Goal: Information Seeking & Learning: Learn about a topic

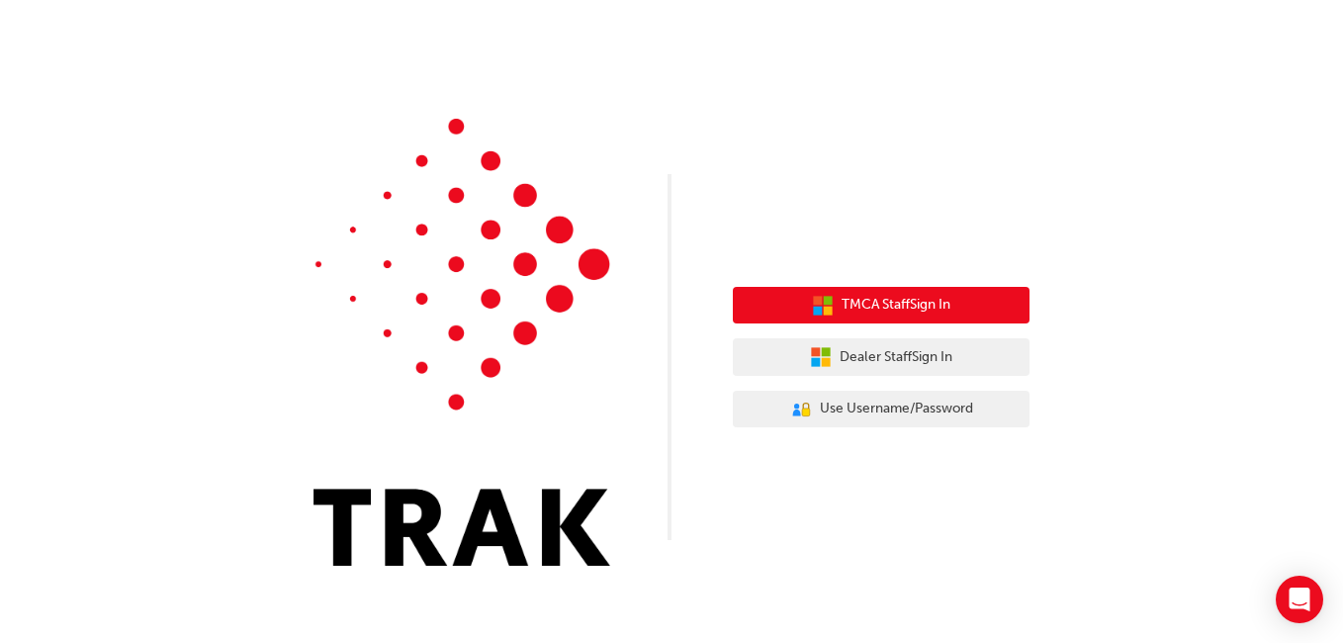
click at [872, 304] on span "TMCA Staff Sign In" at bounding box center [896, 305] width 109 height 23
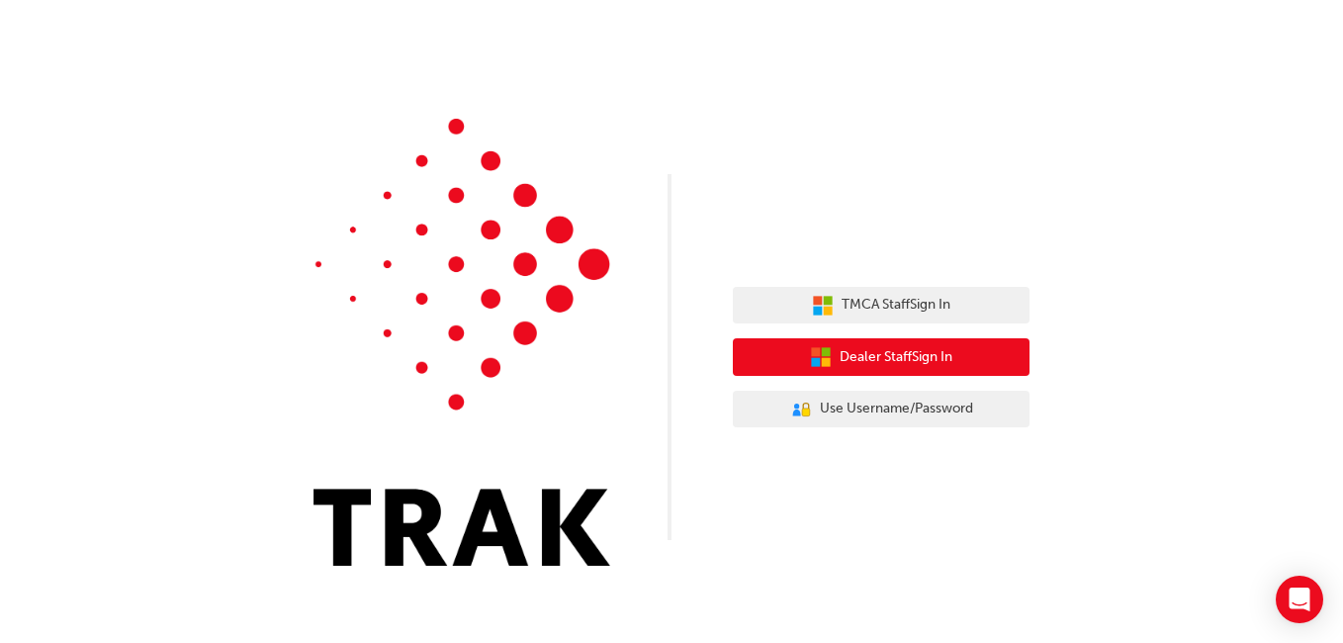
click at [922, 362] on span "Dealer Staff Sign In" at bounding box center [896, 357] width 113 height 23
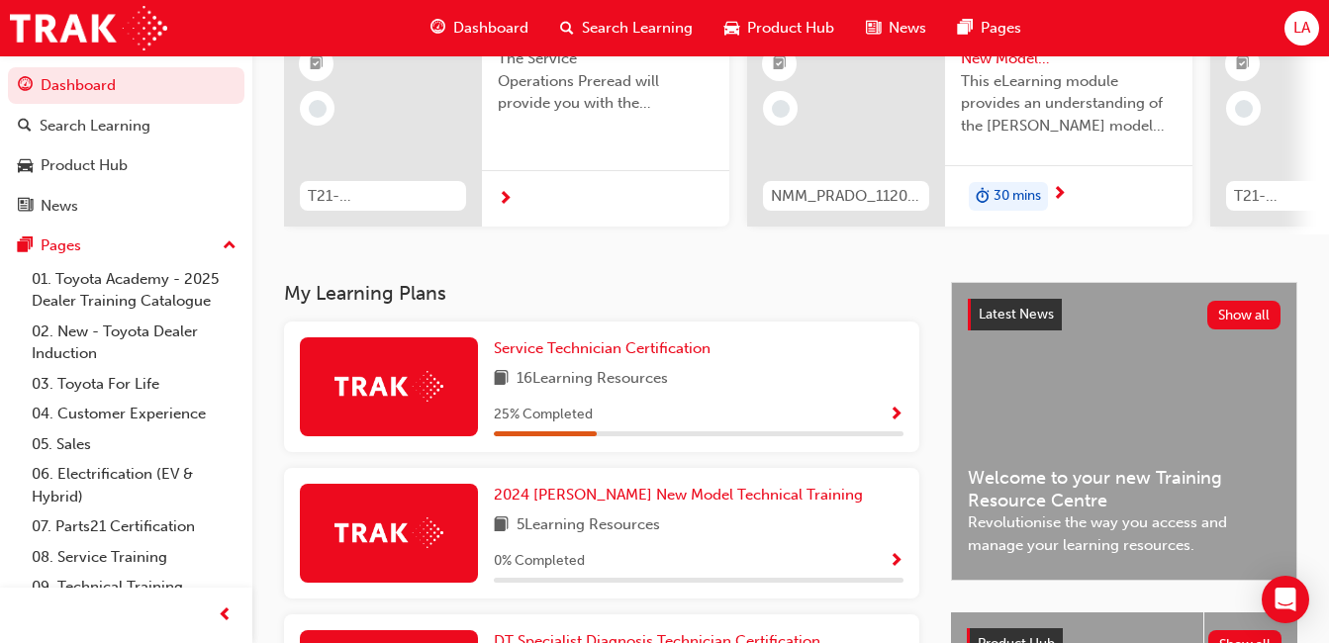
scroll to position [307, 0]
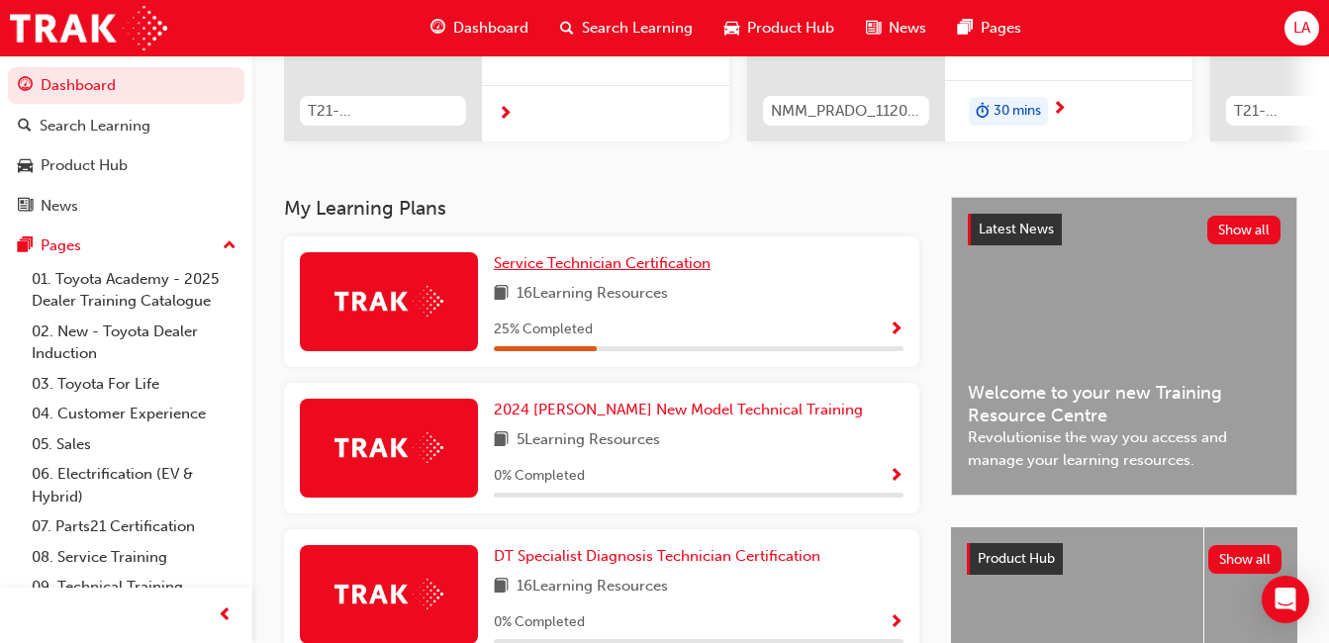
click at [660, 272] on span "Service Technician Certification" at bounding box center [602, 263] width 217 height 18
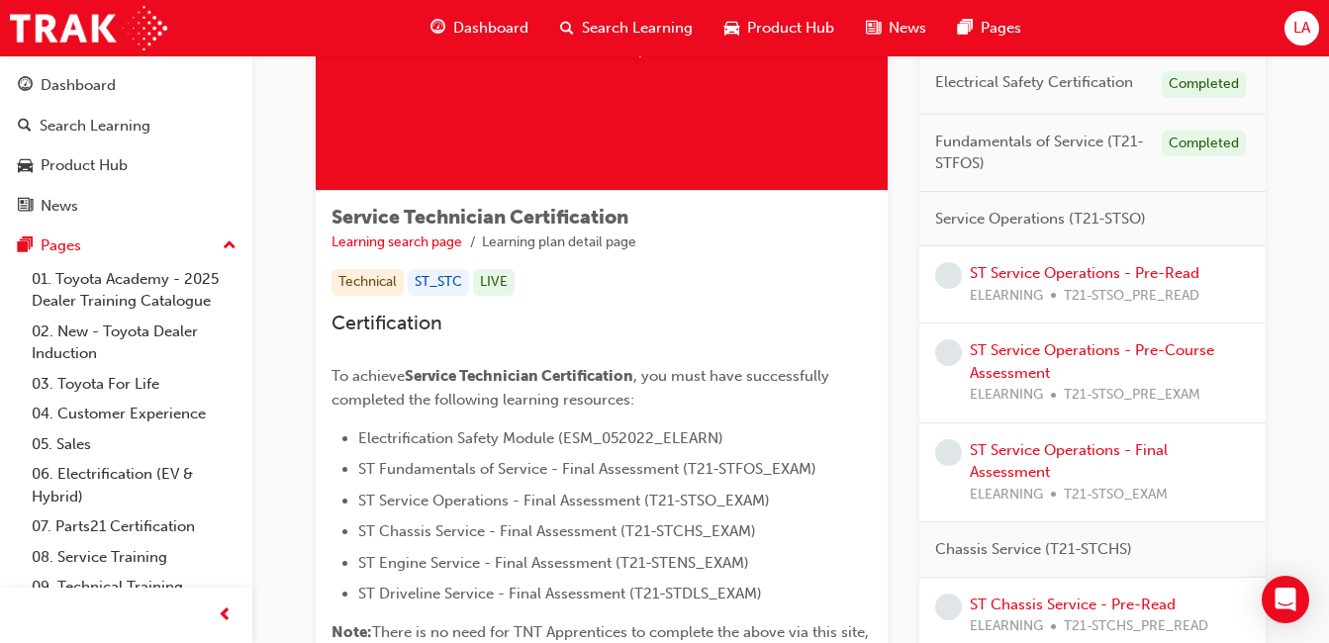
scroll to position [212, 0]
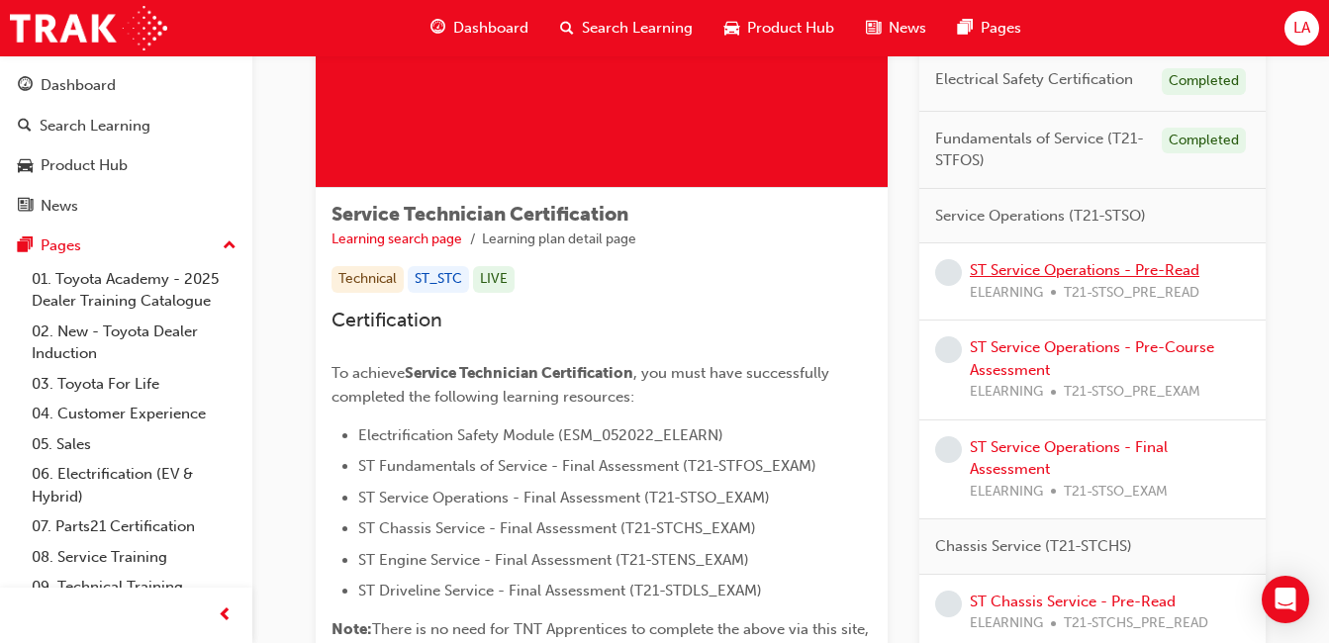
click at [1119, 275] on link "ST Service Operations - Pre-Read" at bounding box center [1084, 270] width 230 height 18
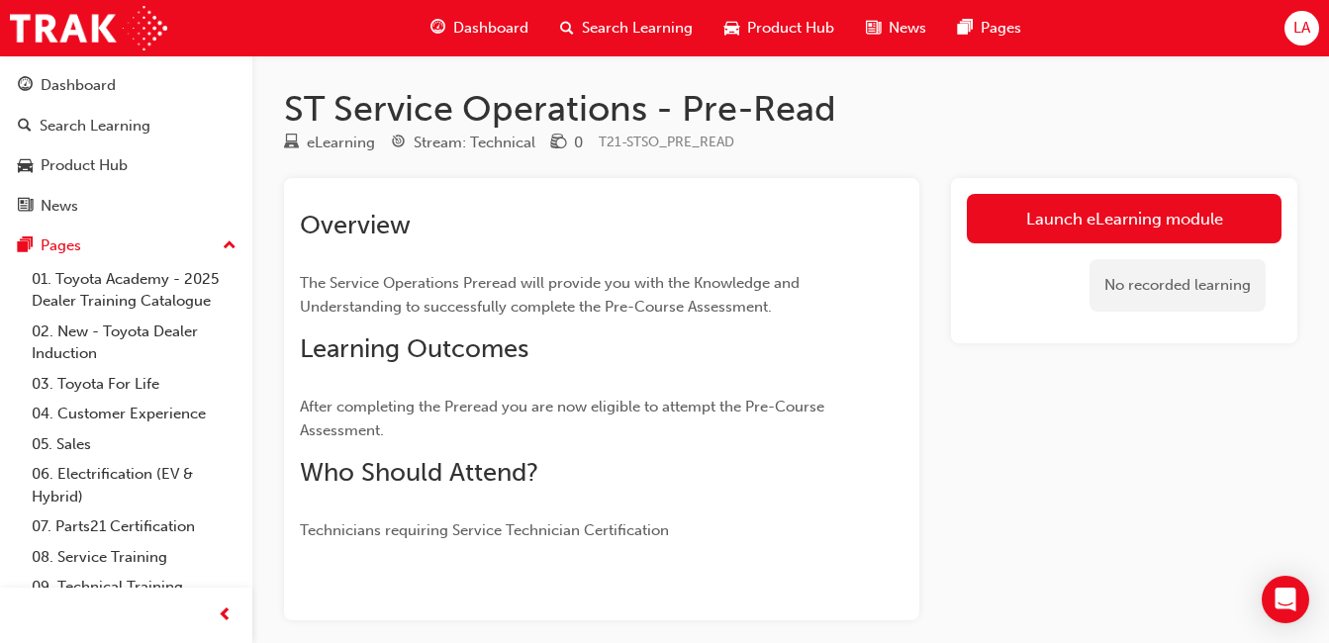
click at [1151, 234] on link "Launch eLearning module" at bounding box center [1124, 218] width 315 height 49
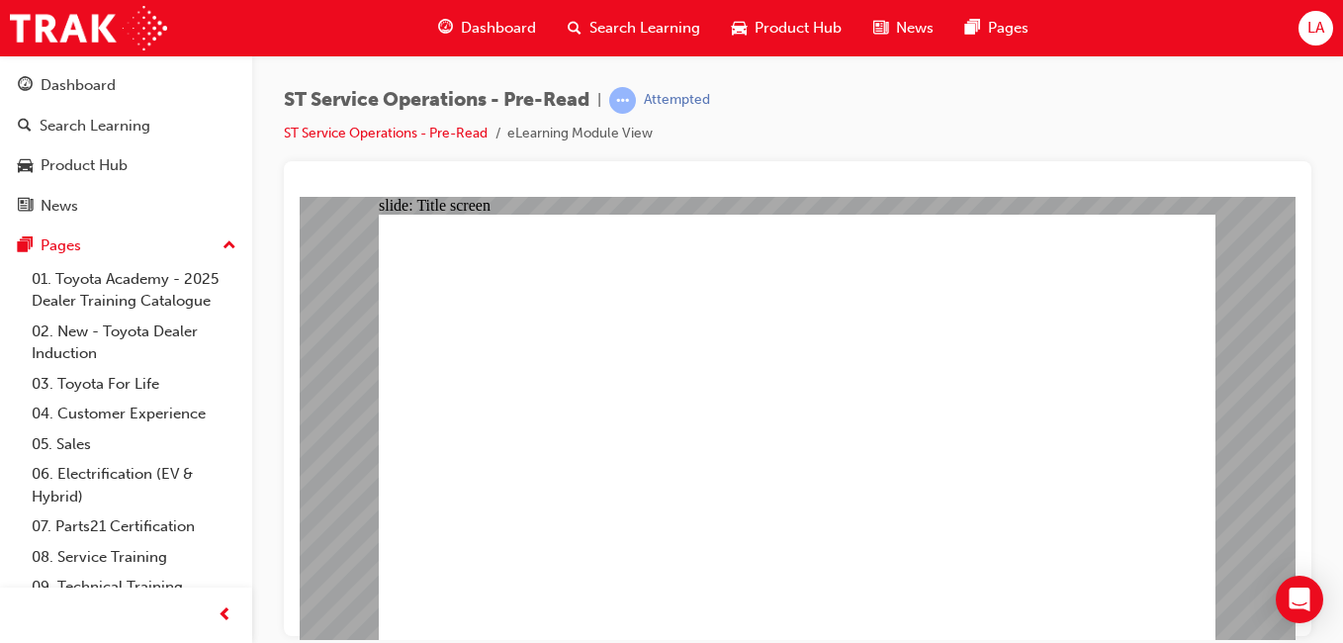
drag, startPoint x: 1233, startPoint y: 260, endPoint x: 1230, endPoint y: 231, distance: 28.8
click at [1230, 231] on div "slide: Title screen Oval 1 ST Service Operations Pre-Read START ST Service Oper…" at bounding box center [798, 417] width 996 height 443
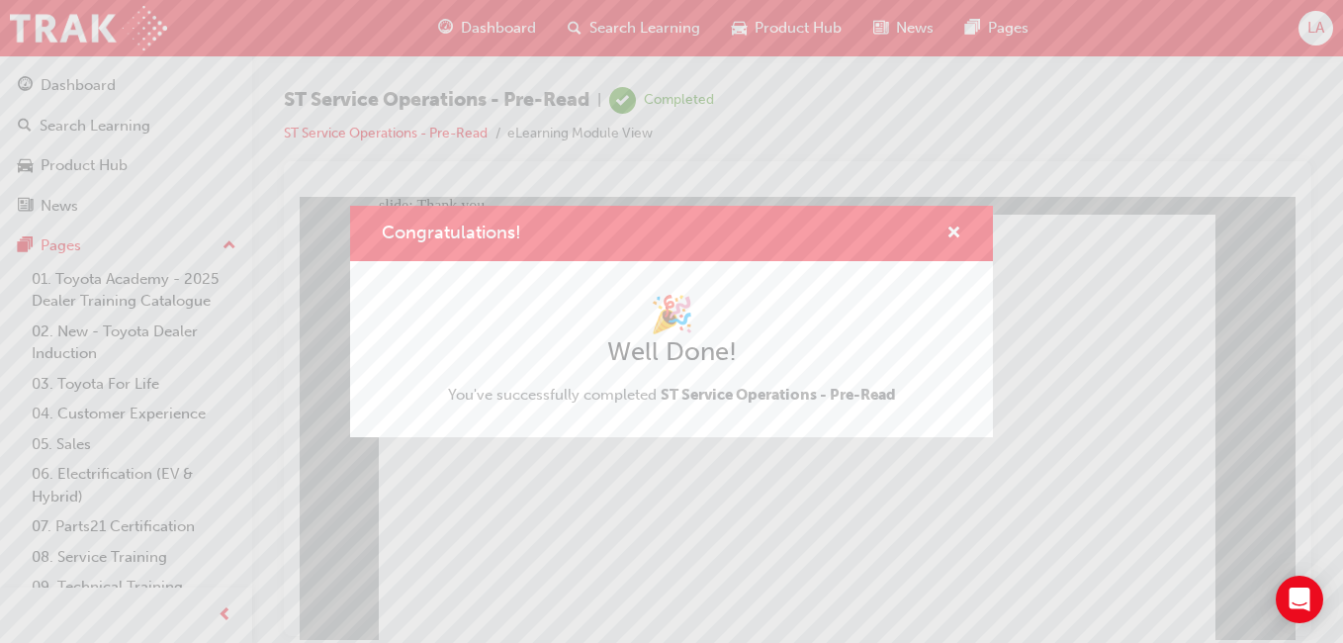
click at [724, 456] on div "Congratulations! 🎉 Well Done! You've successfully completed ST Service Operatio…" at bounding box center [671, 321] width 1343 height 643
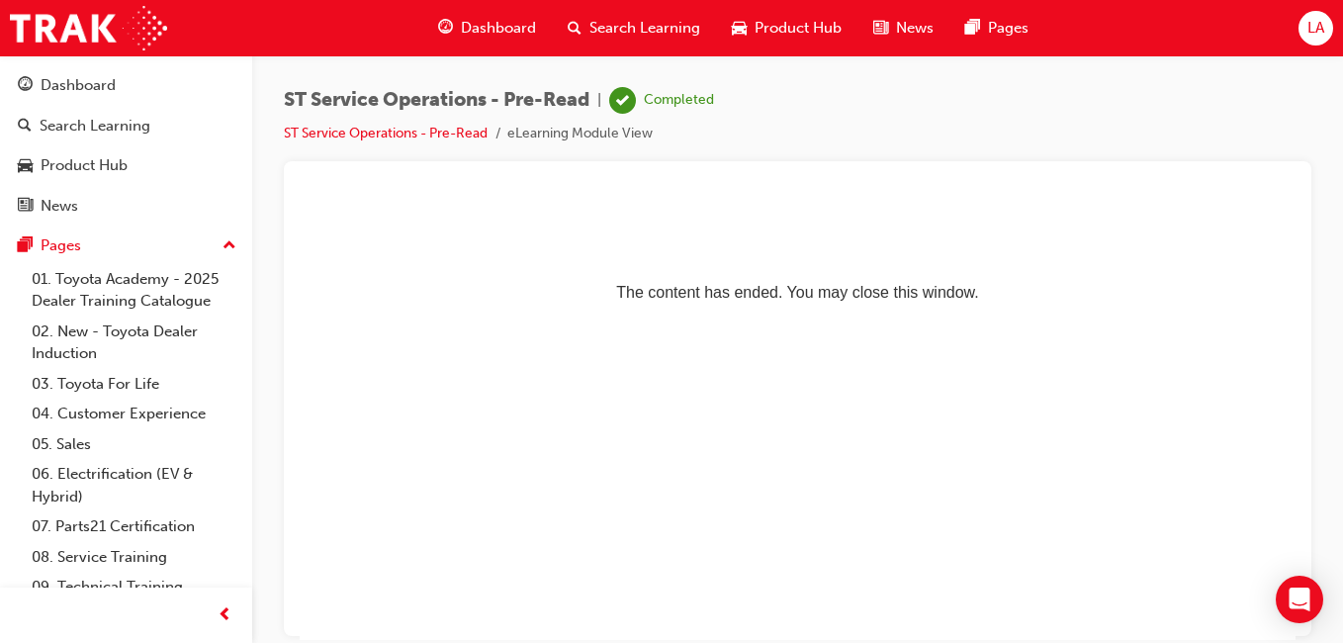
click at [130, 237] on div "Pages" at bounding box center [126, 245] width 217 height 25
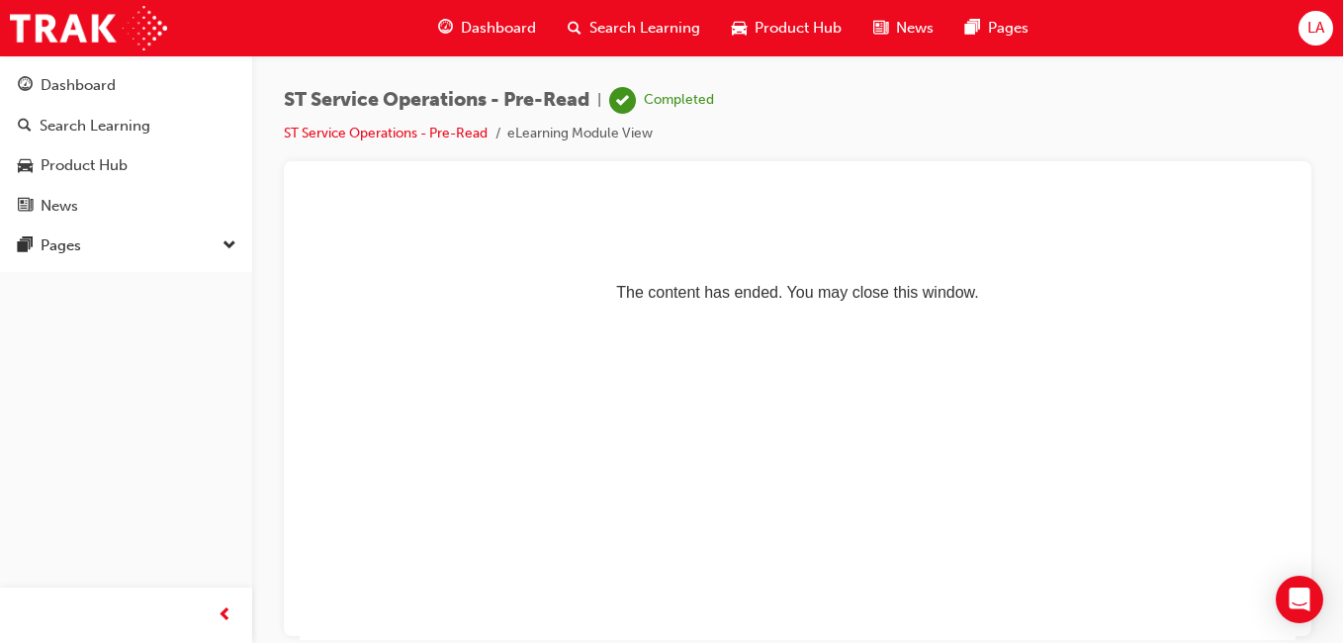
click at [121, 95] on div "Dashboard" at bounding box center [126, 85] width 217 height 25
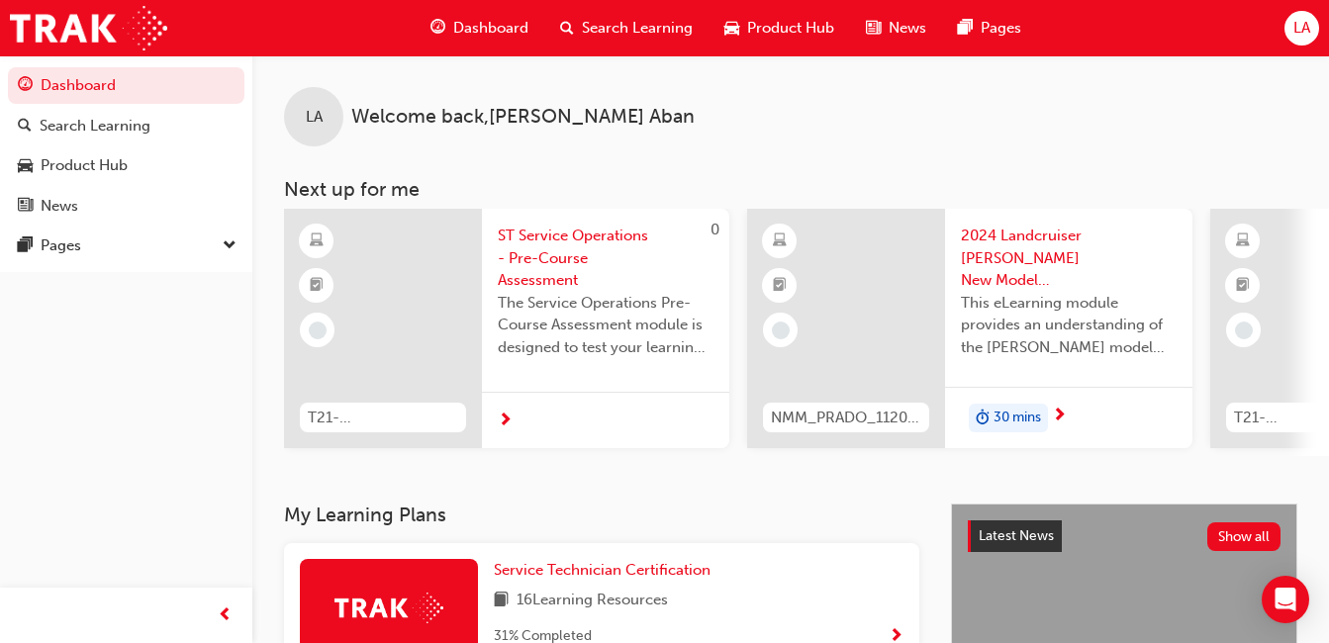
click at [125, 234] on div "Pages" at bounding box center [126, 245] width 217 height 25
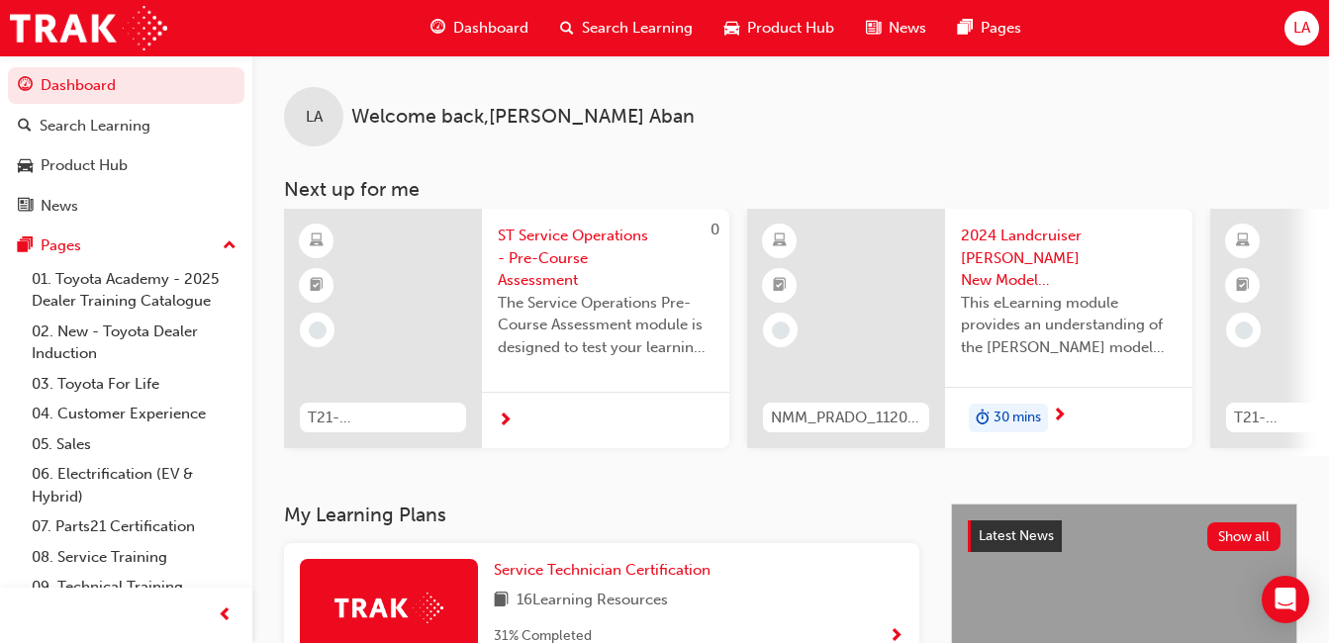
click at [131, 275] on link "01. Toyota Academy - 2025 Dealer Training Catalogue" at bounding box center [134, 290] width 221 height 52
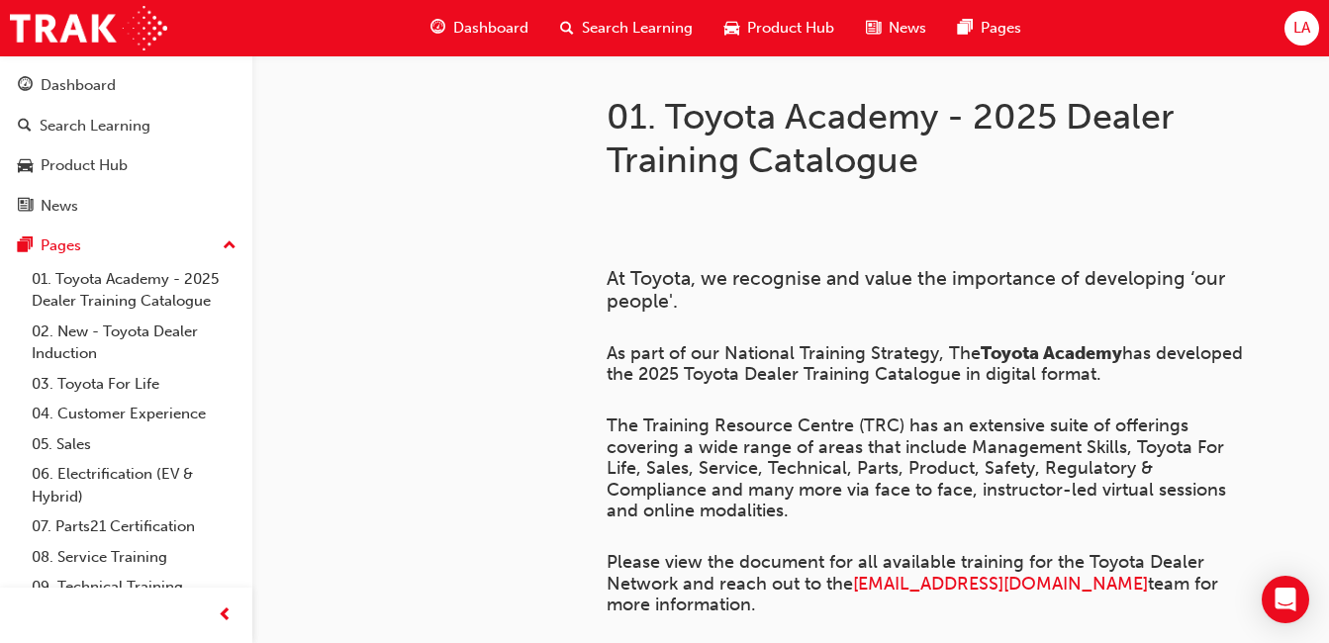
click at [166, 249] on div "Pages" at bounding box center [126, 245] width 217 height 25
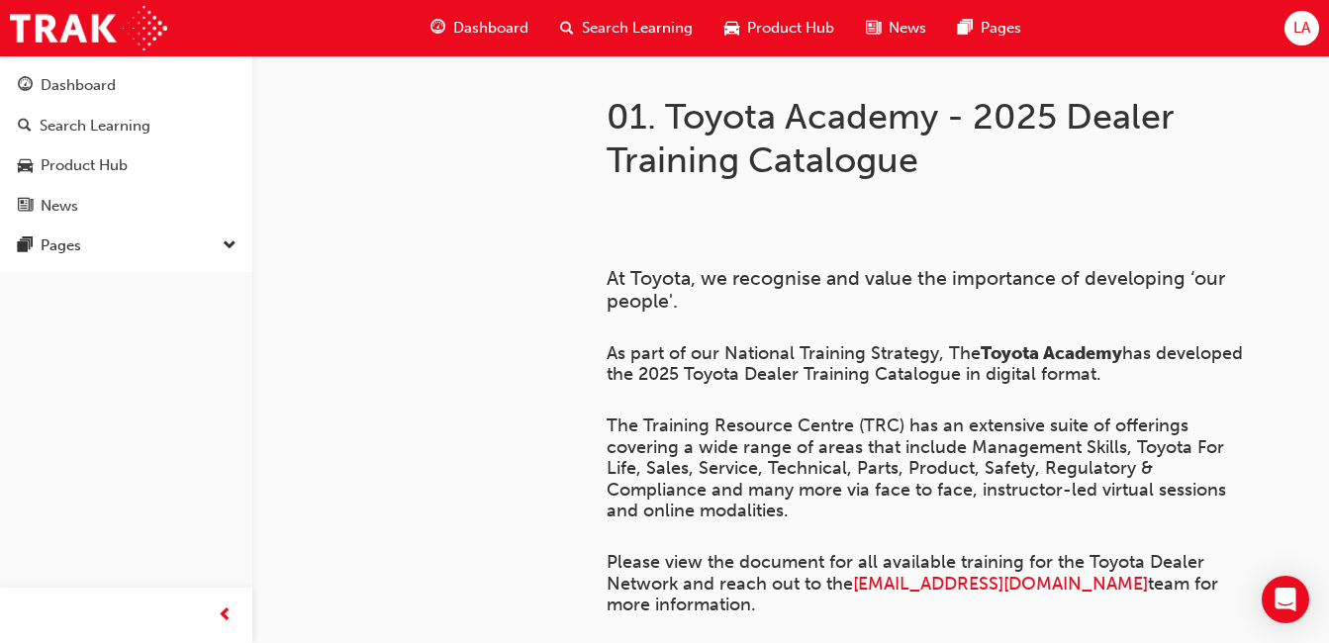
click at [166, 249] on div "Pages" at bounding box center [126, 245] width 217 height 25
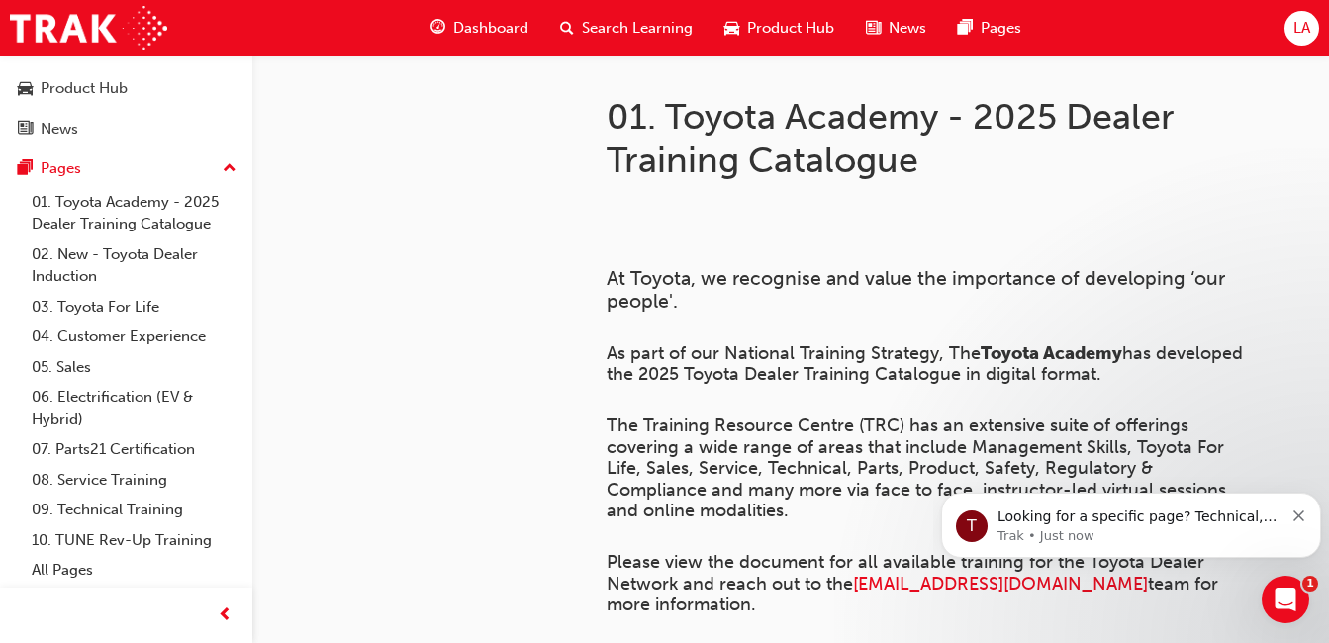
click at [145, 476] on link "08. Service Training" at bounding box center [134, 480] width 221 height 31
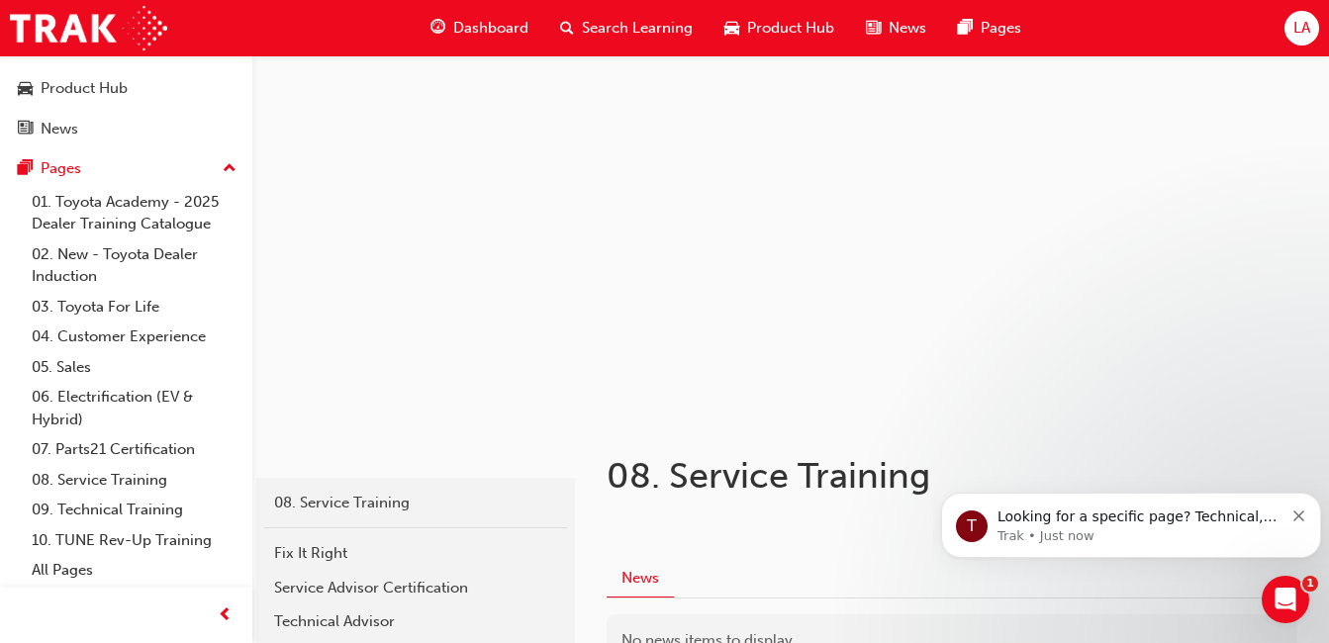
click at [128, 506] on link "09. Technical Training" at bounding box center [134, 510] width 221 height 31
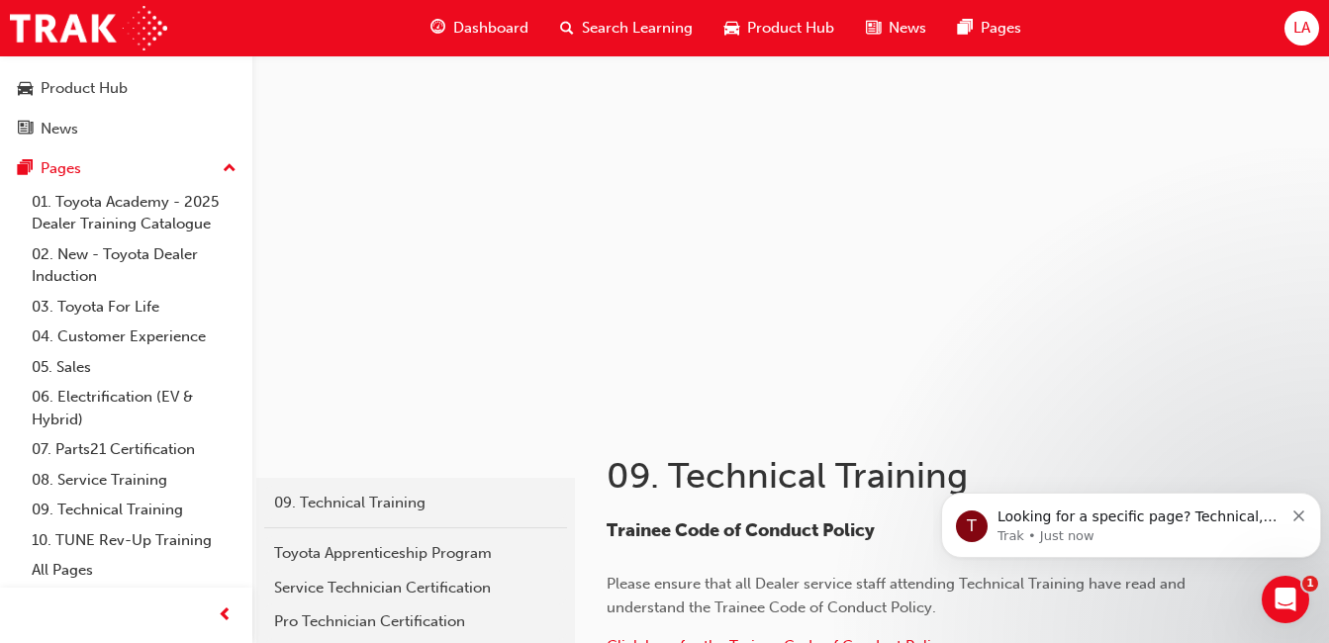
click at [223, 165] on span "up-icon" at bounding box center [230, 169] width 14 height 26
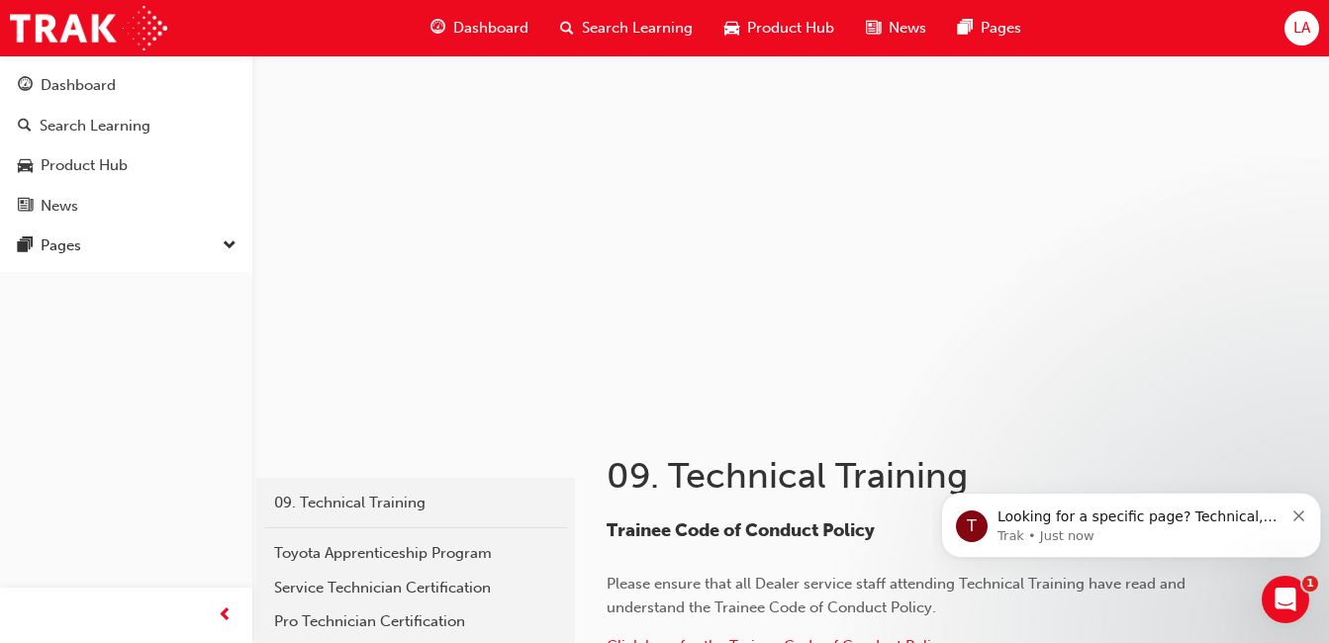
click at [213, 140] on link "Search Learning" at bounding box center [126, 126] width 236 height 37
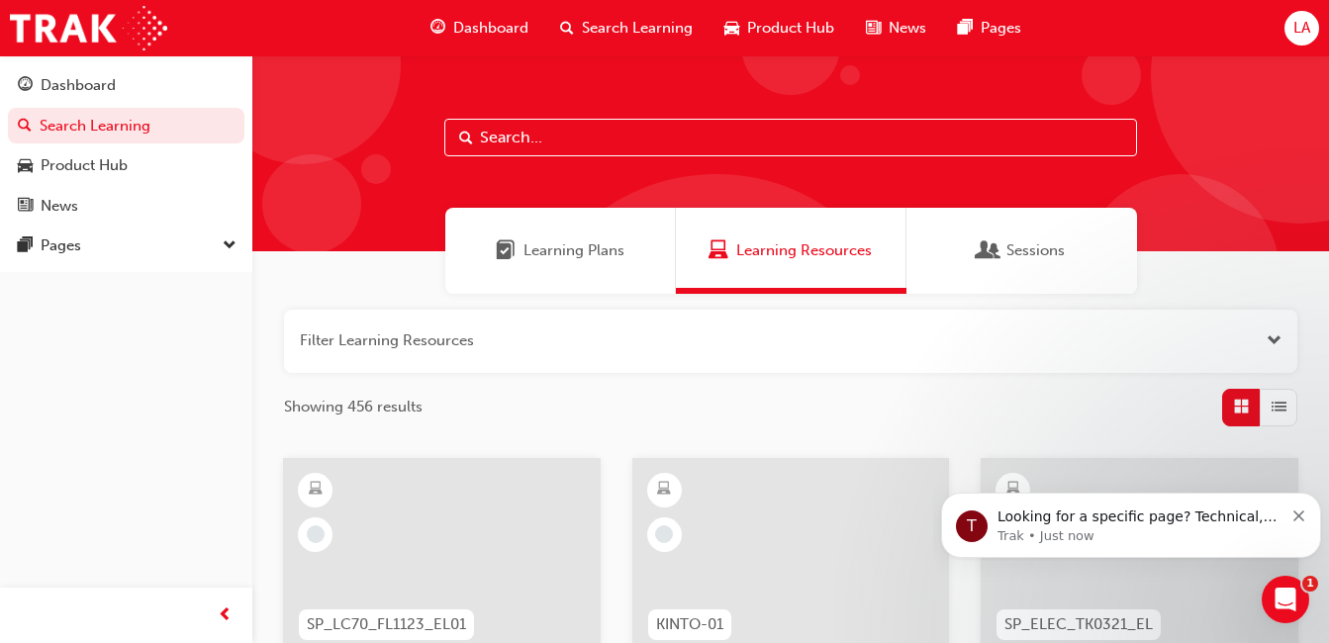
click at [192, 166] on div "Product Hub" at bounding box center [126, 165] width 217 height 25
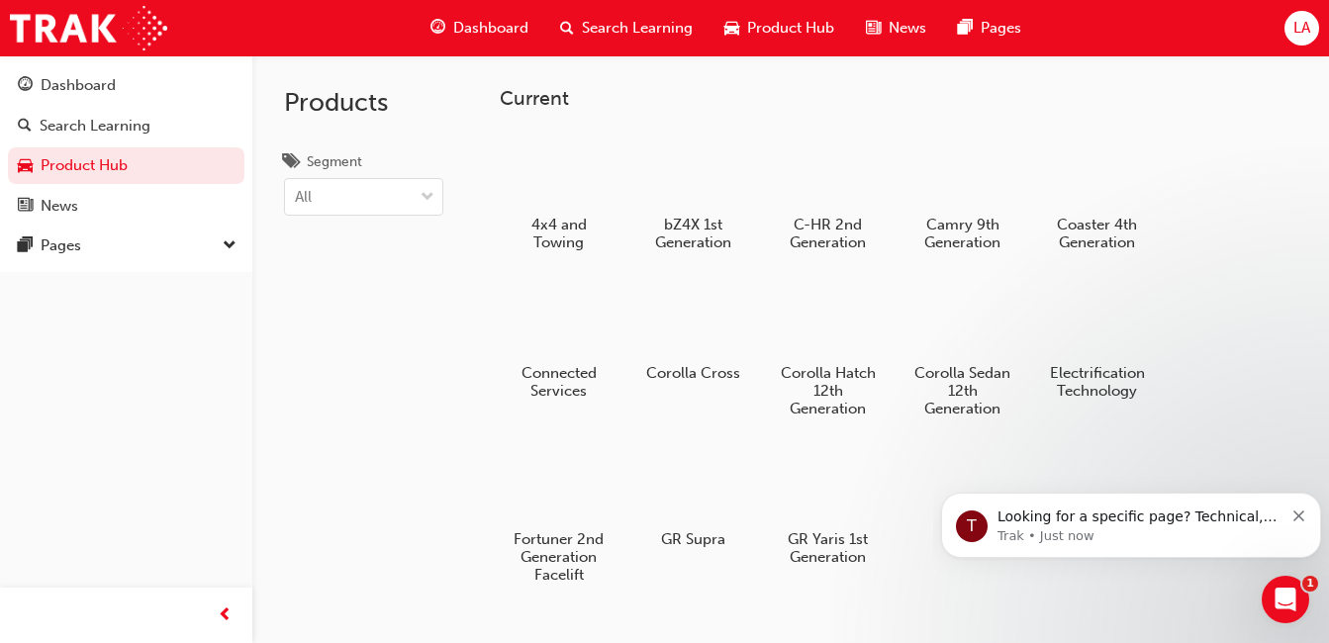
click at [155, 218] on link "News" at bounding box center [126, 206] width 236 height 37
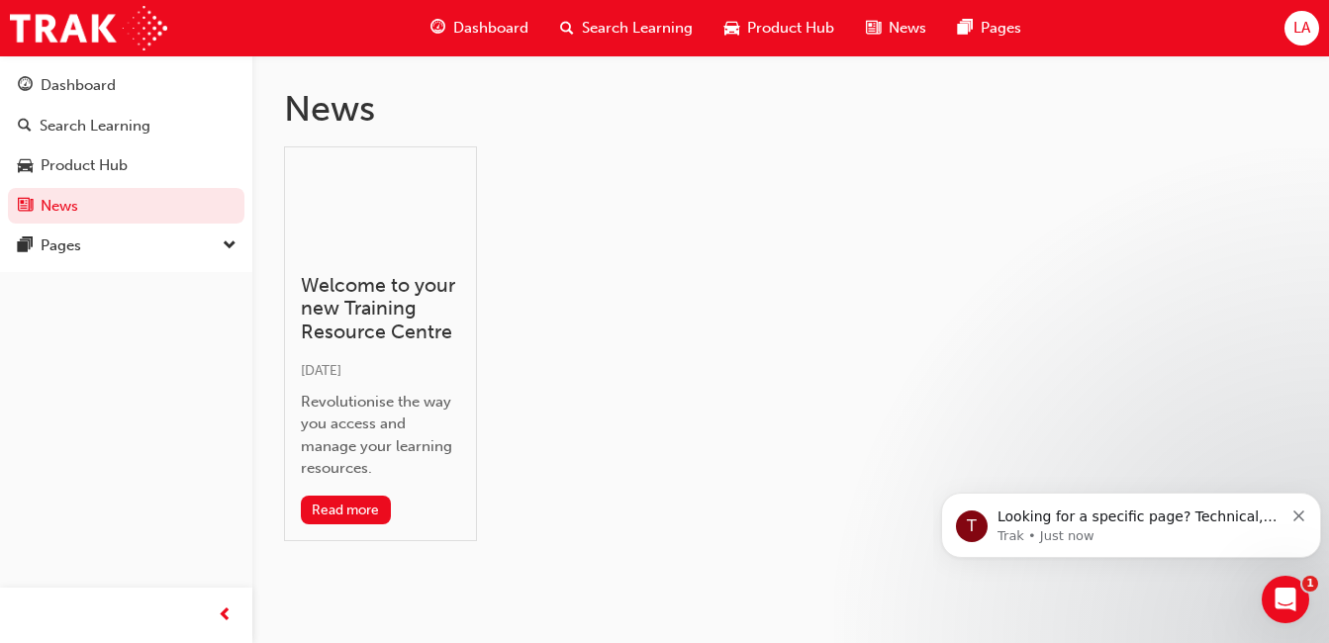
click at [142, 247] on div "Pages" at bounding box center [126, 245] width 217 height 25
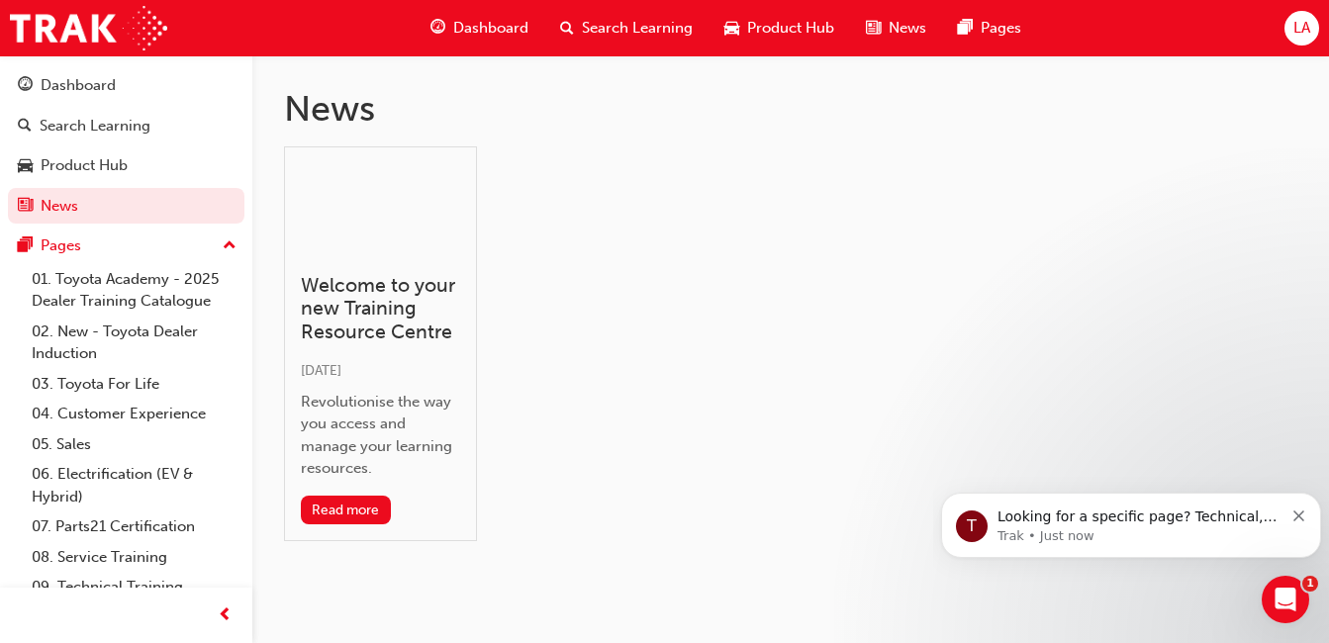
click at [142, 275] on link "01. Toyota Academy - 2025 Dealer Training Catalogue" at bounding box center [134, 290] width 221 height 52
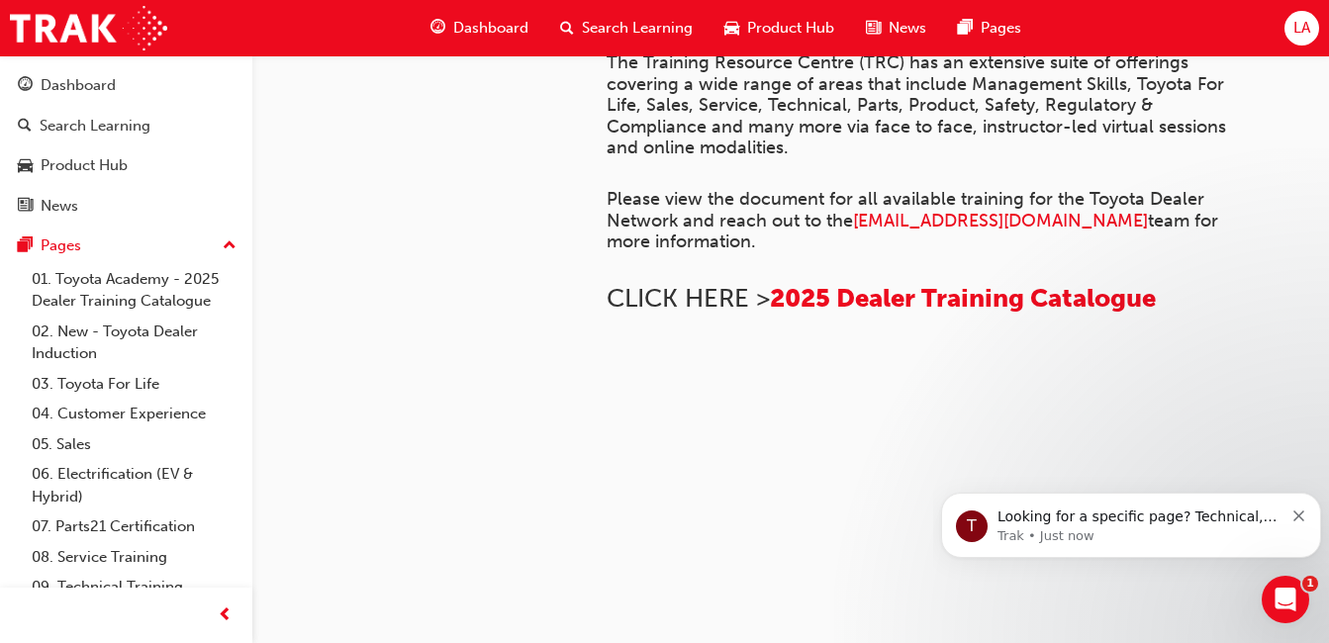
scroll to position [887, 0]
click at [1296, 518] on icon "Dismiss notification" at bounding box center [1298, 515] width 11 height 11
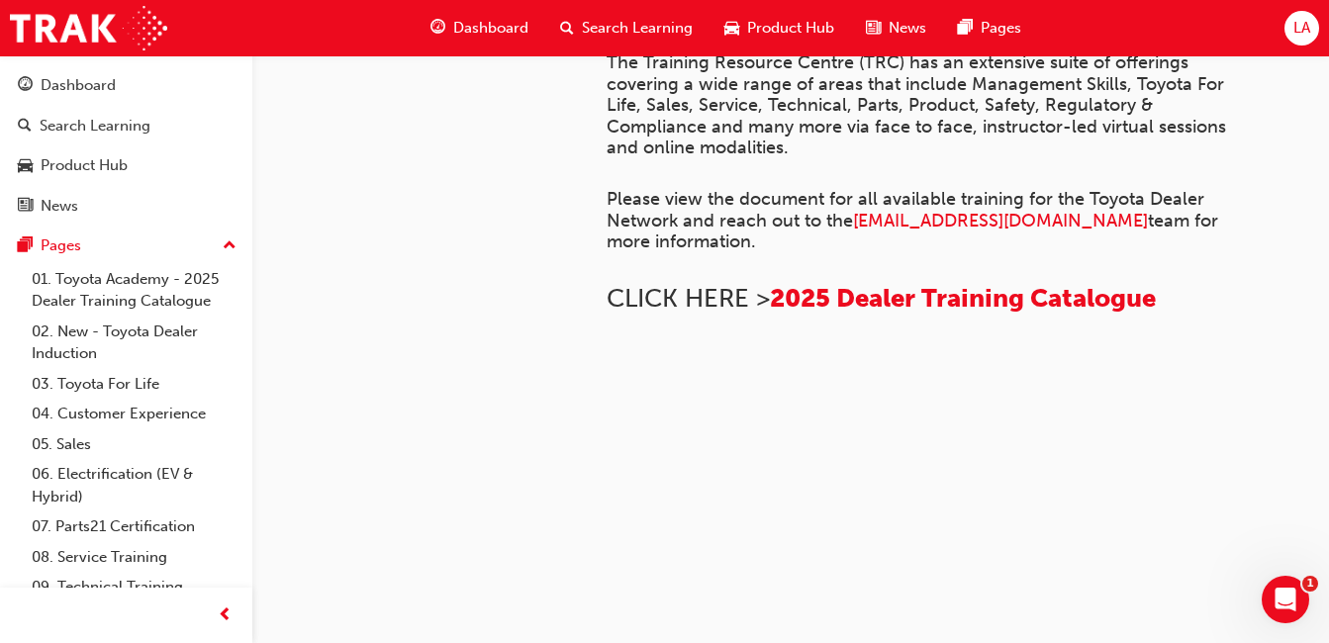
click at [223, 239] on span "up-icon" at bounding box center [230, 246] width 14 height 26
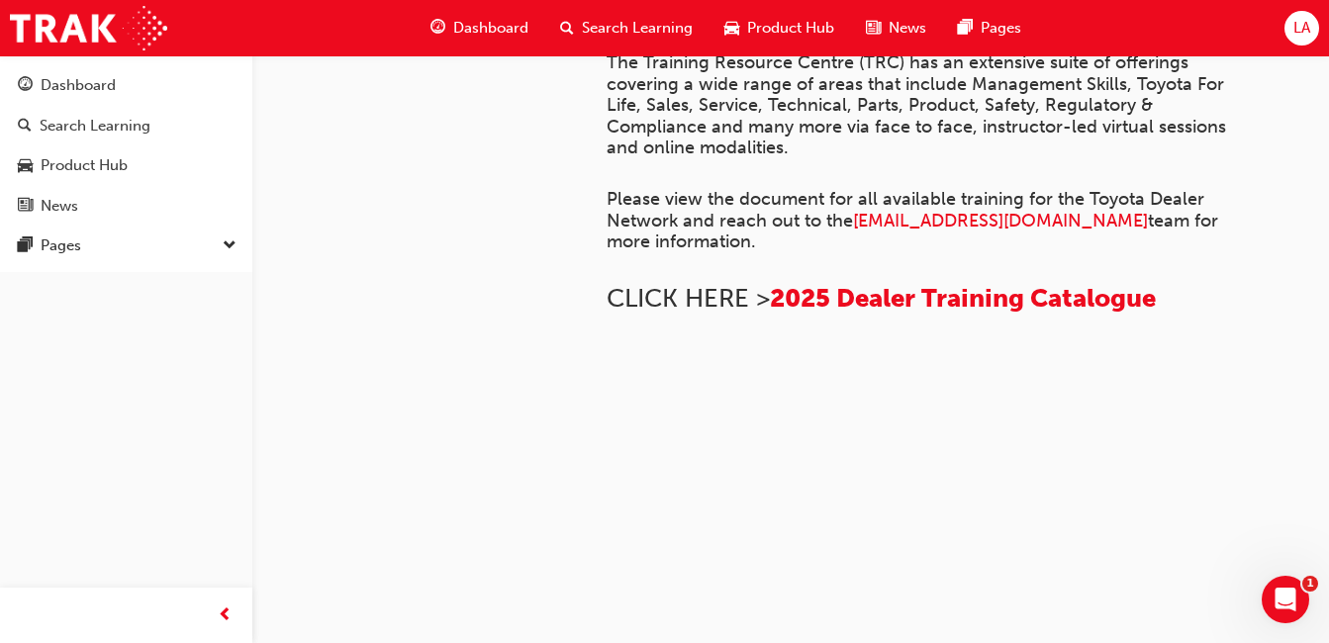
click at [211, 239] on div "Pages" at bounding box center [126, 245] width 217 height 25
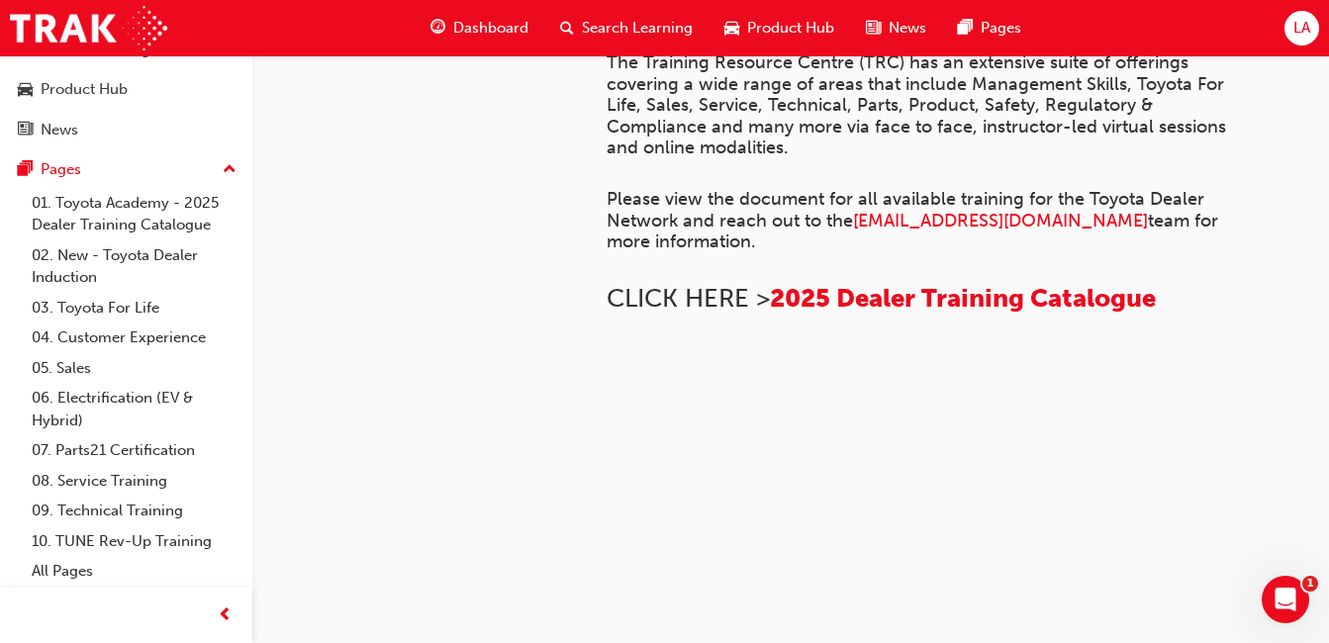
scroll to position [77, 0]
click at [115, 560] on link "All Pages" at bounding box center [134, 570] width 221 height 31
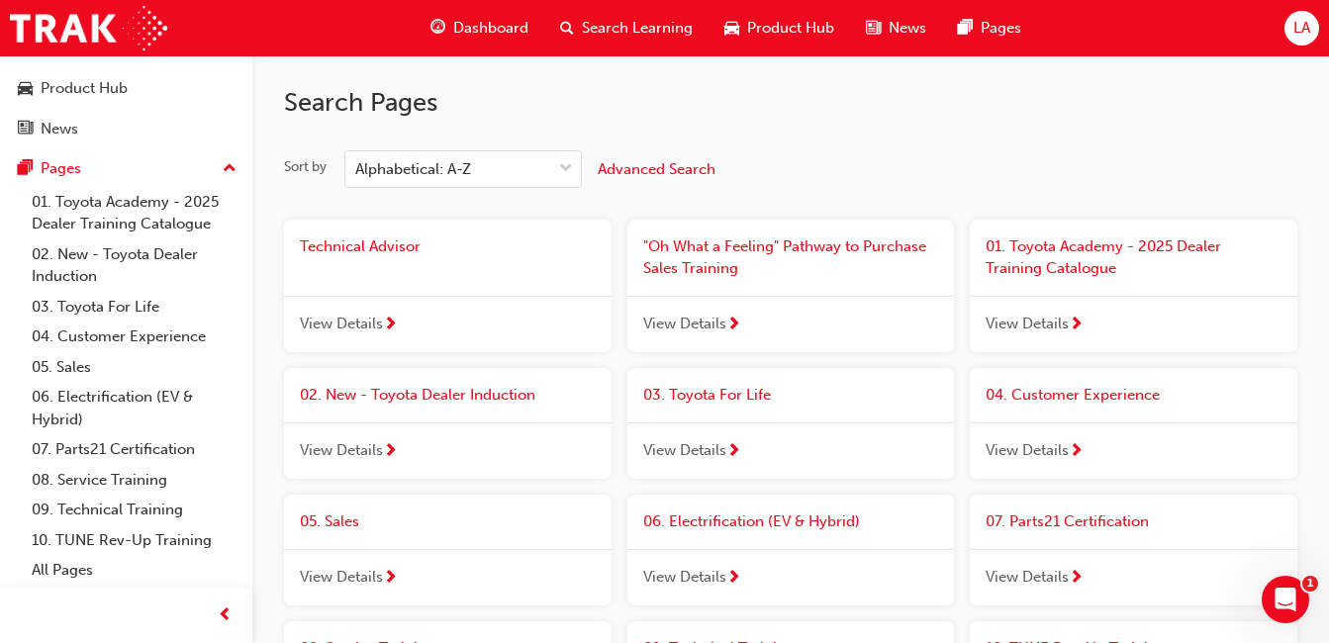
click at [105, 488] on link "08. Service Training" at bounding box center [134, 480] width 221 height 31
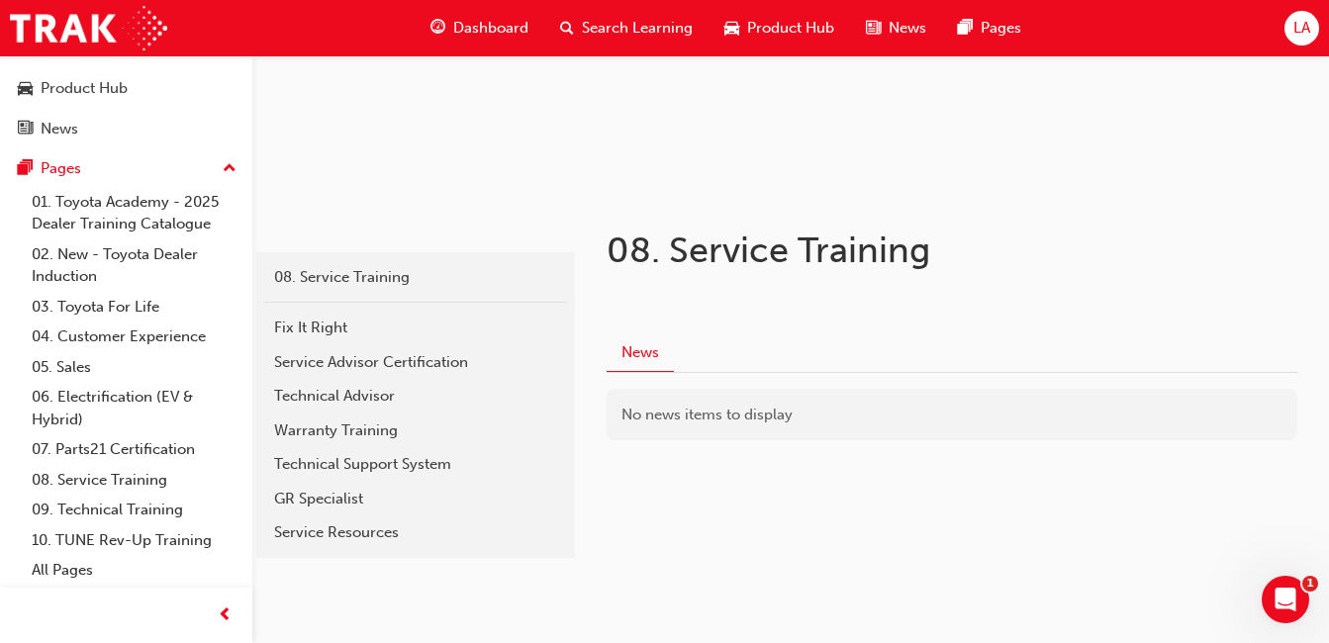
scroll to position [234, 0]
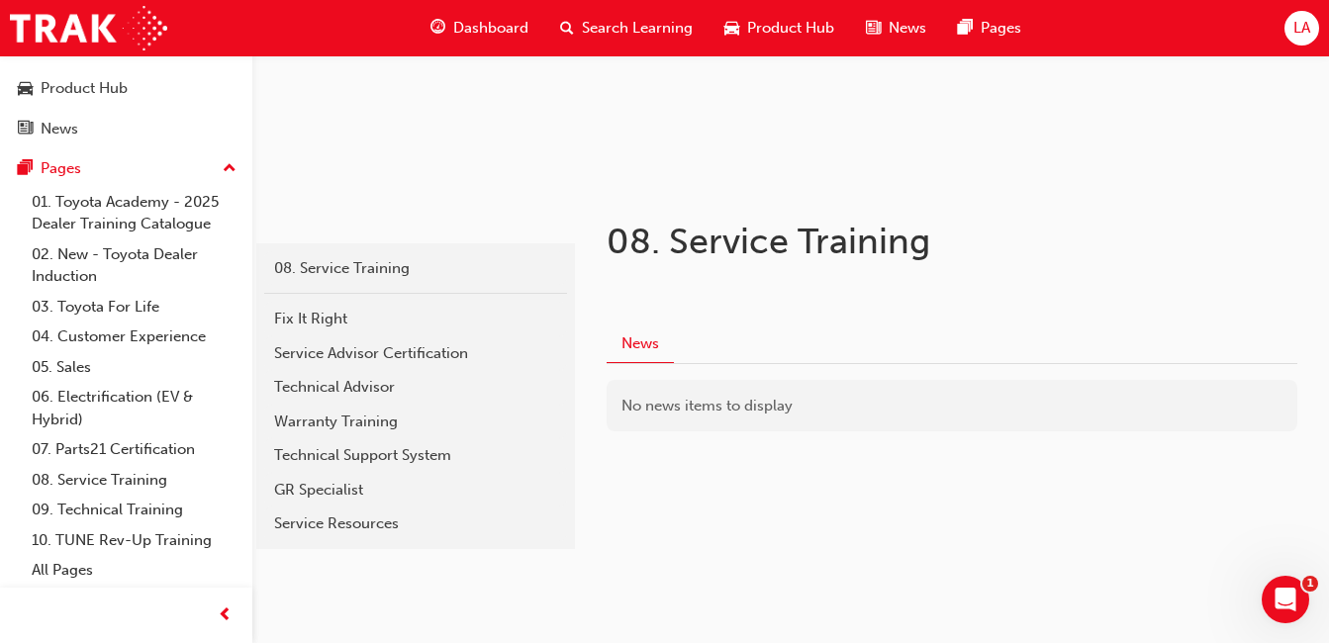
click at [162, 234] on link "01. Toyota Academy - 2025 Dealer Training Catalogue" at bounding box center [134, 213] width 221 height 52
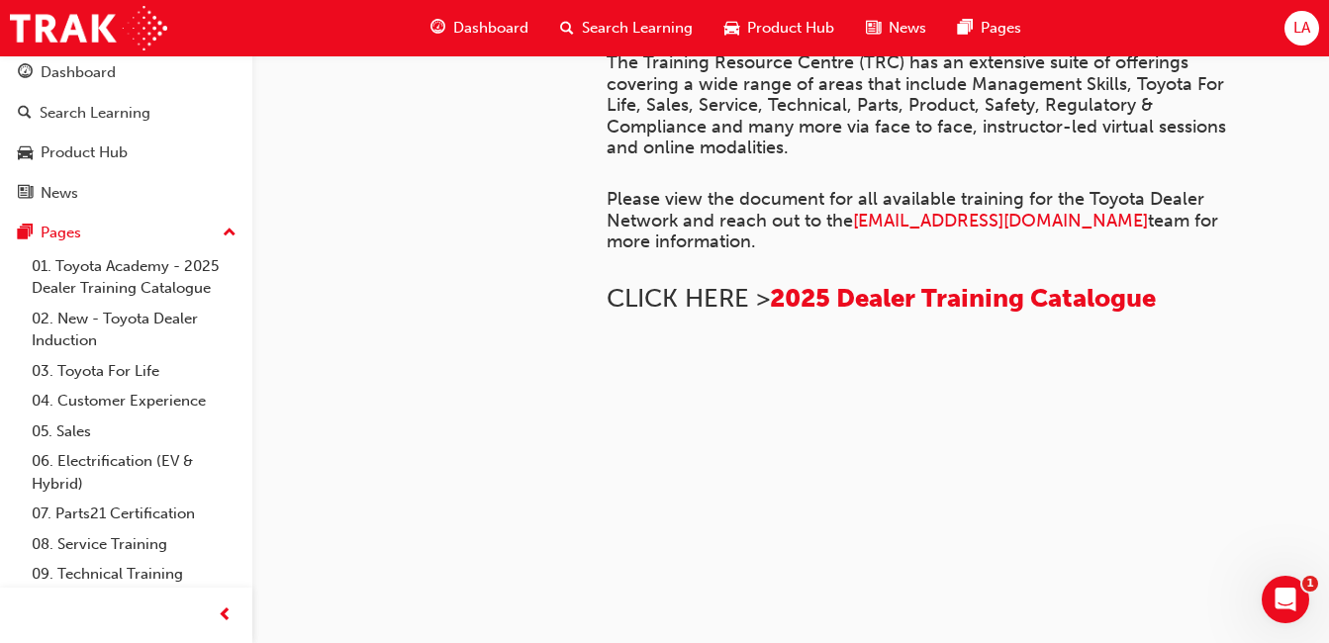
scroll to position [12, 0]
click at [82, 76] on div "Dashboard" at bounding box center [78, 73] width 75 height 23
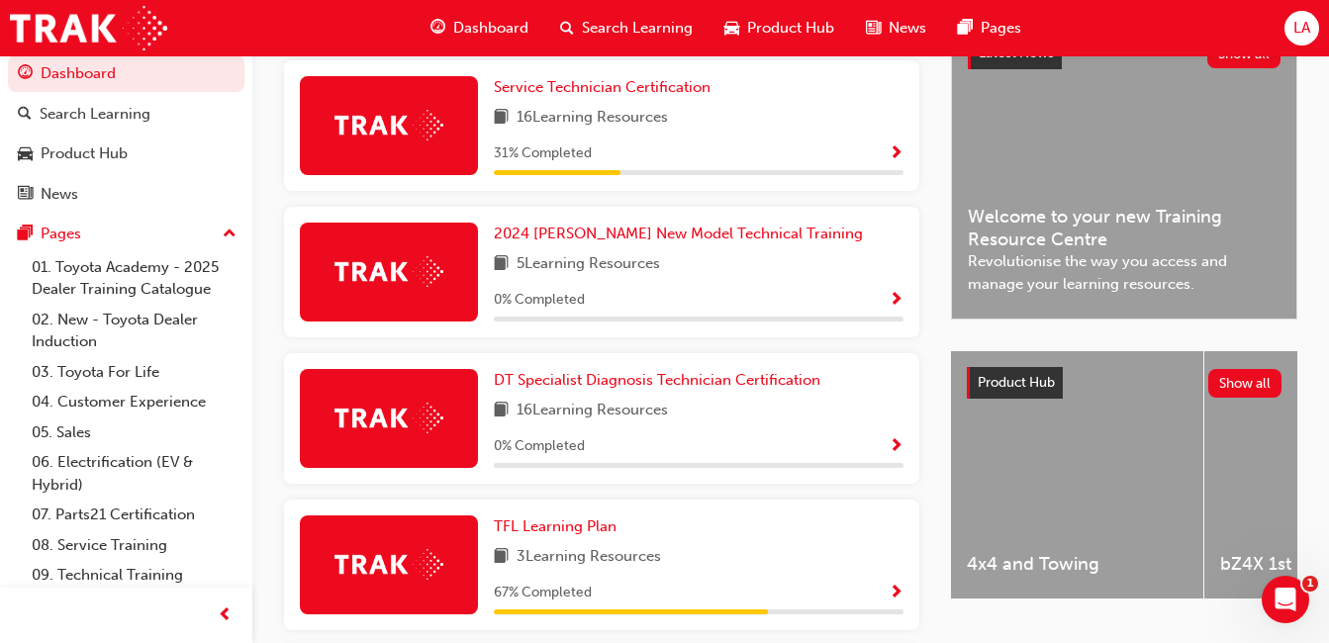
scroll to position [452, 0]
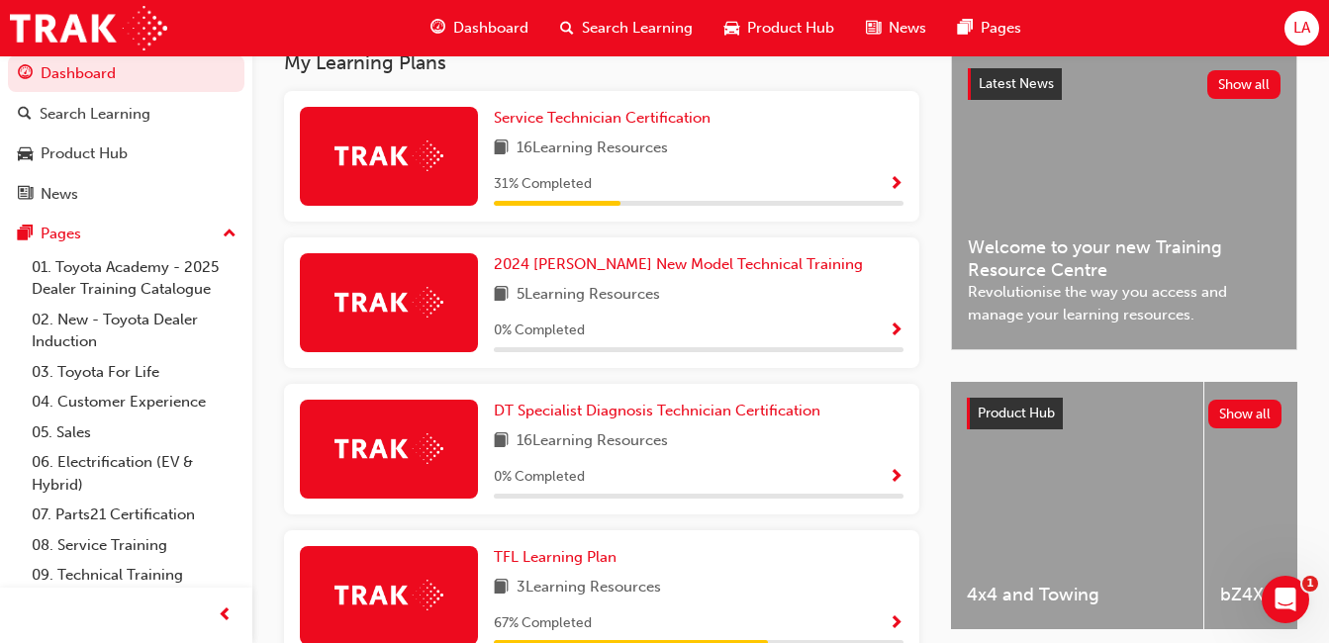
click at [865, 161] on div "16 Learning Resources" at bounding box center [699, 149] width 410 height 25
click at [414, 169] on img at bounding box center [388, 155] width 109 height 31
click at [889, 187] on span "Show Progress" at bounding box center [895, 185] width 15 height 18
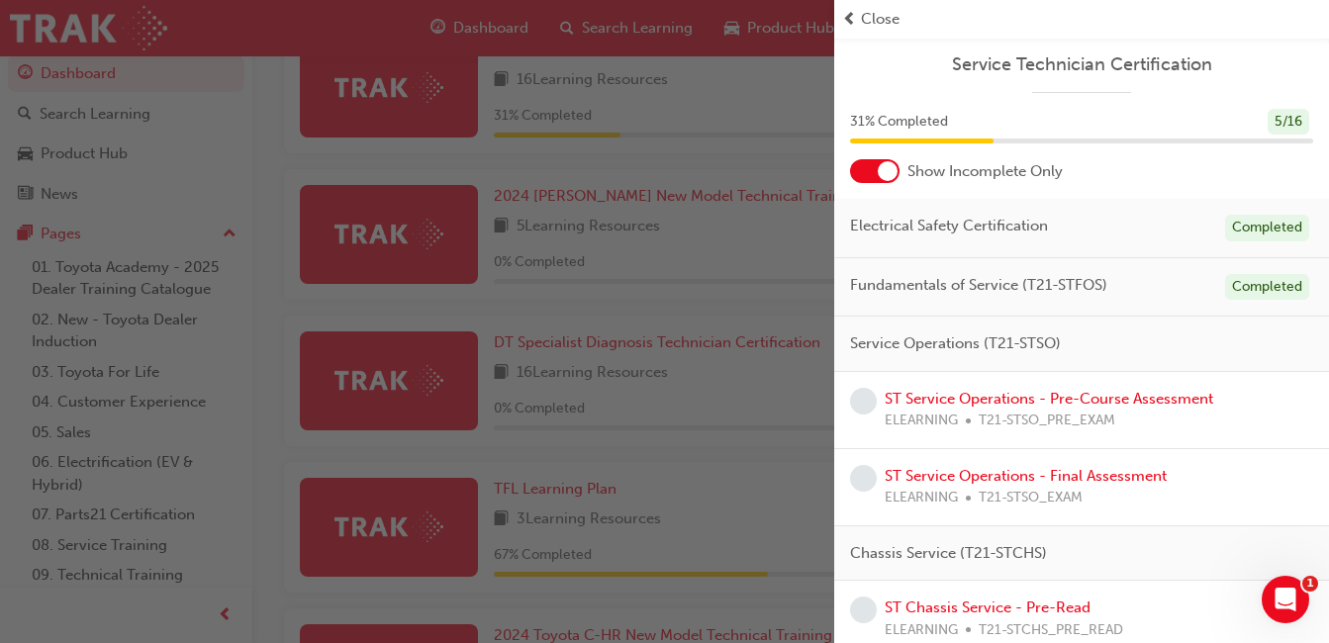
scroll to position [518, 0]
click at [1005, 396] on link "ST Service Operations - Pre-Course Assessment" at bounding box center [1048, 399] width 328 height 18
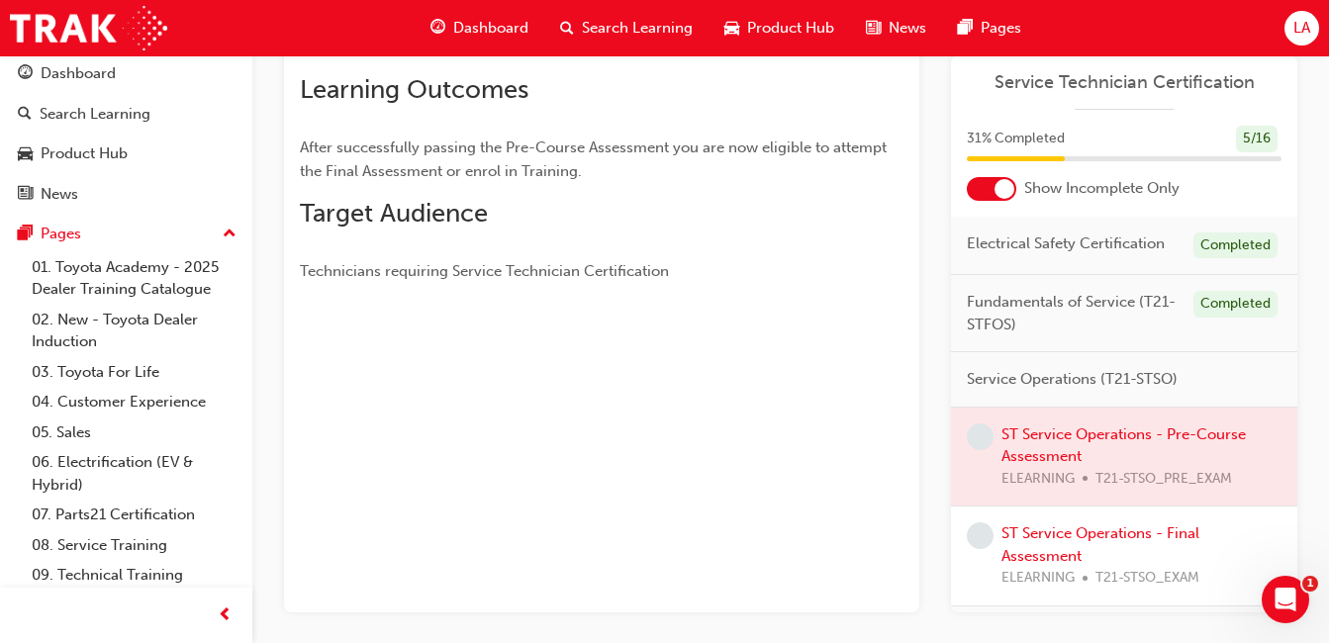
scroll to position [386, 0]
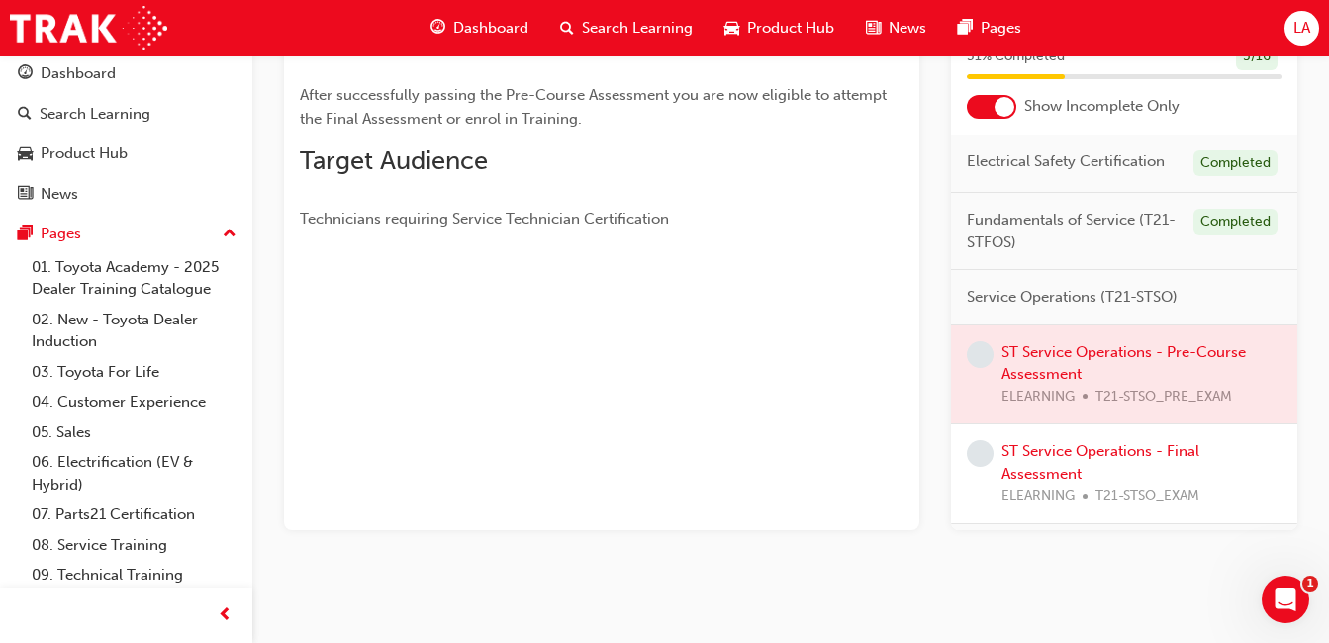
click at [850, 286] on div at bounding box center [601, 285] width 603 height 16
drag, startPoint x: 1064, startPoint y: 368, endPoint x: 998, endPoint y: 373, distance: 66.5
click at [998, 373] on div at bounding box center [1124, 374] width 346 height 99
drag, startPoint x: 998, startPoint y: 373, endPoint x: 974, endPoint y: 450, distance: 80.7
click at [974, 450] on div "ST Service Operations - Pre-Course Assessment ELEARNING T21-STSO_PRE_EXAM ST Se…" at bounding box center [1124, 424] width 346 height 199
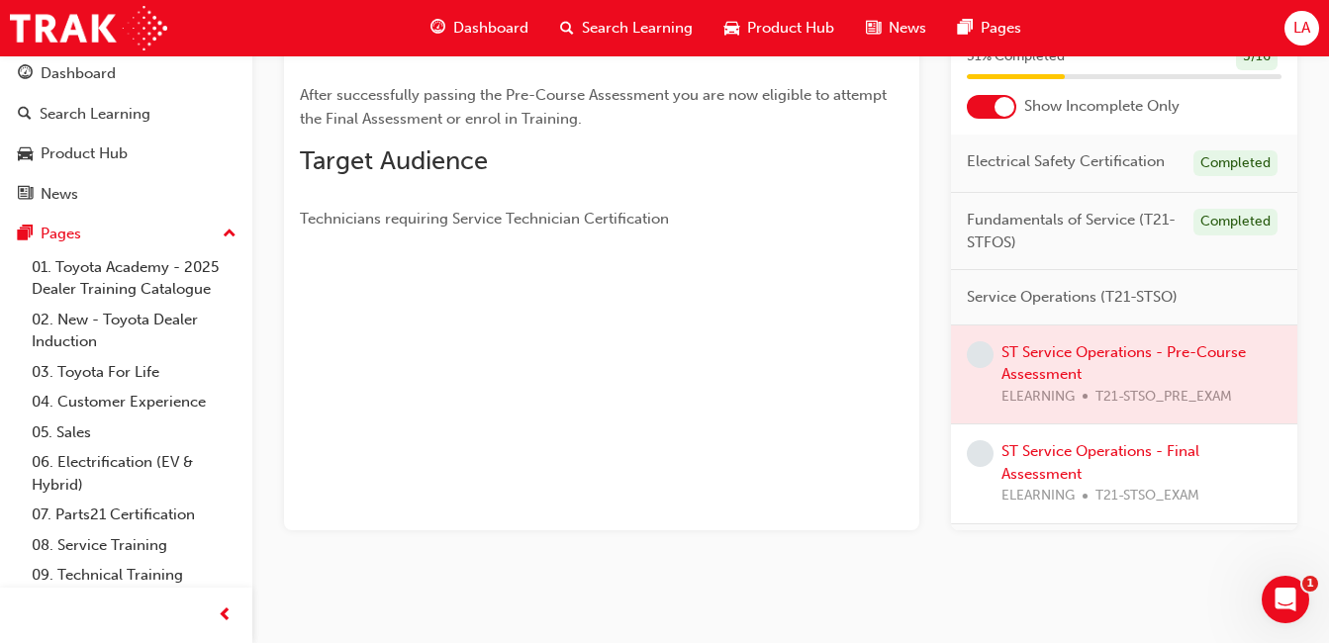
drag, startPoint x: 974, startPoint y: 450, endPoint x: 931, endPoint y: 442, distance: 44.2
click at [931, 442] on div "You've met the eligibility requirements for this learning resource. Show detail…" at bounding box center [790, 161] width 1013 height 738
click at [703, 313] on div "You've met the eligibility requirements for this learning resource. Show detail…" at bounding box center [601, 161] width 635 height 738
drag, startPoint x: 703, startPoint y: 313, endPoint x: 856, endPoint y: 383, distance: 167.8
click at [856, 383] on div "You've met the eligibility requirements for this learning resource. Show detail…" at bounding box center [601, 161] width 635 height 738
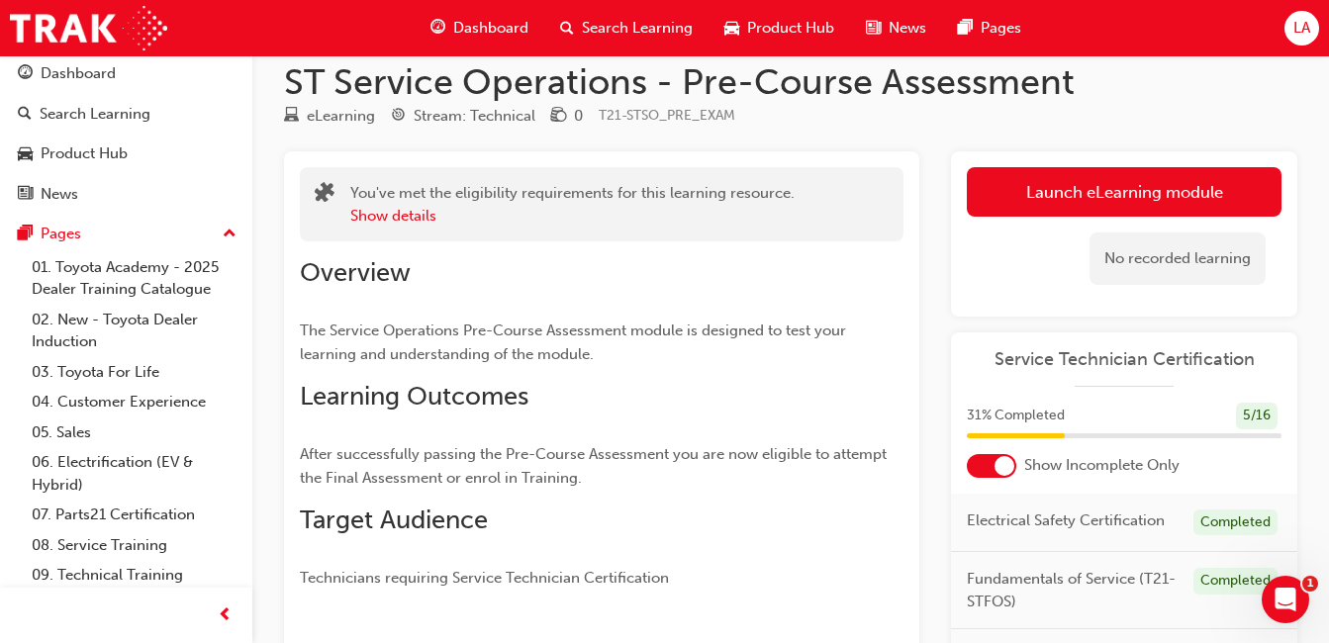
scroll to position [24, 0]
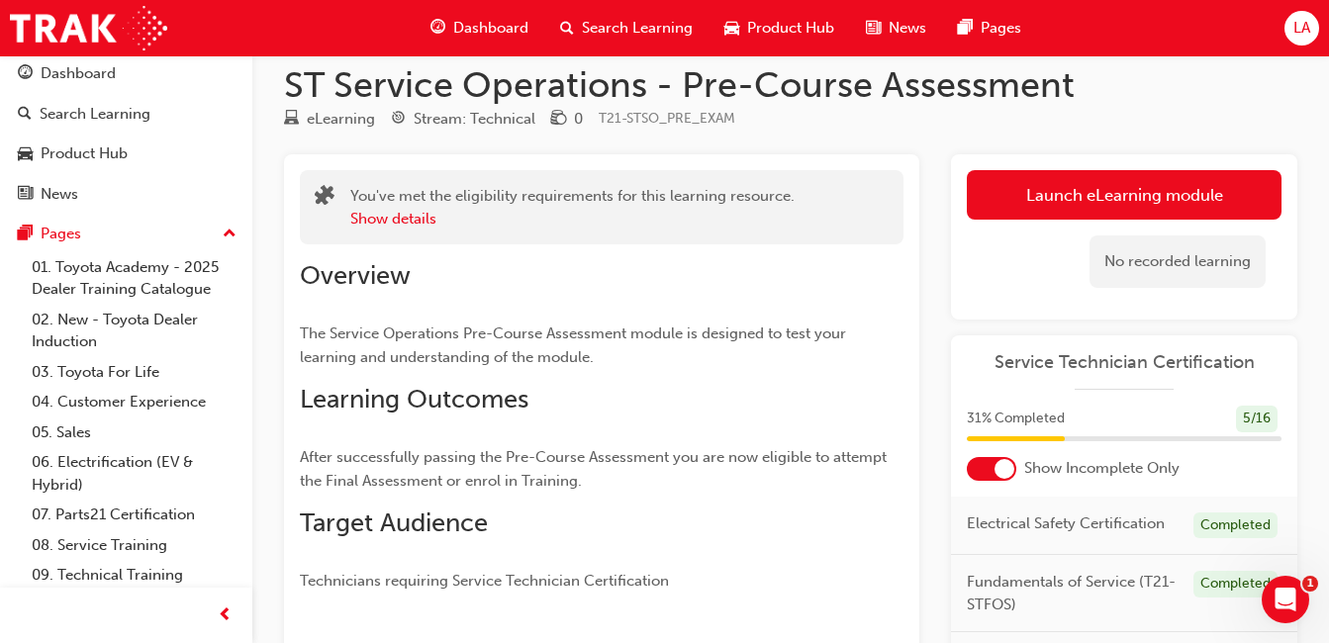
click at [1148, 189] on link "Launch eLearning module" at bounding box center [1124, 194] width 315 height 49
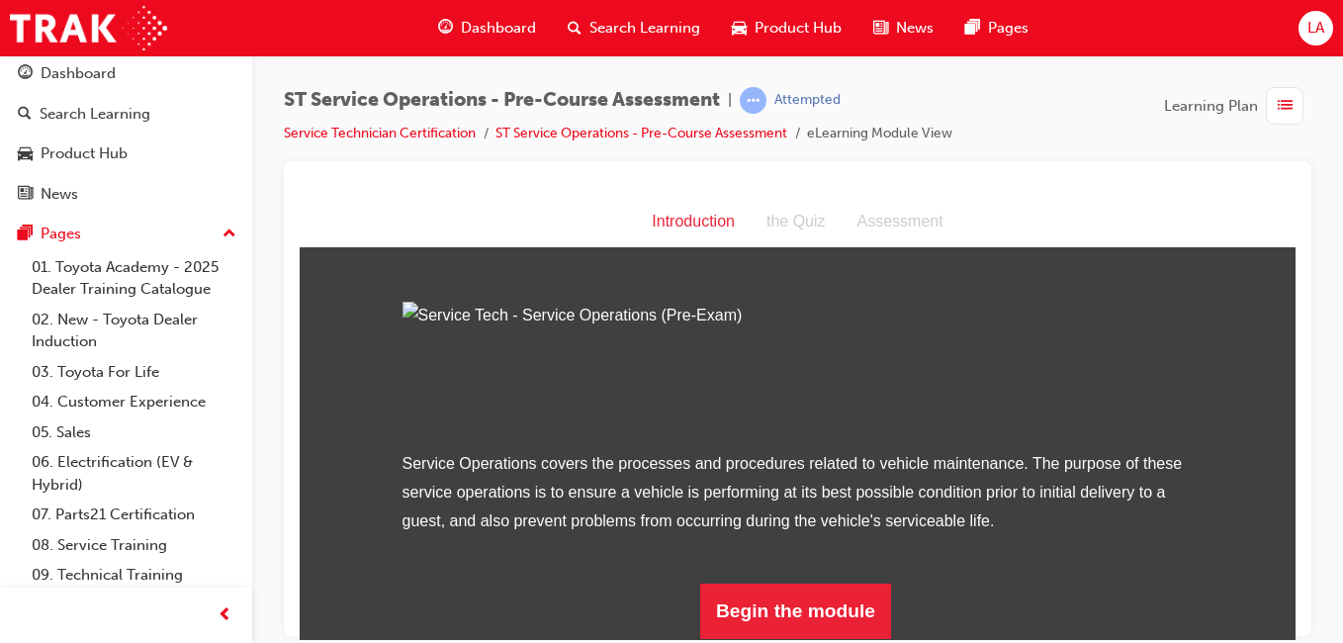
scroll to position [217, 0]
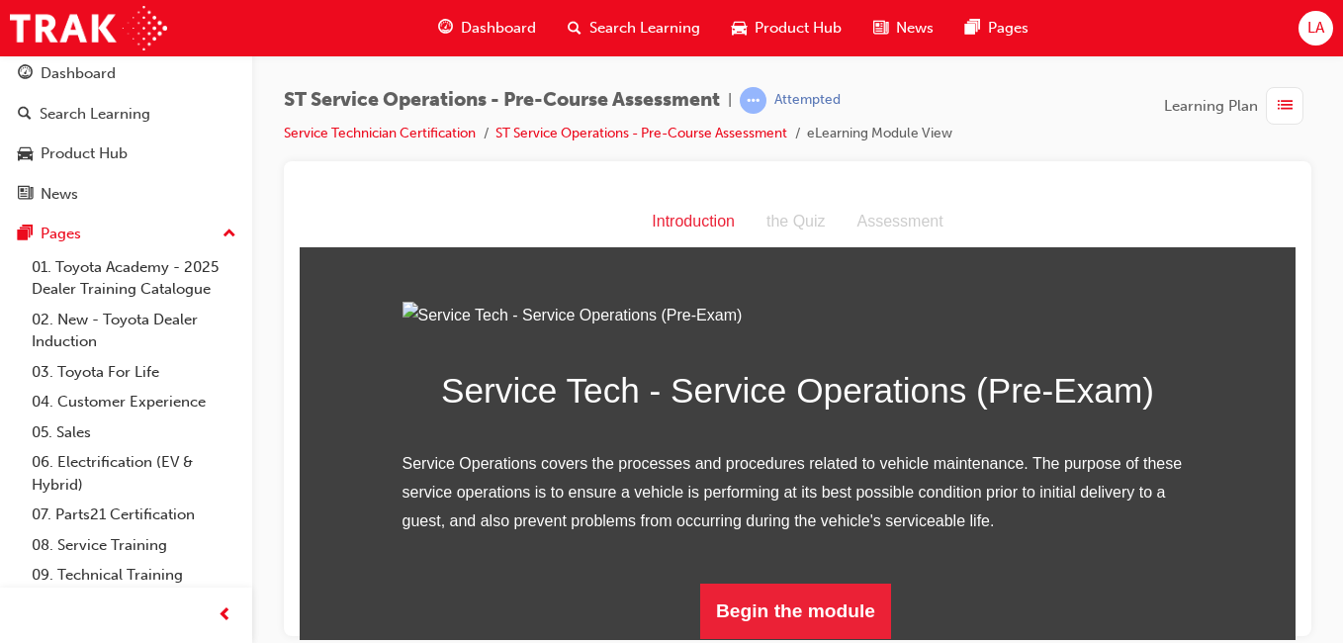
drag, startPoint x: 1291, startPoint y: 339, endPoint x: 1598, endPoint y: 719, distance: 488.2
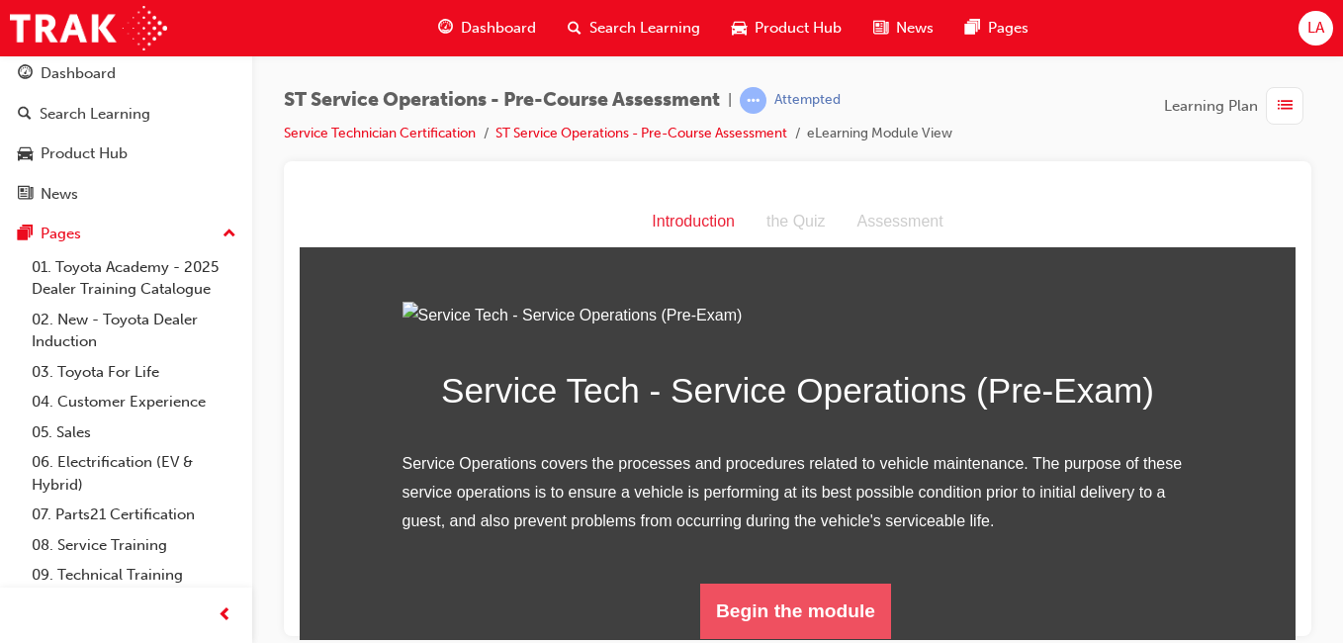
click at [805, 619] on button "Begin the module" at bounding box center [795, 610] width 191 height 55
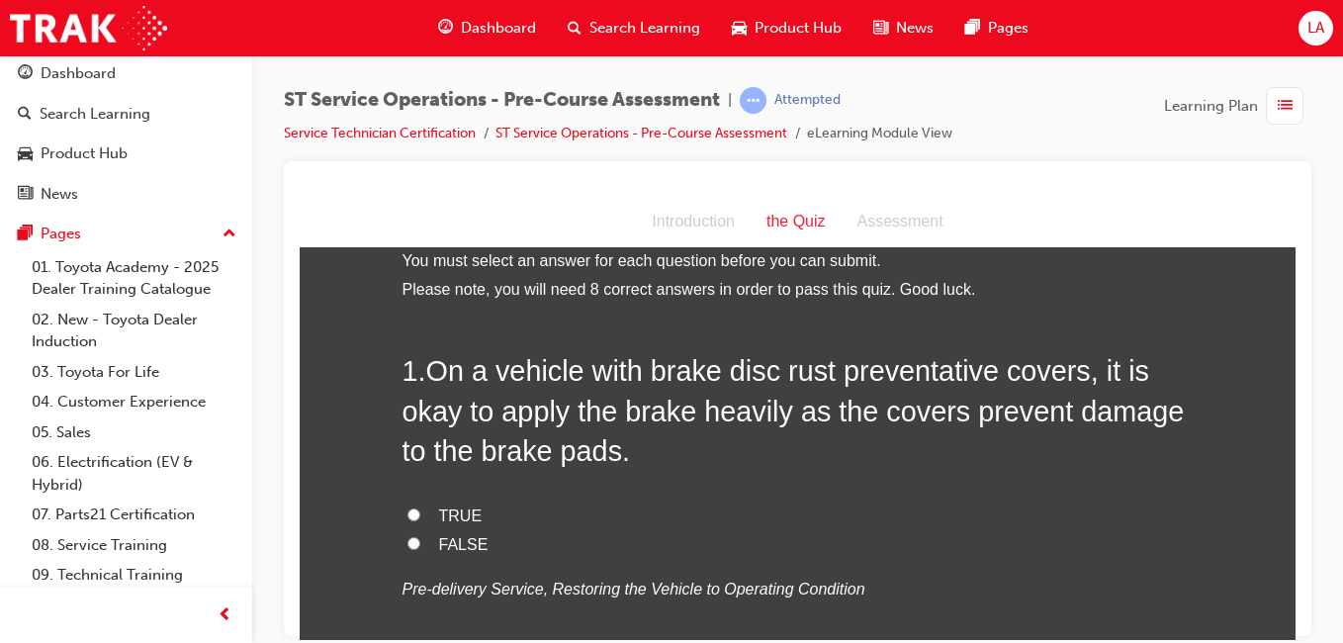
scroll to position [0, 0]
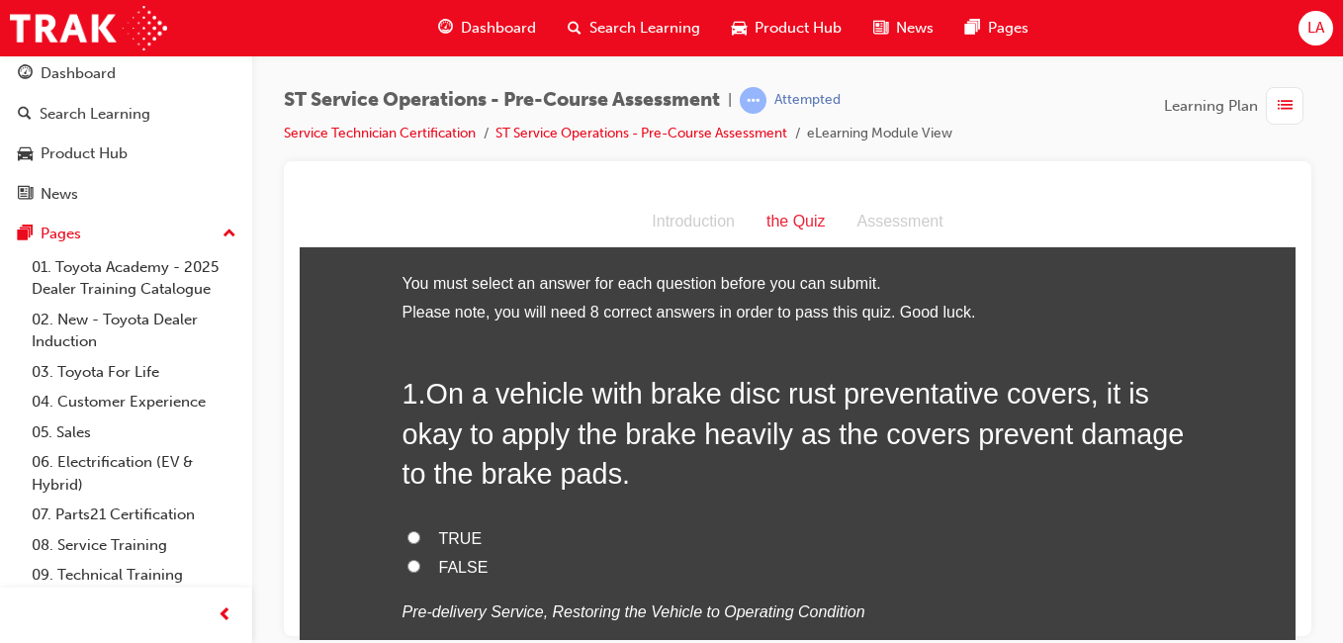
drag, startPoint x: 1288, startPoint y: 245, endPoint x: 1600, endPoint y: 441, distance: 368.1
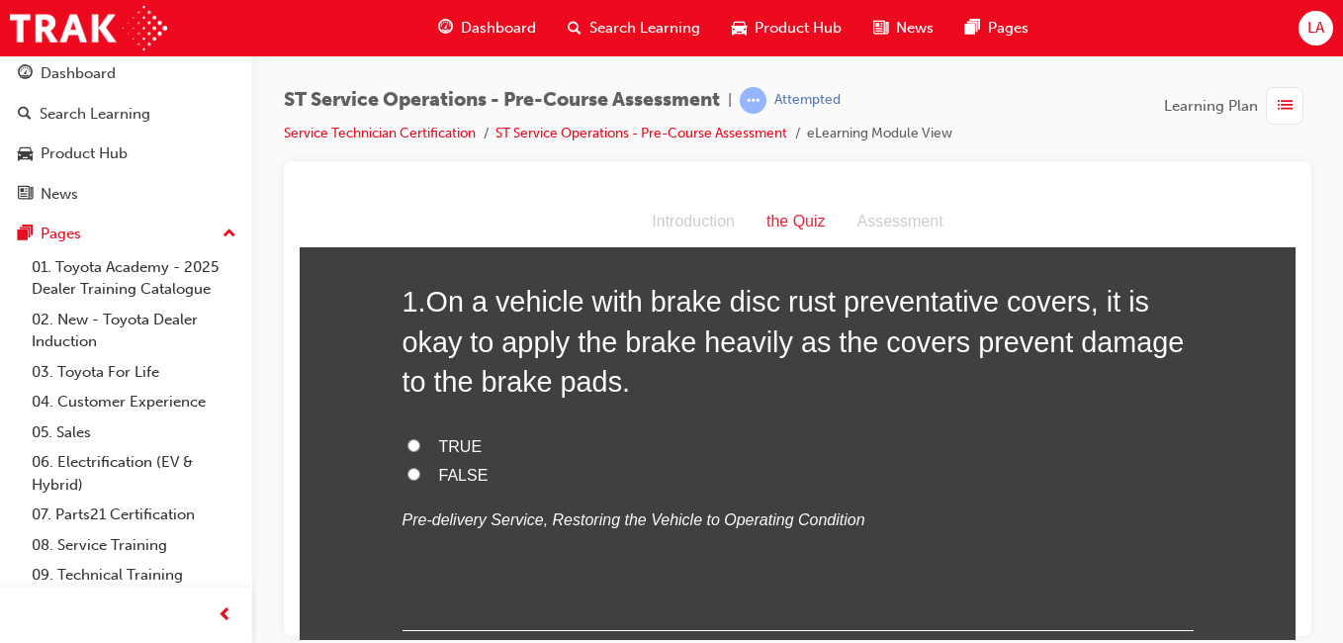
scroll to position [80, 0]
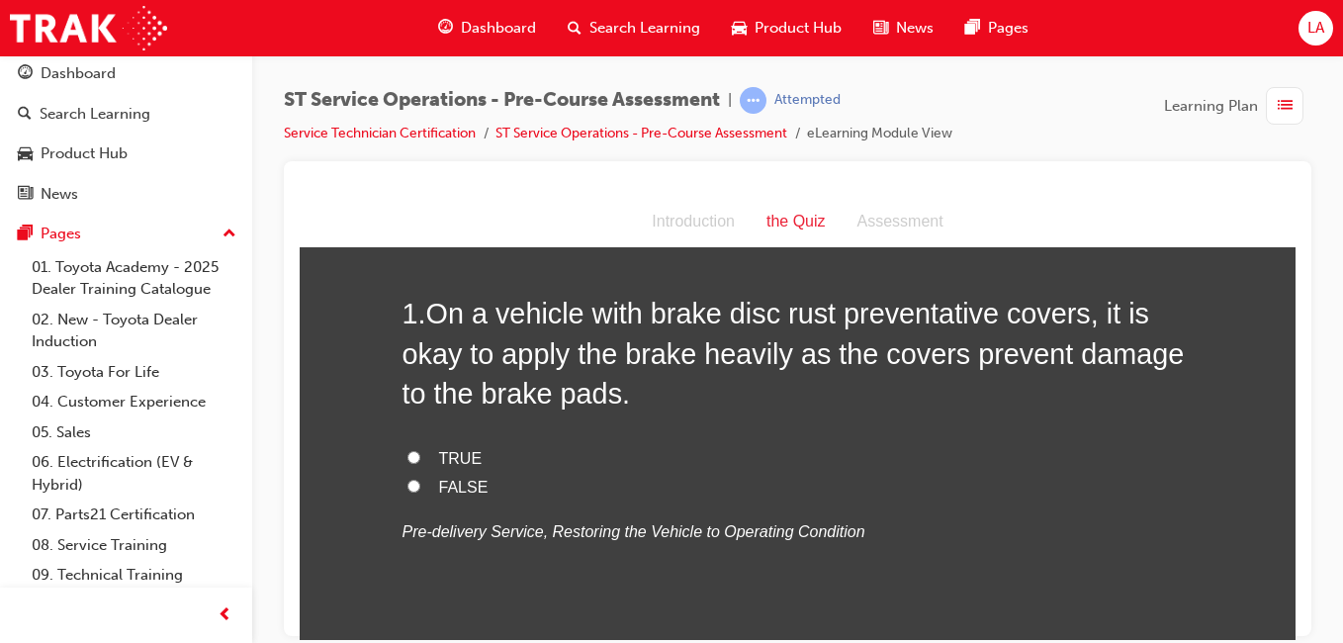
click at [408, 491] on input "FALSE" at bounding box center [414, 485] width 13 height 13
radio input "true"
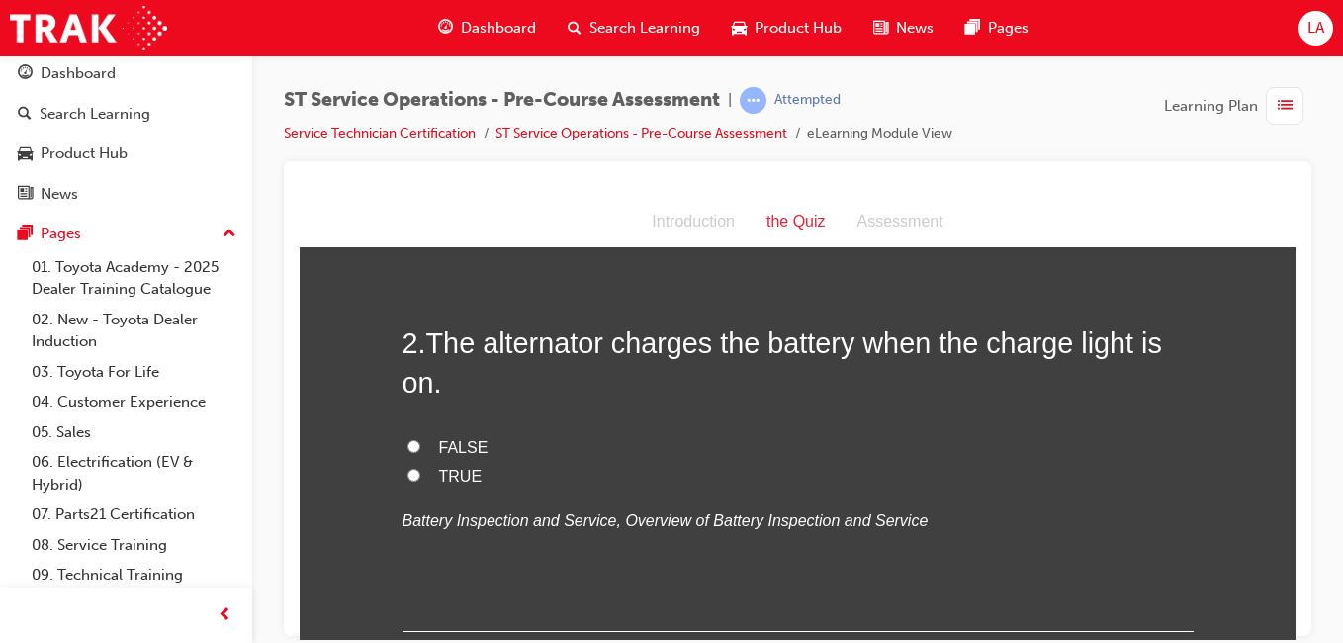
scroll to position [471, 0]
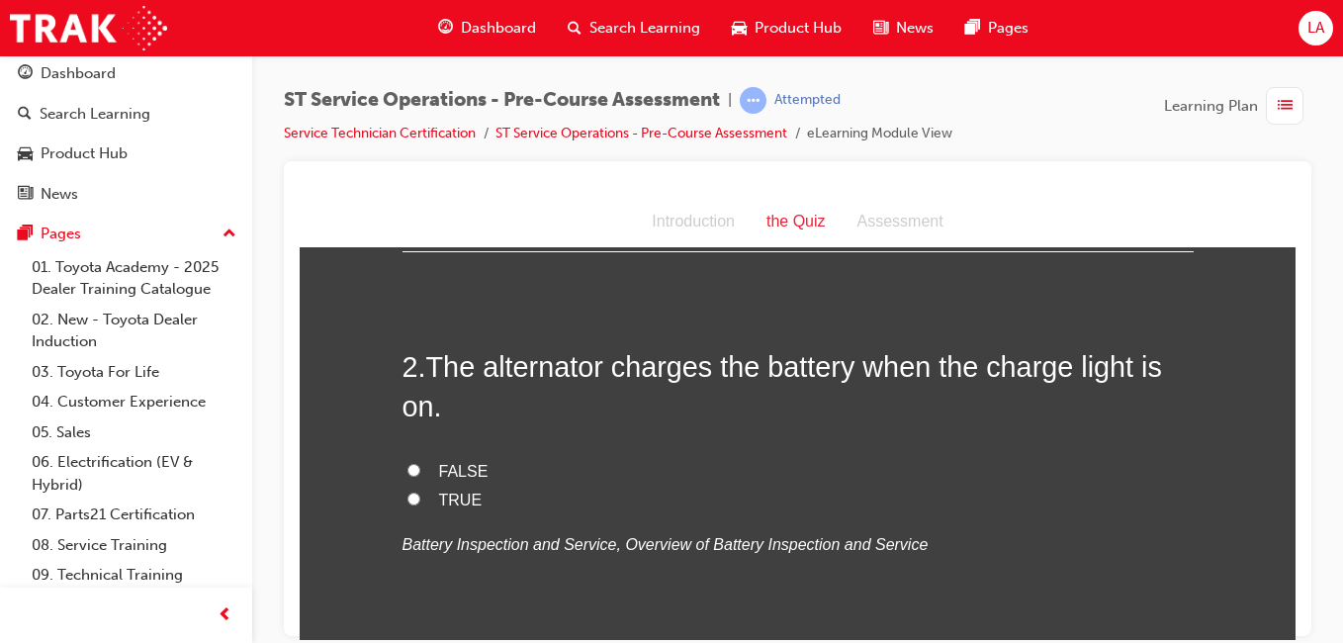
click at [408, 470] on input "FALSE" at bounding box center [414, 469] width 13 height 13
radio input "true"
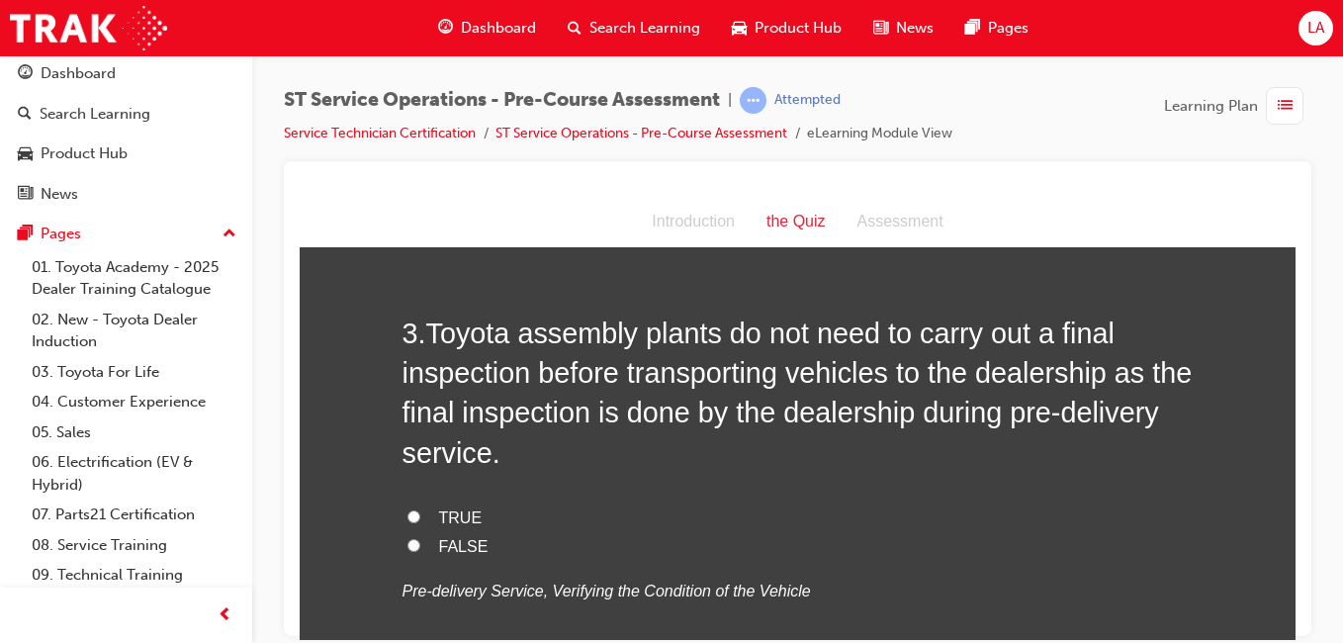
scroll to position [896, 0]
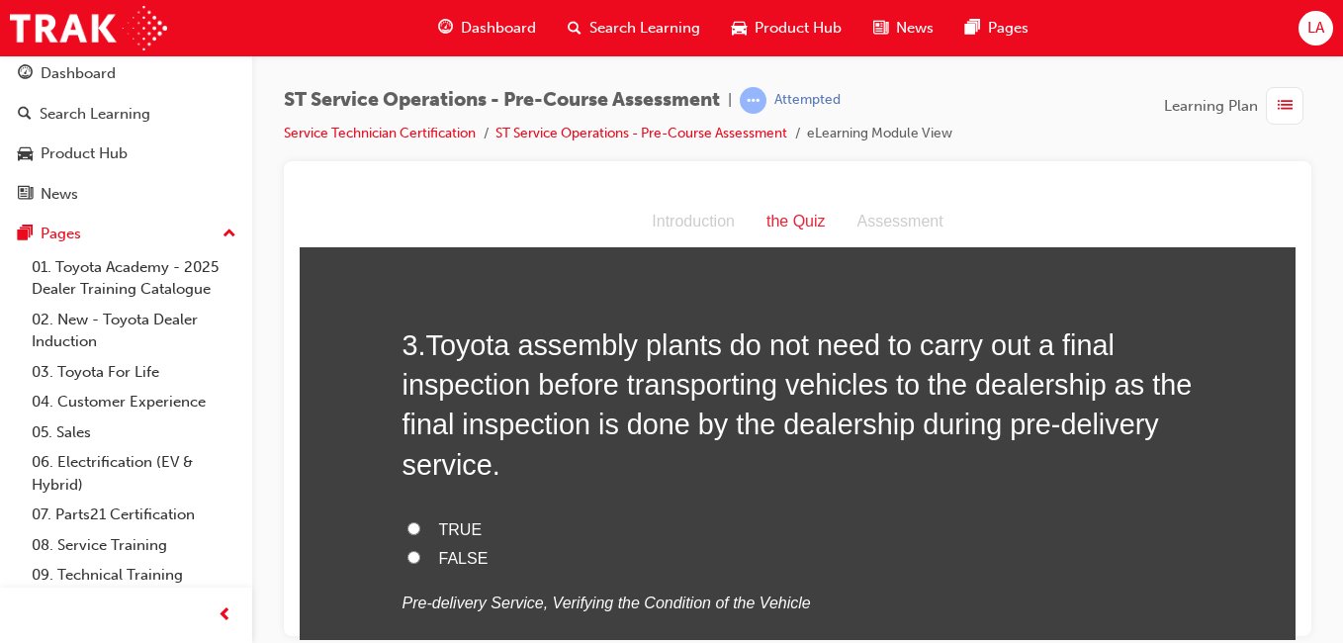
click at [408, 553] on input "FALSE" at bounding box center [414, 556] width 13 height 13
radio input "true"
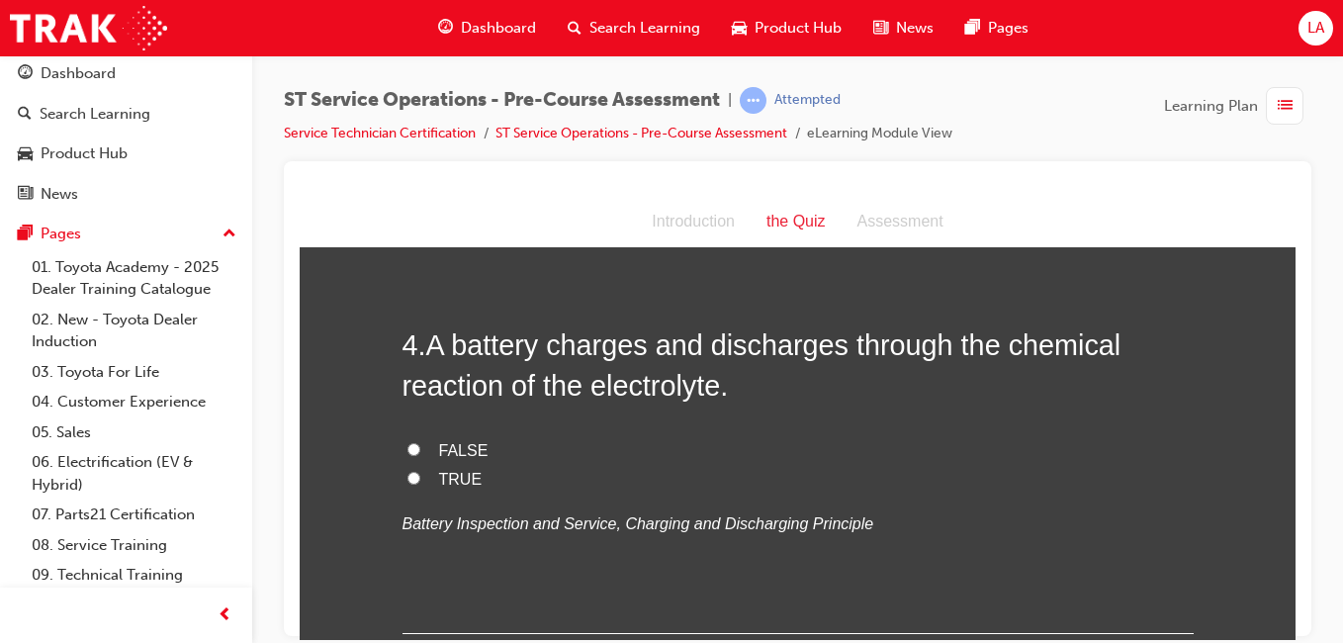
scroll to position [1368, 0]
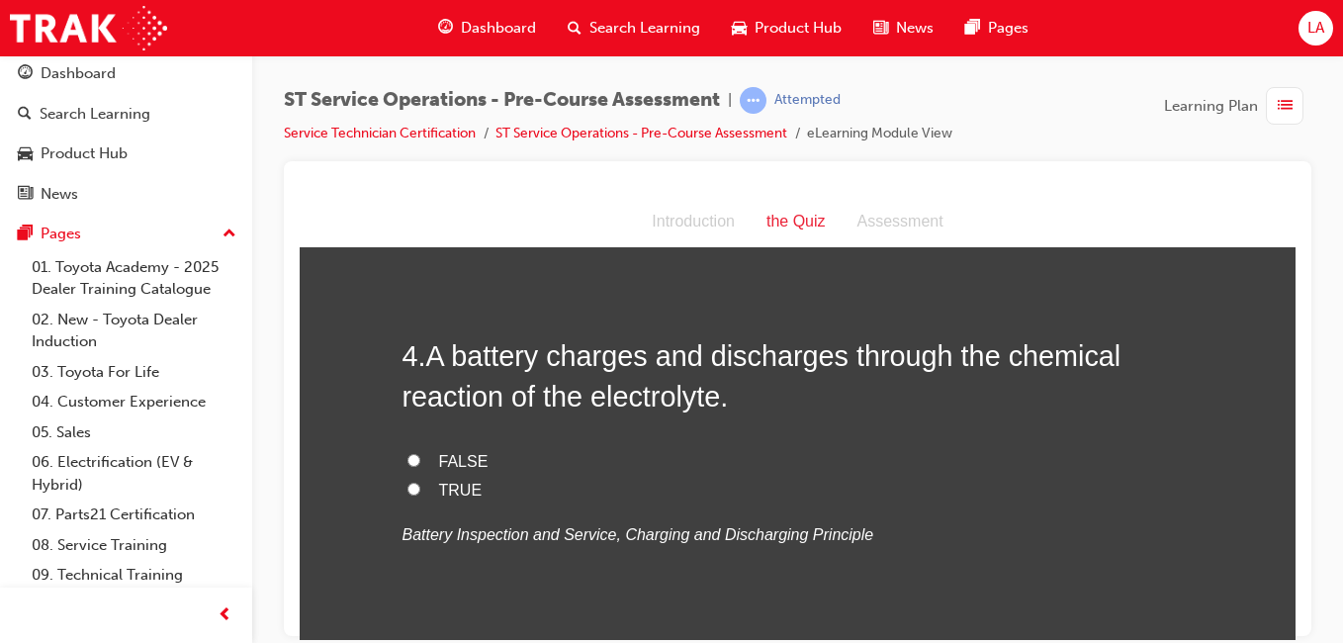
click at [409, 457] on input "FALSE" at bounding box center [414, 459] width 13 height 13
radio input "true"
click at [411, 491] on input "TRUE" at bounding box center [414, 488] width 13 height 13
radio input "true"
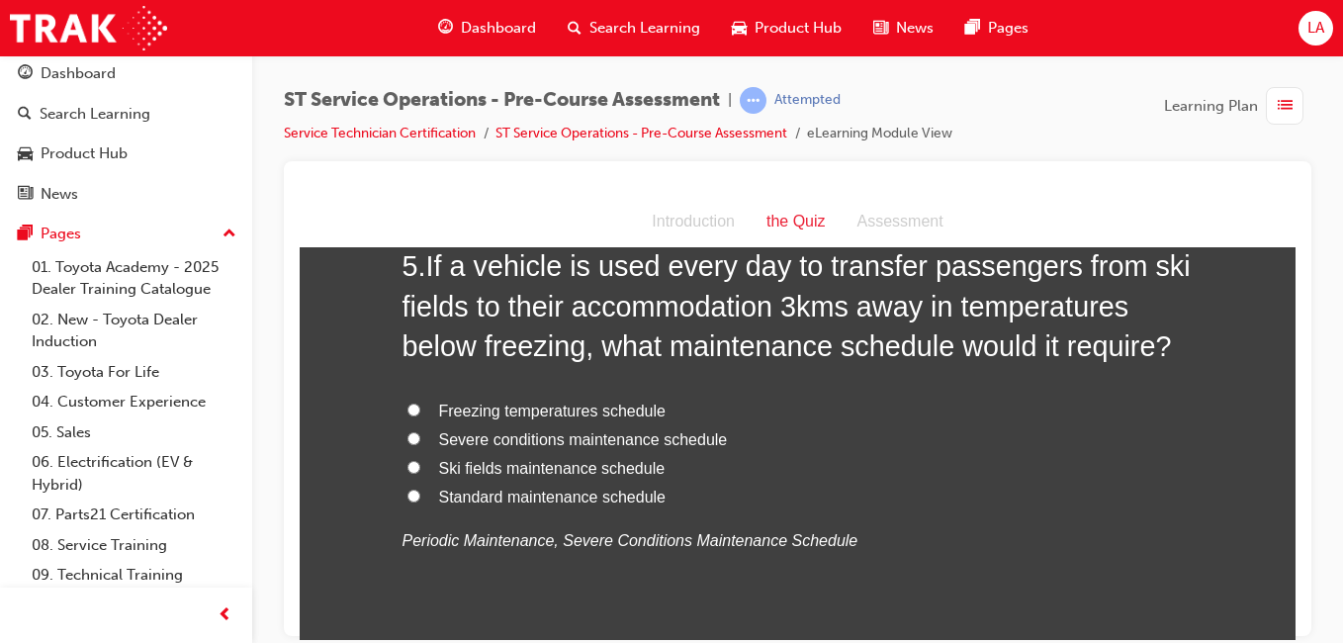
scroll to position [1851, 0]
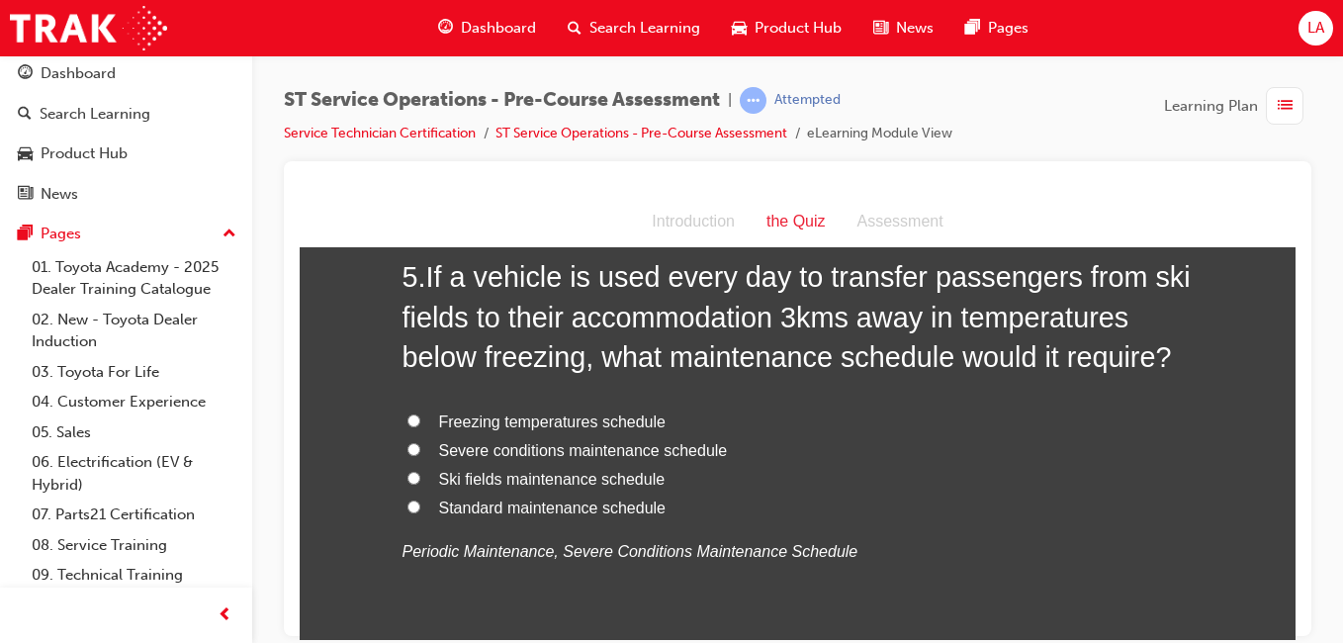
click at [409, 450] on input "Severe conditions maintenance schedule" at bounding box center [414, 448] width 13 height 13
radio input "true"
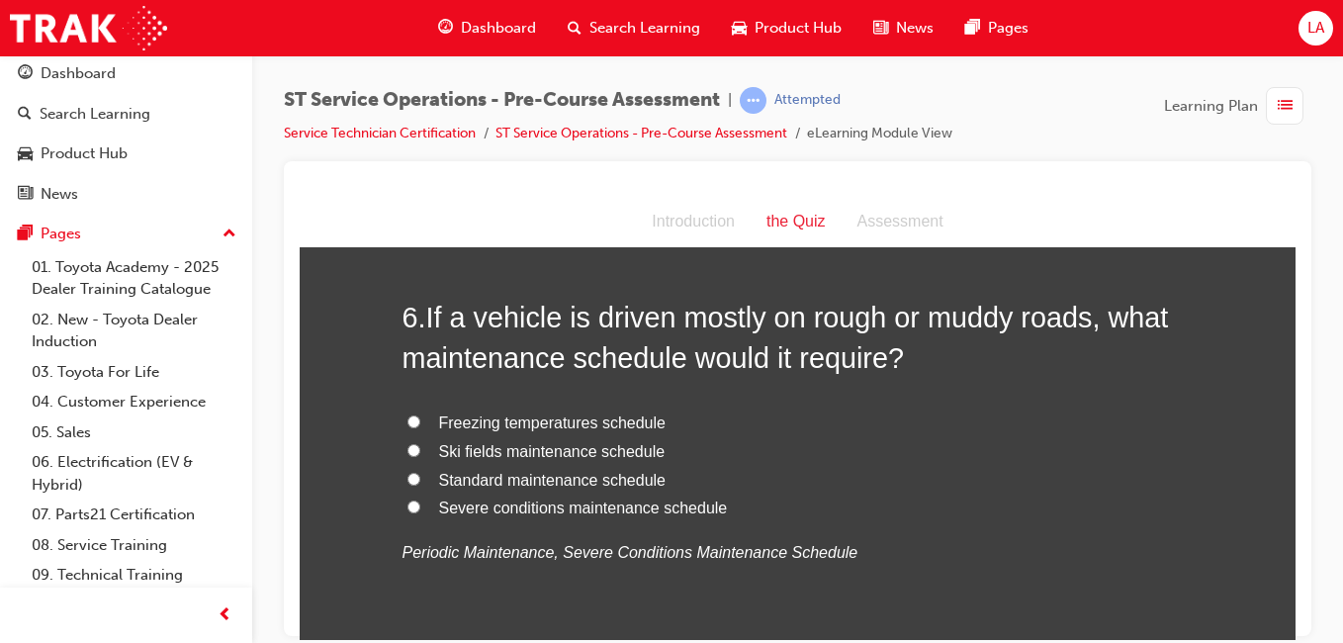
scroll to position [2287, 0]
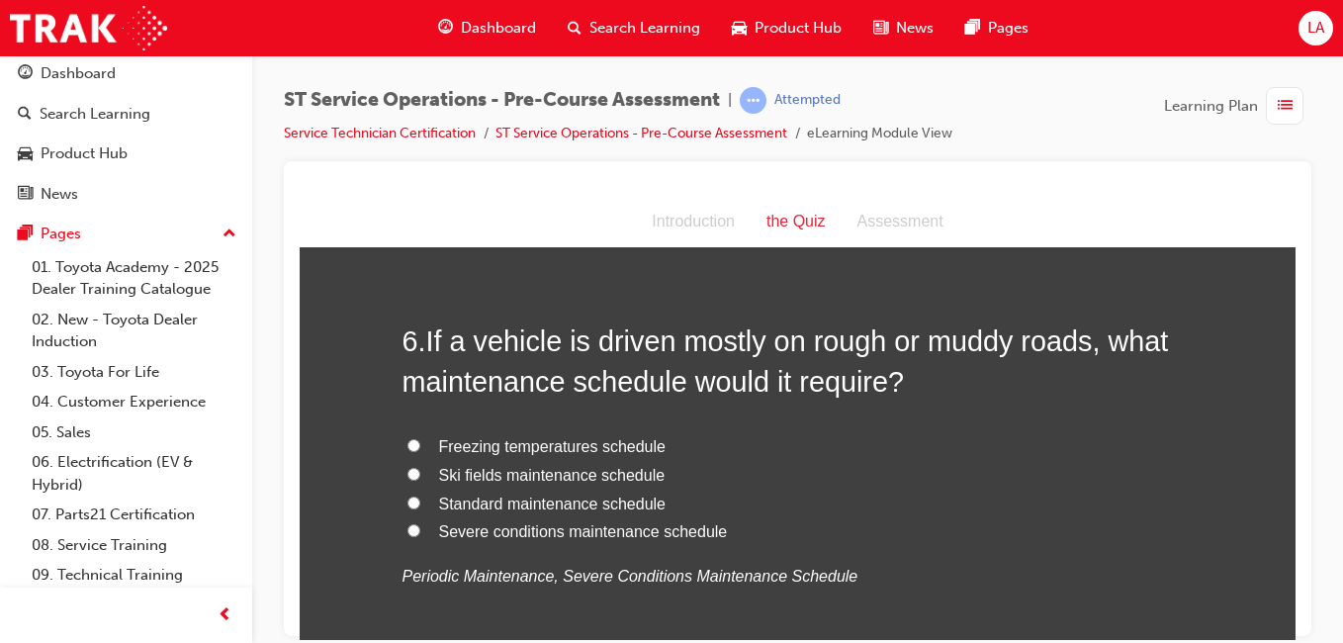
click at [413, 529] on label "Severe conditions maintenance schedule" at bounding box center [798, 531] width 791 height 29
click at [413, 529] on input "Severe conditions maintenance schedule" at bounding box center [414, 529] width 13 height 13
radio input "true"
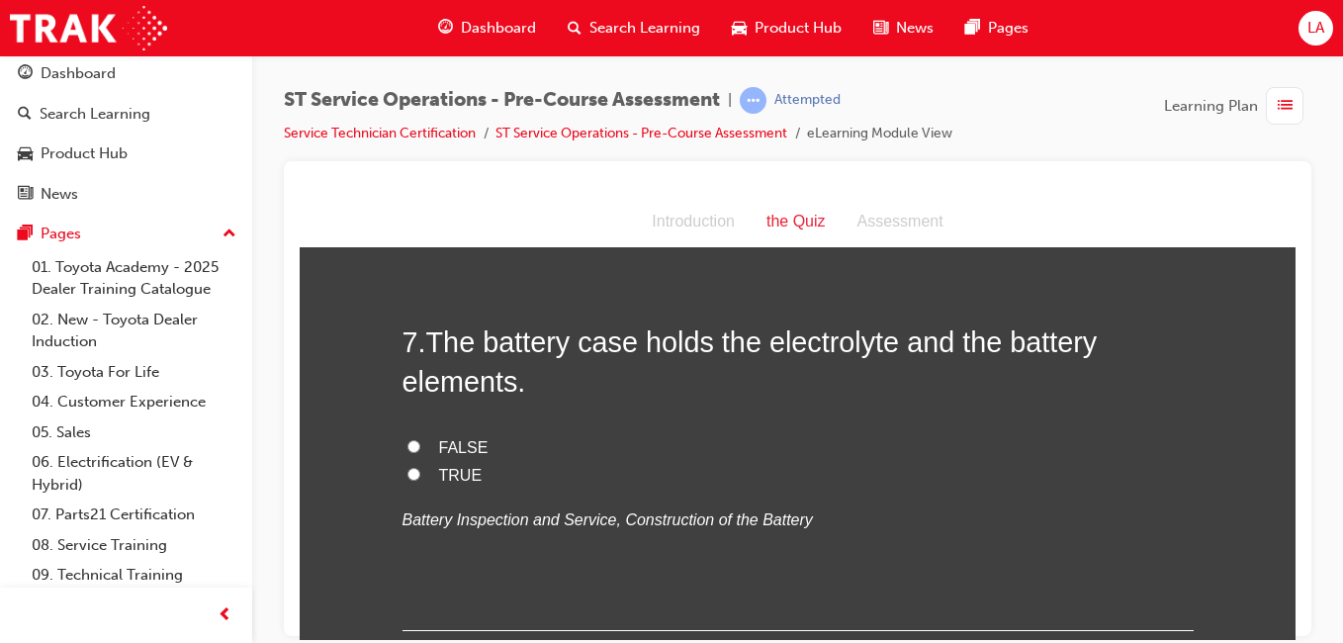
scroll to position [2736, 0]
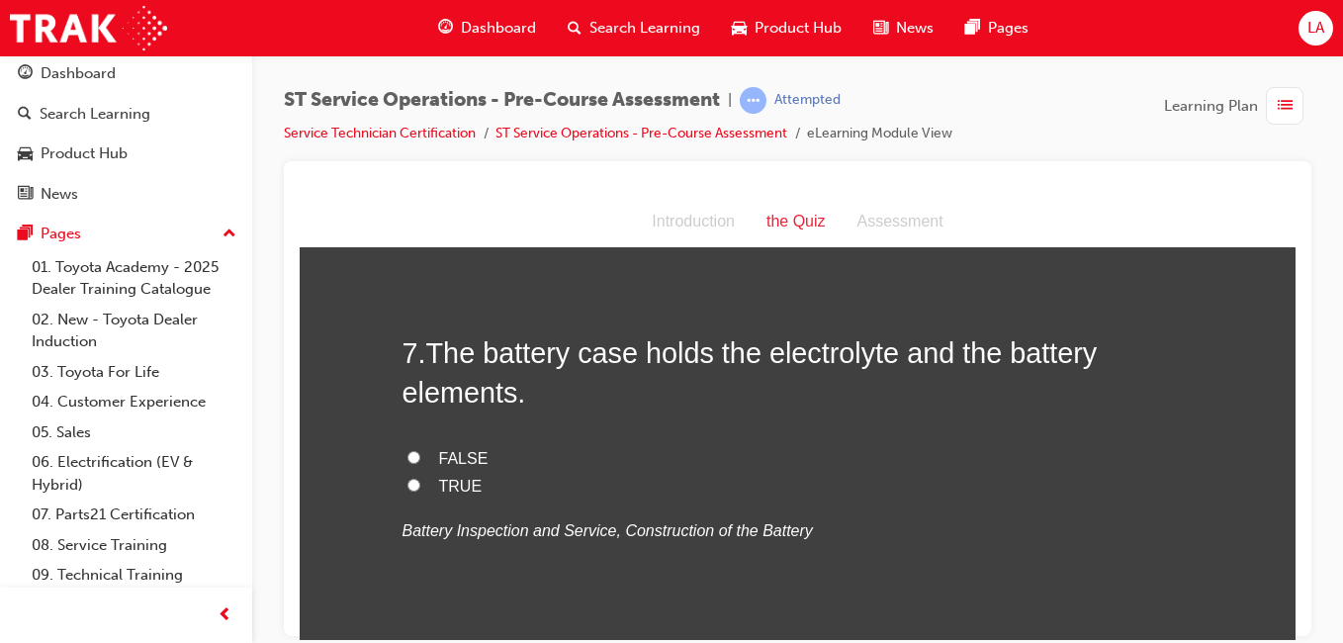
click at [408, 485] on input "TRUE" at bounding box center [414, 484] width 13 height 13
radio input "true"
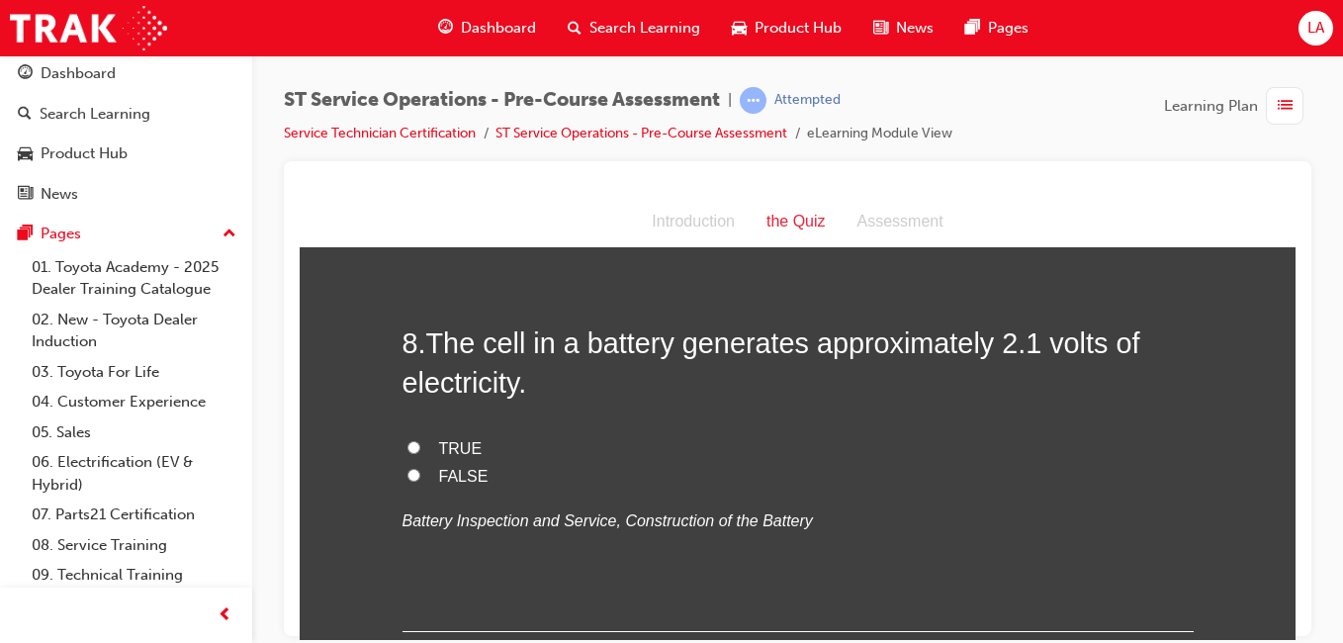
scroll to position [3115, 0]
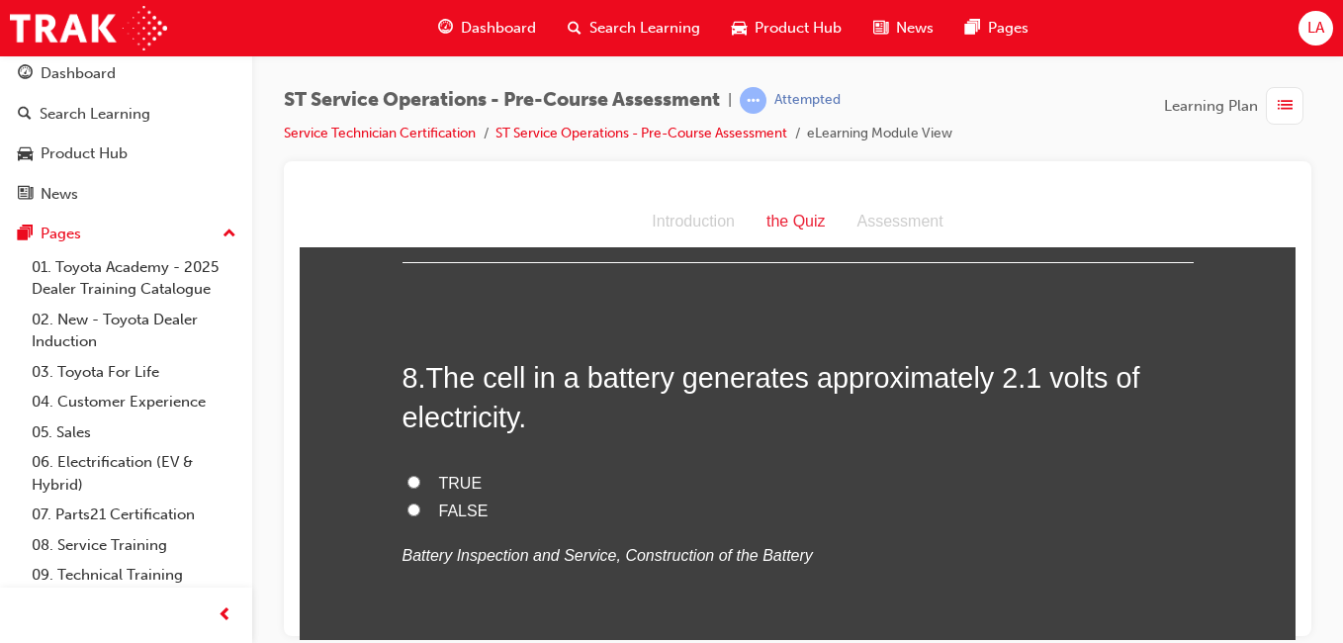
click at [428, 475] on label "TRUE" at bounding box center [798, 483] width 791 height 29
click at [420, 475] on input "TRUE" at bounding box center [414, 481] width 13 height 13
radio input "true"
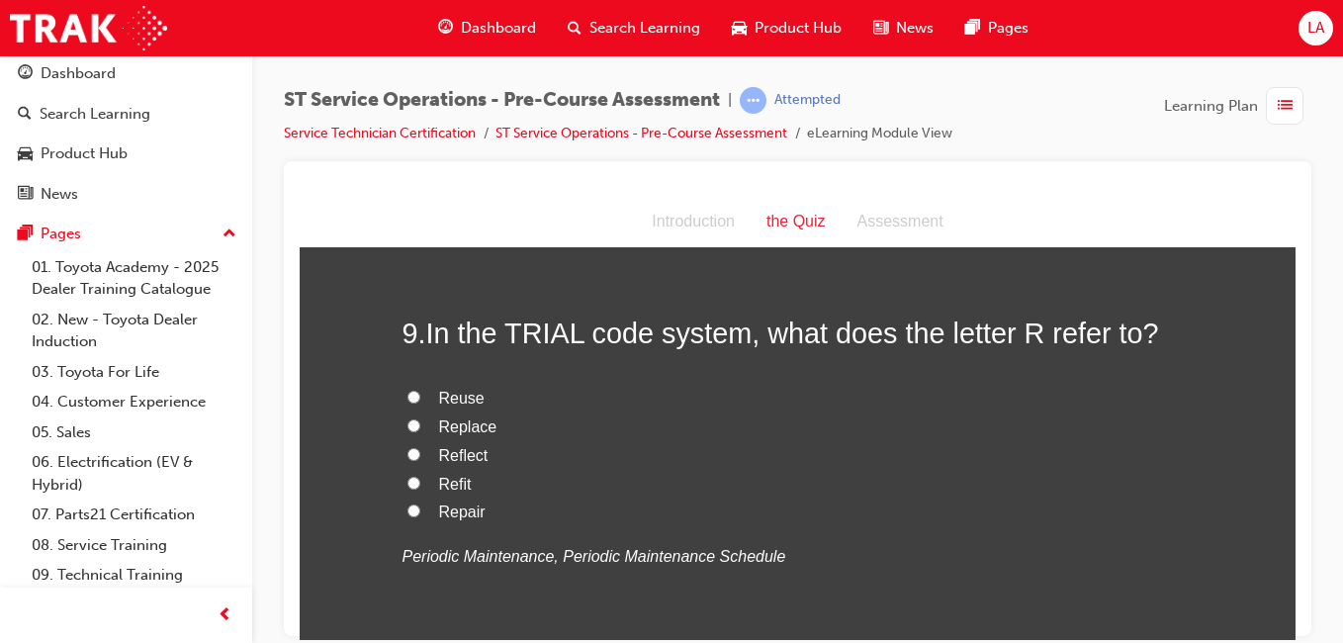
scroll to position [3541, 0]
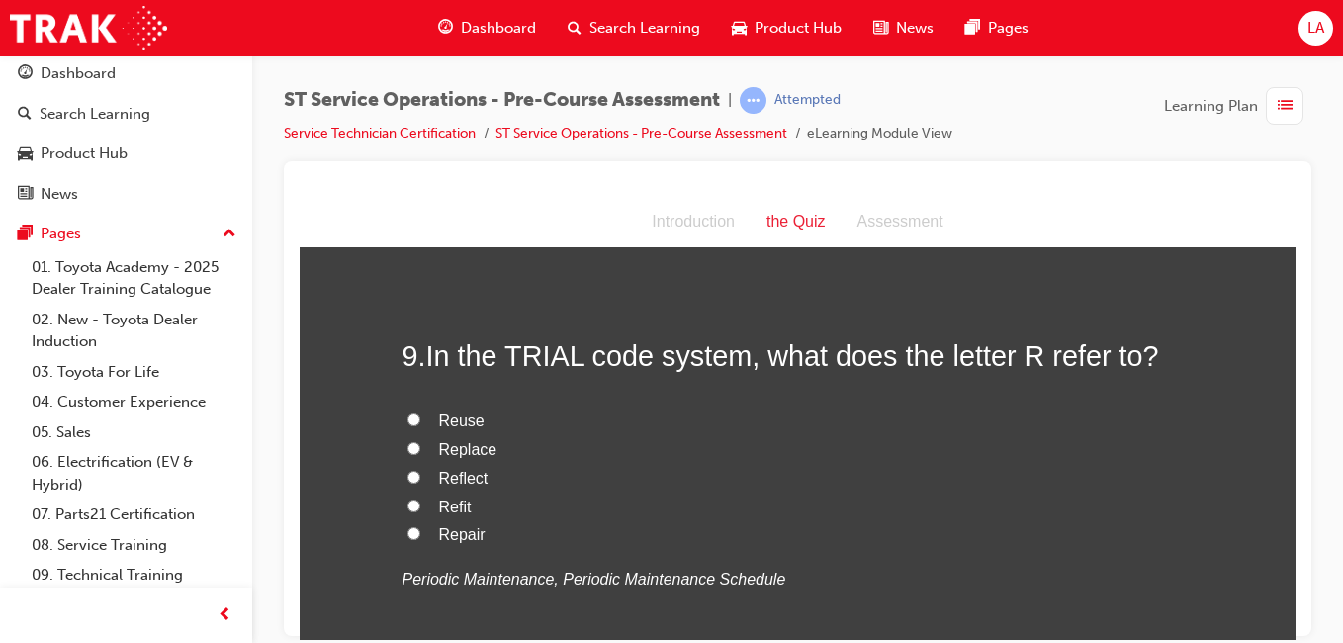
click at [408, 451] on input "Replace" at bounding box center [414, 447] width 13 height 13
radio input "true"
click at [408, 451] on input "Replace" at bounding box center [414, 447] width 13 height 13
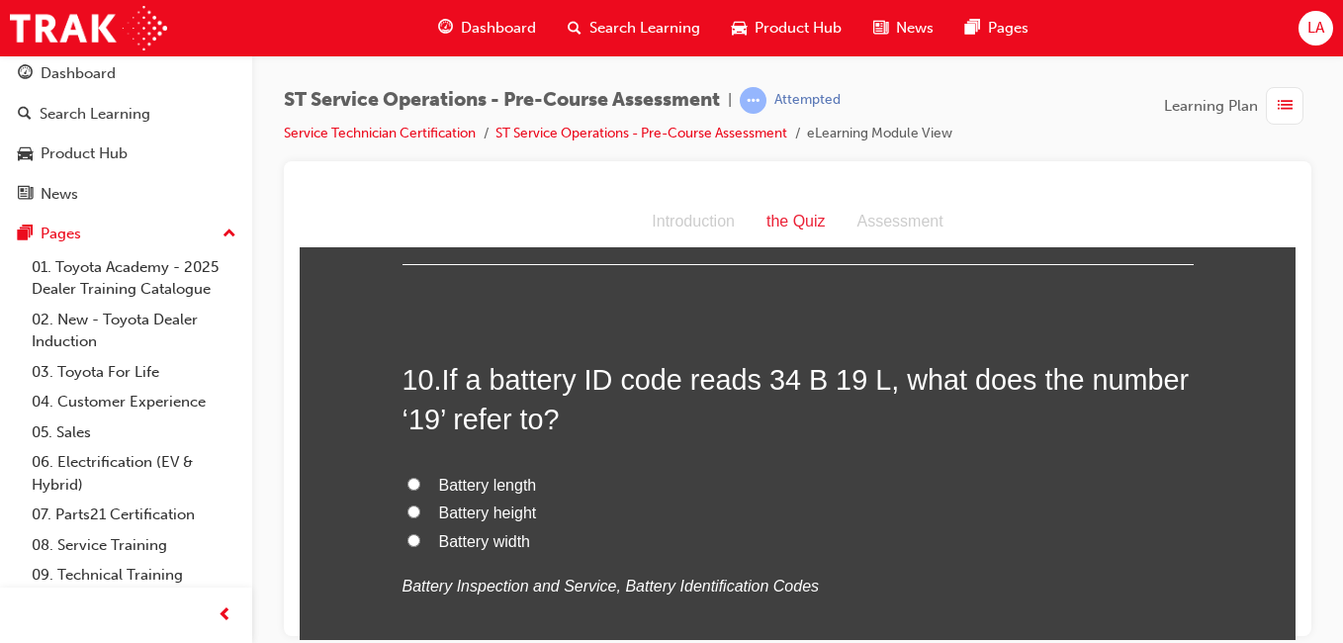
scroll to position [3954, 0]
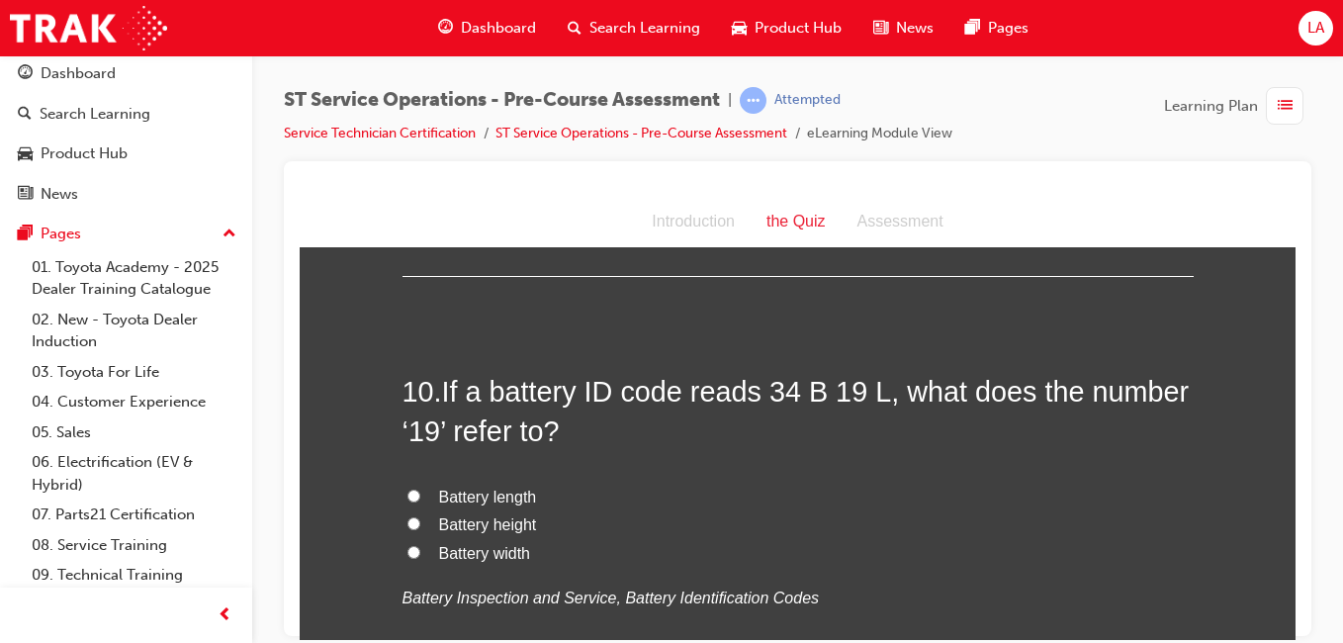
click at [519, 498] on span "Battery length" at bounding box center [488, 496] width 98 height 17
click at [420, 498] on input "Battery length" at bounding box center [414, 495] width 13 height 13
radio input "true"
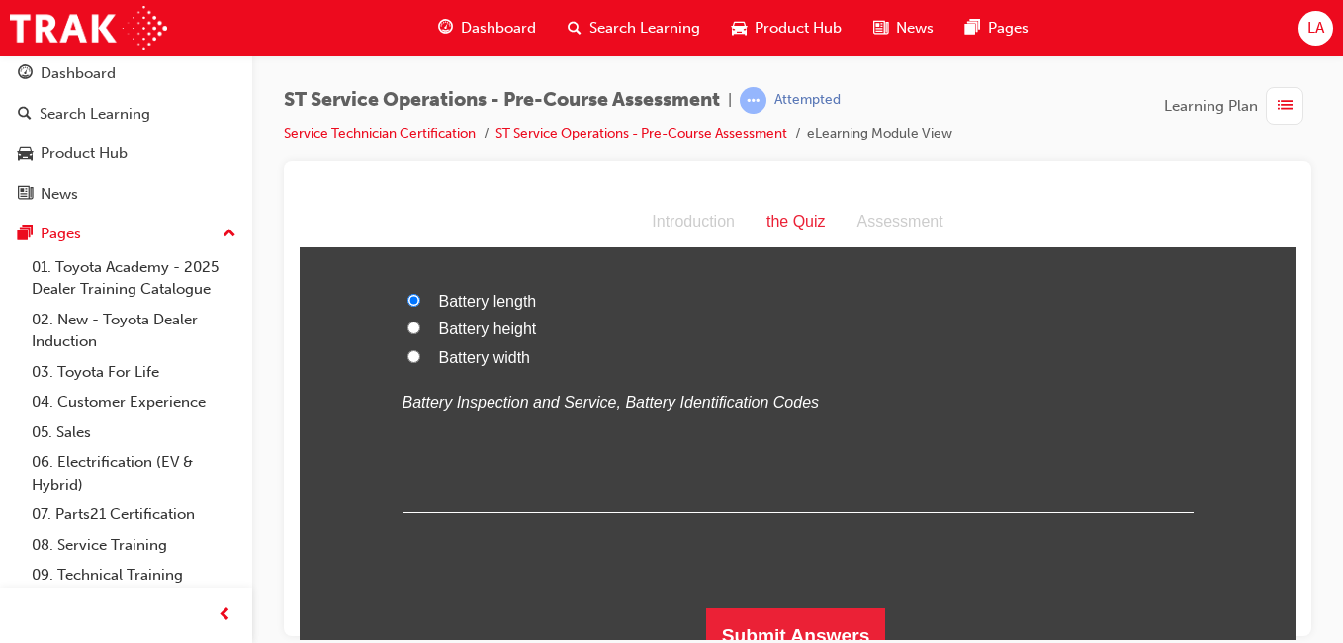
scroll to position [4173, 0]
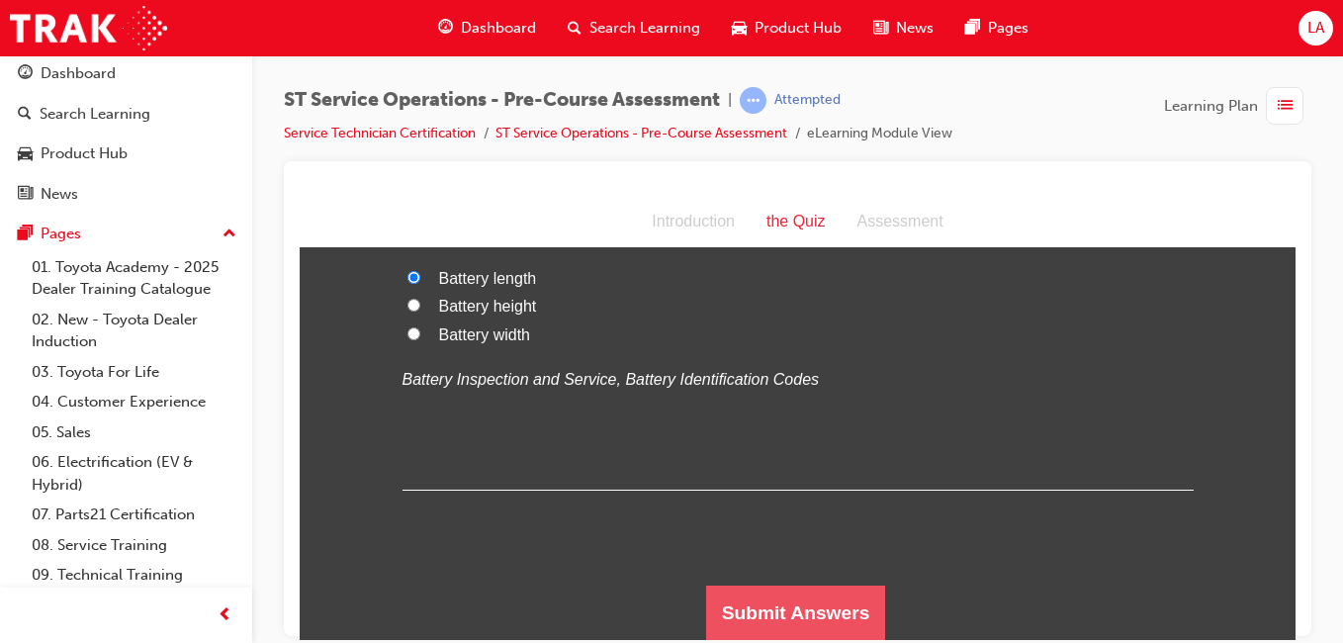
click at [840, 607] on button "Submit Answers" at bounding box center [796, 612] width 180 height 55
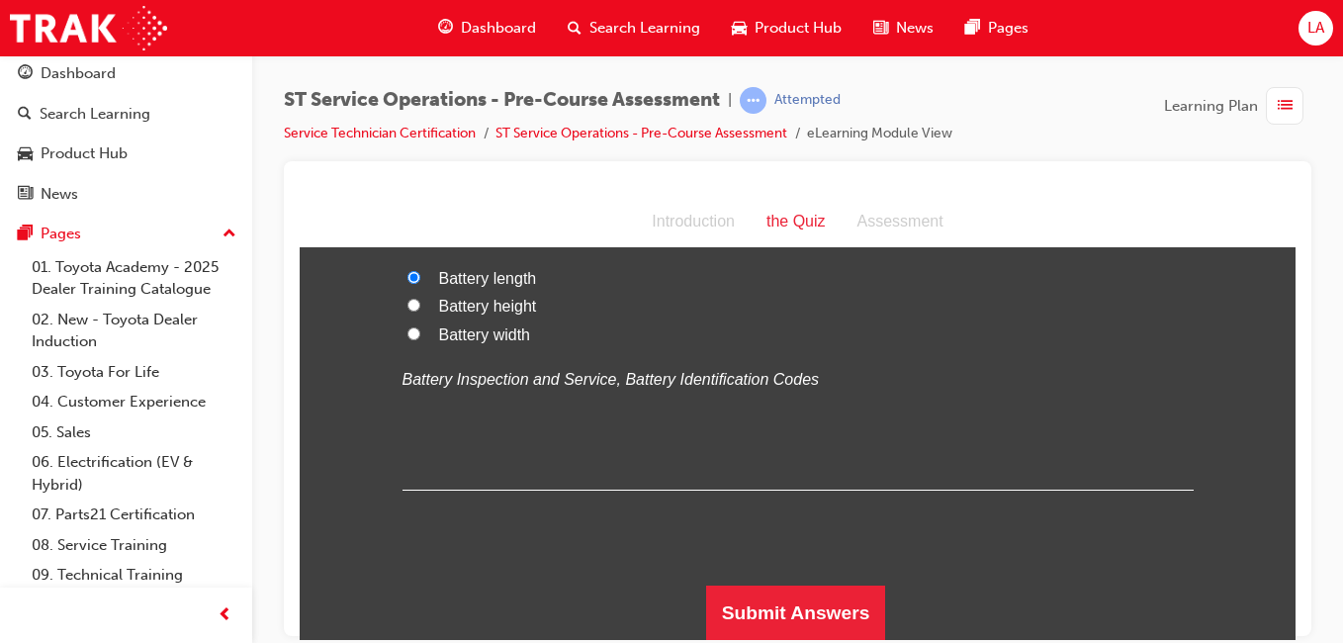
scroll to position [0, 0]
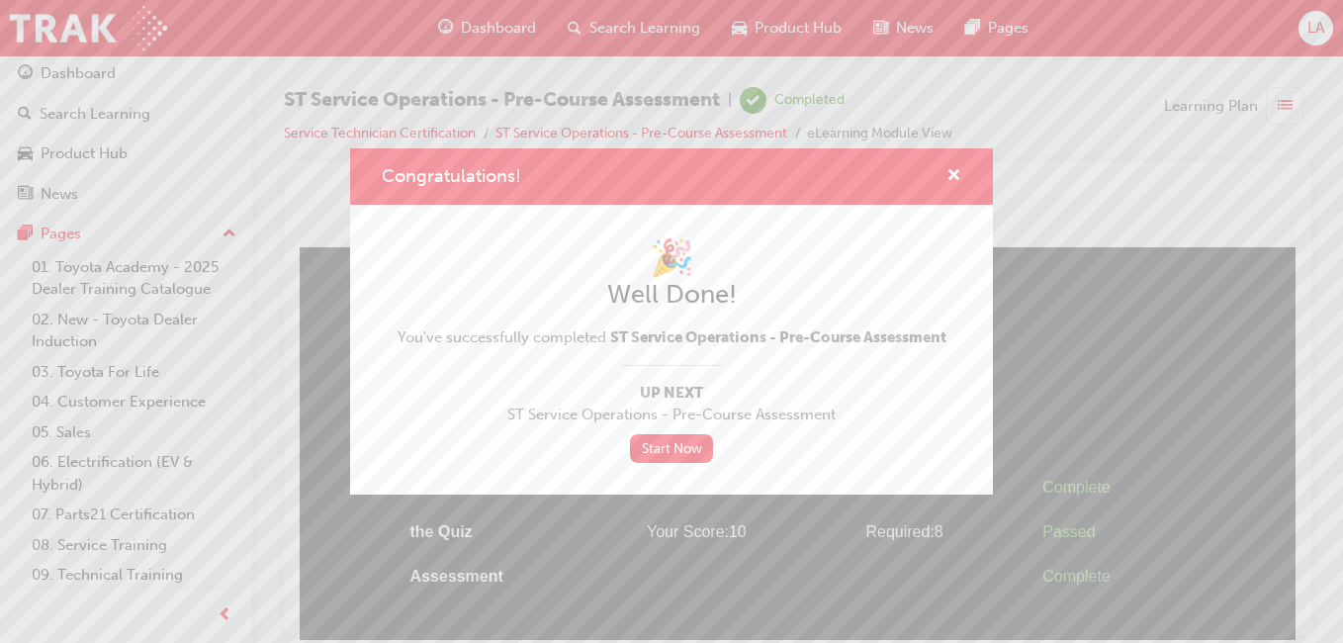
click at [695, 459] on link "Start Now" at bounding box center [671, 448] width 83 height 29
click at [684, 451] on link "Start Now" at bounding box center [671, 448] width 83 height 29
click at [699, 448] on link "Start Now" at bounding box center [671, 448] width 83 height 29
click at [660, 447] on link "Start Now" at bounding box center [671, 448] width 83 height 29
click at [684, 441] on link "Start Now" at bounding box center [671, 448] width 83 height 29
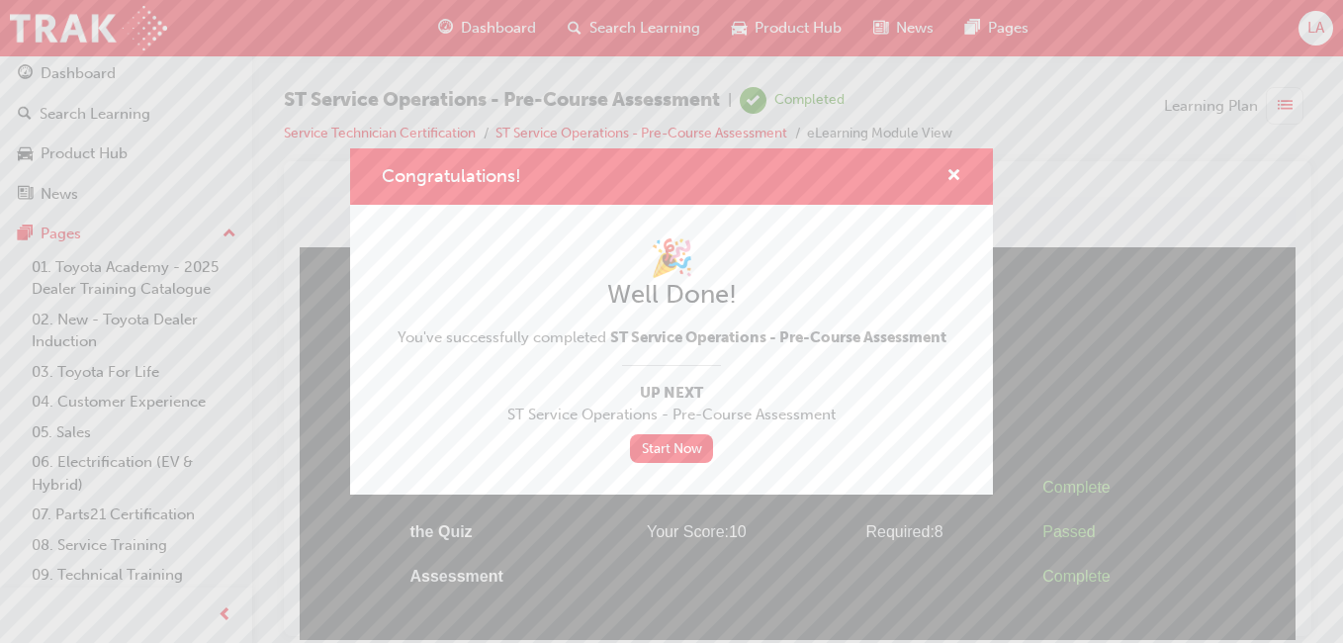
click at [690, 457] on link "Start Now" at bounding box center [671, 448] width 83 height 29
click at [688, 449] on link "Start Now" at bounding box center [671, 448] width 83 height 29
click at [689, 456] on link "Start Now" at bounding box center [671, 448] width 83 height 29
click at [956, 168] on span "cross-icon" at bounding box center [954, 177] width 15 height 18
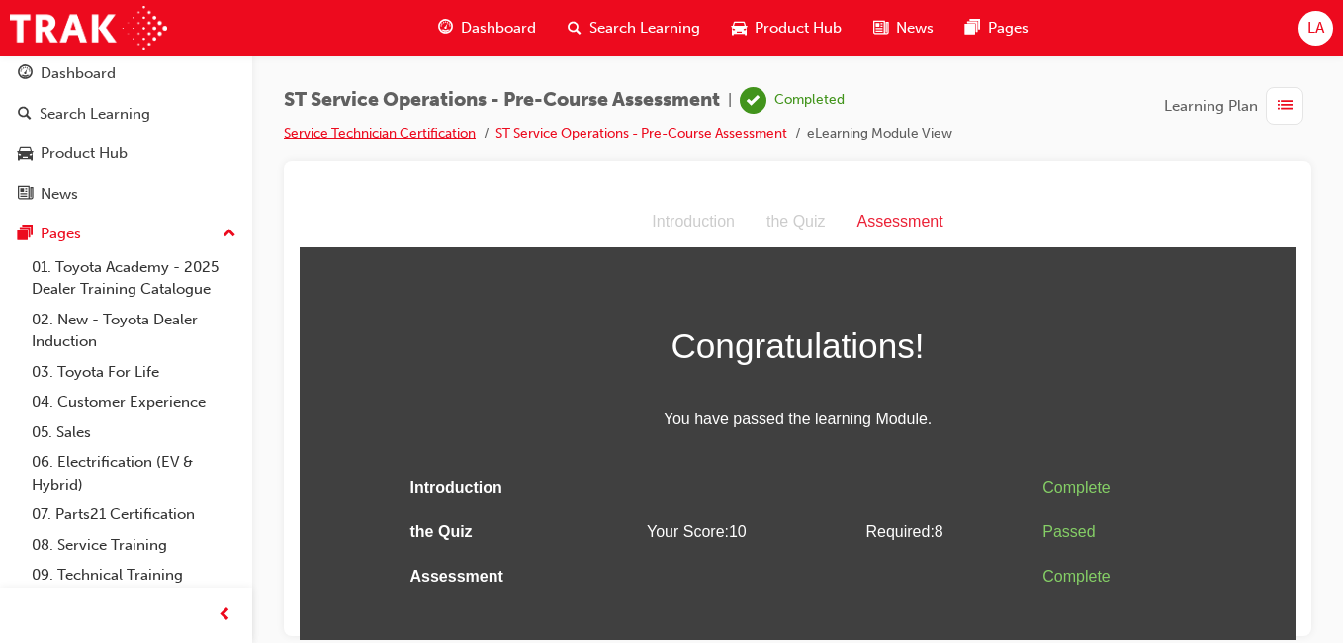
click at [472, 130] on link "Service Technician Certification" at bounding box center [380, 133] width 192 height 17
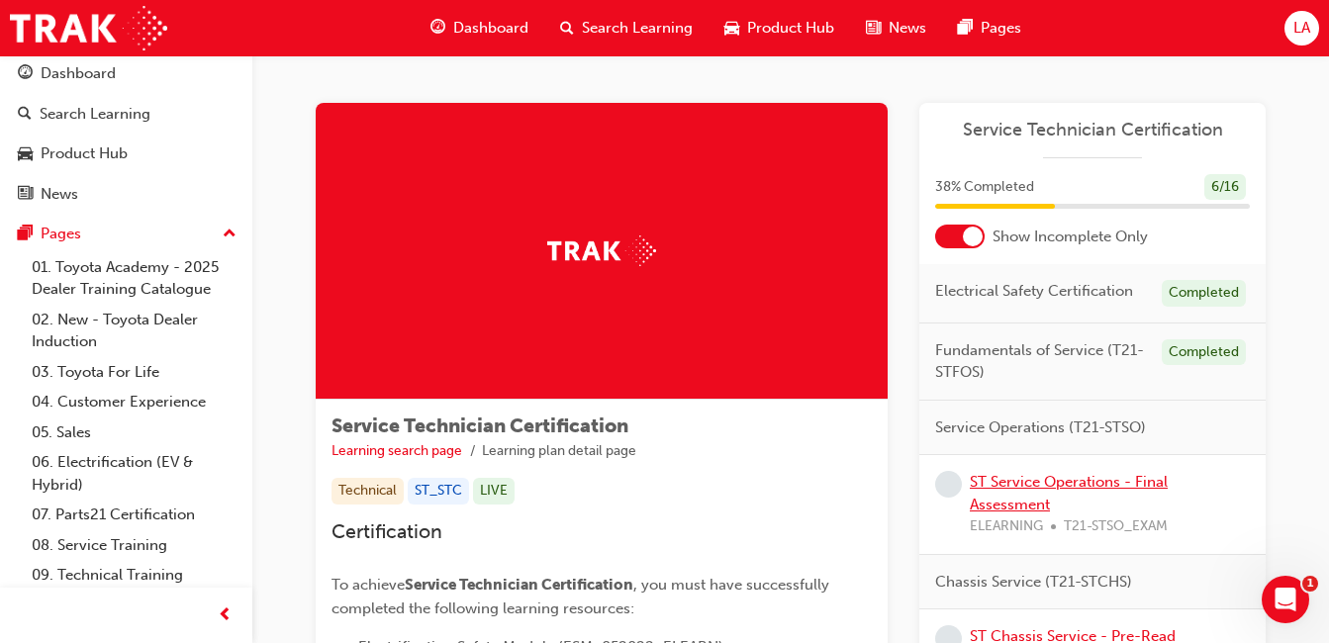
click at [1064, 487] on link "ST Service Operations - Final Assessment" at bounding box center [1068, 493] width 198 height 41
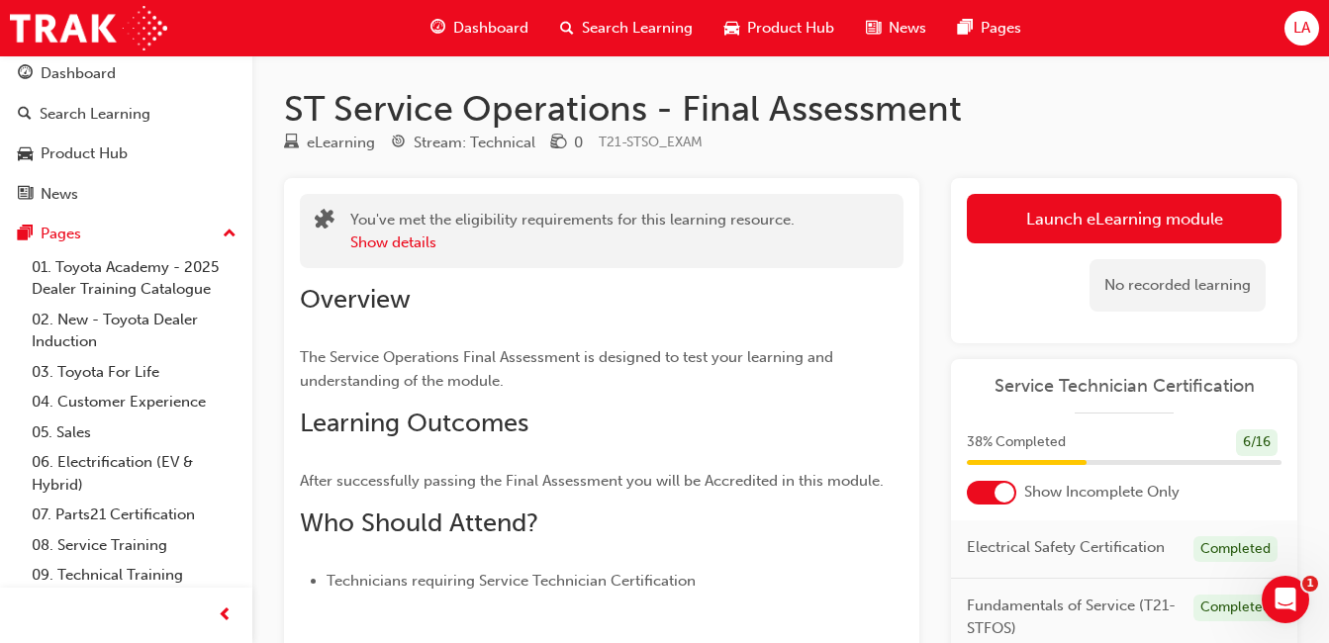
click at [1138, 230] on link "Launch eLearning module" at bounding box center [1124, 218] width 315 height 49
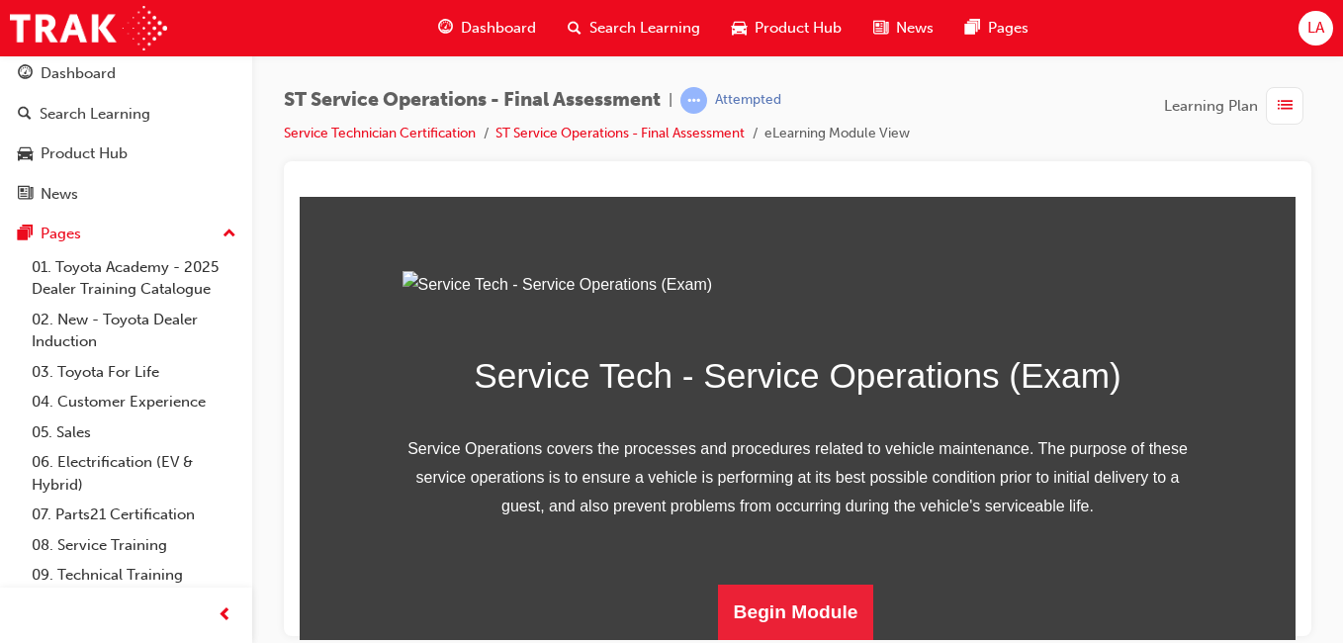
scroll to position [328, 0]
click at [823, 613] on button "Begin Module" at bounding box center [796, 611] width 156 height 55
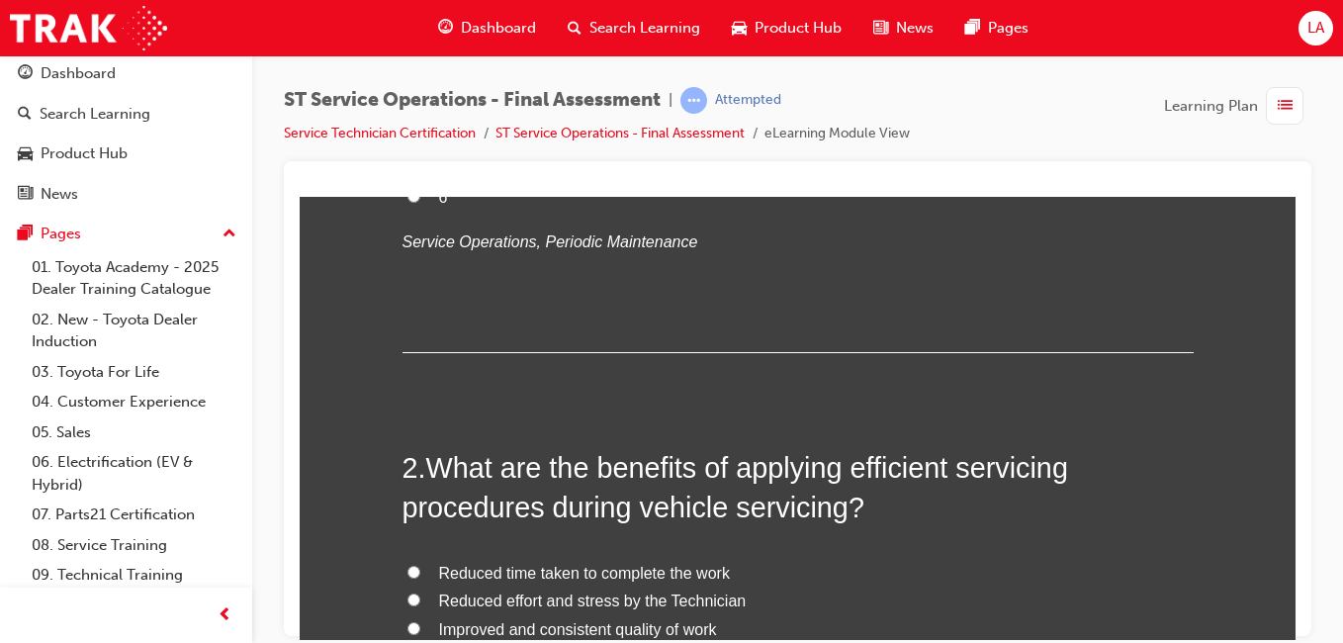
scroll to position [0, 0]
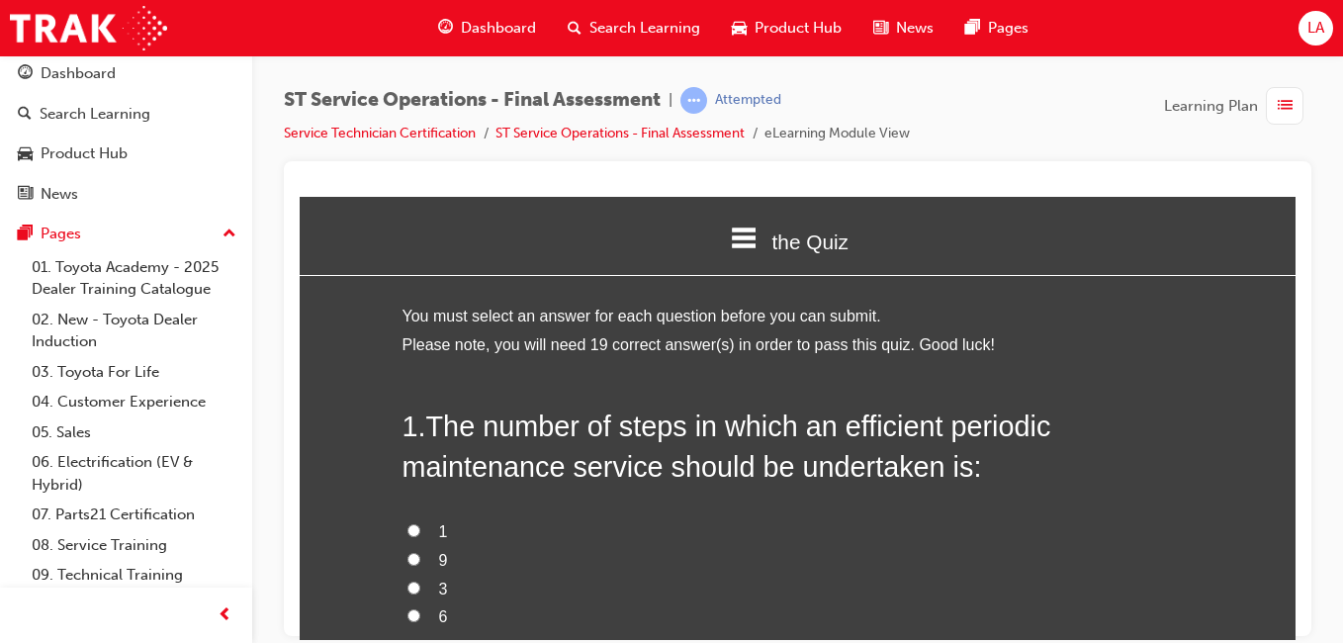
click at [1296, 218] on div at bounding box center [798, 398] width 1028 height 475
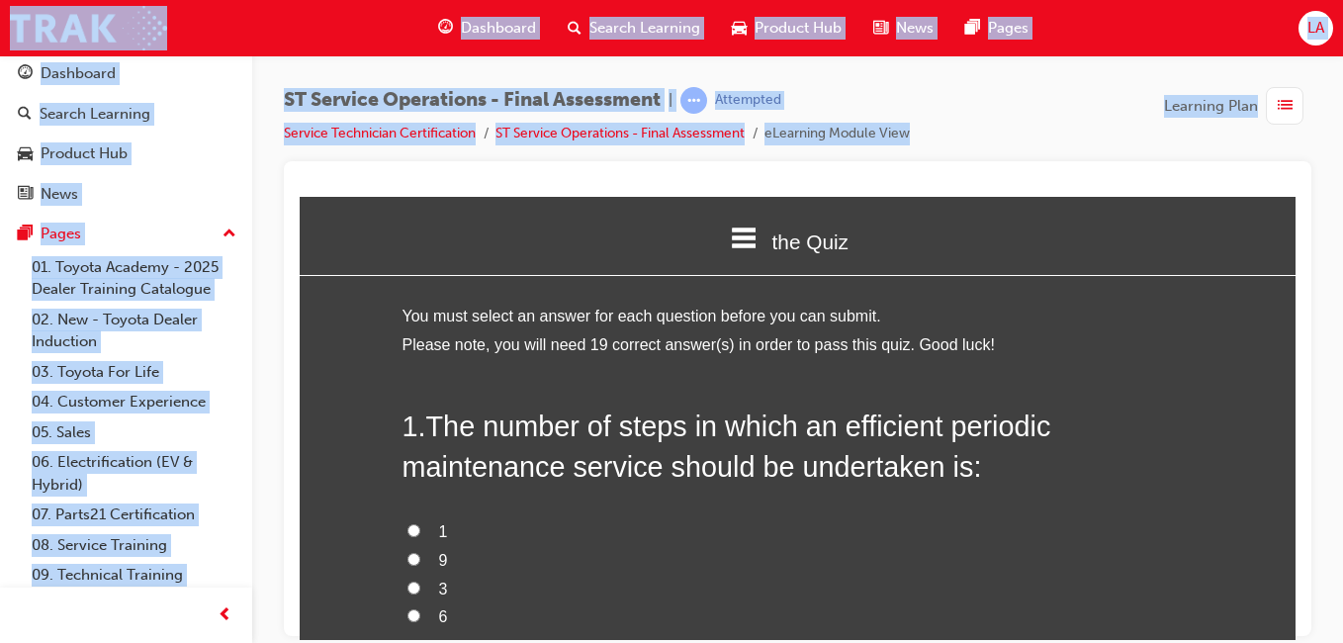
click at [1296, 218] on div at bounding box center [798, 398] width 1028 height 475
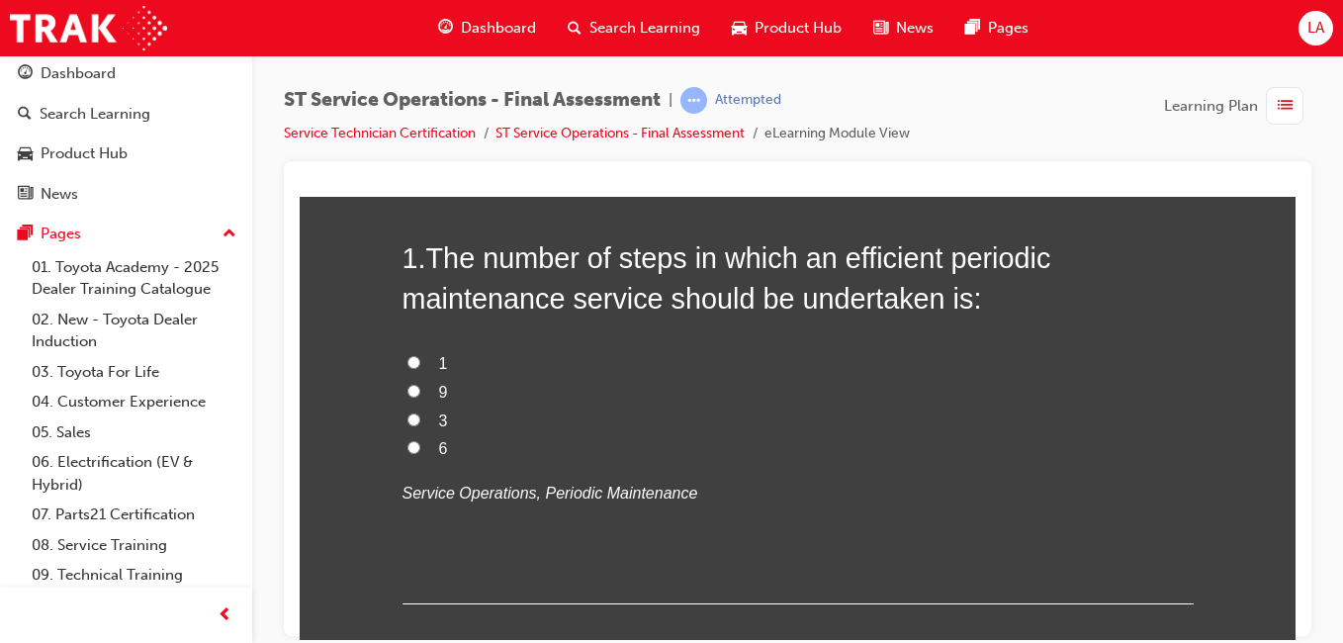
scroll to position [196, 0]
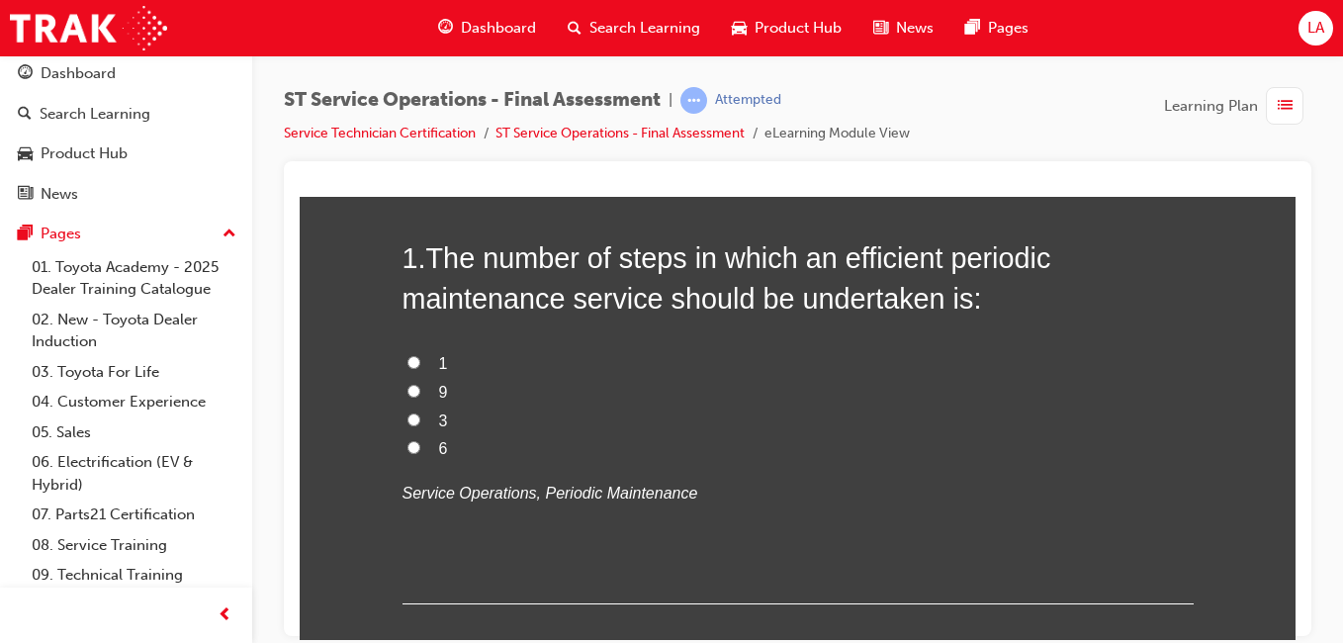
scroll to position [112, 0]
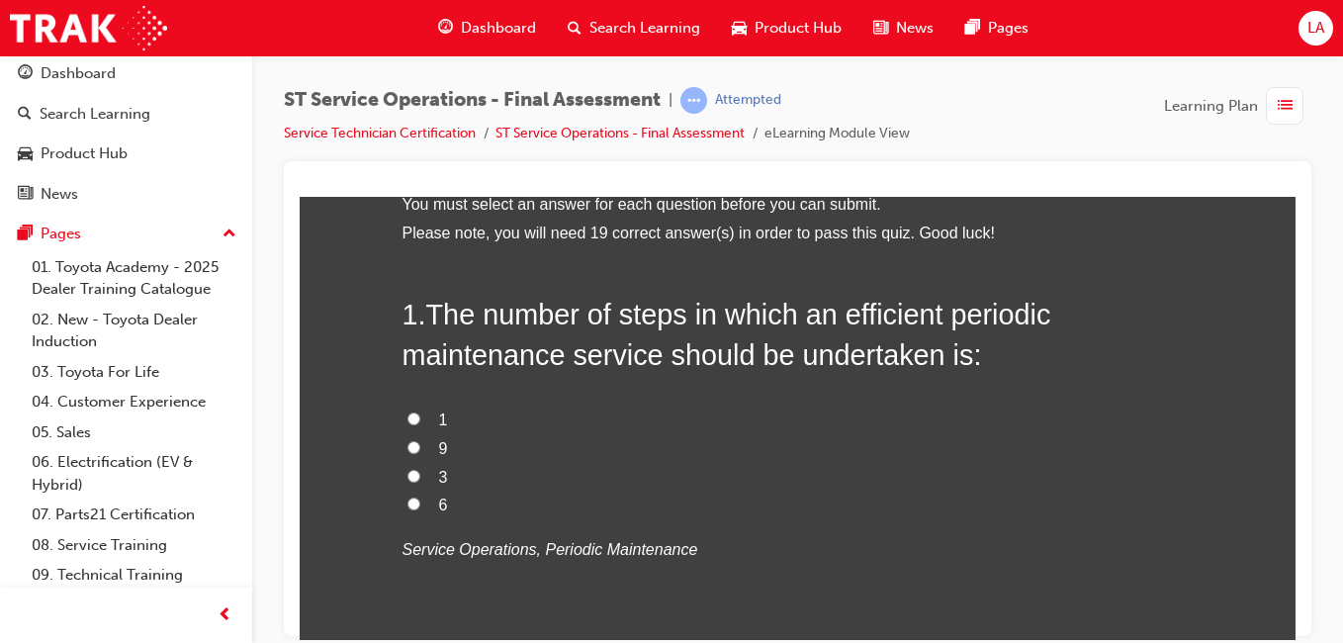
click at [408, 442] on input "9" at bounding box center [414, 446] width 13 height 13
radio input "true"
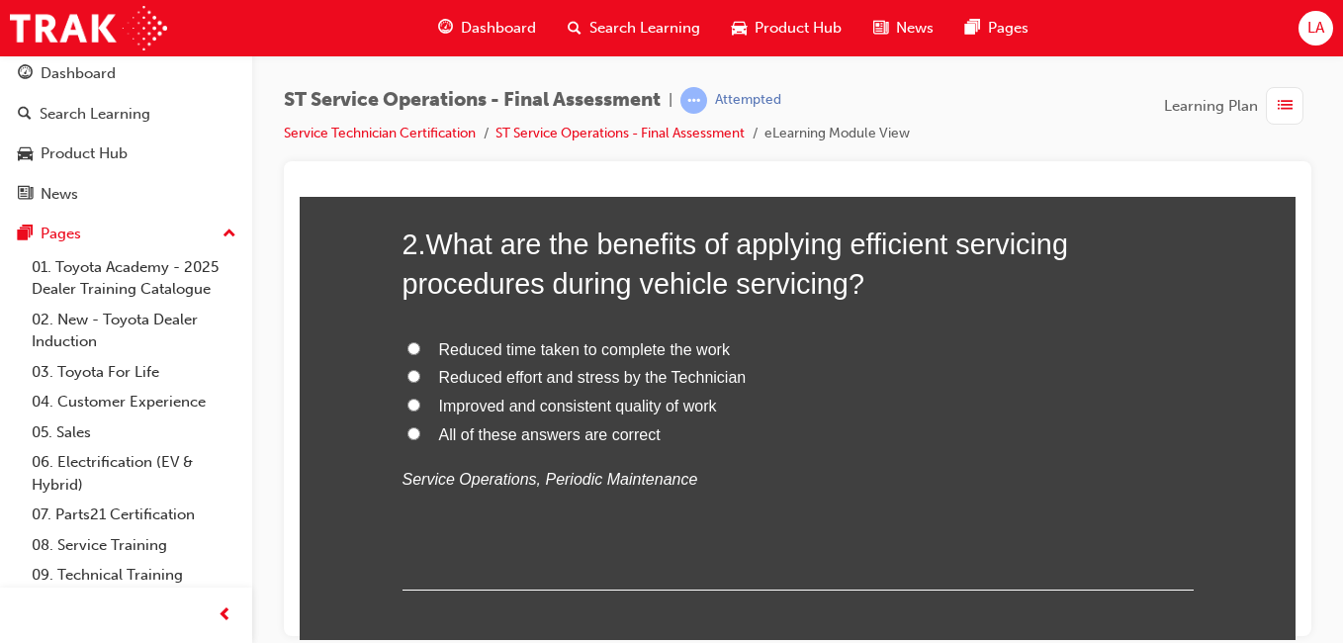
scroll to position [559, 0]
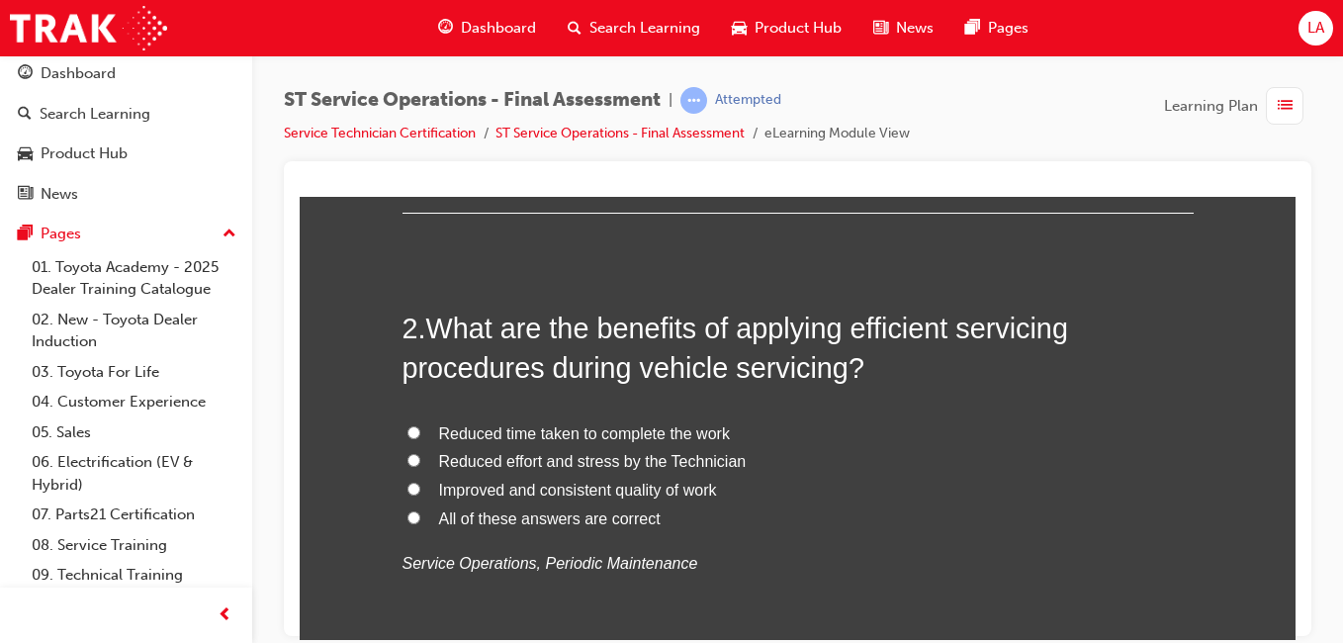
click at [410, 513] on input "All of these answers are correct" at bounding box center [414, 516] width 13 height 13
radio input "true"
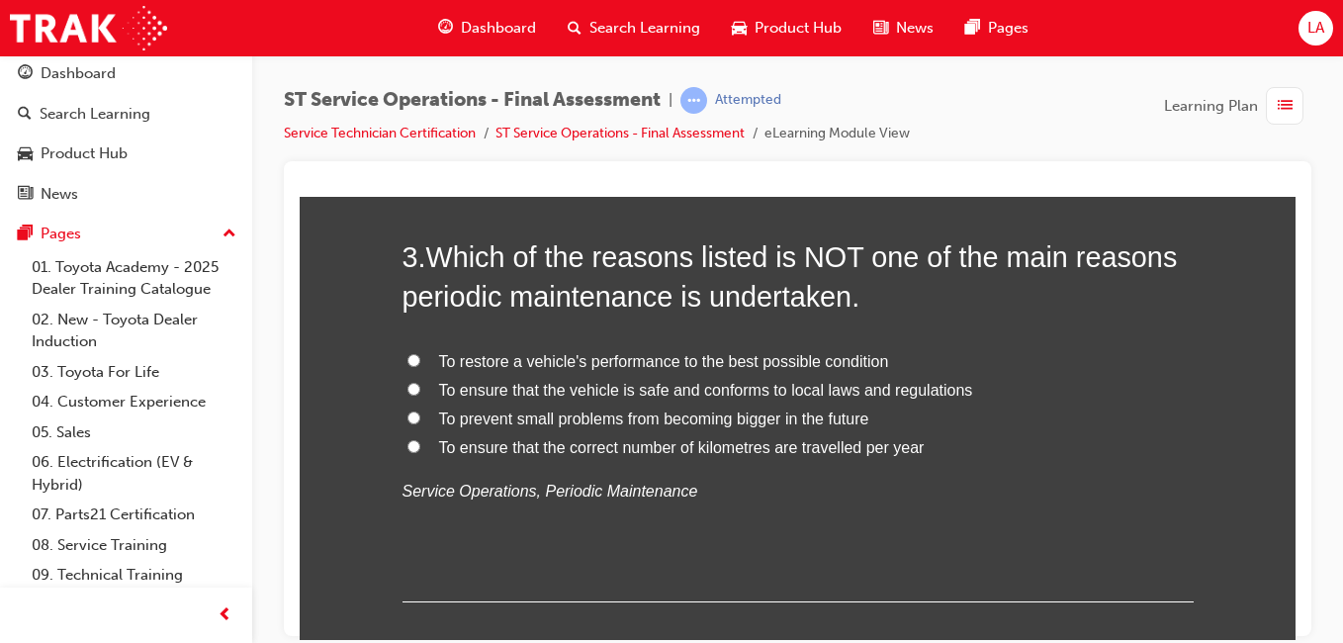
scroll to position [1119, 0]
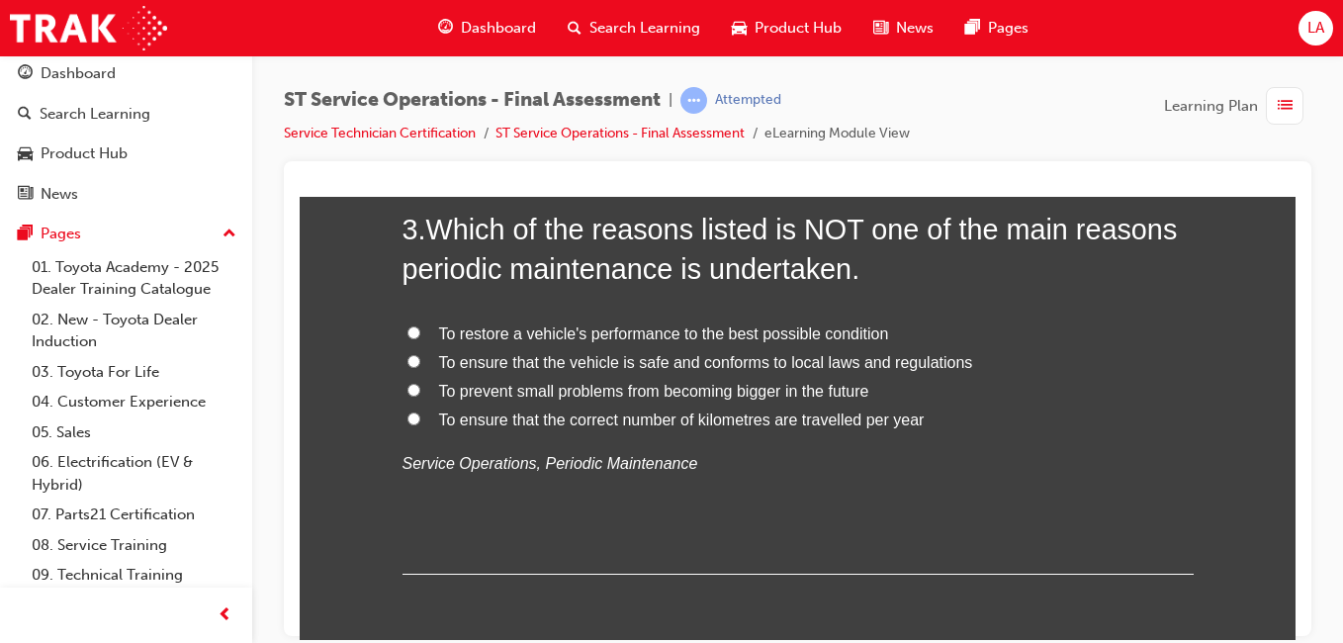
click at [411, 414] on input "To ensure that the correct number of kilometres are travelled per year" at bounding box center [414, 418] width 13 height 13
radio input "true"
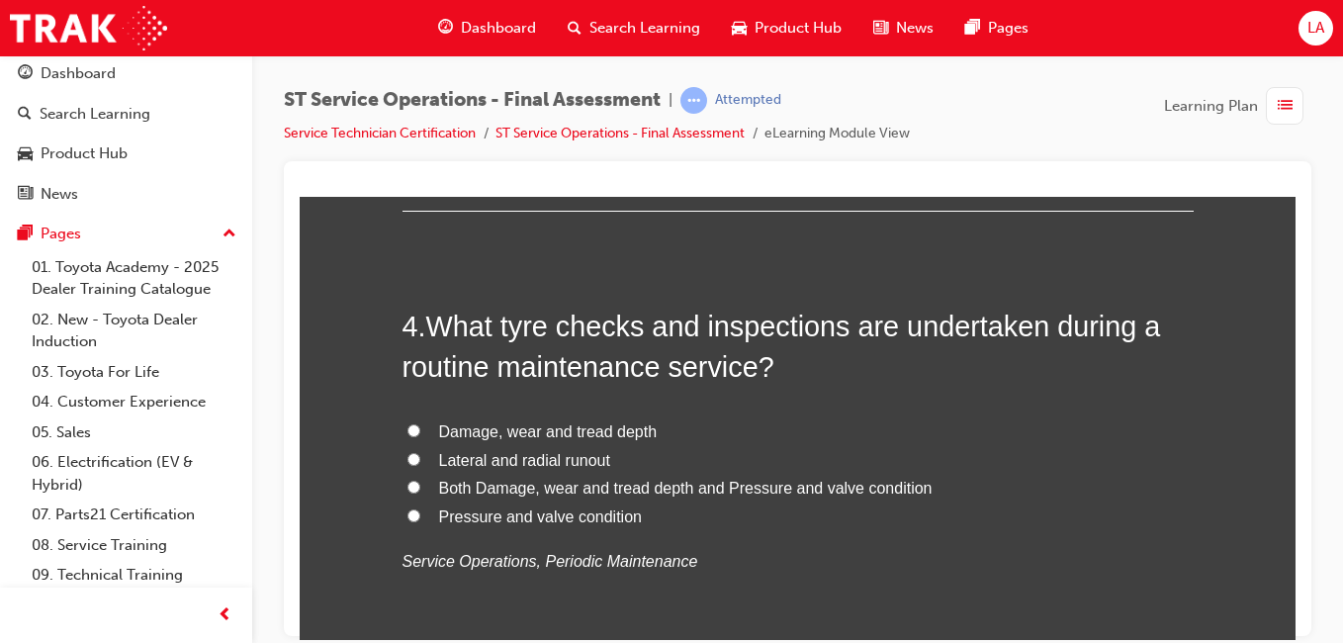
scroll to position [1454, 0]
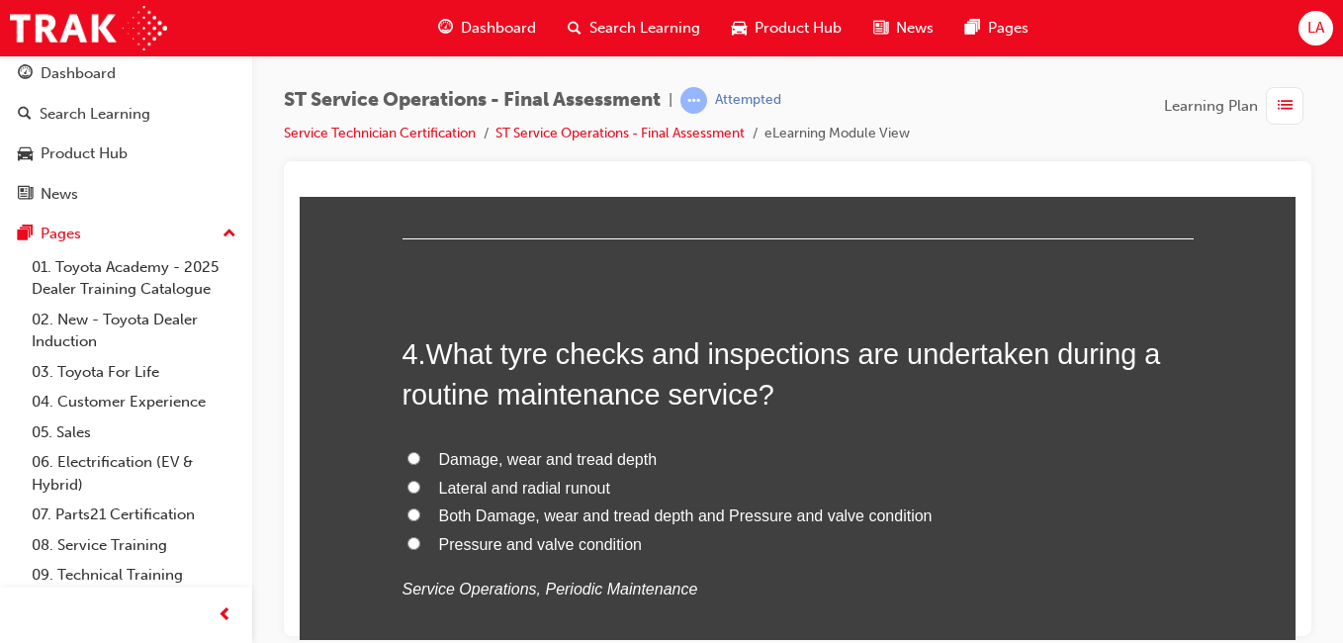
click at [408, 516] on input "Both Damage, wear and tread depth and Pressure and valve condition" at bounding box center [414, 513] width 13 height 13
radio input "true"
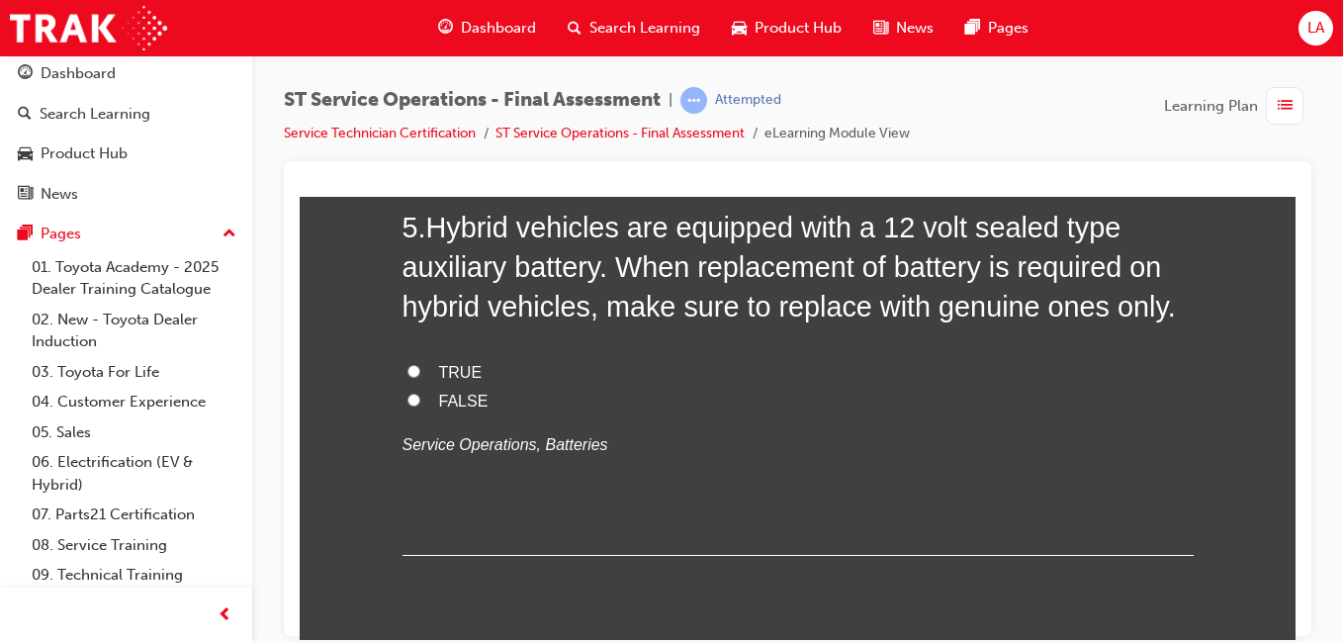
scroll to position [2014, 0]
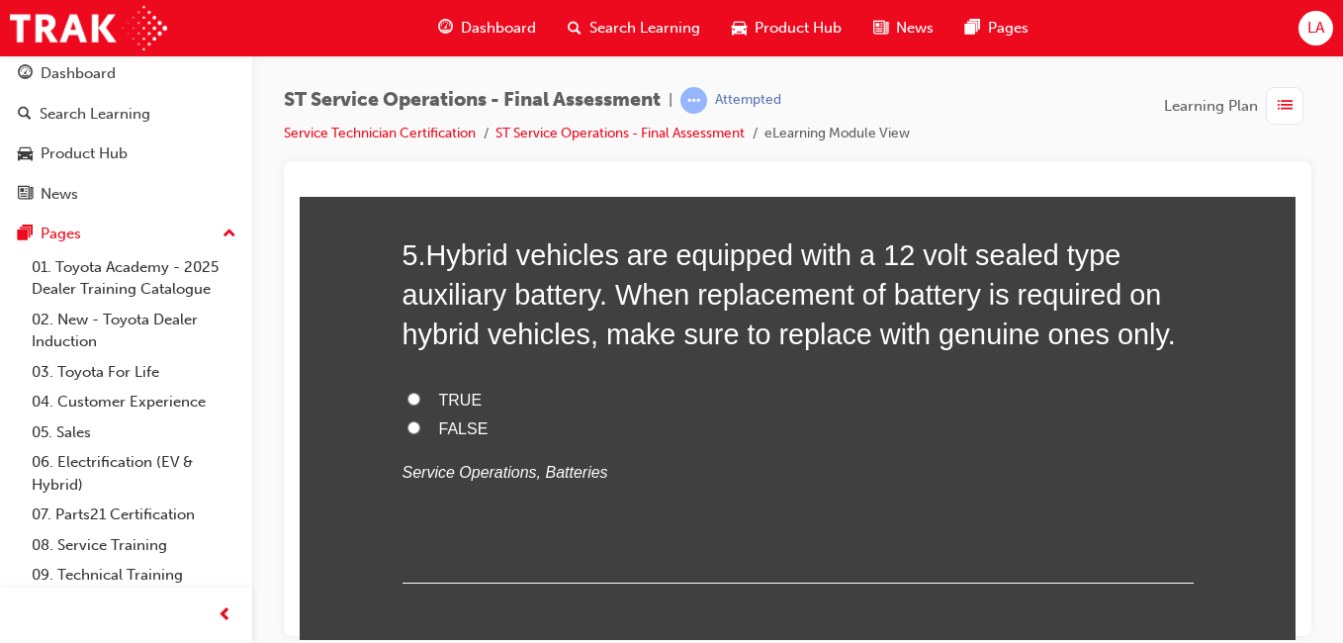
click at [417, 424] on label "FALSE" at bounding box center [798, 428] width 791 height 29
click at [417, 424] on input "FALSE" at bounding box center [414, 426] width 13 height 13
radio input "true"
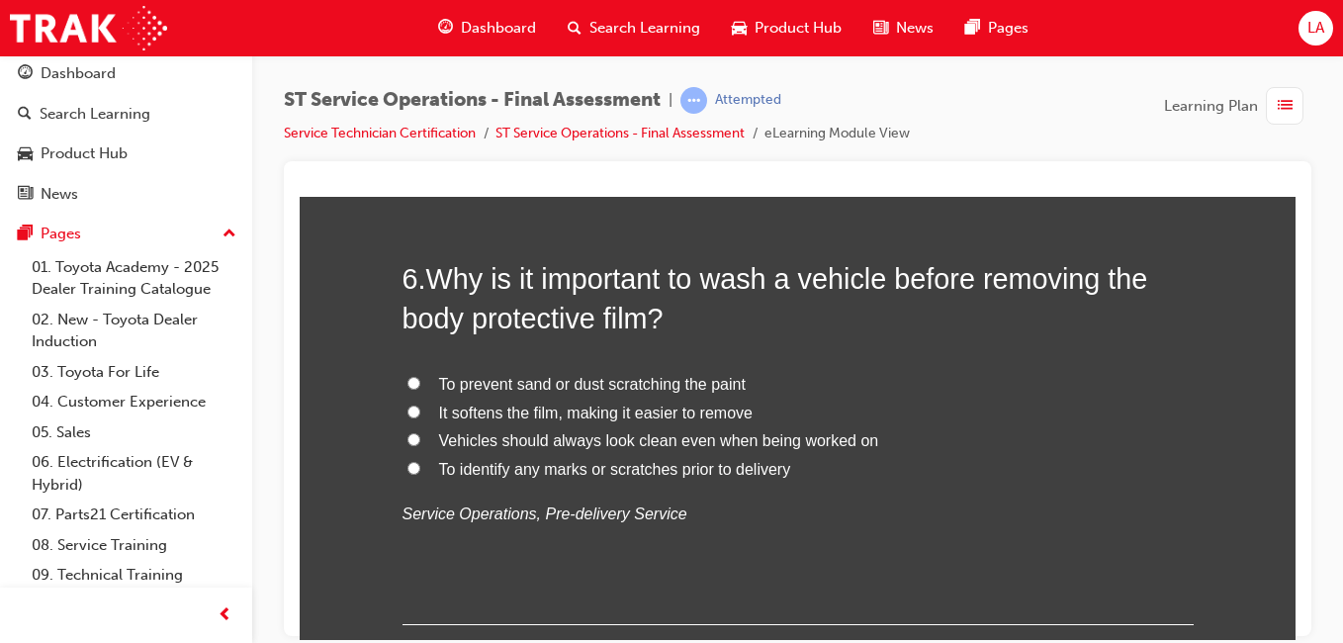
scroll to position [2377, 0]
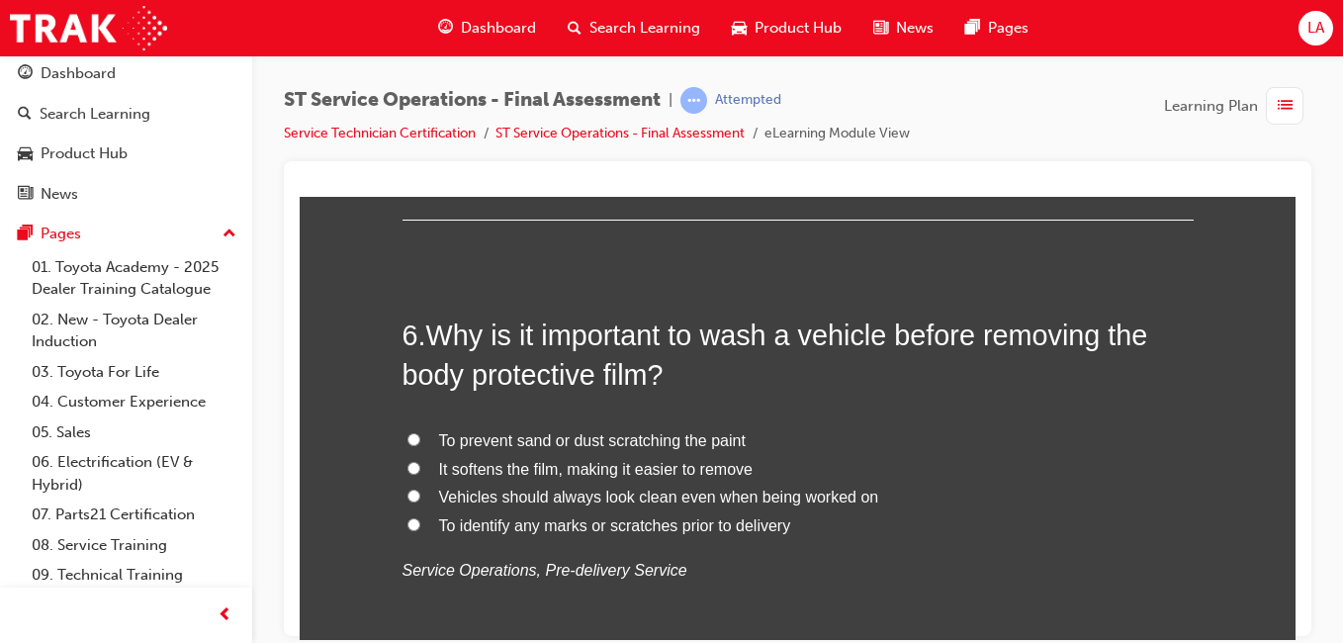
click at [410, 436] on input "To prevent sand or dust scratching the paint" at bounding box center [414, 438] width 13 height 13
radio input "true"
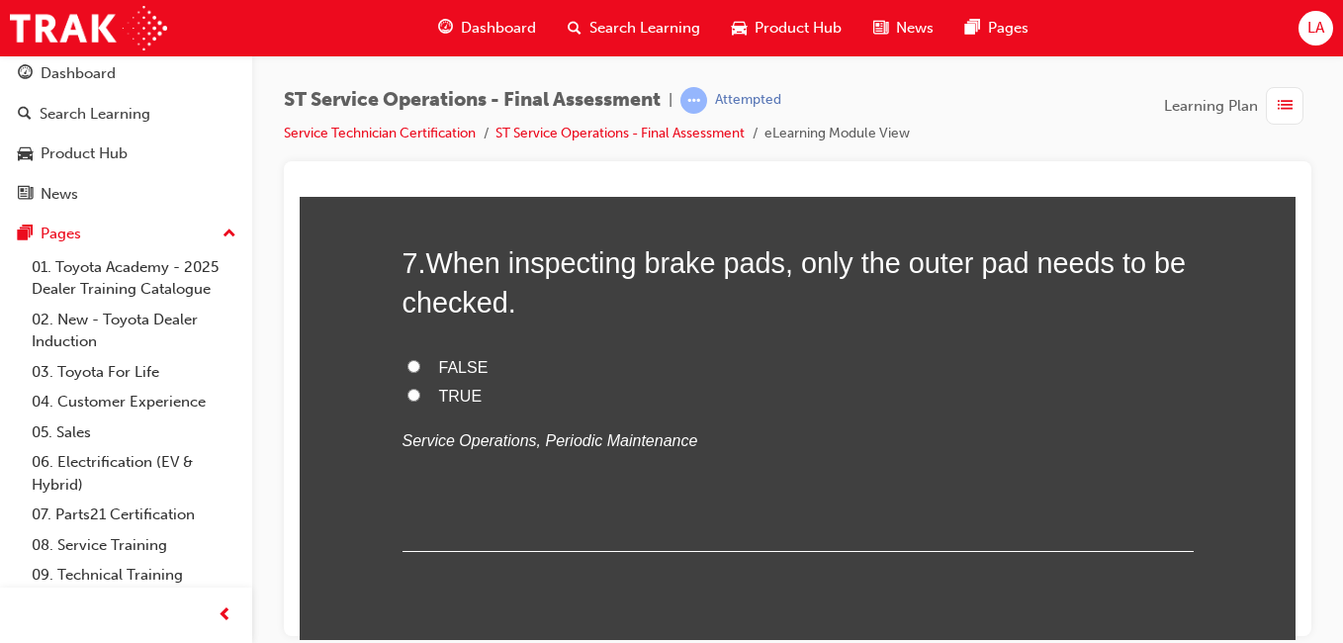
scroll to position [2887, 0]
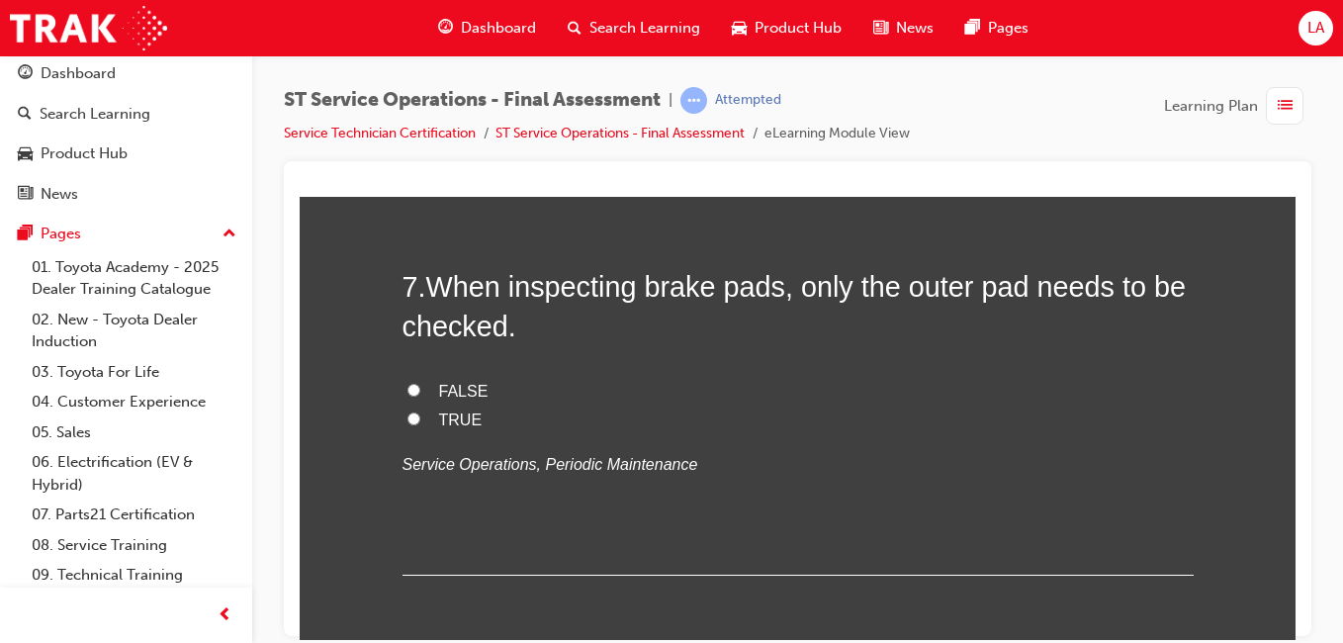
click at [408, 389] on input "FALSE" at bounding box center [414, 389] width 13 height 13
radio input "true"
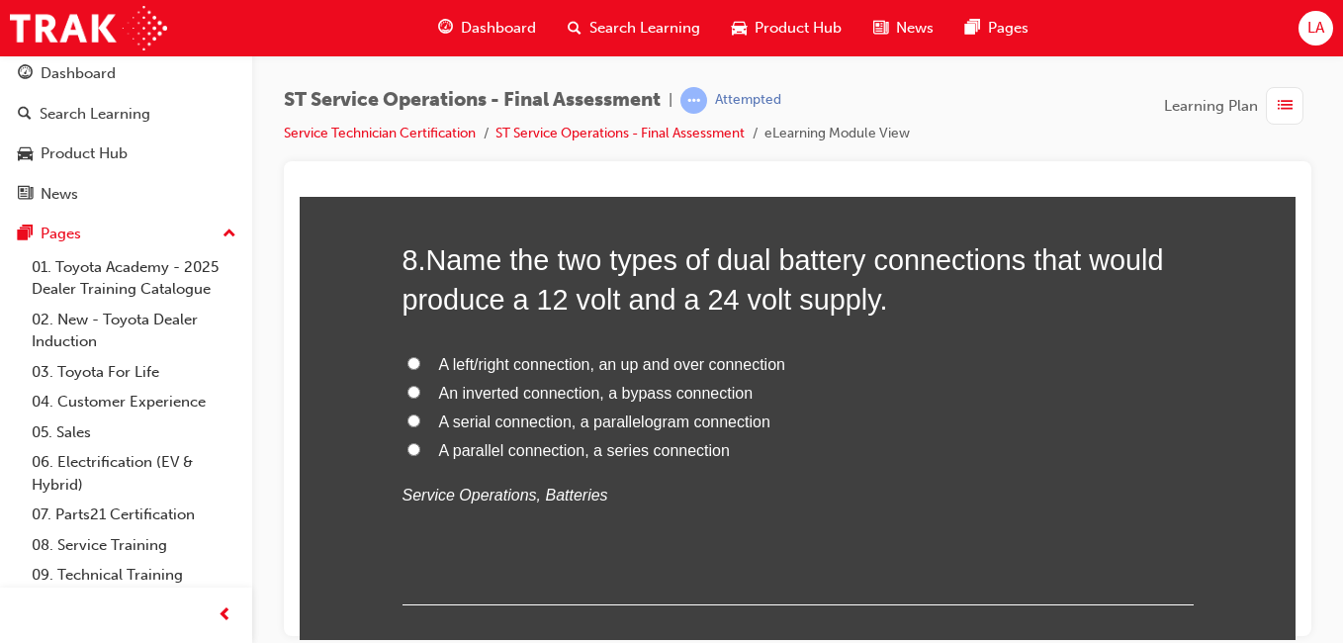
scroll to position [3322, 0]
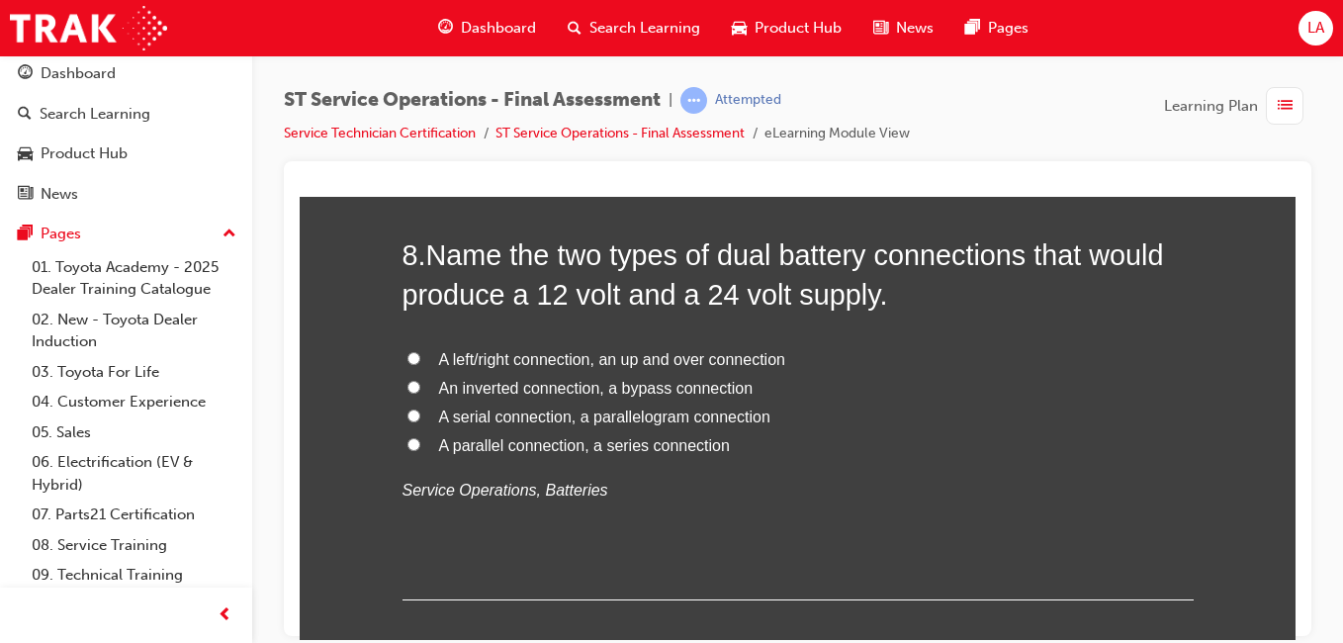
click at [408, 443] on input "A parallel connection, a series connection" at bounding box center [414, 443] width 13 height 13
radio input "true"
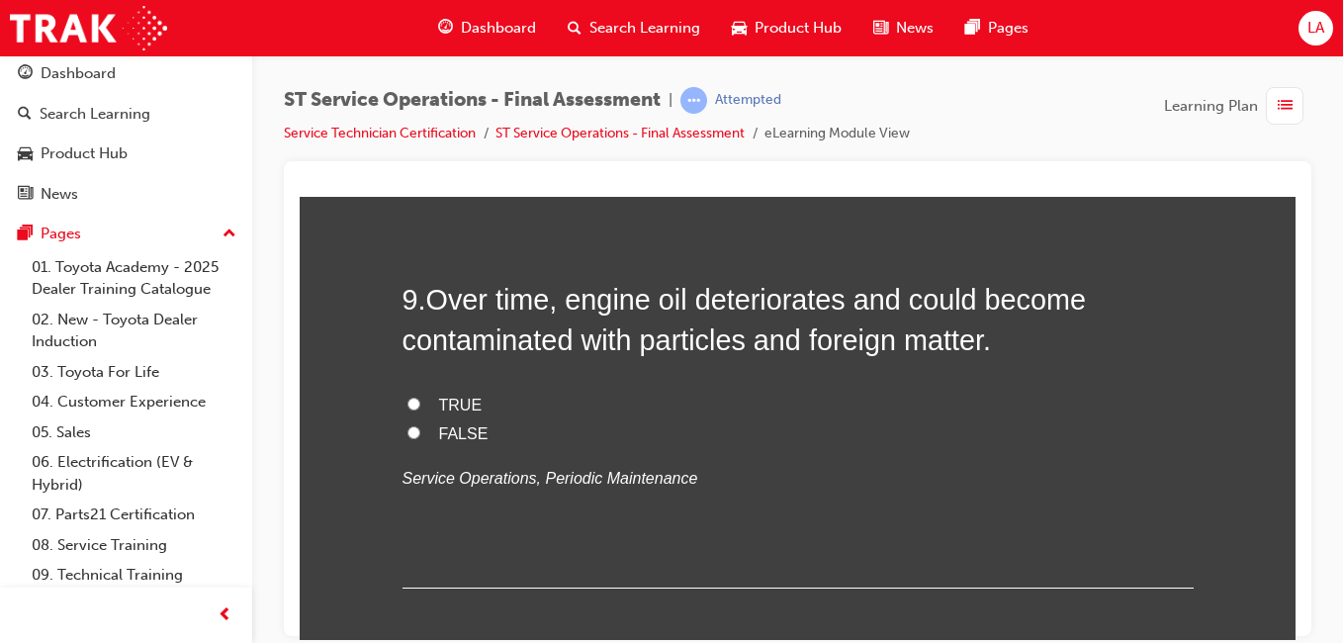
scroll to position [3746, 0]
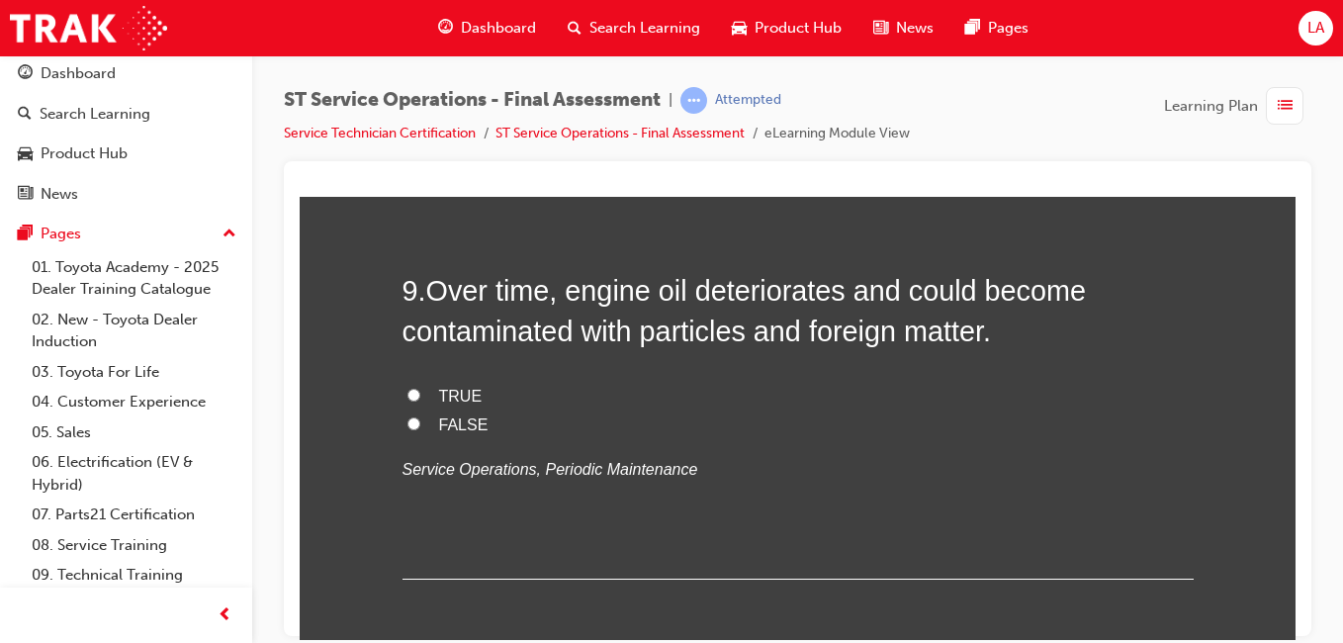
click at [408, 425] on input "FALSE" at bounding box center [414, 422] width 13 height 13
radio input "true"
click at [409, 396] on input "TRUE" at bounding box center [414, 394] width 13 height 13
radio input "true"
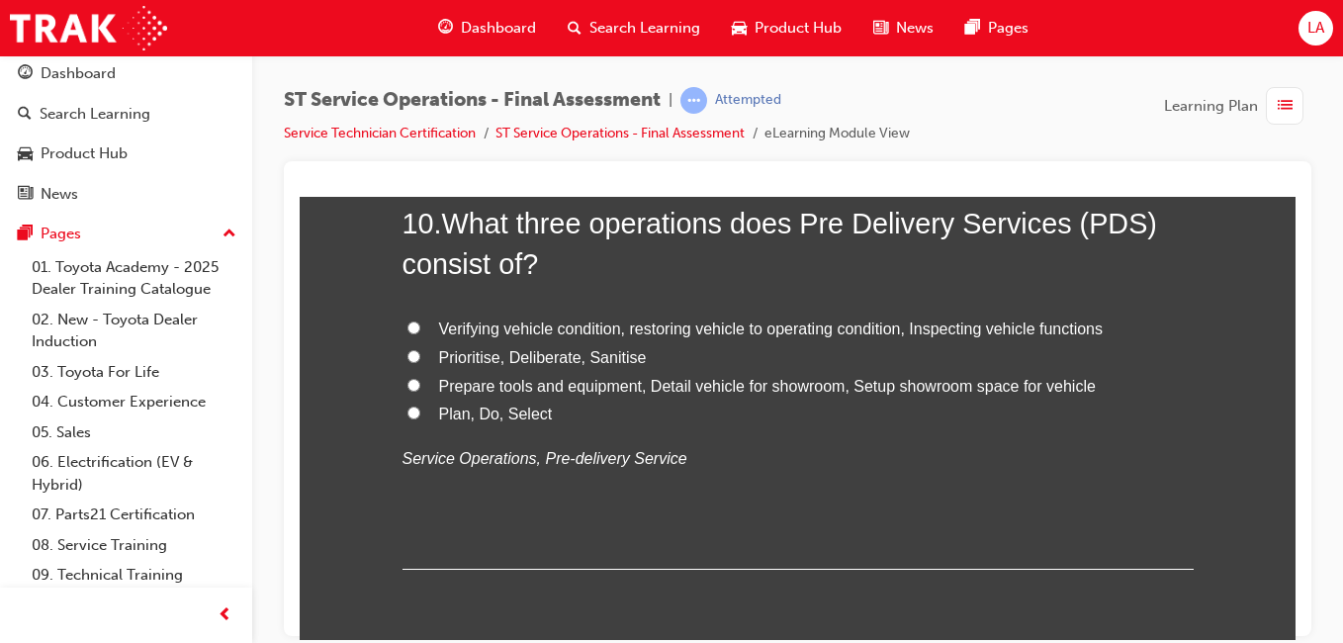
scroll to position [4203, 0]
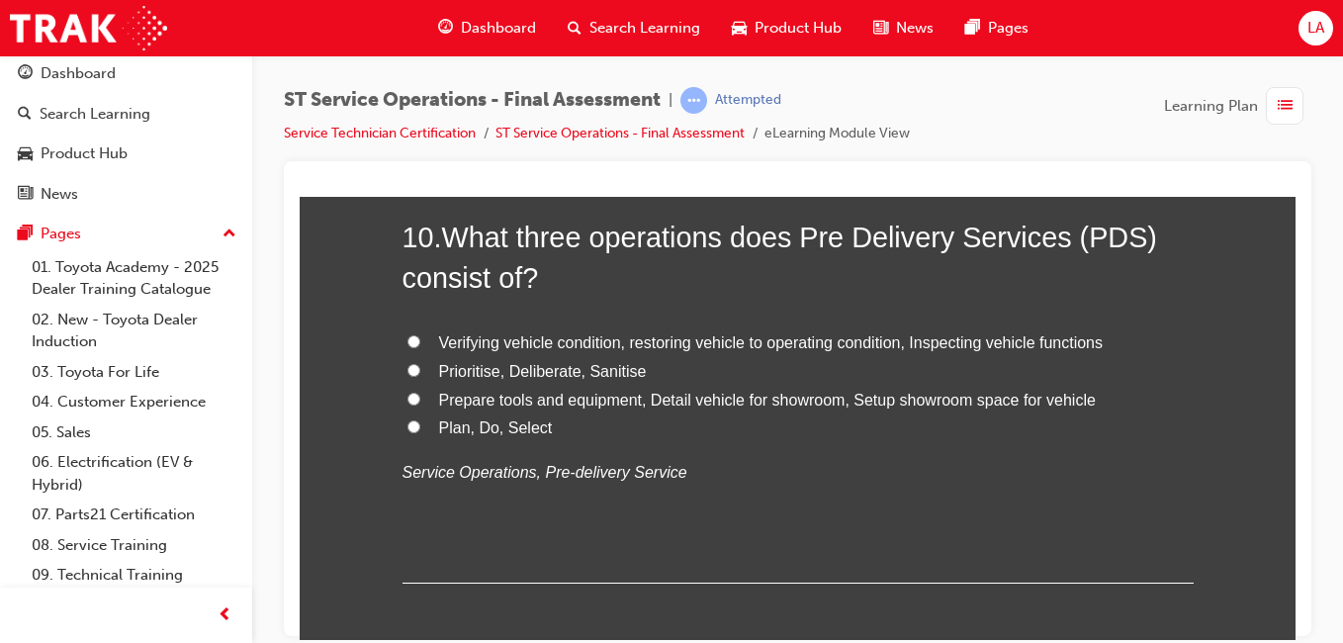
click at [408, 340] on input "Verifying vehicle condition, restoring vehicle to operating condition, Inspecti…" at bounding box center [414, 340] width 13 height 13
radio input "true"
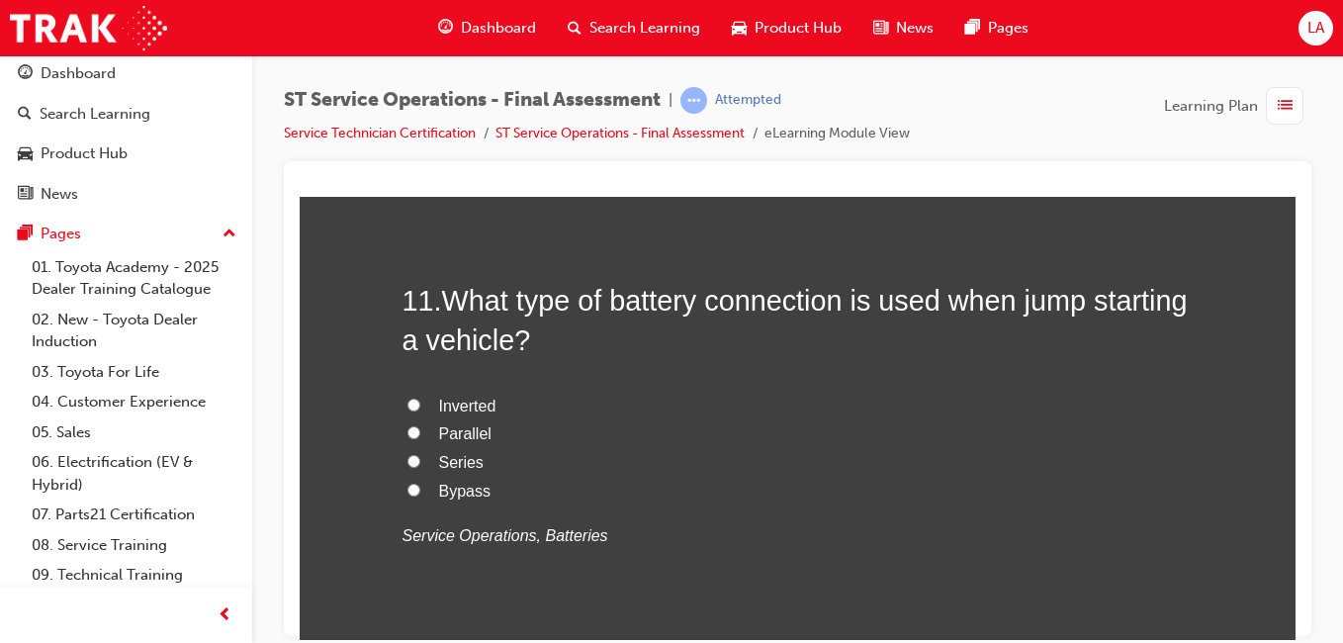
scroll to position [4633, 0]
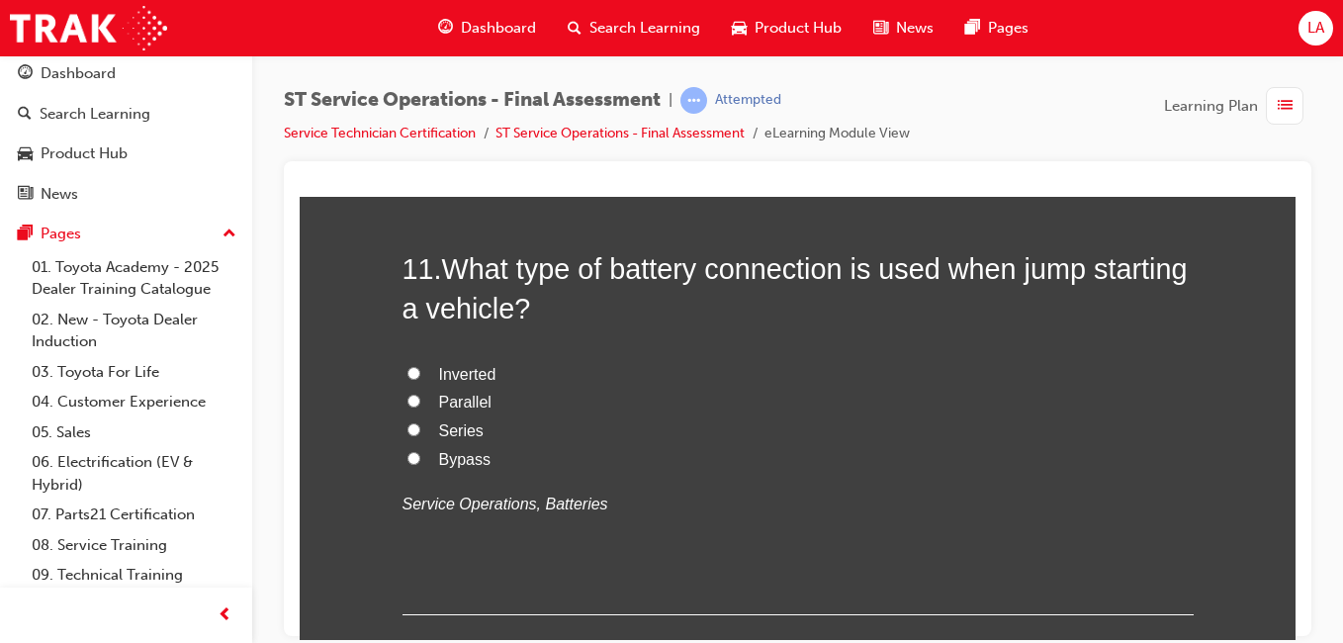
click at [408, 401] on input "Parallel" at bounding box center [414, 400] width 13 height 13
radio input "true"
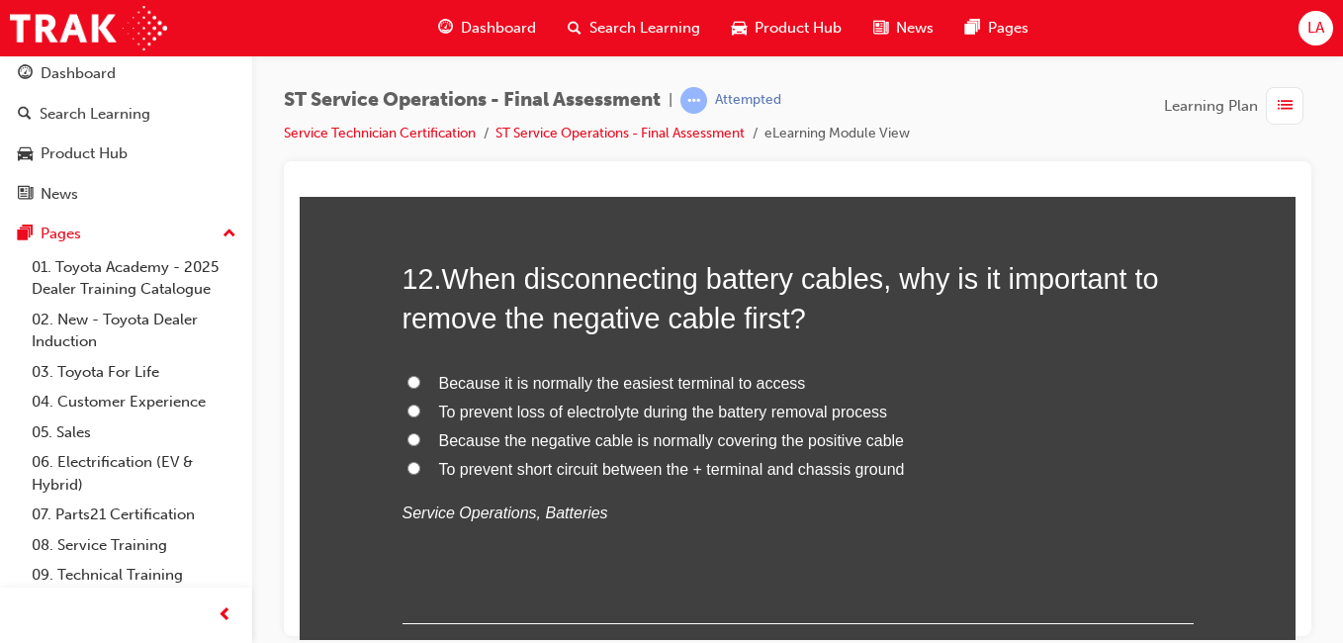
scroll to position [5089, 0]
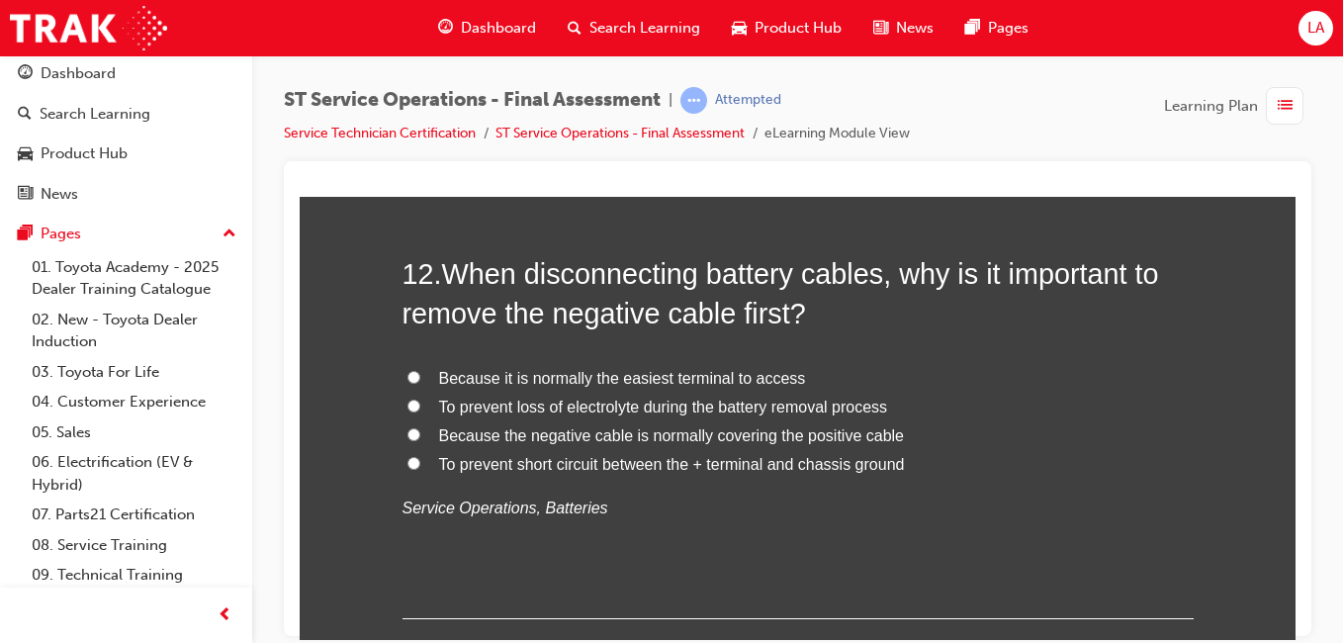
click at [409, 461] on input "To prevent short circuit between the + terminal and chassis ground" at bounding box center [414, 462] width 13 height 13
radio input "true"
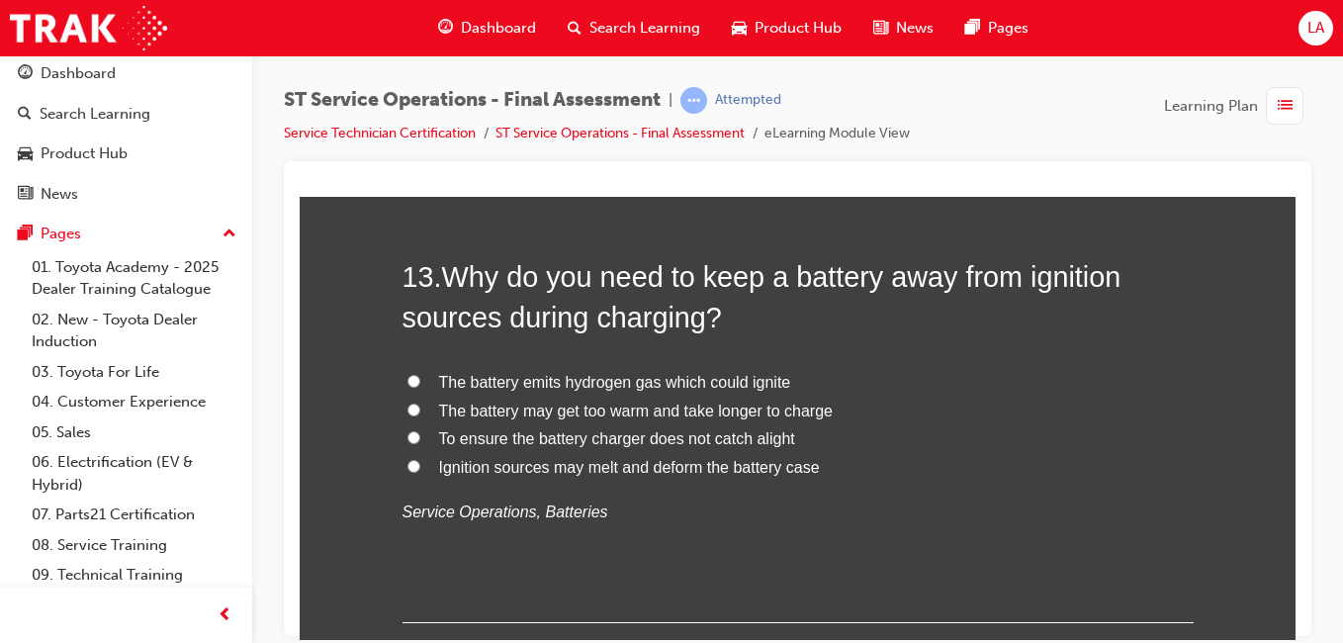
scroll to position [5552, 0]
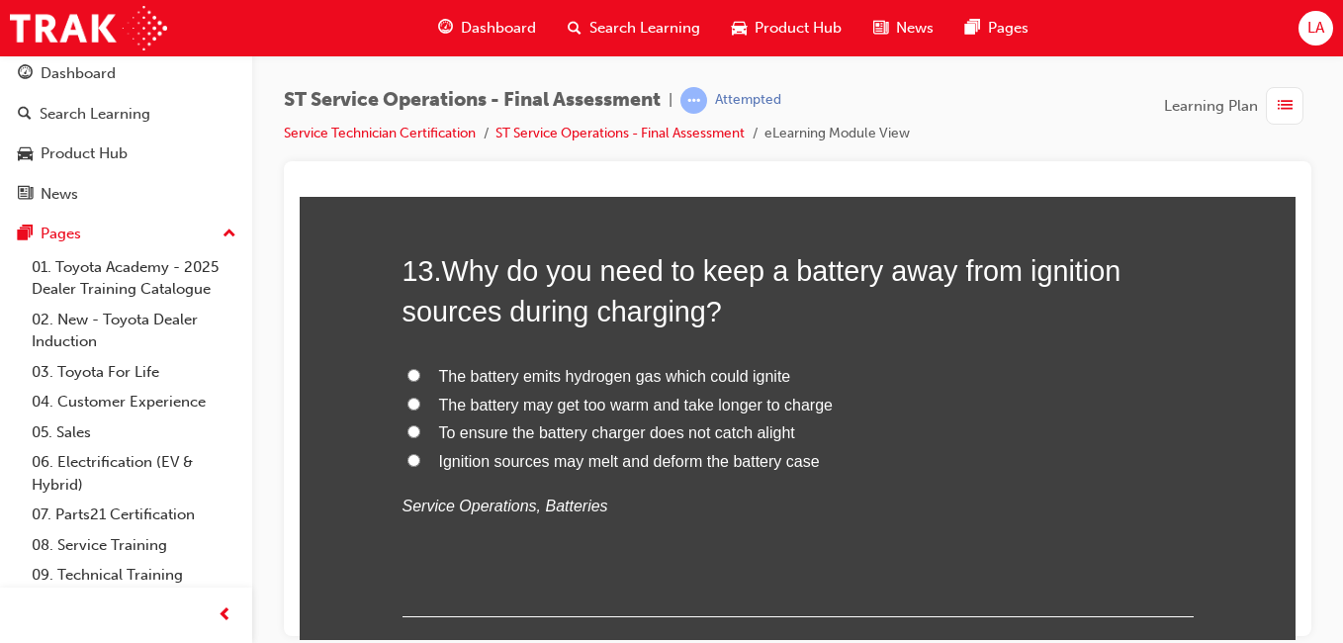
click at [412, 373] on input "The battery emits hydrogen gas which could ignite" at bounding box center [414, 374] width 13 height 13
radio input "true"
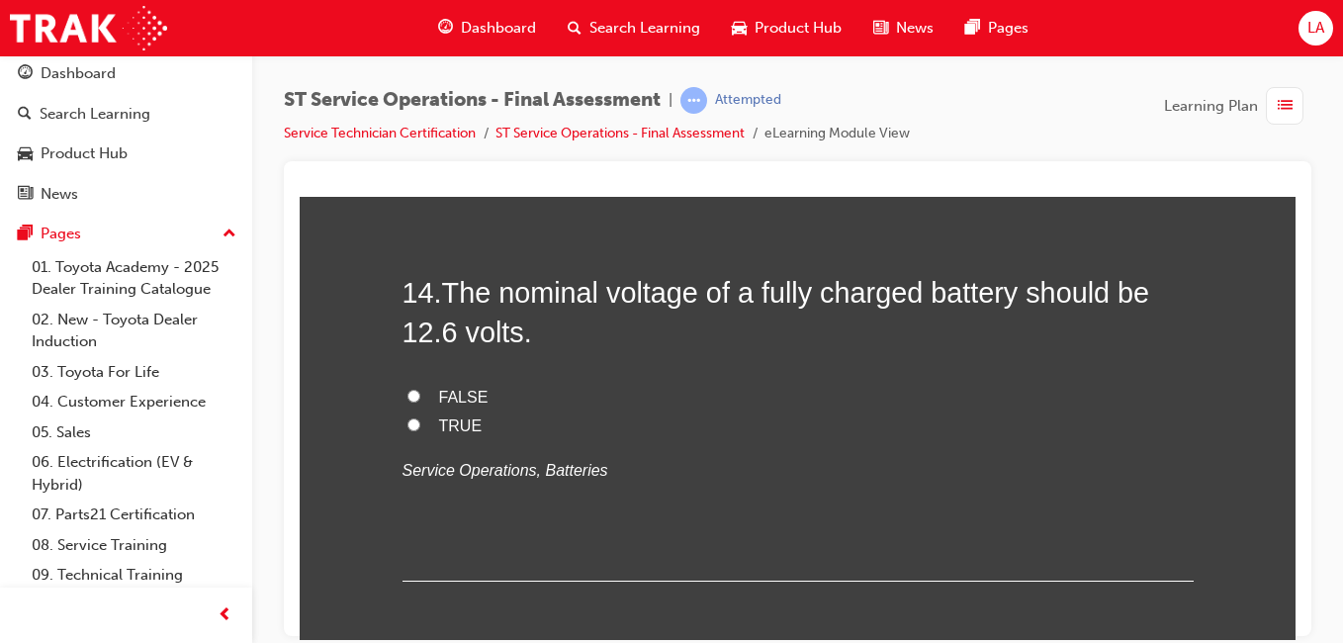
scroll to position [5995, 0]
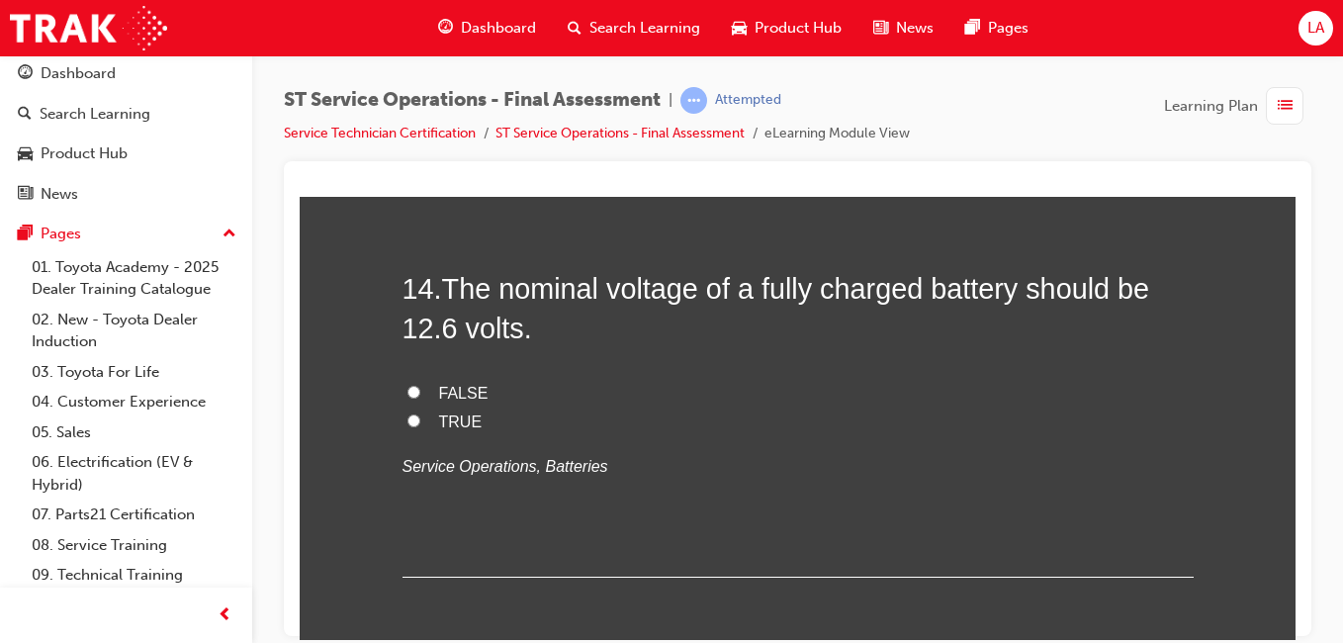
click at [408, 387] on input "FALSE" at bounding box center [414, 391] width 13 height 13
radio input "true"
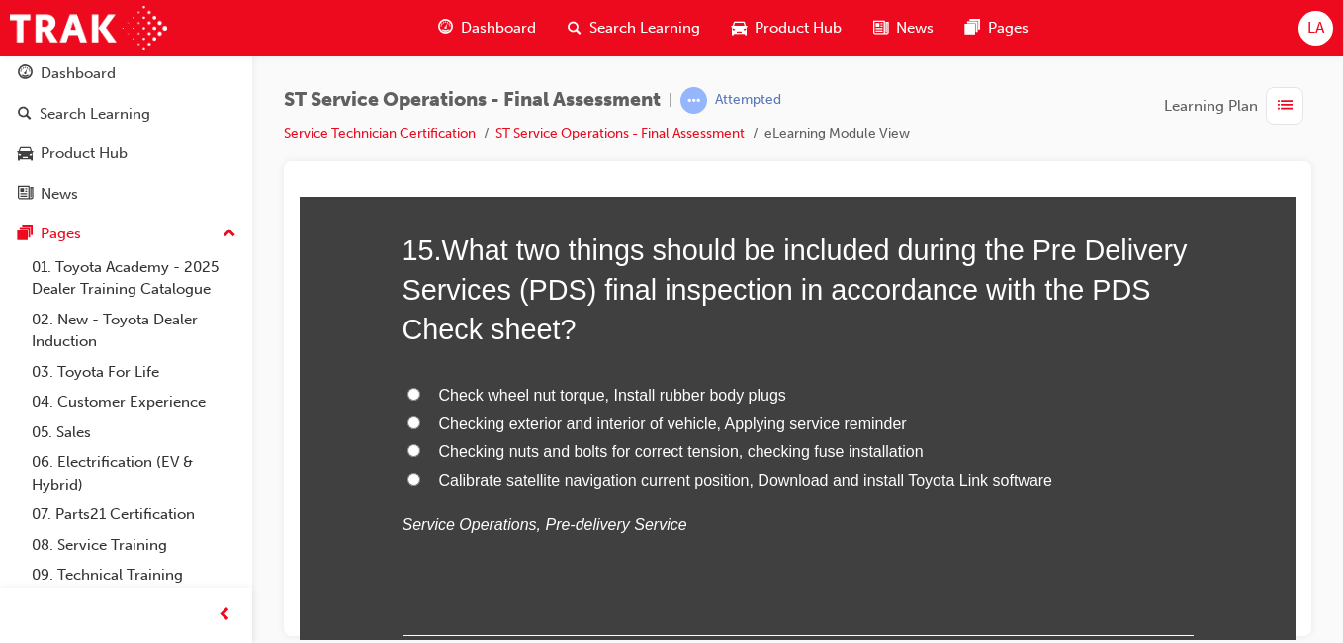
scroll to position [6431, 0]
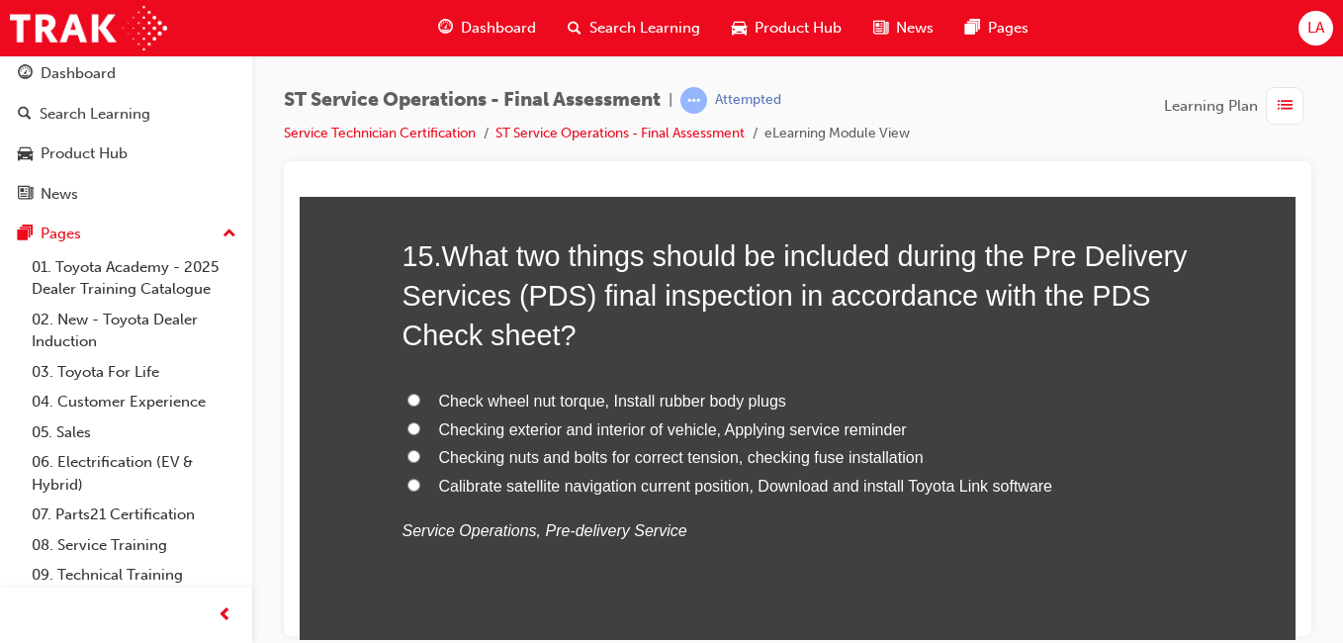
click at [411, 395] on input "Check wheel nut torque, Install rubber body plugs" at bounding box center [414, 399] width 13 height 13
radio input "true"
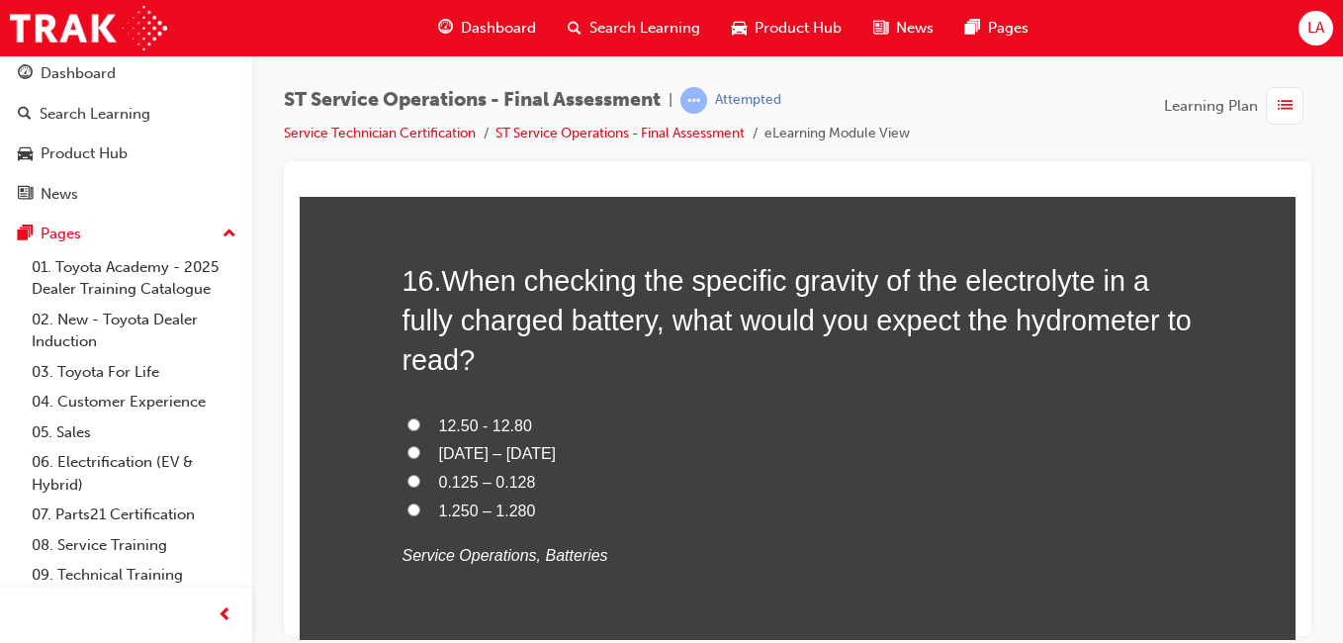
scroll to position [6914, 0]
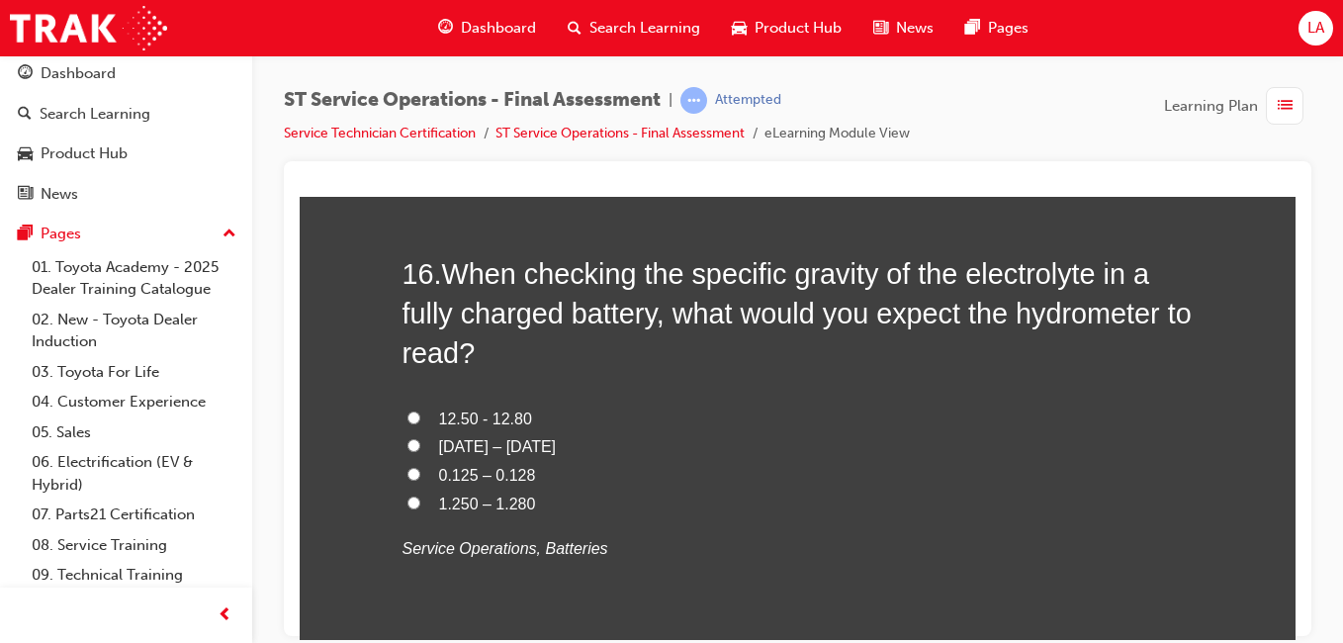
click at [408, 503] on input "1.250 – 1.280" at bounding box center [414, 502] width 13 height 13
radio input "true"
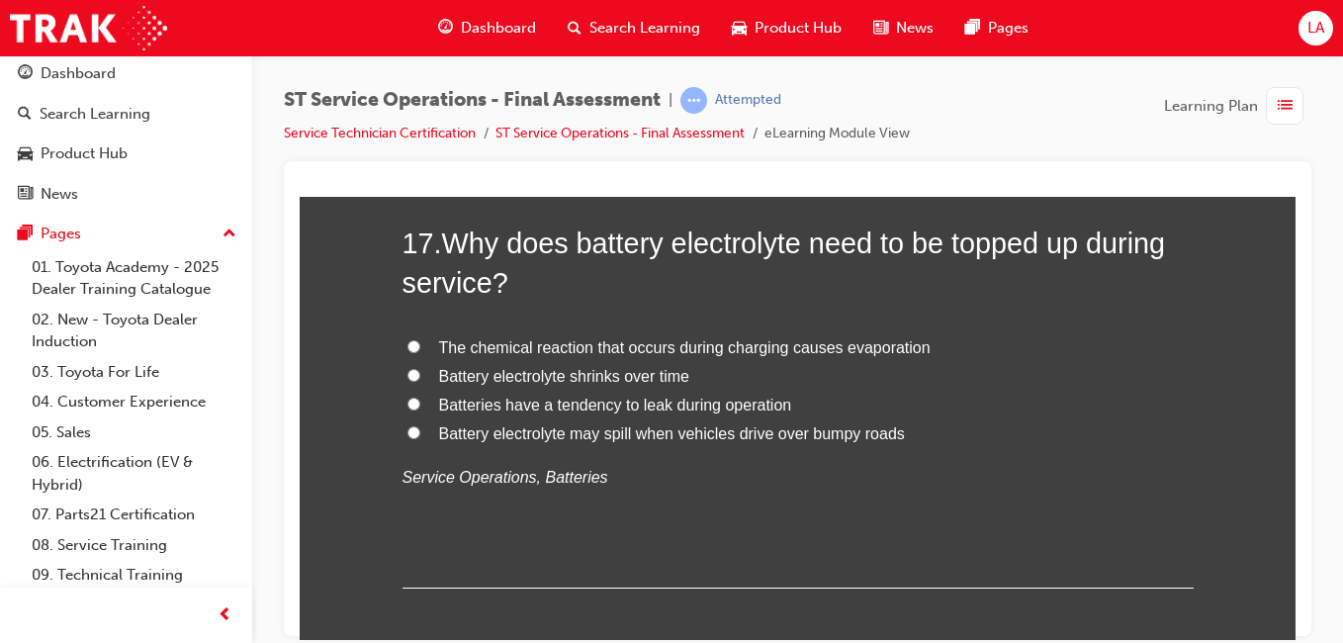
scroll to position [7463, 0]
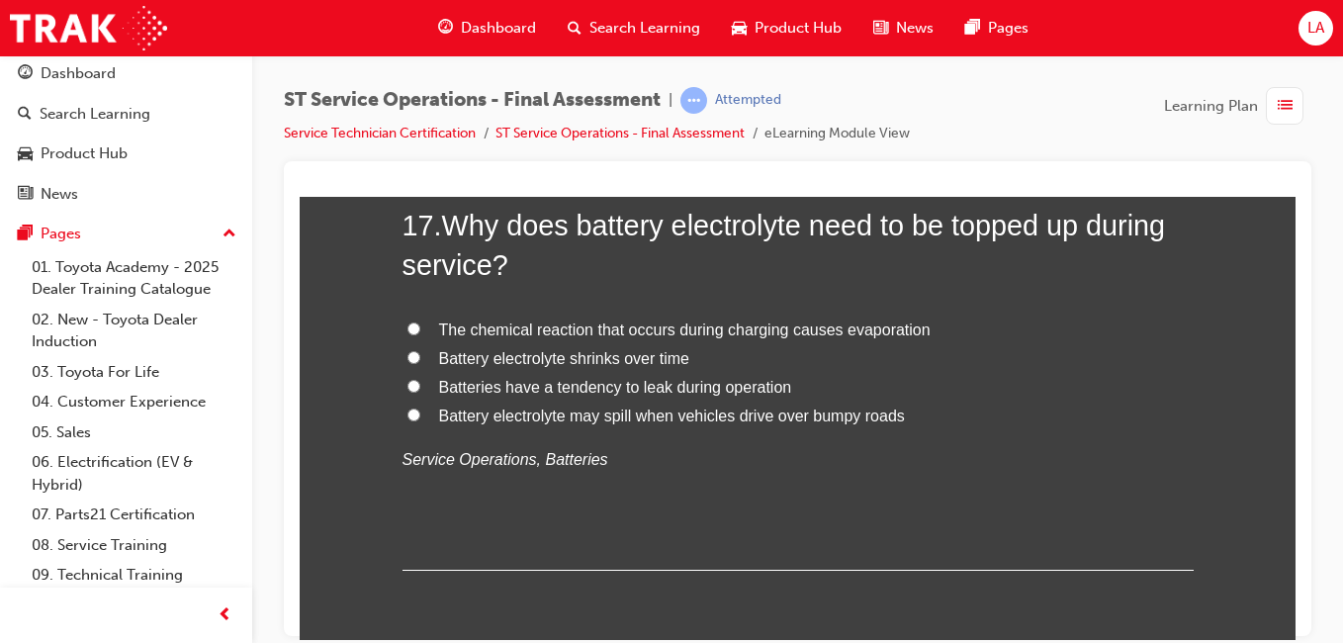
click at [792, 328] on span "The chemical reaction that occurs during charging causes evaporation" at bounding box center [685, 329] width 492 height 17
click at [420, 328] on input "The chemical reaction that occurs during charging causes evaporation" at bounding box center [414, 328] width 13 height 13
radio input "true"
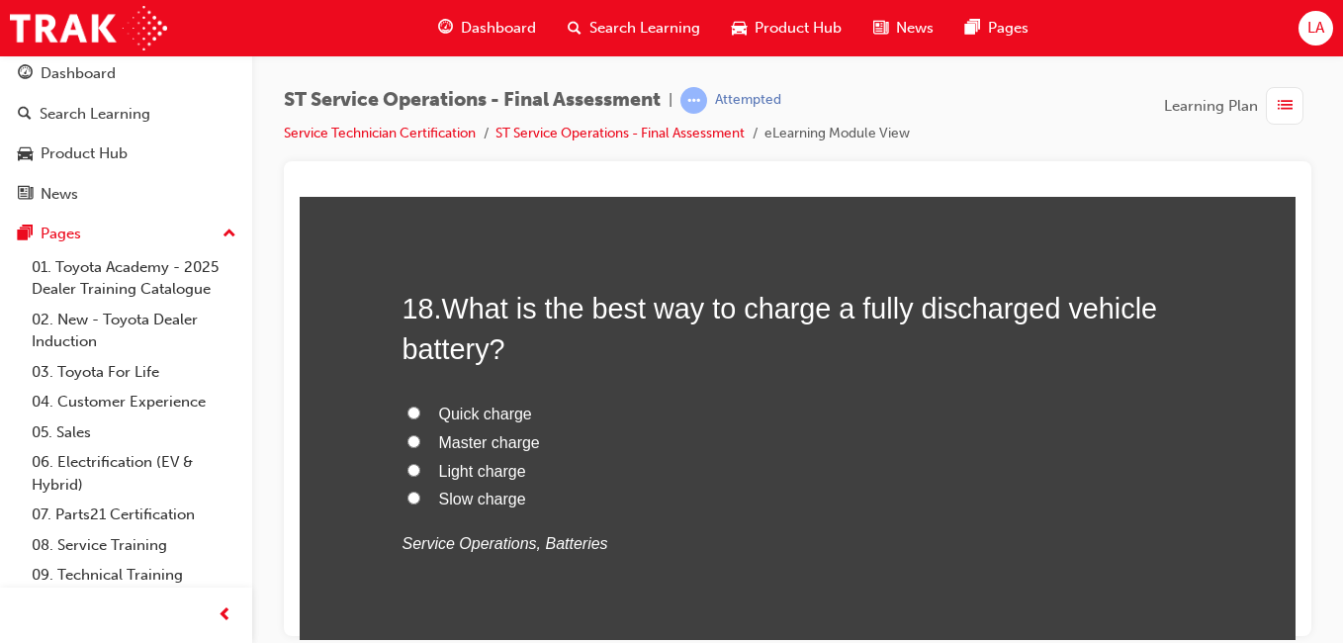
scroll to position [7852, 0]
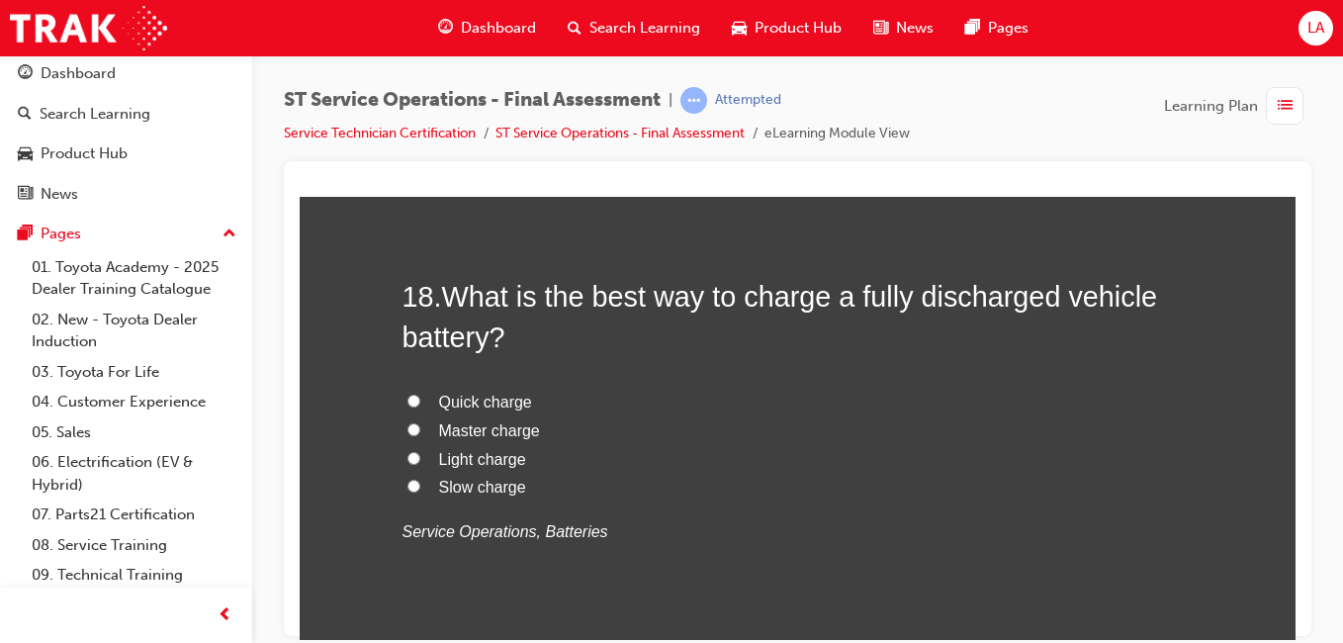
click at [462, 487] on span "Slow charge" at bounding box center [482, 486] width 87 height 17
click at [420, 487] on input "Slow charge" at bounding box center [414, 485] width 13 height 13
radio input "true"
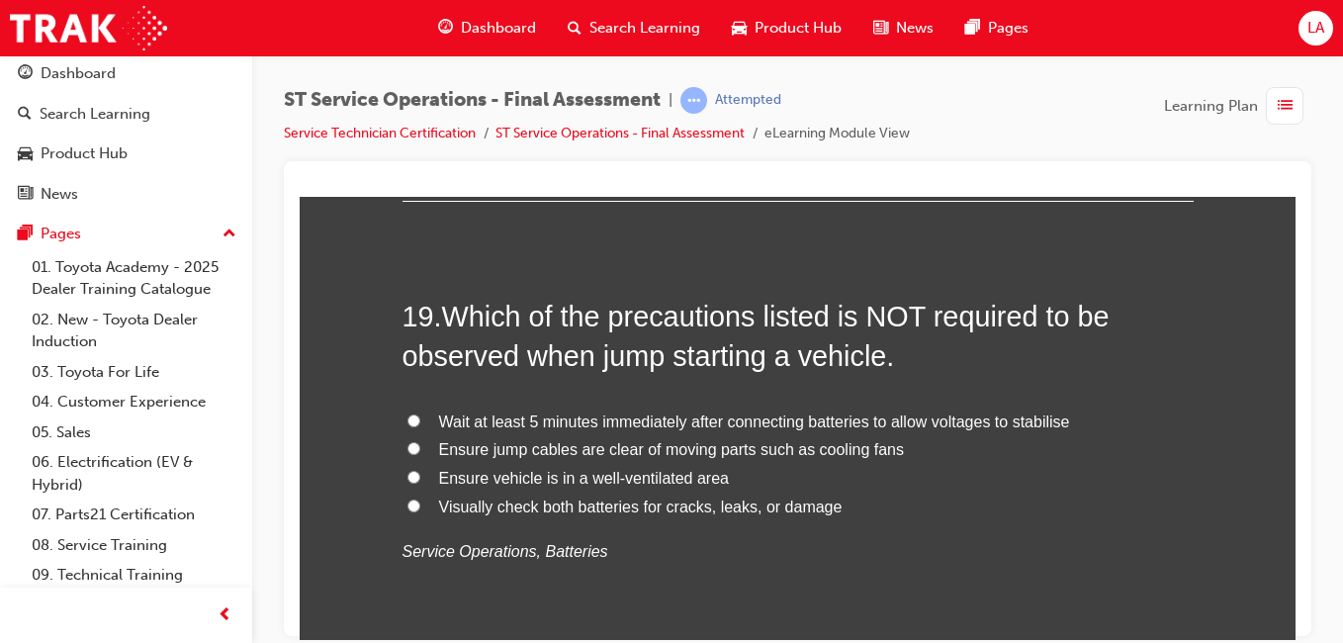
scroll to position [8318, 0]
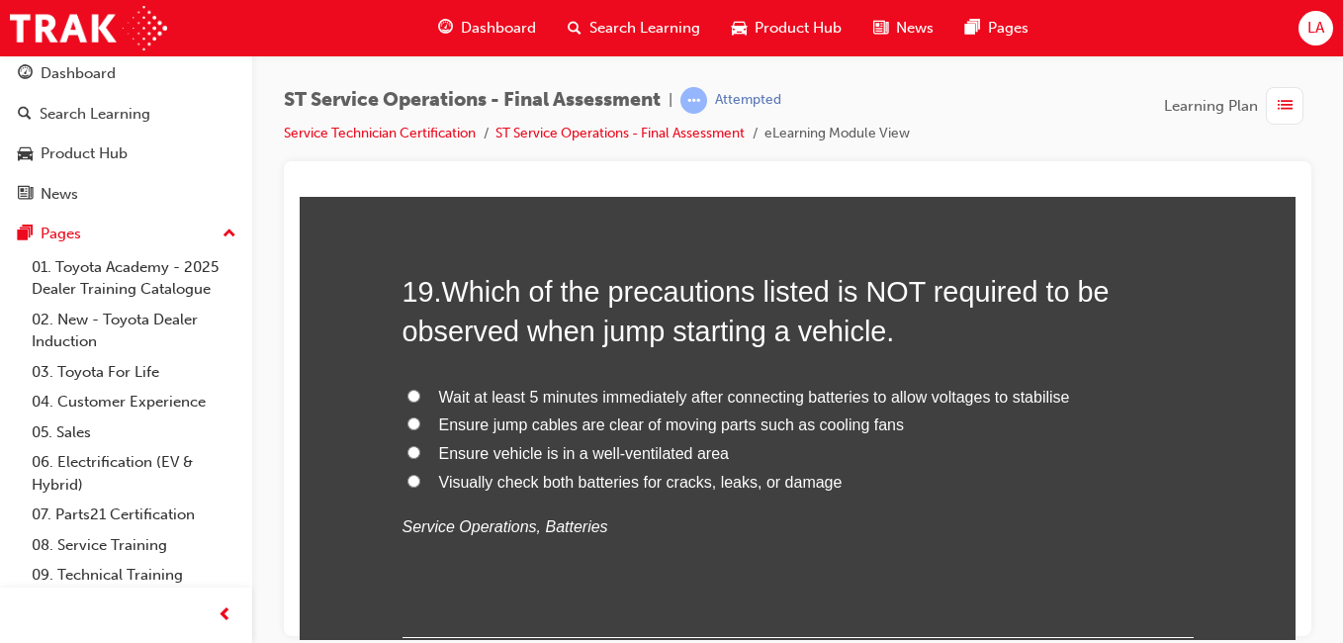
click at [411, 452] on input "Ensure vehicle is in a well-ventilated area" at bounding box center [414, 451] width 13 height 13
radio input "true"
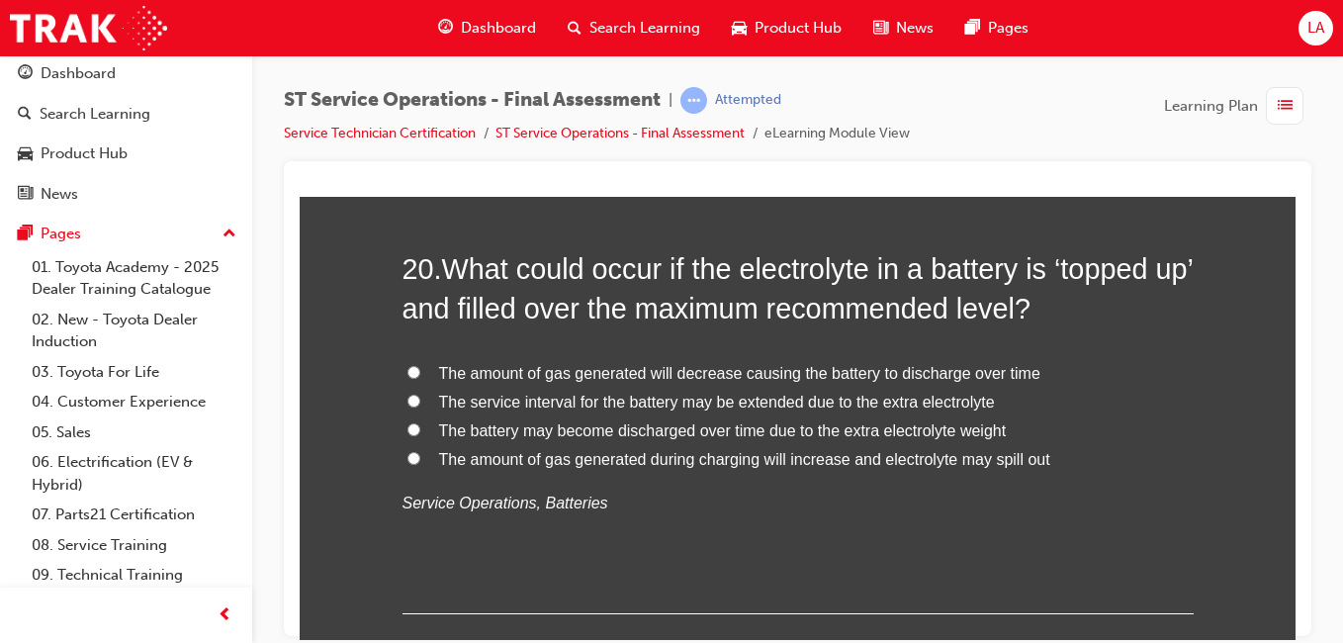
scroll to position [8806, 0]
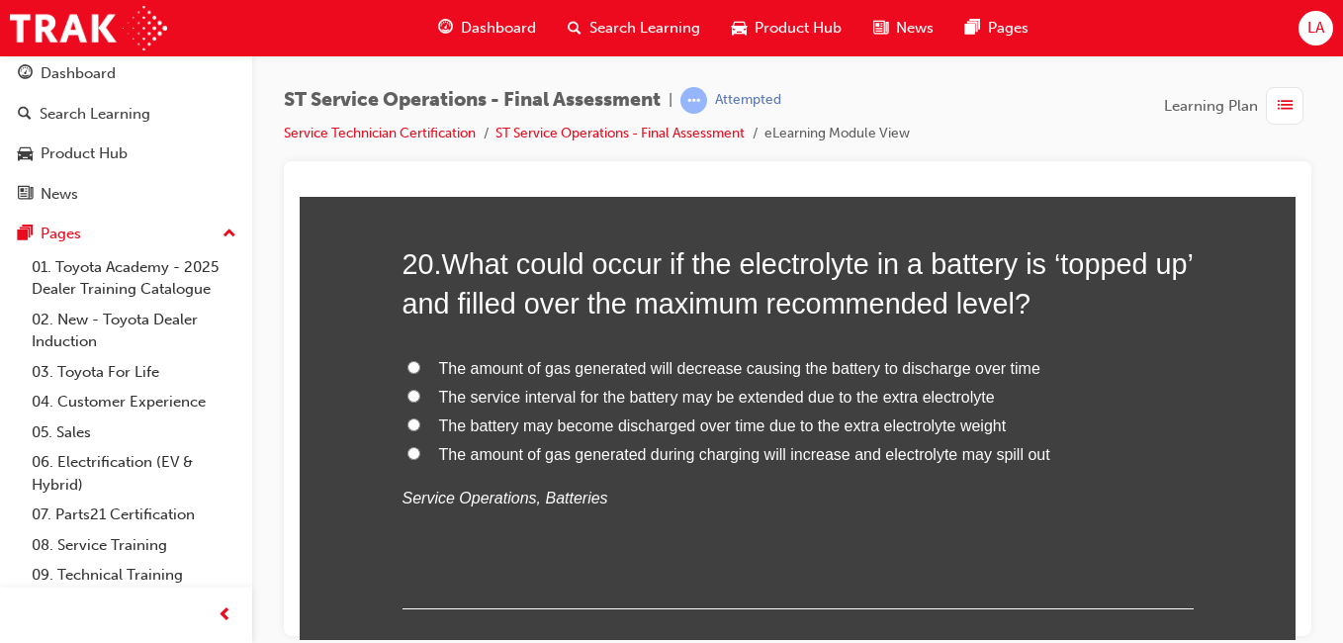
click at [498, 460] on span "The amount of gas generated during charging will increase and electrolyte may s…" at bounding box center [744, 453] width 611 height 17
click at [420, 459] on input "The amount of gas generated during charging will increase and electrolyte may s…" at bounding box center [414, 452] width 13 height 13
radio input "true"
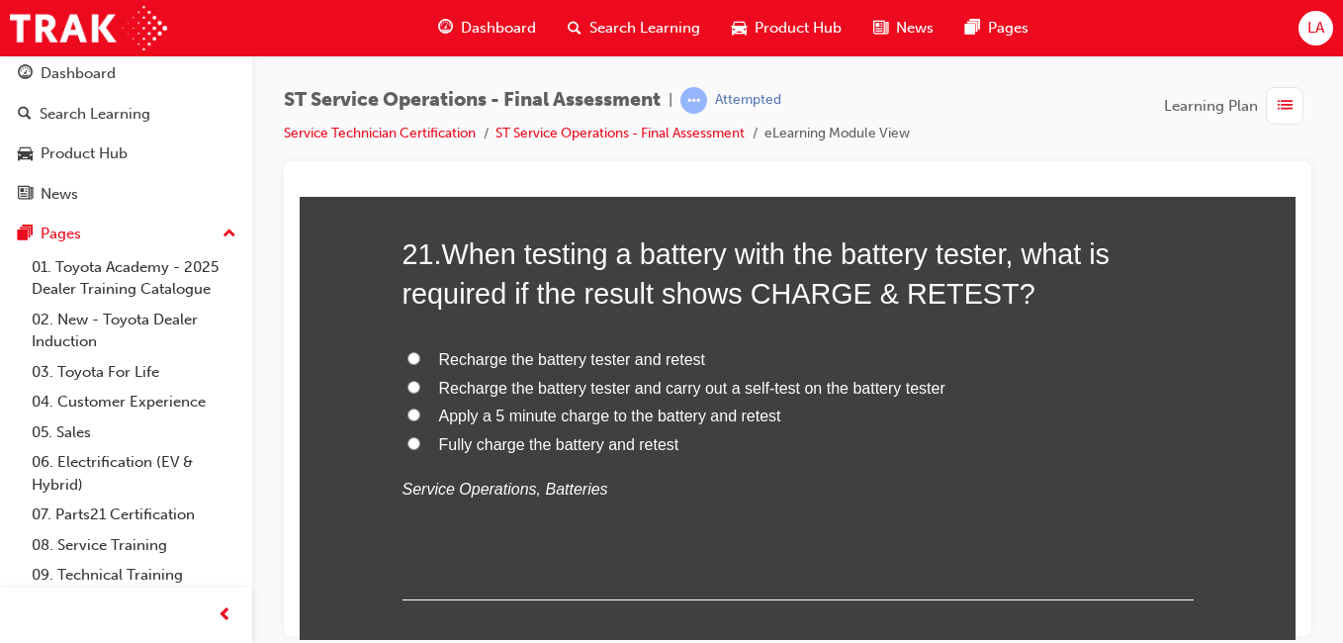
scroll to position [9282, 0]
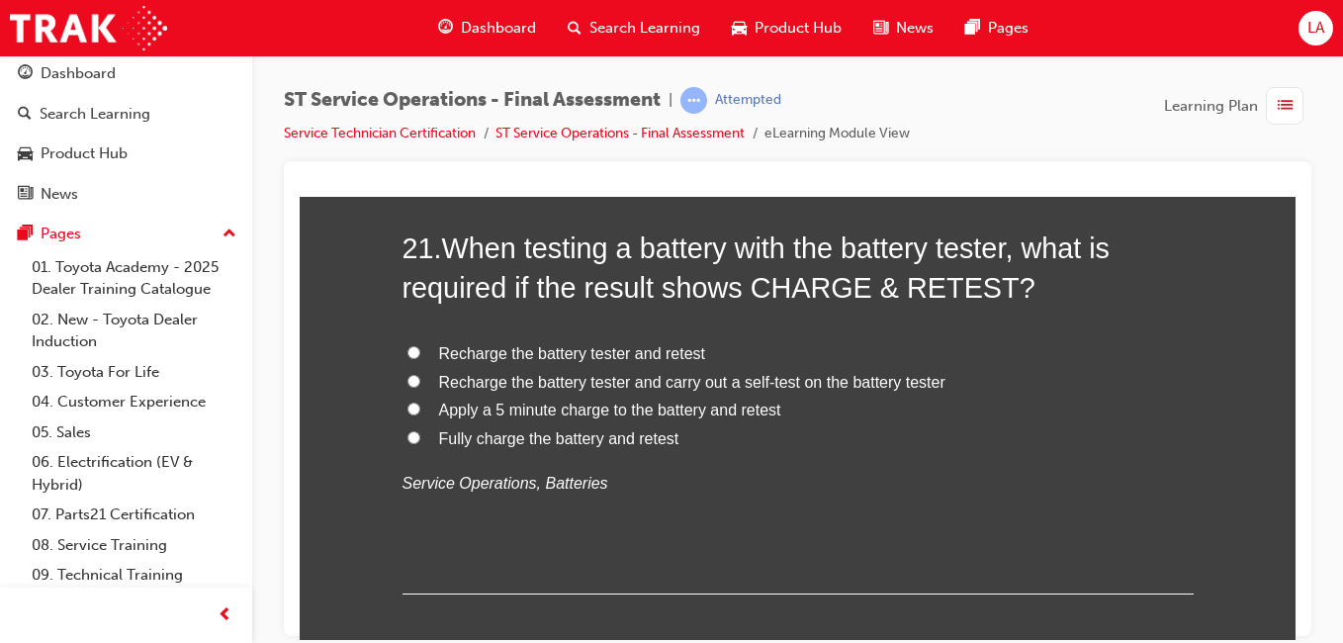
click at [744, 415] on span "Apply a 5 minute charge to the battery and retest" at bounding box center [610, 409] width 342 height 17
click at [420, 414] on input "Apply a 5 minute charge to the battery and retest" at bounding box center [414, 408] width 13 height 13
radio input "true"
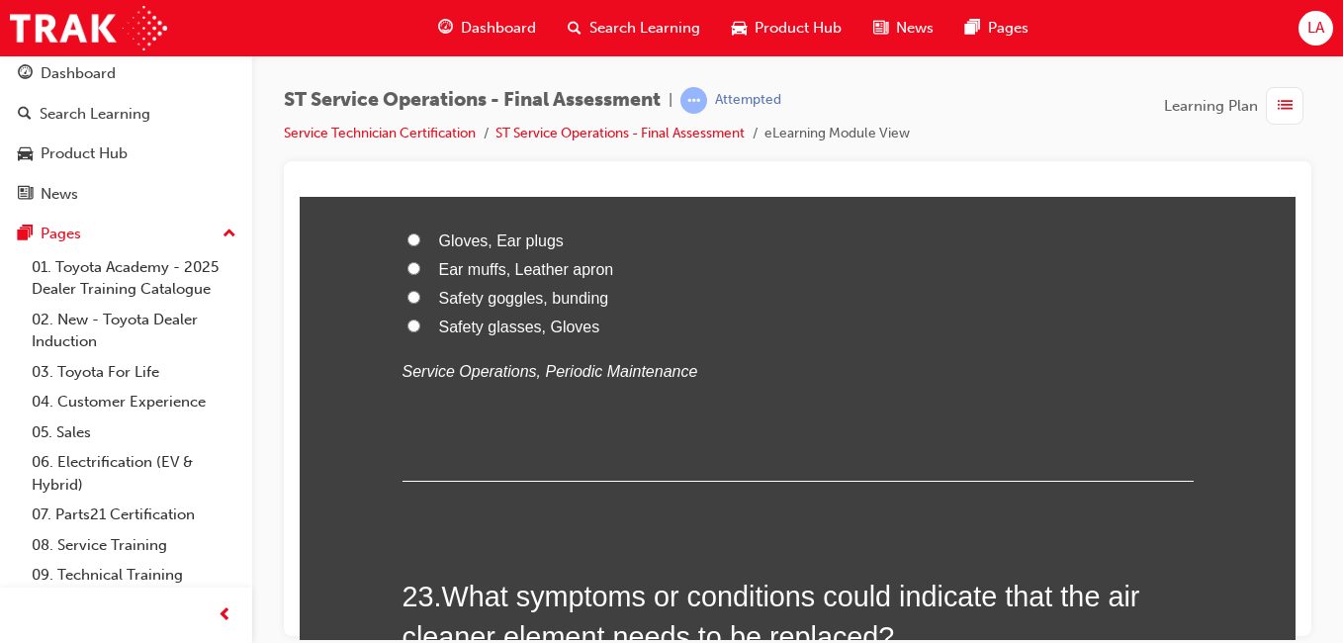
scroll to position [9863, 0]
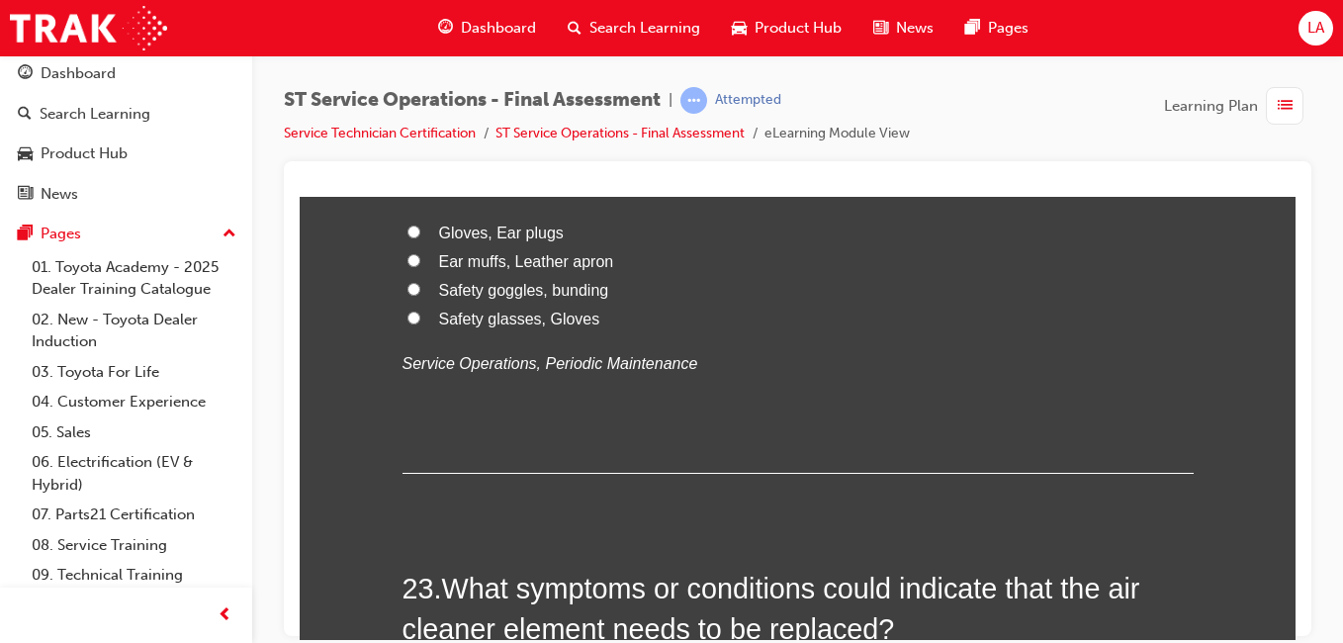
click at [542, 324] on span "Safety glasses, Gloves" at bounding box center [519, 318] width 161 height 17
click at [420, 323] on input "Safety glasses, Gloves" at bounding box center [414, 317] width 13 height 13
radio input "true"
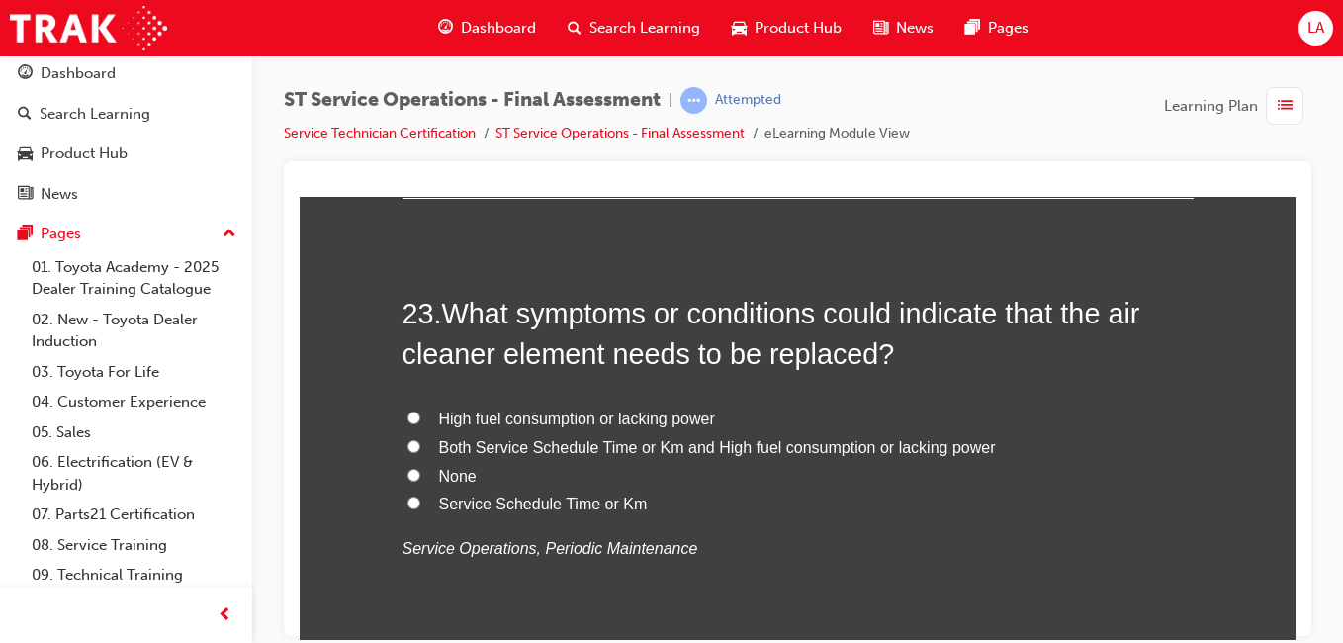
scroll to position [10146, 0]
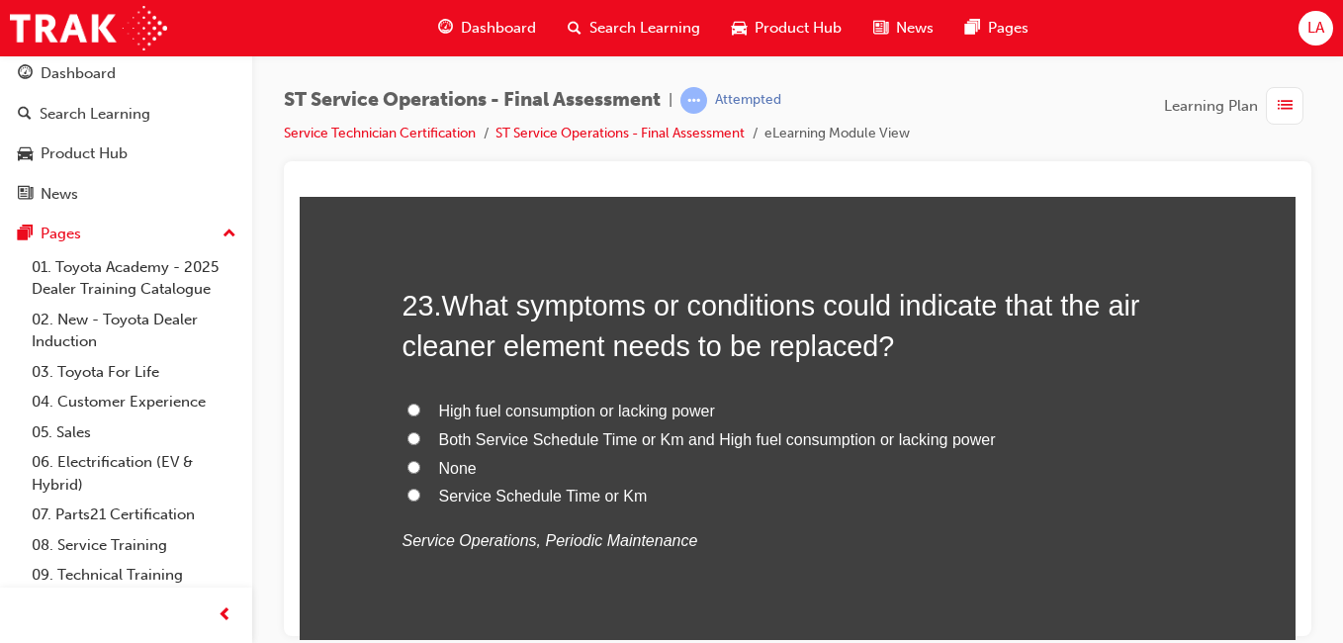
click at [648, 417] on span "High fuel consumption or lacking power" at bounding box center [577, 410] width 276 height 17
click at [420, 415] on input "High fuel consumption or lacking power" at bounding box center [414, 409] width 13 height 13
radio input "true"
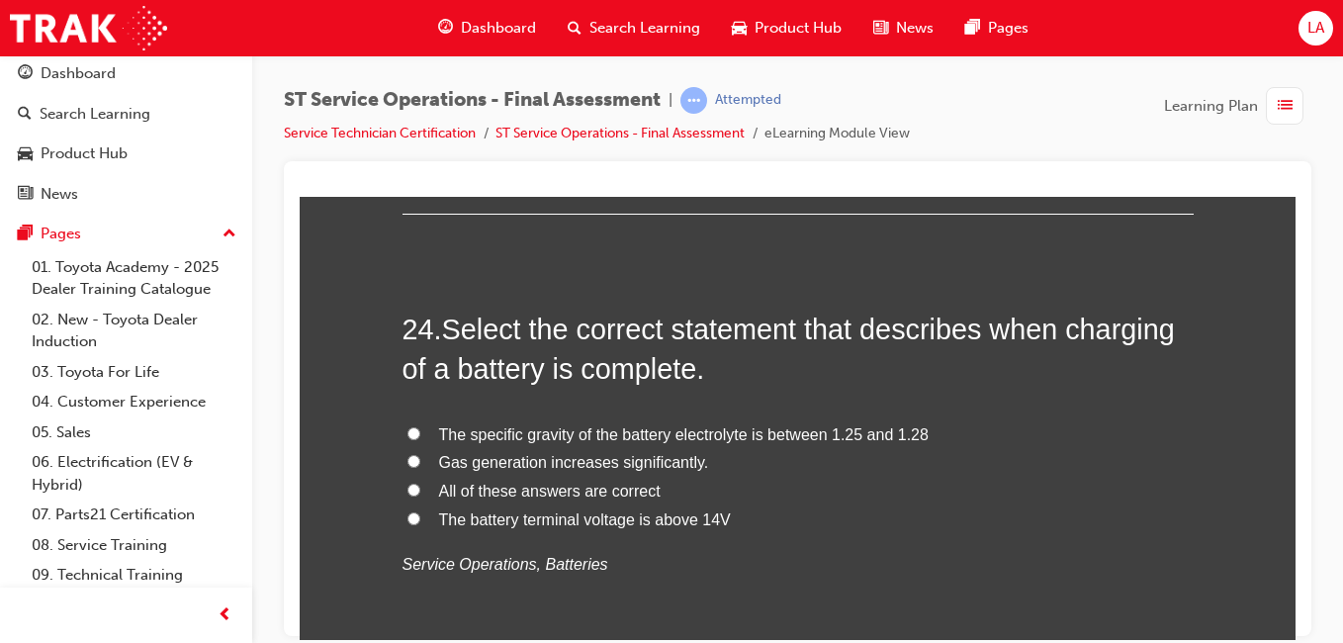
scroll to position [10639, 0]
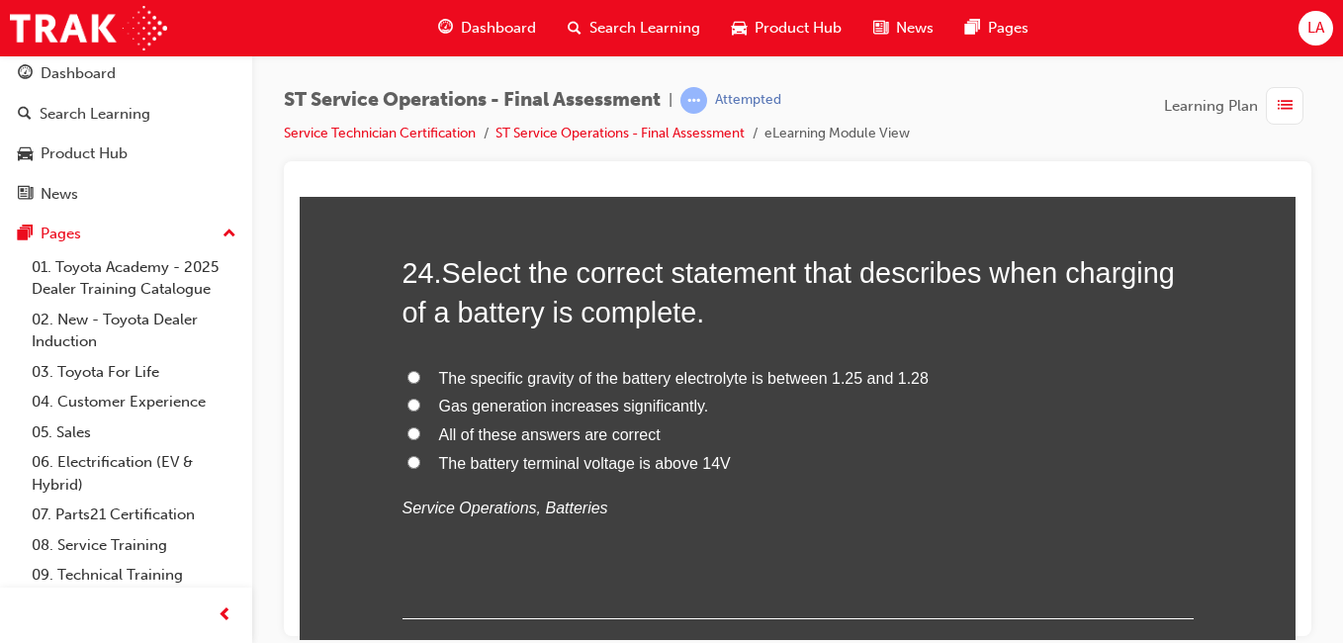
click at [914, 389] on label "The specific gravity of the battery electrolyte is between 1.25 and 1.28" at bounding box center [798, 378] width 791 height 29
click at [420, 383] on input "The specific gravity of the battery electrolyte is between 1.25 and 1.28" at bounding box center [414, 376] width 13 height 13
radio input "true"
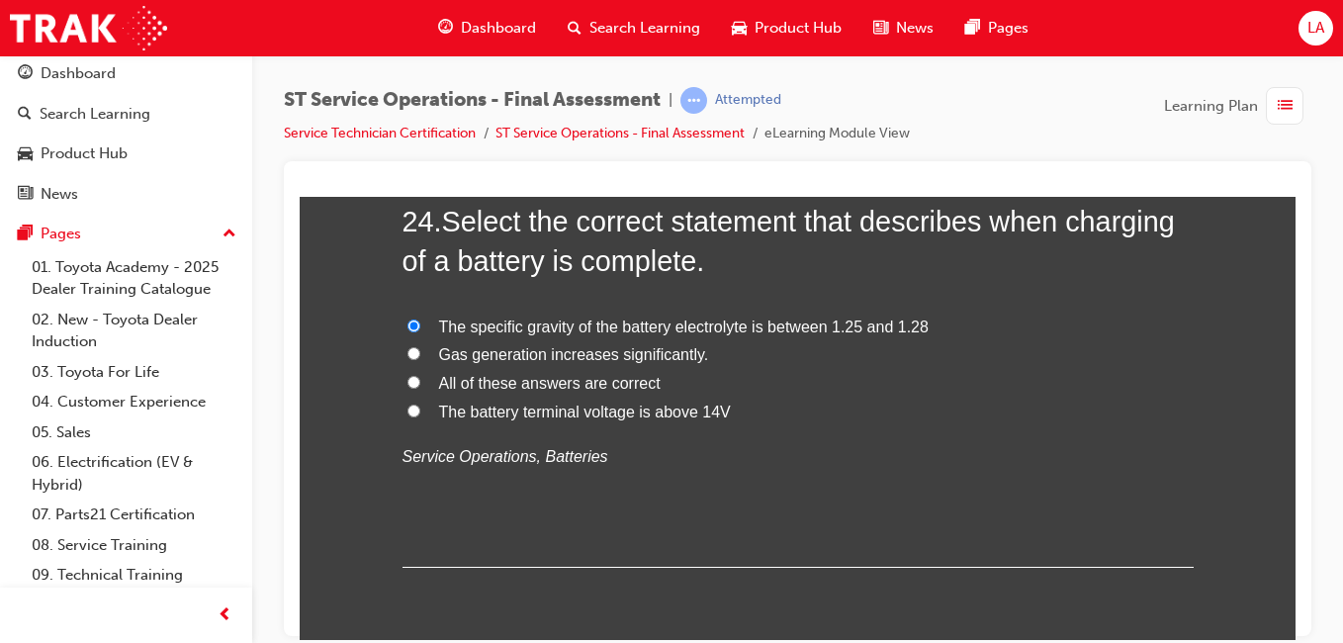
scroll to position [10768, 0]
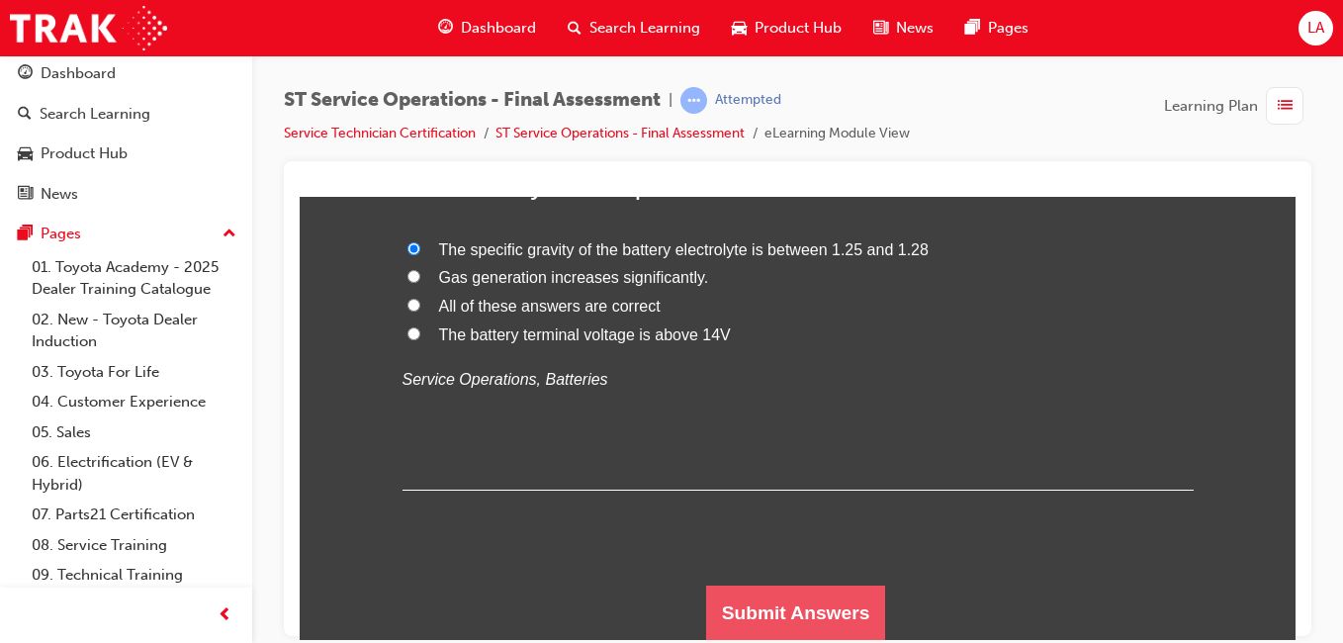
click at [805, 618] on button "Submit Answers" at bounding box center [796, 612] width 180 height 55
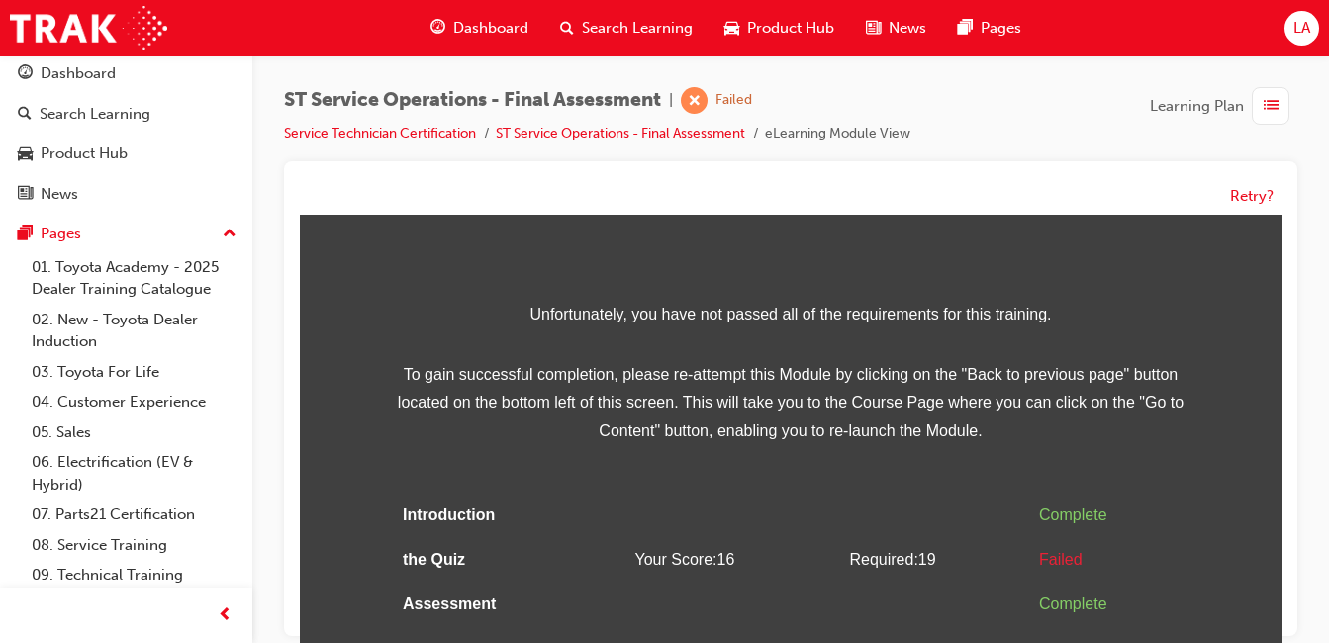
scroll to position [15, 0]
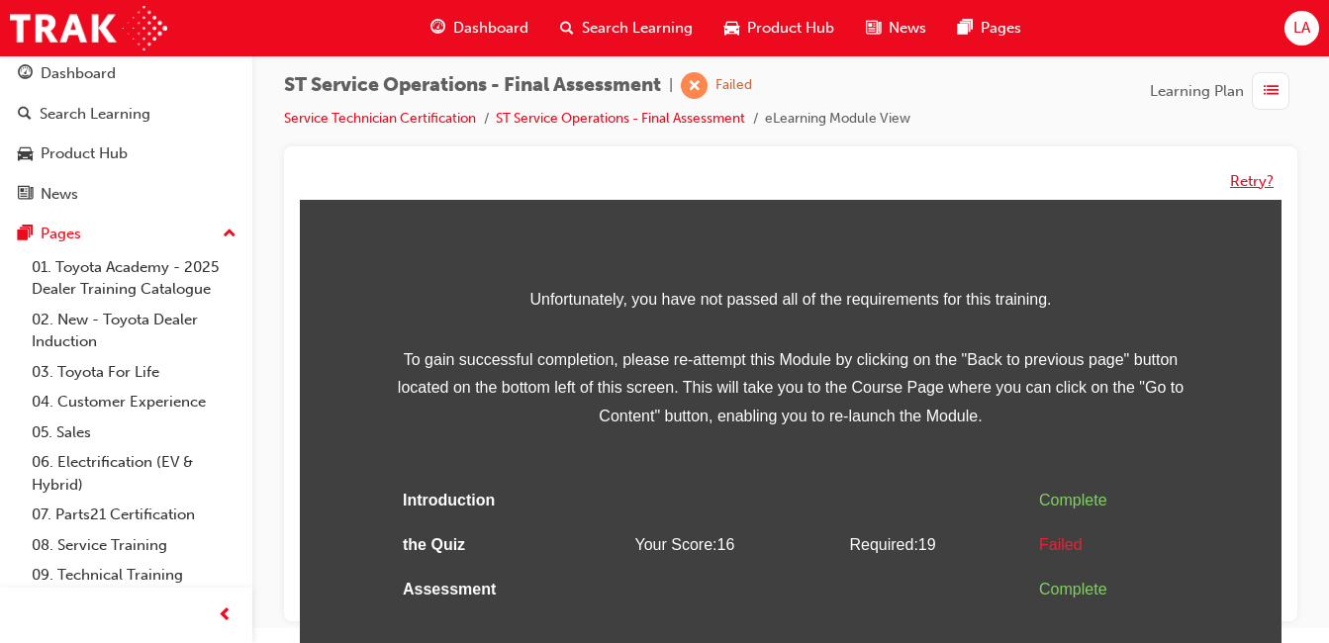
click at [1254, 181] on button "Retry?" at bounding box center [1252, 181] width 44 height 23
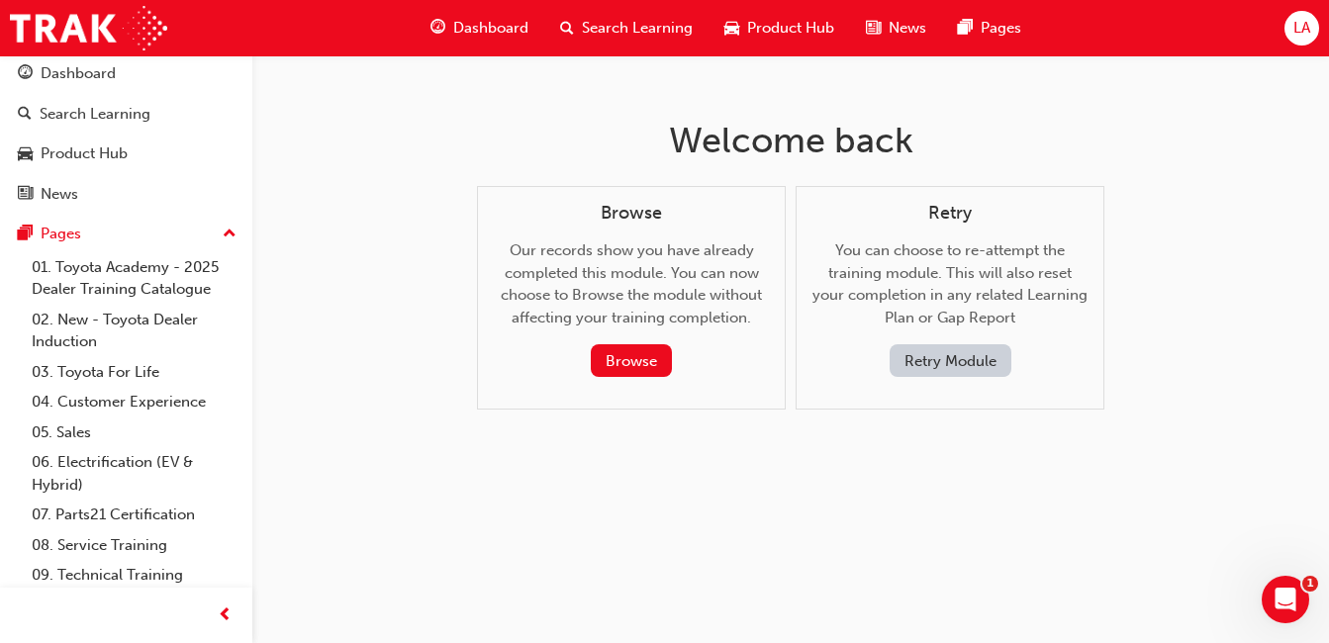
scroll to position [0, 0]
click at [959, 374] on button "Retry Module" at bounding box center [957, 360] width 122 height 33
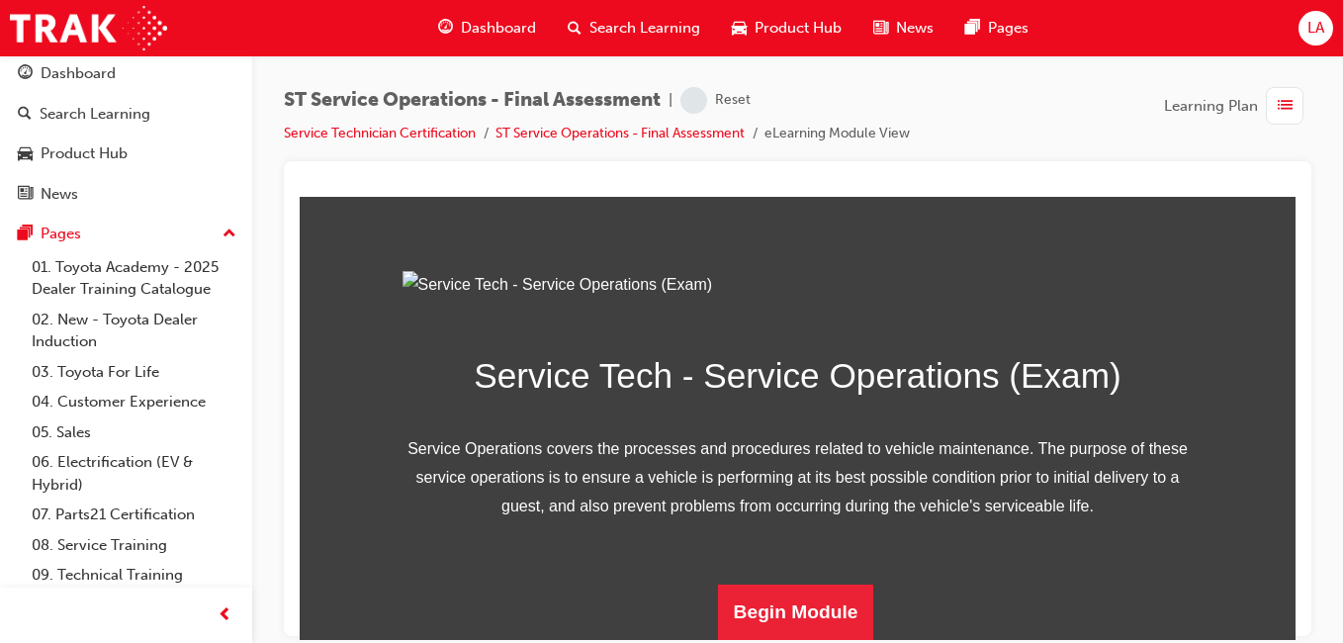
scroll to position [328, 0]
click at [791, 587] on button "Begin Module" at bounding box center [796, 611] width 156 height 55
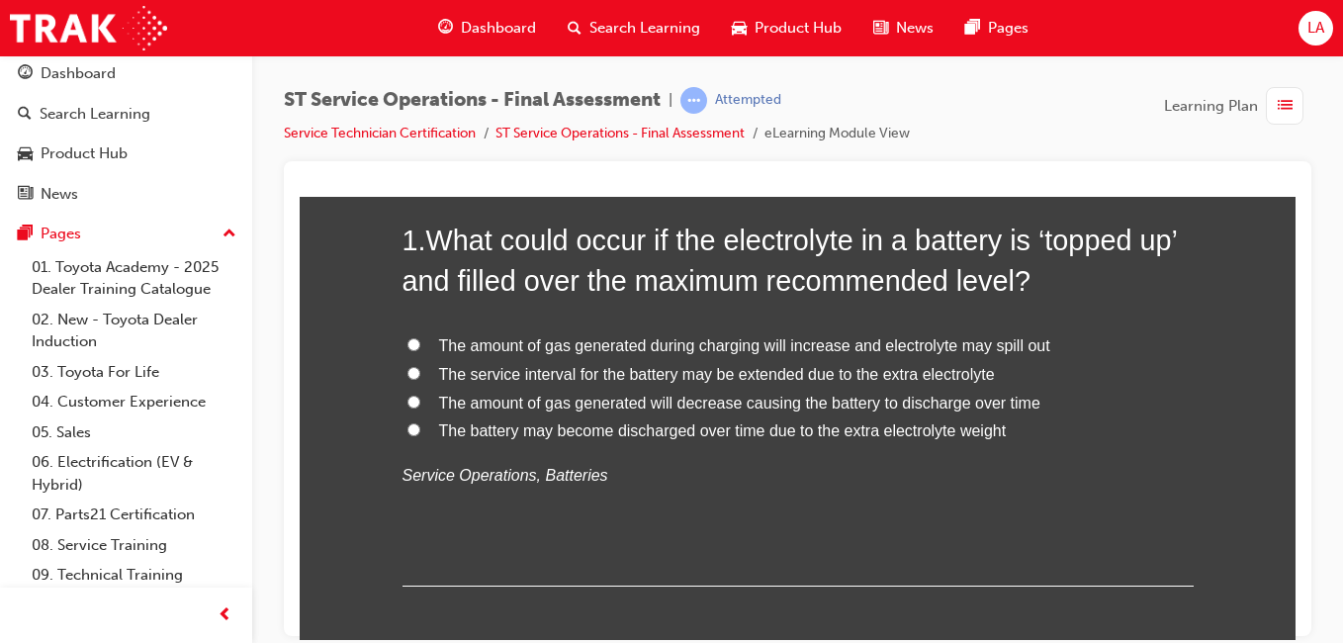
scroll to position [187, 0]
click at [1011, 343] on span "The amount of gas generated during charging will increase and electrolyte may s…" at bounding box center [744, 343] width 611 height 17
click at [420, 343] on input "The amount of gas generated during charging will increase and electrolyte may s…" at bounding box center [414, 342] width 13 height 13
radio input "true"
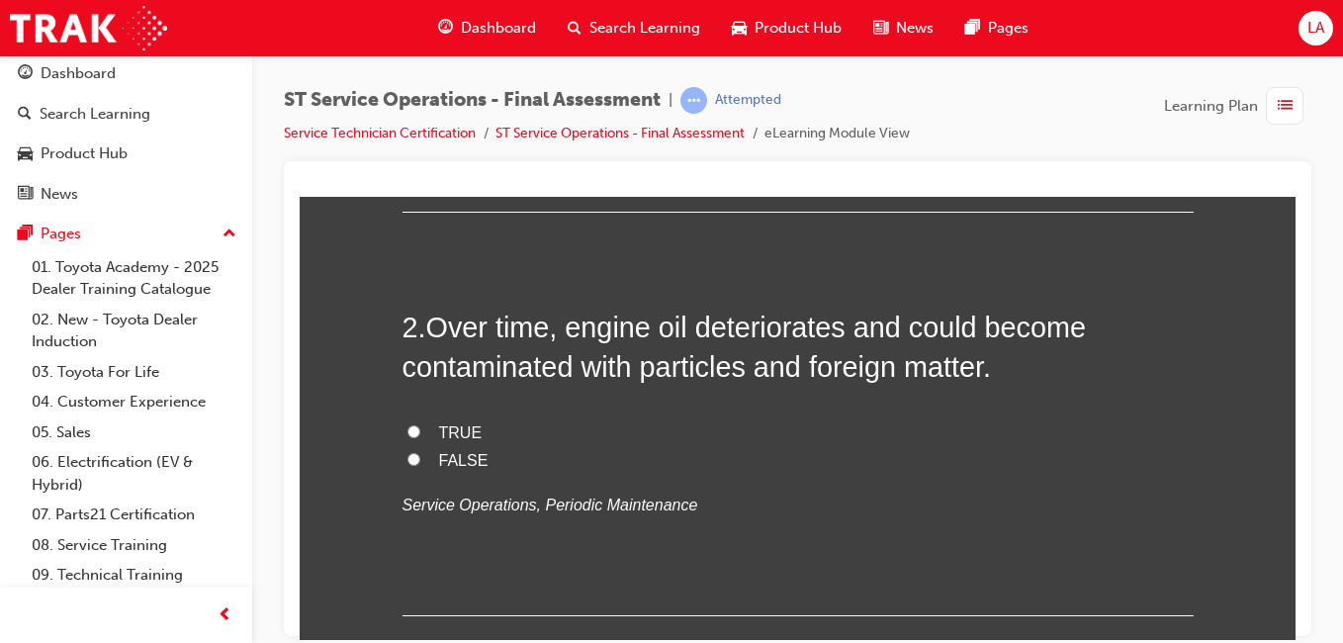
scroll to position [570, 0]
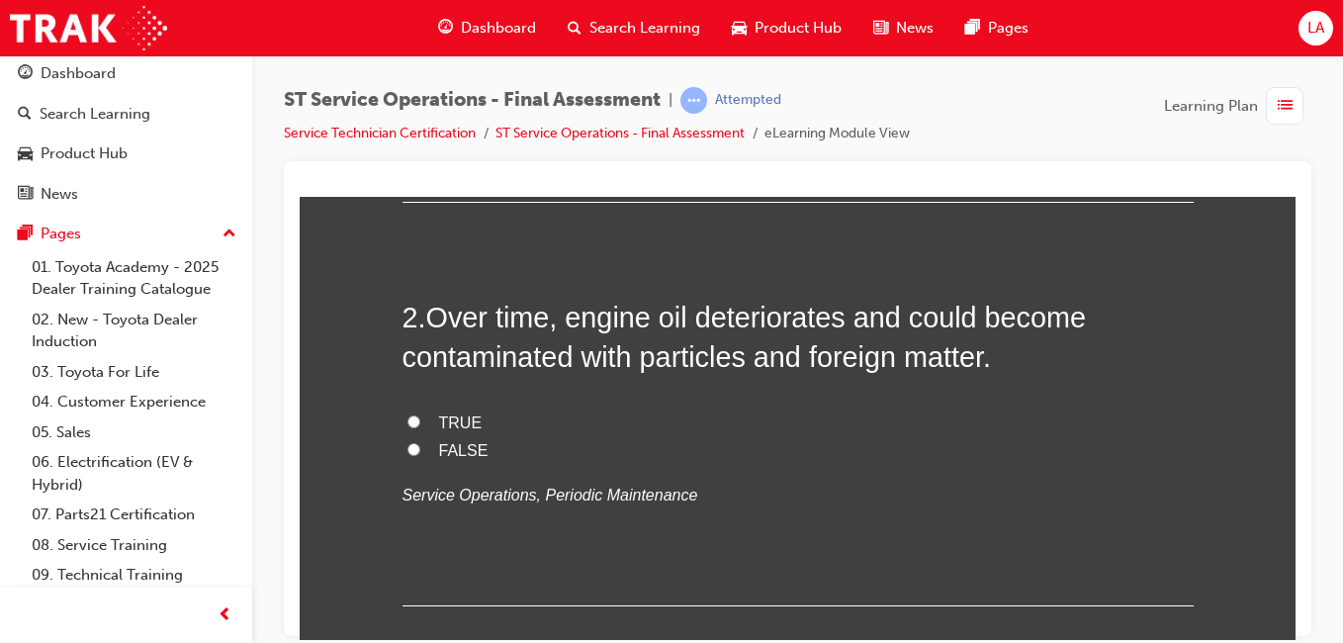
click at [831, 416] on label "TRUE" at bounding box center [798, 423] width 791 height 29
click at [420, 416] on input "TRUE" at bounding box center [414, 420] width 13 height 13
radio input "true"
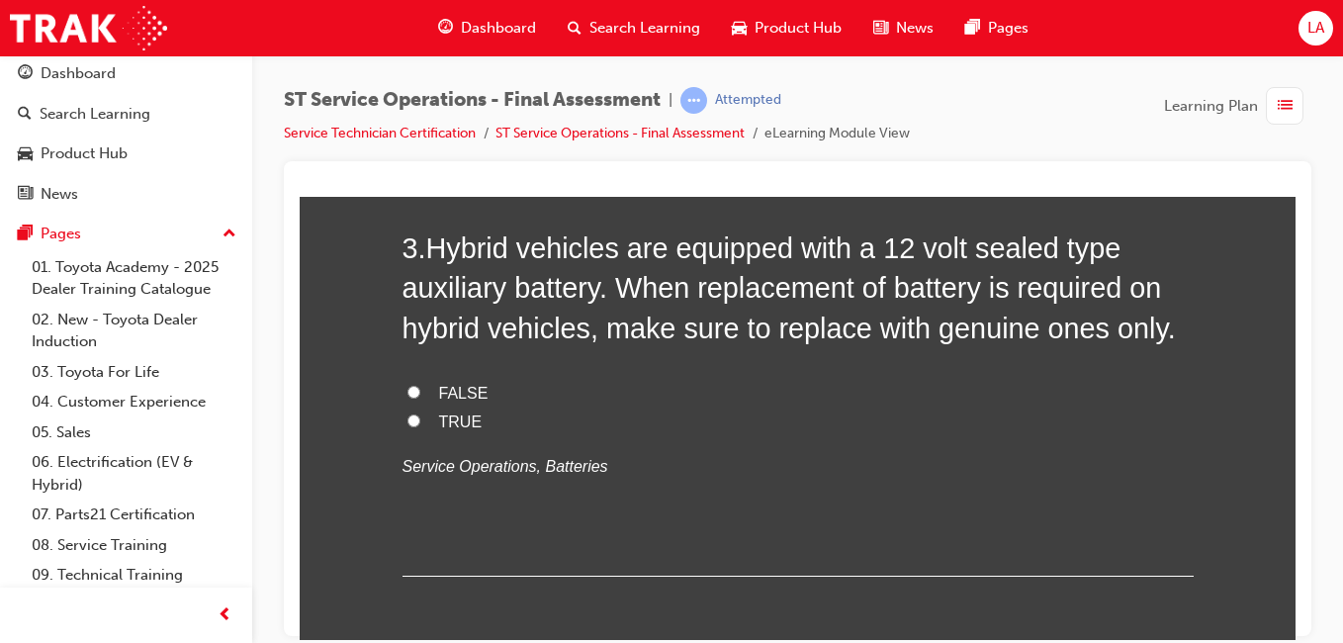
scroll to position [1055, 0]
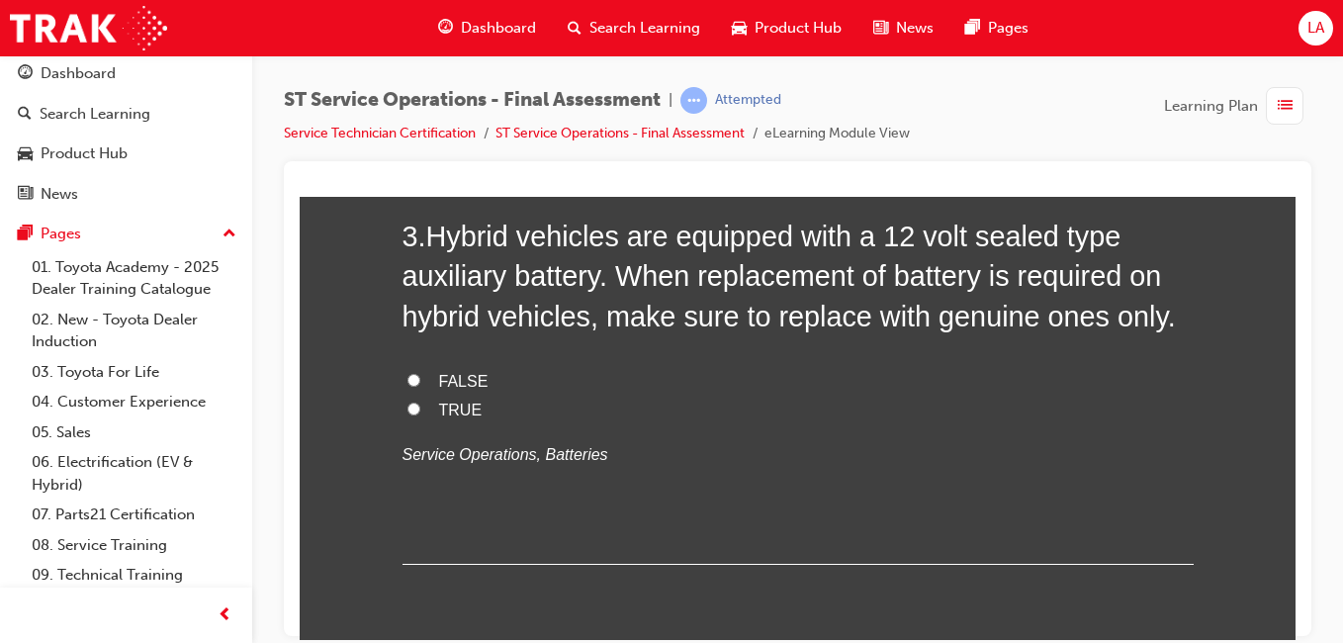
click at [828, 399] on label "TRUE" at bounding box center [798, 410] width 791 height 29
click at [420, 402] on input "TRUE" at bounding box center [414, 408] width 13 height 13
radio input "true"
click at [844, 375] on label "FALSE" at bounding box center [798, 381] width 791 height 29
click at [420, 375] on input "FALSE" at bounding box center [414, 379] width 13 height 13
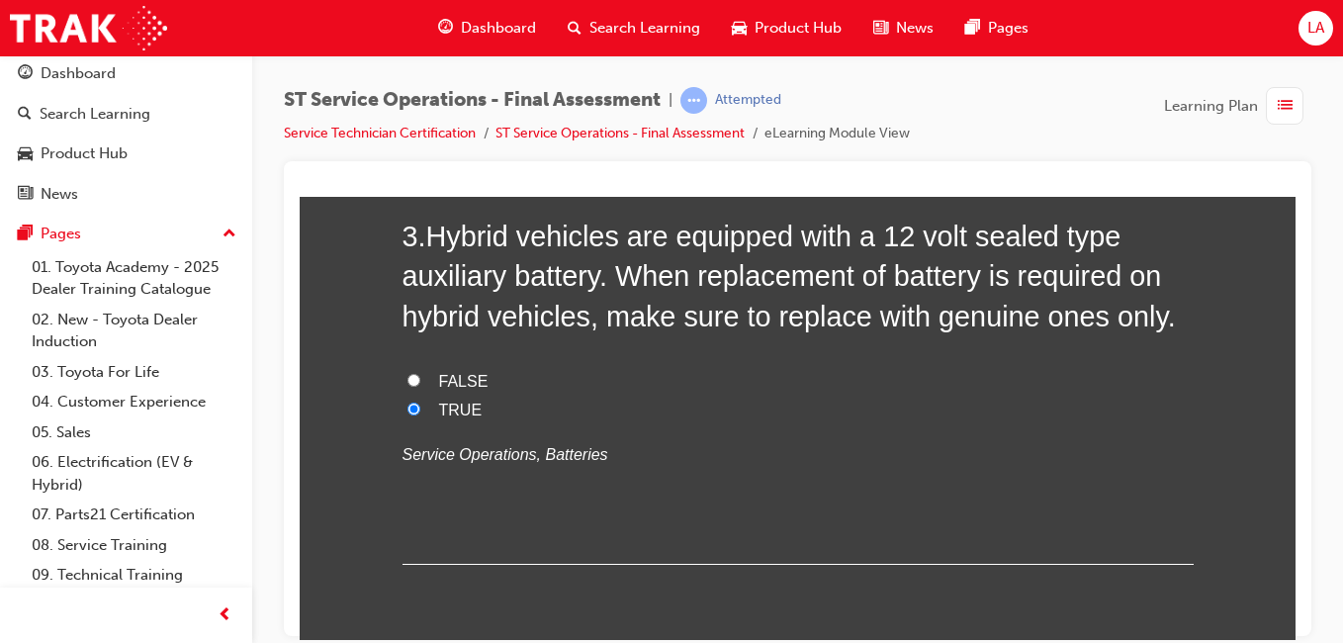
radio input "true"
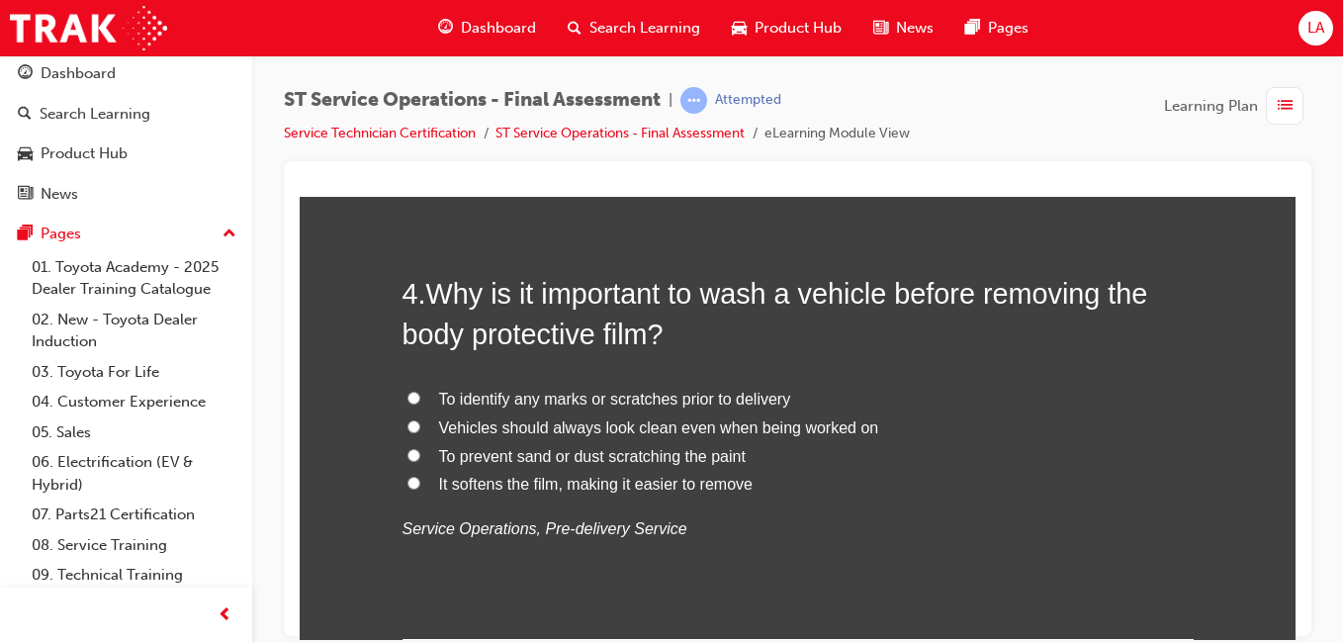
scroll to position [1460, 0]
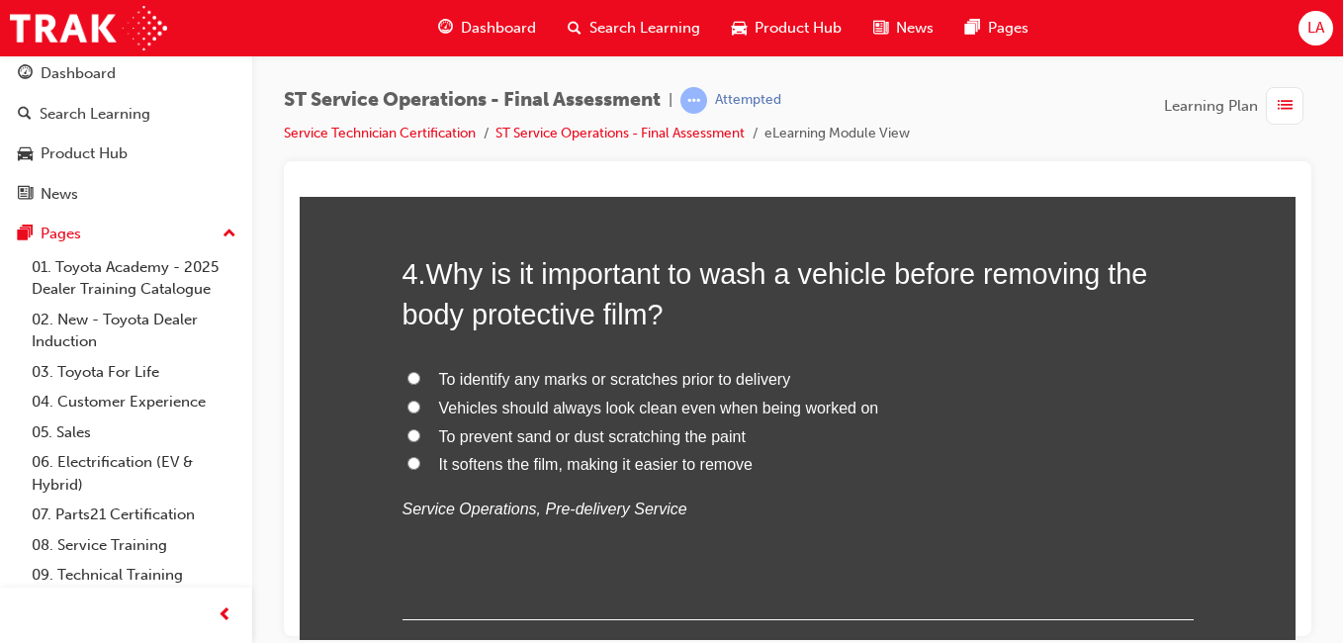
click at [915, 444] on label "To prevent sand or dust scratching the paint" at bounding box center [798, 436] width 791 height 29
click at [420, 441] on input "To prevent sand or dust scratching the paint" at bounding box center [414, 434] width 13 height 13
radio input "true"
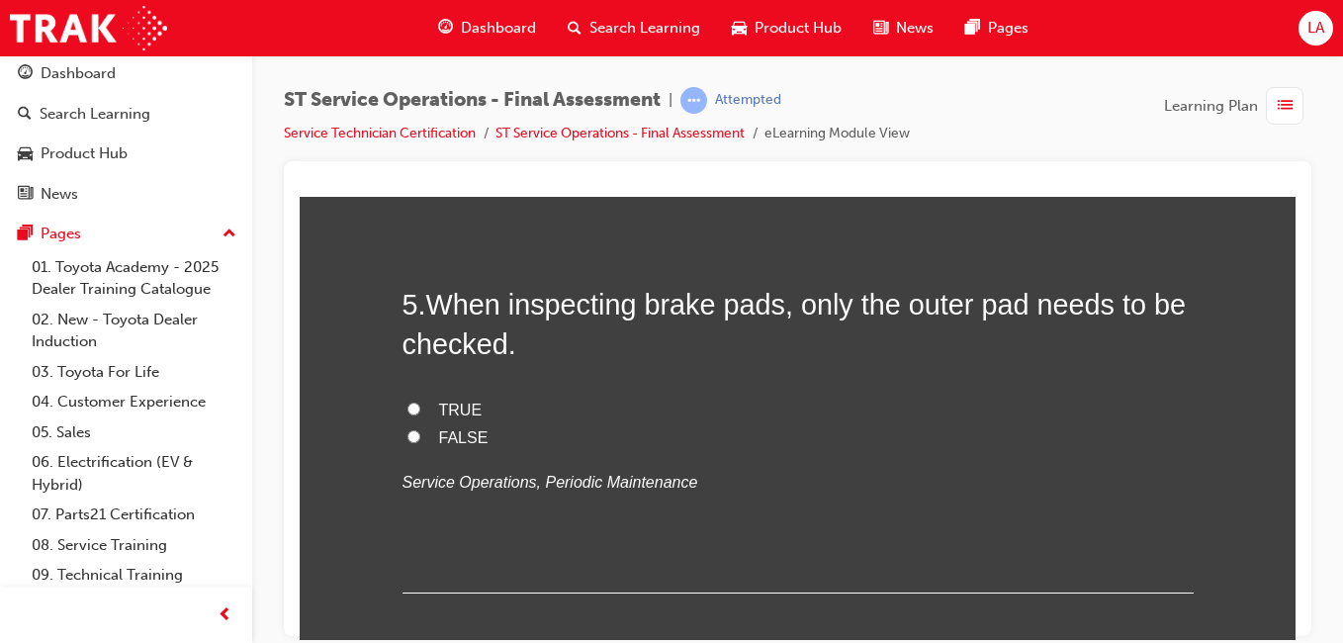
scroll to position [1898, 0]
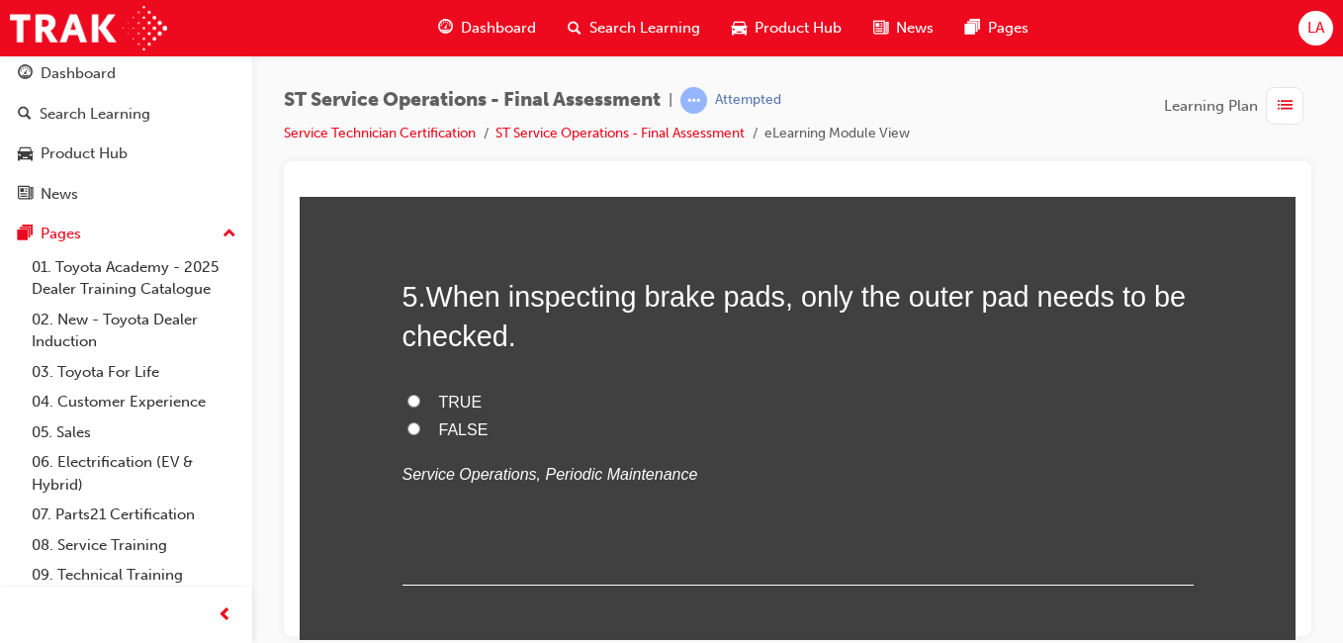
click at [900, 424] on label "FALSE" at bounding box center [798, 429] width 791 height 29
click at [420, 424] on input "FALSE" at bounding box center [414, 427] width 13 height 13
radio input "true"
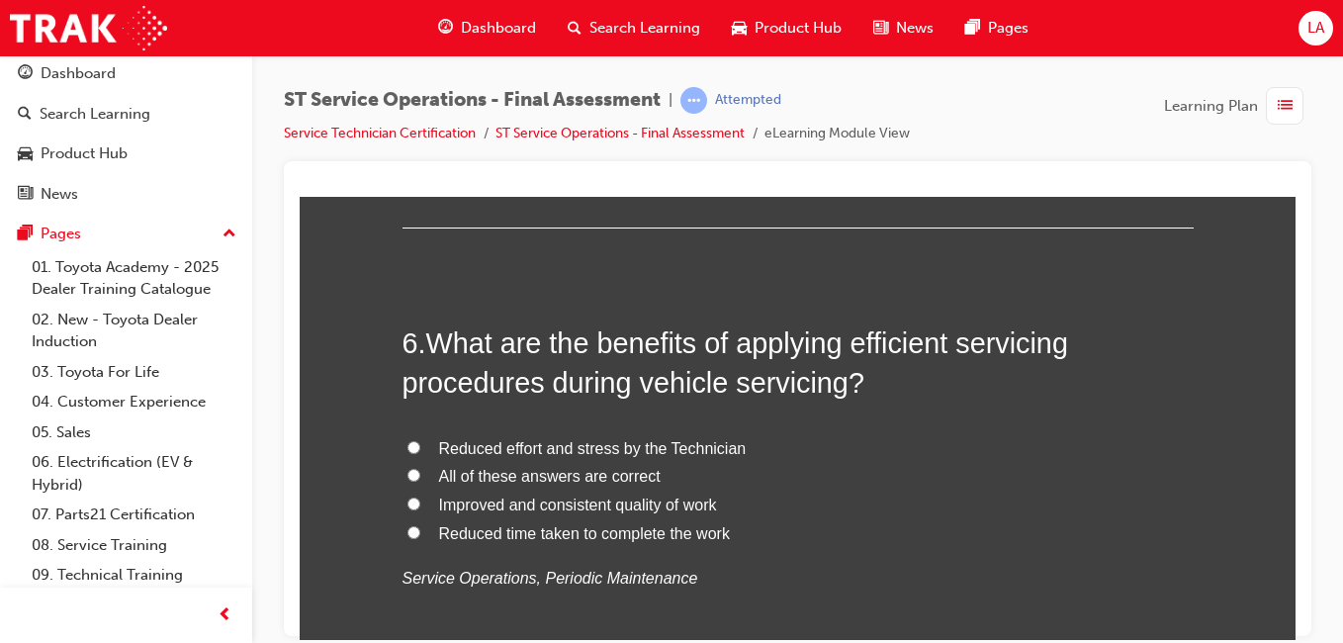
scroll to position [2292, 0]
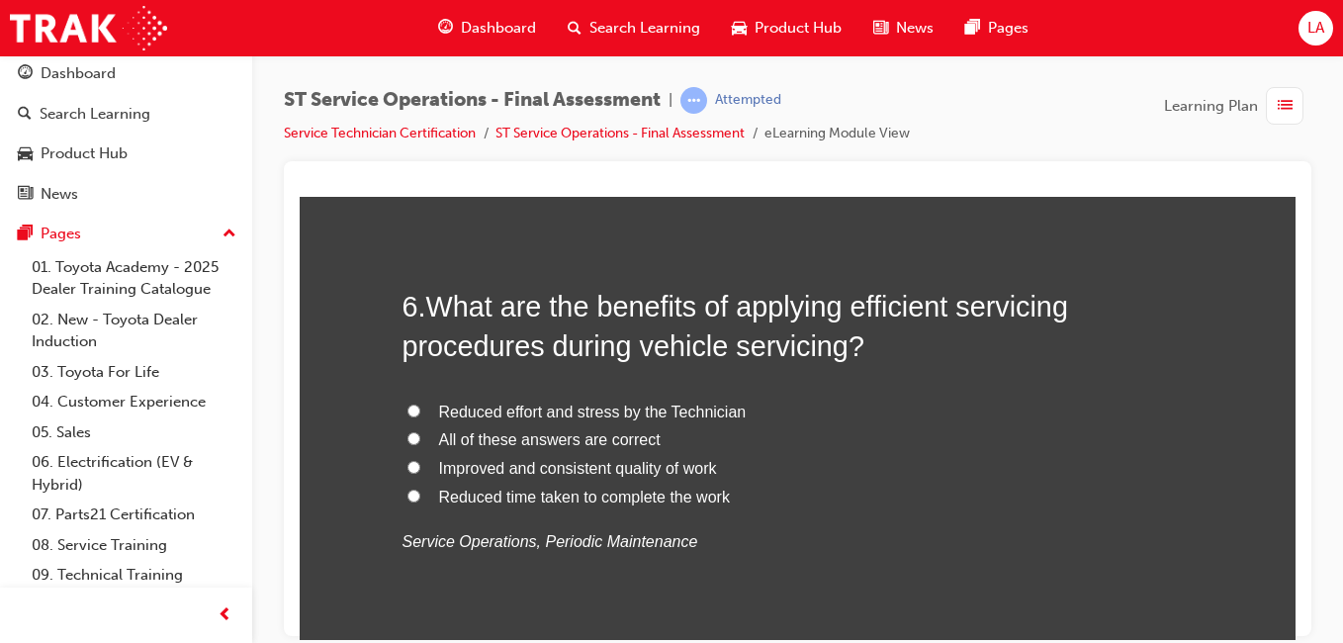
click at [803, 438] on label "All of these answers are correct" at bounding box center [798, 439] width 791 height 29
click at [420, 438] on input "All of these answers are correct" at bounding box center [414, 437] width 13 height 13
radio input "true"
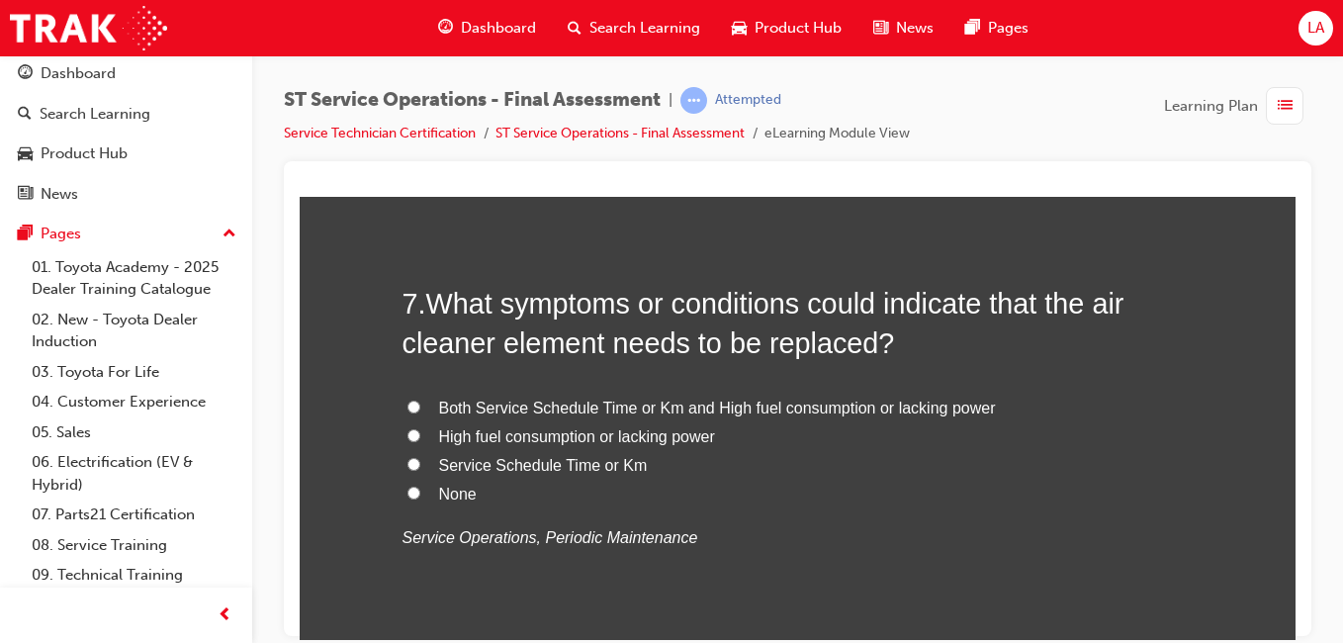
scroll to position [2751, 0]
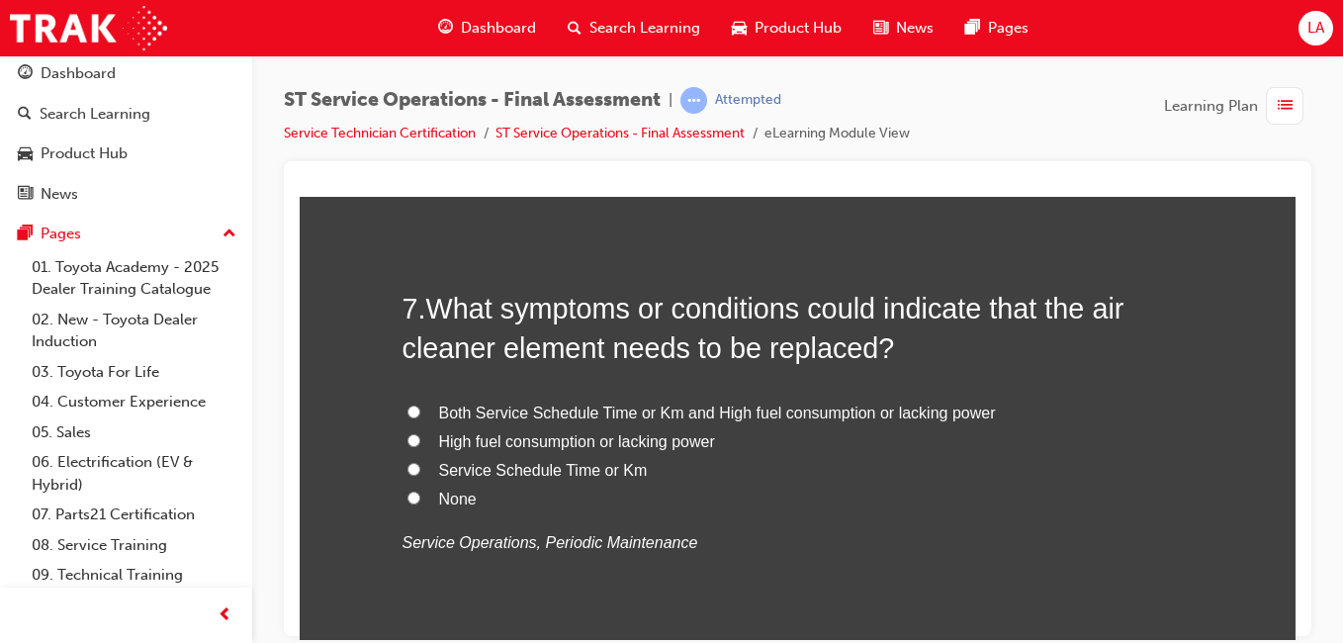
click at [810, 458] on label "Service Schedule Time or Km" at bounding box center [798, 470] width 791 height 29
click at [420, 462] on input "Service Schedule Time or Km" at bounding box center [414, 468] width 13 height 13
radio input "true"
click at [827, 440] on label "High fuel consumption or lacking power" at bounding box center [798, 441] width 791 height 29
click at [420, 440] on input "High fuel consumption or lacking power" at bounding box center [414, 439] width 13 height 13
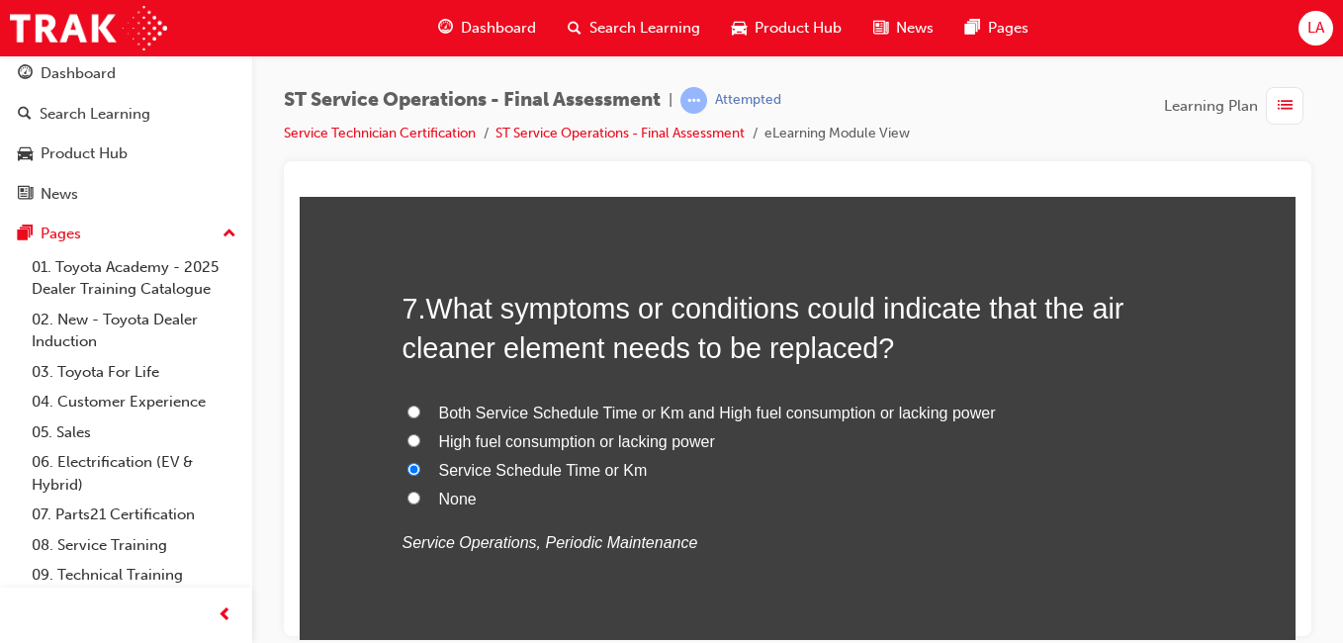
radio input "true"
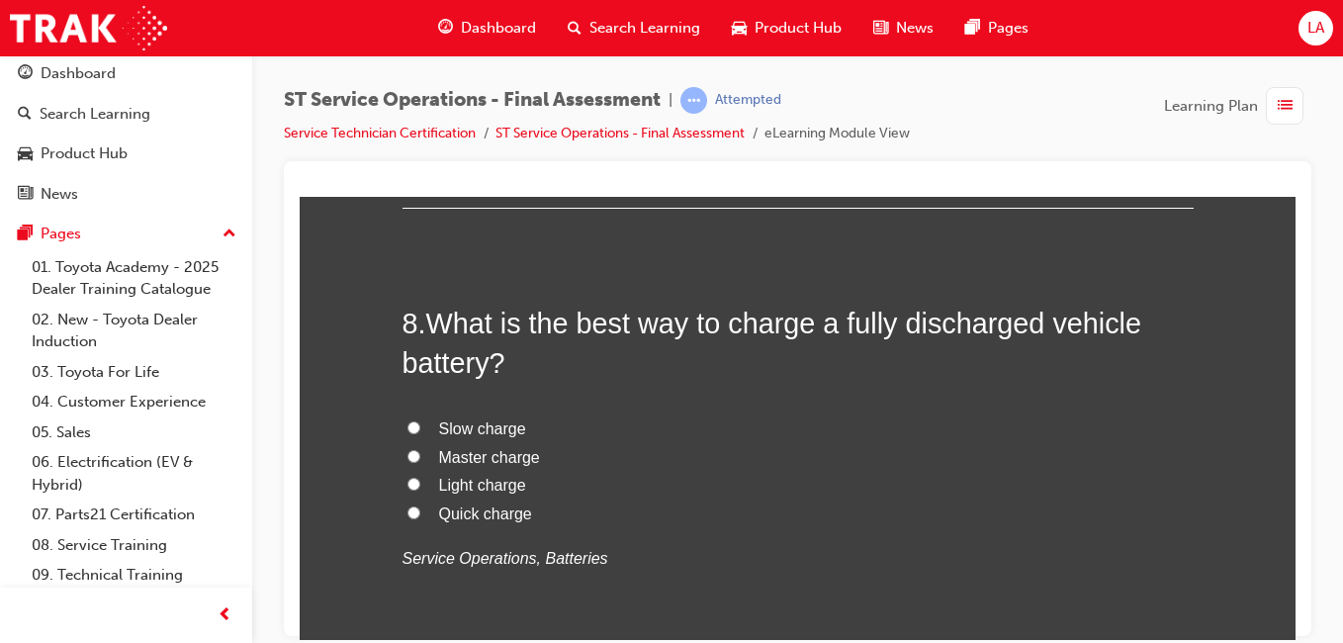
scroll to position [3211, 0]
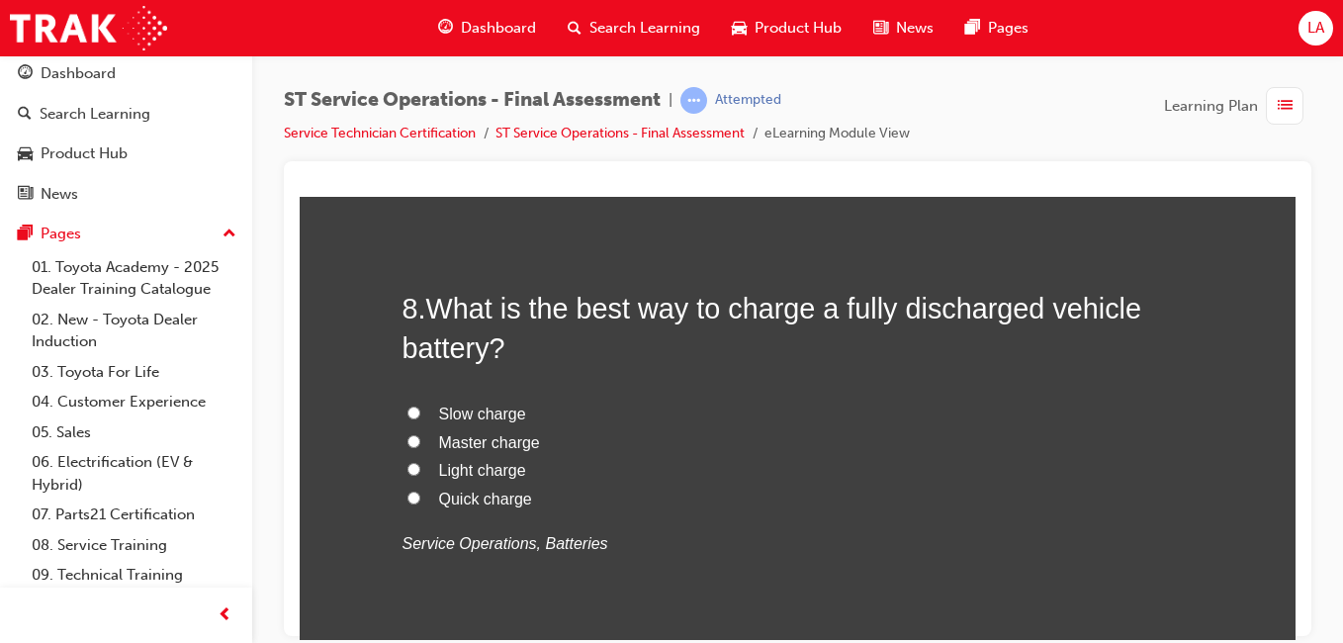
click at [866, 407] on label "Slow charge" at bounding box center [798, 414] width 791 height 29
click at [420, 407] on input "Slow charge" at bounding box center [414, 412] width 13 height 13
radio input "true"
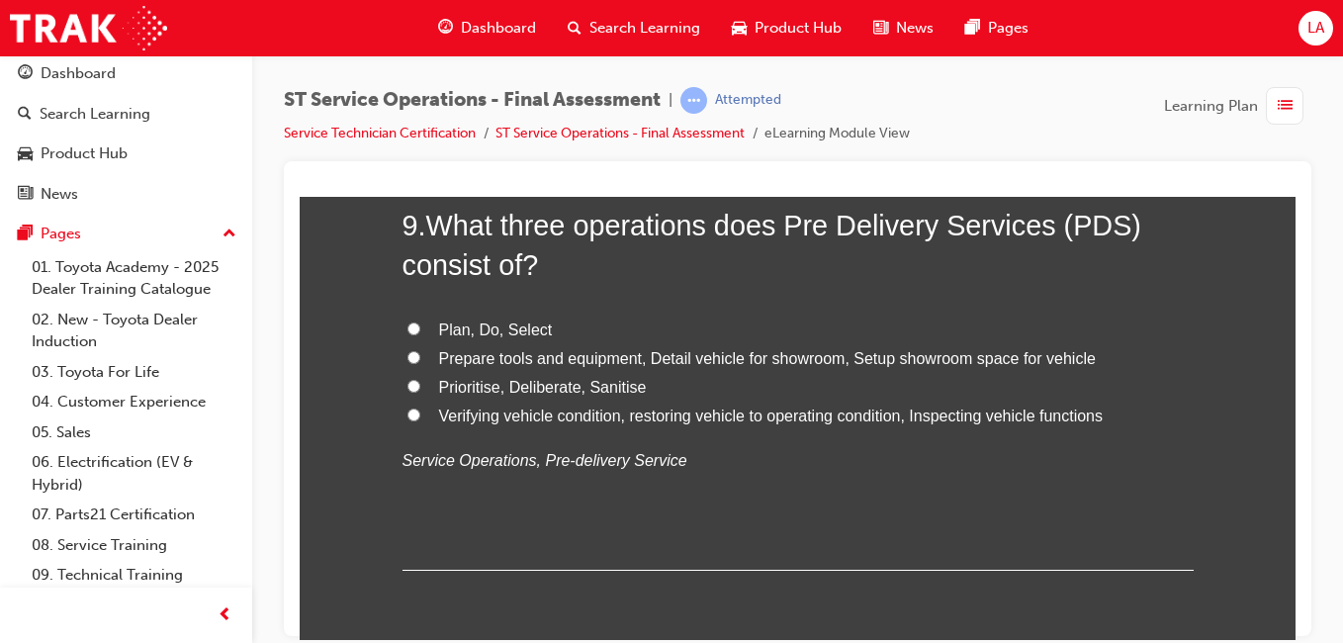
scroll to position [3761, 0]
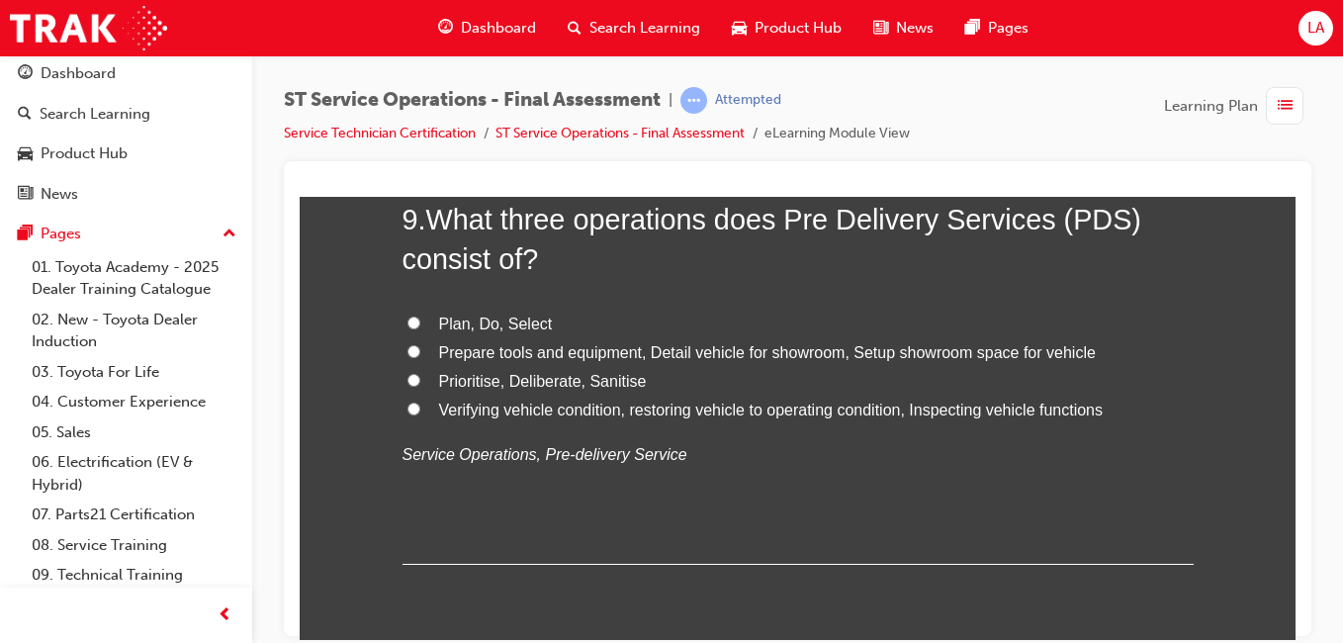
click at [909, 396] on label "Verifying vehicle condition, restoring vehicle to operating condition, Inspecti…" at bounding box center [798, 410] width 791 height 29
click at [420, 402] on input "Verifying vehicle condition, restoring vehicle to operating condition, Inspecti…" at bounding box center [414, 408] width 13 height 13
radio input "true"
click at [910, 377] on label "Prioritise, Deliberate, Sanitise" at bounding box center [798, 381] width 791 height 29
click at [420, 377] on input "Prioritise, Deliberate, Sanitise" at bounding box center [414, 379] width 13 height 13
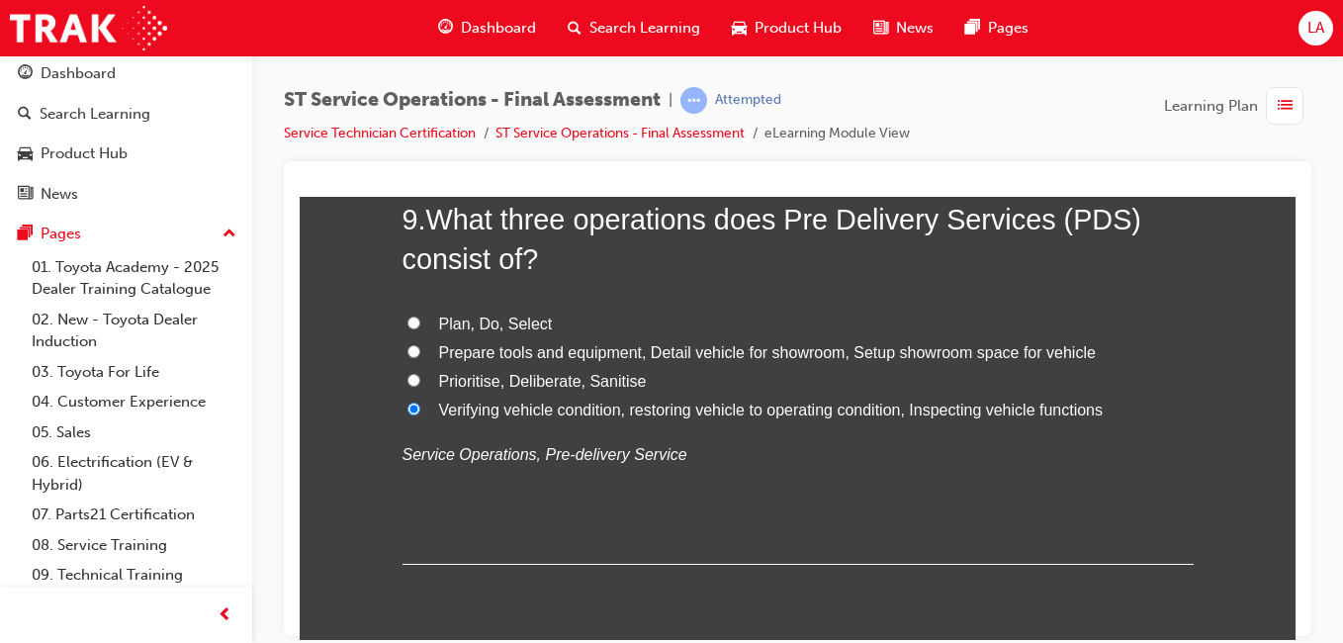
radio input "true"
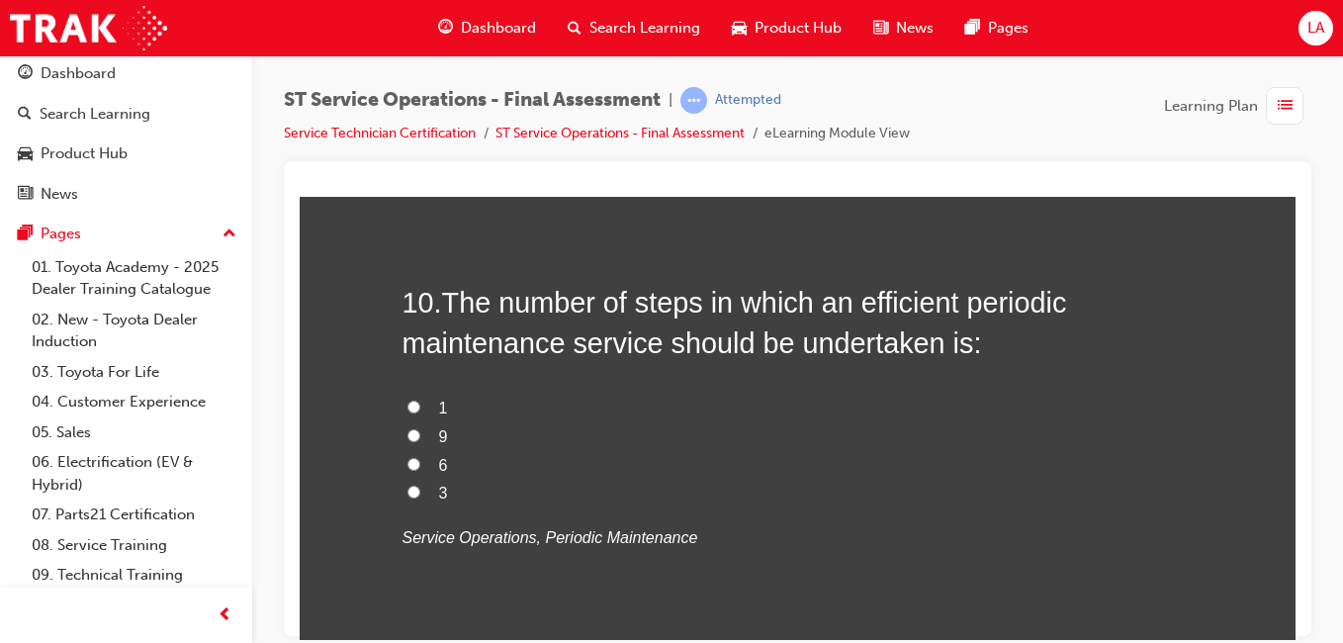
scroll to position [4143, 0]
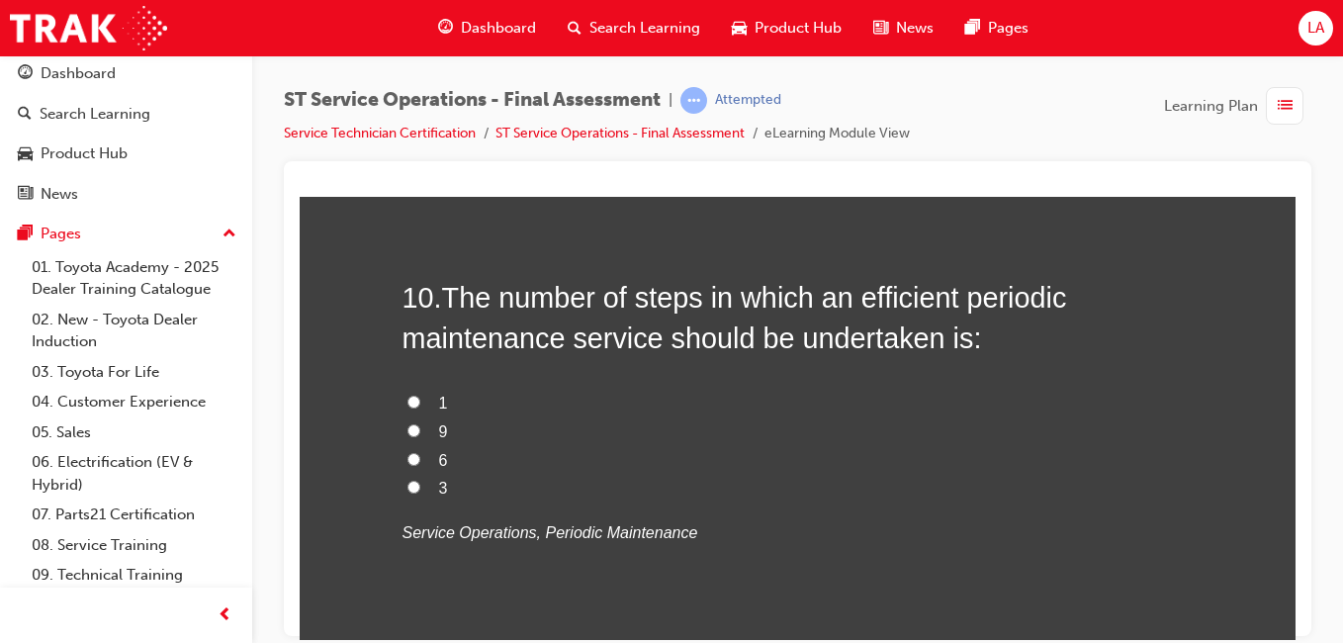
click at [871, 446] on label "6" at bounding box center [798, 460] width 791 height 29
click at [420, 452] on input "6" at bounding box center [414, 458] width 13 height 13
radio input "true"
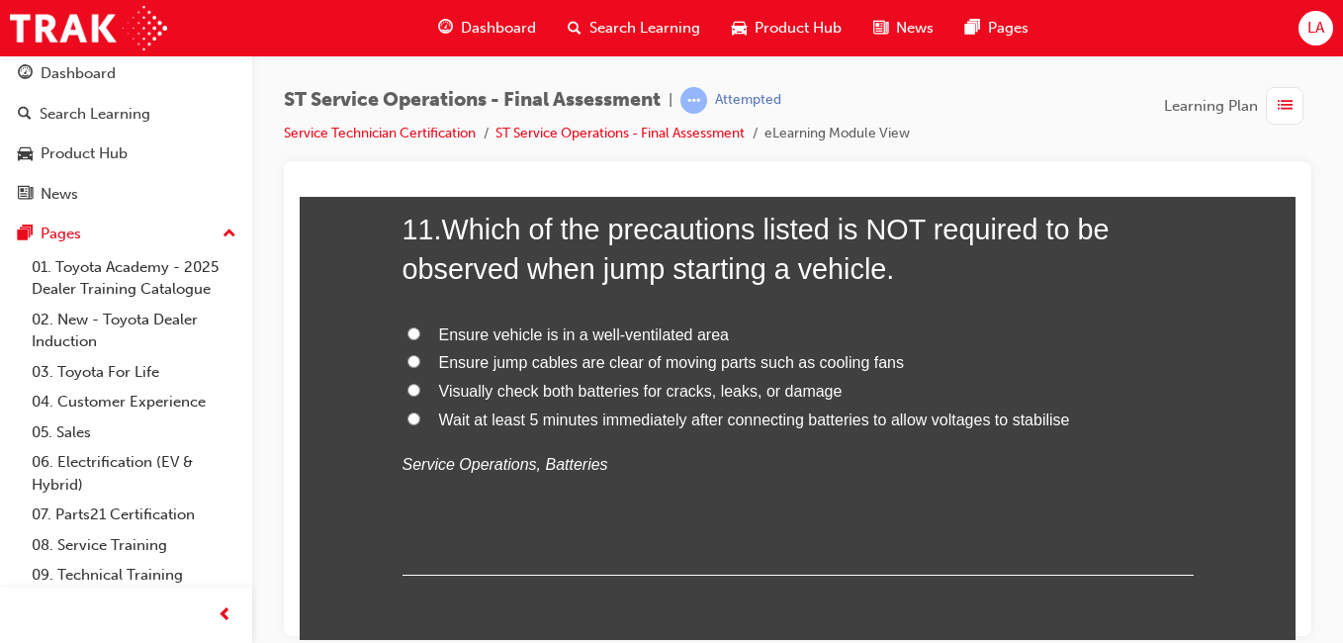
scroll to position [4678, 0]
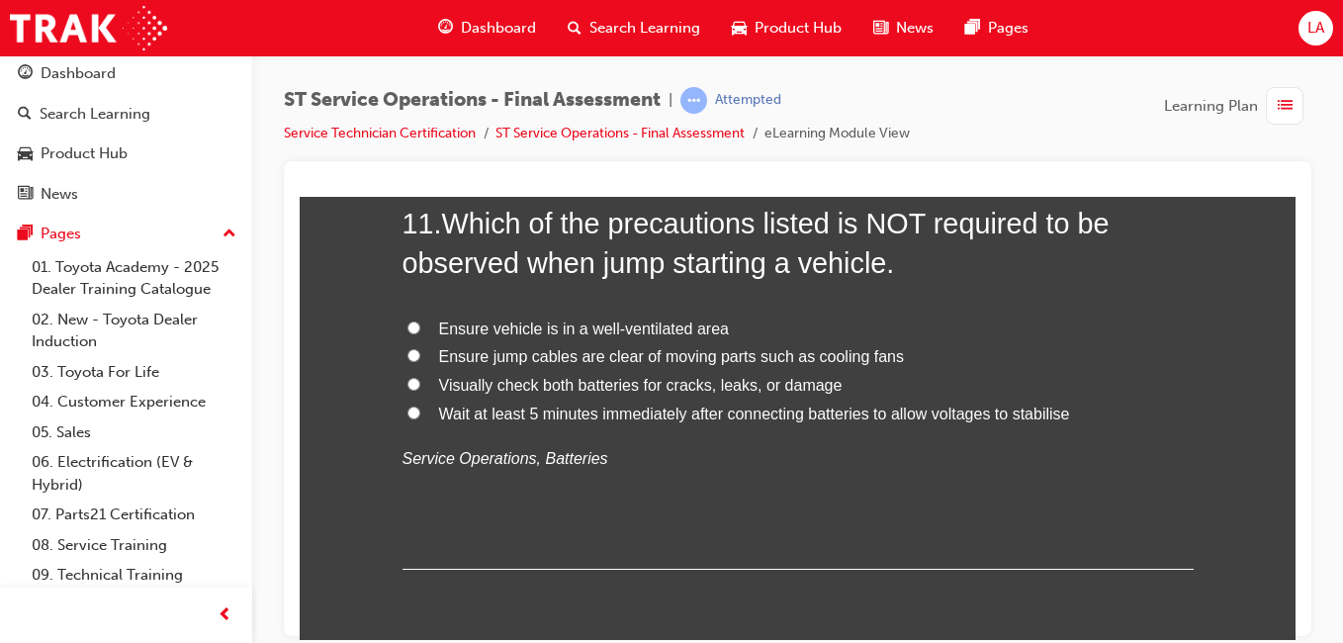
click at [879, 332] on label "Ensure vehicle is in a well-ventilated area" at bounding box center [798, 329] width 791 height 29
click at [420, 332] on input "Ensure vehicle is in a well-ventilated area" at bounding box center [414, 327] width 13 height 13
radio input "true"
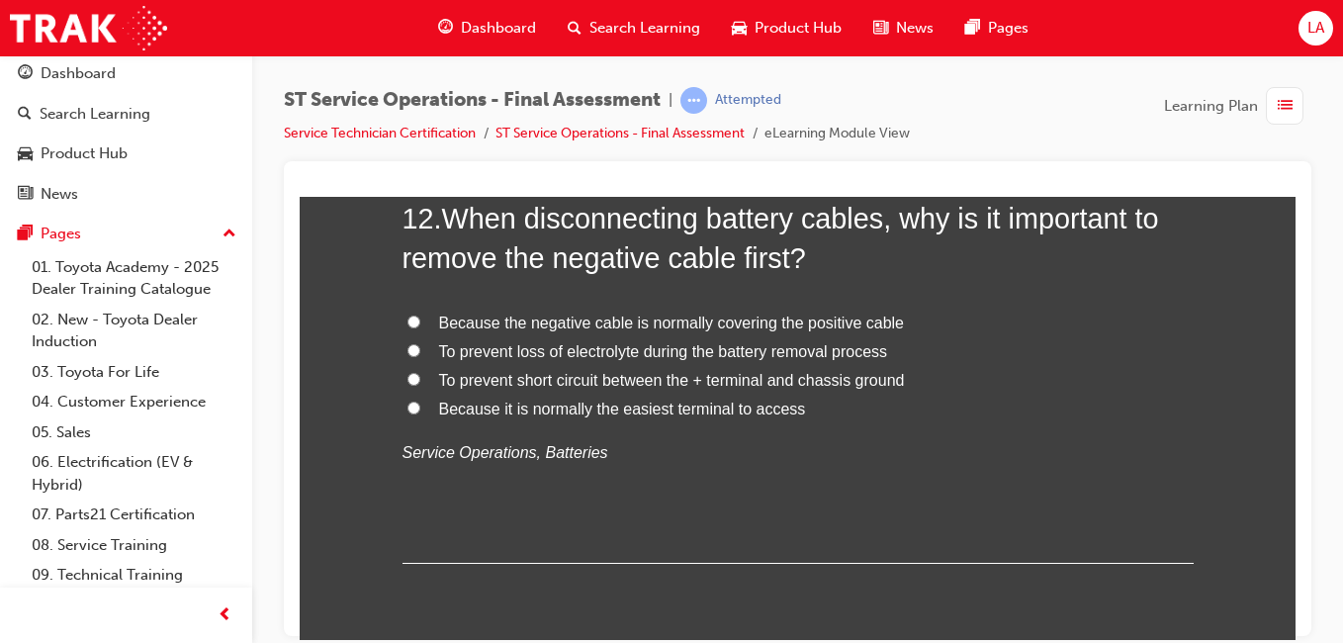
scroll to position [5139, 0]
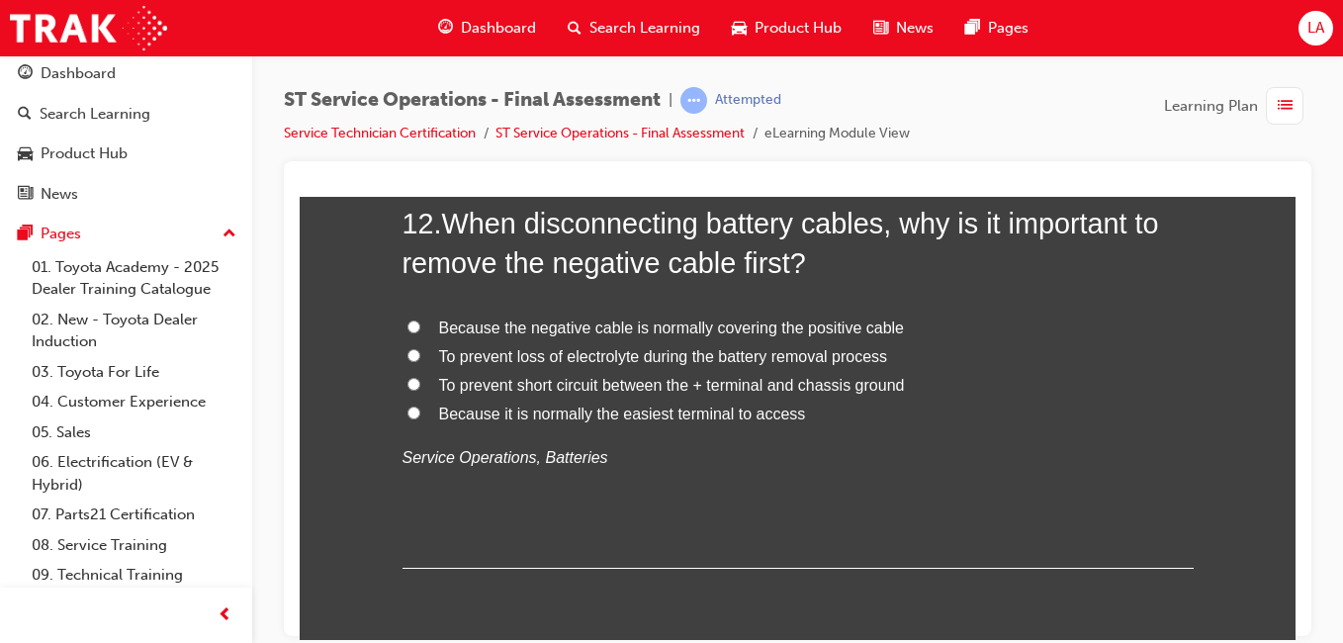
click at [908, 395] on label "To prevent short circuit between the + terminal and chassis ground" at bounding box center [798, 385] width 791 height 29
click at [420, 390] on input "To prevent short circuit between the + terminal and chassis ground" at bounding box center [414, 383] width 13 height 13
radio input "true"
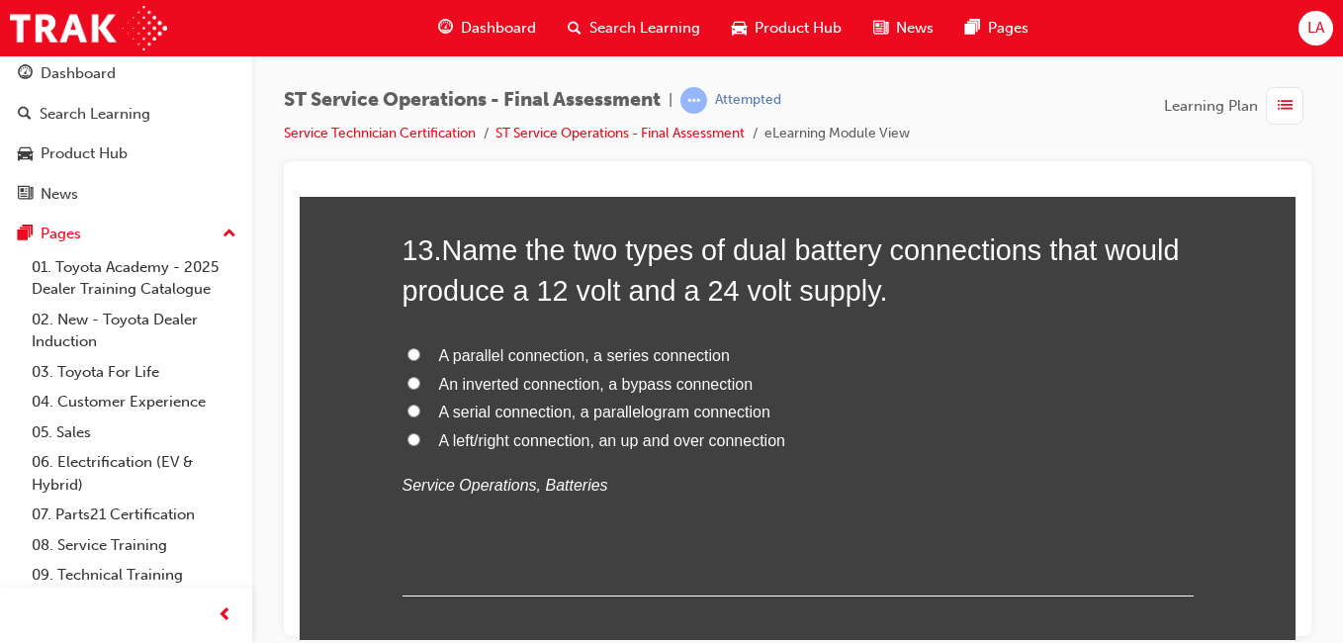
scroll to position [5573, 0]
click at [811, 349] on label "A parallel connection, a series connection" at bounding box center [798, 354] width 791 height 29
click at [420, 349] on input "A parallel connection, a series connection" at bounding box center [414, 352] width 13 height 13
radio input "true"
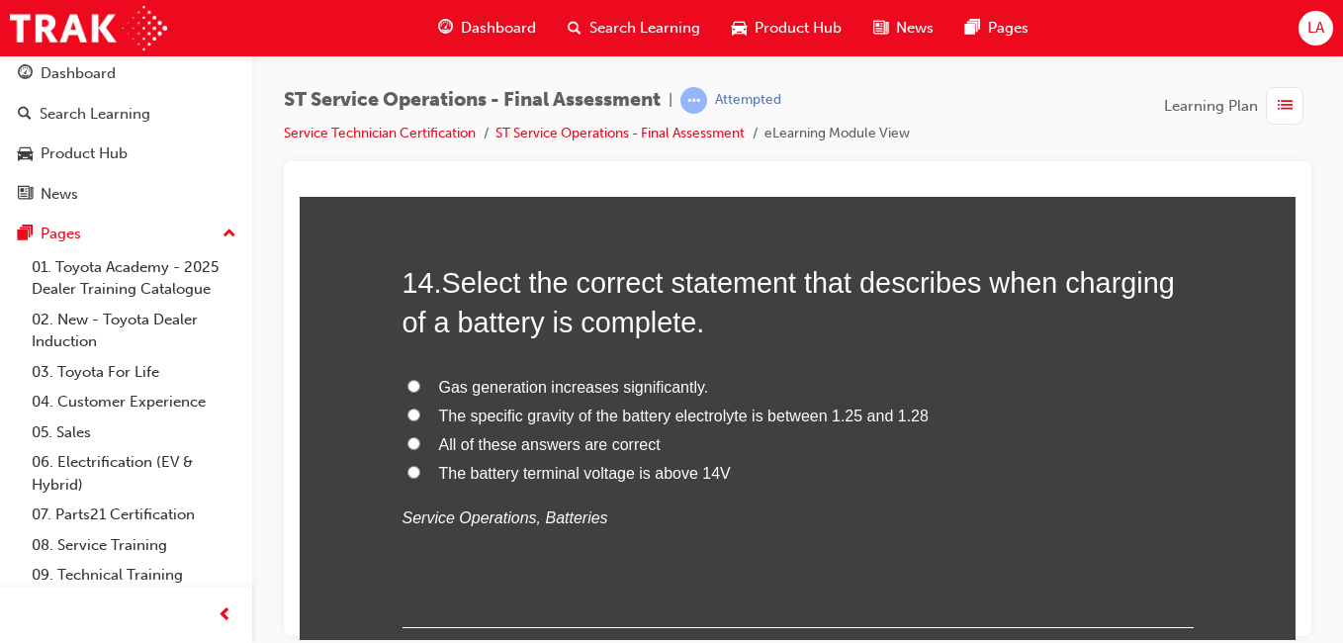
scroll to position [5998, 0]
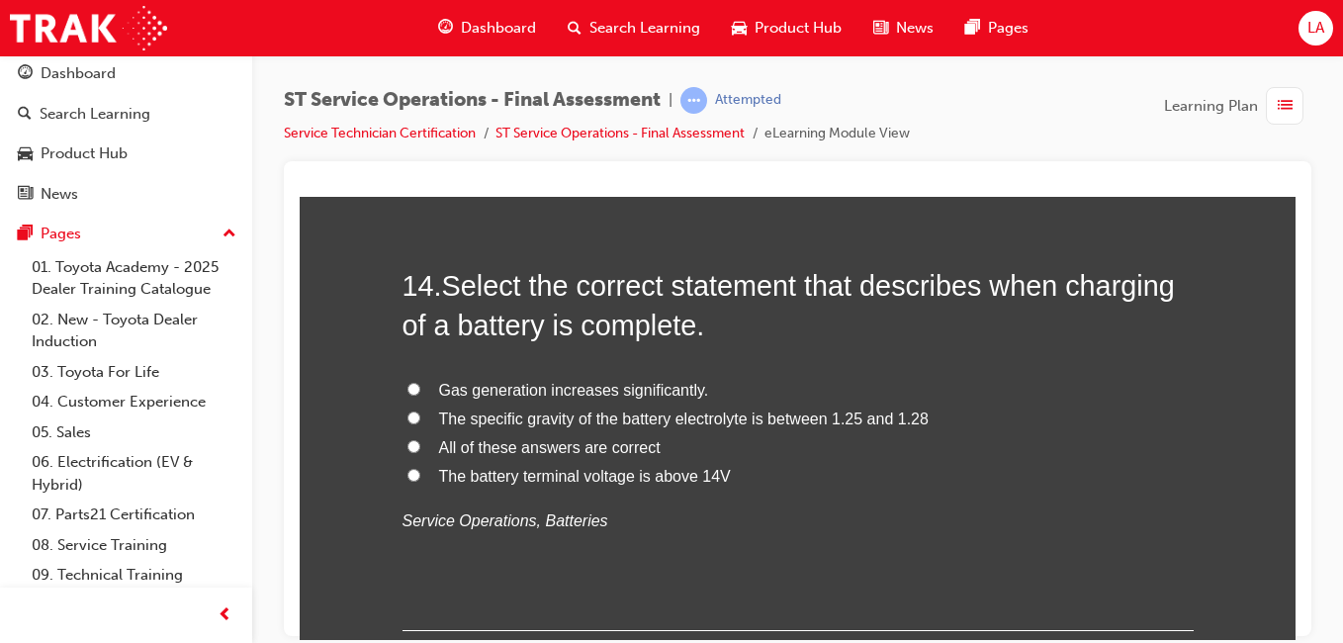
click at [927, 421] on label "The specific gravity of the battery electrolyte is between 1.25 and 1.28" at bounding box center [798, 419] width 791 height 29
click at [420, 421] on input "The specific gravity of the battery electrolyte is between 1.25 and 1.28" at bounding box center [414, 417] width 13 height 13
radio input "true"
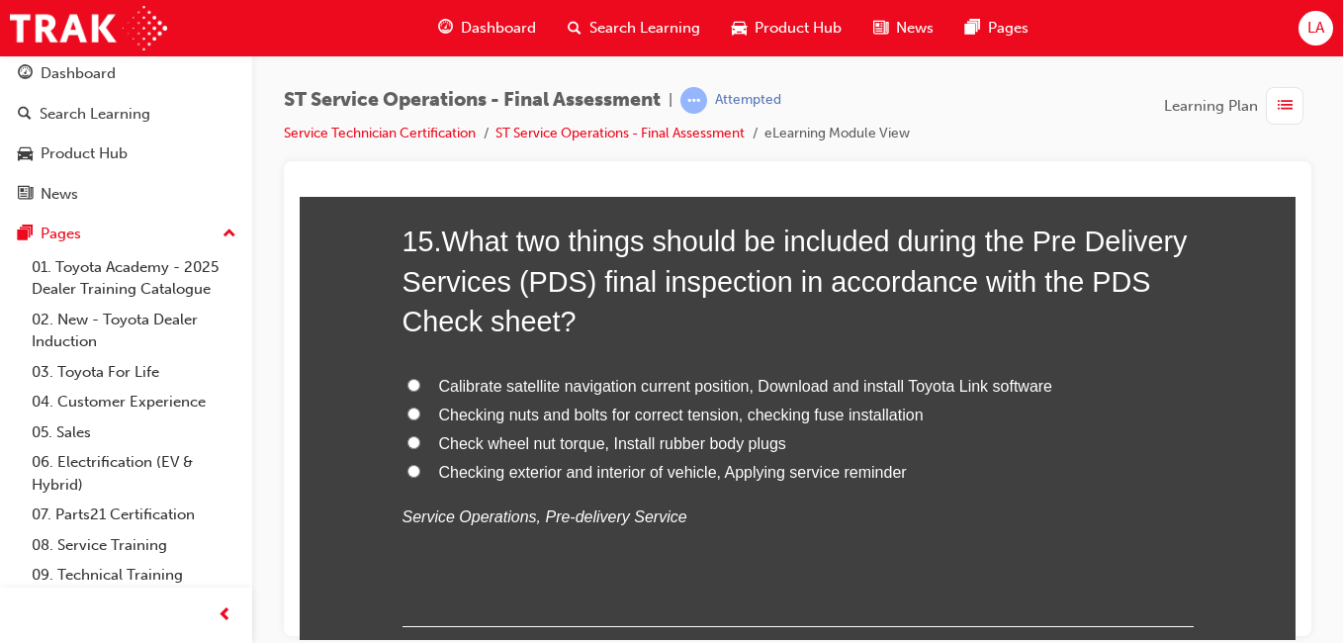
scroll to position [6496, 0]
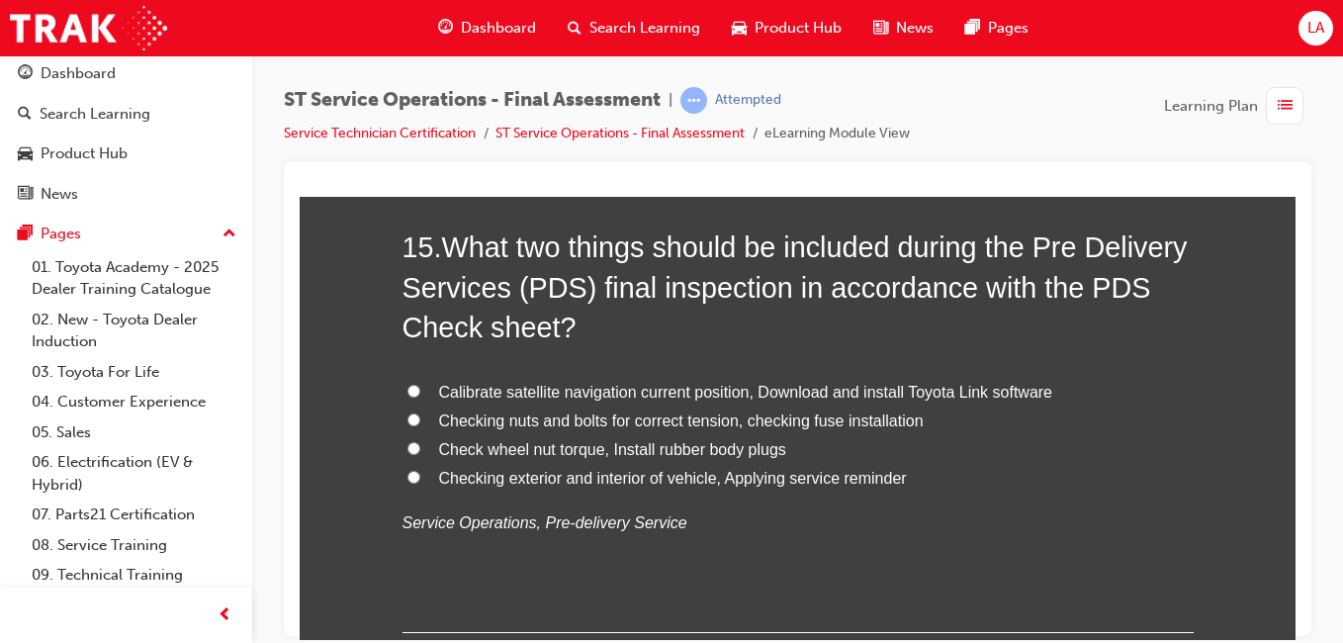
click at [954, 394] on span "Calibrate satellite navigation current position, Download and install Toyota Li…" at bounding box center [746, 391] width 614 height 17
click at [420, 394] on input "Calibrate satellite navigation current position, Download and install Toyota Li…" at bounding box center [414, 390] width 13 height 13
radio input "true"
click at [909, 484] on label "Checking exterior and interior of vehicle, Applying service reminder" at bounding box center [798, 478] width 791 height 29
click at [420, 483] on input "Checking exterior and interior of vehicle, Applying service reminder" at bounding box center [414, 476] width 13 height 13
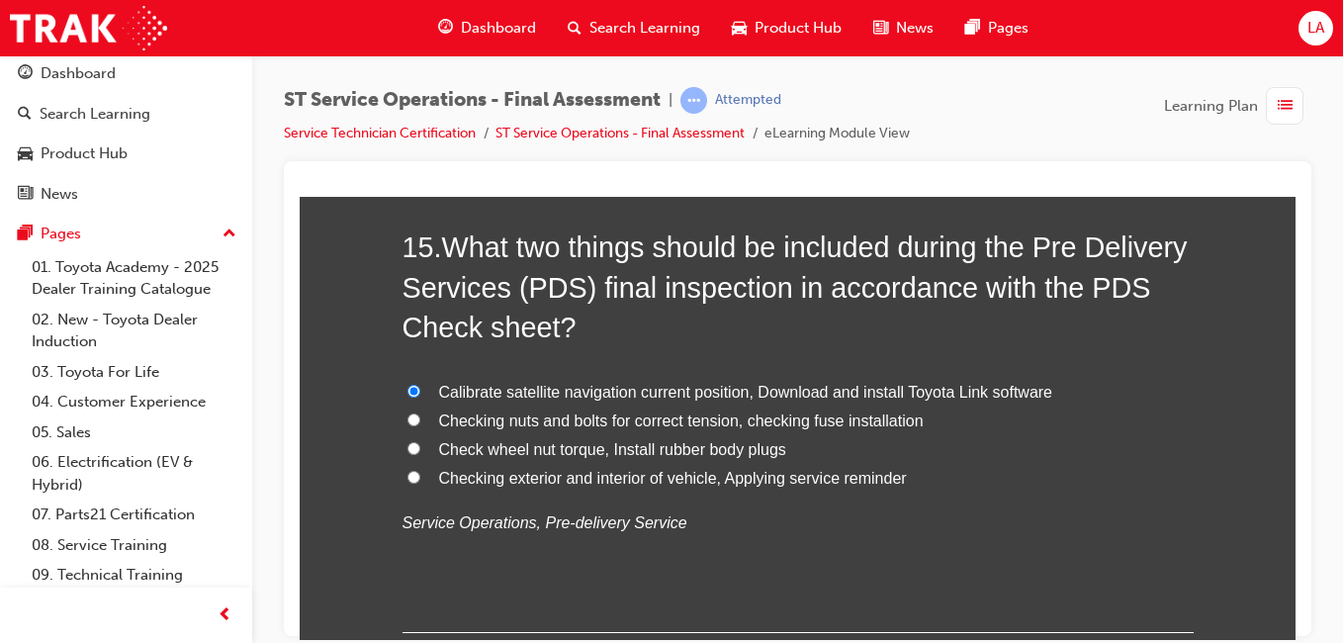
radio input "true"
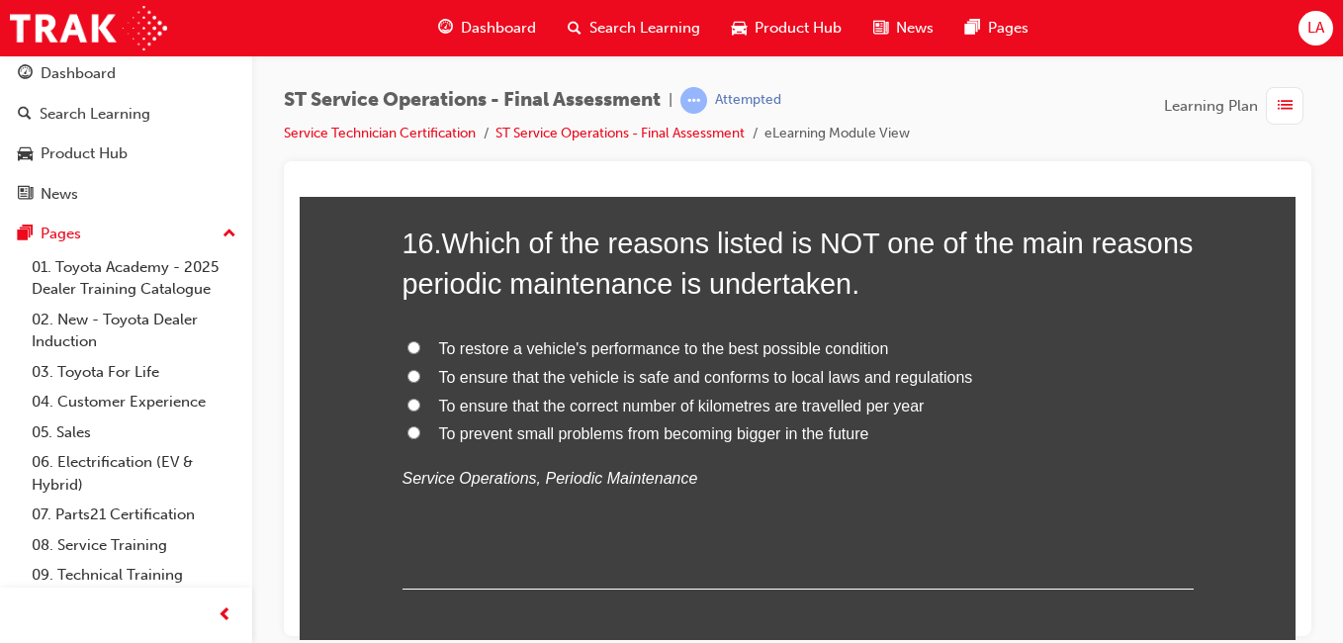
scroll to position [6995, 0]
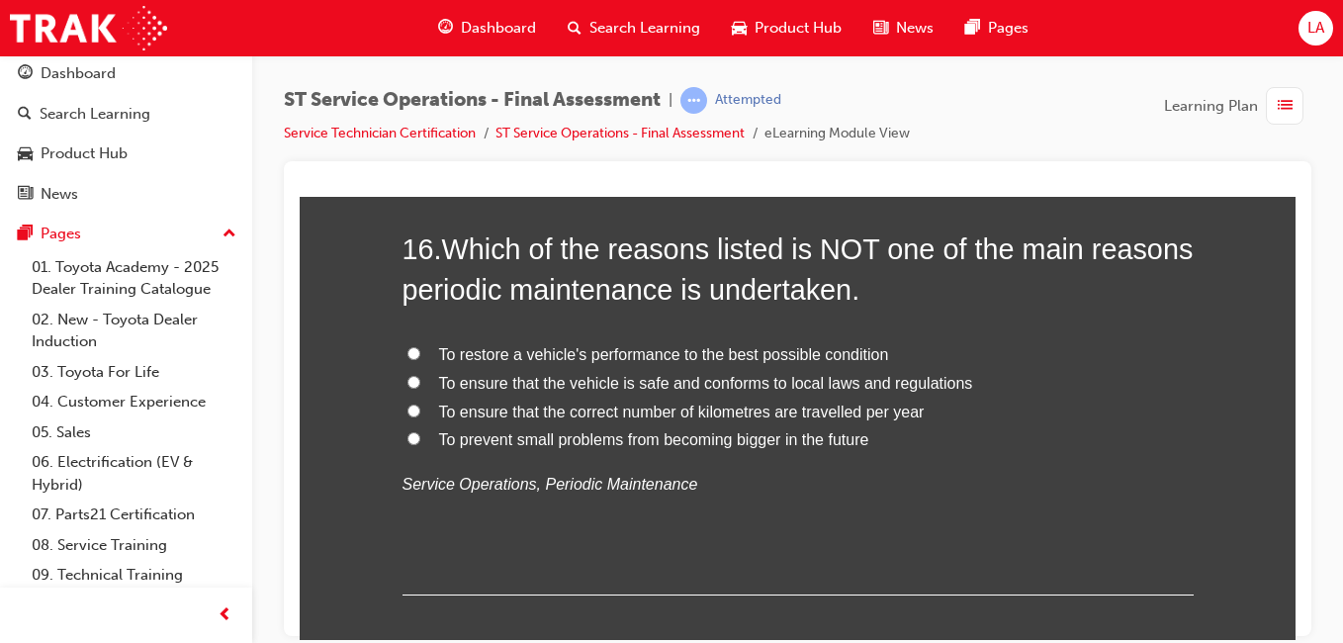
click at [923, 416] on label "To ensure that the correct number of kilometres are travelled per year" at bounding box center [798, 412] width 791 height 29
click at [420, 416] on input "To ensure that the correct number of kilometres are travelled per year" at bounding box center [414, 410] width 13 height 13
radio input "true"
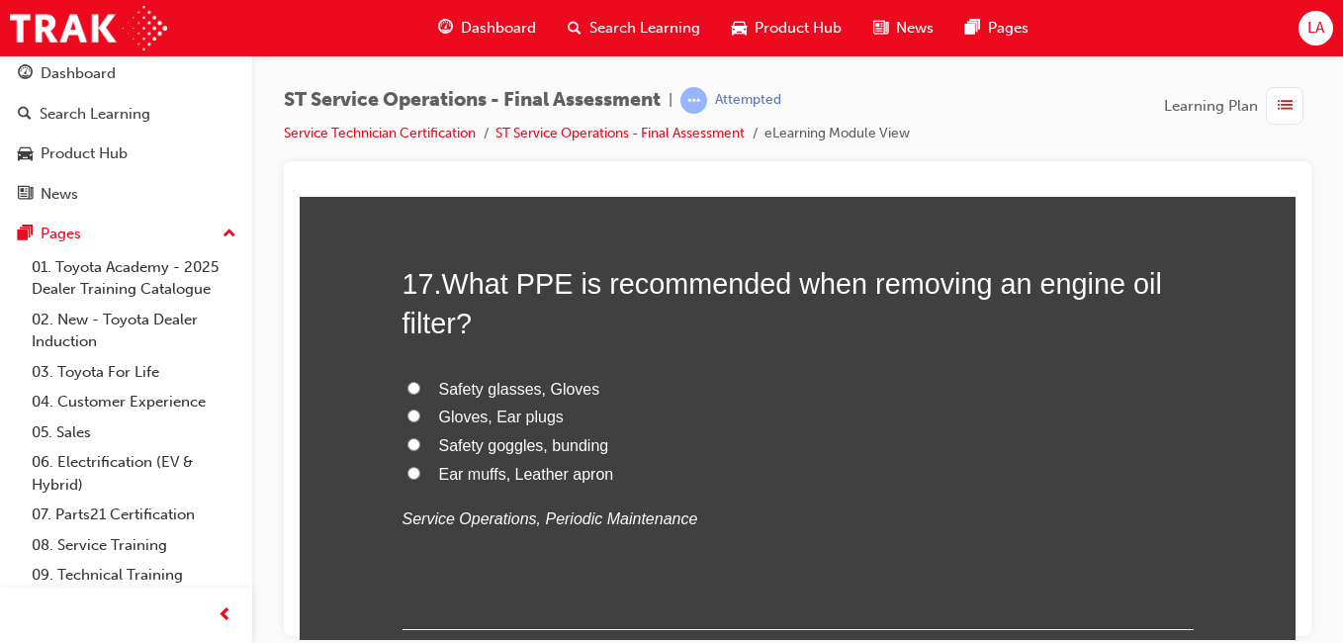
scroll to position [7445, 0]
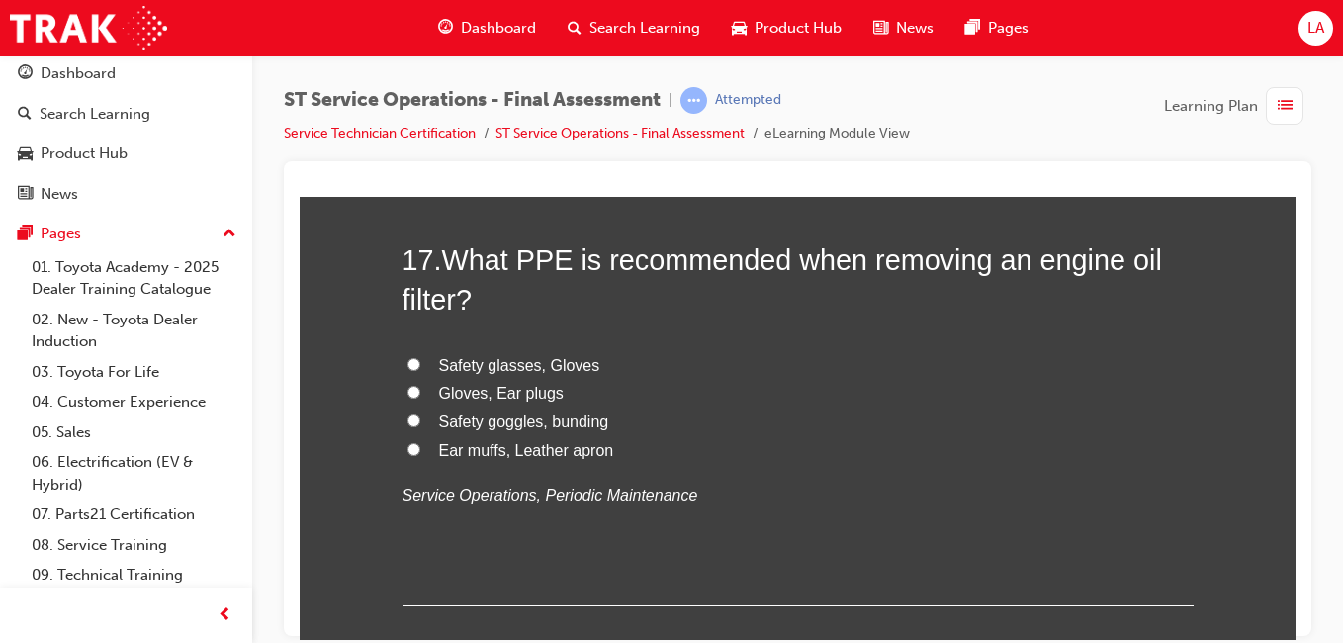
click at [655, 372] on label "Safety glasses, Gloves" at bounding box center [798, 365] width 791 height 29
click at [420, 370] on input "Safety glasses, Gloves" at bounding box center [414, 363] width 13 height 13
radio input "true"
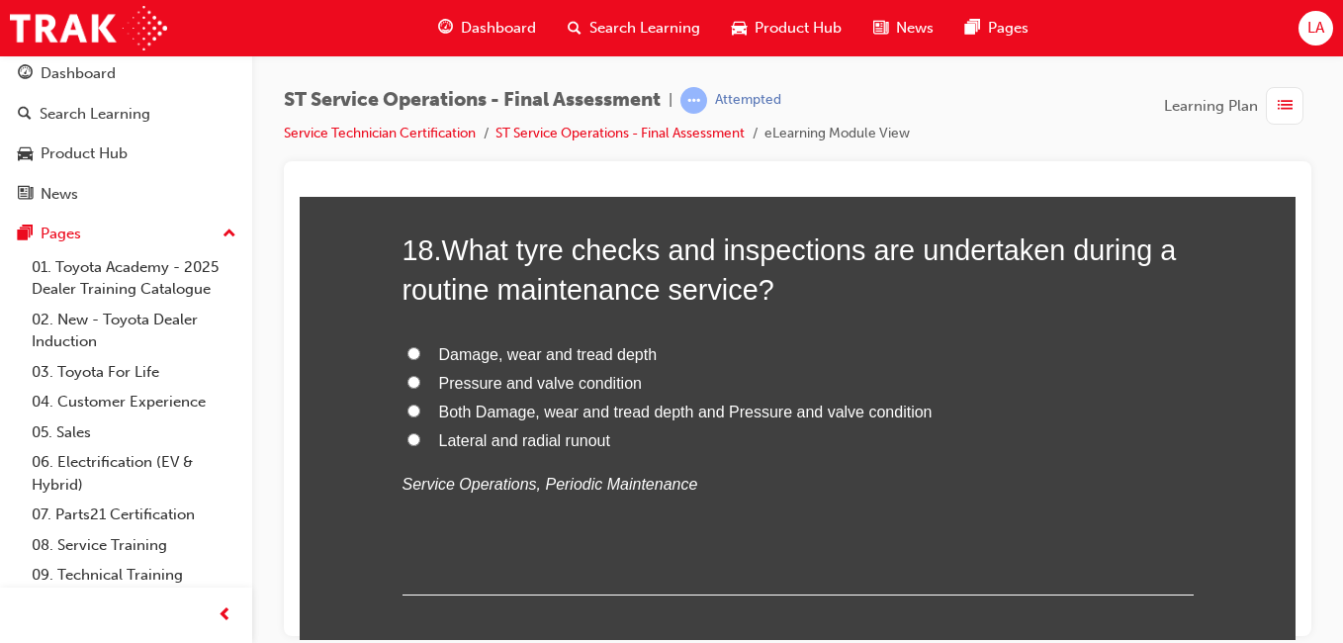
scroll to position [7893, 0]
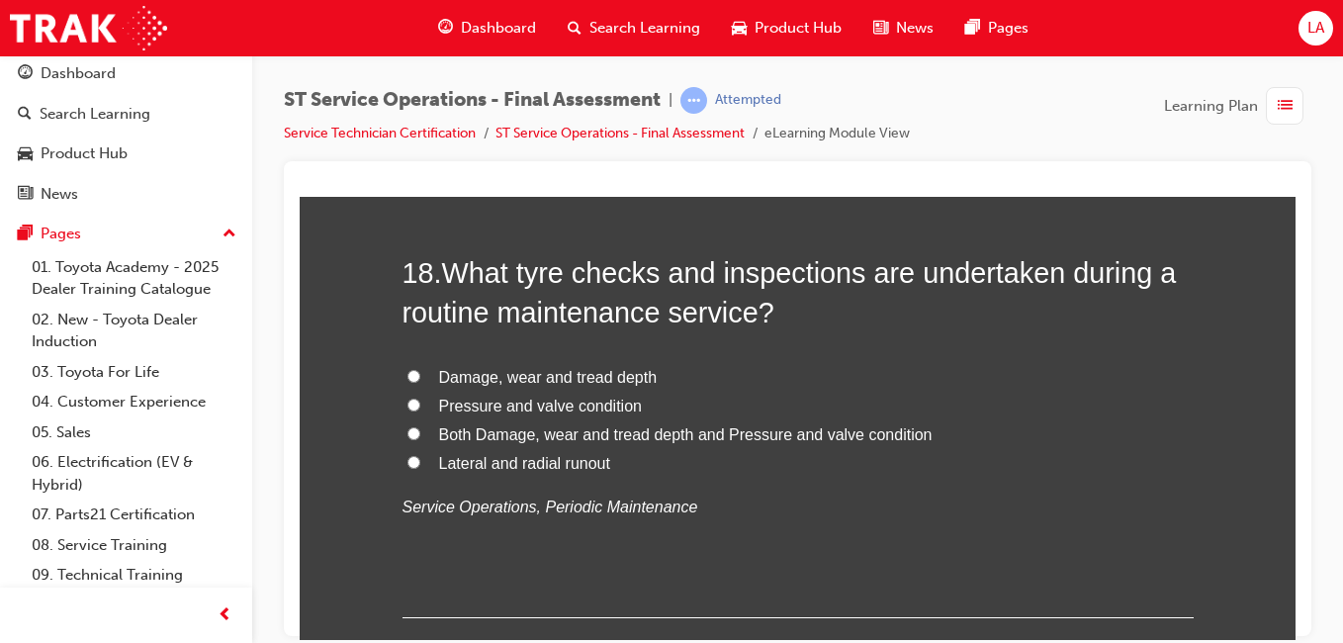
click at [854, 440] on span "Both Damage, wear and tread depth and Pressure and valve condition" at bounding box center [686, 433] width 494 height 17
click at [420, 439] on input "Both Damage, wear and tread depth and Pressure and valve condition" at bounding box center [414, 432] width 13 height 13
radio input "true"
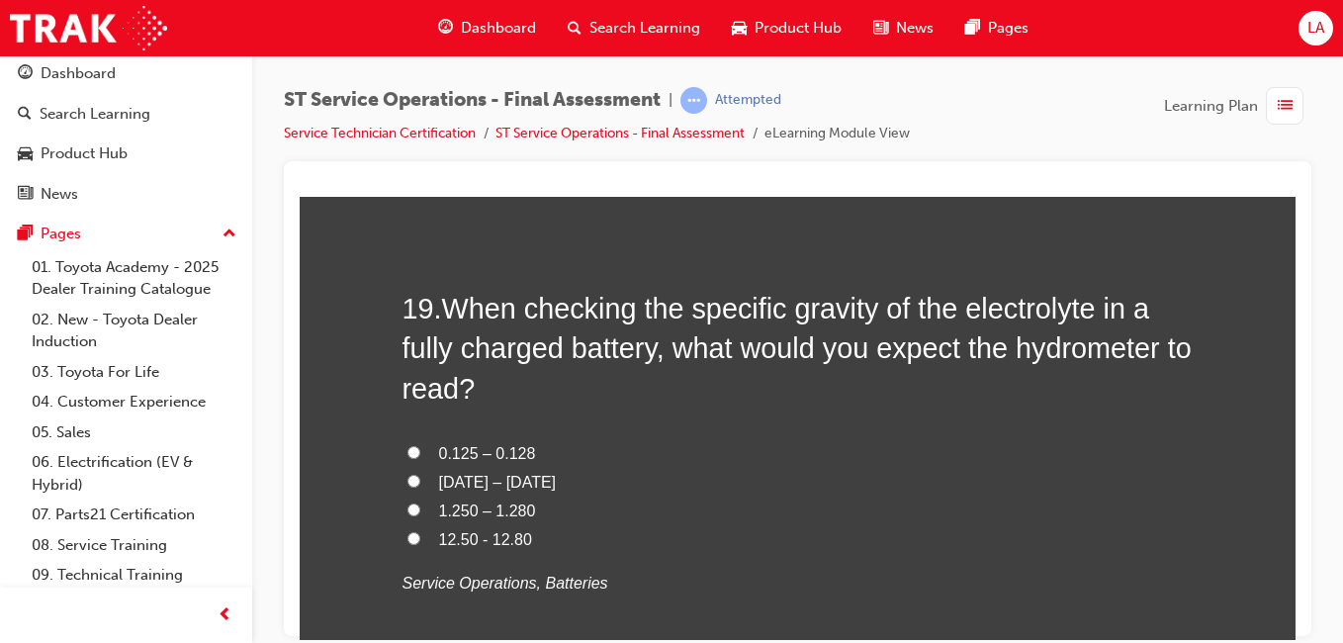
scroll to position [8319, 0]
click at [766, 507] on label "1.250 – 1.280" at bounding box center [798, 510] width 791 height 29
click at [420, 507] on input "1.250 – 1.280" at bounding box center [414, 508] width 13 height 13
radio input "true"
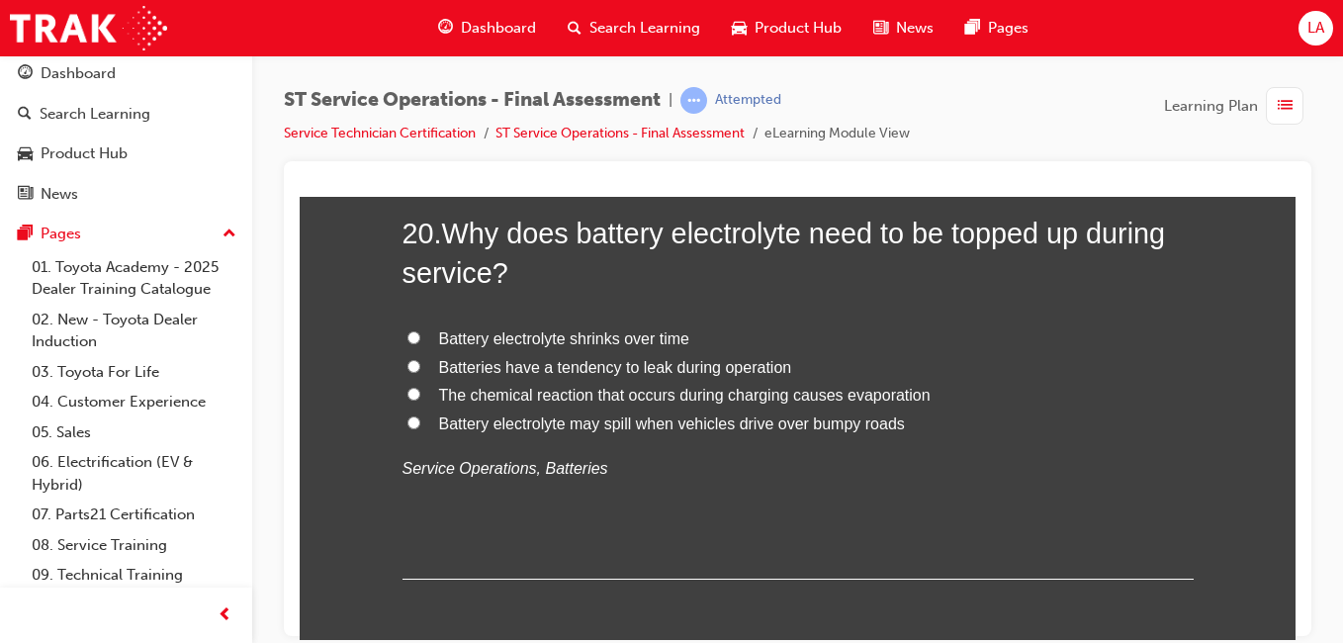
scroll to position [8912, 0]
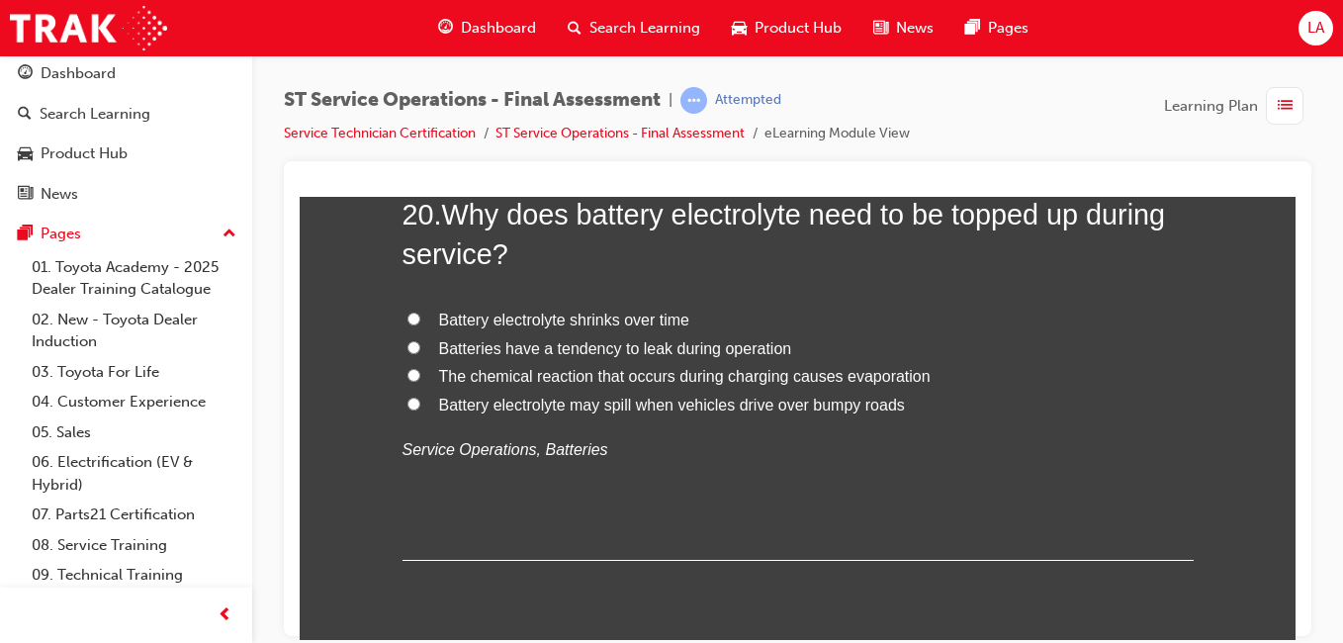
click at [866, 376] on span "The chemical reaction that occurs during charging causes evaporation" at bounding box center [685, 375] width 492 height 17
click at [420, 376] on input "The chemical reaction that occurs during charging causes evaporation" at bounding box center [414, 374] width 13 height 13
radio input "true"
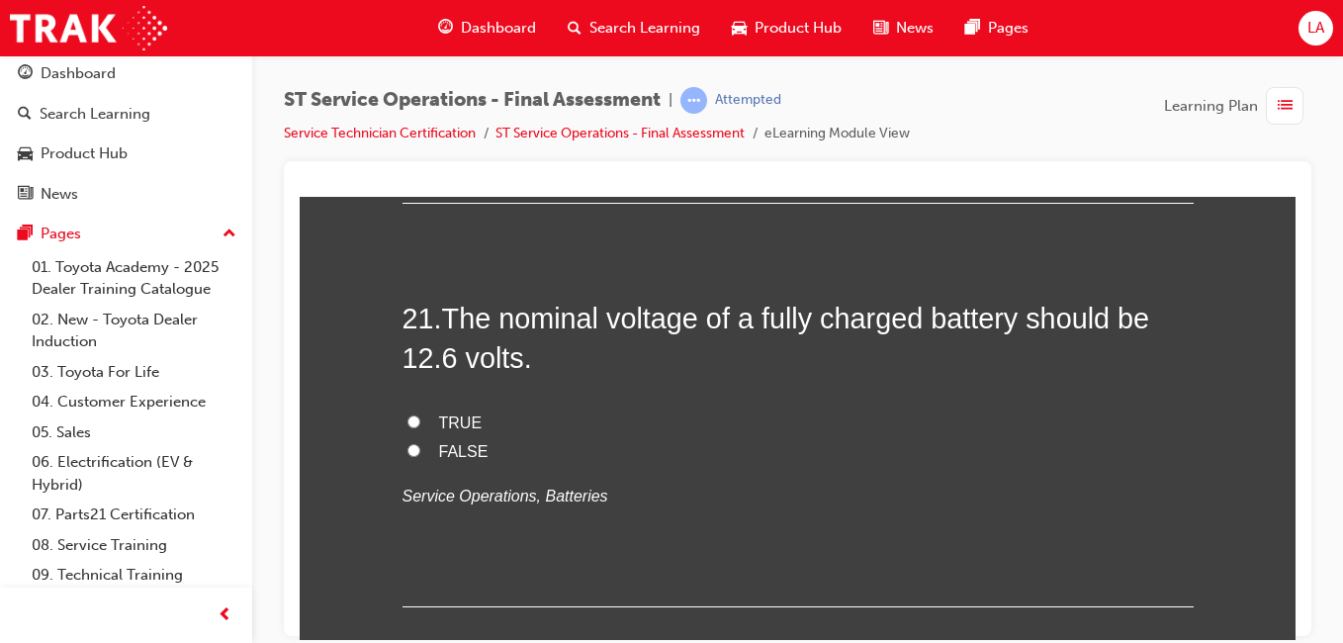
scroll to position [9292, 0]
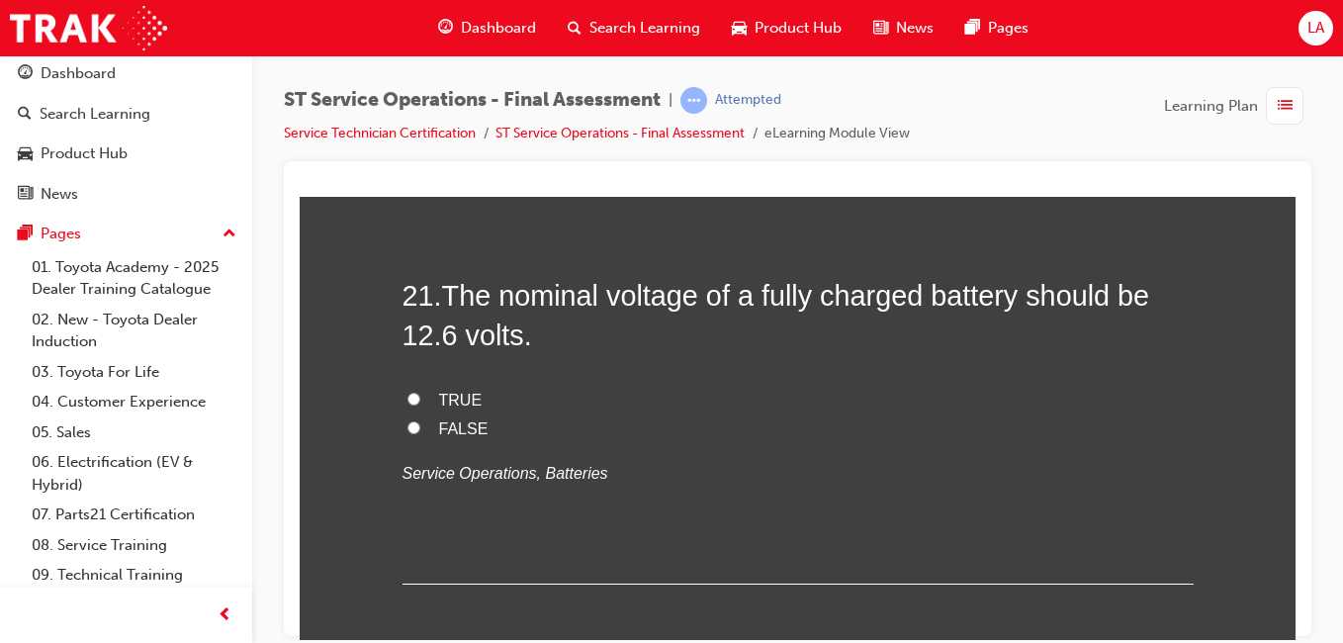
click at [823, 403] on label "TRUE" at bounding box center [798, 400] width 791 height 29
click at [420, 403] on input "TRUE" at bounding box center [414, 398] width 13 height 13
radio input "true"
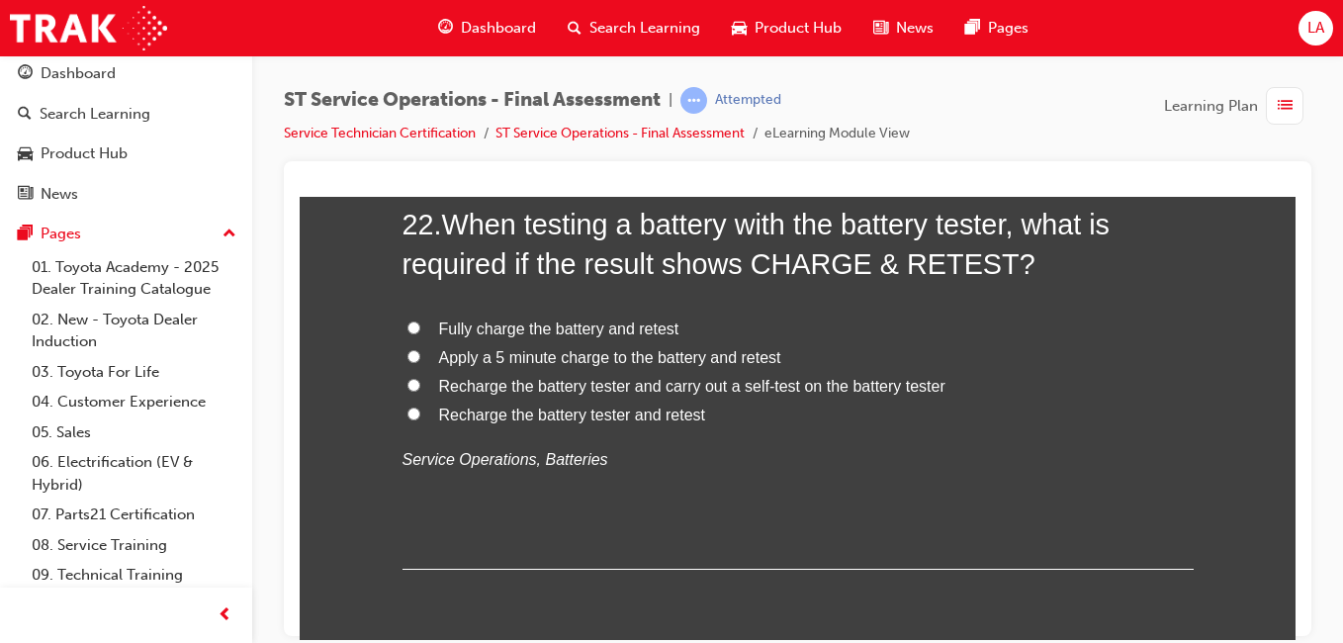
scroll to position [9761, 0]
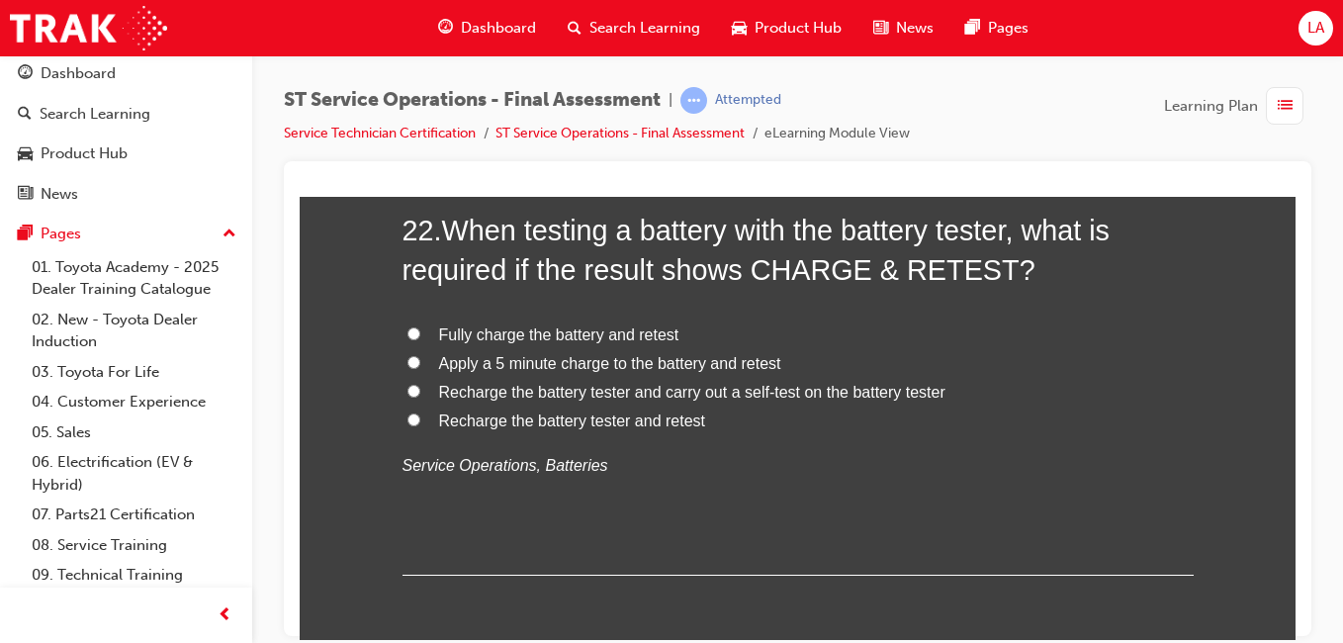
click at [663, 342] on label "Fully charge the battery and retest" at bounding box center [798, 335] width 791 height 29
click at [420, 339] on input "Fully charge the battery and retest" at bounding box center [414, 332] width 13 height 13
radio input "true"
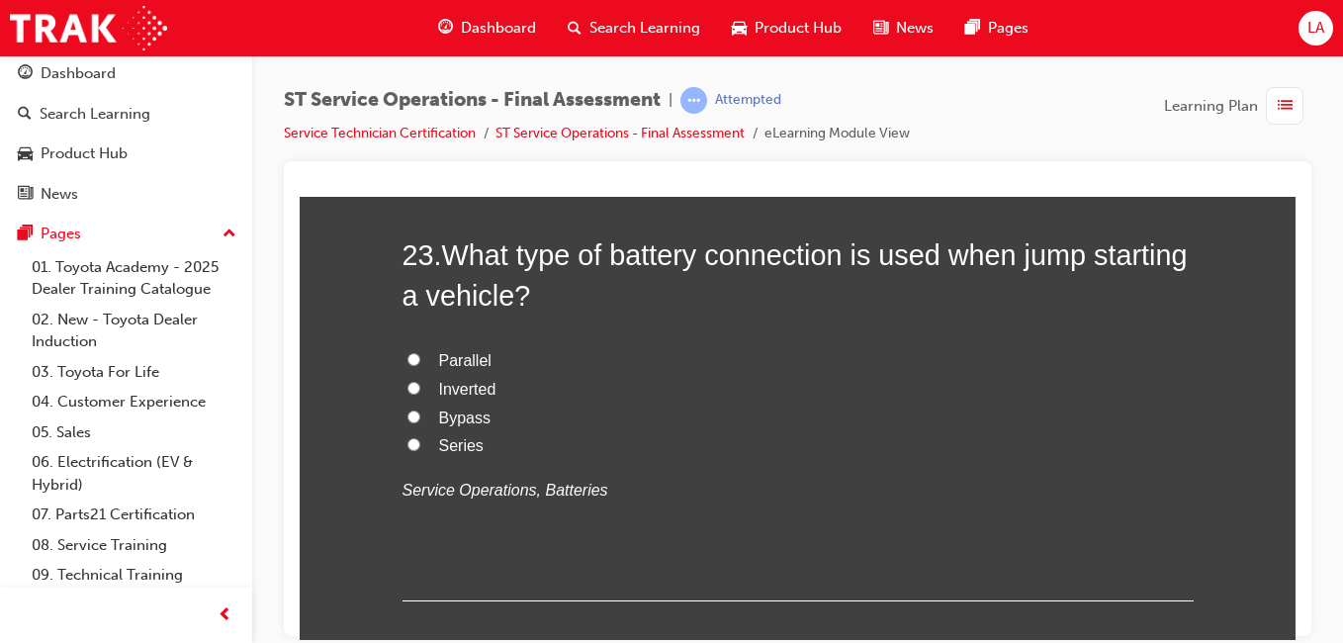
scroll to position [10198, 0]
click at [793, 351] on label "Parallel" at bounding box center [798, 358] width 791 height 29
click at [420, 351] on input "Parallel" at bounding box center [414, 356] width 13 height 13
radio input "true"
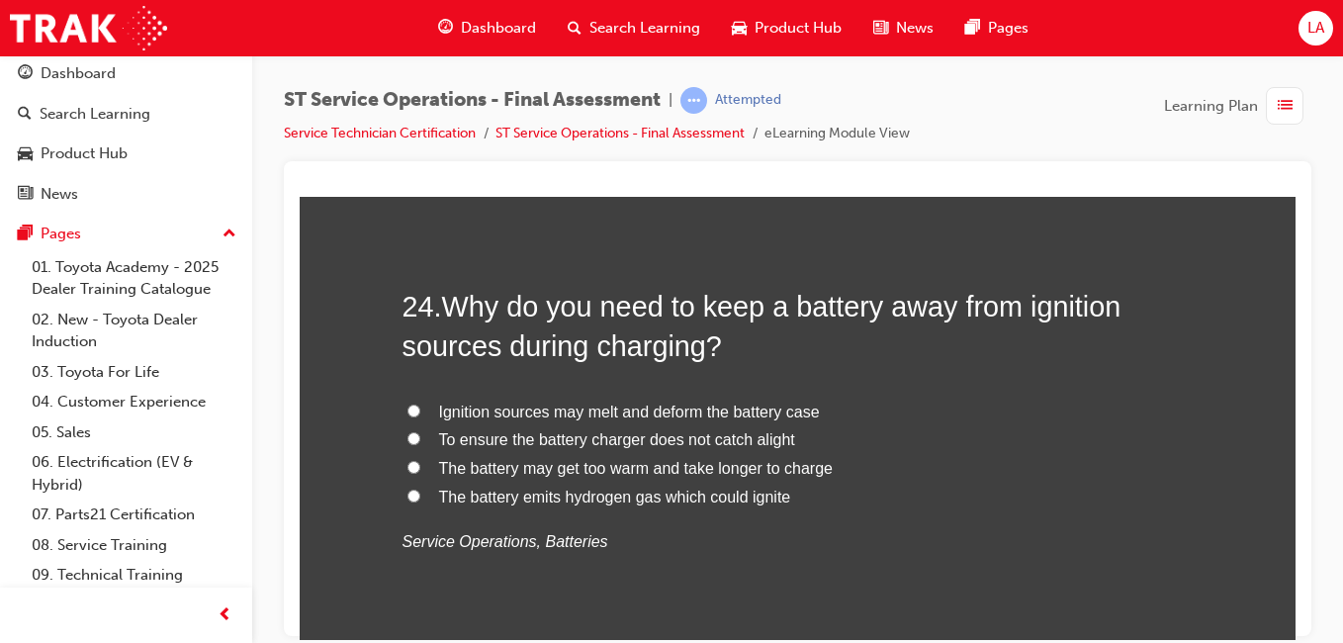
scroll to position [10630, 0]
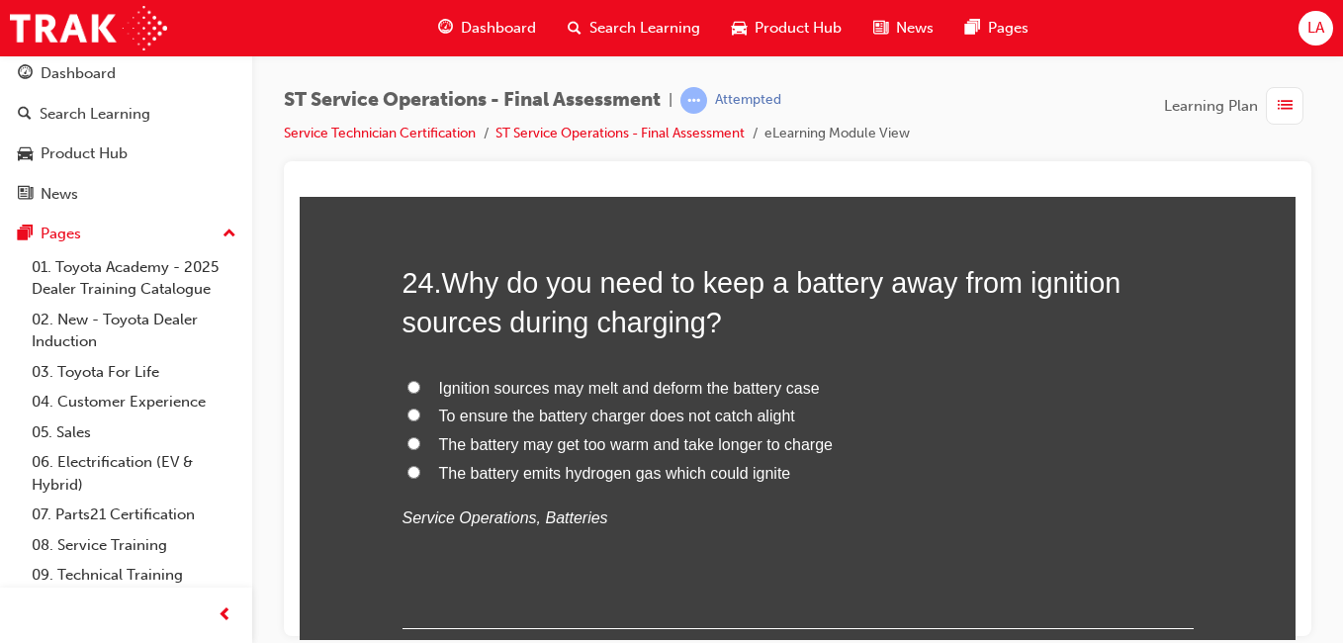
click at [816, 485] on label "The battery emits hydrogen gas which could ignite" at bounding box center [798, 473] width 791 height 29
click at [420, 478] on input "The battery emits hydrogen gas which could ignite" at bounding box center [414, 471] width 13 height 13
radio input "true"
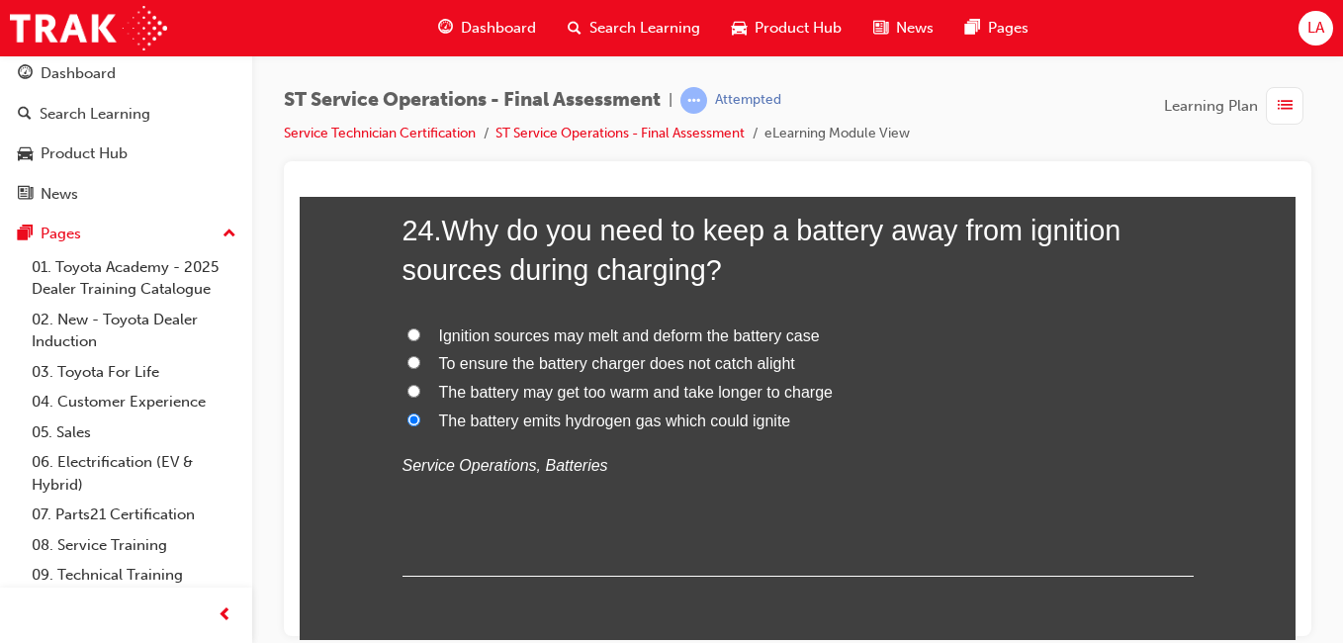
scroll to position [10768, 0]
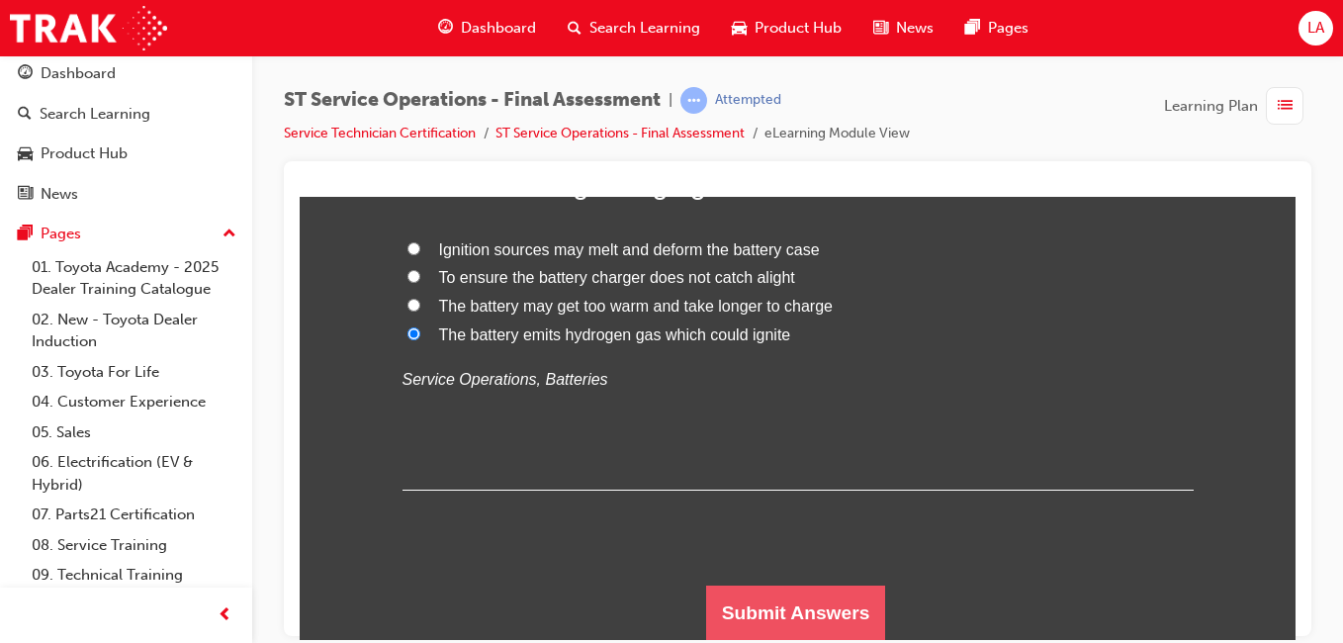
click at [804, 617] on button "Submit Answers" at bounding box center [796, 612] width 180 height 55
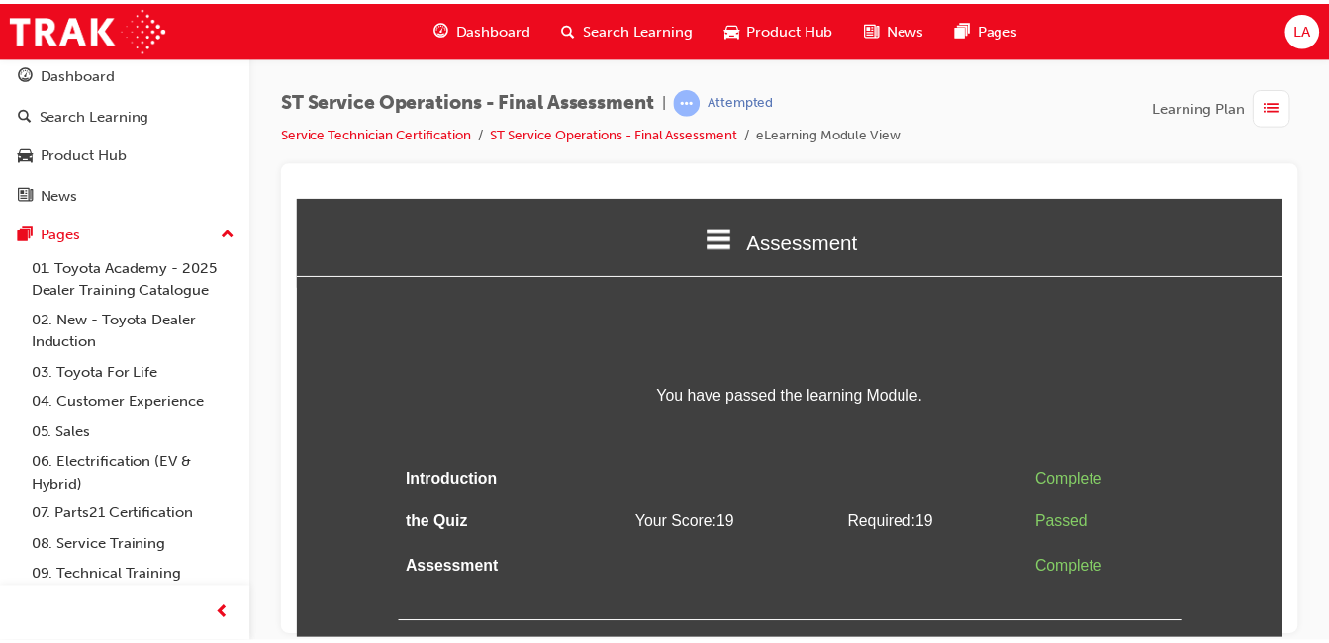
scroll to position [0, 0]
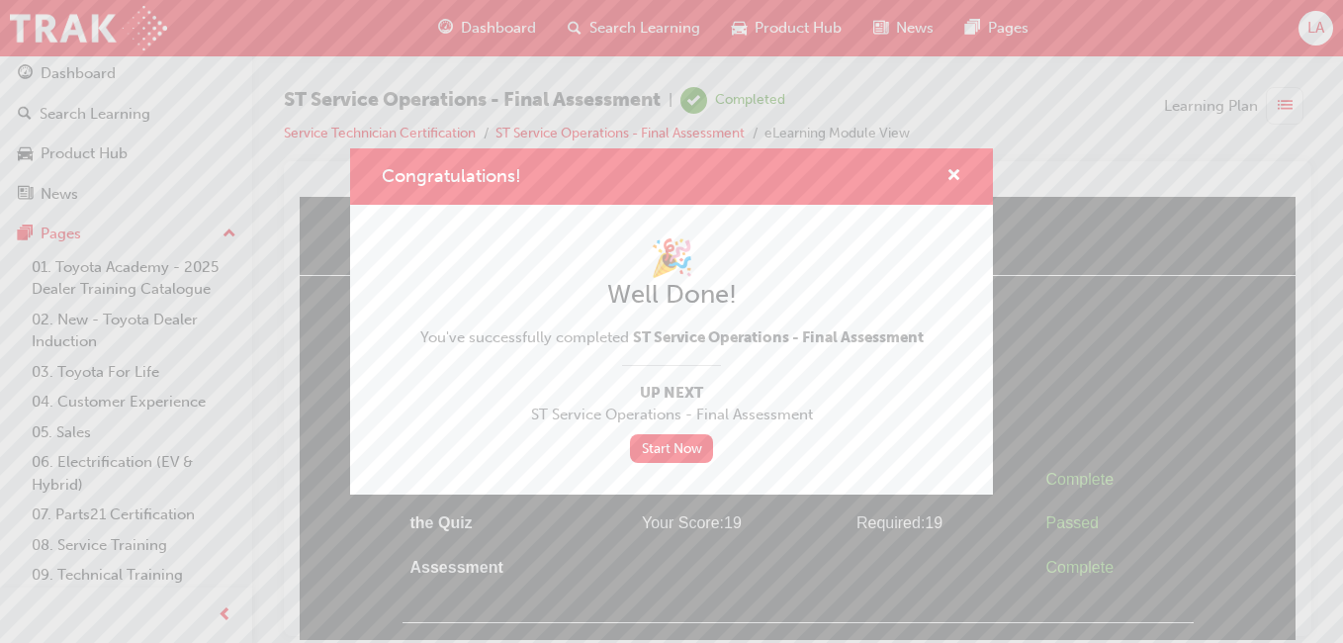
click at [696, 449] on link "Start Now" at bounding box center [671, 448] width 83 height 29
click at [957, 177] on span "cross-icon" at bounding box center [954, 177] width 15 height 18
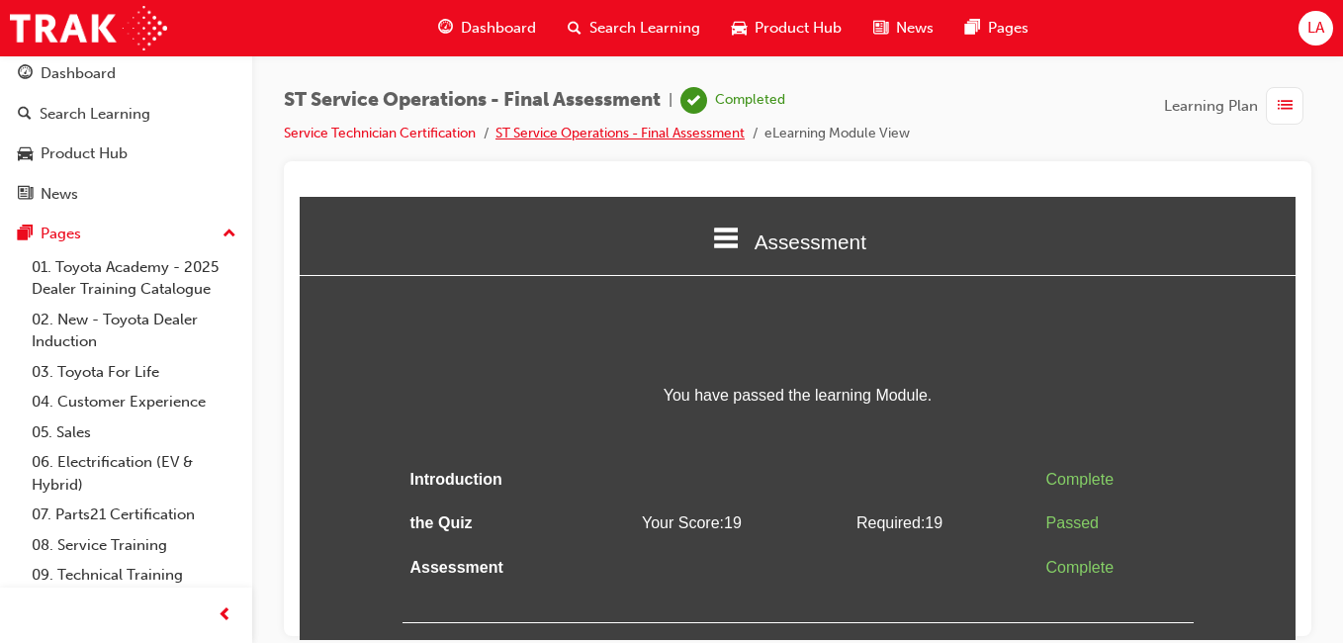
click at [619, 140] on link "ST Service Operations - Final Assessment" at bounding box center [620, 133] width 249 height 17
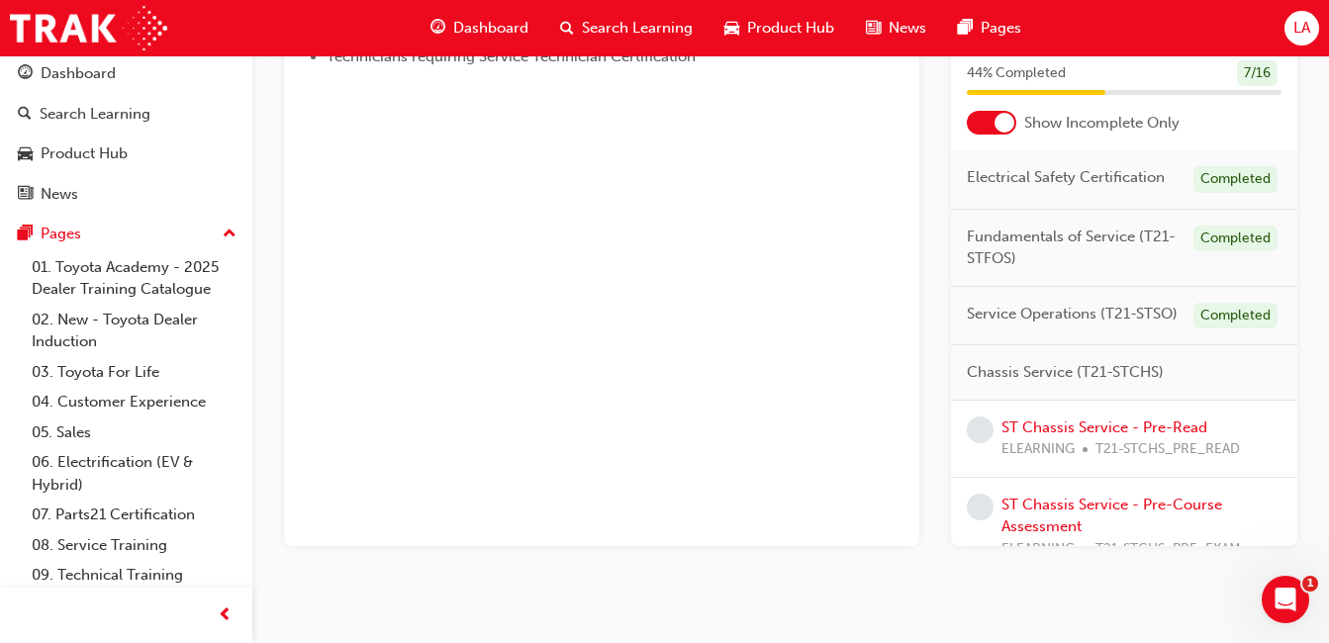
scroll to position [540, 0]
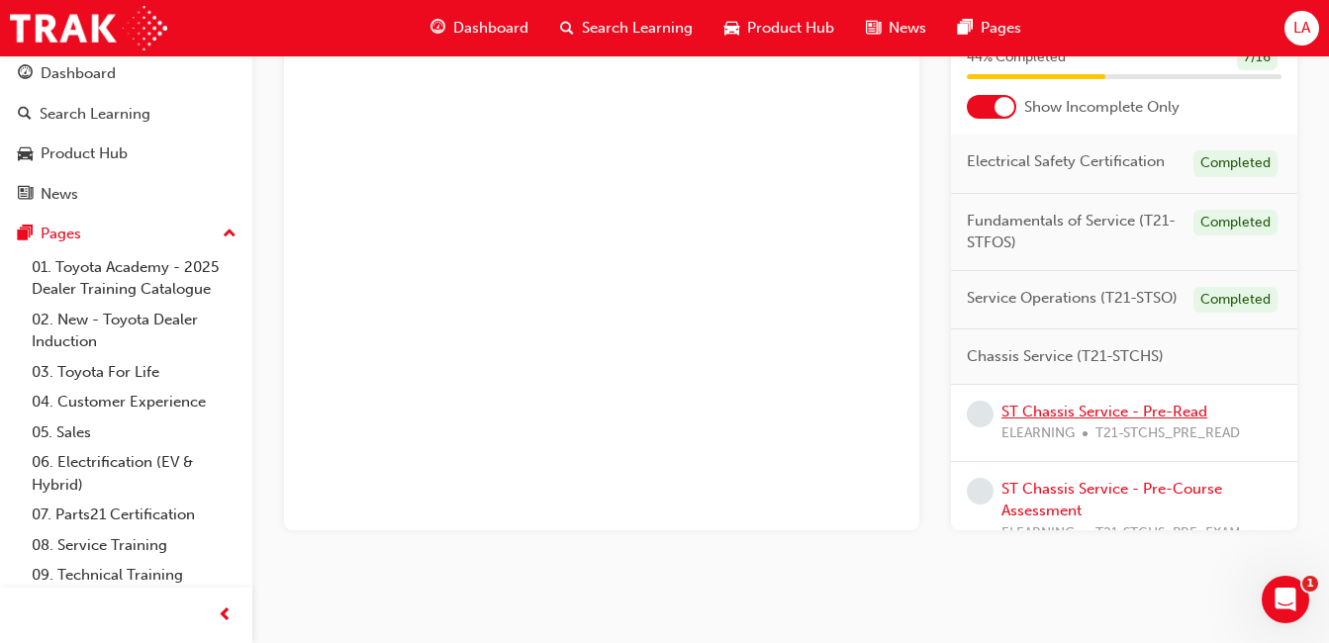
click at [1150, 420] on link "ST Chassis Service - Pre-Read" at bounding box center [1104, 412] width 206 height 18
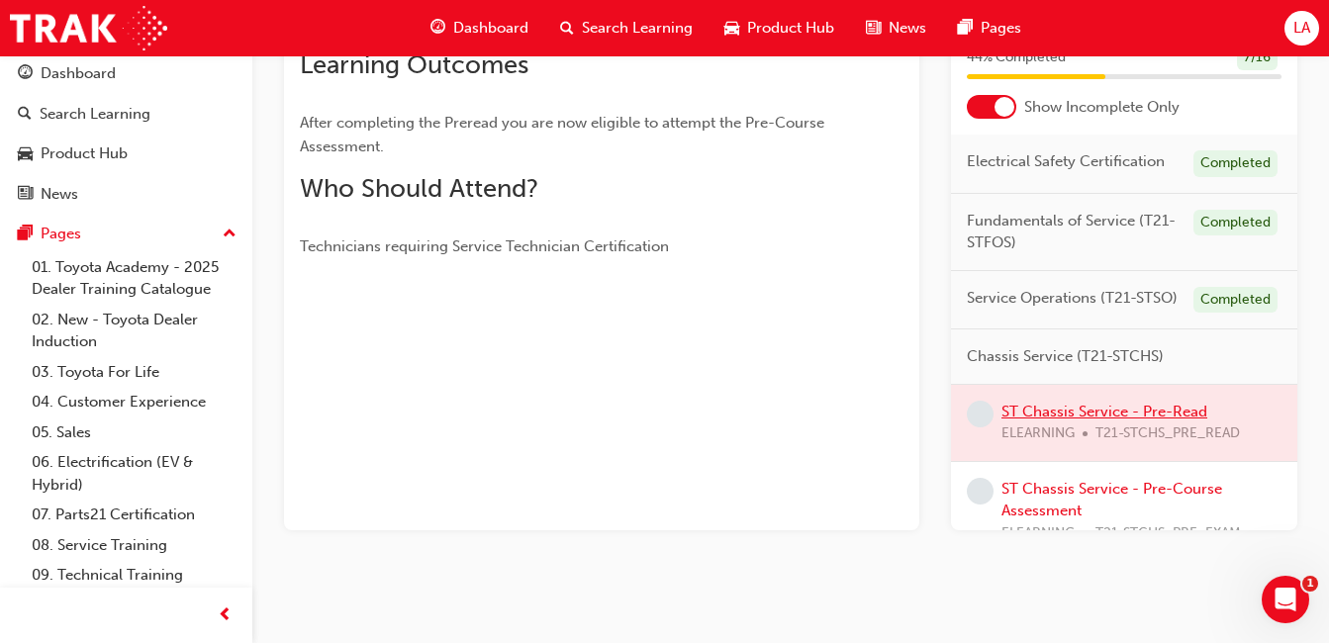
scroll to position [386, 0]
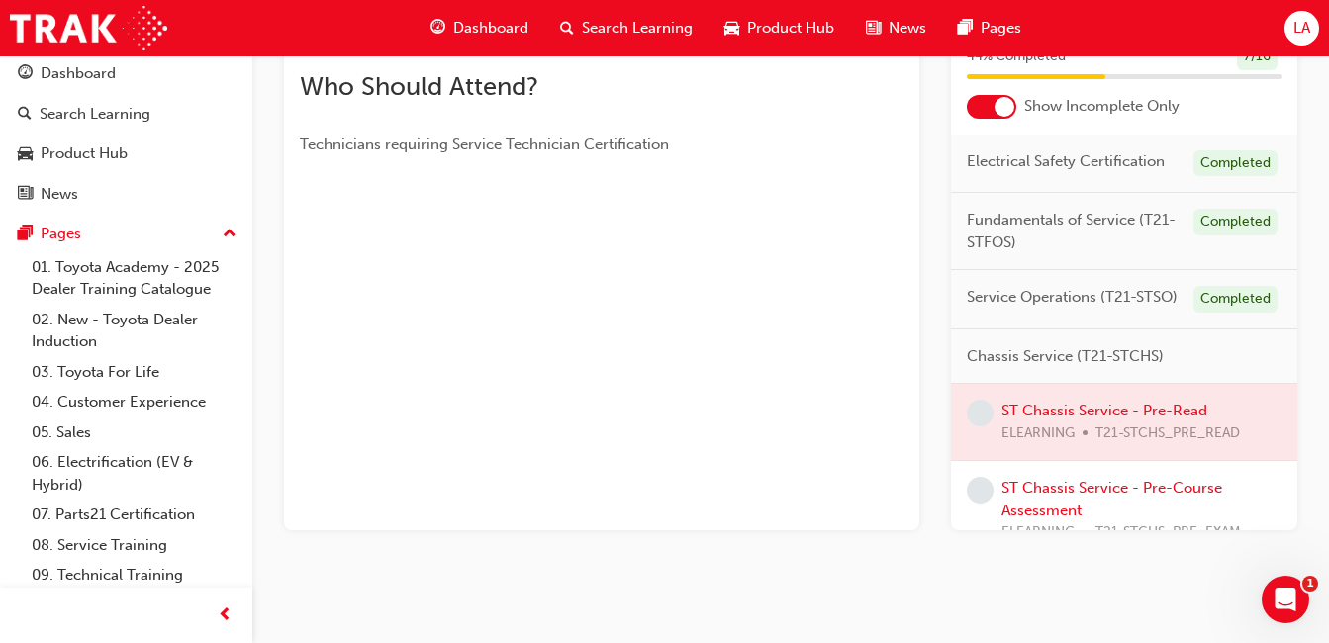
click at [1150, 453] on div at bounding box center [1124, 422] width 346 height 76
click at [1086, 450] on div at bounding box center [1124, 422] width 346 height 76
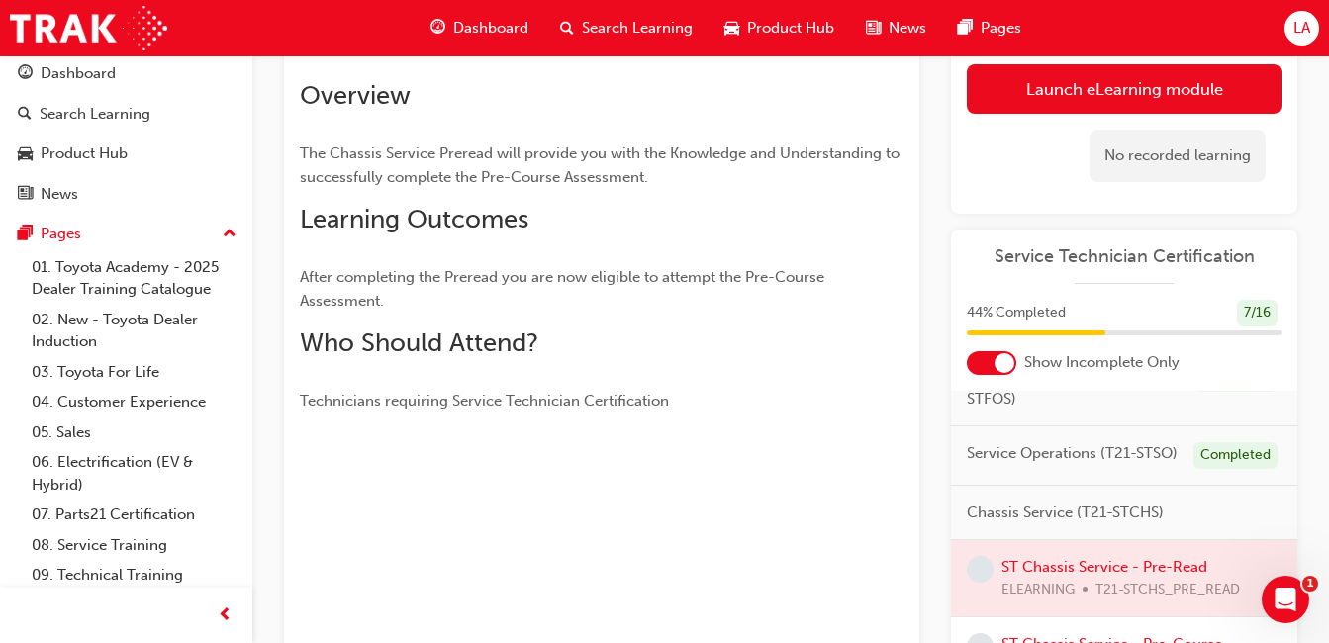
scroll to position [123, 0]
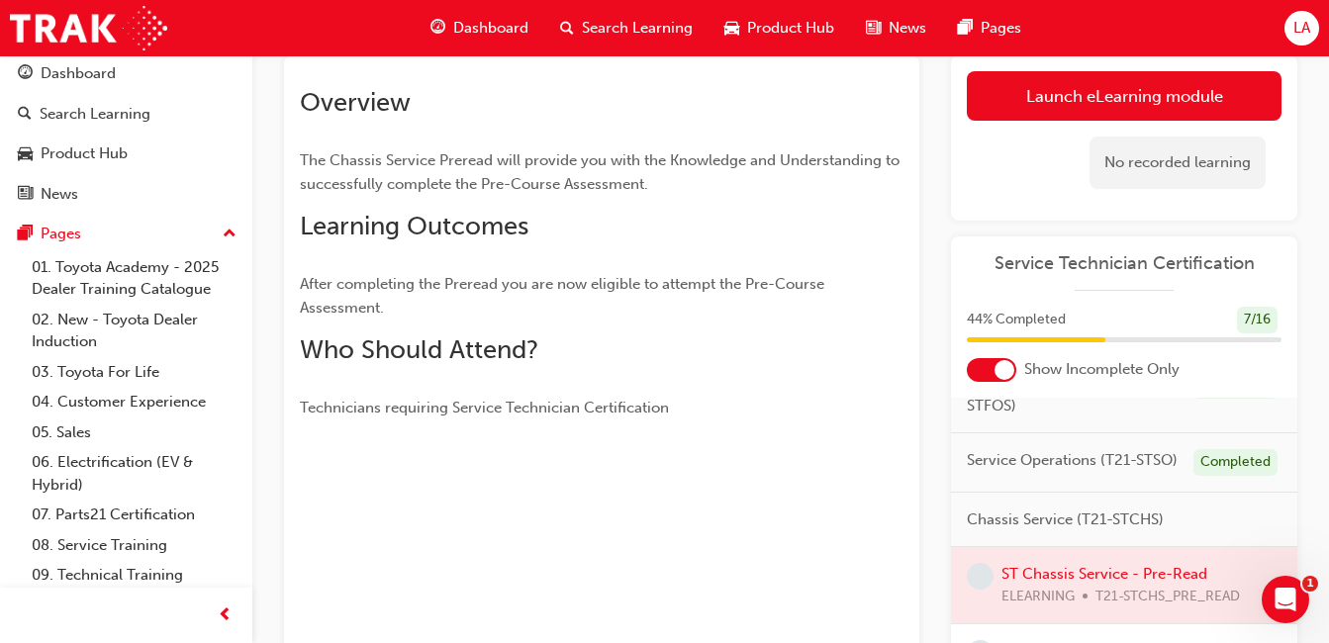
click at [1170, 78] on link "Launch eLearning module" at bounding box center [1124, 95] width 315 height 49
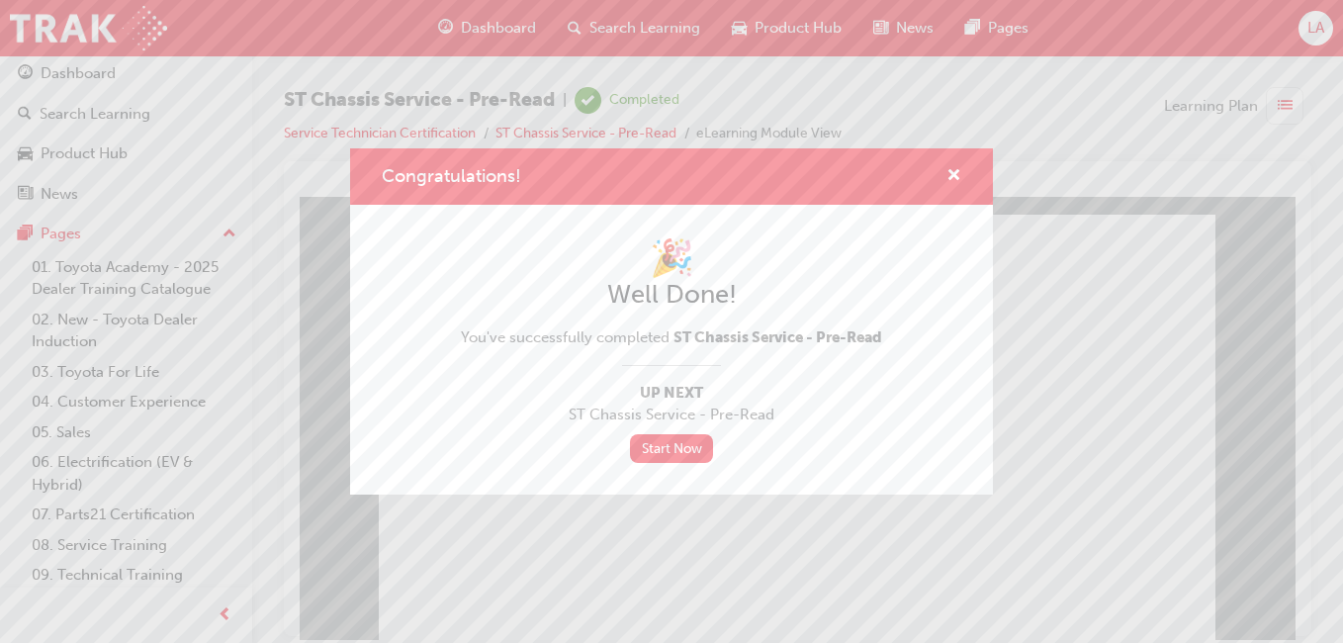
click at [643, 552] on div "Congratulations! 🎉 Well Done! You've successfully completed ST Chassis Service …" at bounding box center [671, 321] width 1343 height 643
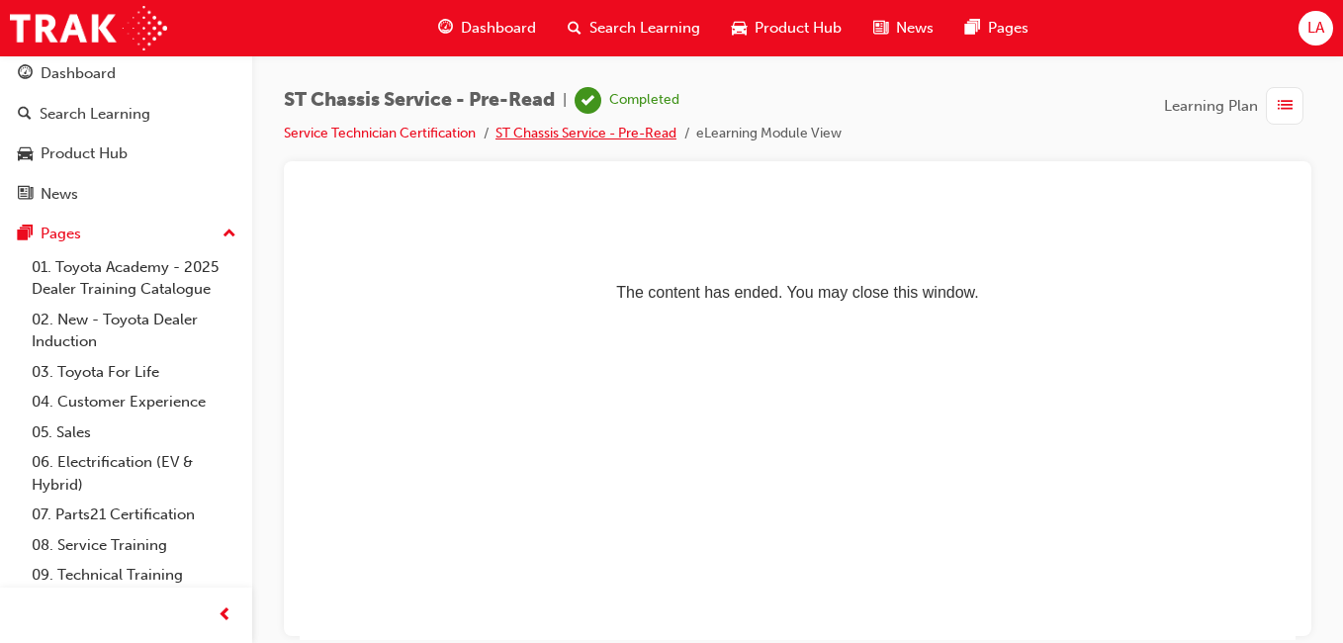
click at [631, 134] on link "ST Chassis Service - Pre-Read" at bounding box center [586, 133] width 181 height 17
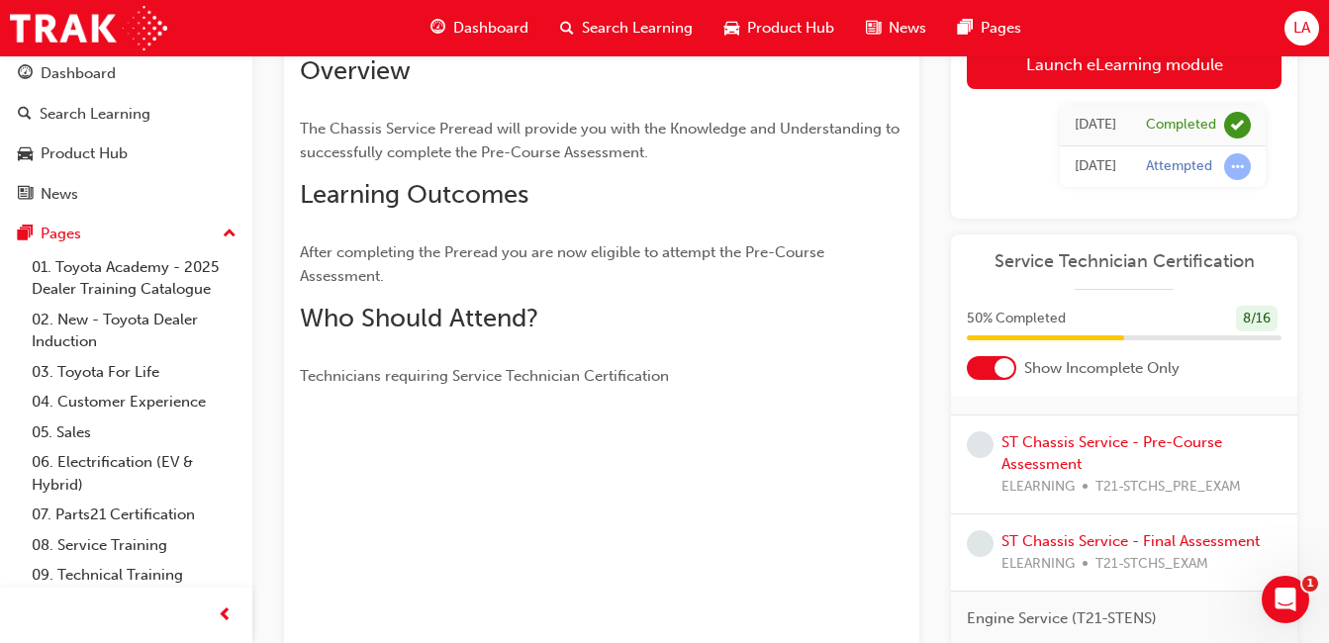
scroll to position [243, 0]
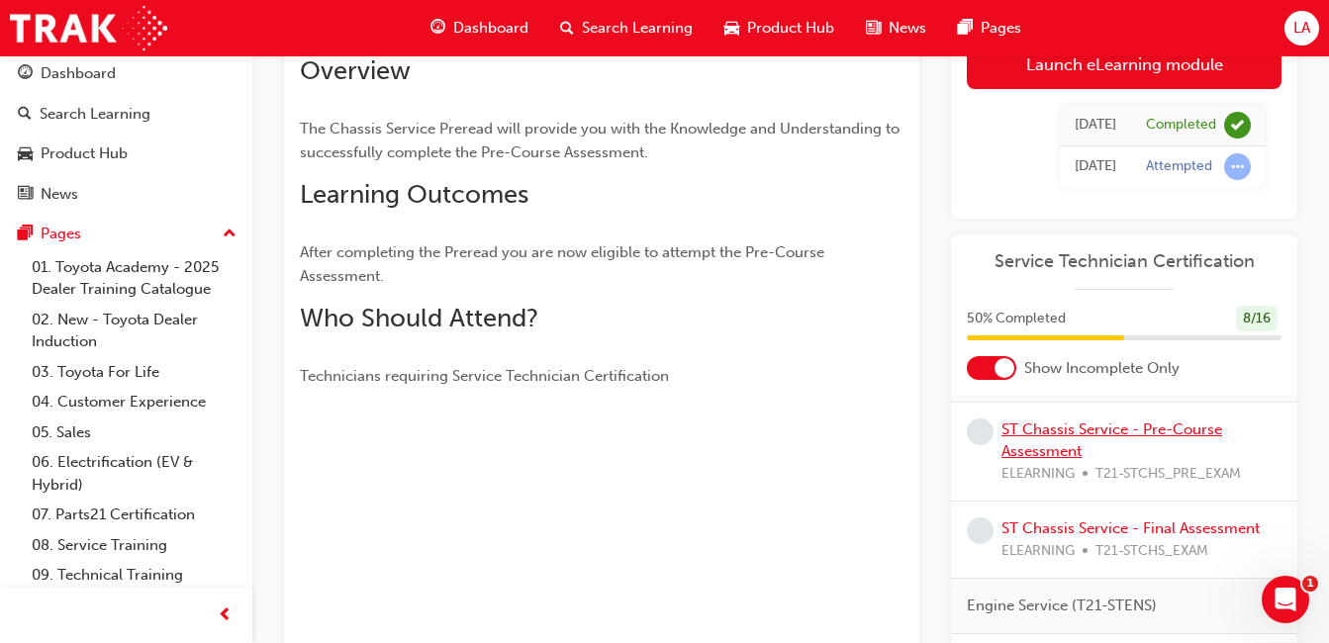
click at [1130, 461] on link "ST Chassis Service - Pre-Course Assessment" at bounding box center [1111, 440] width 221 height 41
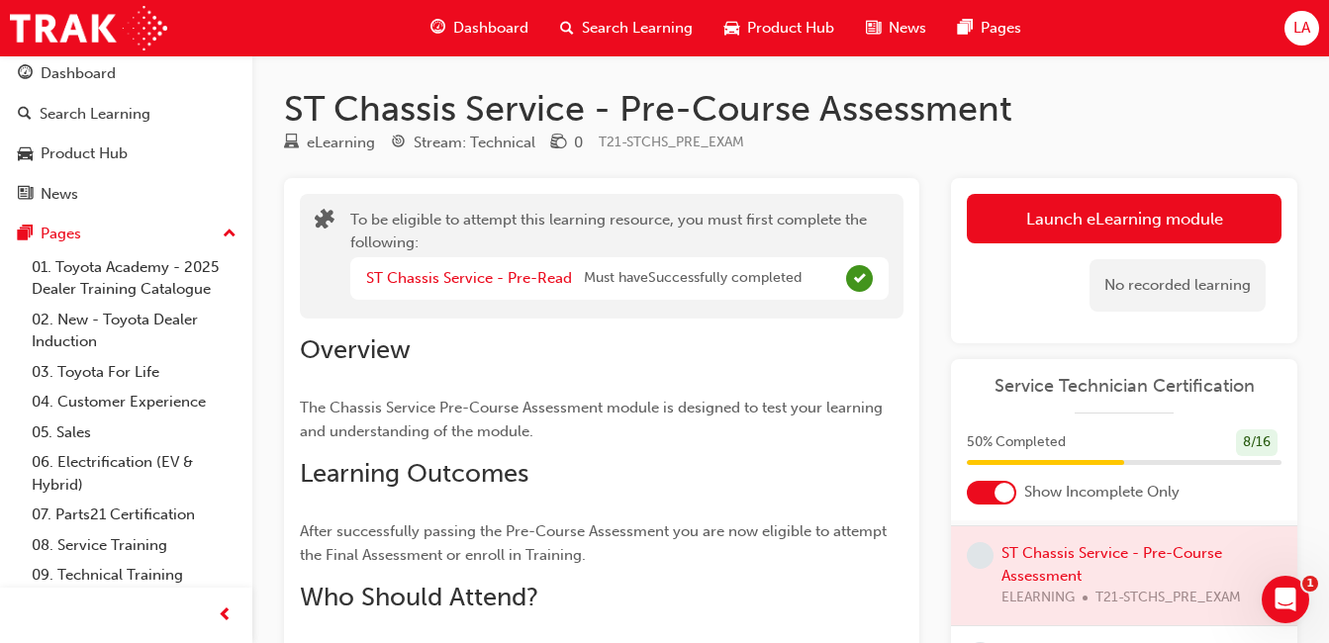
click at [1200, 205] on button "Launch eLearning module" at bounding box center [1124, 218] width 315 height 49
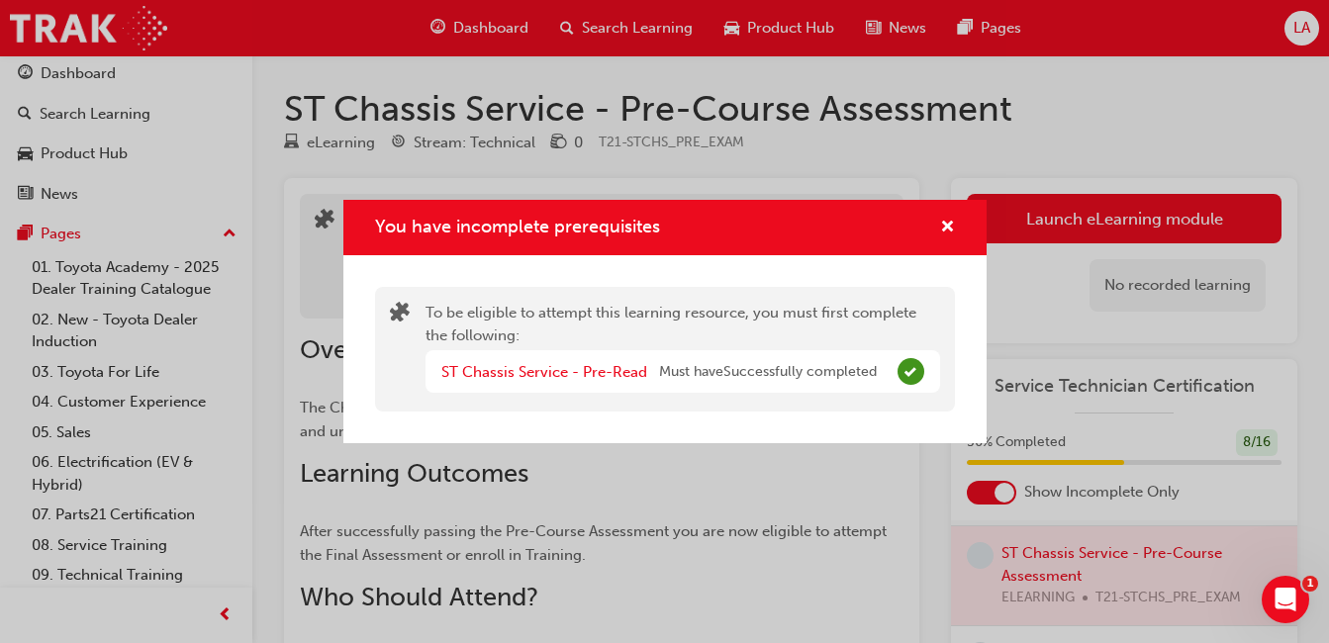
click at [785, 377] on span "Must have Successfully completed" at bounding box center [768, 372] width 218 height 23
click at [594, 374] on link "ST Chassis Service - Pre-Read" at bounding box center [544, 372] width 206 height 18
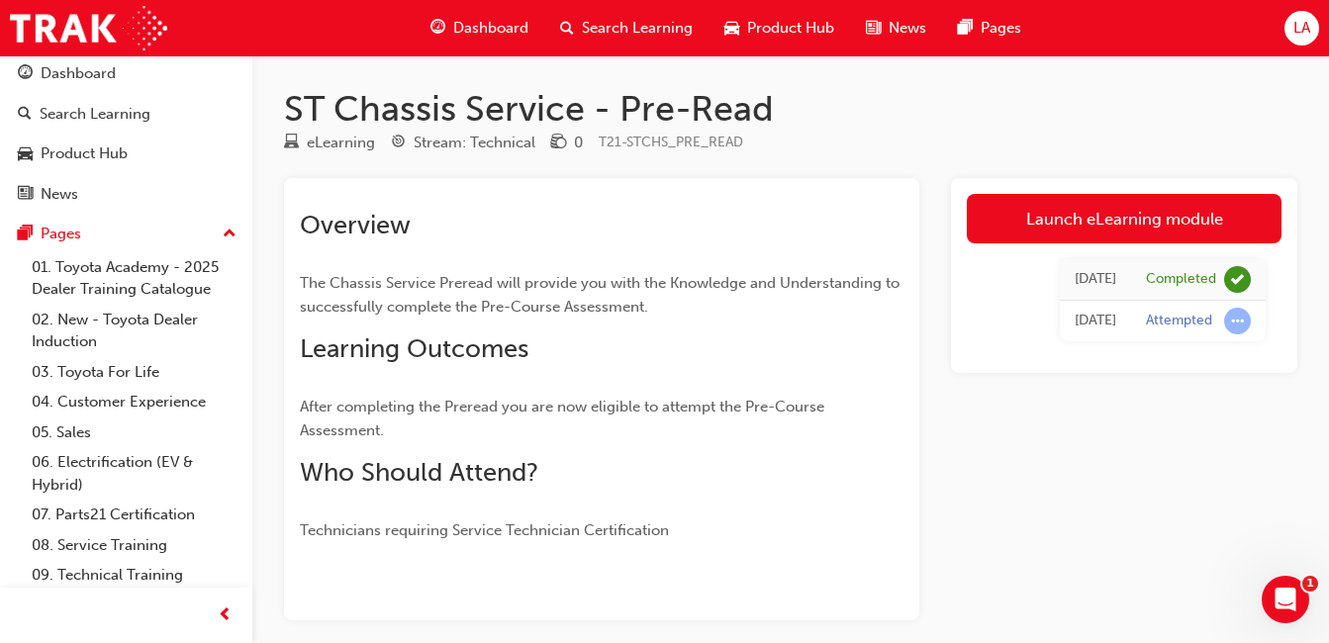
click at [1186, 221] on link "Launch eLearning module" at bounding box center [1124, 218] width 315 height 49
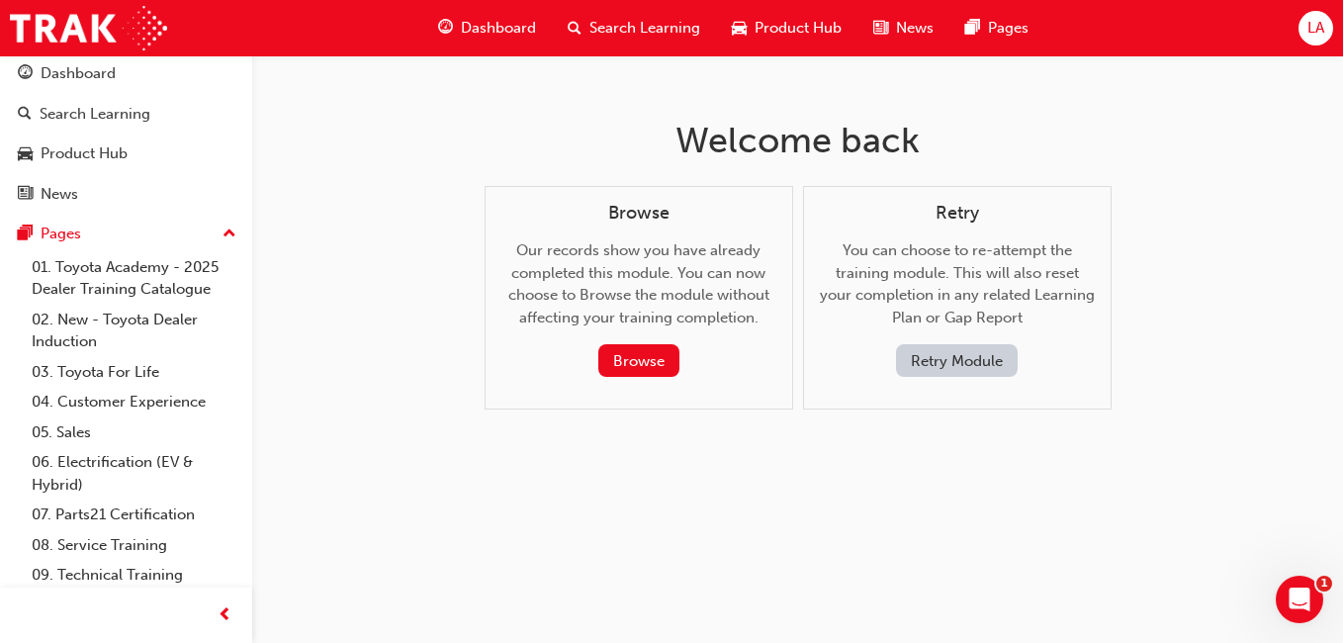
click at [955, 360] on button "Retry Module" at bounding box center [957, 360] width 122 height 33
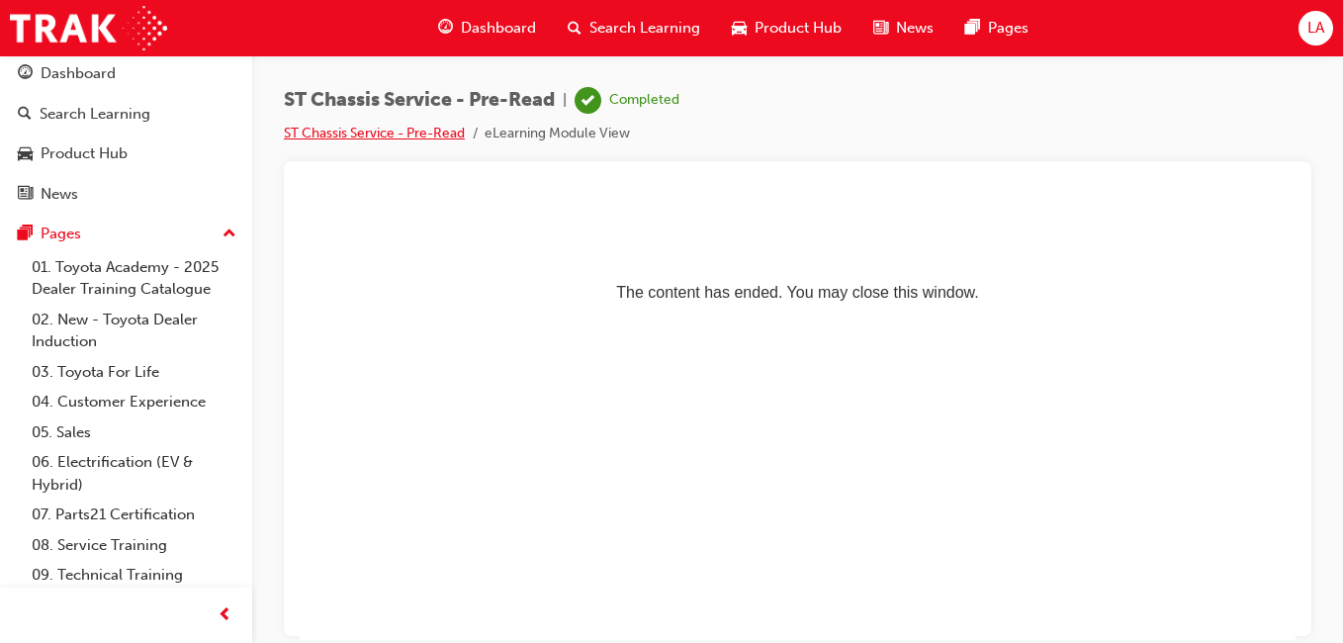
click at [436, 133] on link "ST Chassis Service - Pre-Read" at bounding box center [374, 133] width 181 height 17
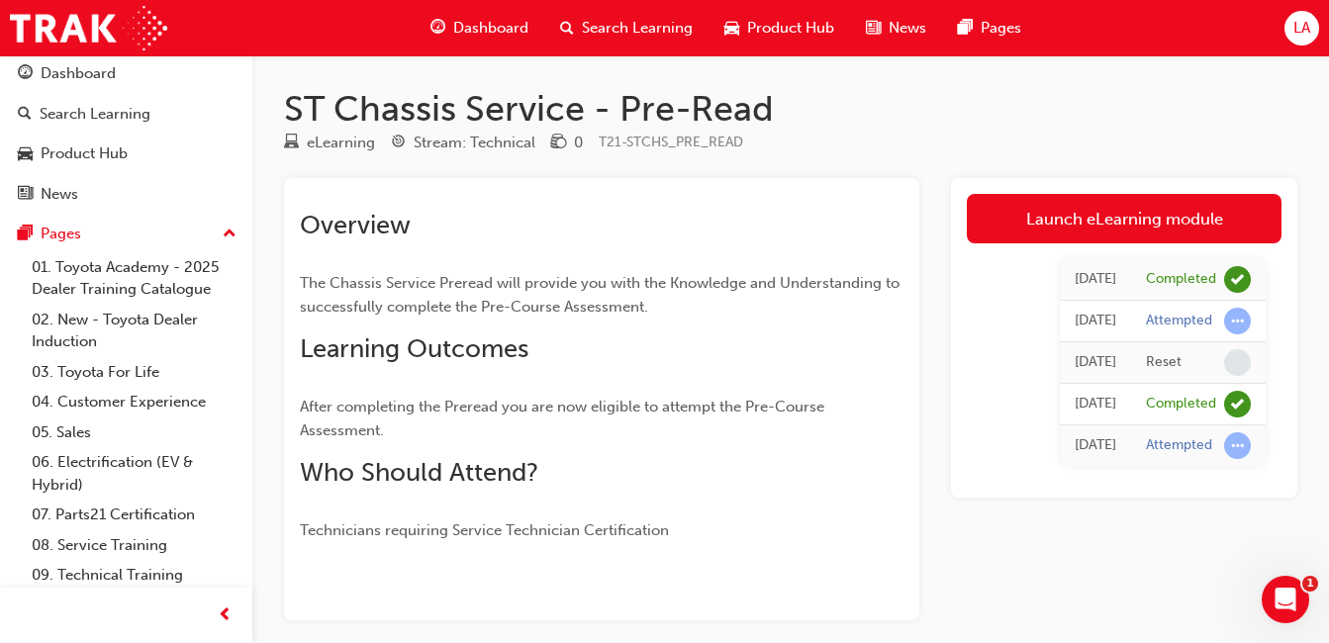
click at [140, 273] on link "01. Toyota Academy - 2025 Dealer Training Catalogue" at bounding box center [134, 278] width 221 height 52
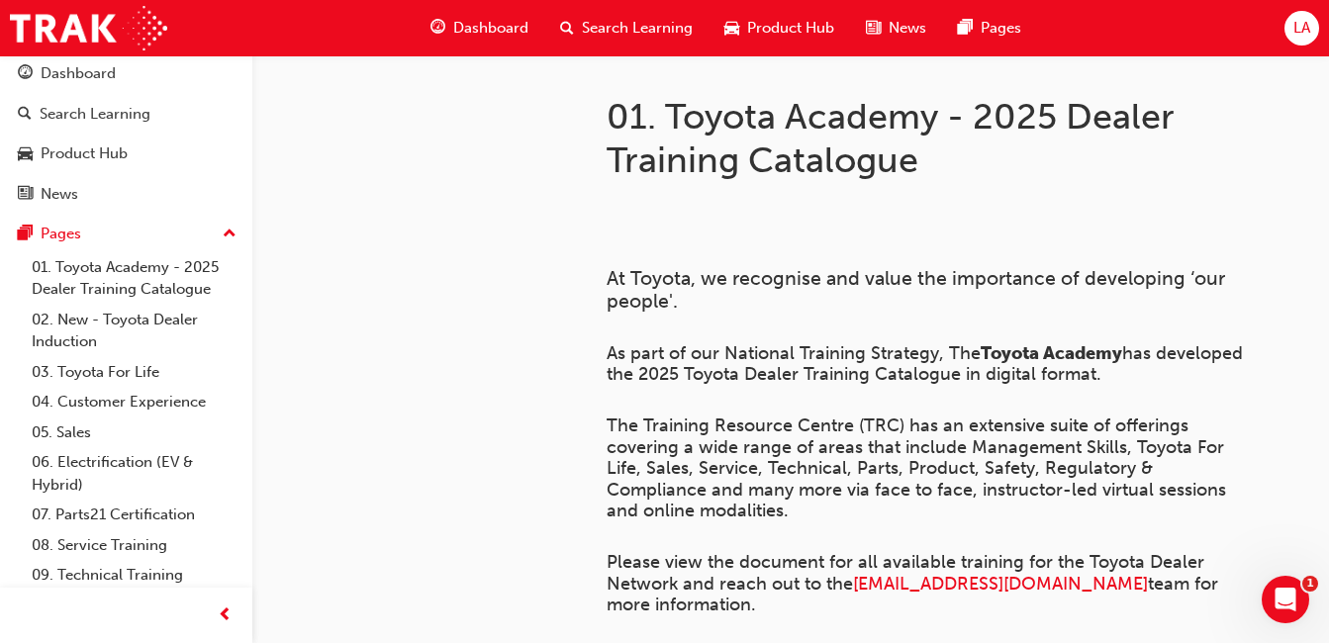
click at [123, 233] on div "Pages" at bounding box center [126, 234] width 217 height 25
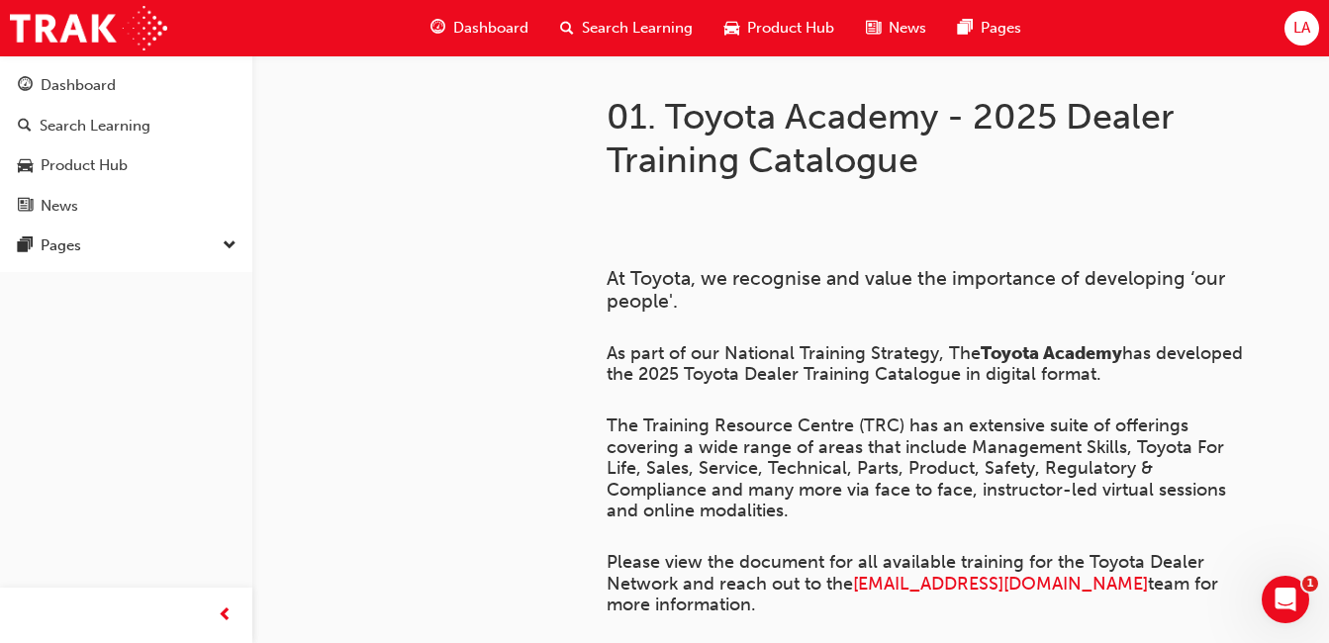
click at [180, 242] on div "Pages" at bounding box center [126, 245] width 217 height 25
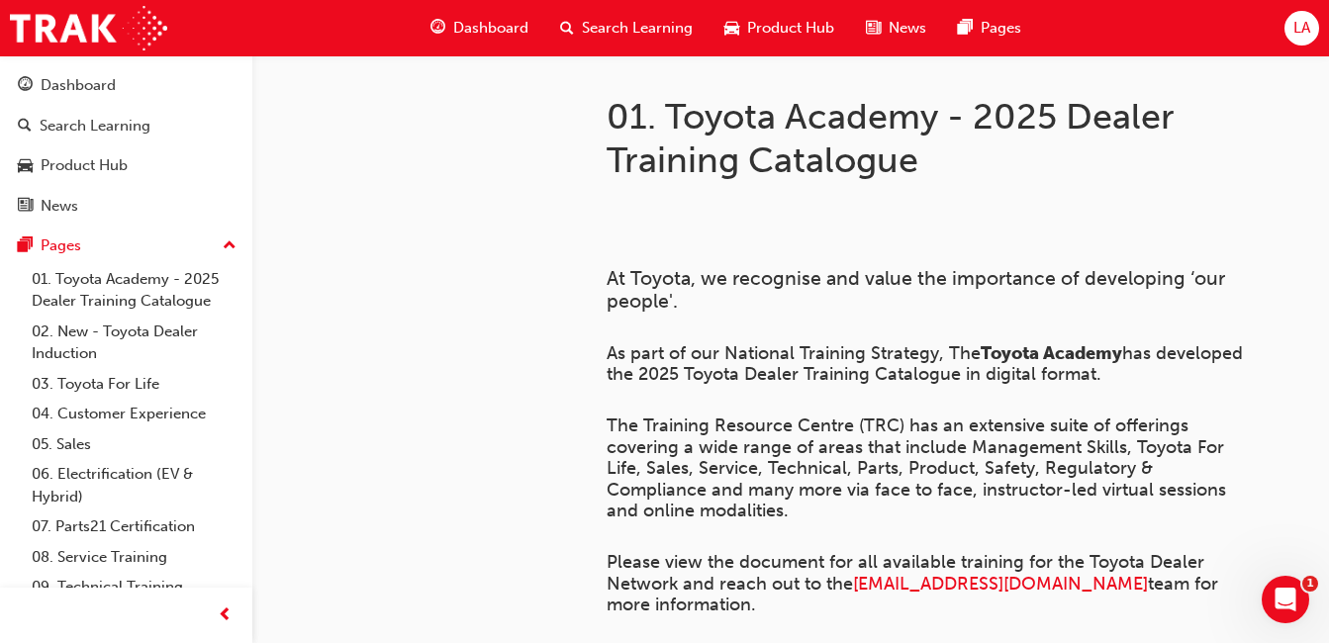
click at [151, 124] on div "Search Learning" at bounding box center [126, 126] width 217 height 25
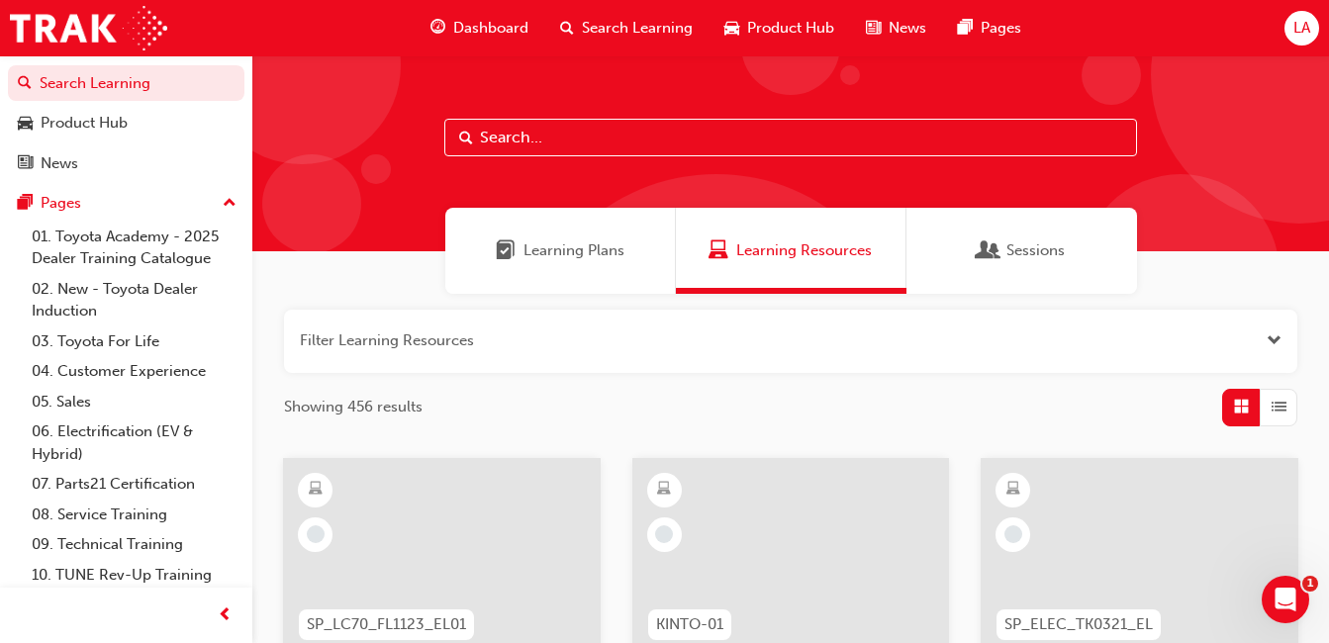
scroll to position [77, 0]
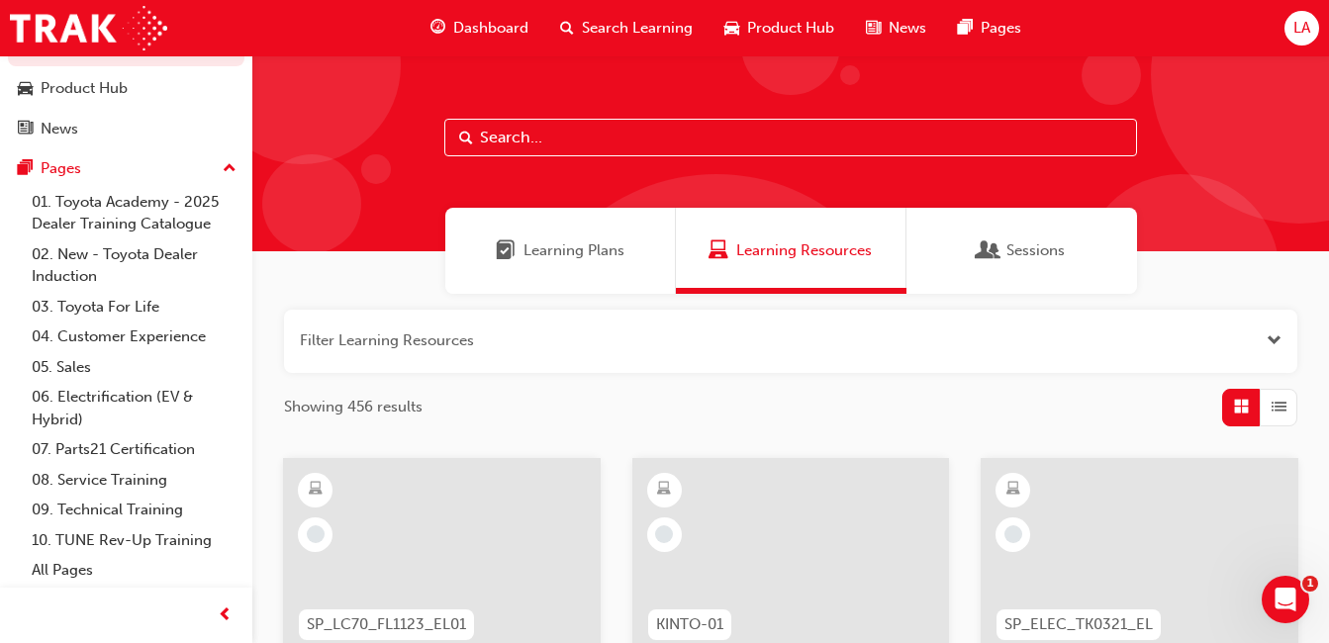
click at [162, 510] on link "09. Technical Training" at bounding box center [134, 510] width 221 height 31
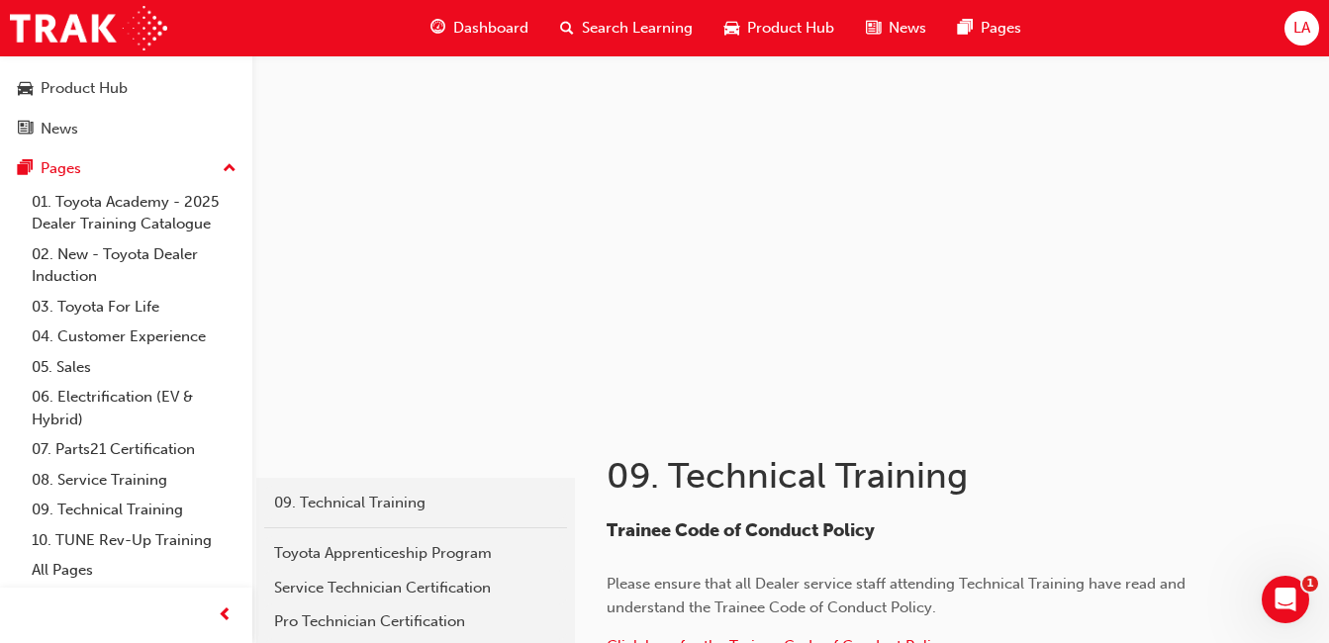
click at [131, 506] on link "09. Technical Training" at bounding box center [134, 510] width 221 height 31
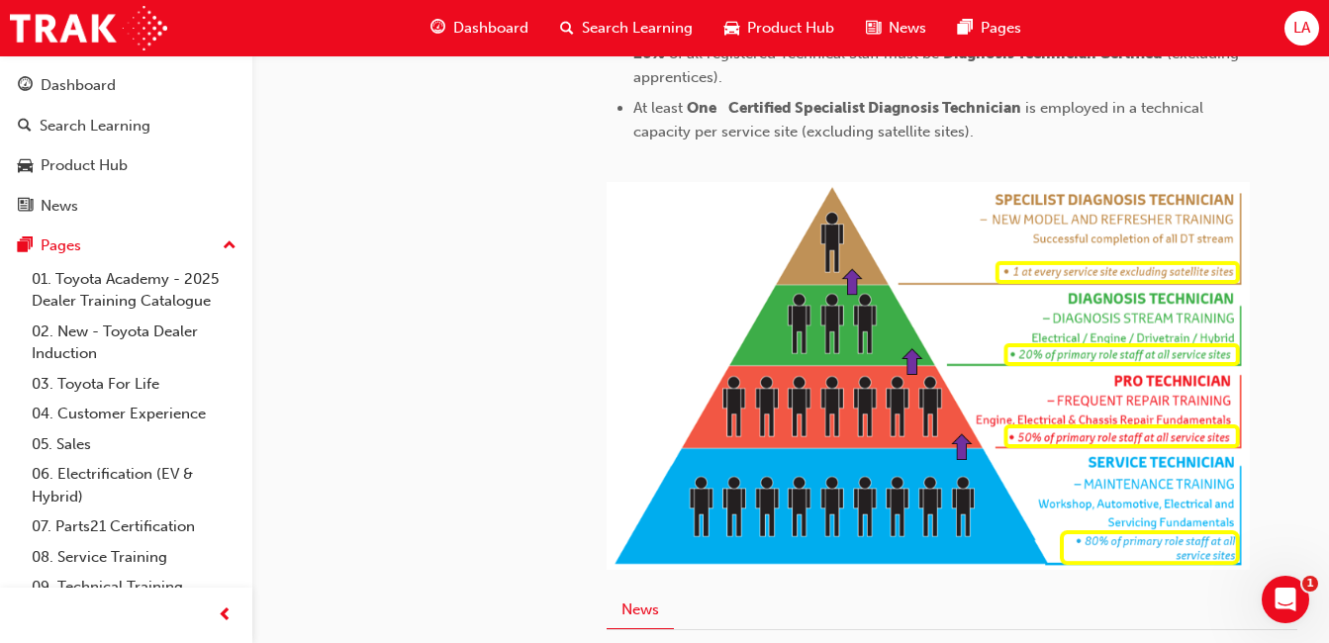
click at [164, 284] on link "01. Toyota Academy - 2025 Dealer Training Catalogue" at bounding box center [134, 290] width 221 height 52
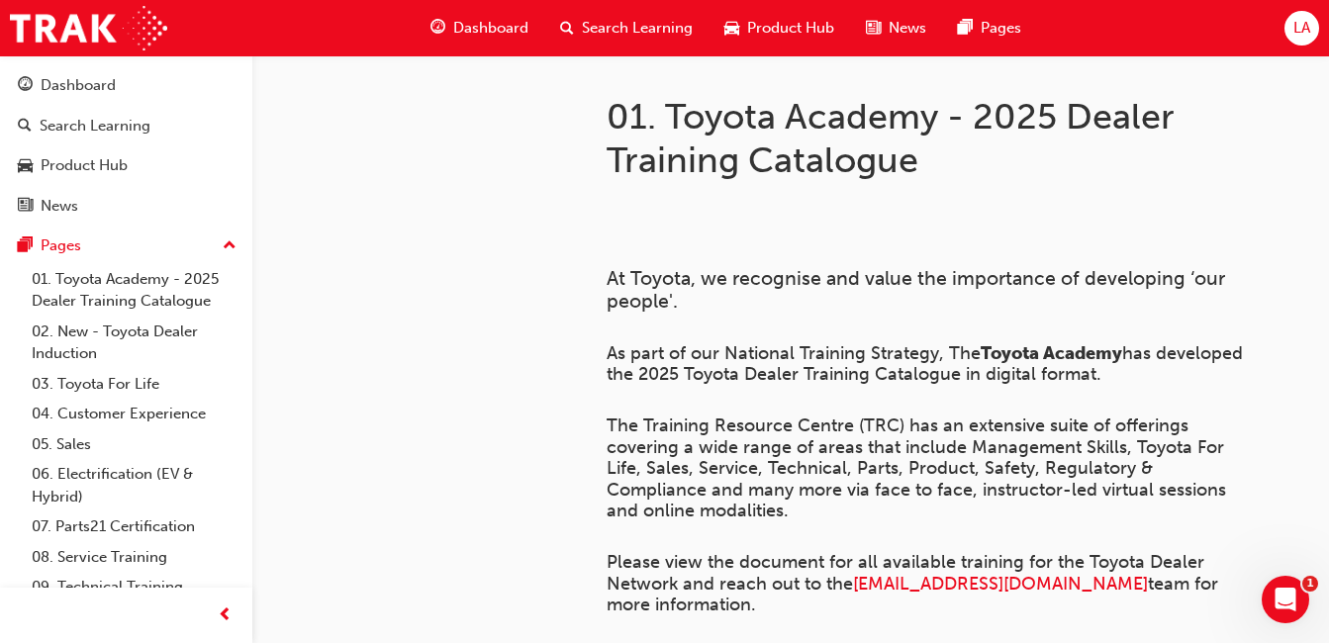
click at [160, 346] on link "02. New - Toyota Dealer Induction" at bounding box center [134, 343] width 221 height 52
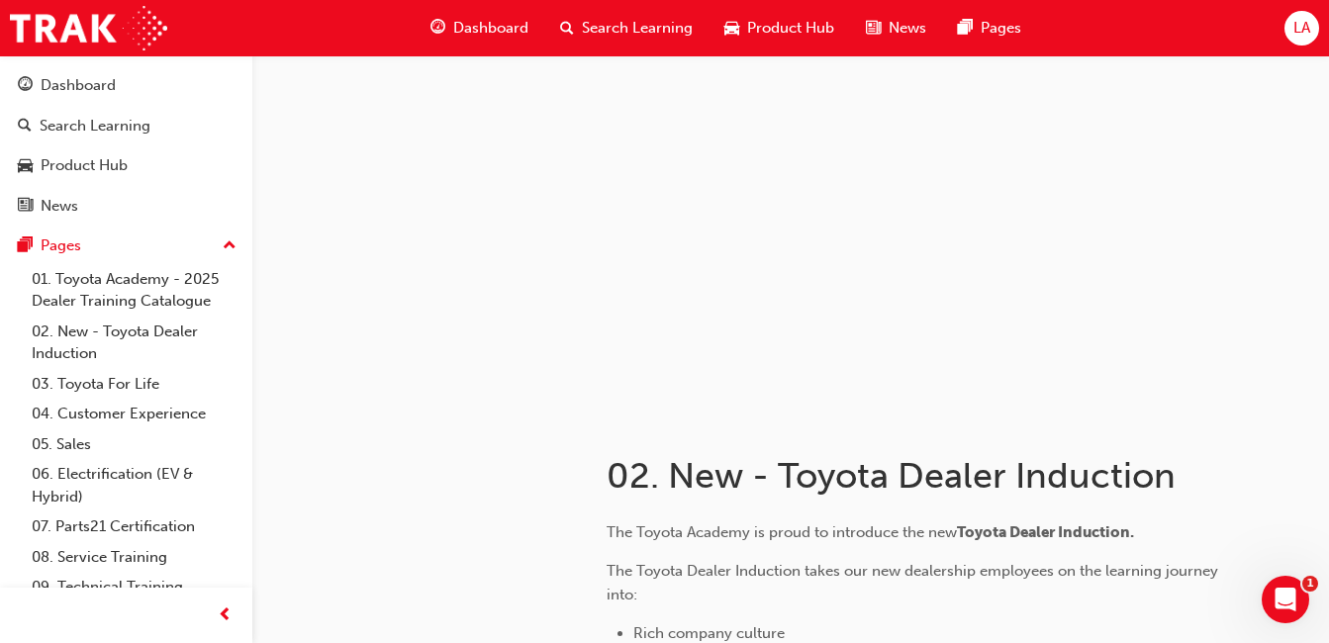
click at [133, 88] on div "Dashboard" at bounding box center [126, 85] width 217 height 25
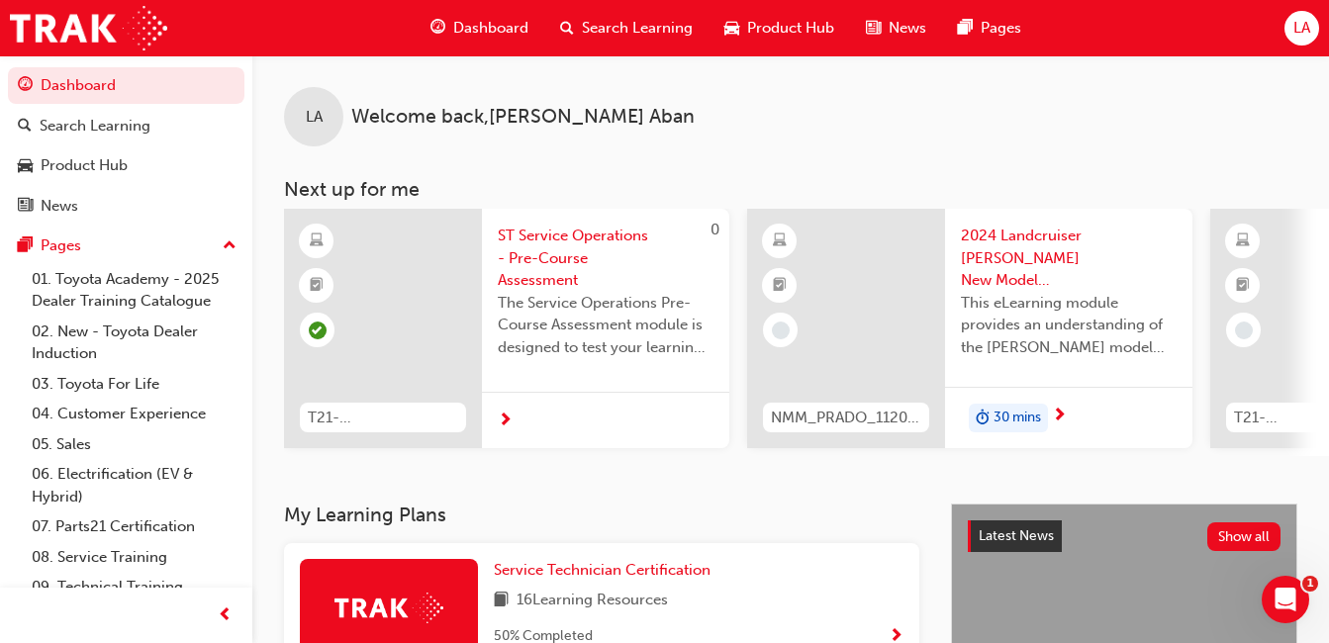
scroll to position [30, 0]
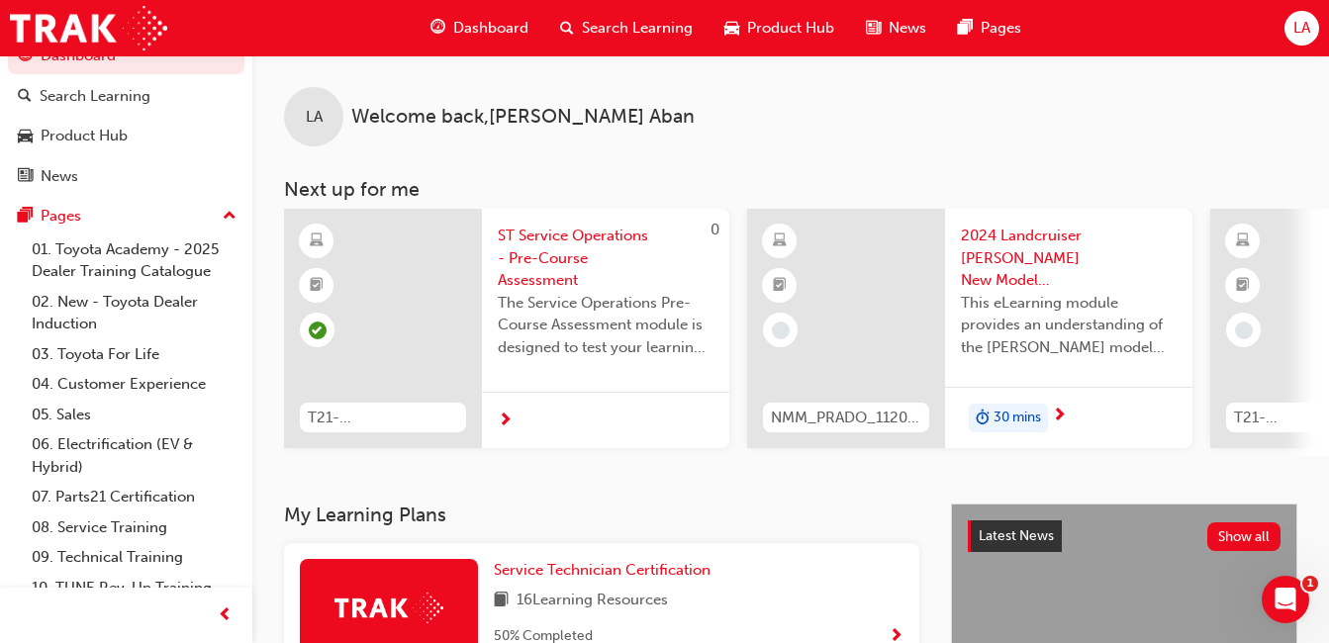
click at [160, 270] on link "01. Toyota Academy - 2025 Dealer Training Catalogue" at bounding box center [134, 260] width 221 height 52
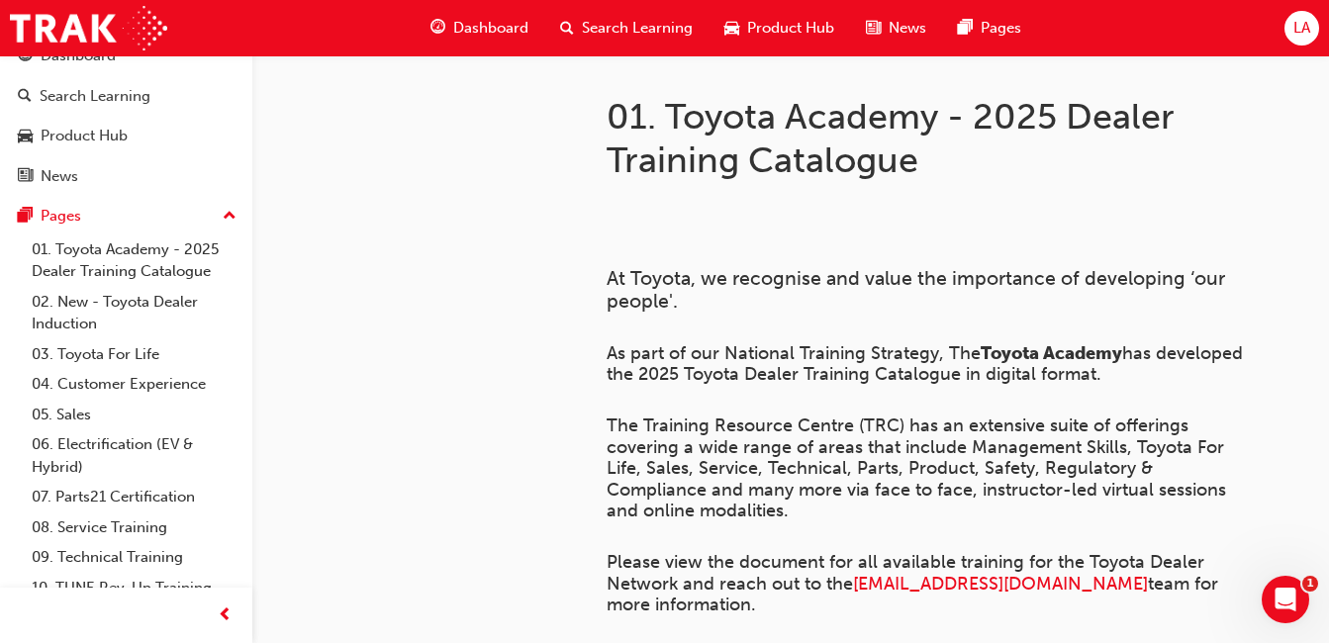
click at [167, 308] on link "02. New - Toyota Dealer Induction" at bounding box center [134, 313] width 221 height 52
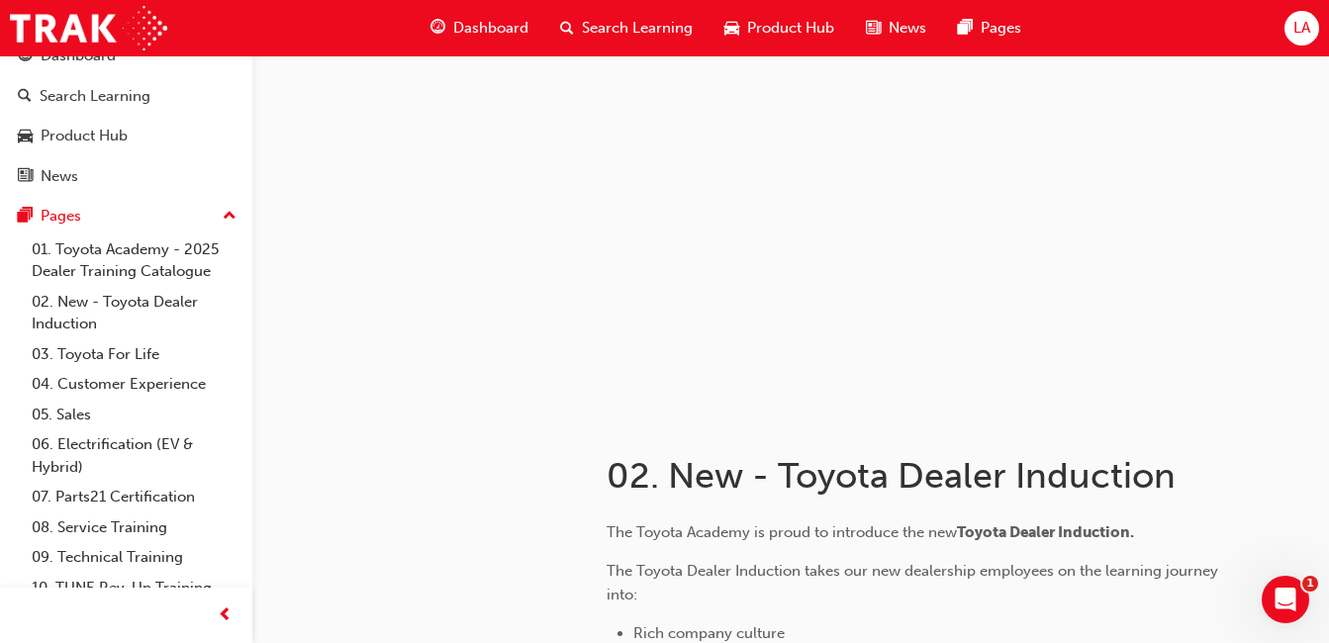
click at [165, 268] on link "01. Toyota Academy - 2025 Dealer Training Catalogue" at bounding box center [134, 260] width 221 height 52
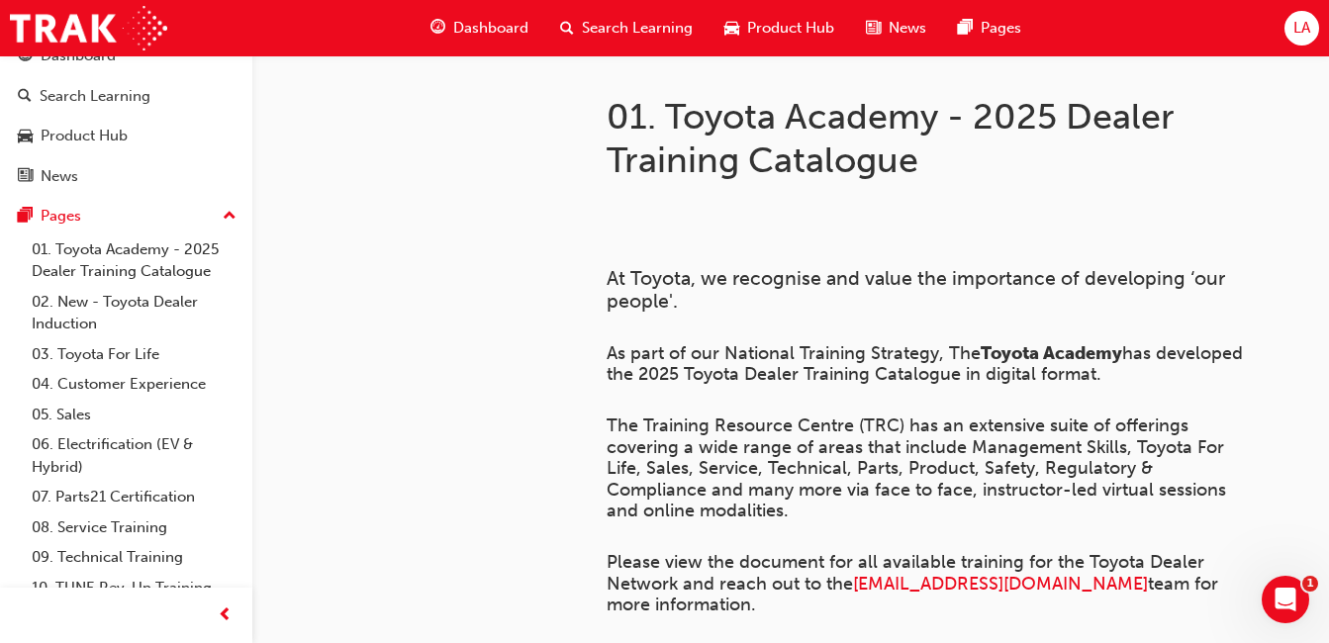
click at [144, 316] on link "02. New - Toyota Dealer Induction" at bounding box center [134, 313] width 221 height 52
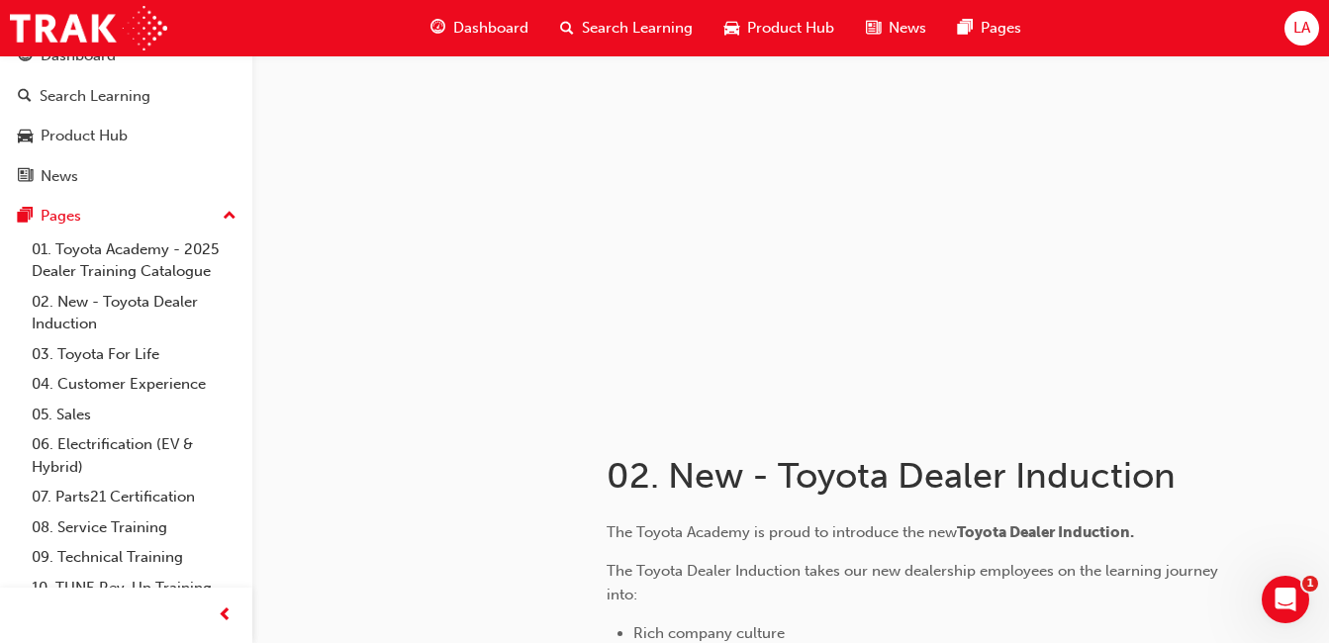
click at [147, 354] on link "03. Toyota For Life" at bounding box center [134, 354] width 221 height 31
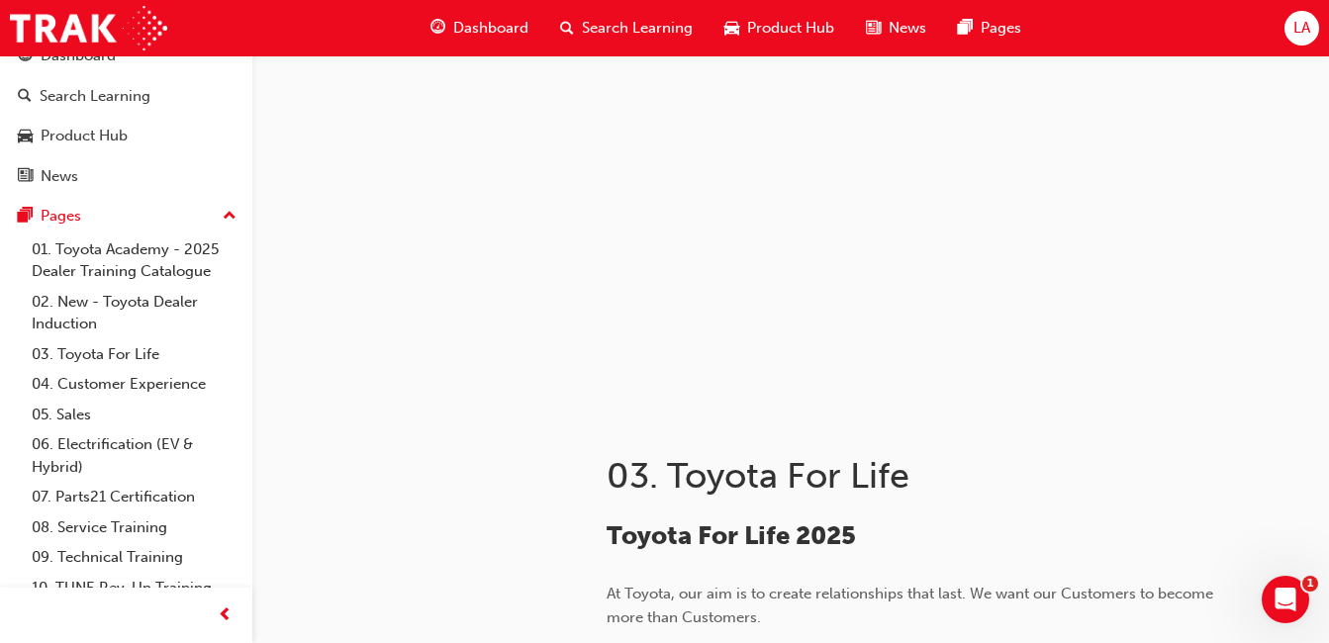
click at [155, 390] on link "04. Customer Experience" at bounding box center [134, 384] width 221 height 31
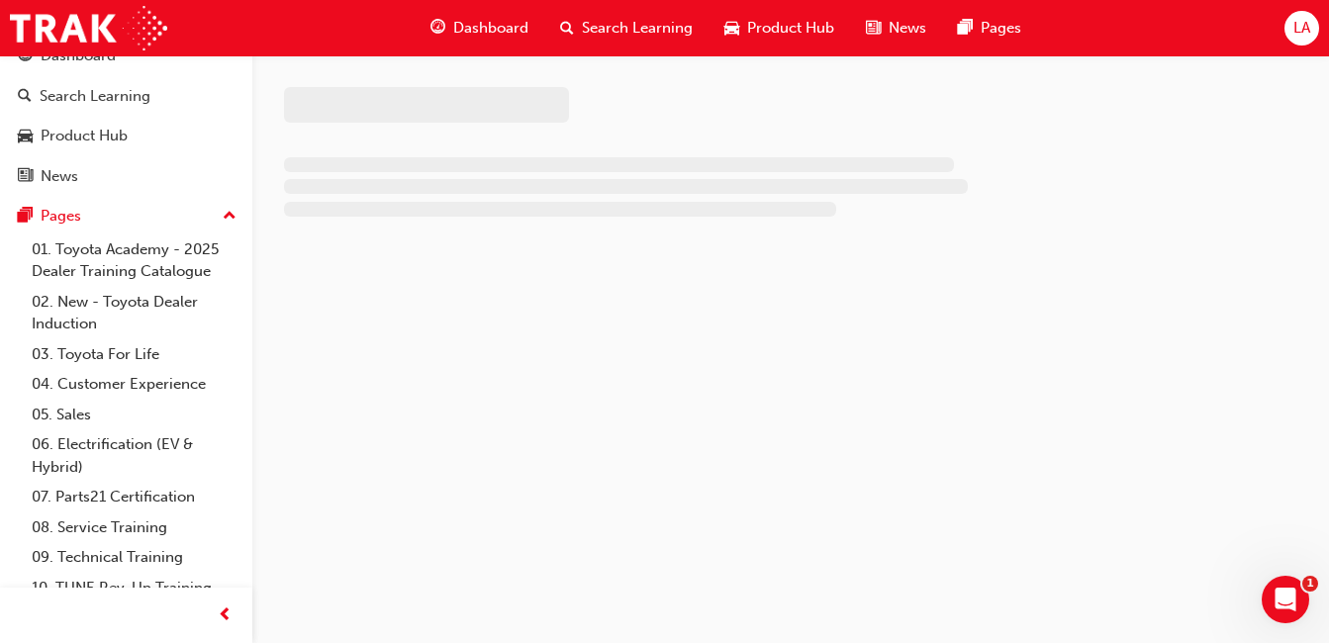
click at [138, 424] on link "05. Sales" at bounding box center [134, 415] width 221 height 31
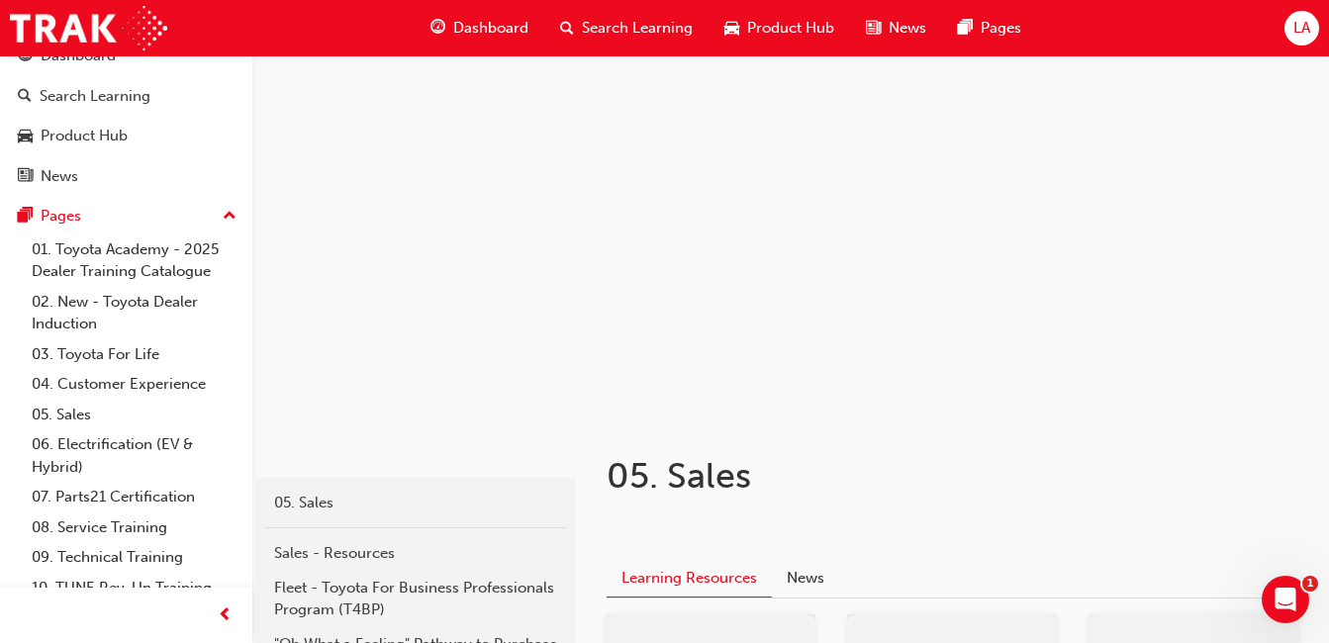
click at [148, 448] on link "06. Electrification (EV & Hybrid)" at bounding box center [134, 455] width 221 height 52
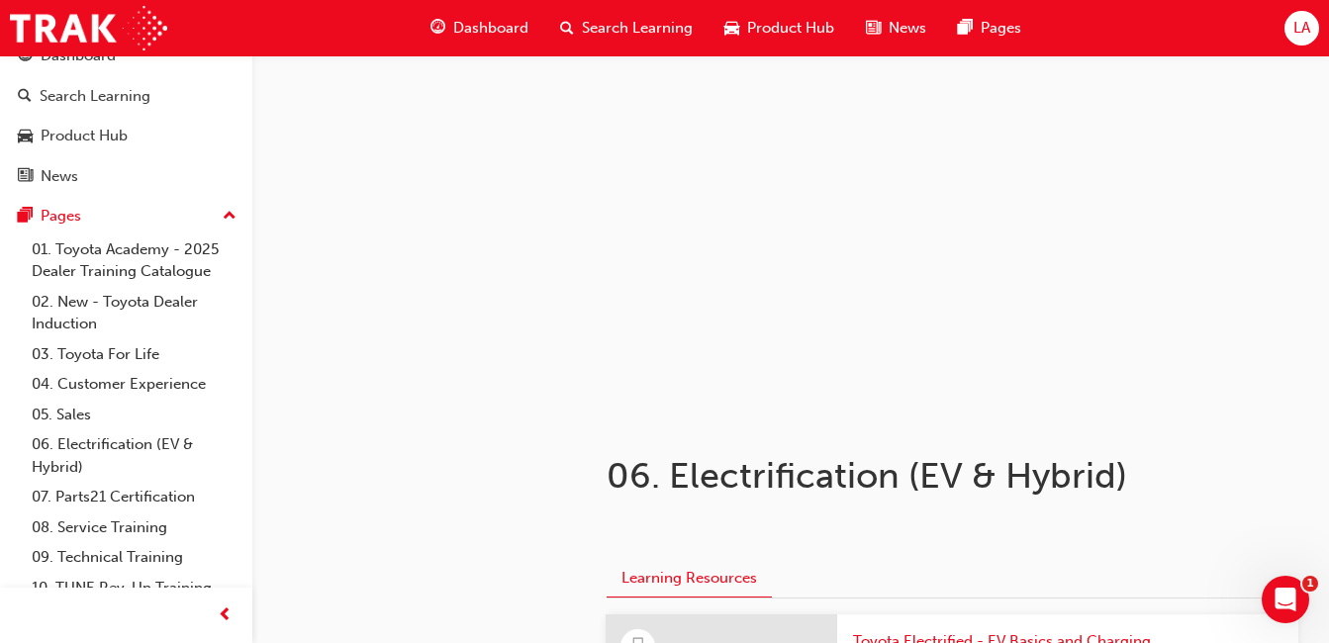
scroll to position [77, 0]
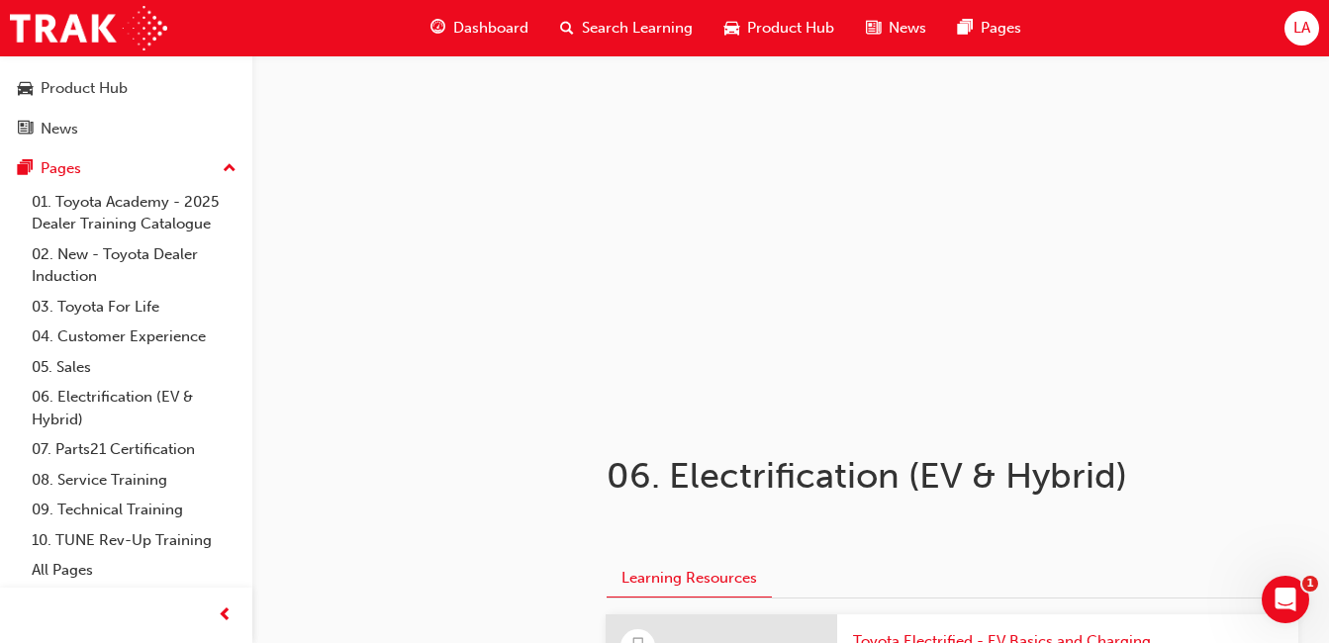
click at [138, 452] on link "07. Parts21 Certification" at bounding box center [134, 449] width 221 height 31
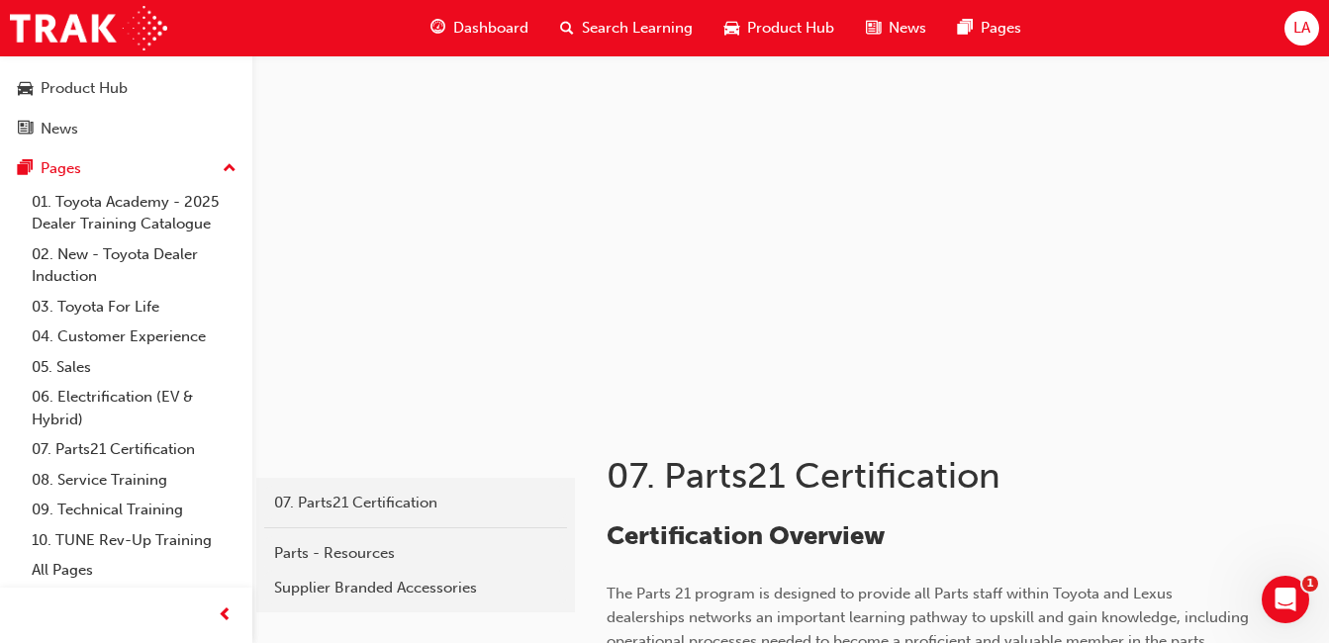
scroll to position [53, 0]
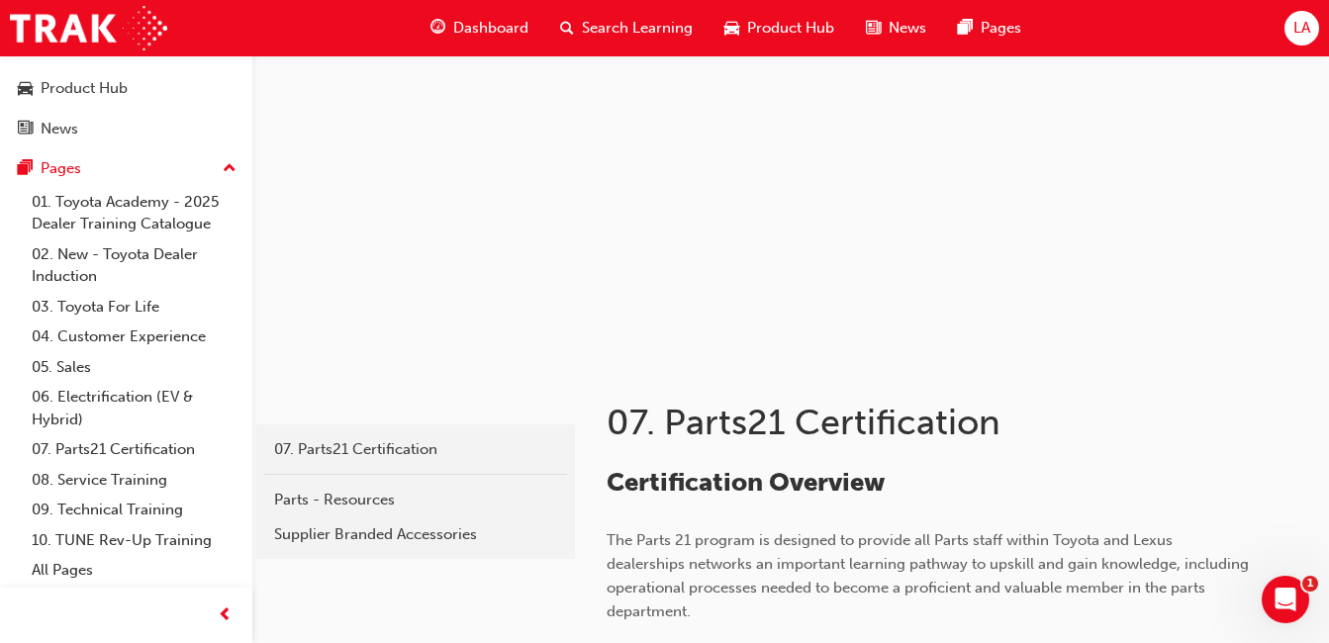
click at [144, 484] on link "08. Service Training" at bounding box center [134, 480] width 221 height 31
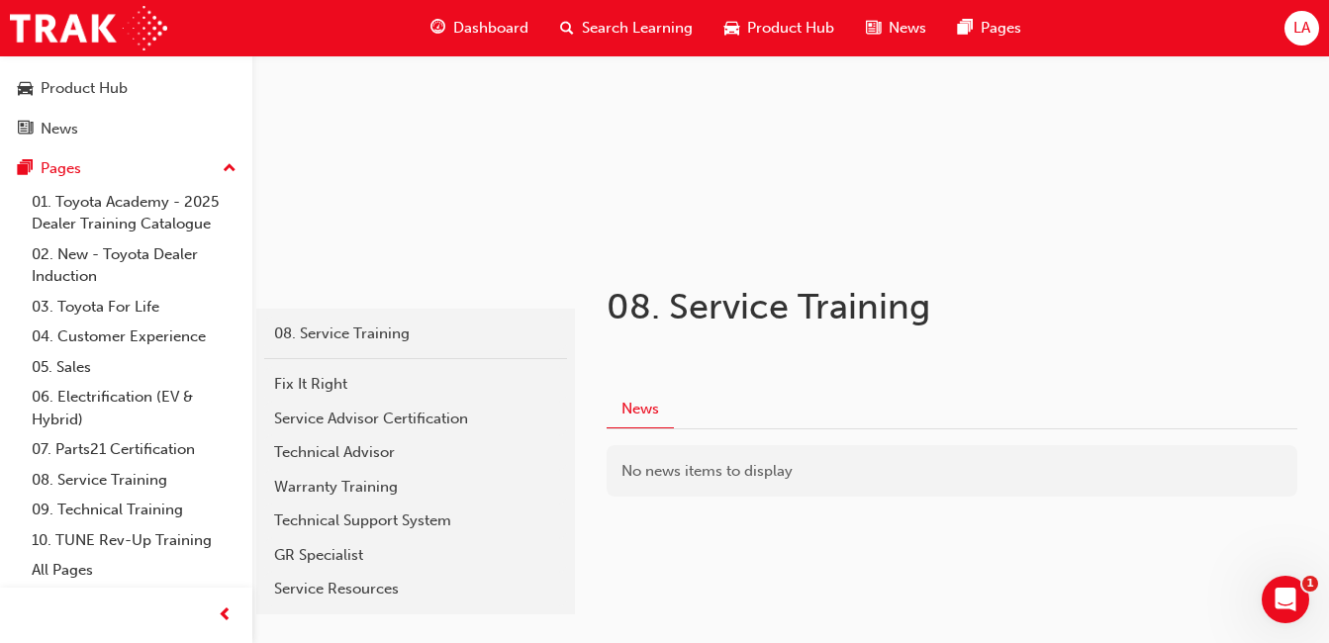
scroll to position [171, 0]
click at [145, 512] on link "09. Technical Training" at bounding box center [134, 510] width 221 height 31
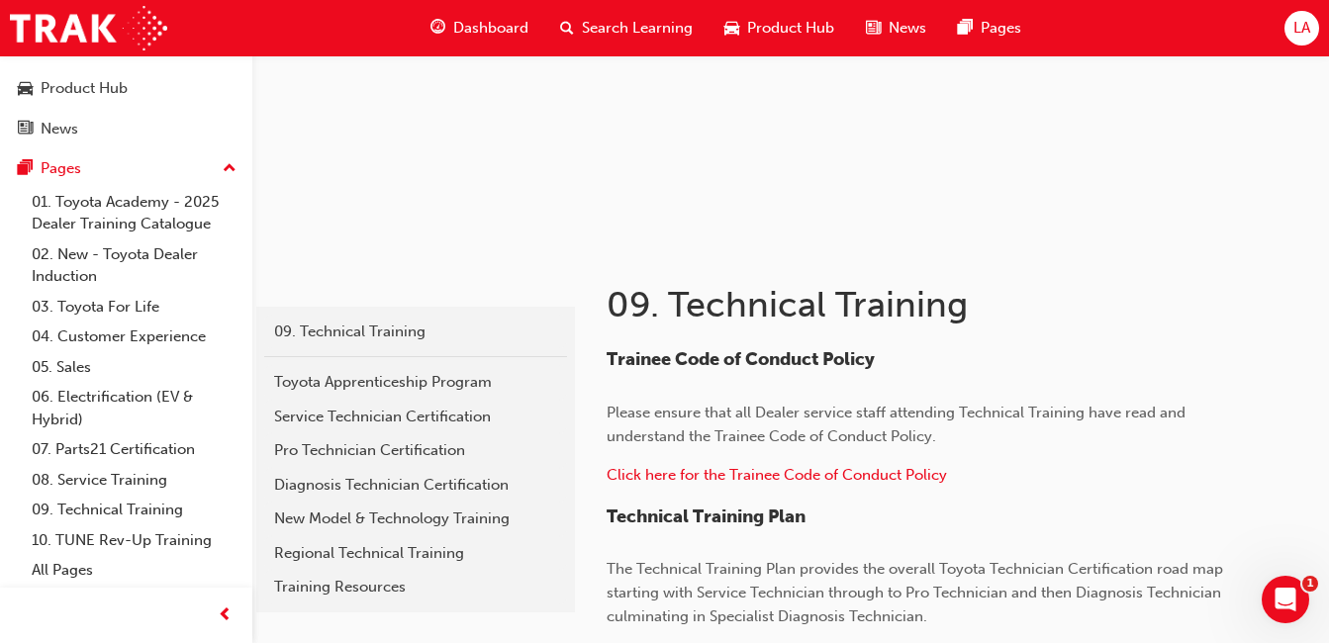
click at [131, 508] on link "09. Technical Training" at bounding box center [134, 510] width 221 height 31
click at [147, 536] on link "10. TUNE Rev-Up Training" at bounding box center [134, 540] width 221 height 31
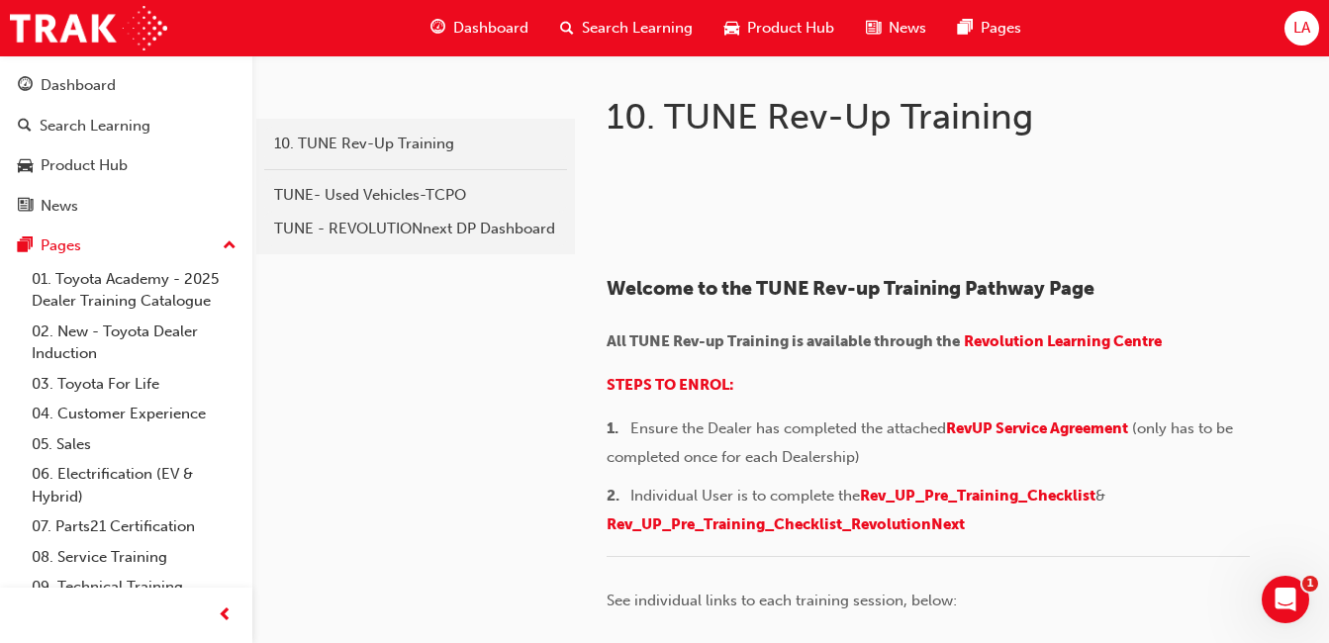
click at [148, 281] on link "01. Toyota Academy - 2025 Dealer Training Catalogue" at bounding box center [134, 290] width 221 height 52
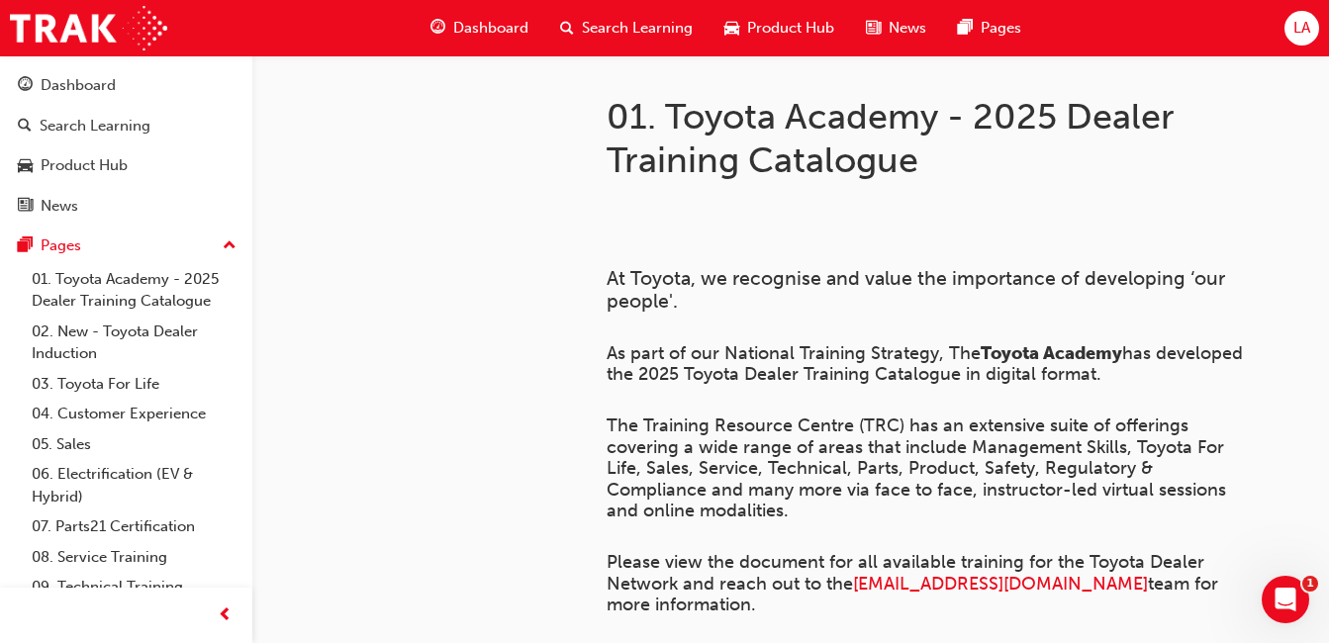
click at [113, 246] on div "Pages" at bounding box center [126, 245] width 217 height 25
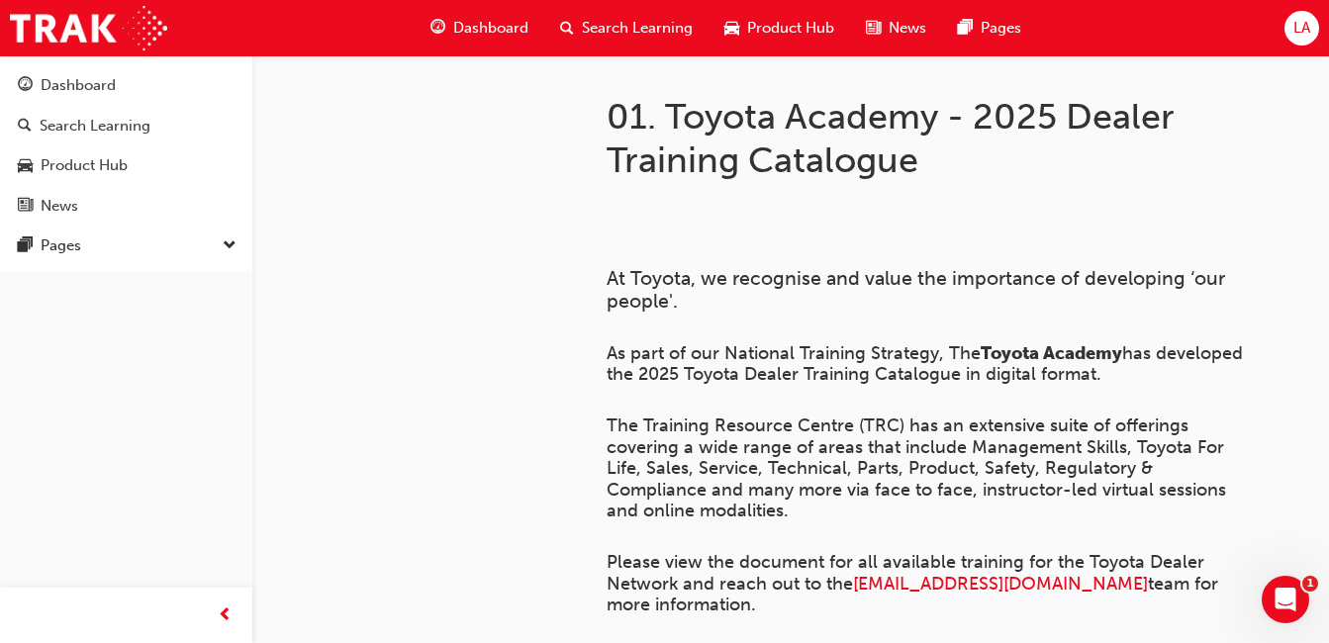
click at [176, 173] on div "Product Hub" at bounding box center [126, 165] width 217 height 25
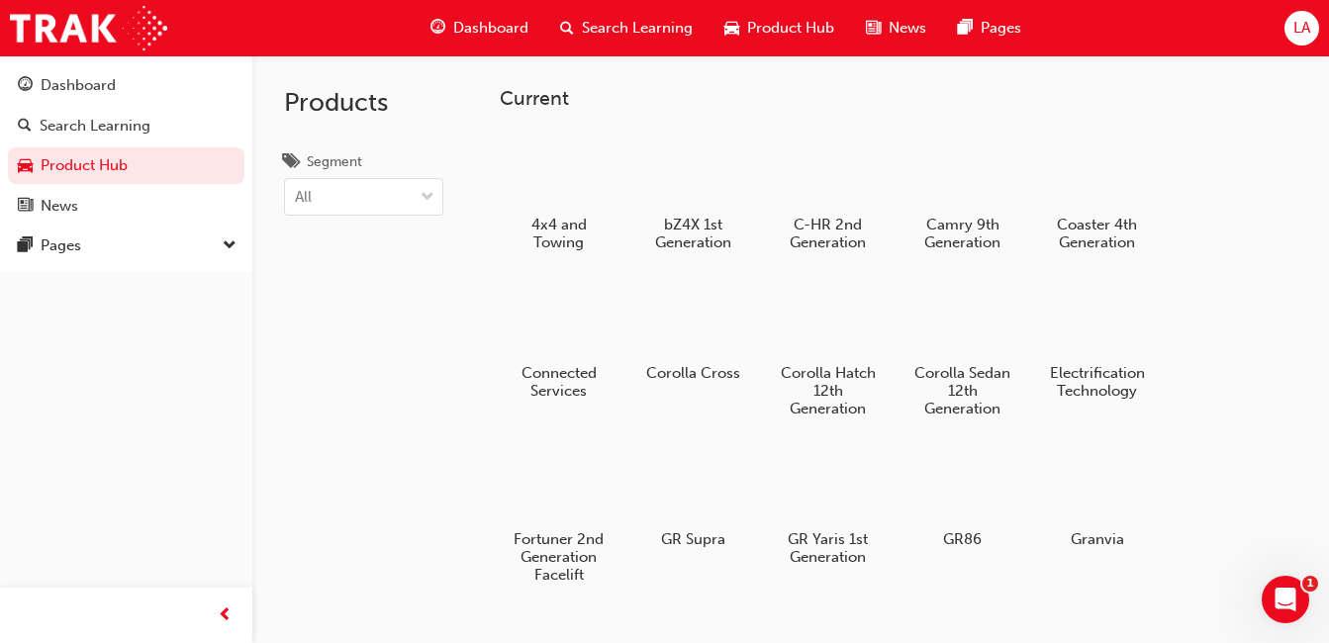
click at [168, 134] on div "Search Learning" at bounding box center [126, 126] width 217 height 25
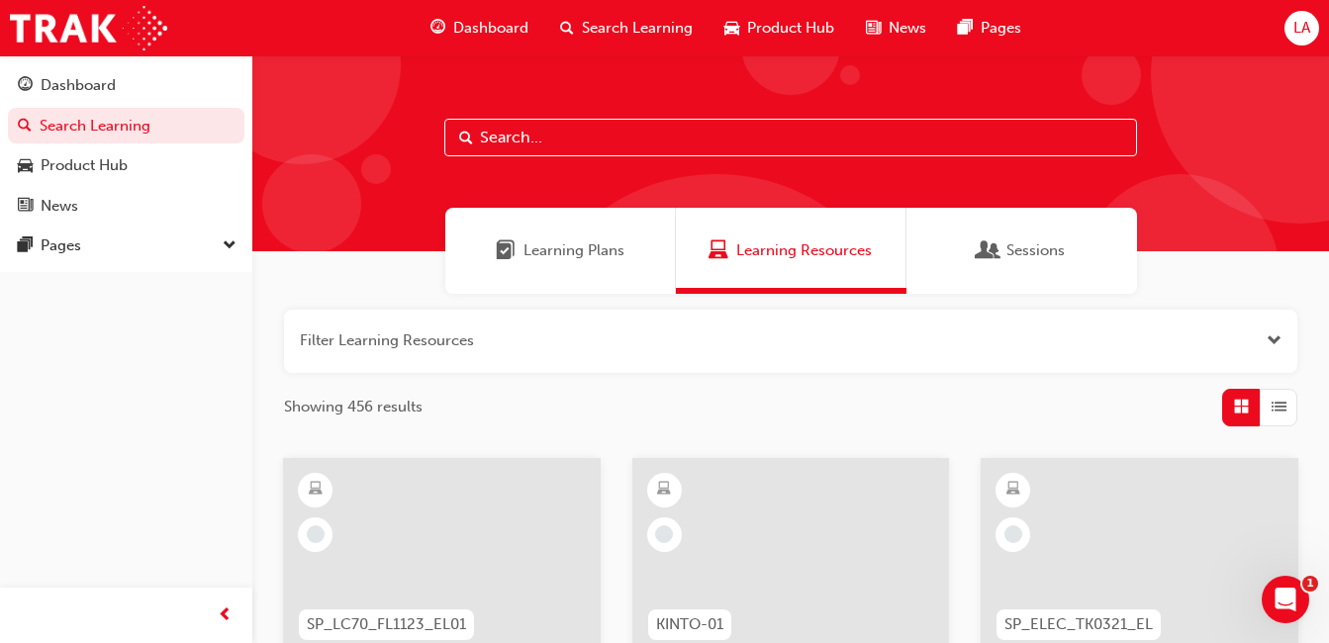
click at [138, 161] on div "Product Hub" at bounding box center [126, 165] width 217 height 25
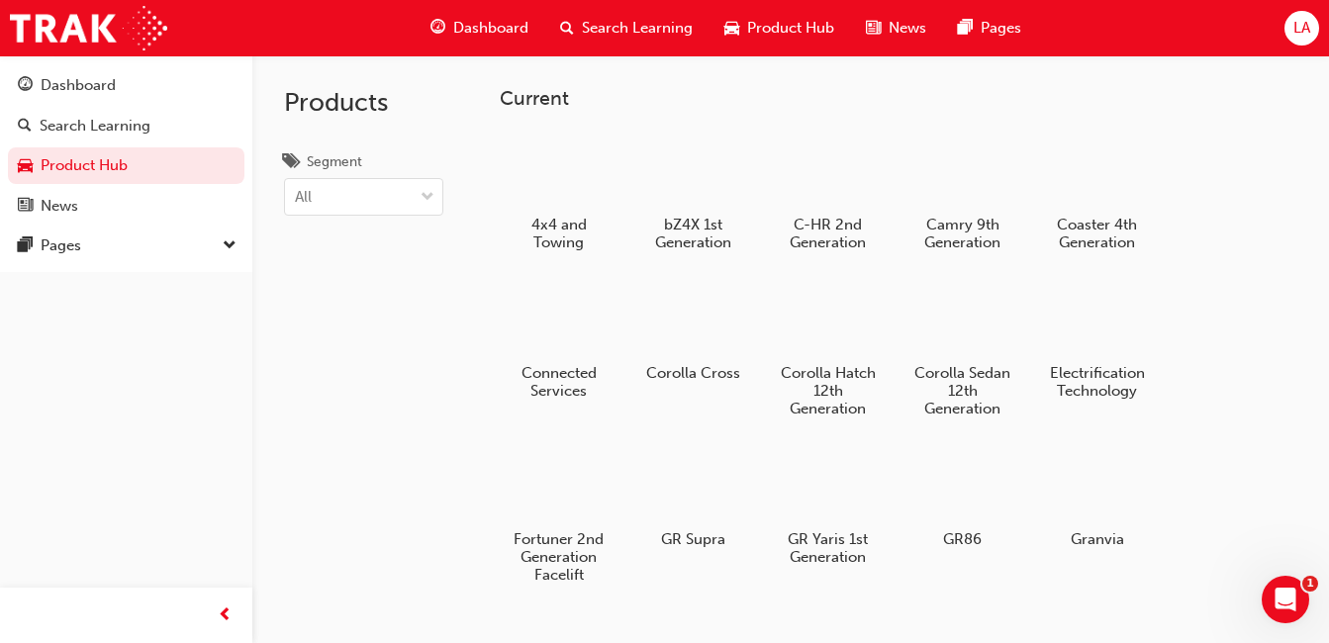
click at [115, 204] on div "News" at bounding box center [126, 206] width 217 height 25
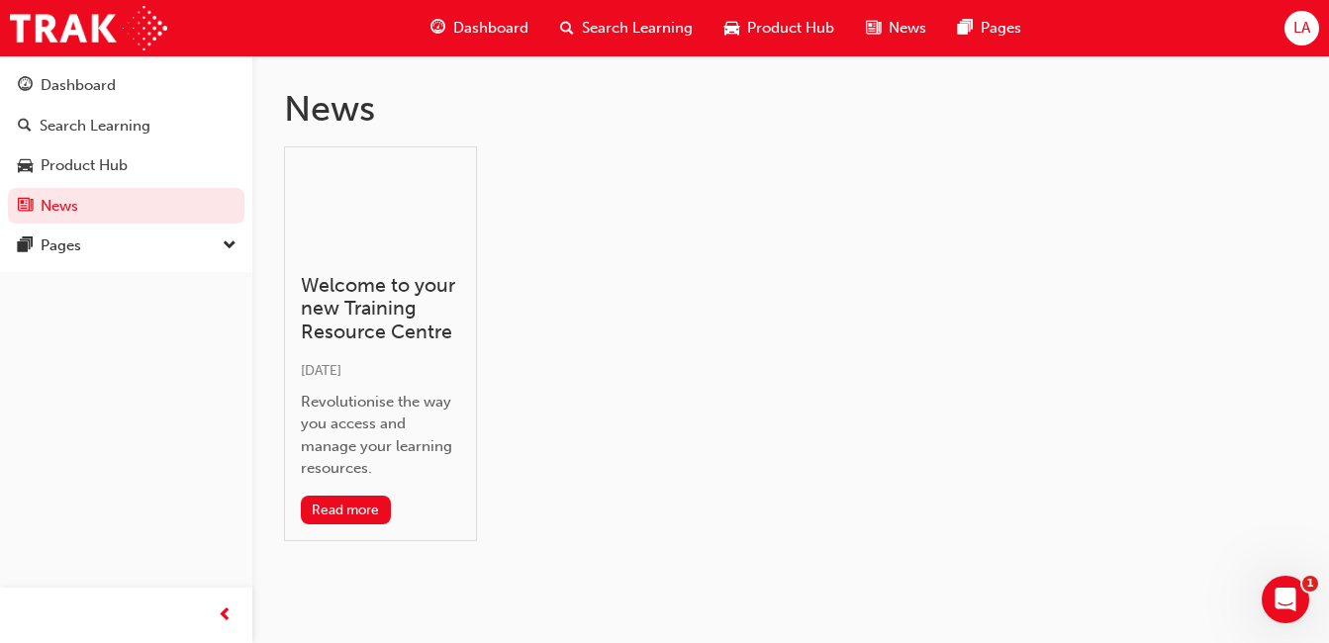
click at [153, 134] on div "Search Learning" at bounding box center [126, 126] width 217 height 25
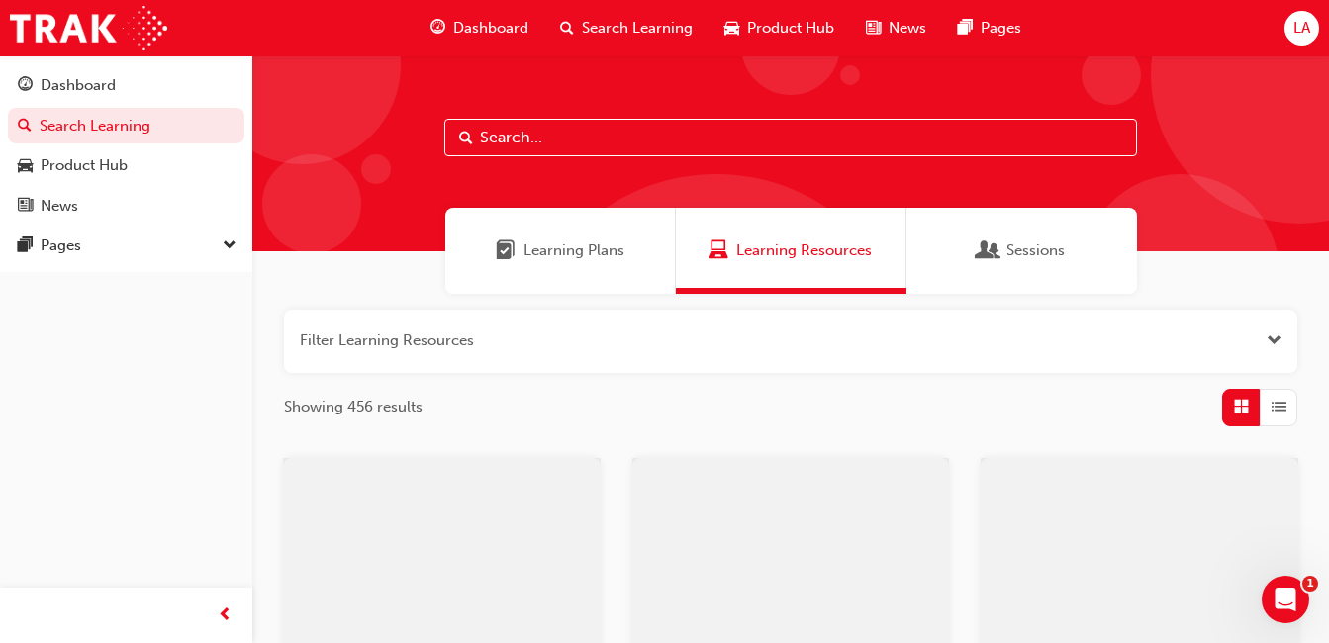
click at [160, 90] on div "Dashboard" at bounding box center [126, 85] width 217 height 25
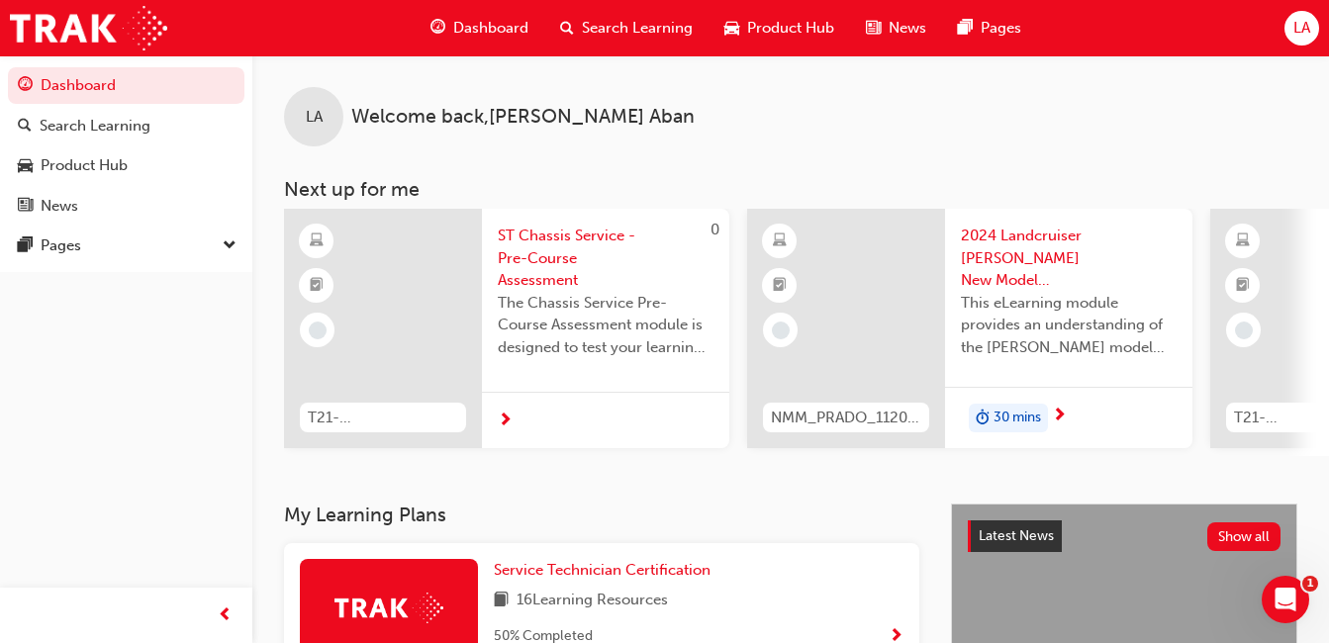
click at [124, 201] on div "News" at bounding box center [126, 206] width 217 height 25
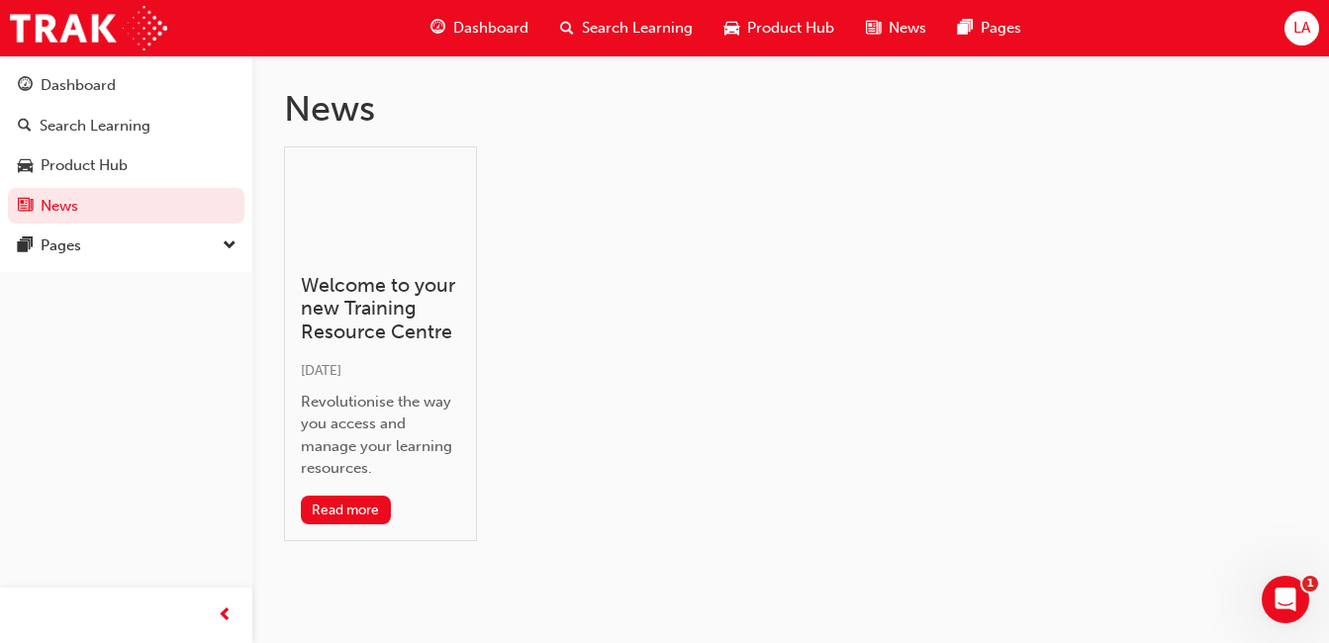
click at [134, 247] on div "Pages" at bounding box center [126, 245] width 217 height 25
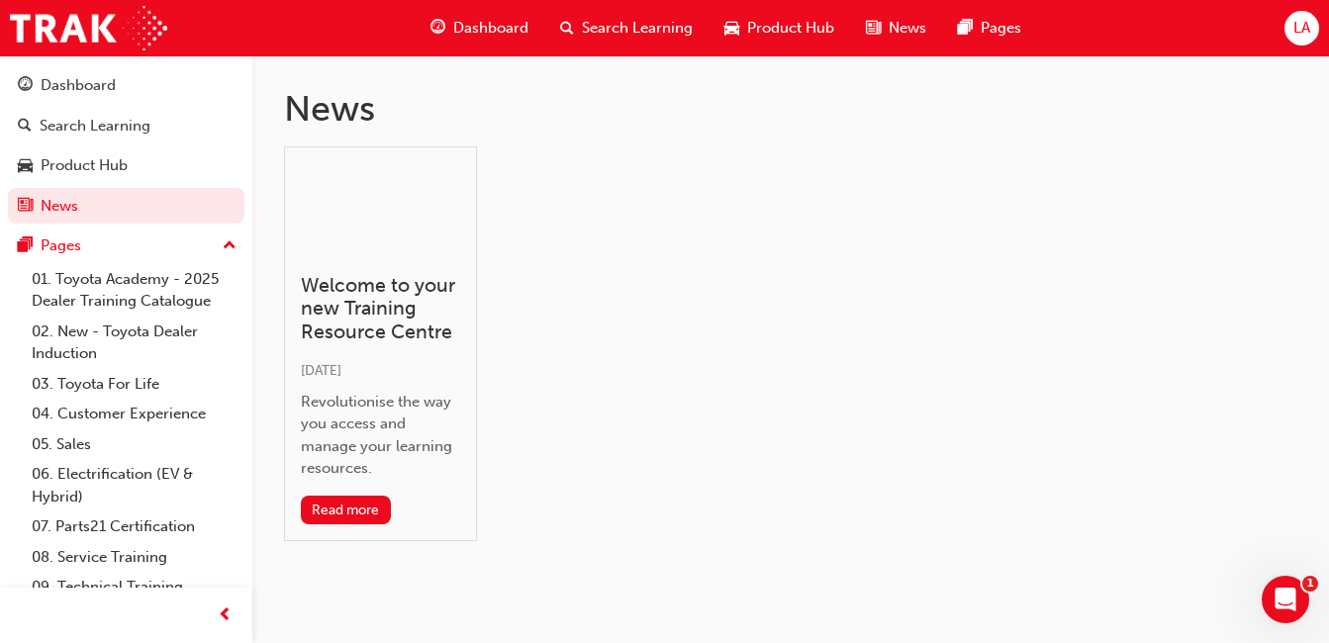
click at [167, 322] on link "02. New - Toyota Dealer Induction" at bounding box center [134, 343] width 221 height 52
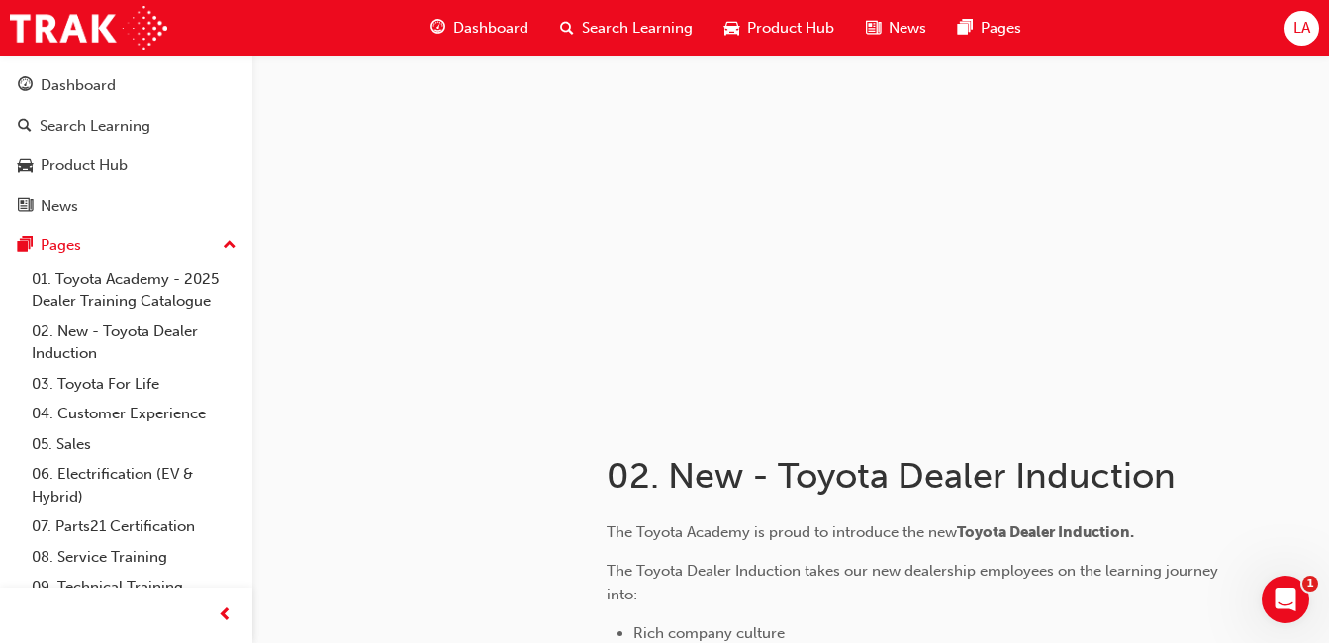
click at [137, 398] on link "03. Toyota For Life" at bounding box center [134, 384] width 221 height 31
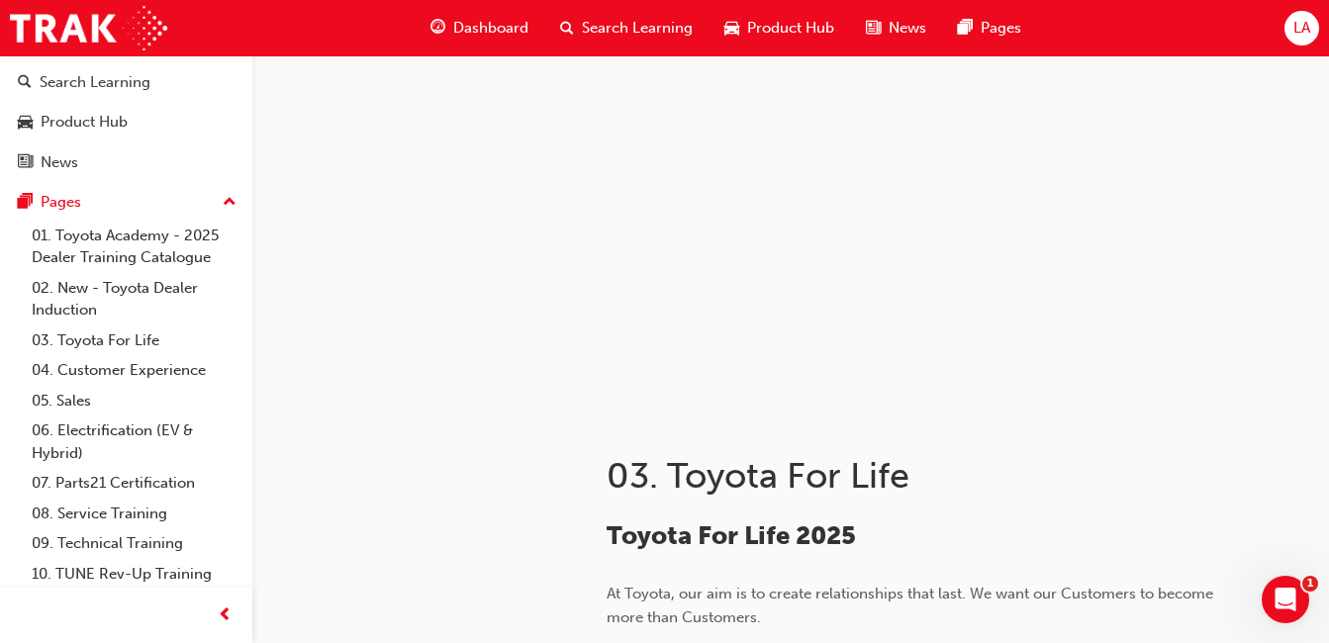
scroll to position [77, 0]
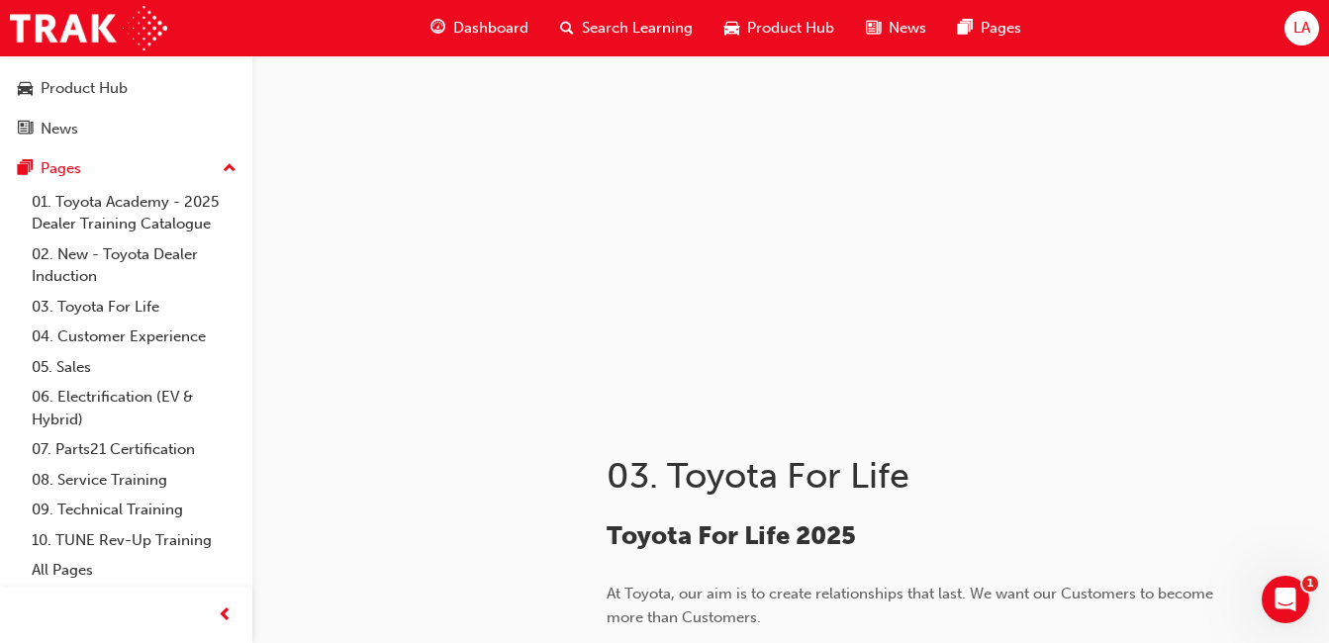
click at [155, 487] on link "08. Service Training" at bounding box center [134, 480] width 221 height 31
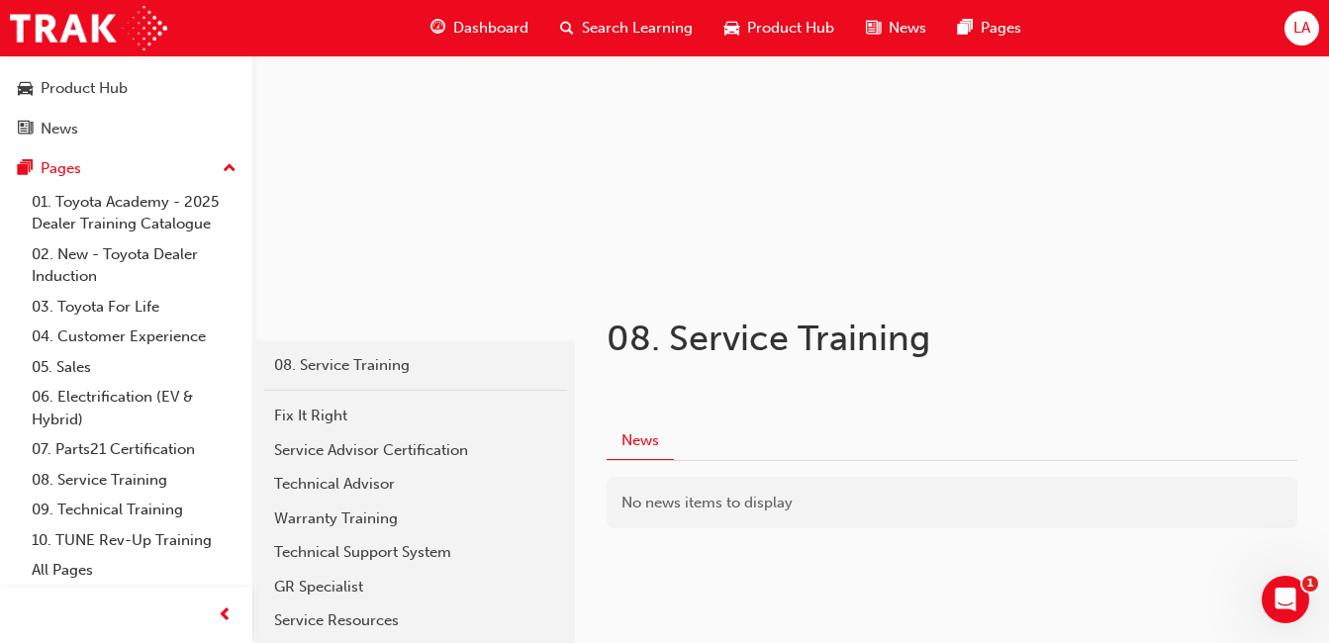
scroll to position [269, 0]
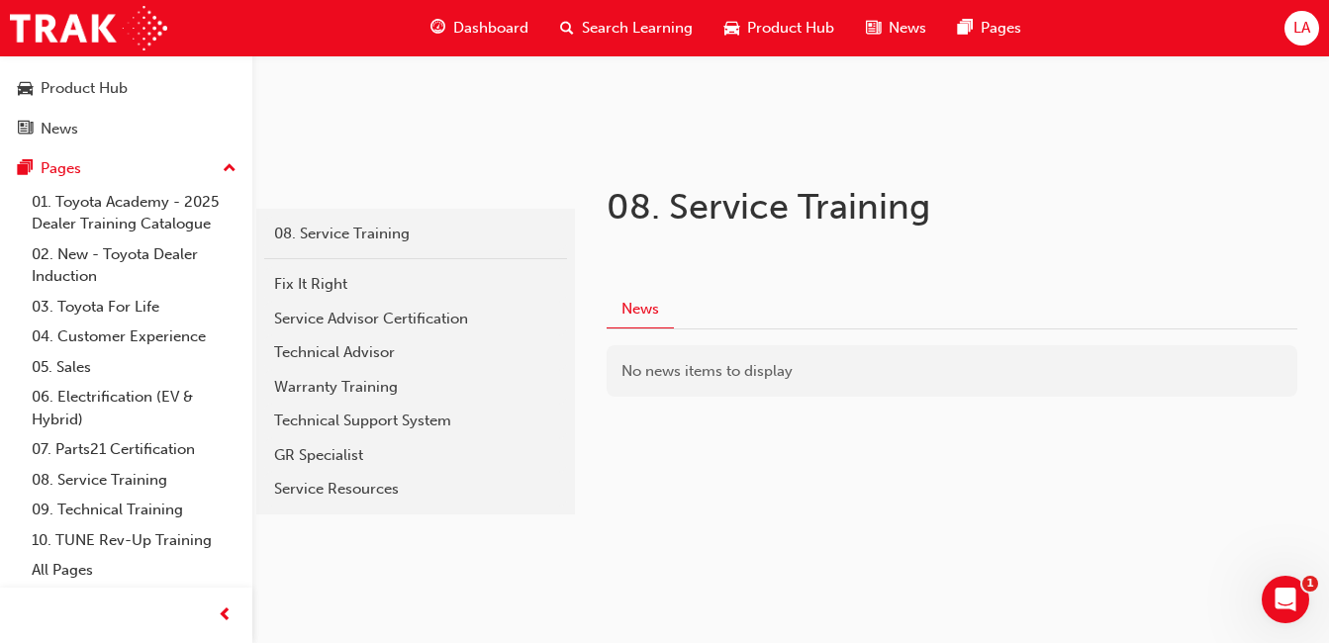
click at [138, 514] on link "09. Technical Training" at bounding box center [134, 510] width 221 height 31
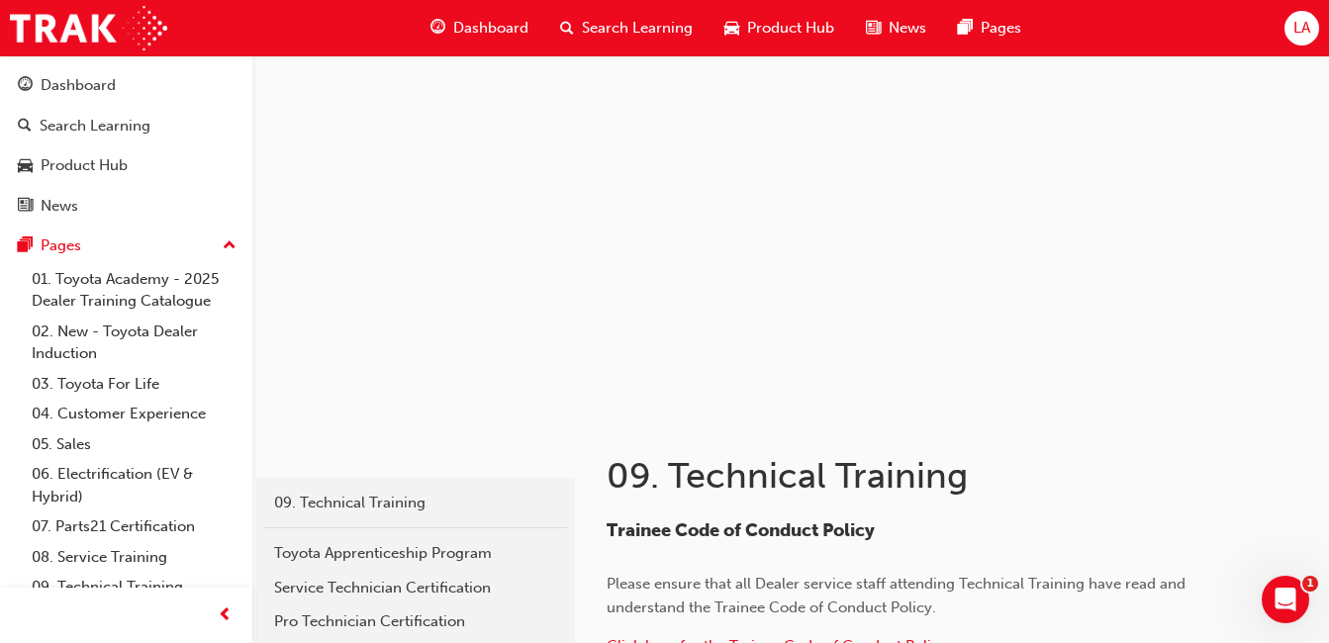
click at [1303, 42] on div "LA" at bounding box center [1301, 28] width 35 height 35
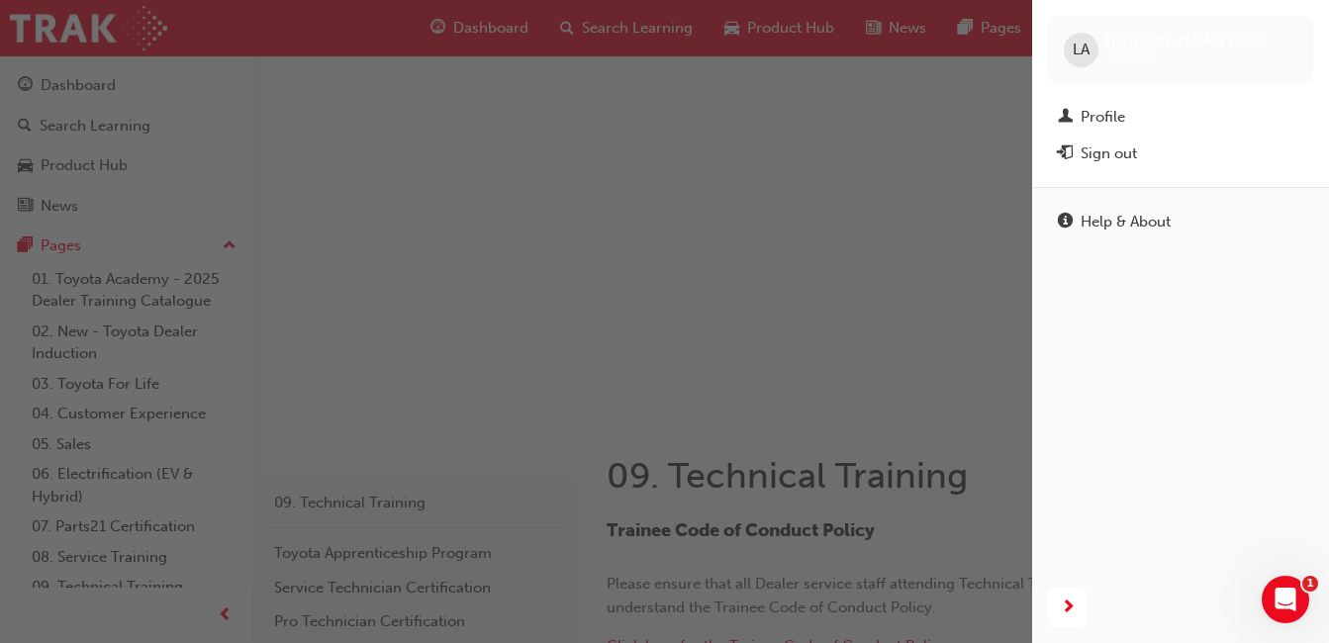
click at [1159, 118] on div "Profile" at bounding box center [1180, 117] width 245 height 25
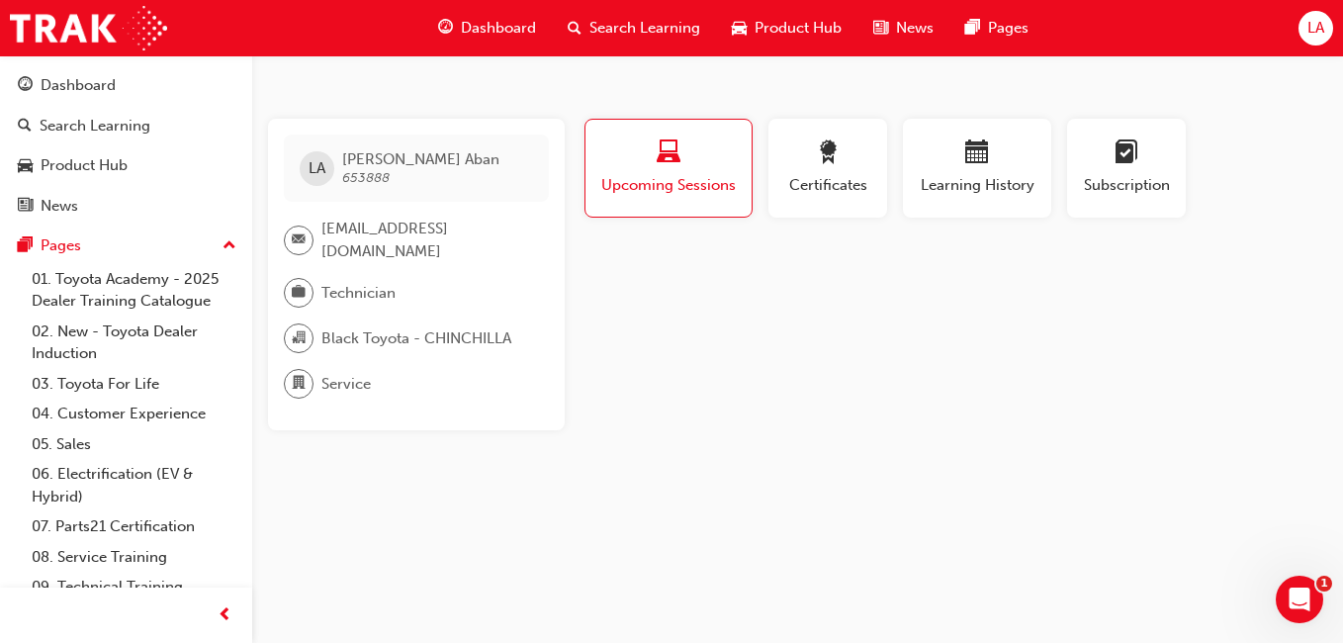
click at [820, 178] on span "Certificates" at bounding box center [827, 185] width 89 height 23
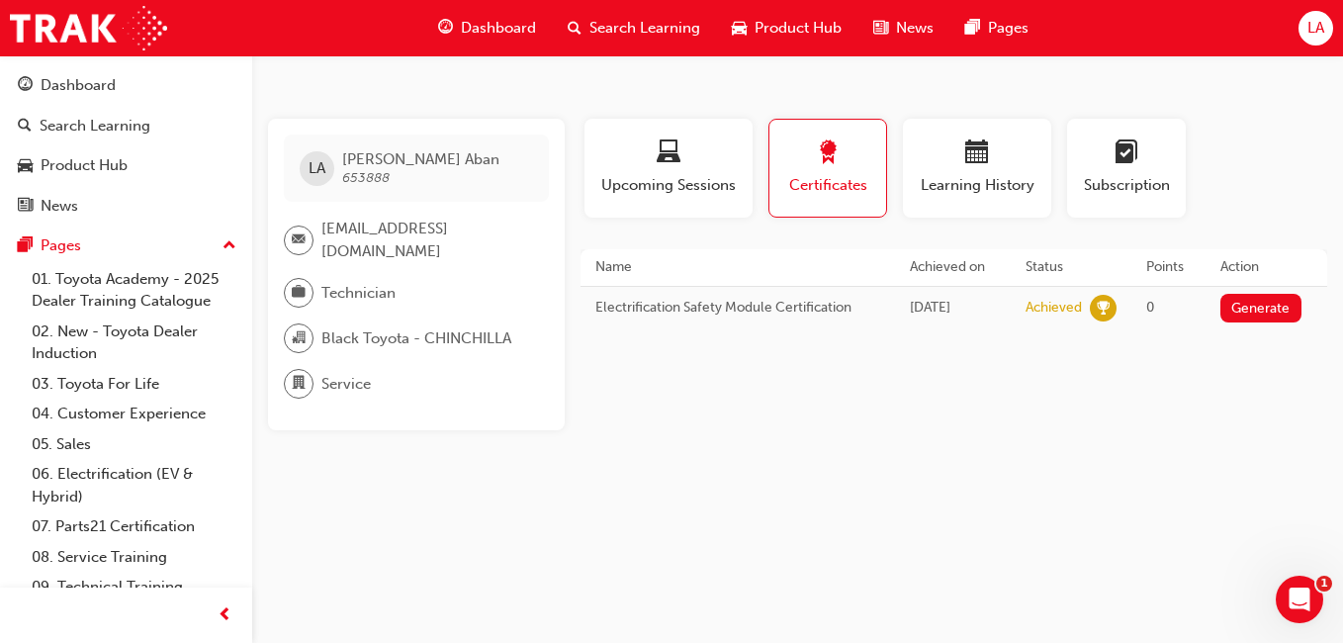
click at [997, 167] on div "button" at bounding box center [977, 155] width 119 height 31
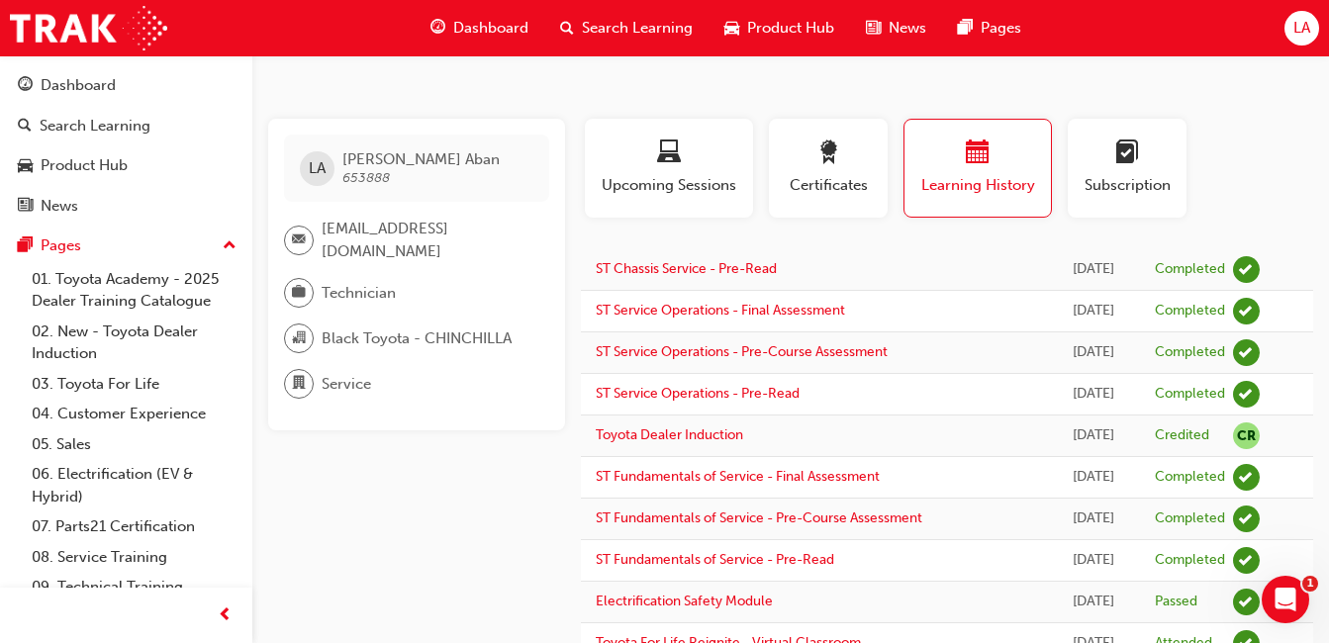
click at [711, 169] on div "button" at bounding box center [668, 155] width 138 height 31
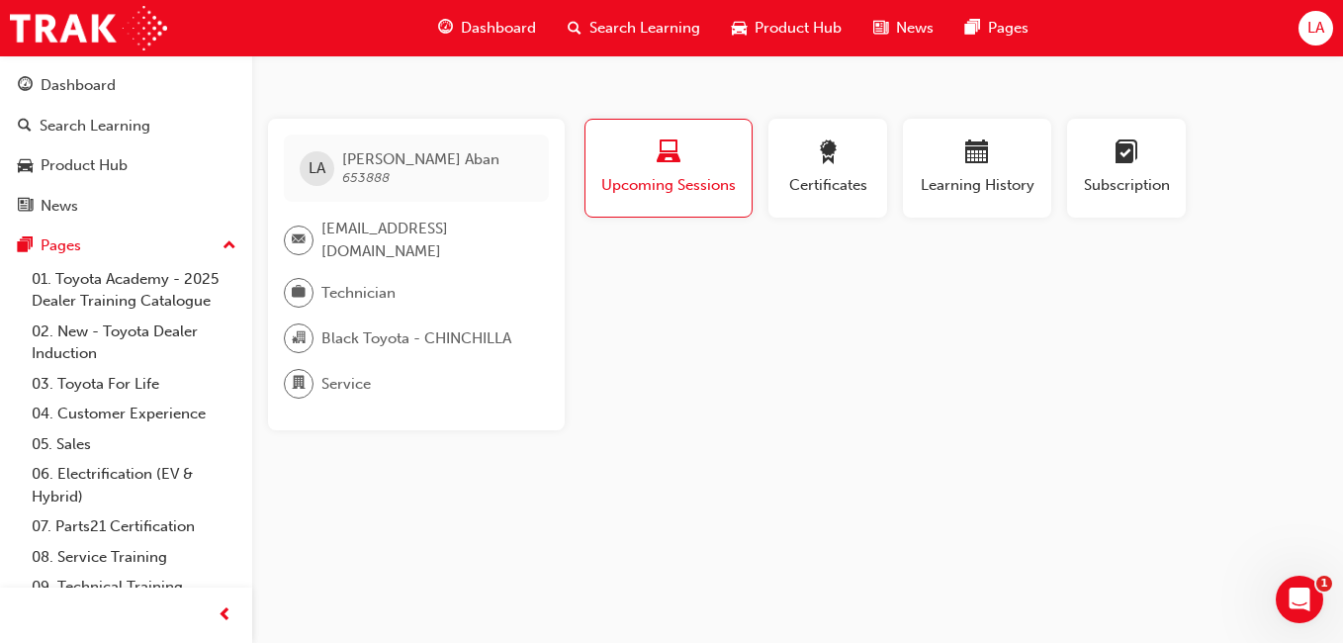
click at [832, 180] on span "Certificates" at bounding box center [827, 185] width 89 height 23
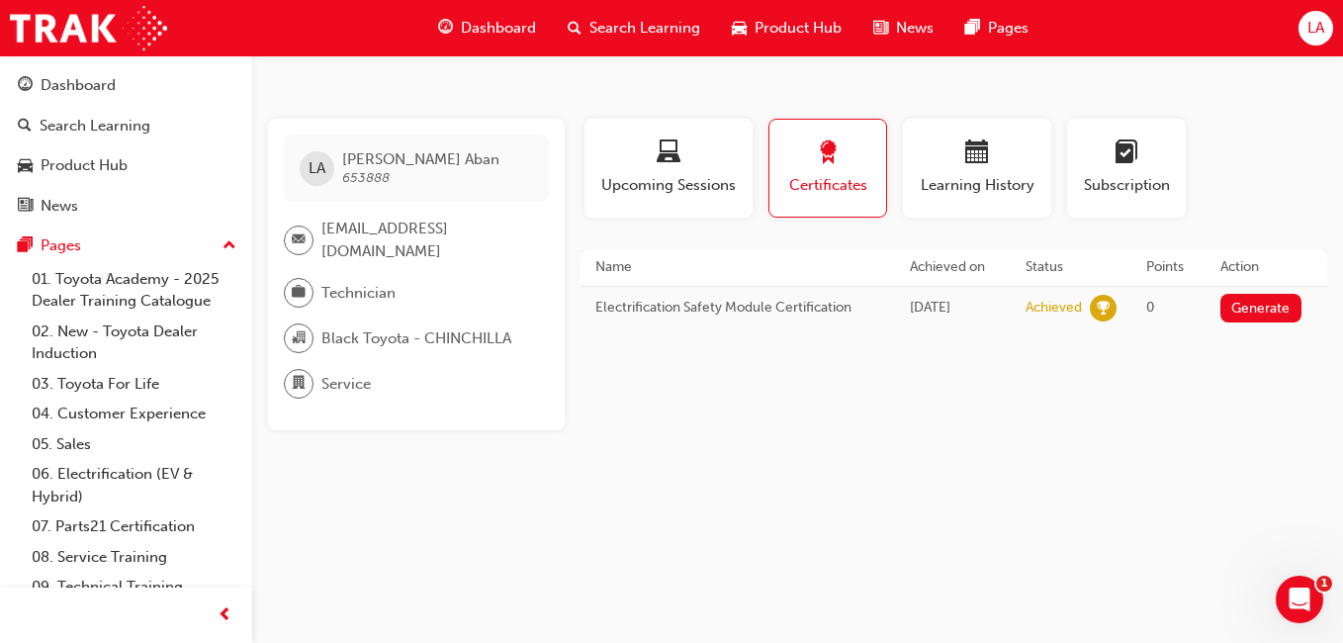
click at [1123, 190] on span "Subscription" at bounding box center [1126, 185] width 89 height 23
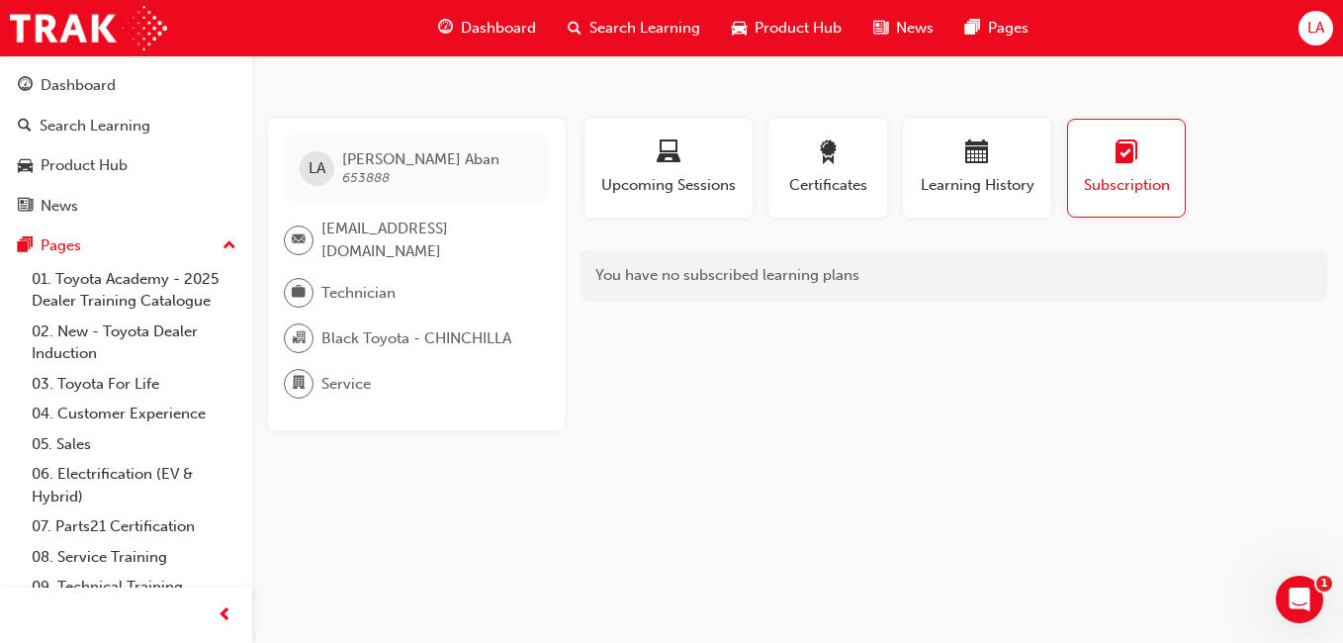
click at [975, 189] on span "Learning History" at bounding box center [977, 185] width 119 height 23
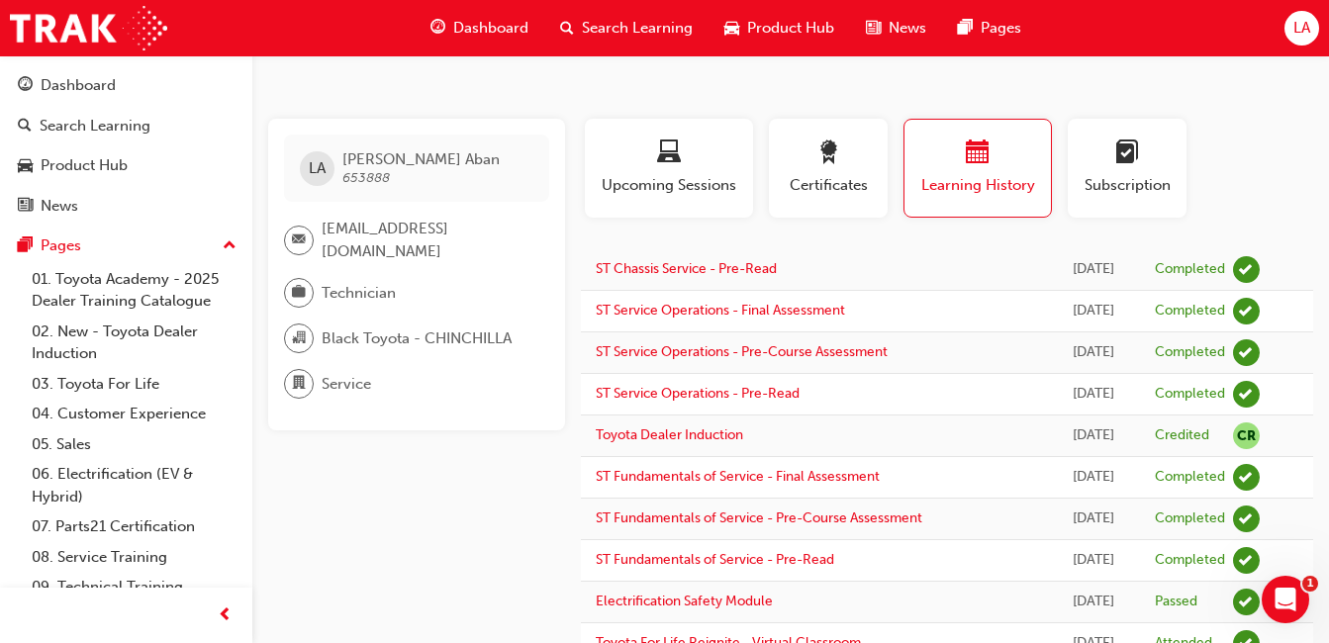
click at [147, 240] on div "Pages" at bounding box center [126, 245] width 217 height 25
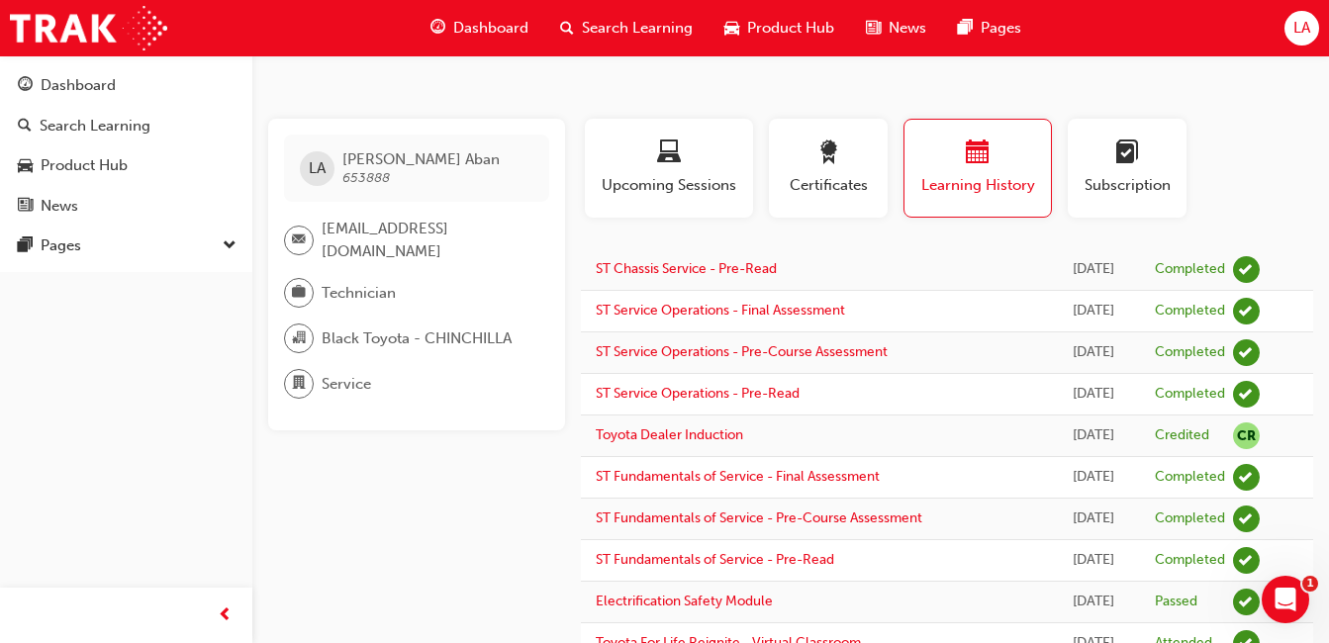
click at [150, 160] on div "Product Hub" at bounding box center [126, 165] width 217 height 25
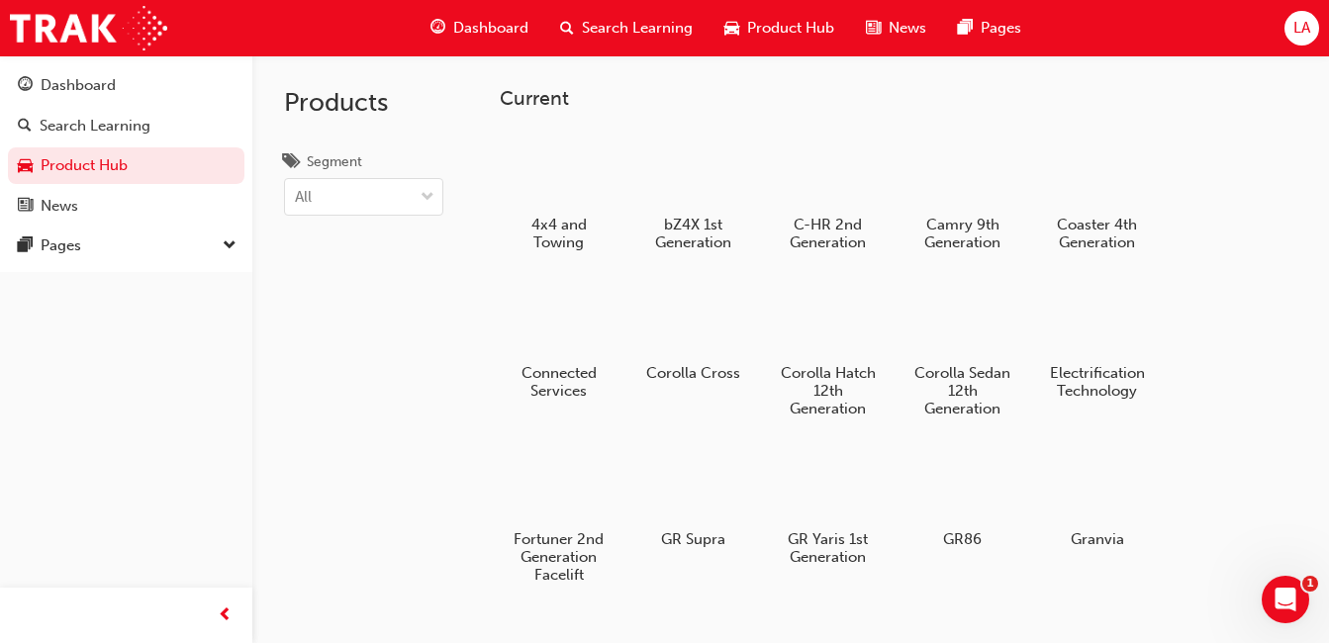
click at [146, 126] on div "Search Learning" at bounding box center [95, 126] width 111 height 23
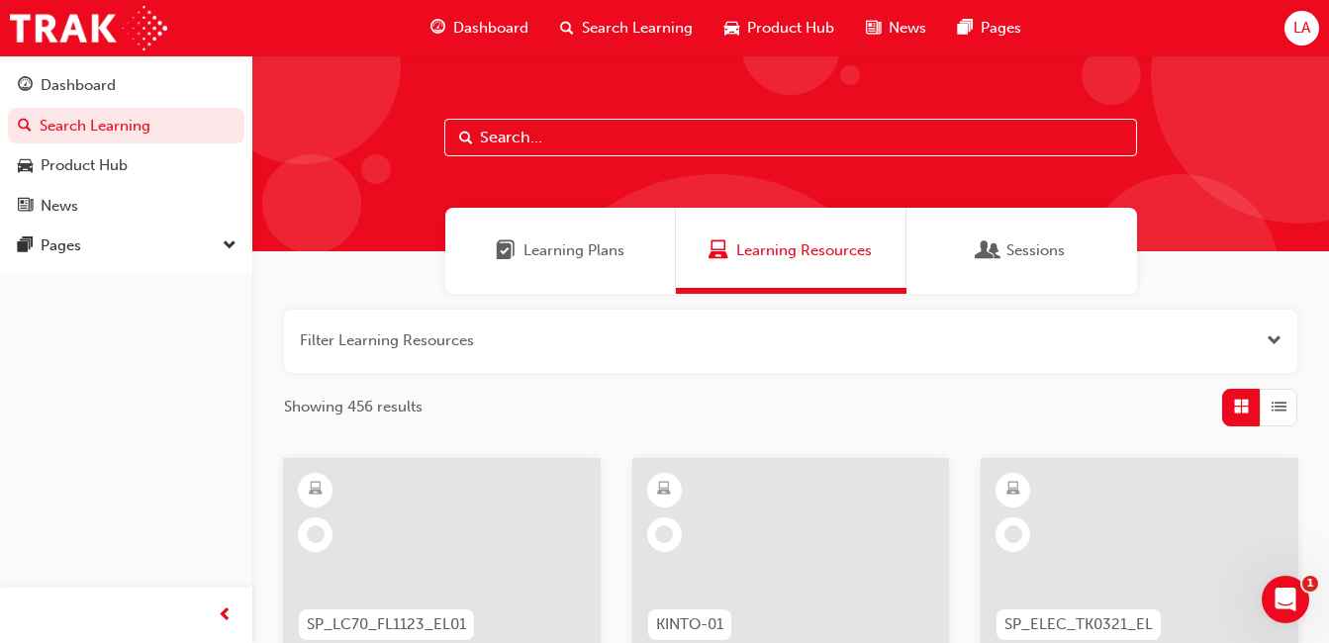
click at [135, 205] on div "News" at bounding box center [126, 206] width 217 height 25
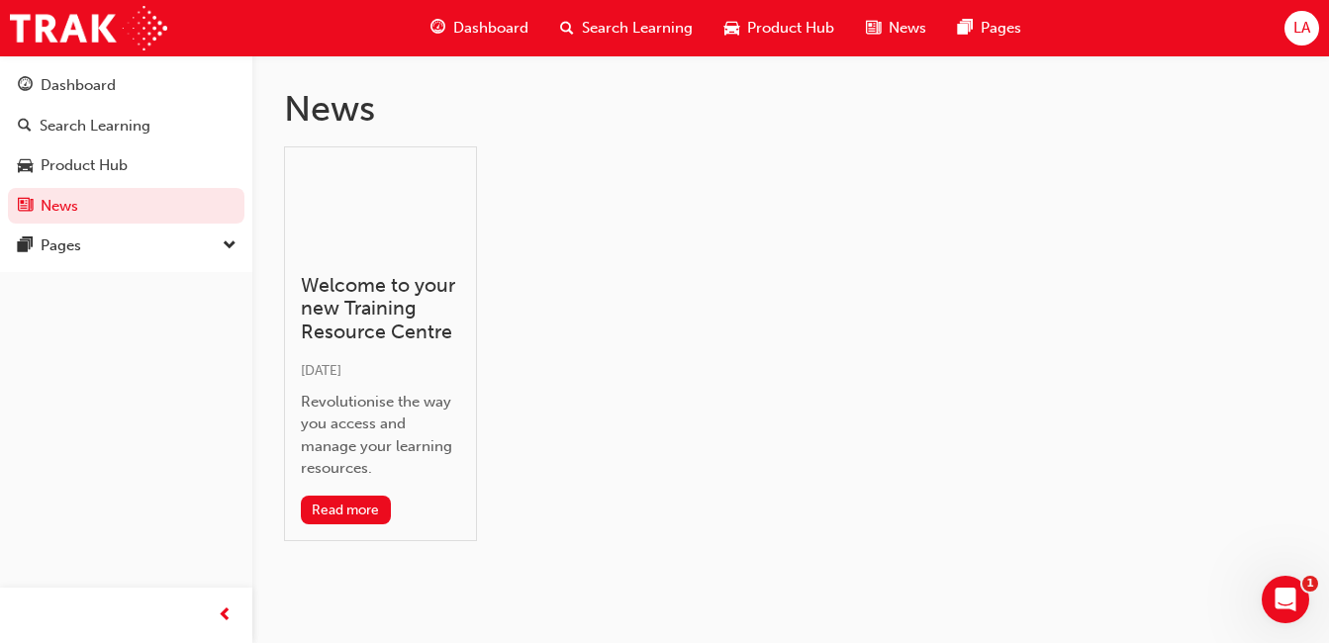
click at [138, 254] on div "Pages" at bounding box center [126, 245] width 217 height 25
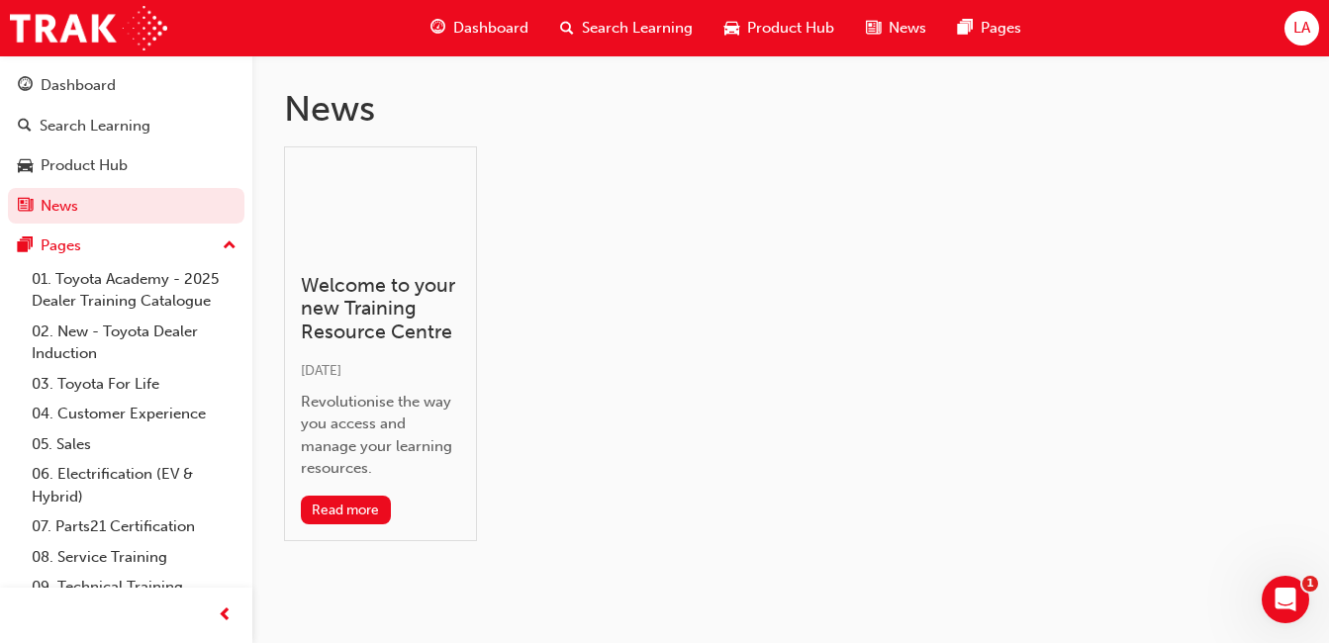
click at [172, 305] on link "01. Toyota Academy - 2025 Dealer Training Catalogue" at bounding box center [134, 290] width 221 height 52
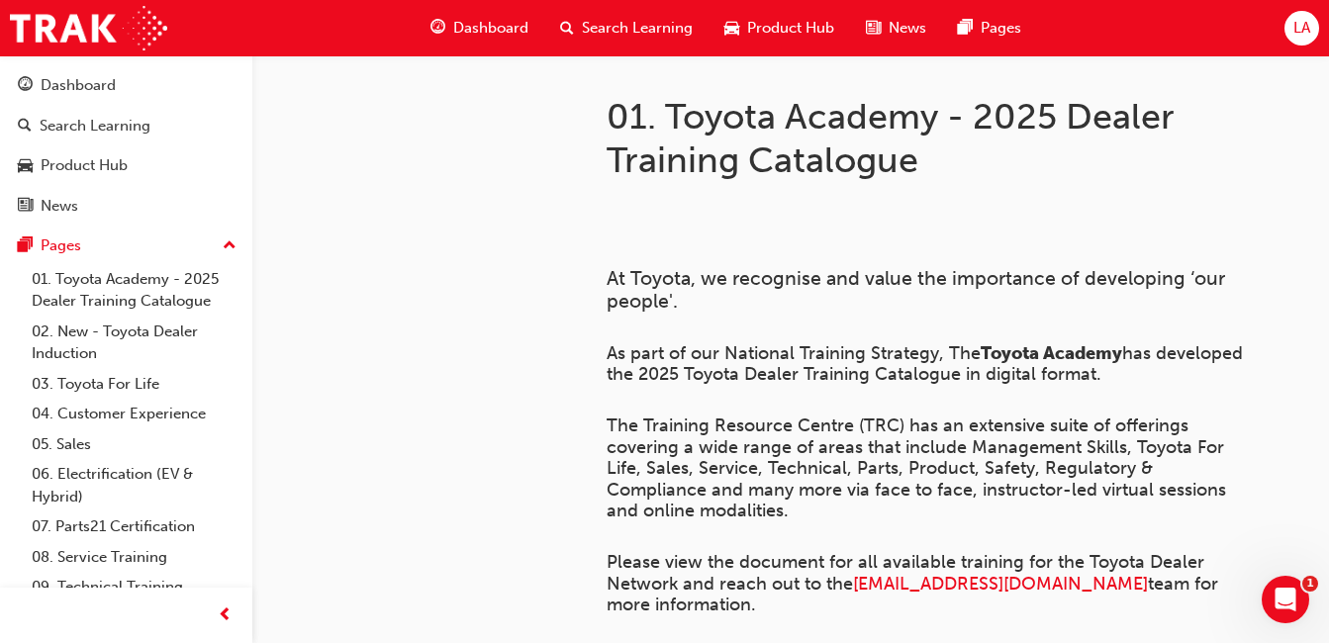
click at [168, 334] on link "02. New - Toyota Dealer Induction" at bounding box center [134, 343] width 221 height 52
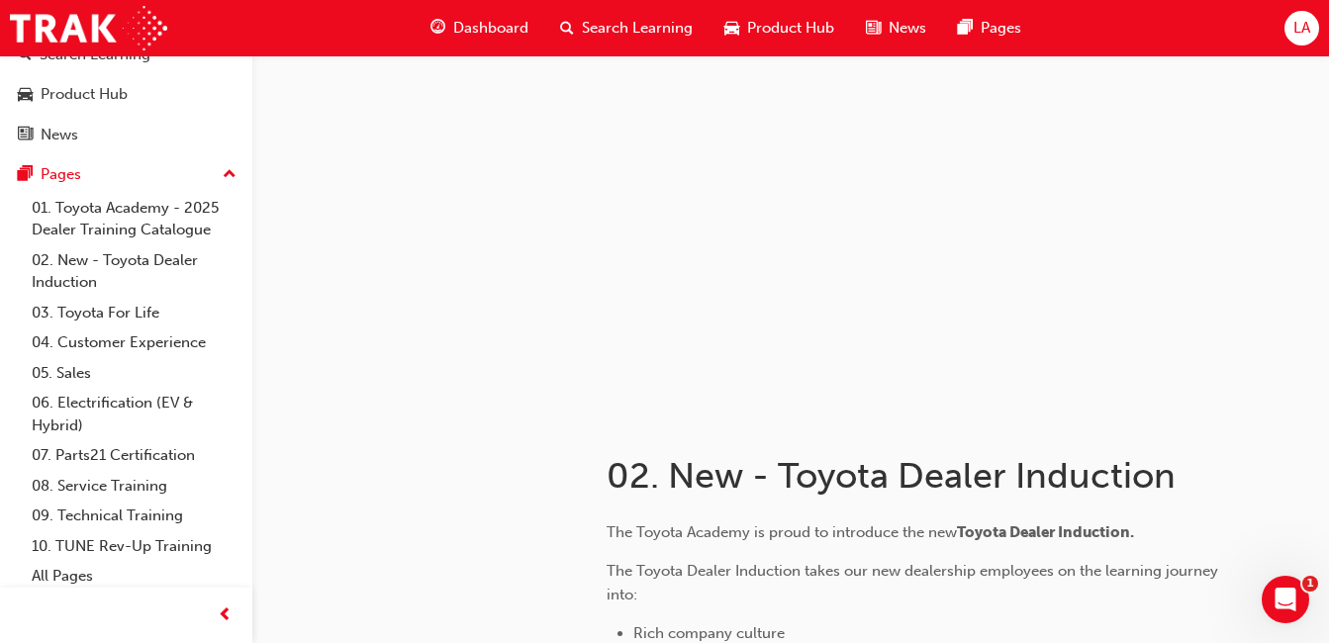
scroll to position [77, 0]
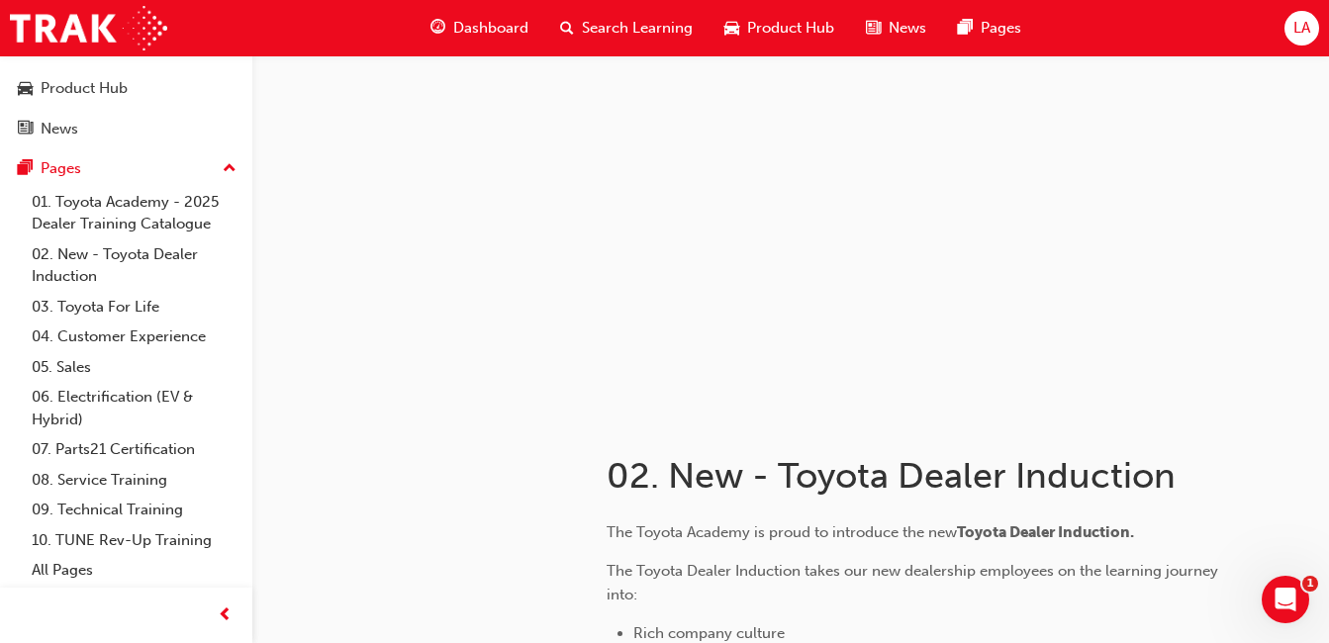
click at [157, 330] on link "04. Customer Experience" at bounding box center [134, 337] width 221 height 31
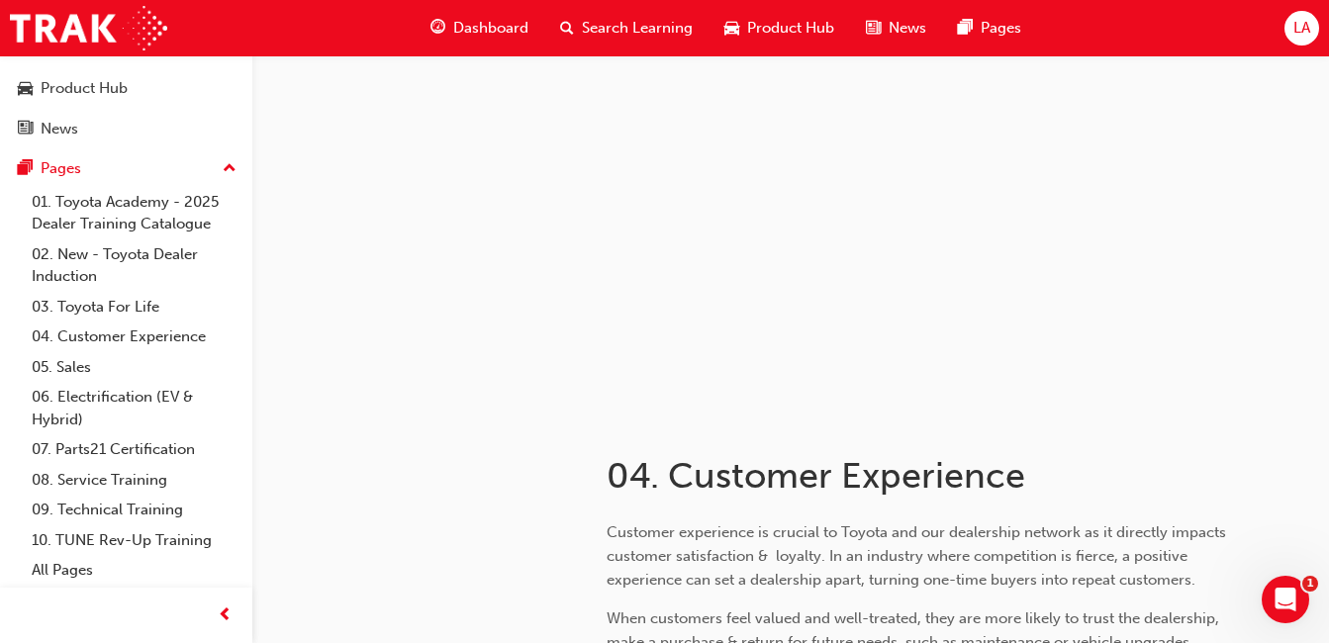
click at [143, 312] on link "03. Toyota For Life" at bounding box center [134, 307] width 221 height 31
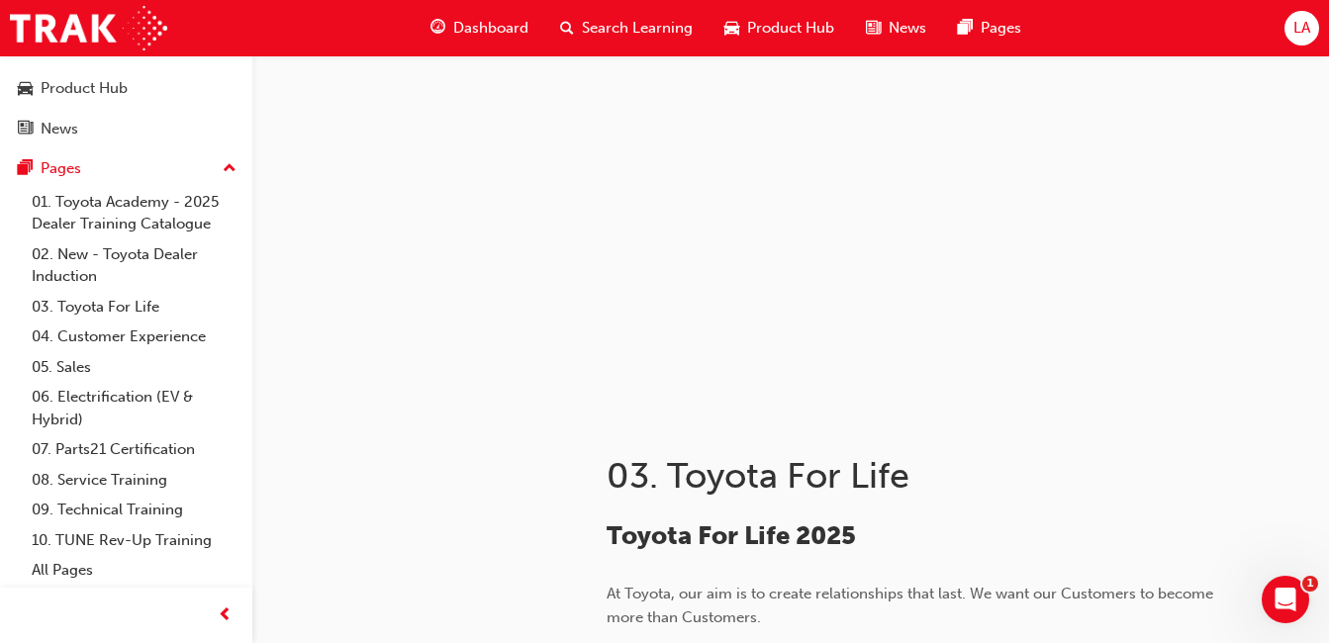
click at [148, 515] on link "09. Technical Training" at bounding box center [134, 510] width 221 height 31
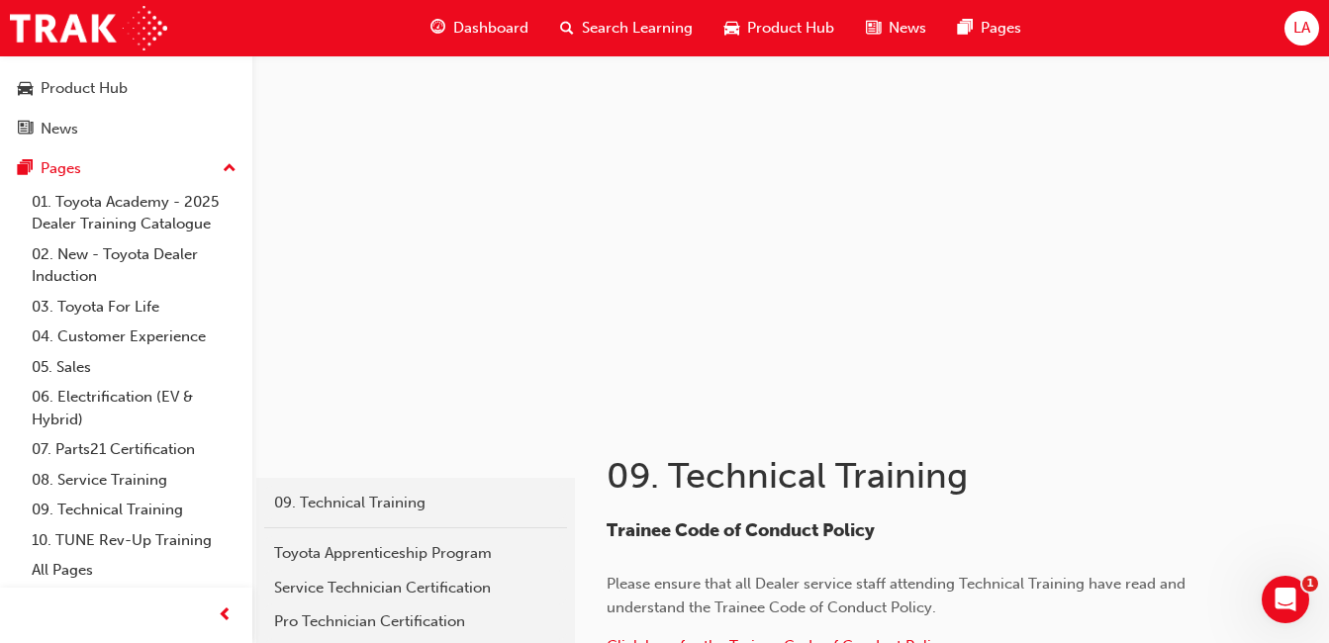
click at [130, 510] on link "09. Technical Training" at bounding box center [134, 510] width 221 height 31
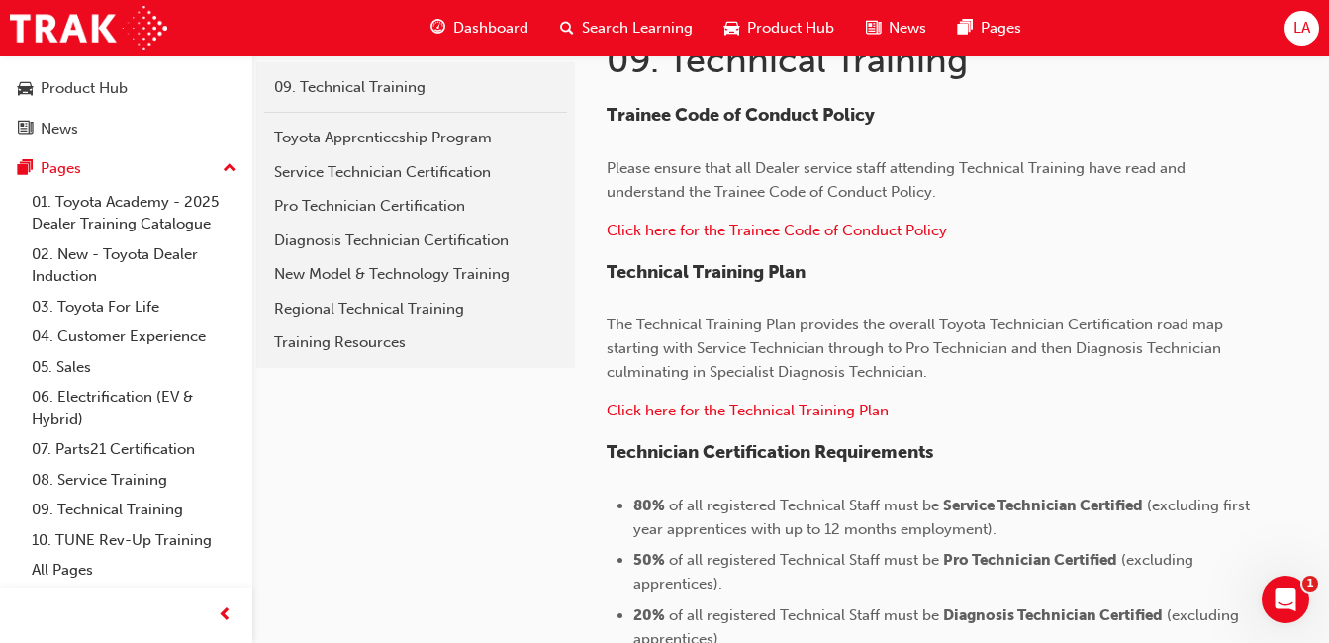
scroll to position [422, 0]
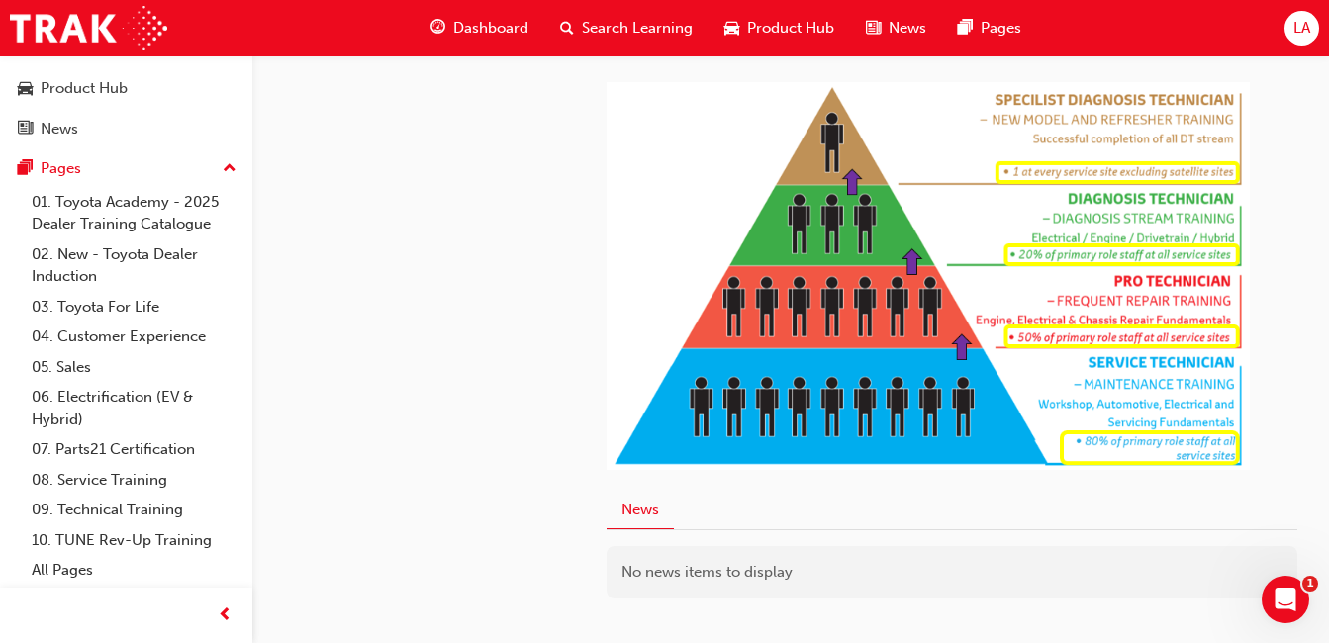
click at [119, 472] on link "08. Service Training" at bounding box center [134, 480] width 221 height 31
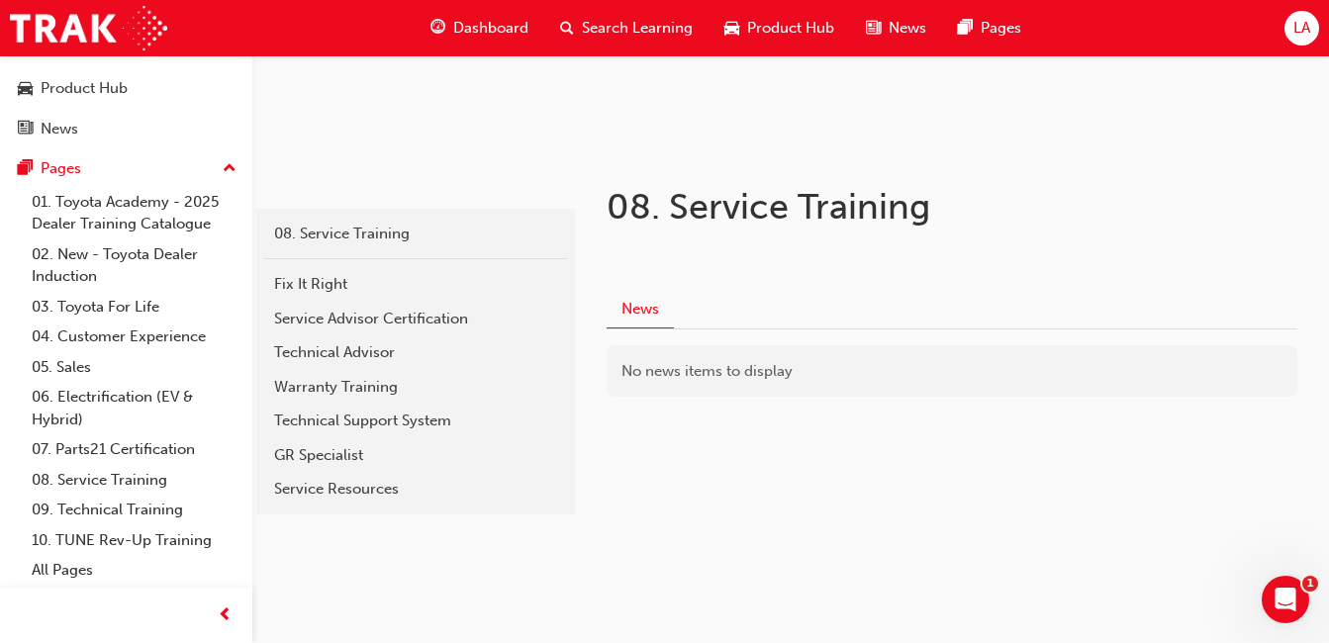
scroll to position [269, 0]
click at [896, 374] on div "No news items to display" at bounding box center [951, 371] width 691 height 52
click at [379, 491] on div "Service Resources" at bounding box center [415, 489] width 283 height 23
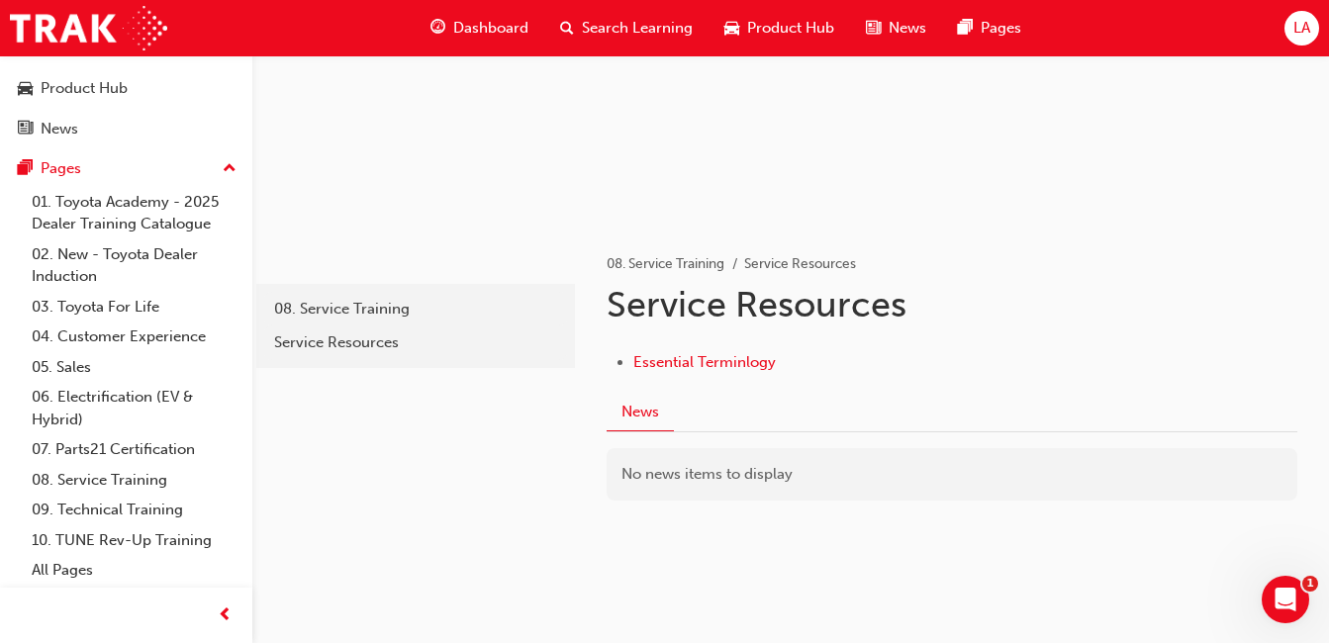
scroll to position [228, 0]
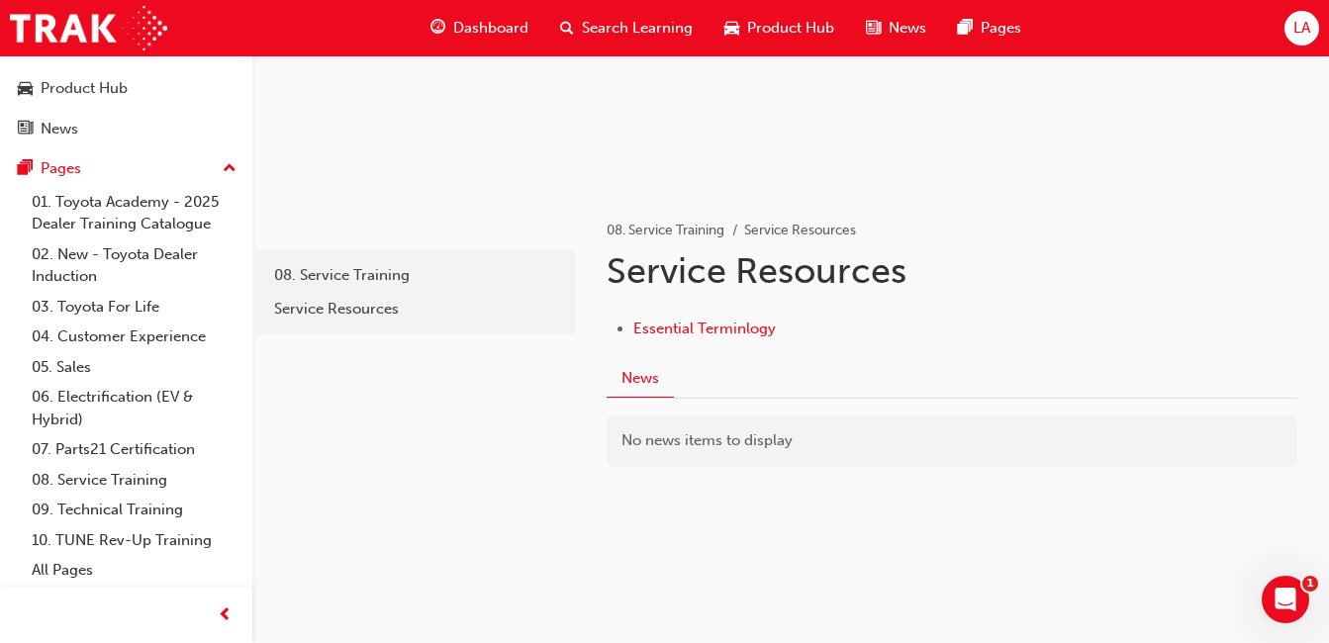
click at [137, 477] on link "08. Service Training" at bounding box center [134, 480] width 221 height 31
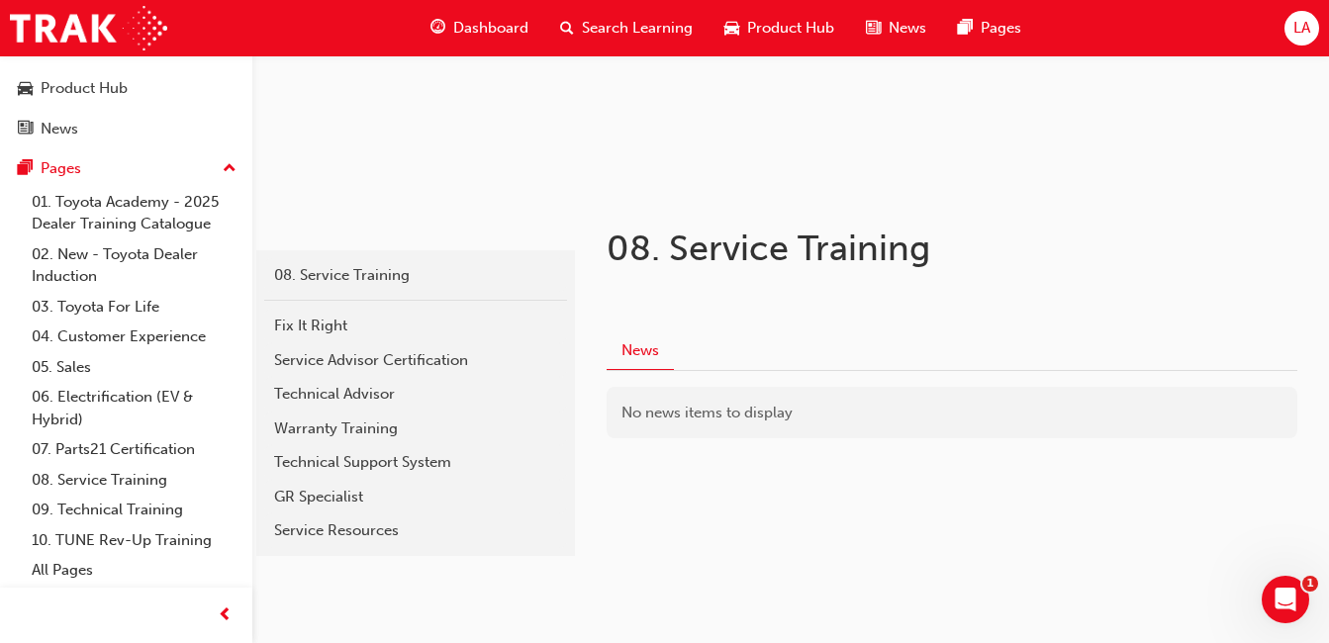
click at [134, 228] on link "01. Toyota Academy - 2025 Dealer Training Catalogue" at bounding box center [134, 213] width 221 height 52
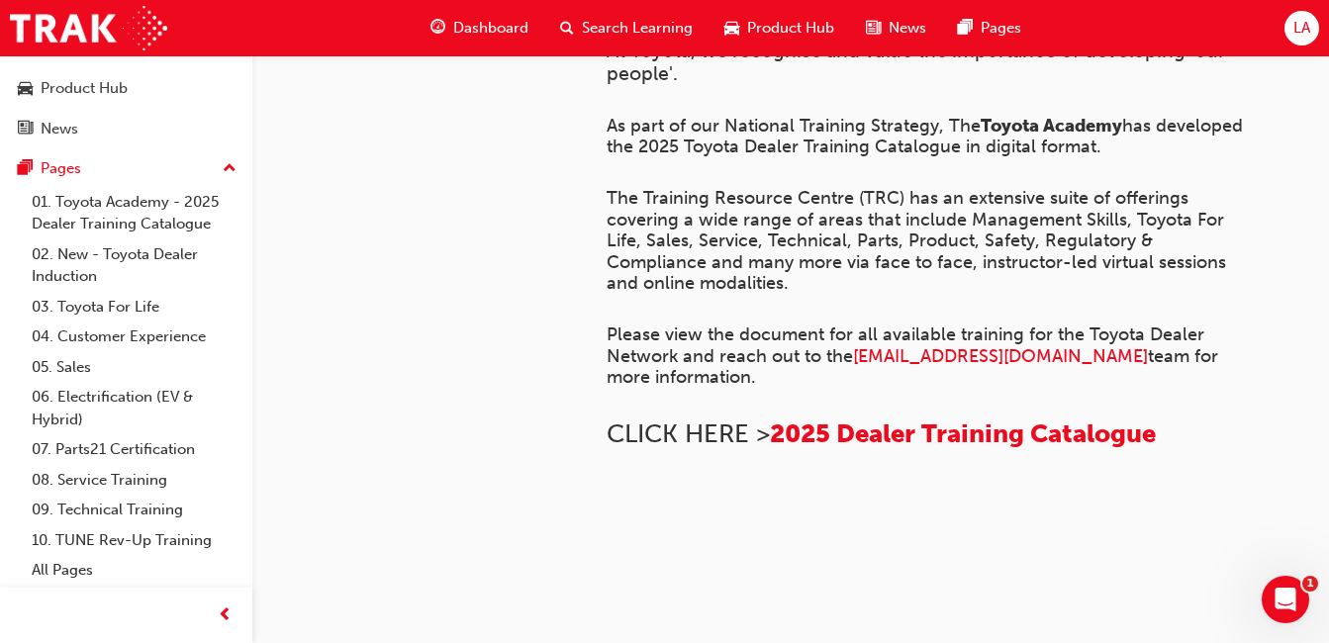
click at [1301, 29] on span "LA" at bounding box center [1301, 28] width 17 height 23
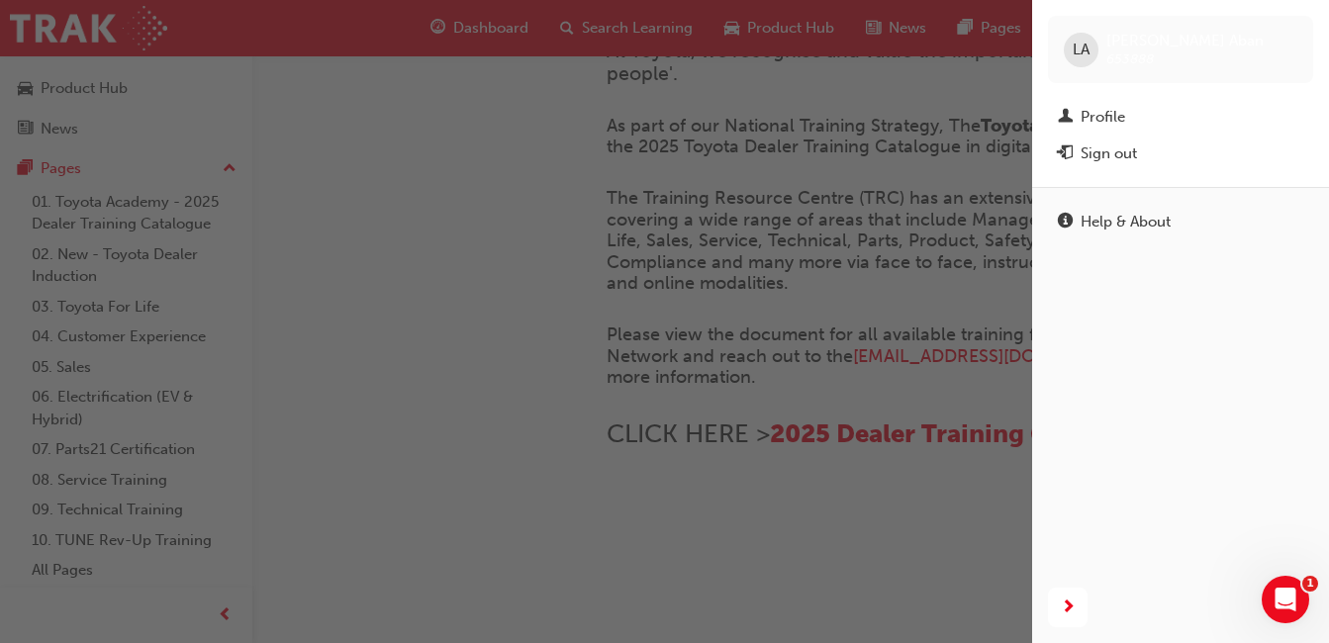
click at [1151, 110] on div "Profile" at bounding box center [1180, 117] width 245 height 25
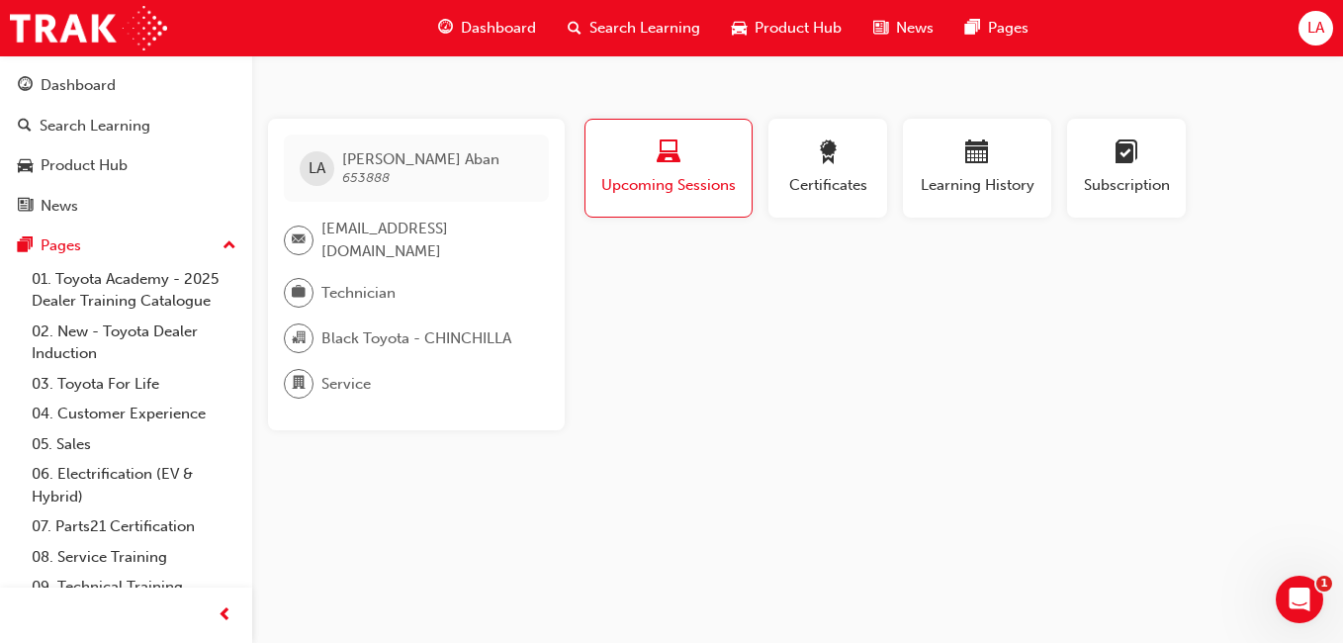
click at [119, 89] on div "Dashboard" at bounding box center [126, 85] width 217 height 25
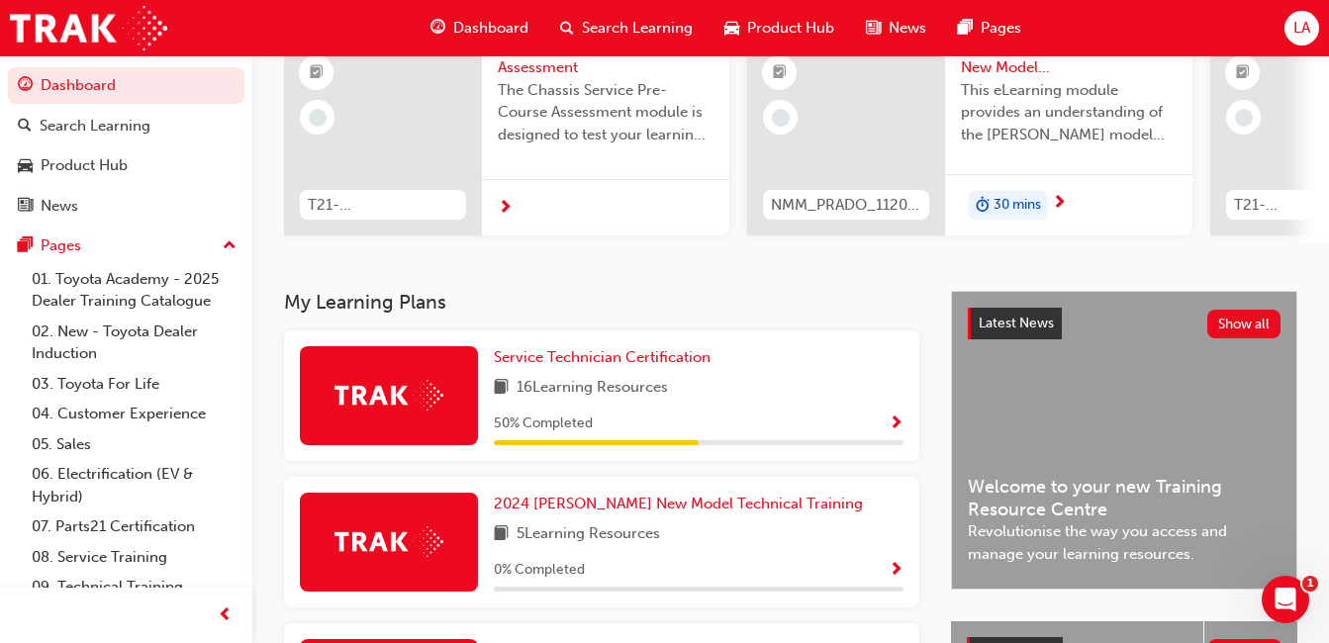
scroll to position [215, 0]
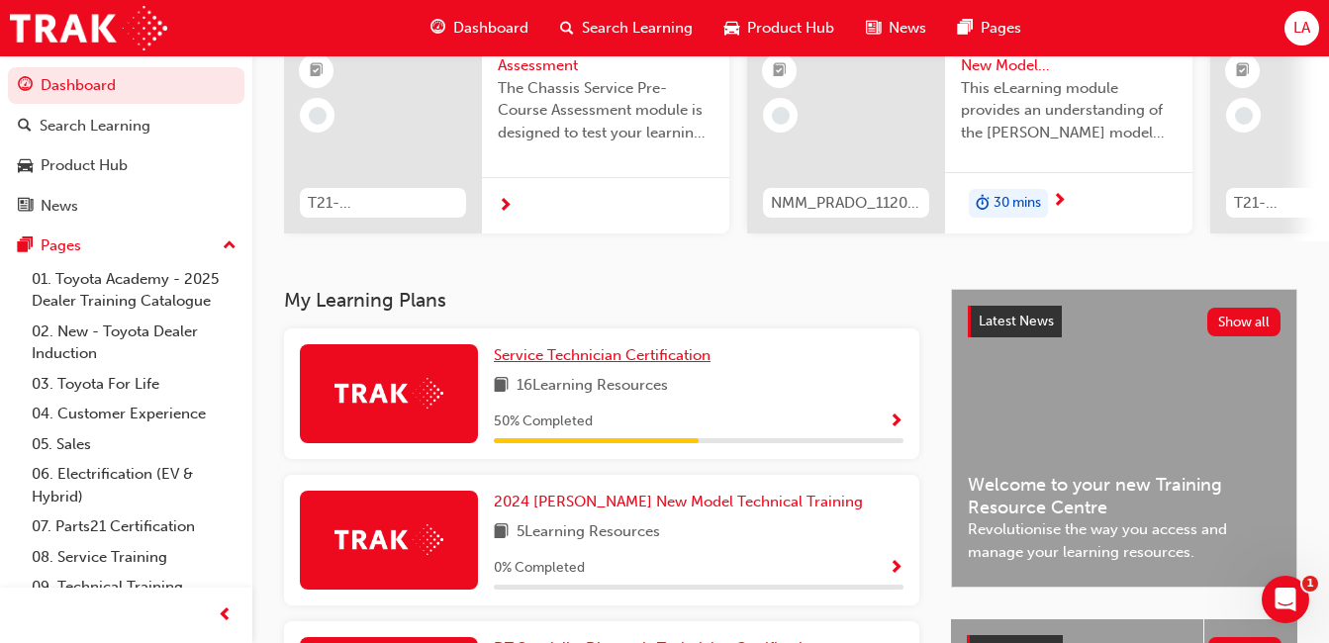
click at [630, 357] on span "Service Technician Certification" at bounding box center [602, 355] width 217 height 18
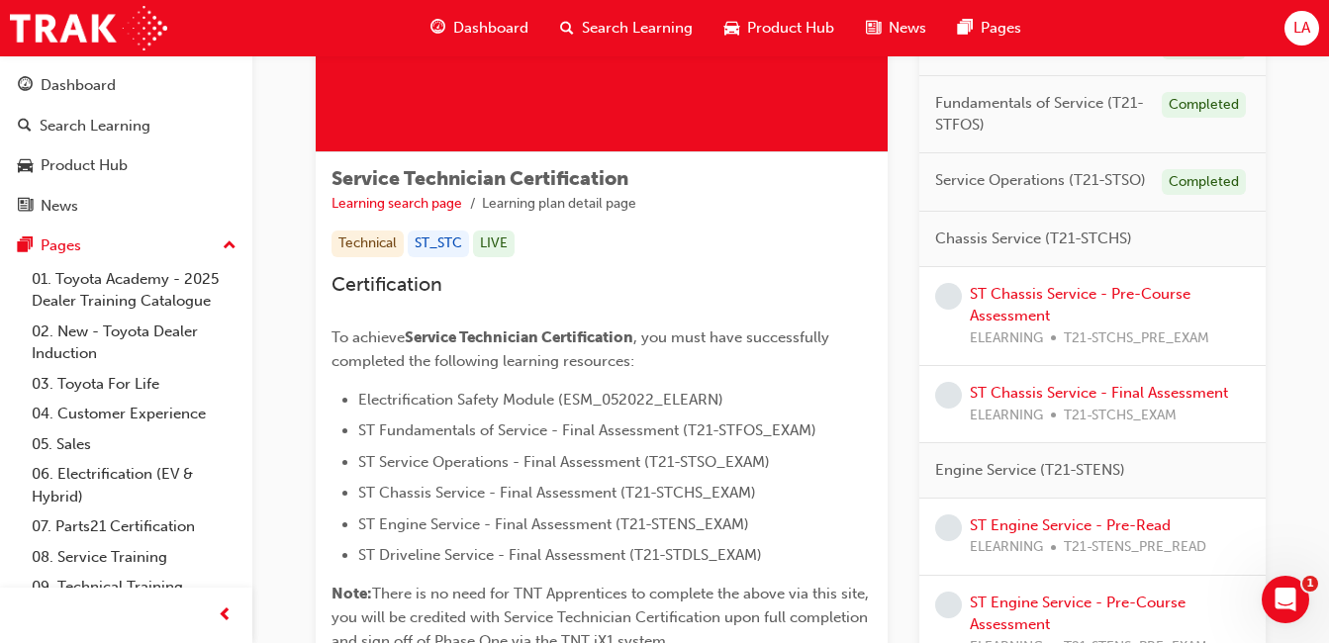
scroll to position [252, 0]
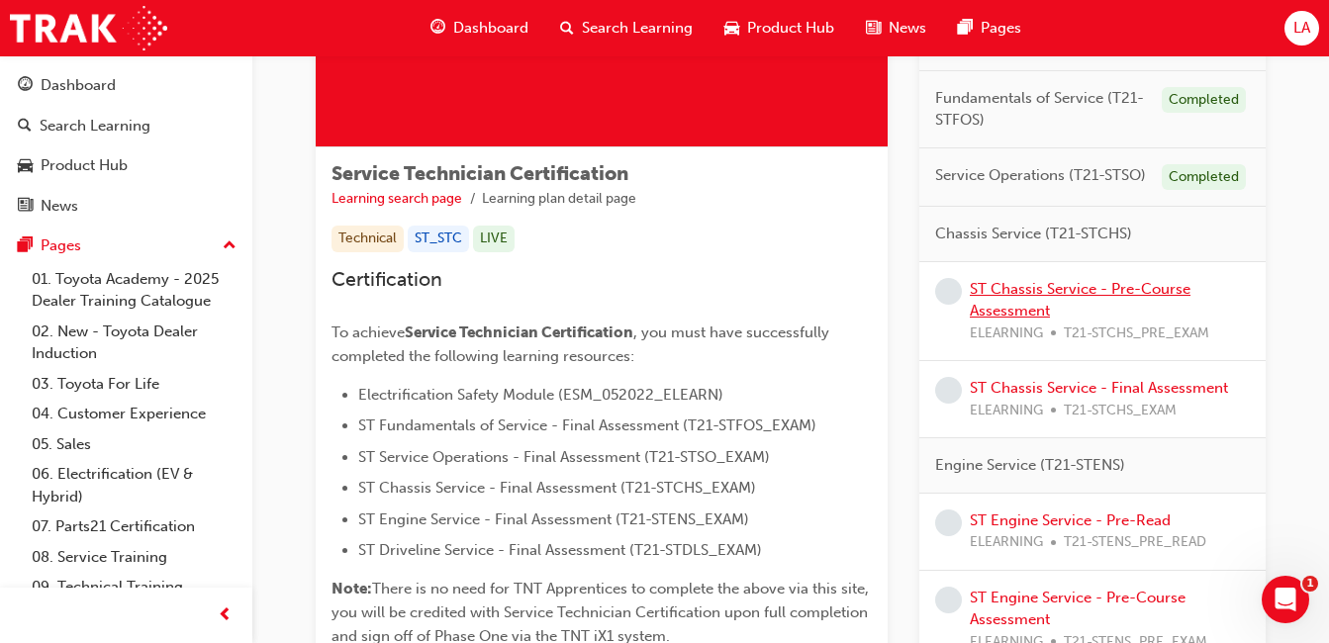
click at [1017, 291] on link "ST Chassis Service - Pre-Course Assessment" at bounding box center [1079, 300] width 221 height 41
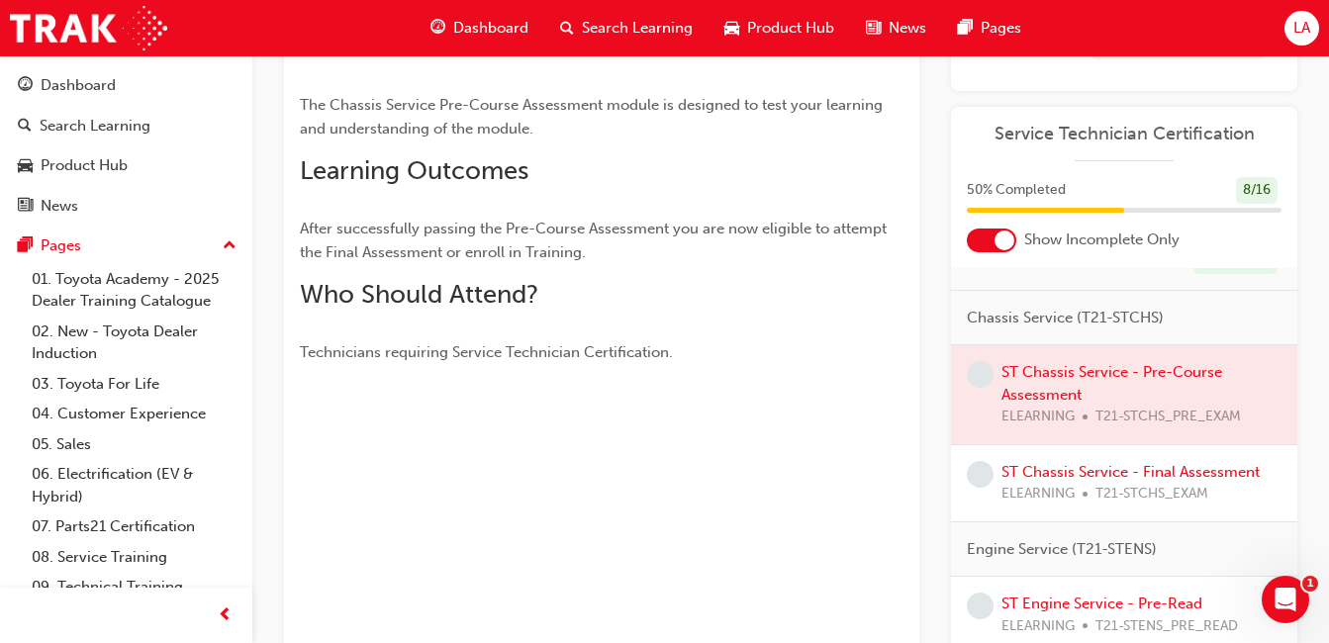
scroll to position [178, 0]
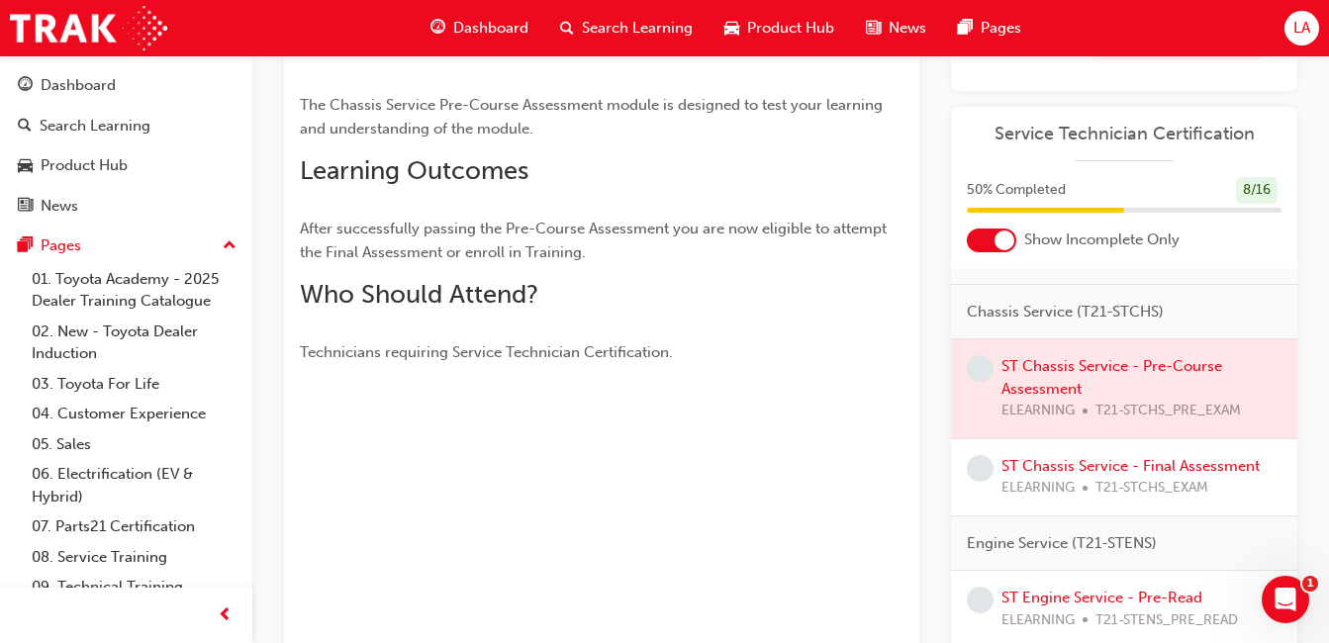
click at [1145, 416] on div at bounding box center [1124, 388] width 346 height 99
click at [1042, 419] on div at bounding box center [1124, 388] width 346 height 99
click at [978, 382] on span "learningRecordVerb_NONE-icon" at bounding box center [980, 368] width 27 height 27
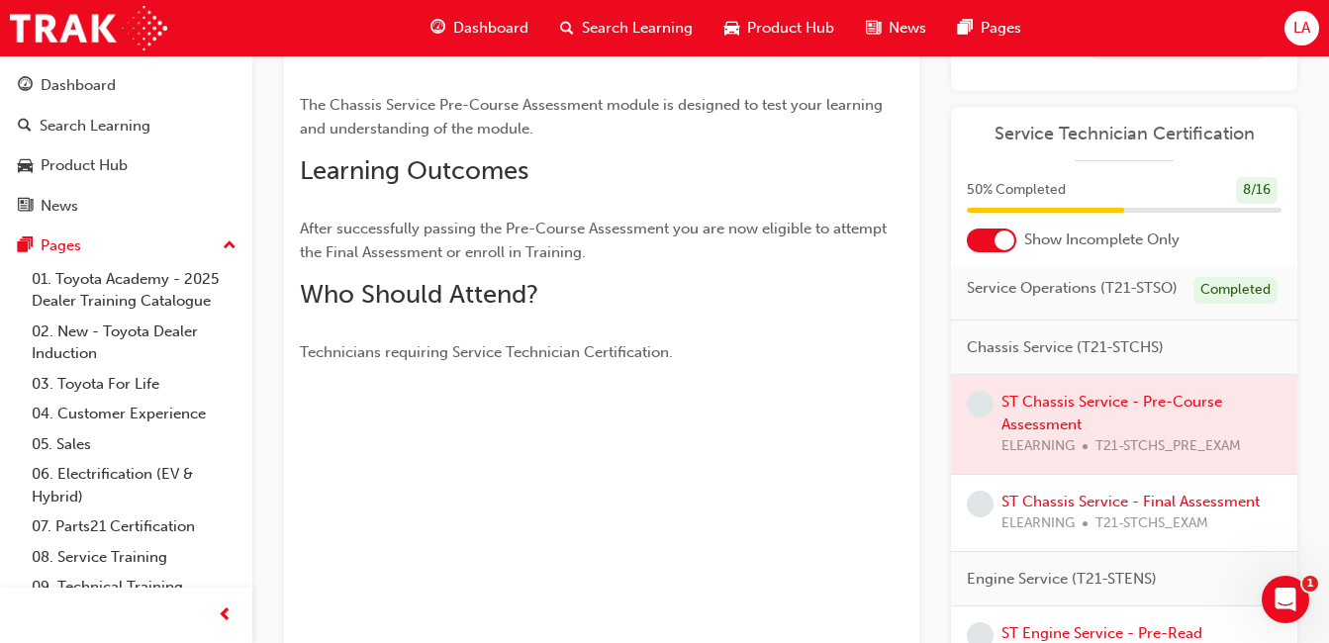
scroll to position [145, 0]
click at [1054, 444] on div at bounding box center [1124, 421] width 346 height 99
click at [1119, 447] on div at bounding box center [1124, 421] width 346 height 99
click at [1093, 438] on div at bounding box center [1124, 421] width 346 height 99
click at [1058, 449] on div at bounding box center [1124, 421] width 346 height 99
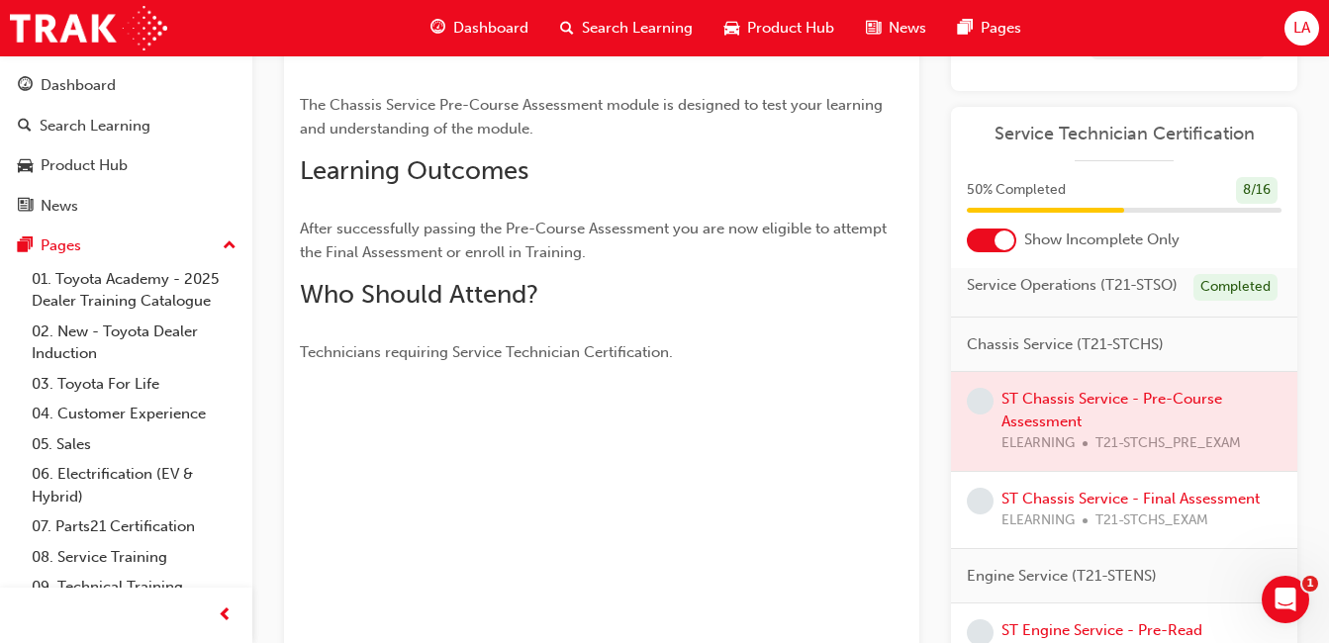
click at [1075, 448] on div at bounding box center [1124, 421] width 346 height 99
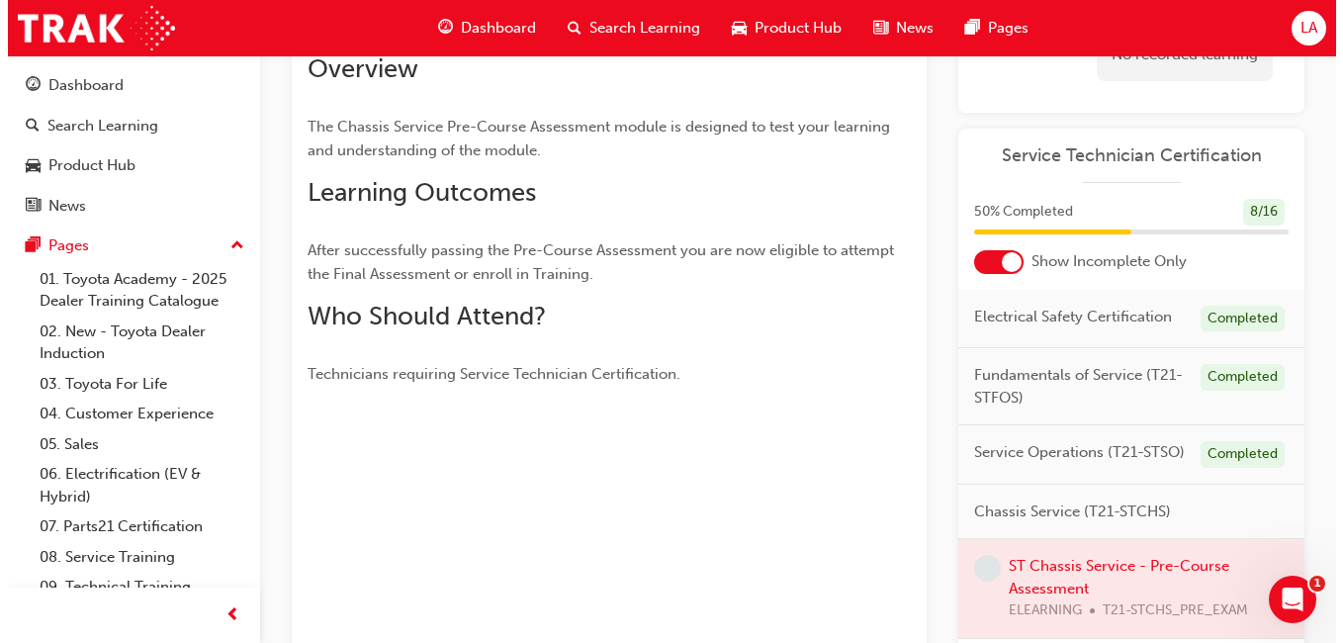
scroll to position [0, 0]
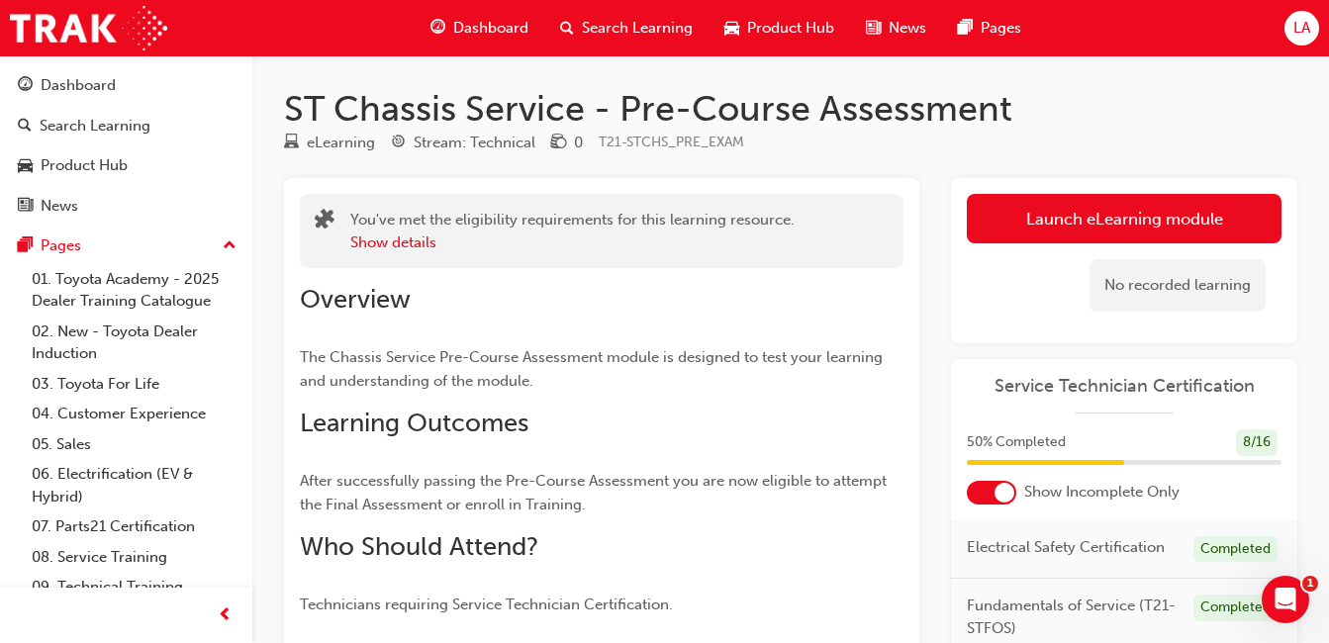
click at [1154, 220] on link "Launch eLearning module" at bounding box center [1124, 218] width 315 height 49
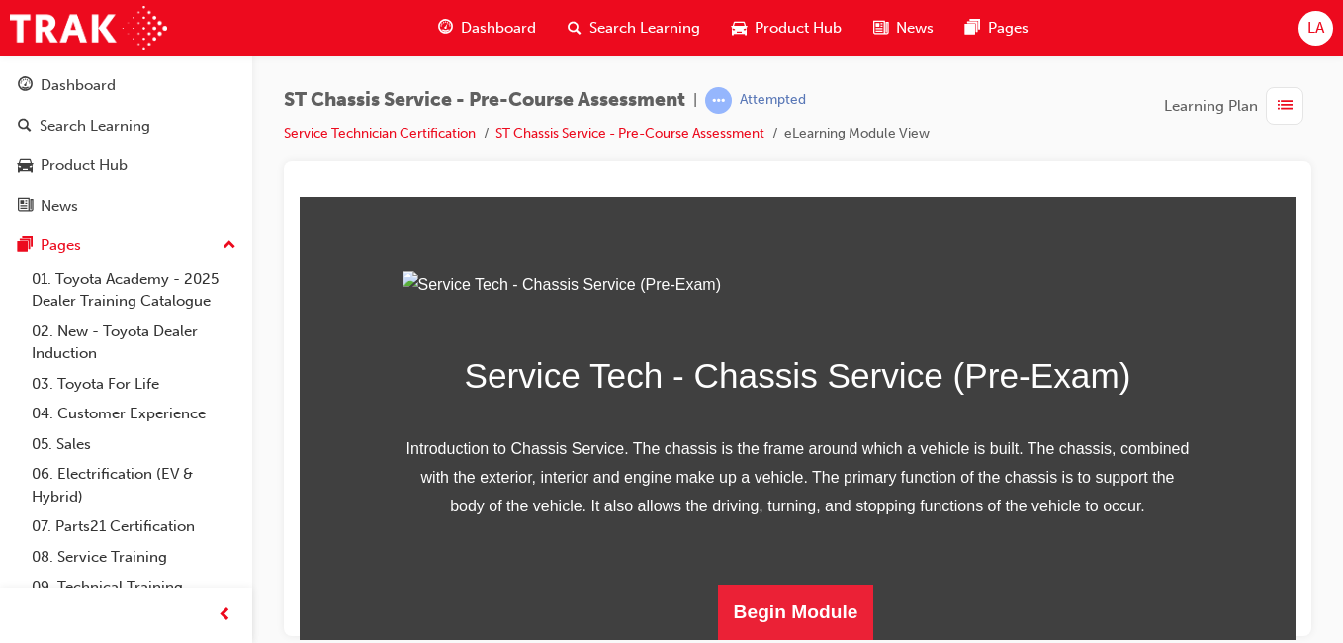
scroll to position [328, 0]
click at [814, 607] on button "Begin Module" at bounding box center [796, 611] width 156 height 55
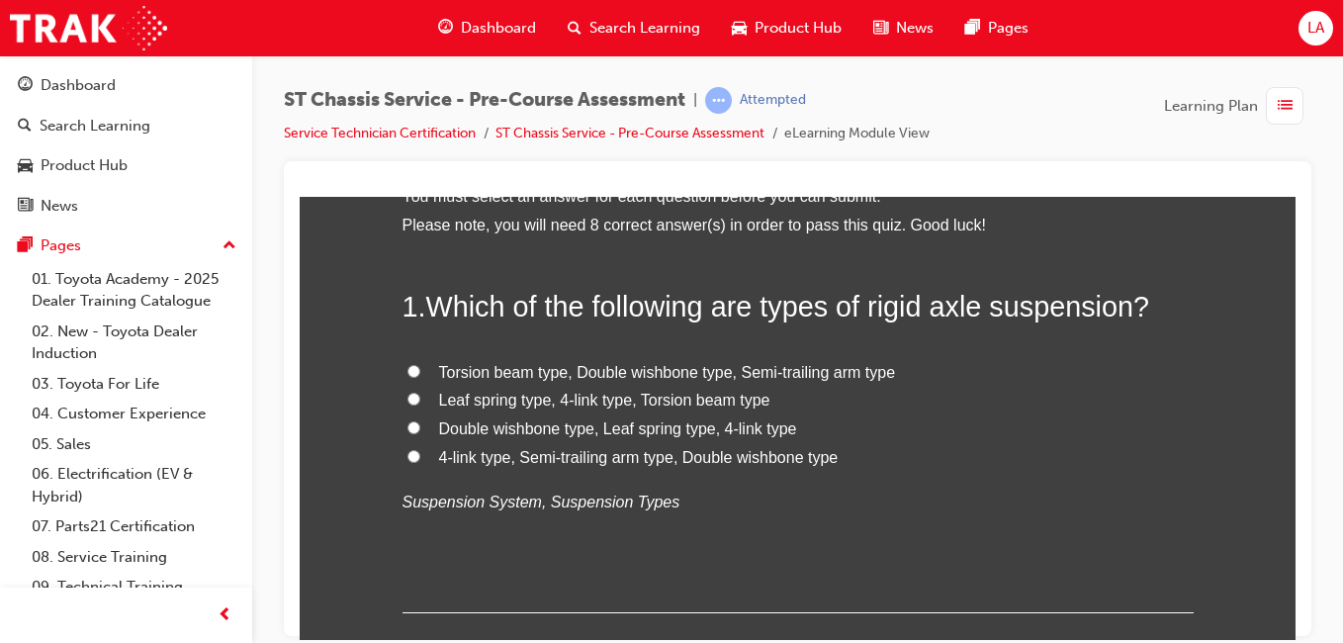
scroll to position [132, 0]
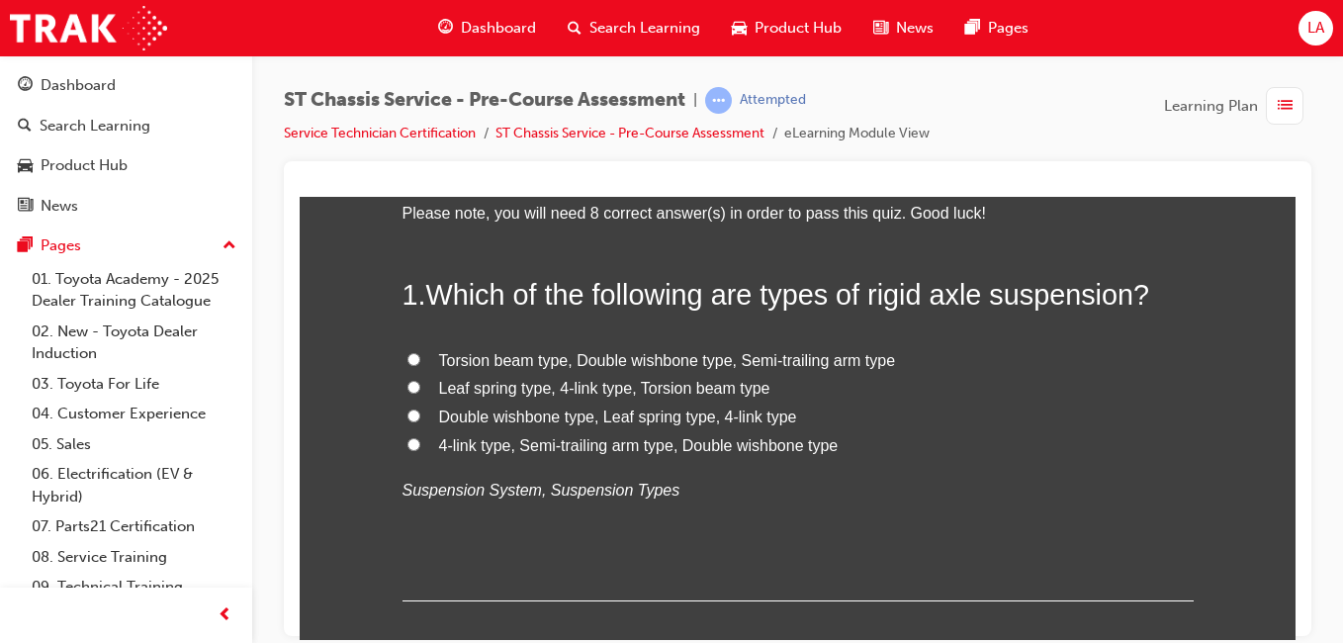
click at [703, 390] on span "Leaf spring type, 4-link type, Torsion beam type" at bounding box center [604, 387] width 331 height 17
click at [420, 390] on input "Leaf spring type, 4-link type, Torsion beam type" at bounding box center [414, 386] width 13 height 13
radio input "true"
click at [704, 390] on span "Leaf spring type, 4-link type, Torsion beam type" at bounding box center [604, 387] width 331 height 17
click at [420, 390] on input "Leaf spring type, 4-link type, Torsion beam type" at bounding box center [414, 386] width 13 height 13
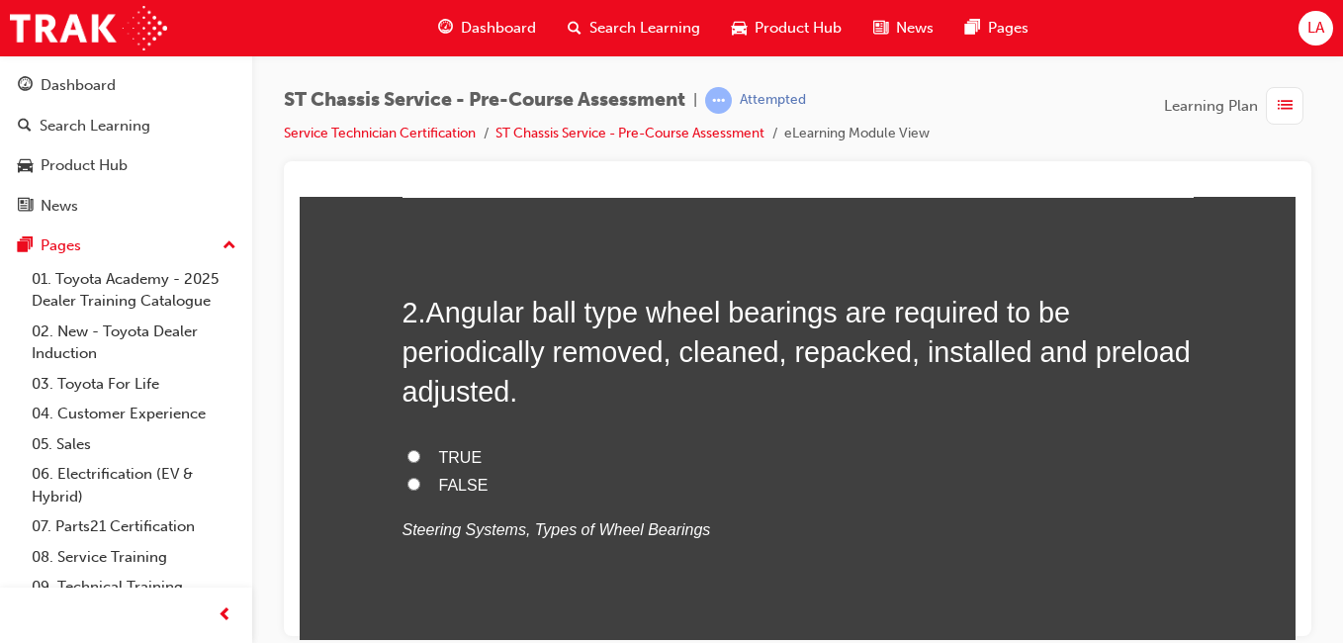
scroll to position [546, 0]
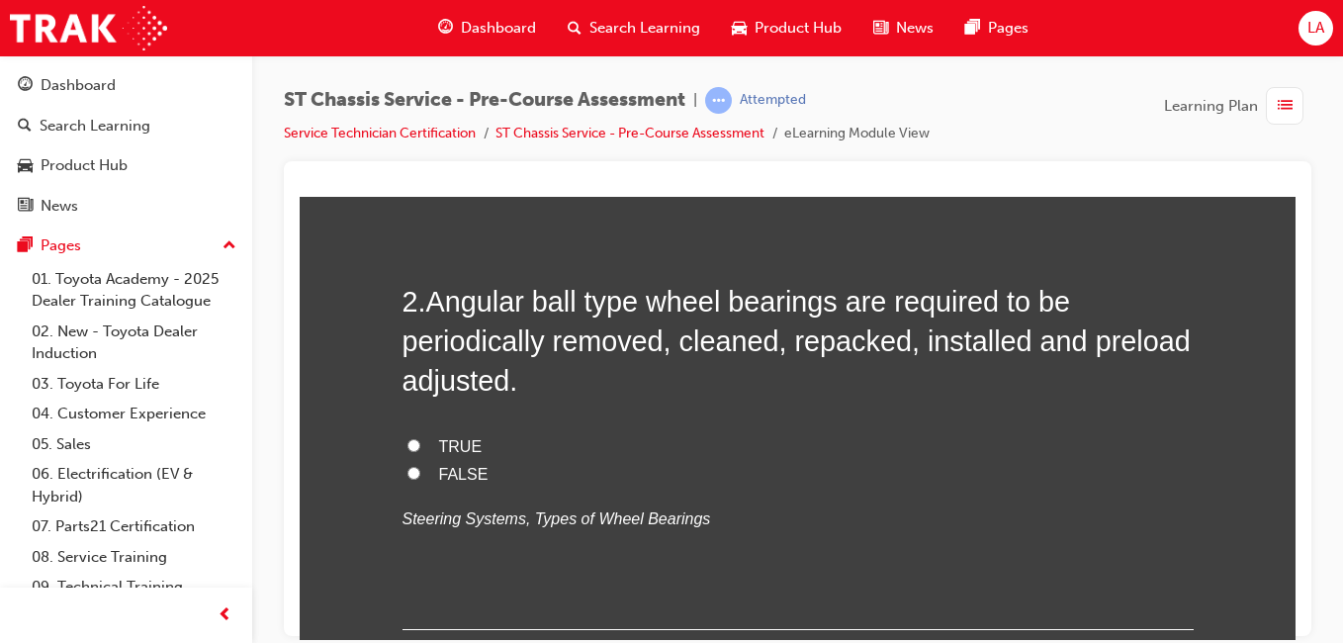
click at [575, 441] on label "TRUE" at bounding box center [798, 446] width 791 height 29
click at [420, 441] on input "TRUE" at bounding box center [414, 444] width 13 height 13
radio input "true"
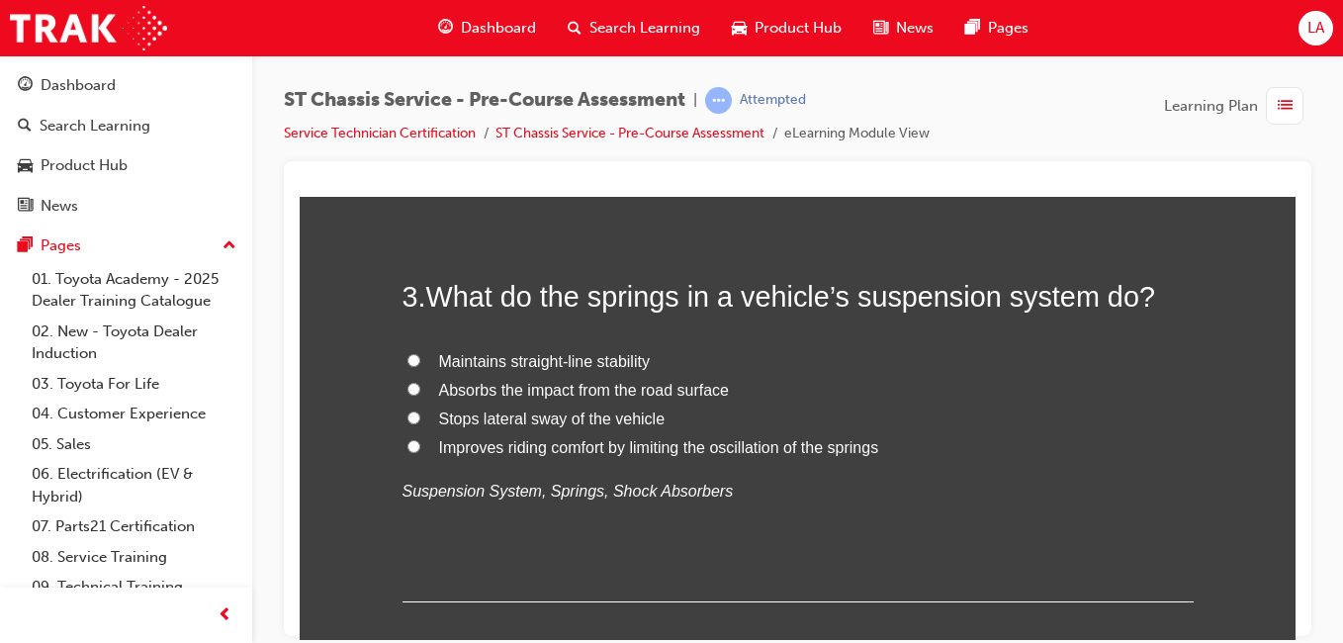
scroll to position [1000, 0]
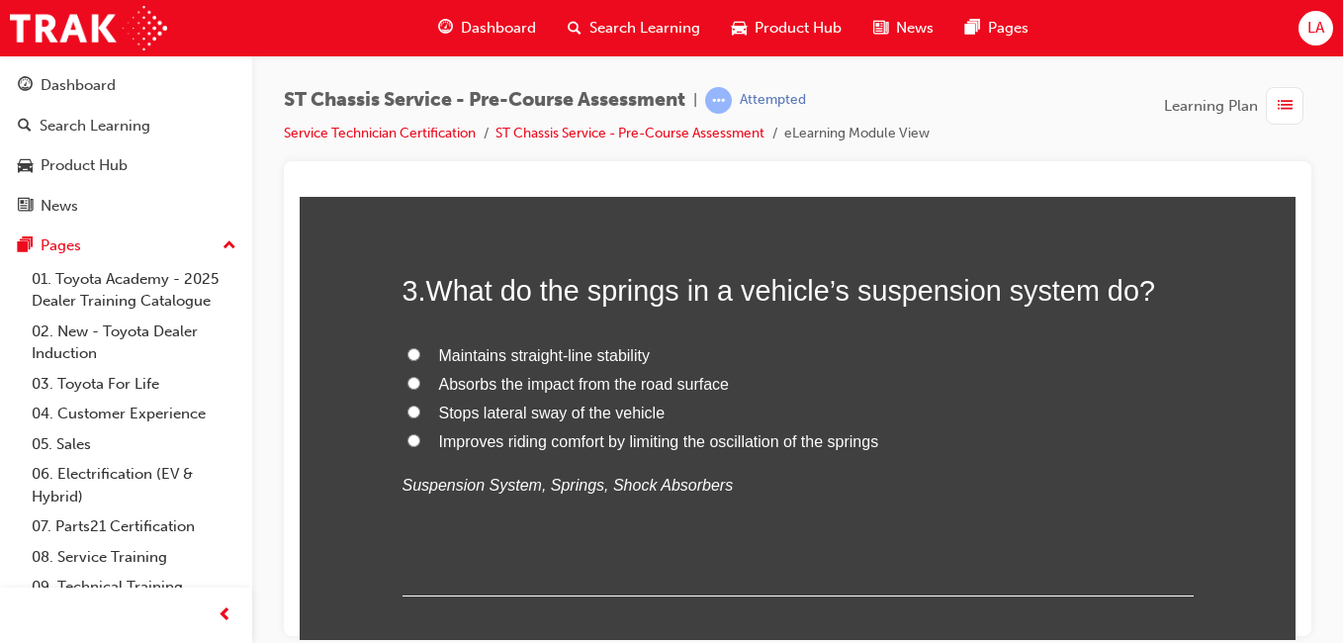
click at [704, 386] on span "Absorbs the impact from the road surface" at bounding box center [584, 383] width 290 height 17
click at [420, 386] on input "Absorbs the impact from the road surface" at bounding box center [414, 382] width 13 height 13
radio input "true"
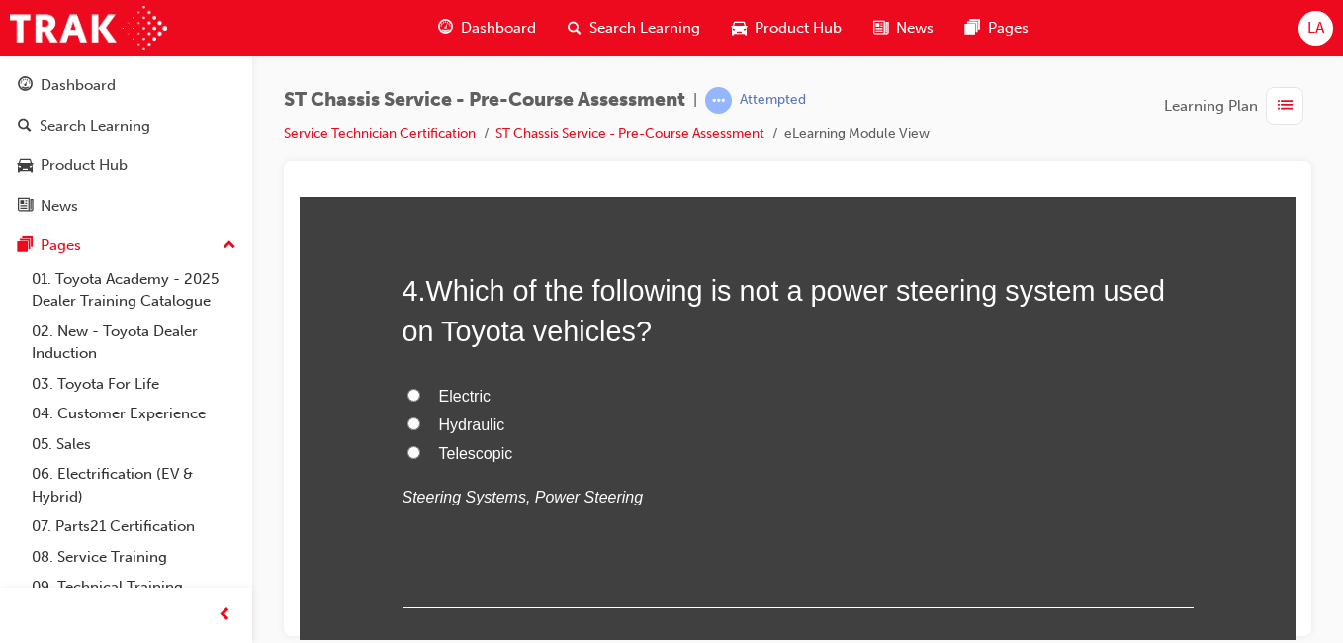
scroll to position [1427, 0]
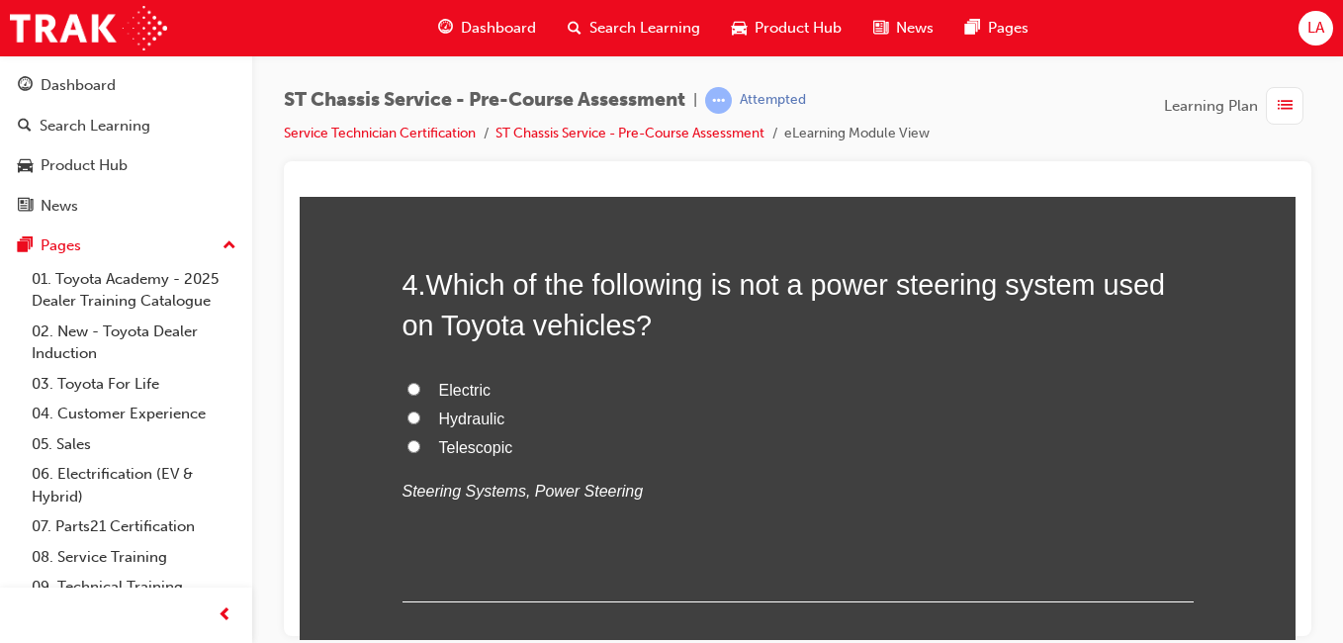
click at [508, 453] on label "Telescopic" at bounding box center [798, 447] width 791 height 29
click at [420, 452] on input "Telescopic" at bounding box center [414, 445] width 13 height 13
radio input "true"
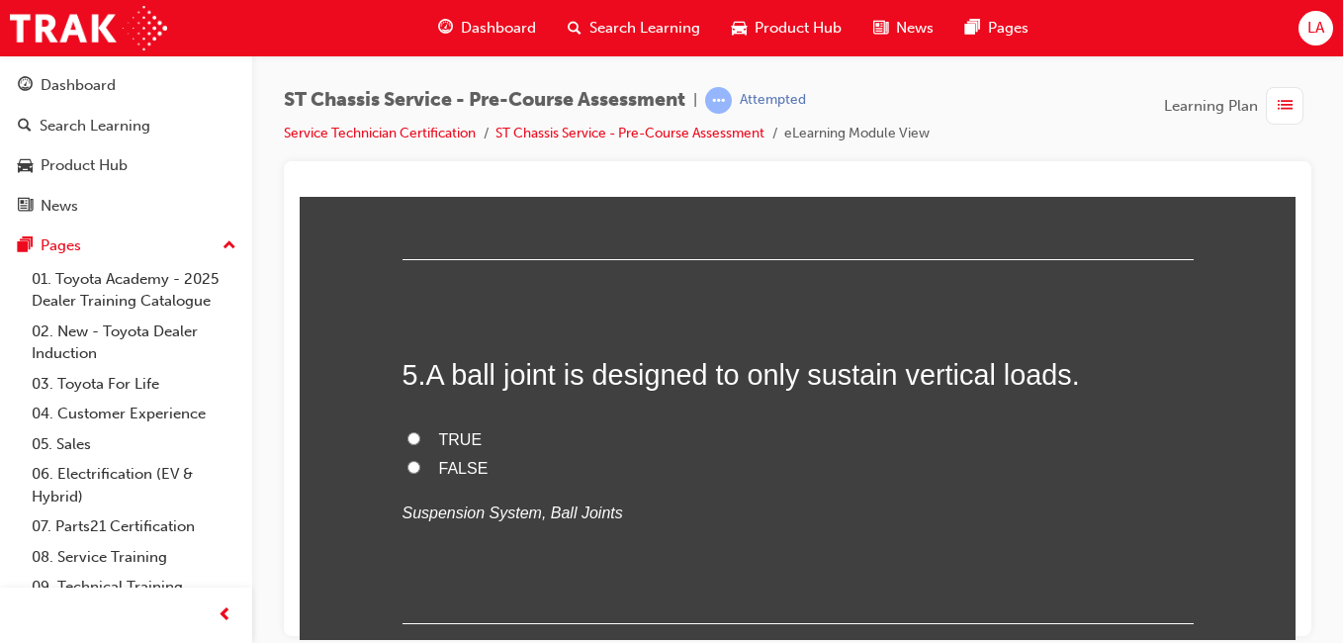
scroll to position [1764, 0]
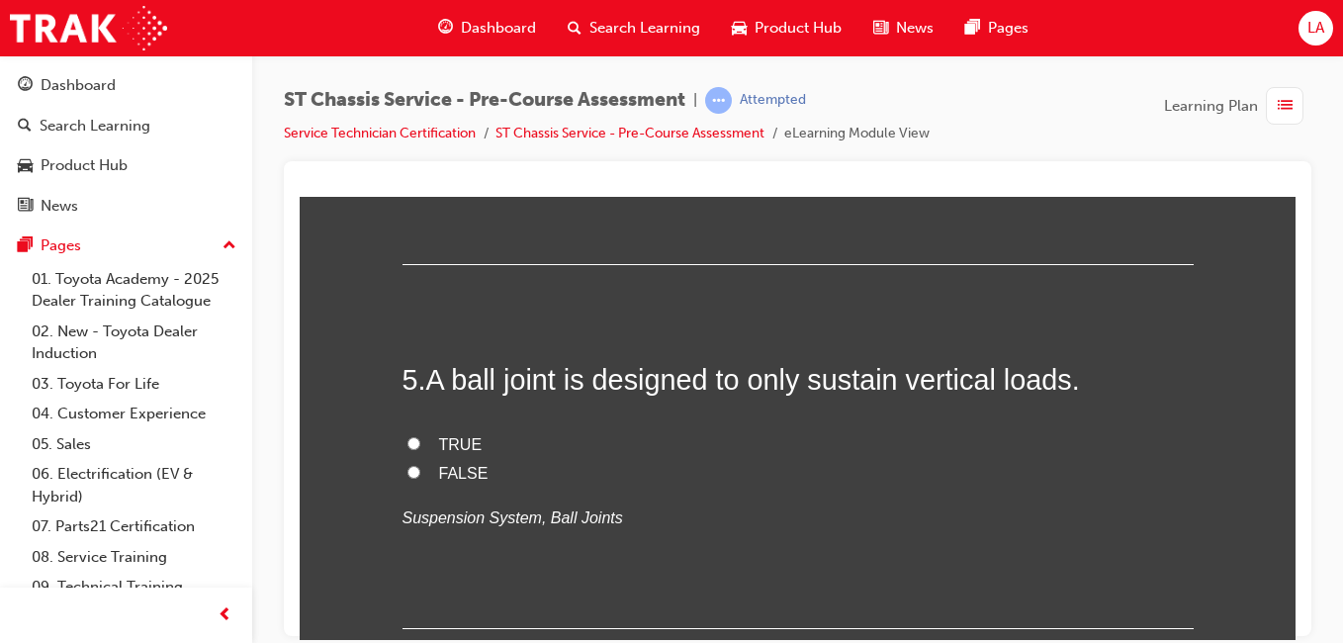
click at [549, 467] on label "FALSE" at bounding box center [798, 473] width 791 height 29
click at [420, 467] on input "FALSE" at bounding box center [414, 471] width 13 height 13
radio input "true"
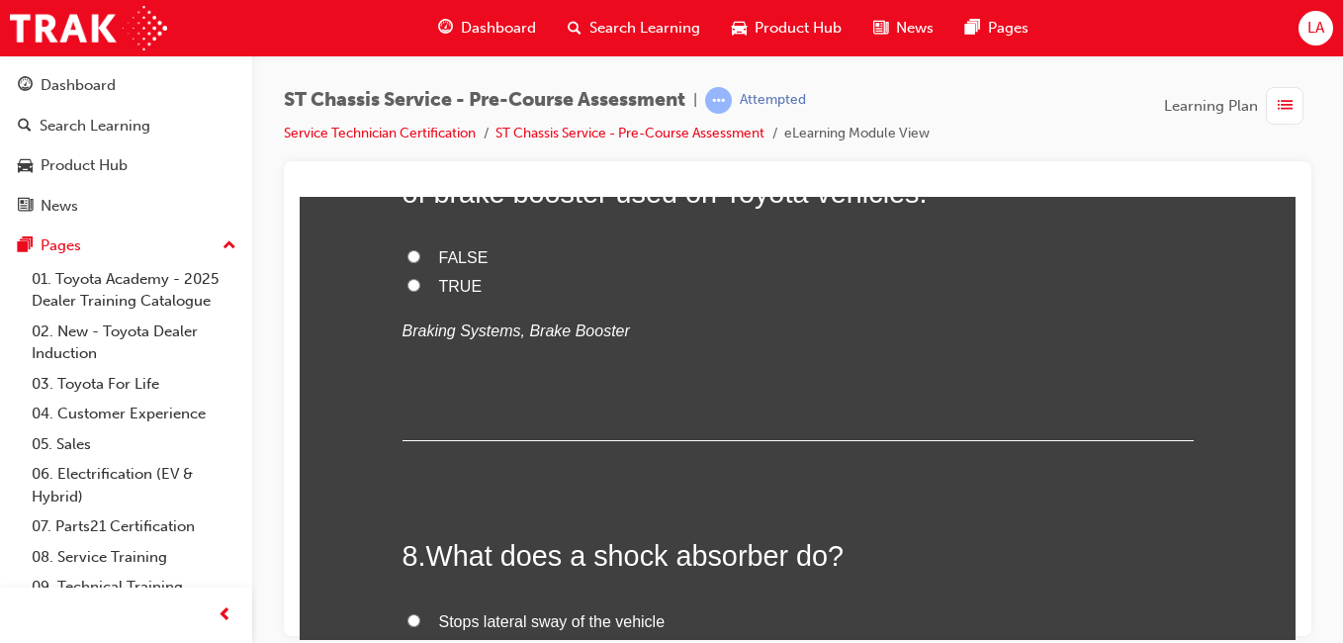
scroll to position [2833, 0]
radio input "true"
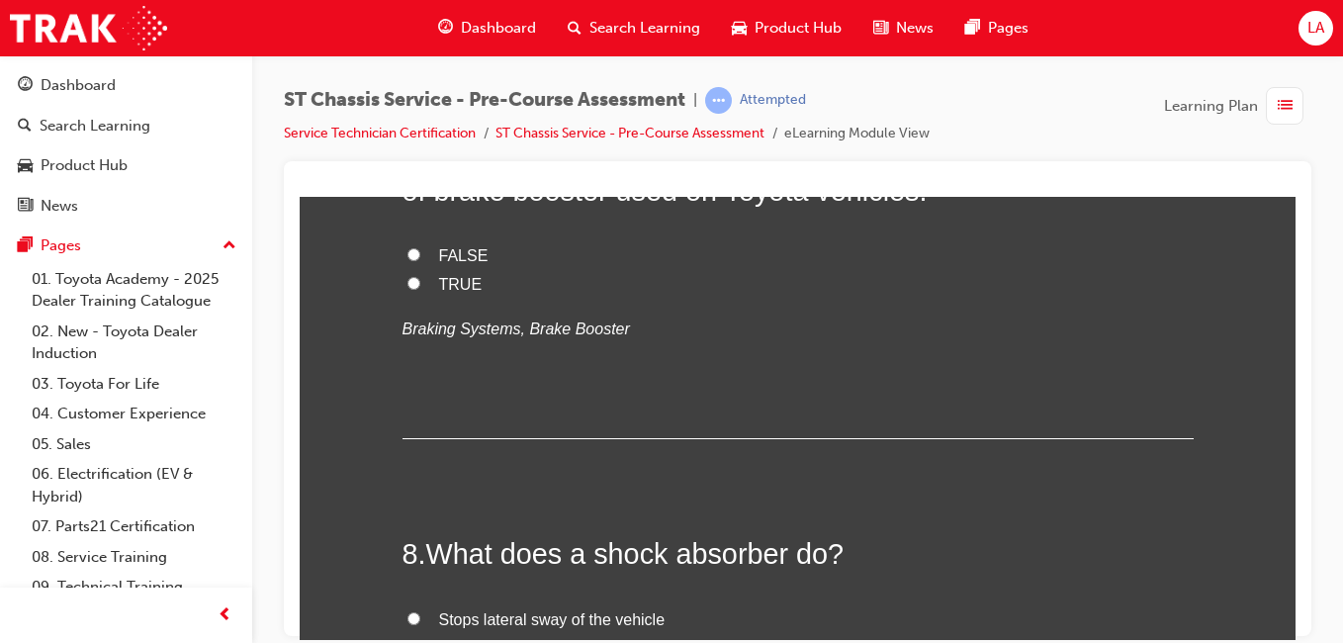
radio input "true"
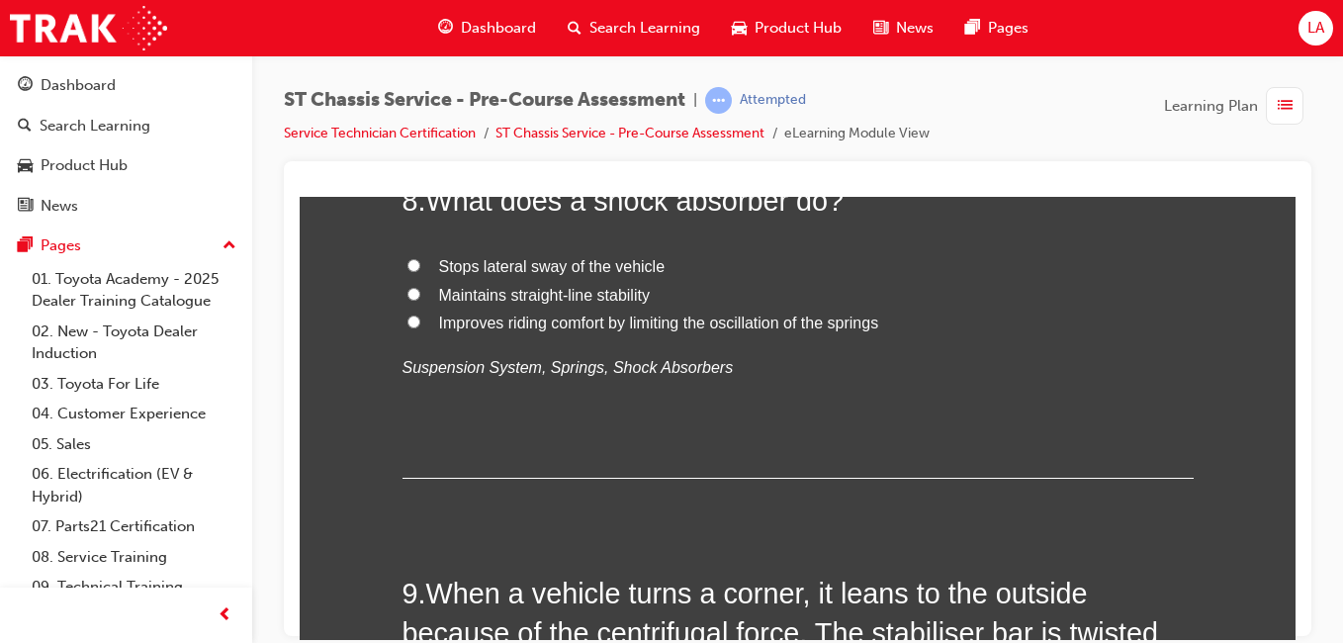
scroll to position [3180, 0]
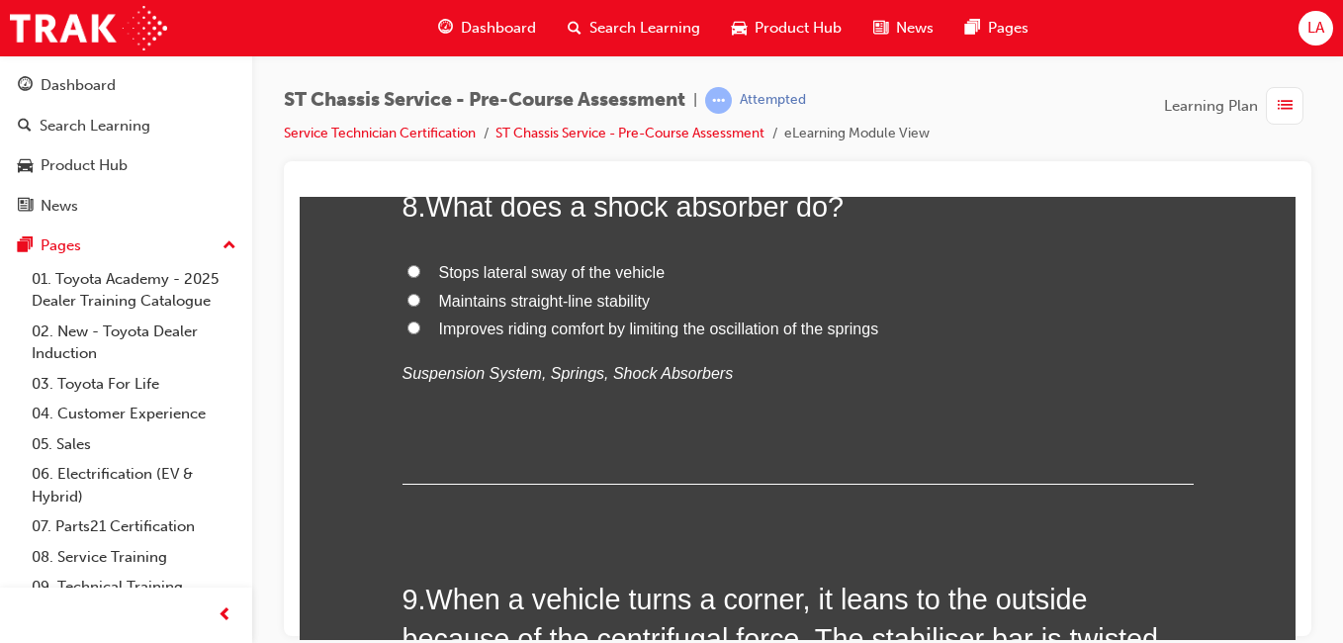
radio input "true"
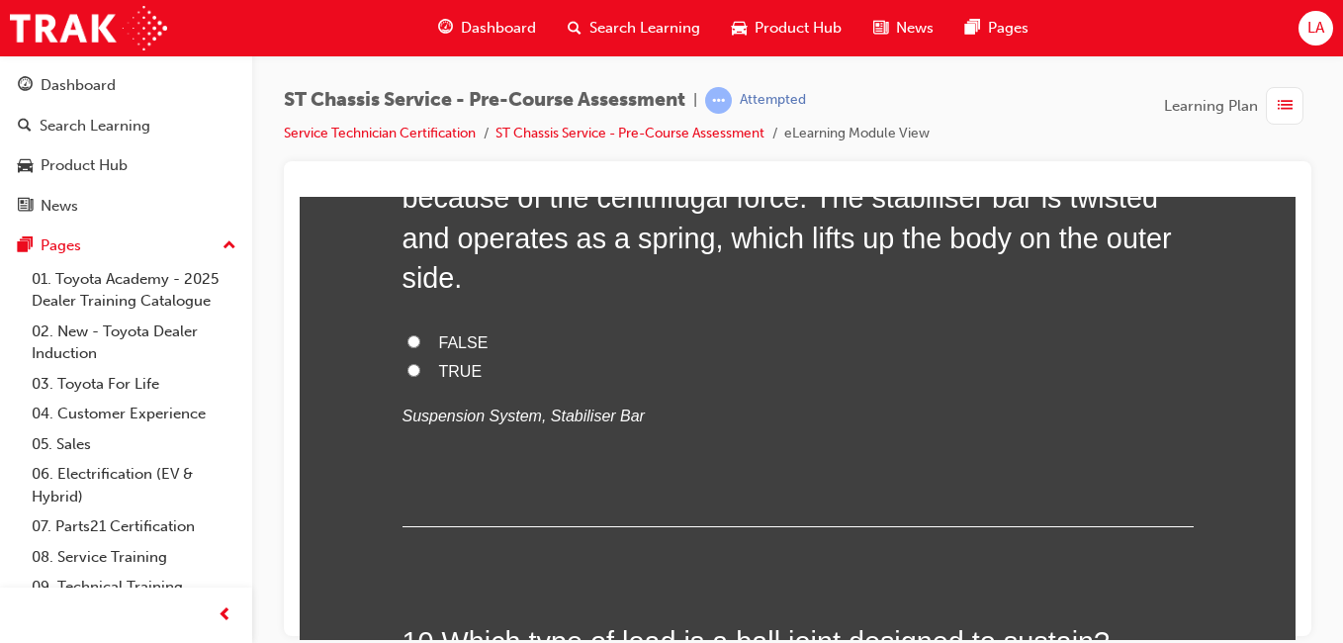
scroll to position [3639, 0]
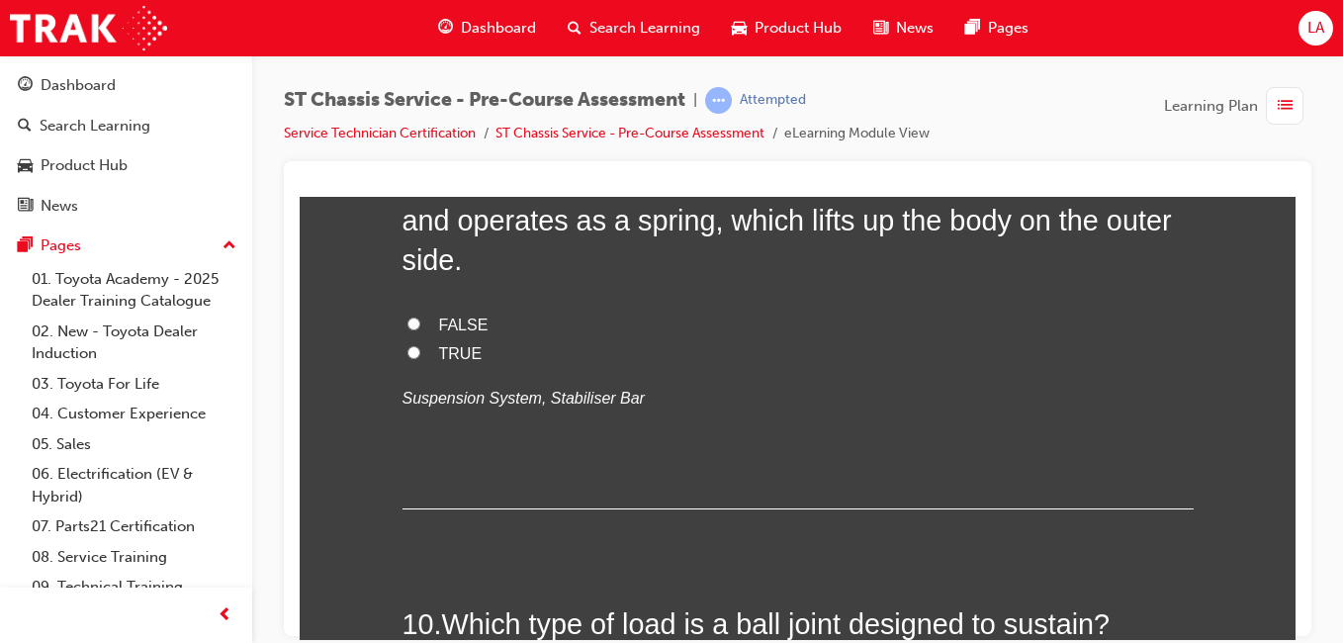
radio input "true"
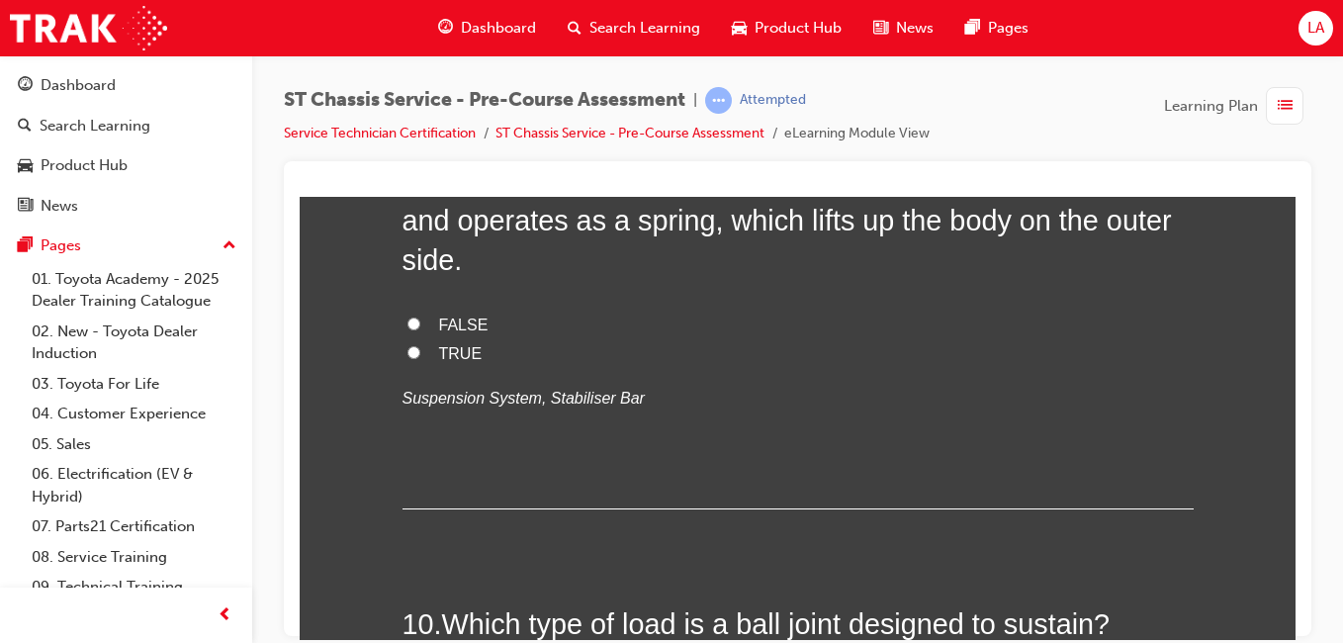
radio input "true"
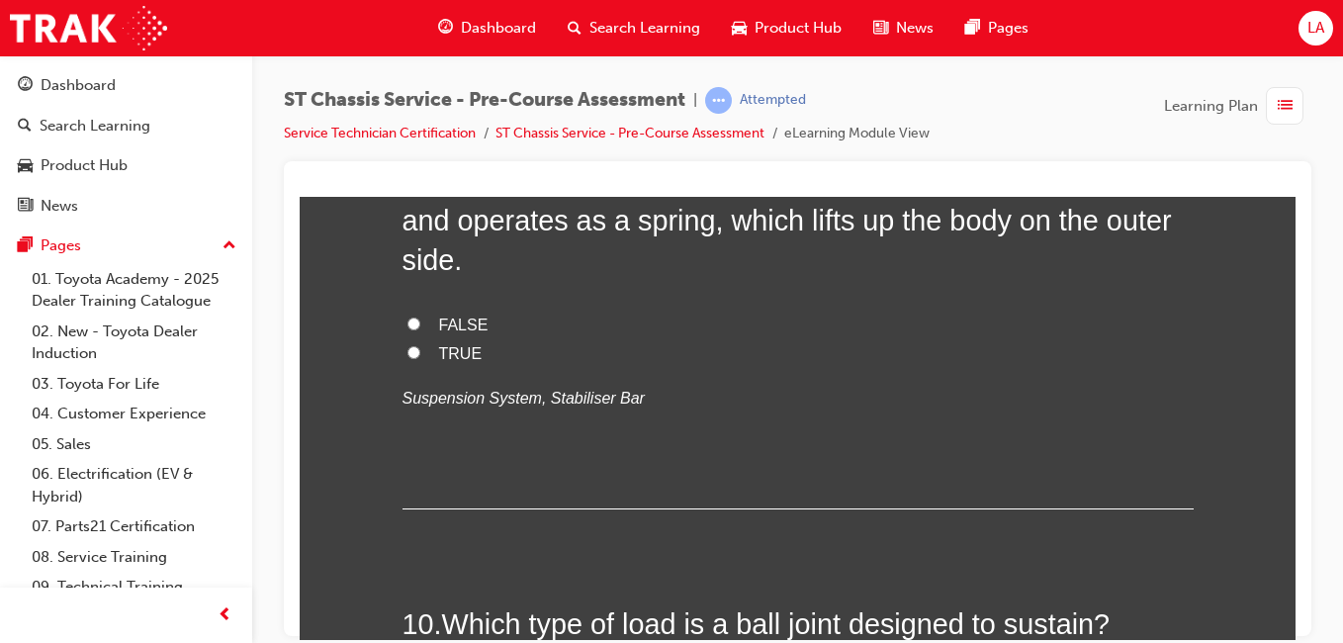
radio input "true"
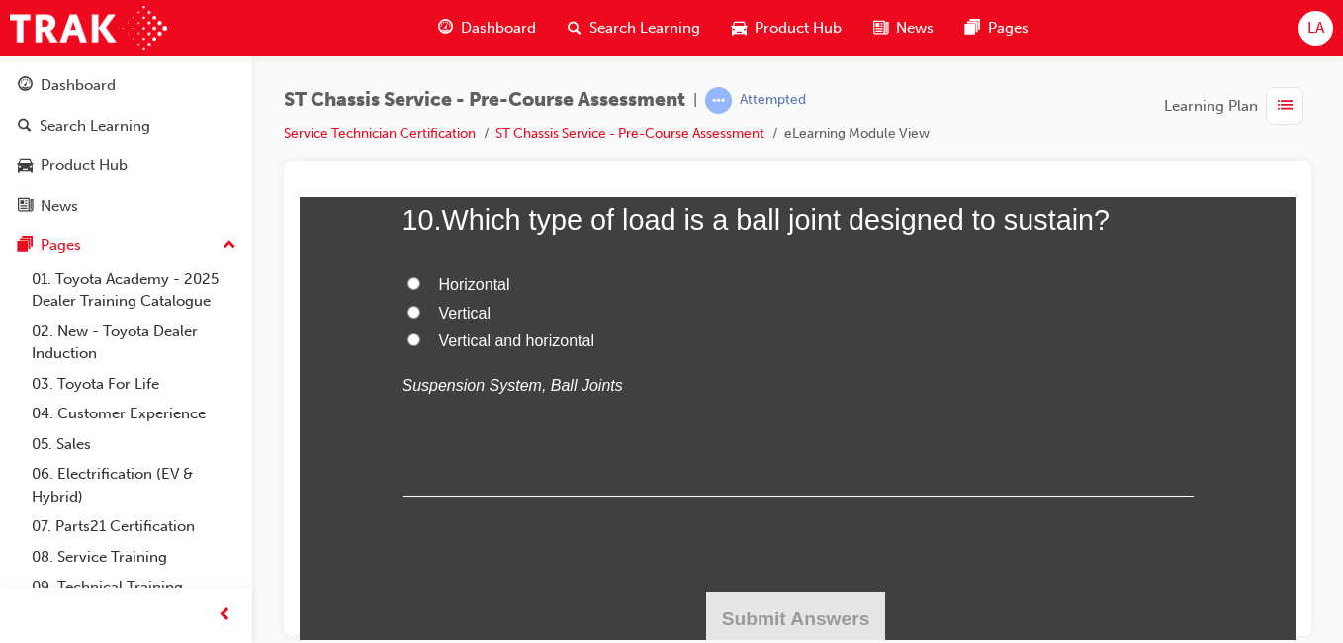
scroll to position [4049, 0]
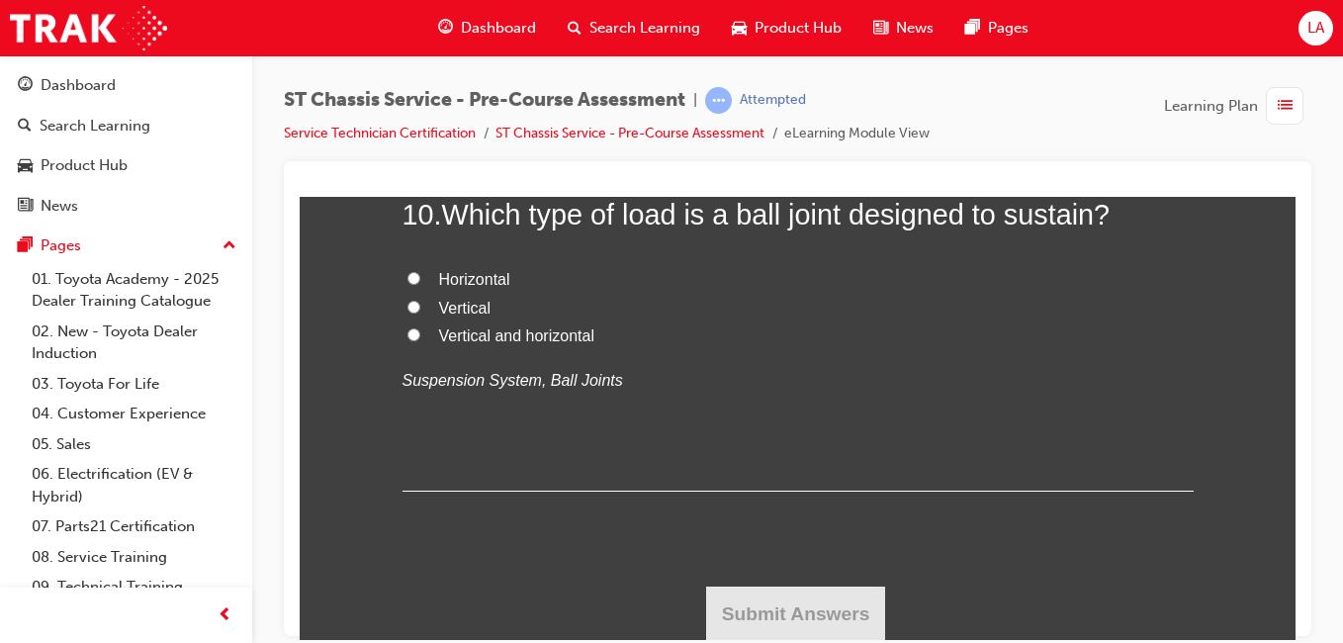
radio input "true"
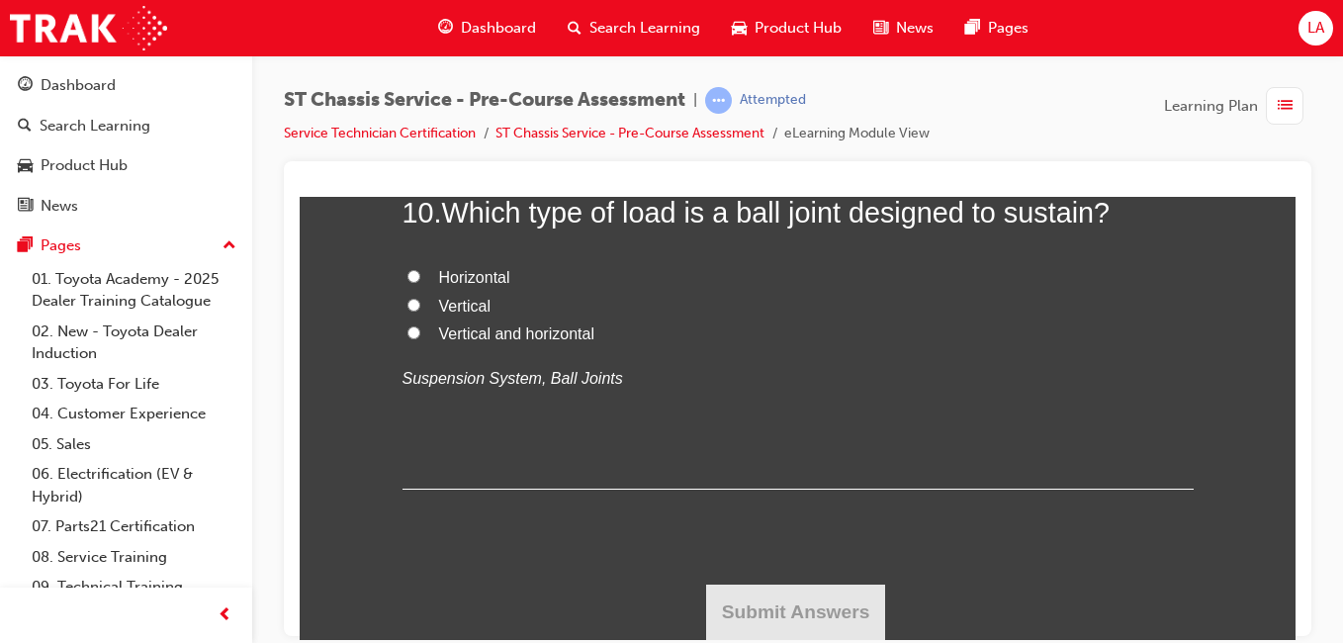
scroll to position [4458, 0]
click at [718, 348] on label "Vertical and horizontal" at bounding box center [798, 334] width 791 height 29
click at [420, 338] on input "Vertical and horizontal" at bounding box center [414, 331] width 13 height 13
radio input "true"
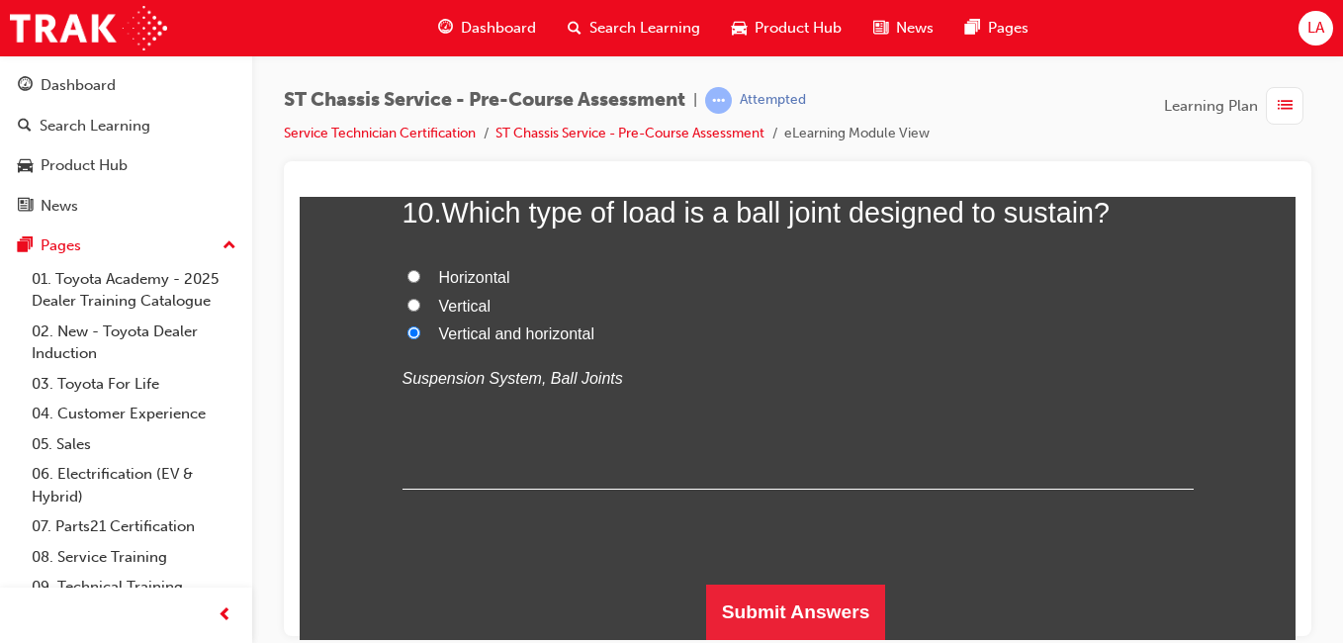
scroll to position [4554, 0]
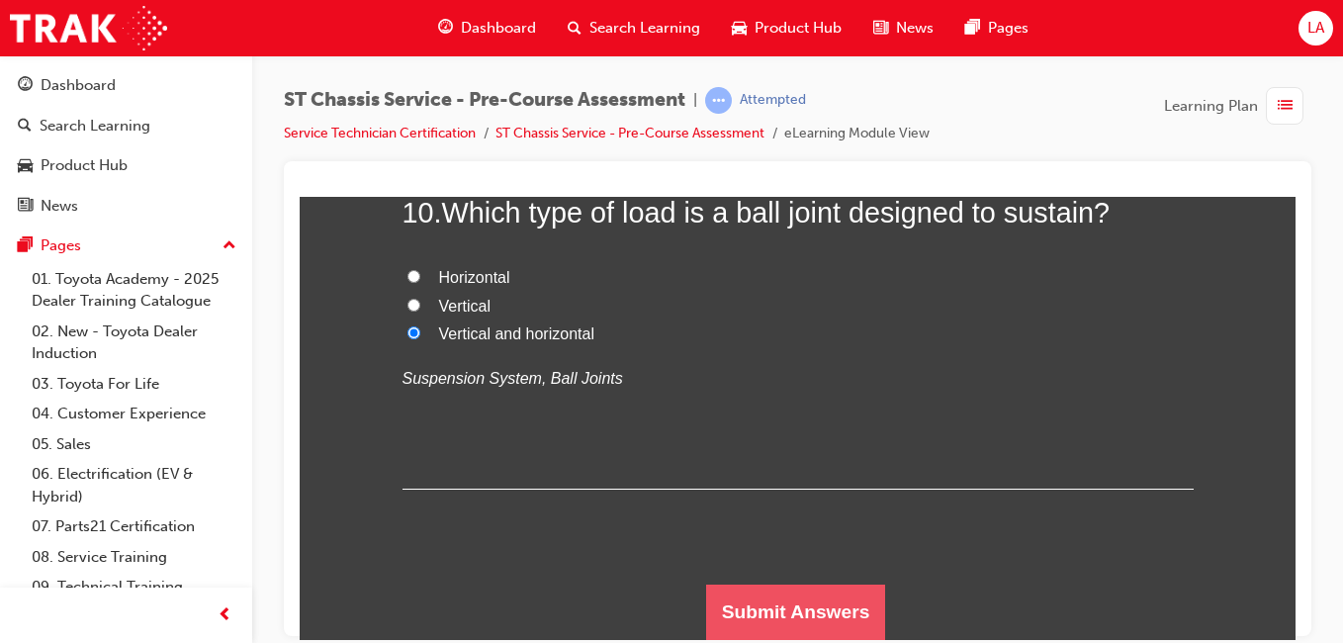
click at [803, 600] on button "Submit Answers" at bounding box center [796, 611] width 180 height 55
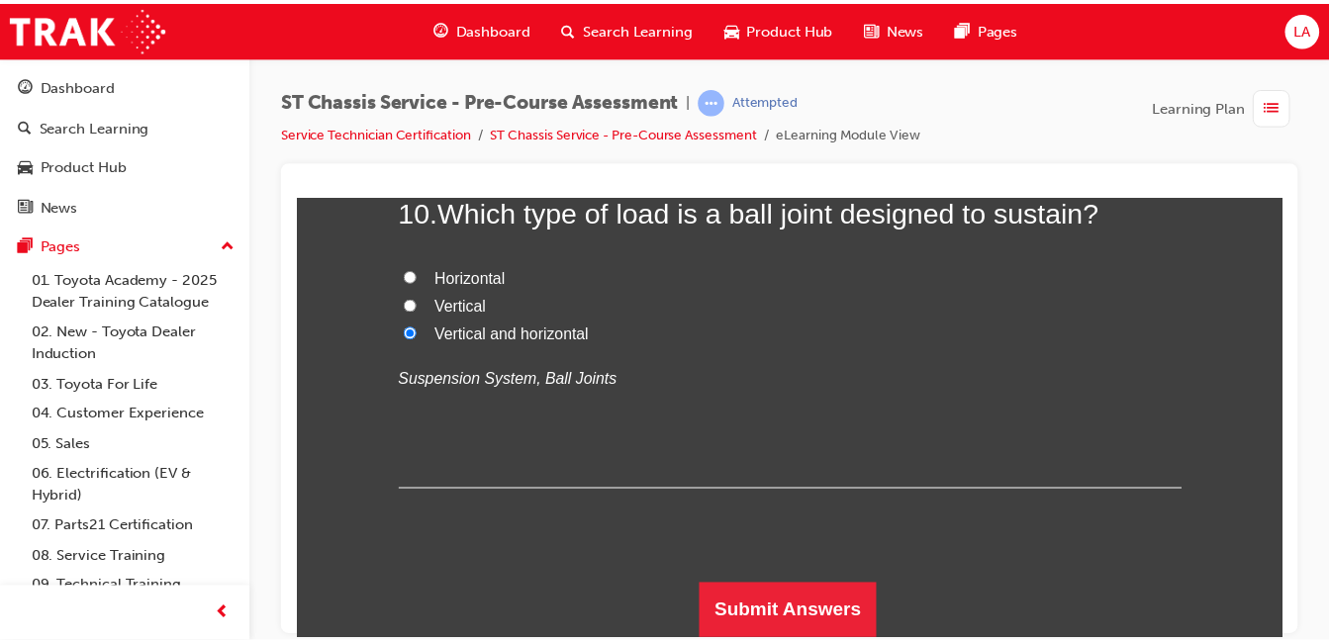
scroll to position [0, 0]
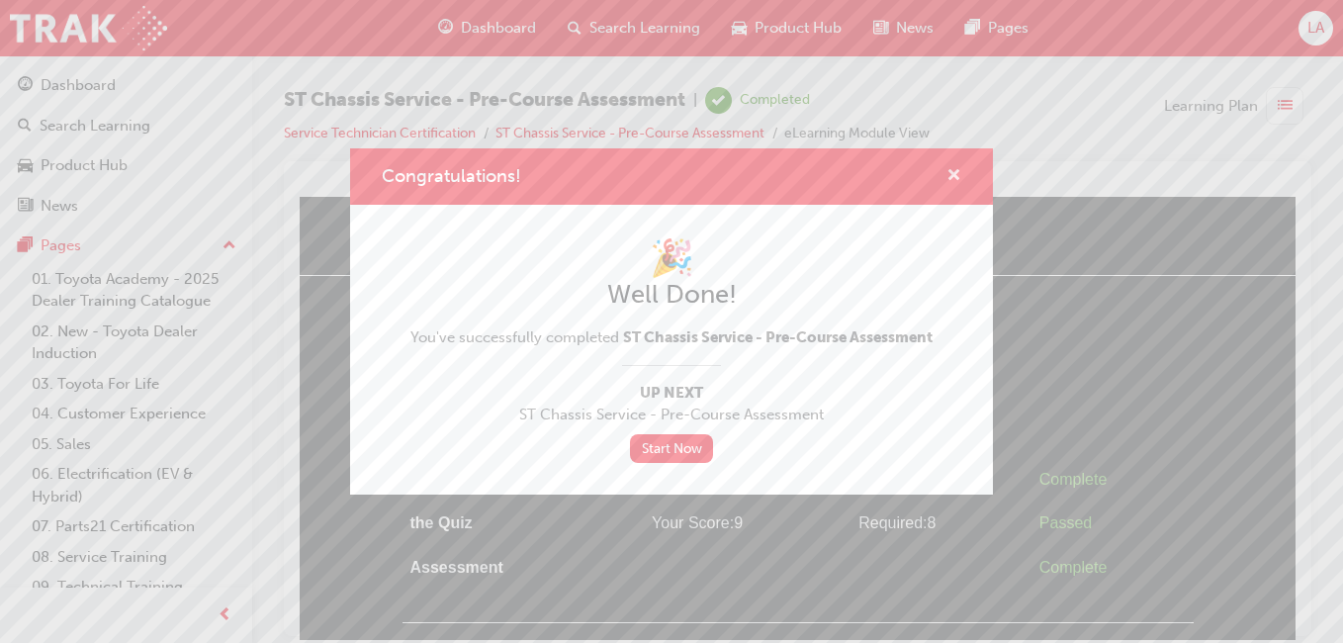
click at [954, 169] on span "cross-icon" at bounding box center [954, 177] width 15 height 18
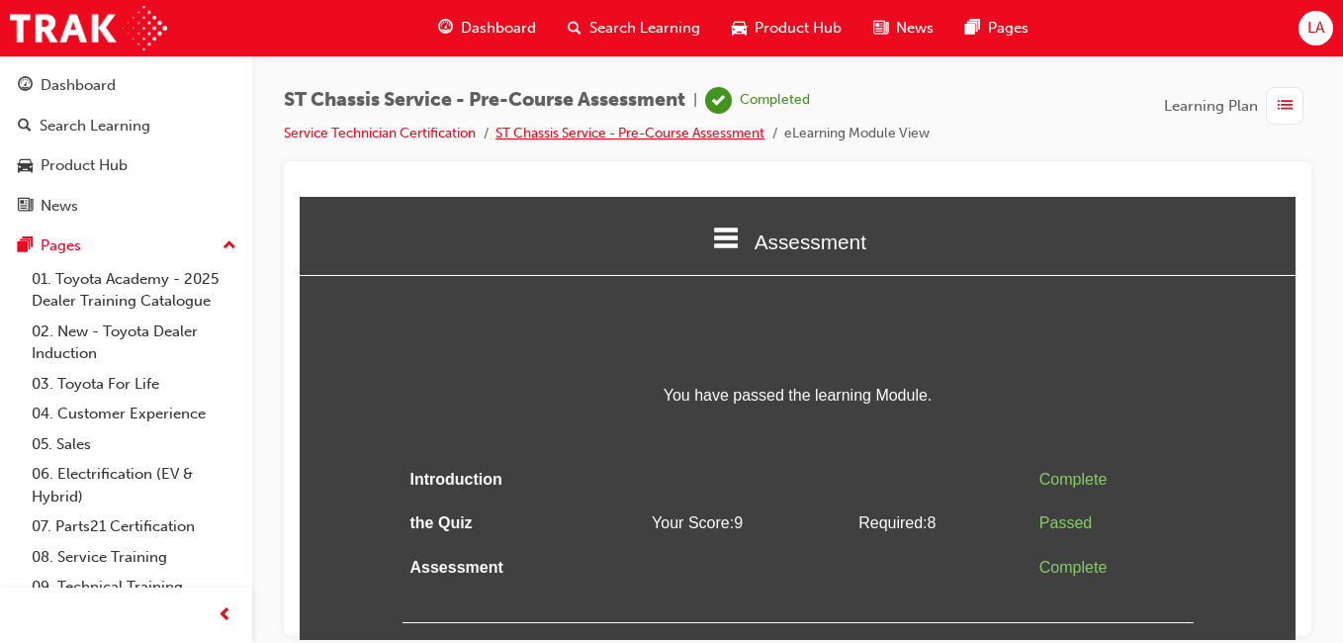
click at [692, 137] on link "ST Chassis Service - Pre-Course Assessment" at bounding box center [630, 133] width 269 height 17
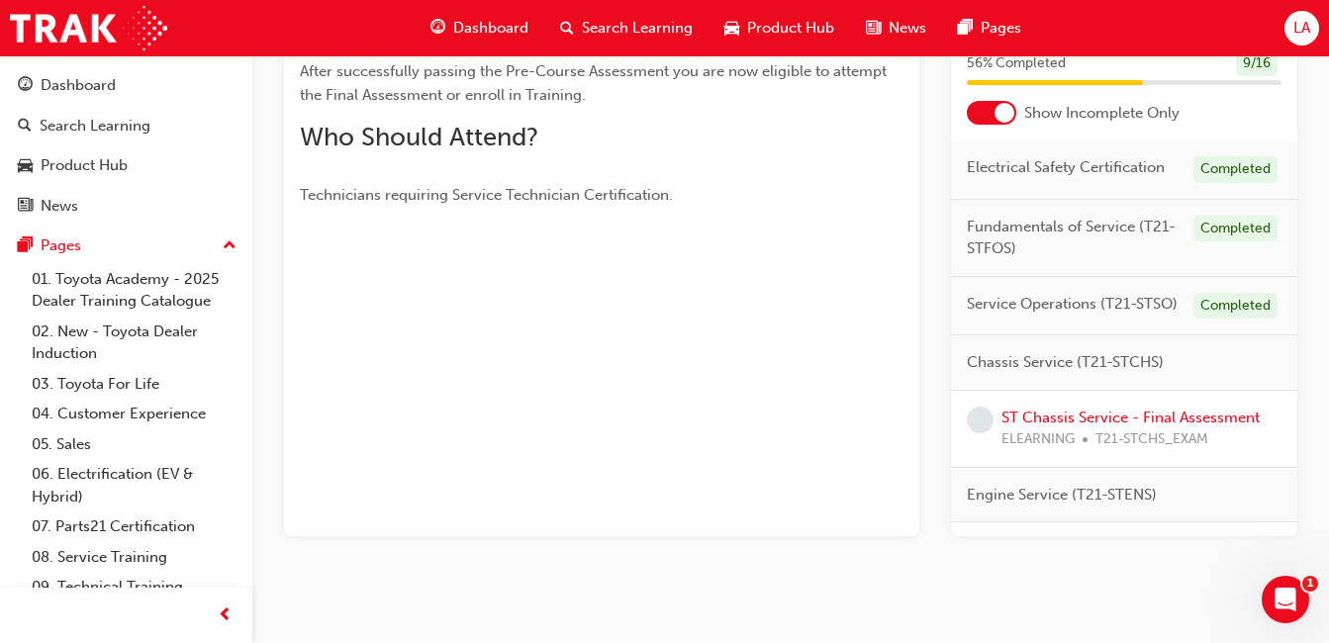
scroll to position [415, 0]
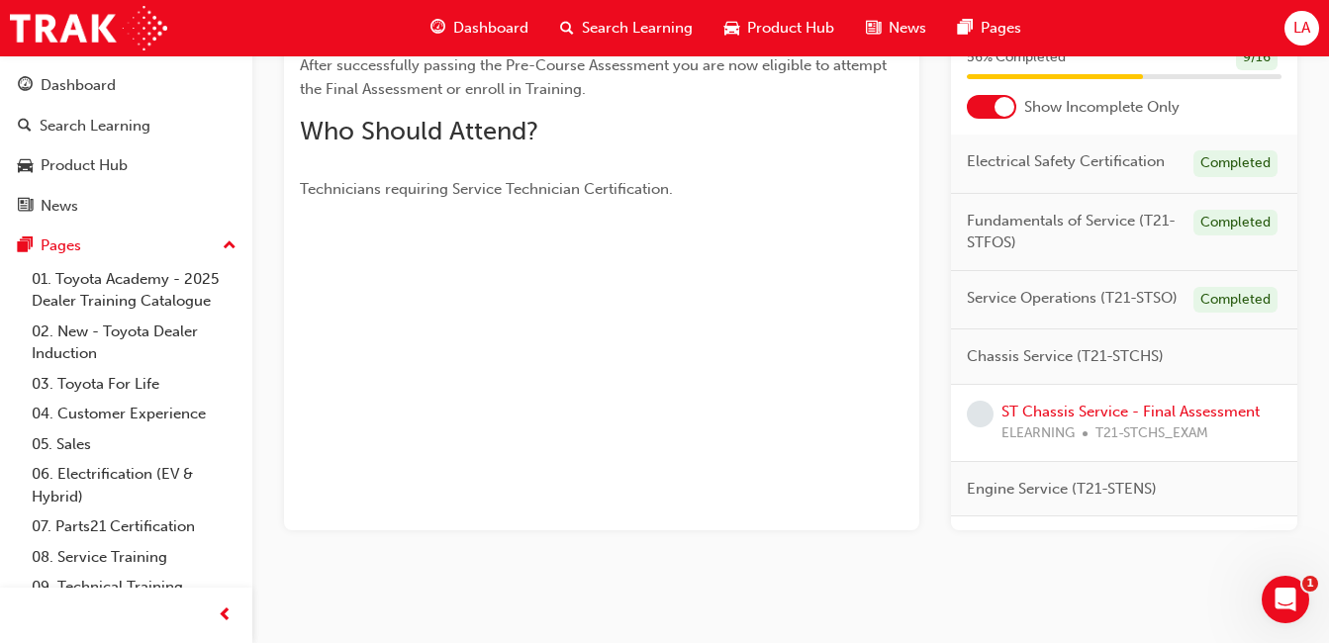
click at [1190, 462] on div "ST Chassis Service - Final Assessment ELEARNING T21-STCHS_EXAM" at bounding box center [1124, 423] width 346 height 77
click at [1187, 420] on link "ST Chassis Service - Final Assessment" at bounding box center [1130, 412] width 258 height 18
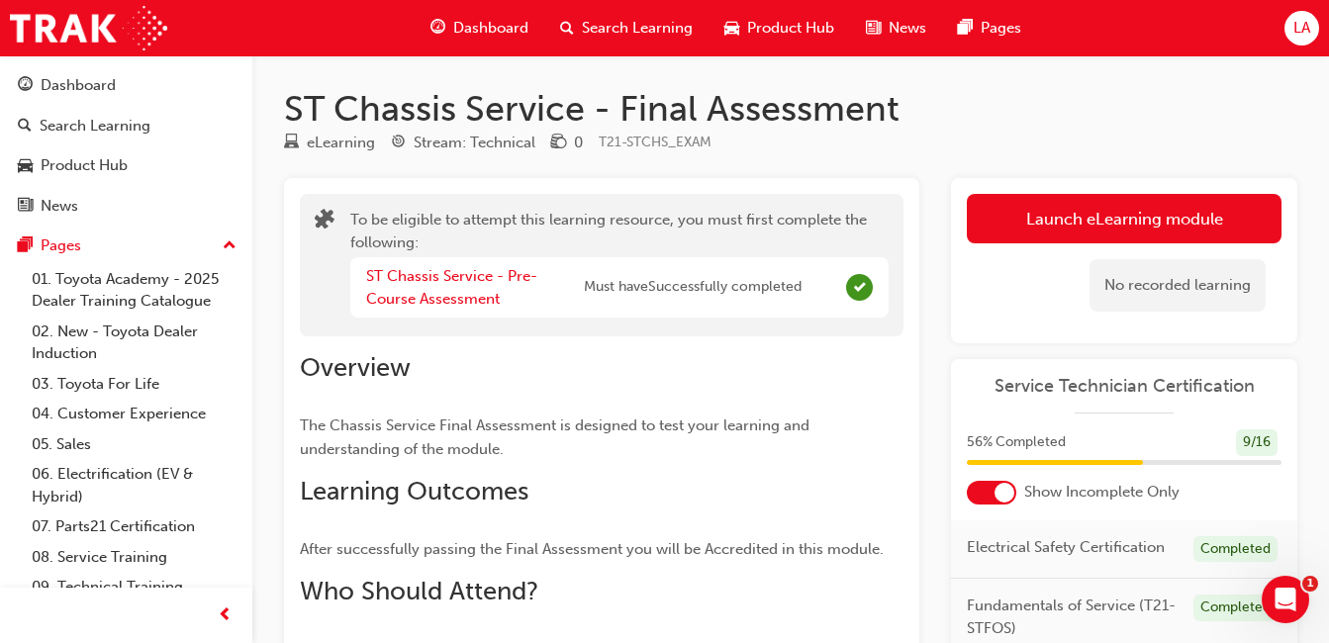
click at [1229, 218] on button "Launch eLearning module" at bounding box center [1124, 218] width 315 height 49
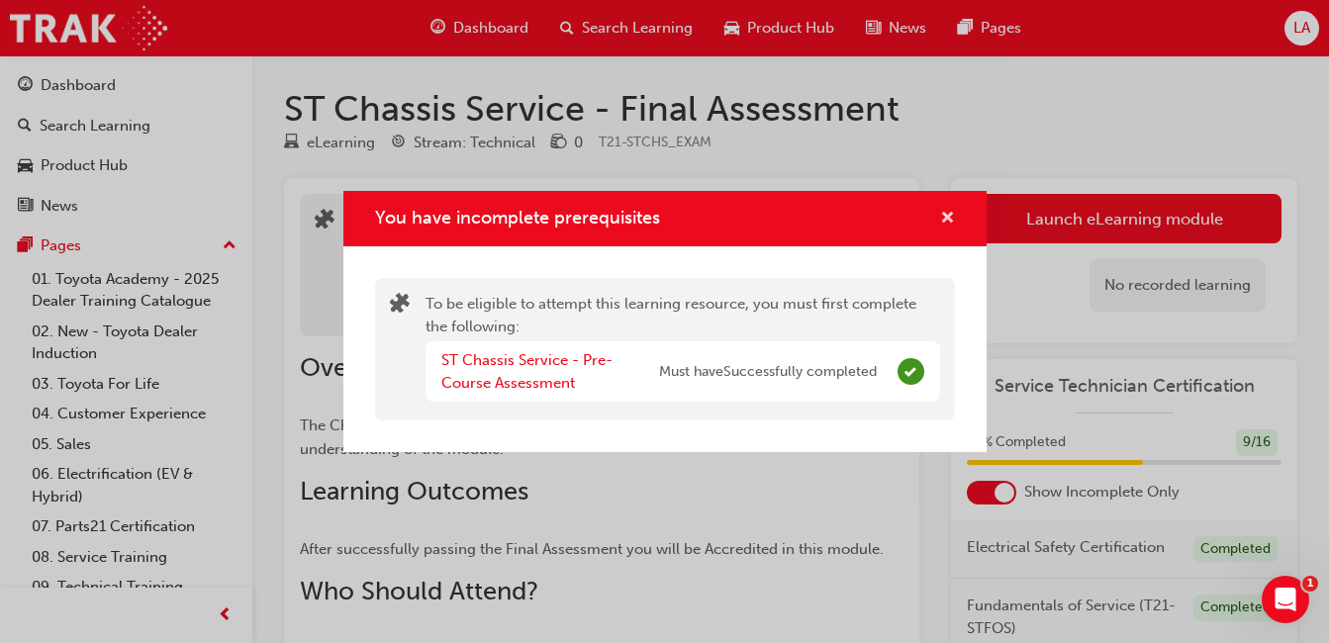
click at [950, 219] on span "cross-icon" at bounding box center [947, 220] width 15 height 18
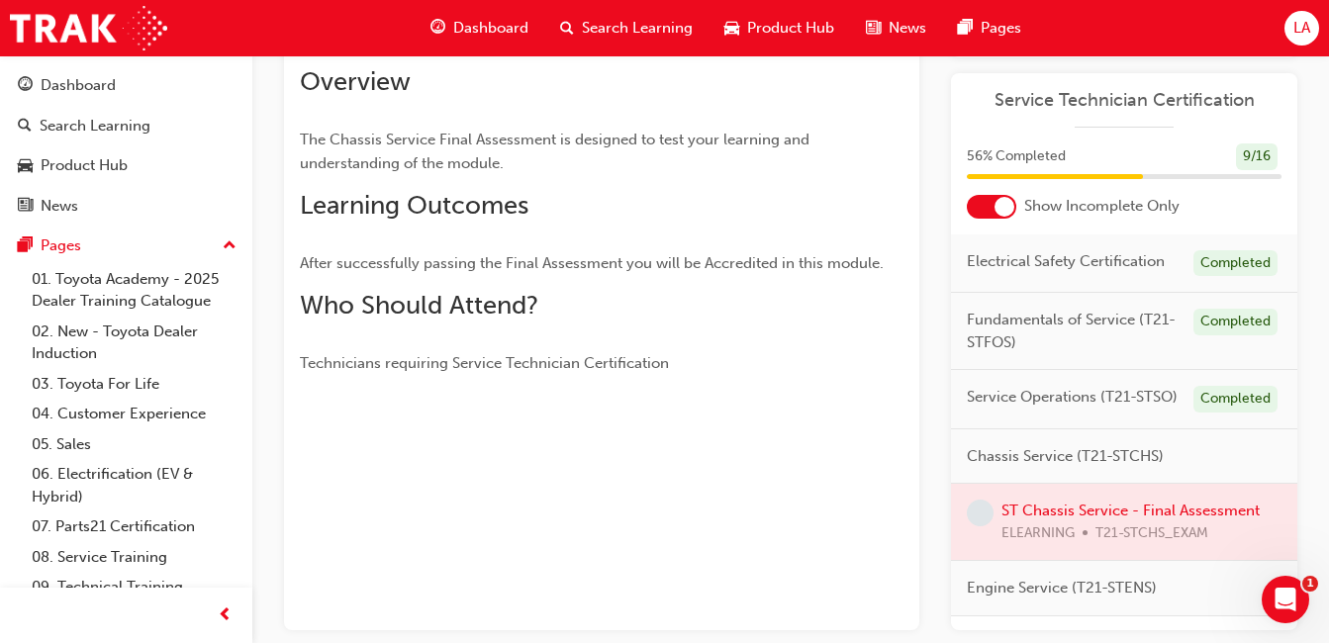
scroll to position [386, 0]
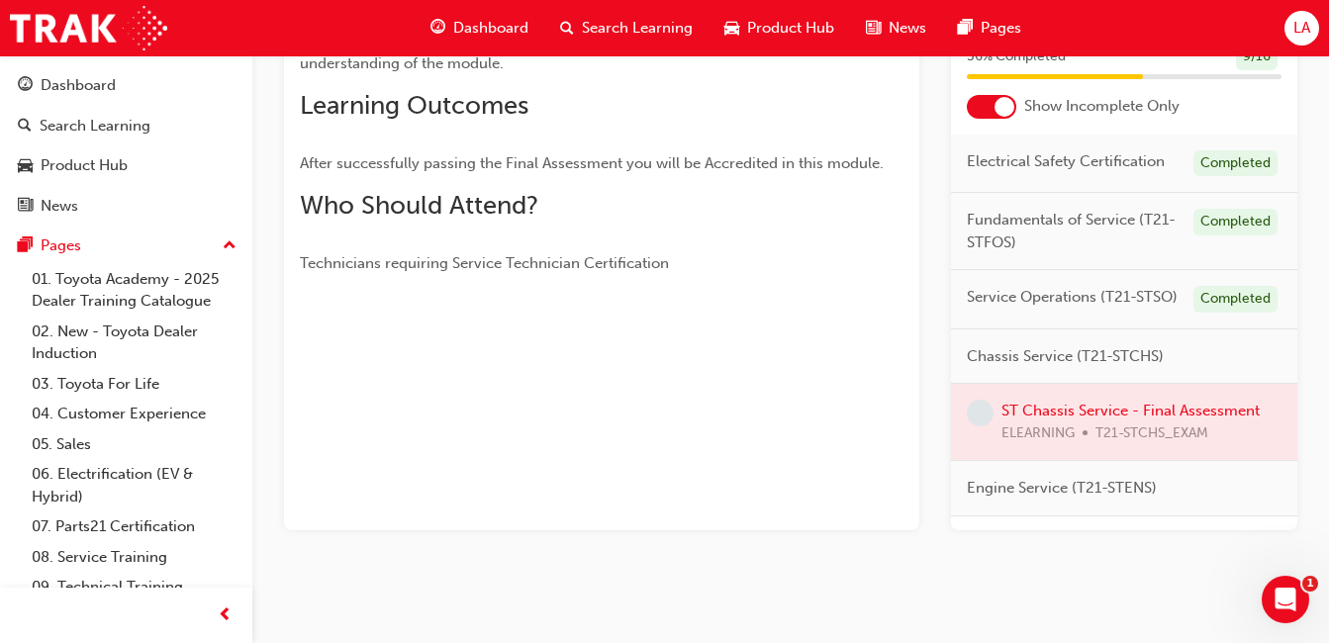
click at [1212, 460] on div at bounding box center [1124, 422] width 346 height 76
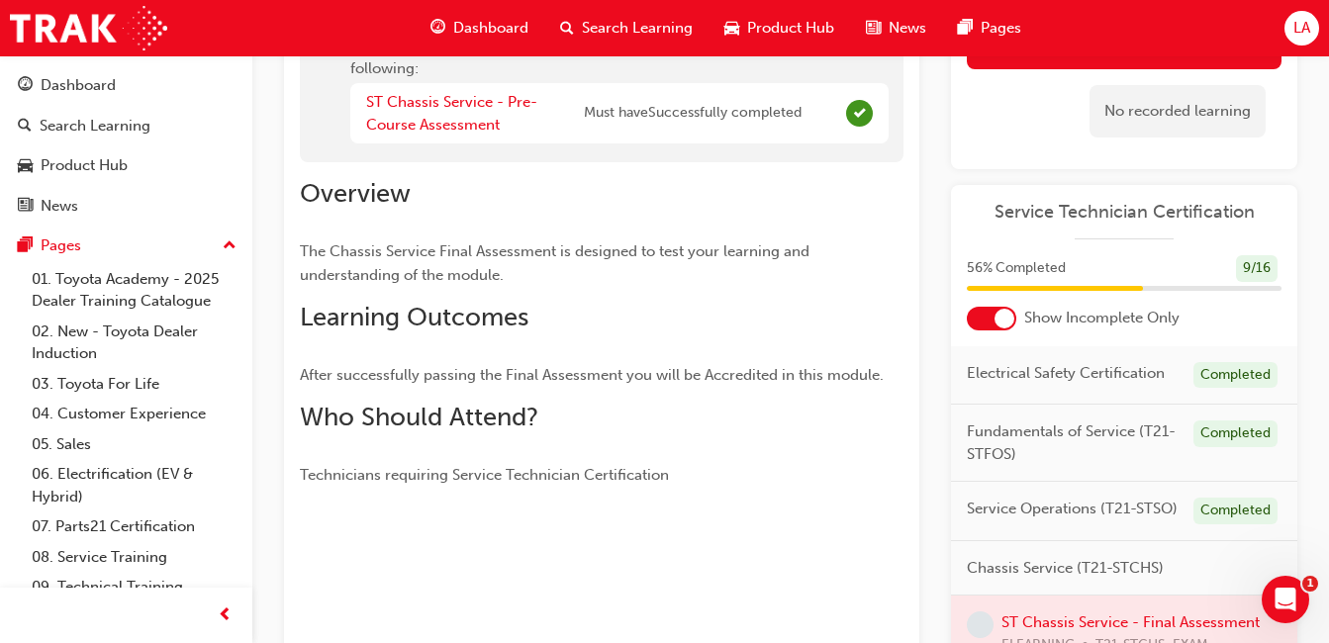
scroll to position [0, 0]
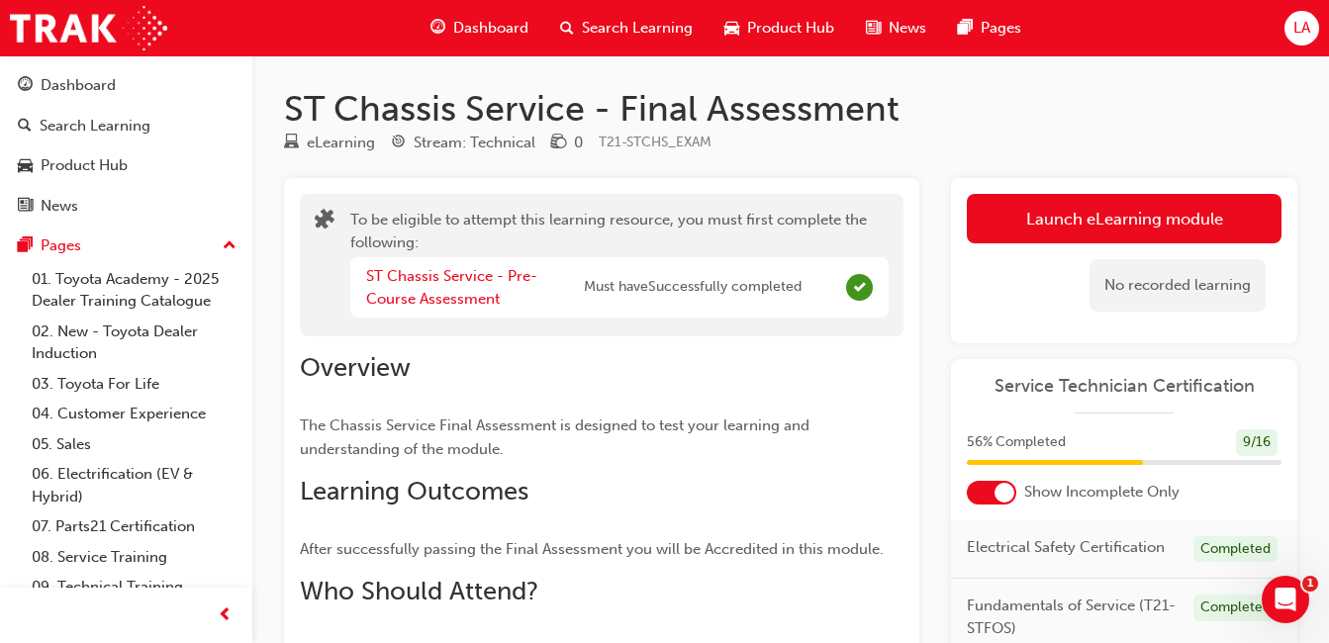
click at [1207, 219] on button "Launch eLearning module" at bounding box center [1124, 218] width 315 height 49
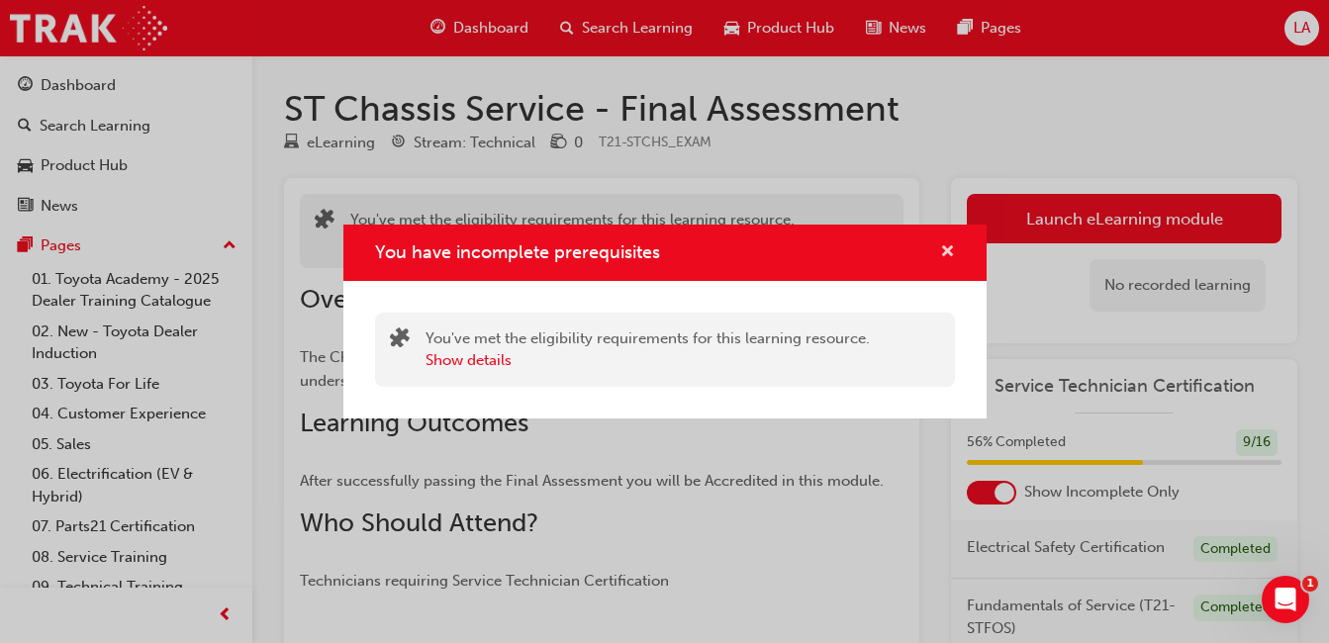
click at [947, 255] on span "cross-icon" at bounding box center [947, 253] width 15 height 18
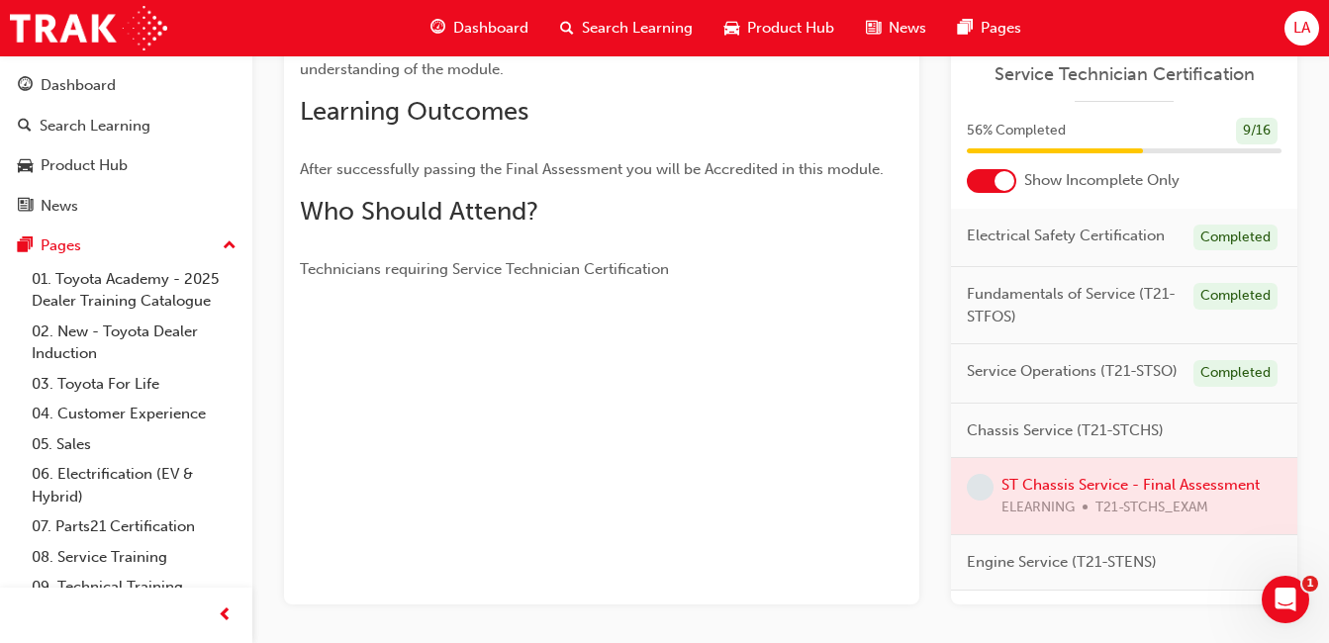
scroll to position [386, 0]
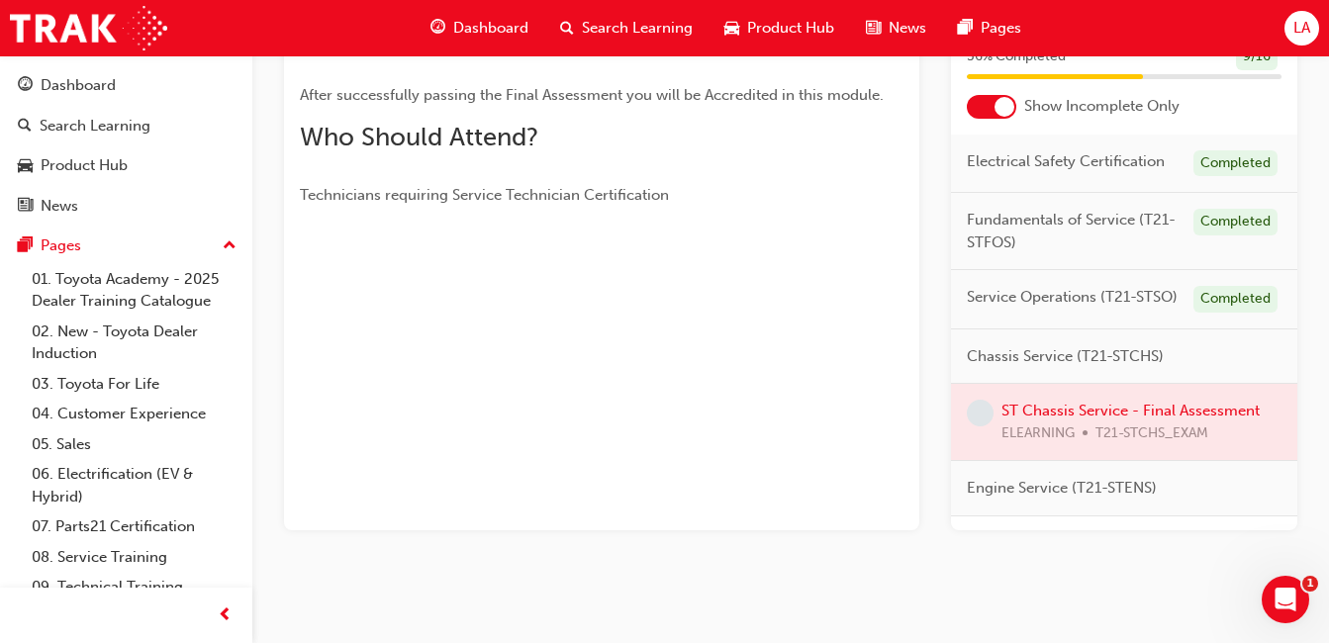
click at [1033, 456] on div at bounding box center [1124, 422] width 346 height 76
click at [988, 460] on div at bounding box center [1124, 422] width 346 height 76
click at [1086, 443] on div at bounding box center [1124, 422] width 346 height 76
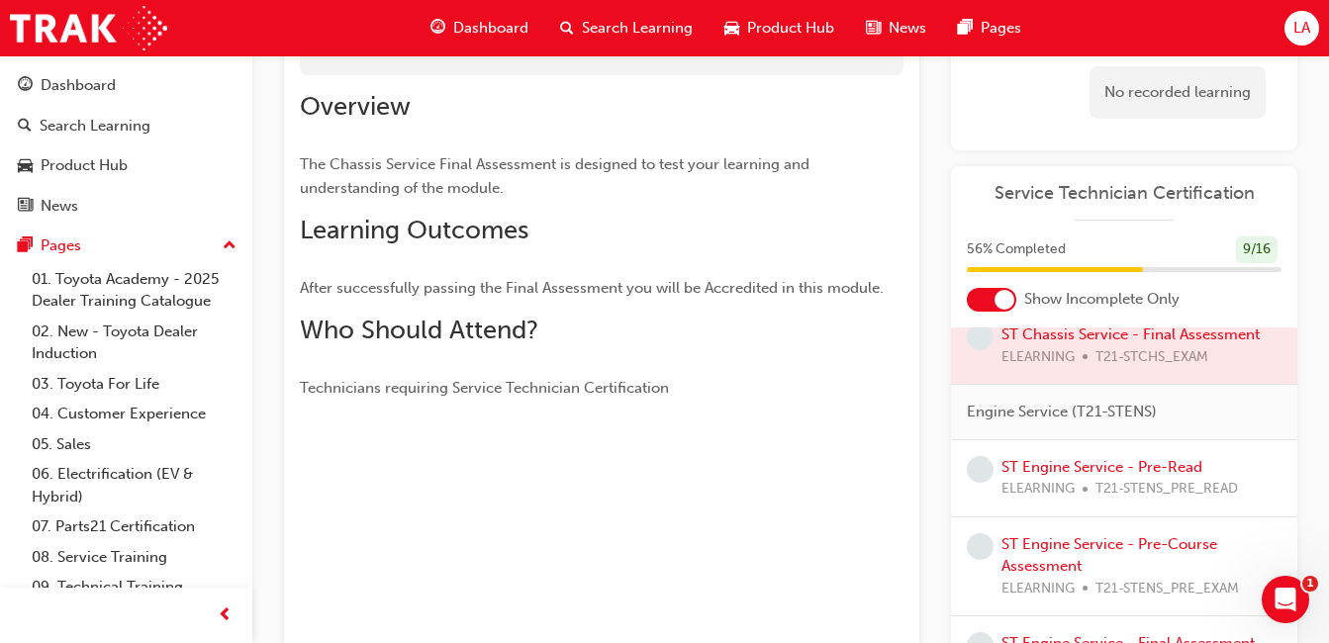
scroll to position [271, 0]
click at [1118, 474] on link "ST Engine Service - Pre-Read" at bounding box center [1101, 465] width 201 height 18
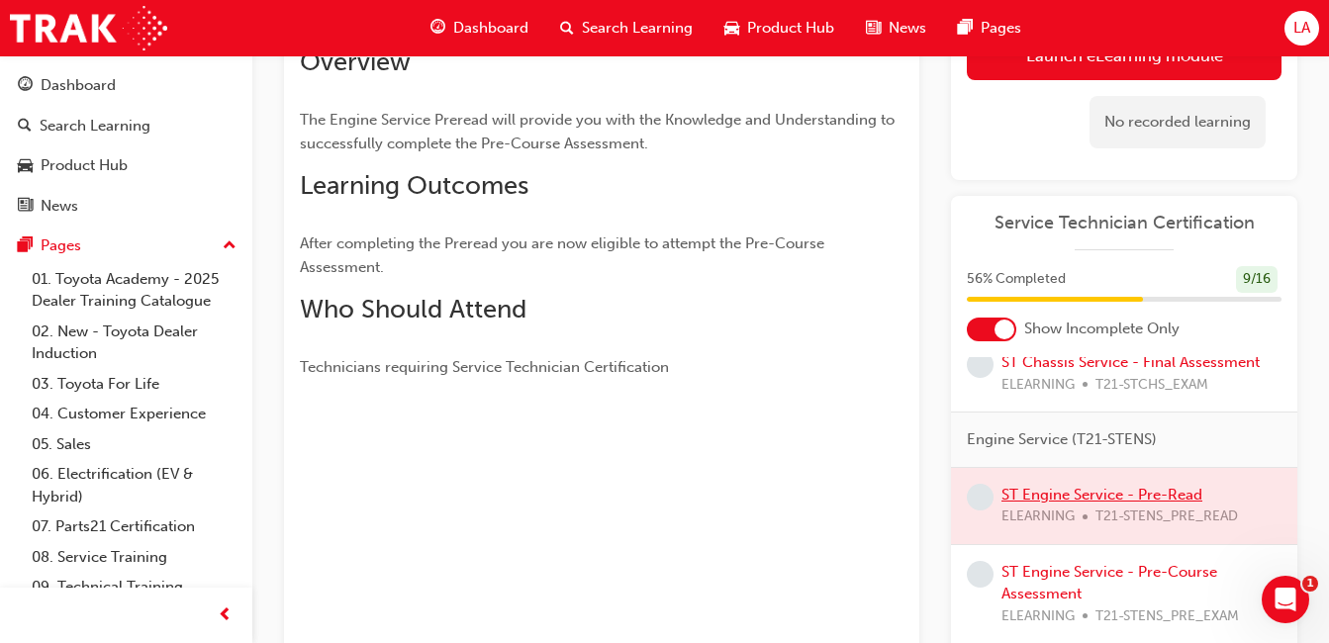
scroll to position [119, 0]
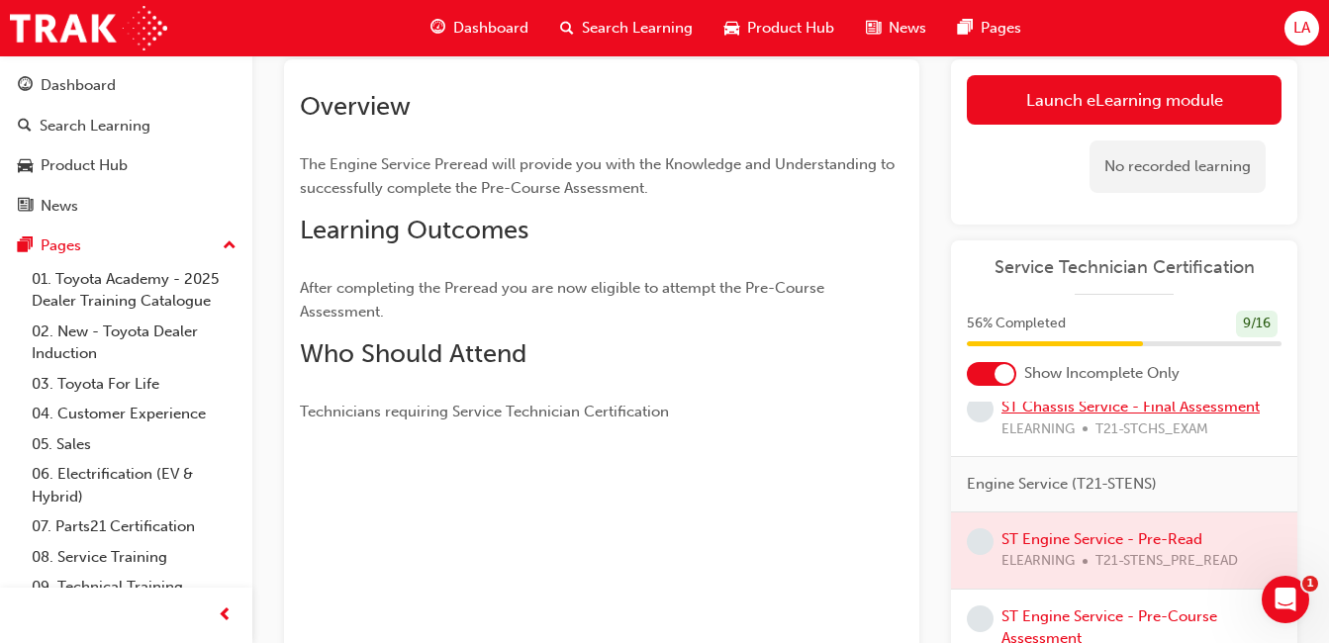
click at [1145, 415] on link "ST Chassis Service - Final Assessment" at bounding box center [1130, 407] width 258 height 18
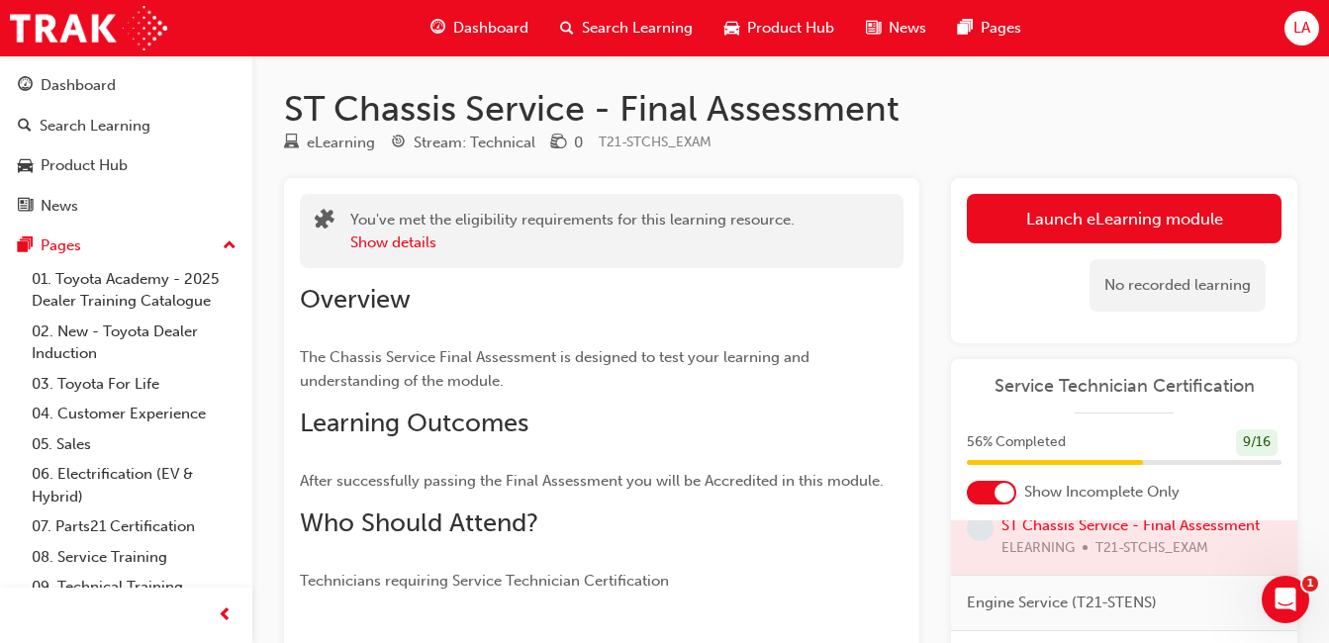
click at [1132, 203] on link "Launch eLearning module" at bounding box center [1124, 218] width 315 height 49
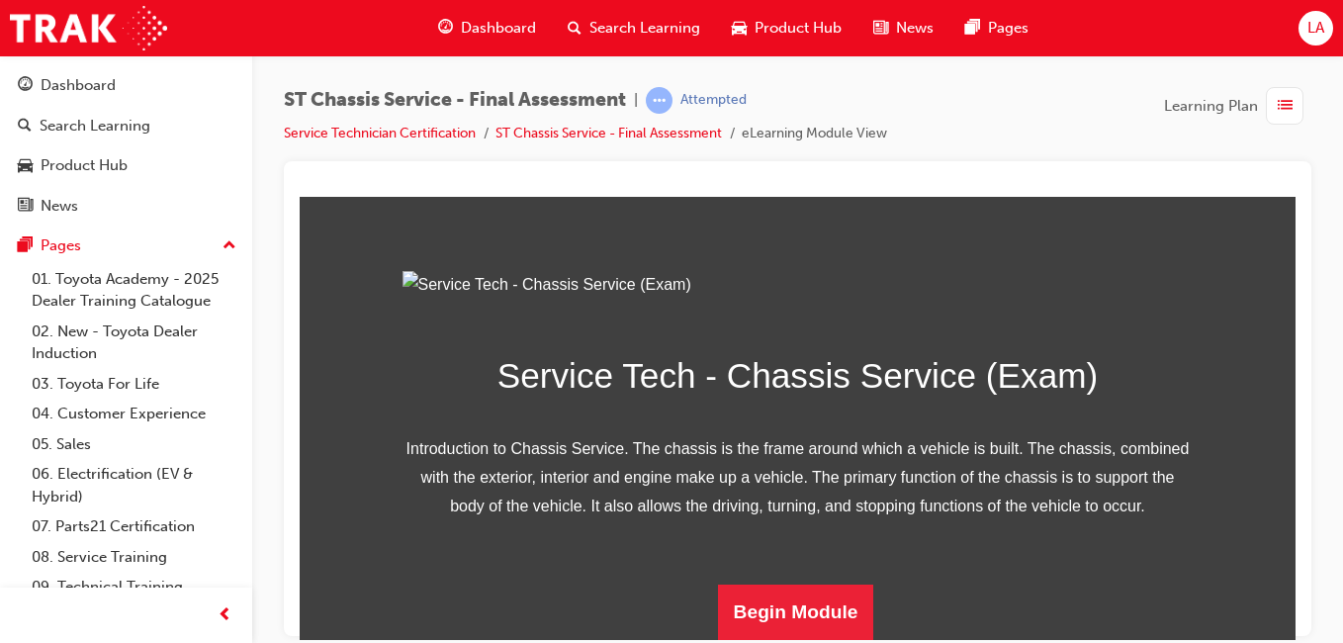
scroll to position [328, 0]
click at [803, 600] on button "Begin Module" at bounding box center [796, 611] width 156 height 55
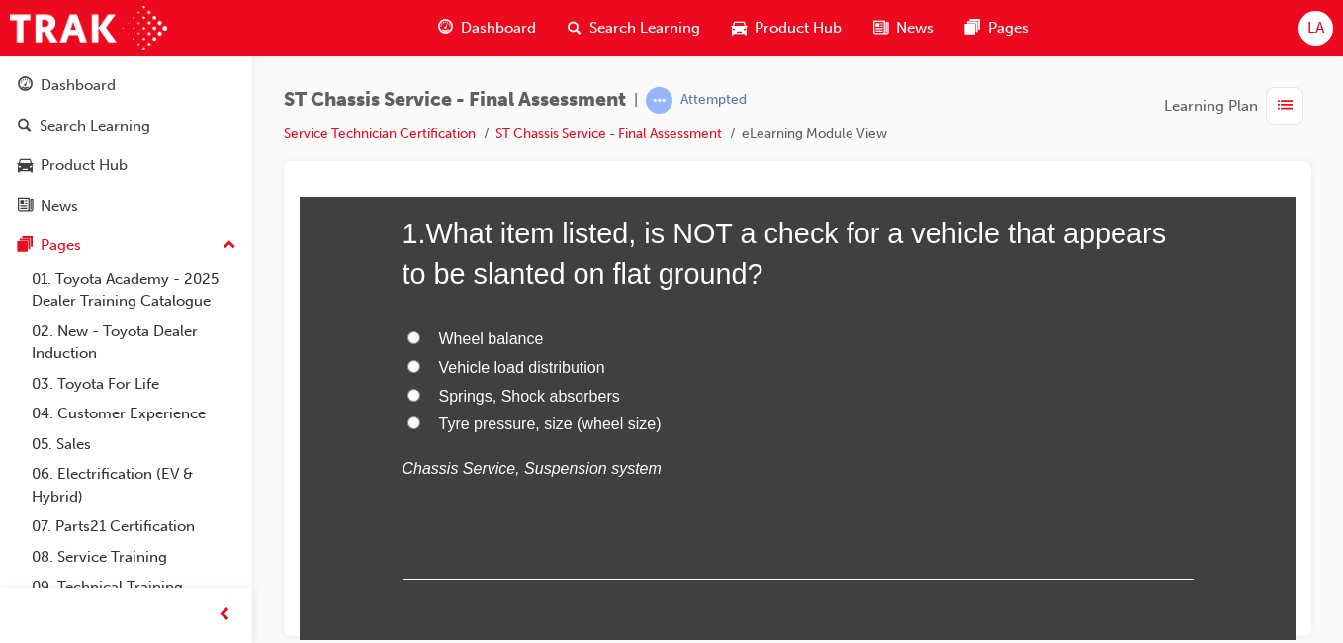
scroll to position [194, 0]
click at [636, 341] on label "Wheel balance" at bounding box center [798, 337] width 791 height 29
click at [420, 341] on input "Wheel balance" at bounding box center [414, 335] width 13 height 13
radio input "true"
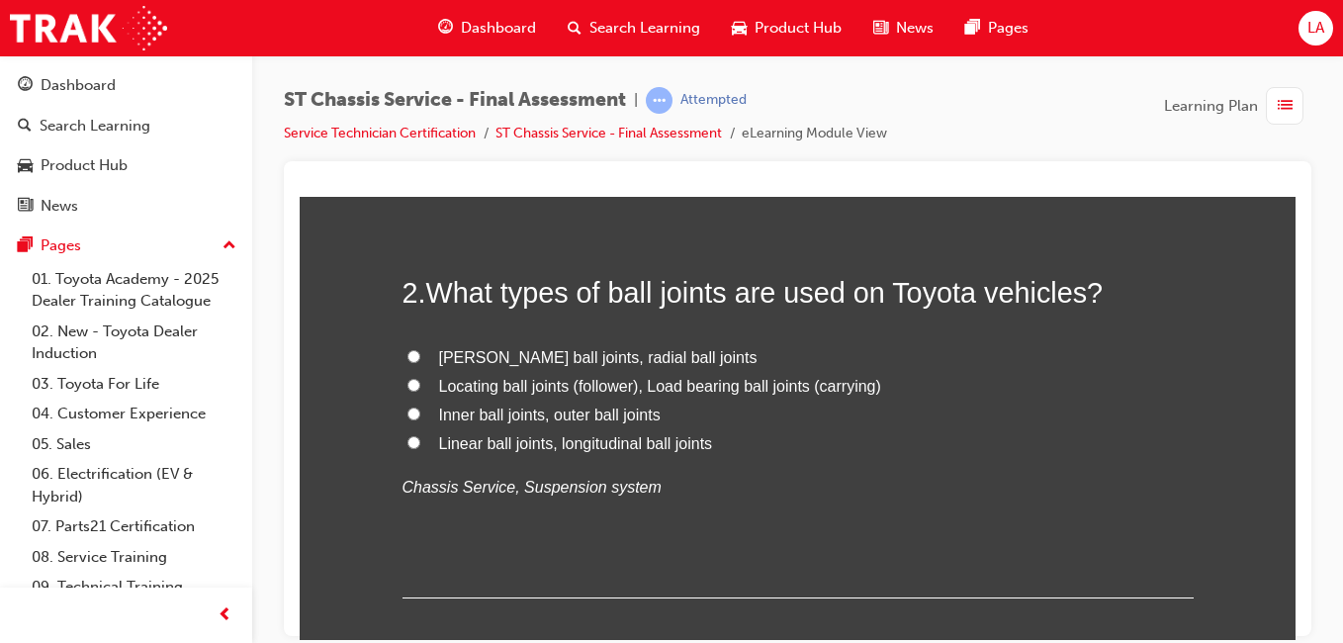
scroll to position [621, 0]
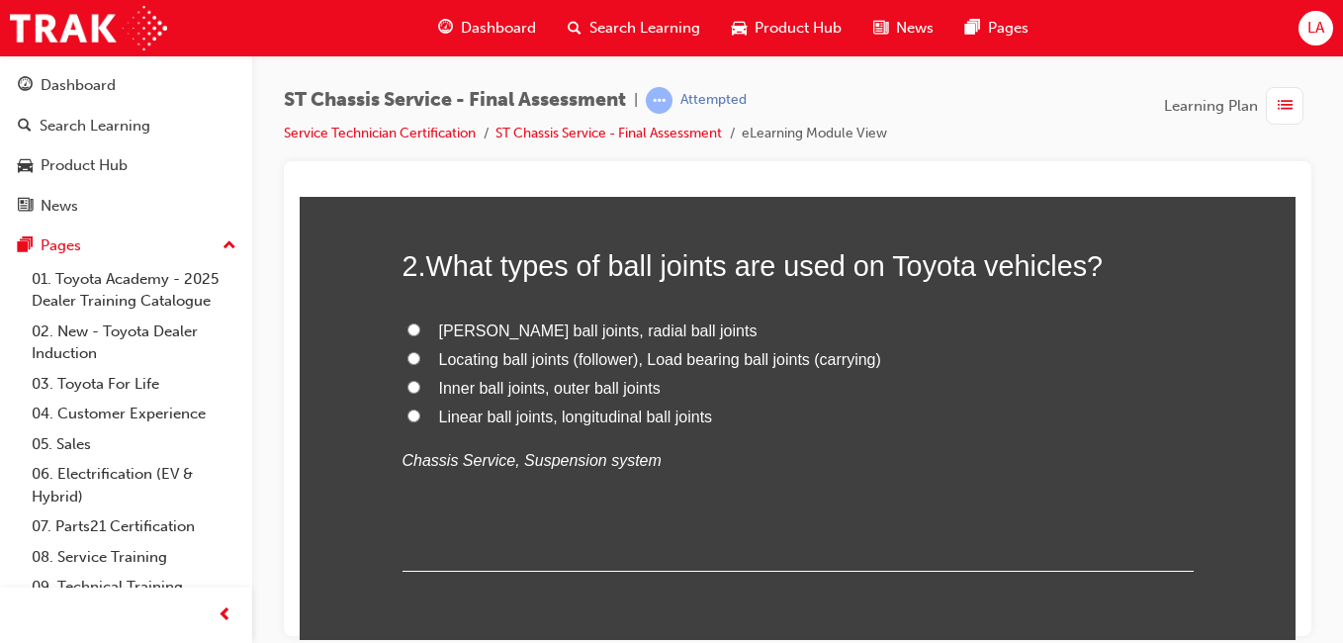
click at [620, 322] on span "[PERSON_NAME] ball joints, radial ball joints" at bounding box center [598, 330] width 319 height 17
click at [420, 322] on input "[PERSON_NAME] ball joints, radial ball joints" at bounding box center [414, 328] width 13 height 13
radio input "true"
click at [632, 323] on span "[PERSON_NAME] ball joints, radial ball joints" at bounding box center [598, 330] width 319 height 17
click at [420, 323] on input "[PERSON_NAME] ball joints, radial ball joints" at bounding box center [414, 328] width 13 height 13
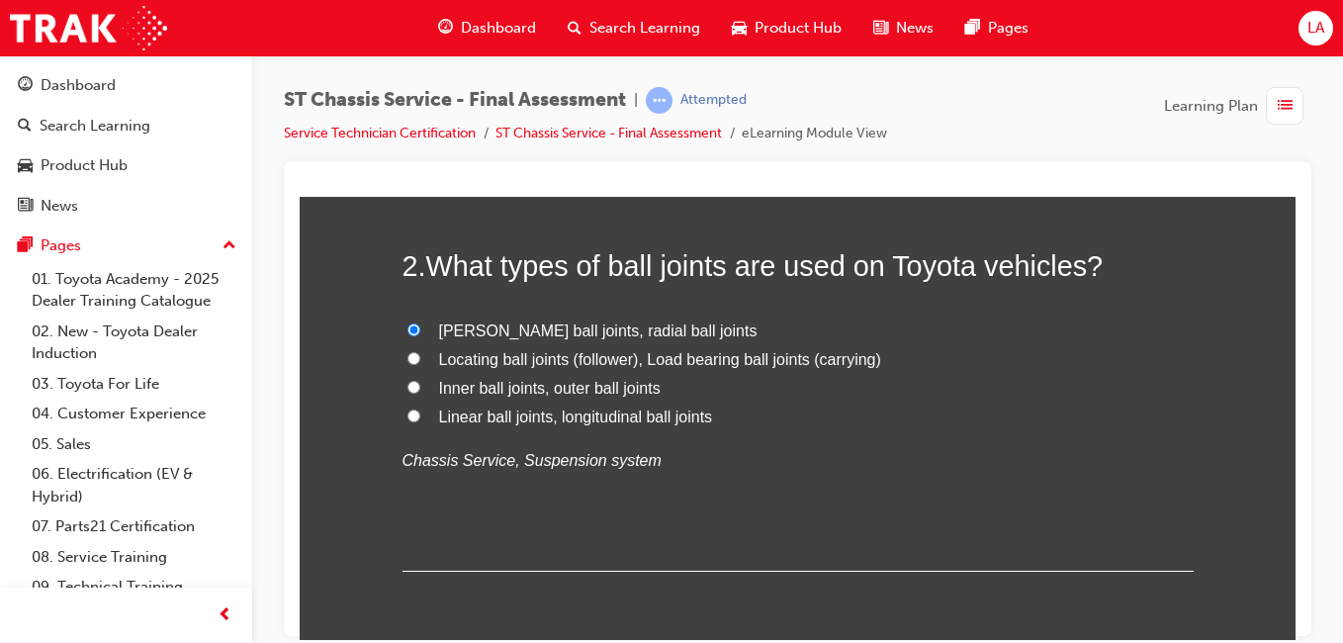
click at [626, 325] on span "[PERSON_NAME] ball joints, radial ball joints" at bounding box center [598, 330] width 319 height 17
click at [420, 325] on input "[PERSON_NAME] ball joints, radial ball joints" at bounding box center [414, 328] width 13 height 13
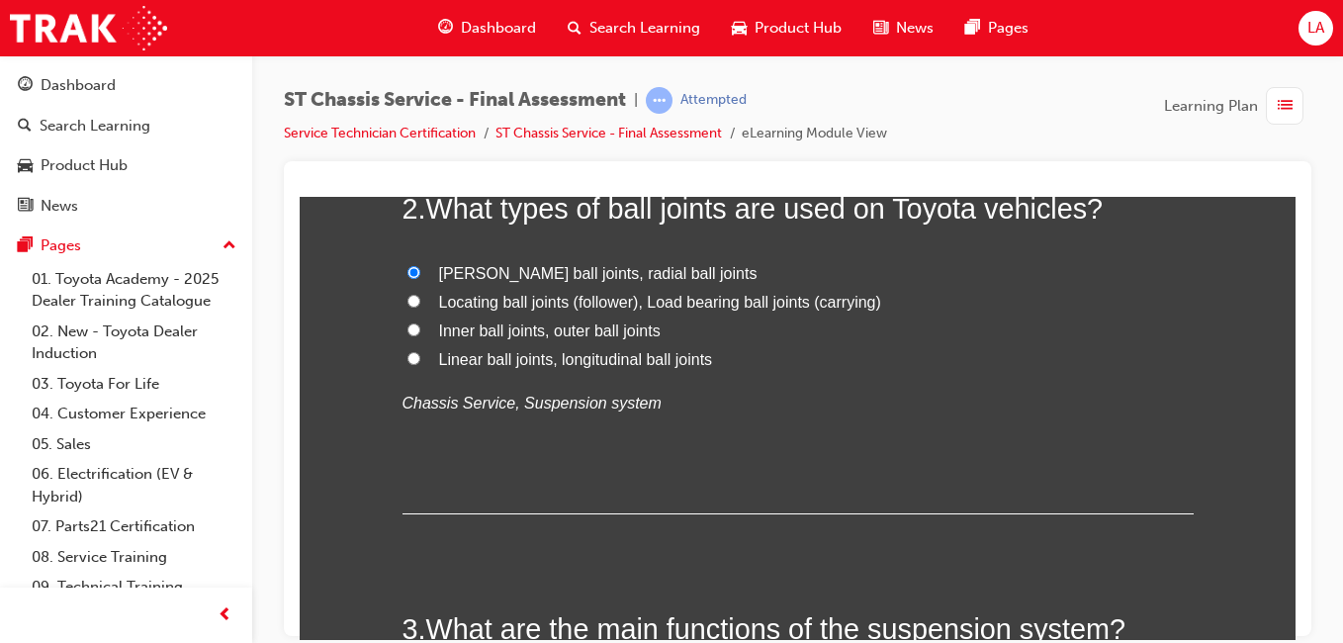
scroll to position [684, 0]
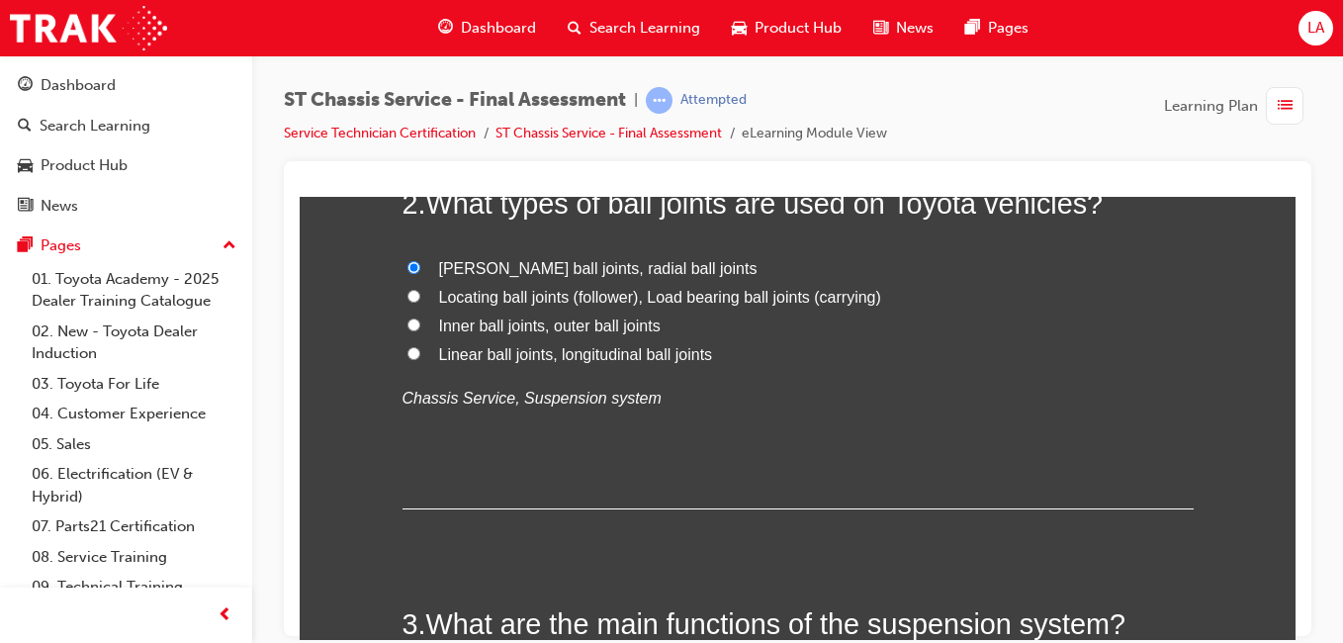
click at [801, 303] on span "Locating ball joints (follower), Load bearing ball joints (carrying)" at bounding box center [660, 296] width 442 height 17
click at [420, 302] on input "Locating ball joints (follower), Load bearing ball joints (carrying)" at bounding box center [414, 295] width 13 height 13
radio input "true"
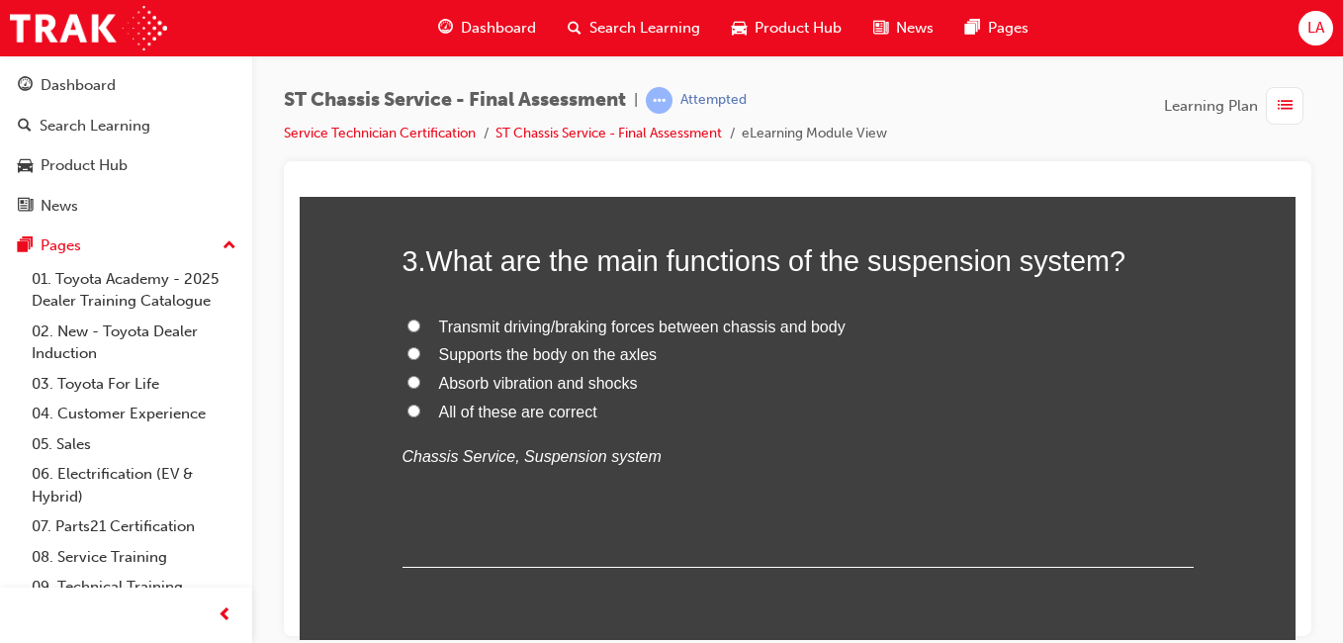
scroll to position [1042, 0]
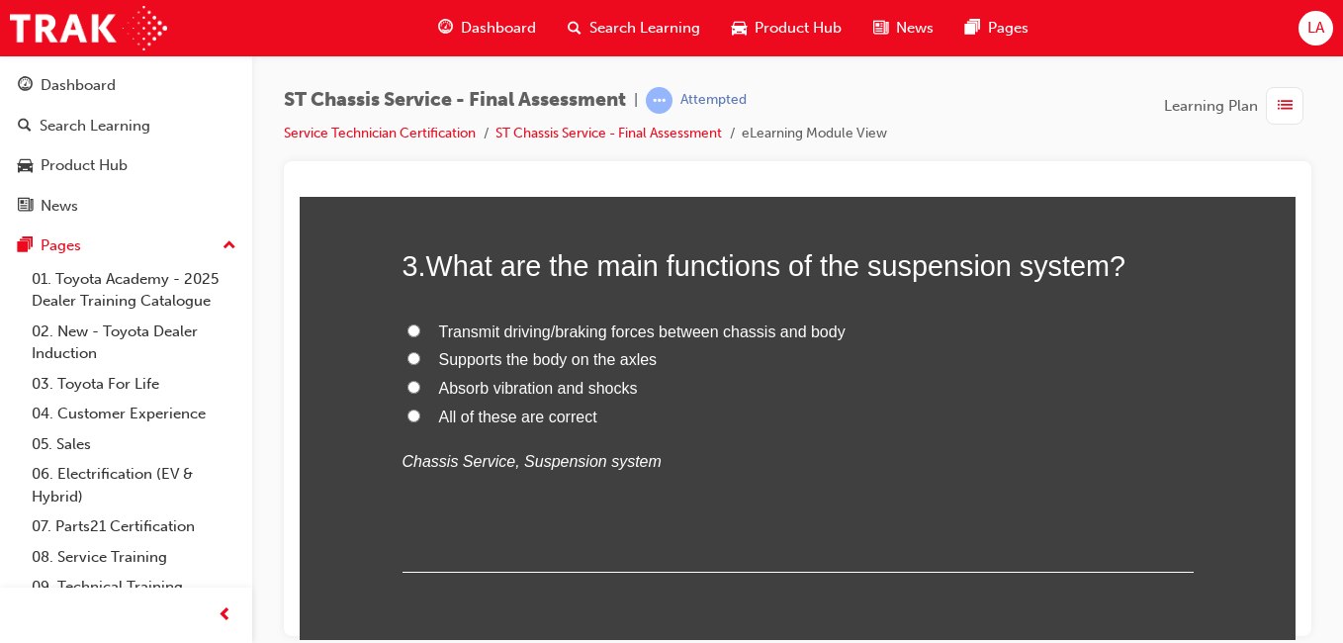
click at [618, 396] on label "Absorb vibration and shocks" at bounding box center [798, 388] width 791 height 29
click at [420, 393] on input "Absorb vibration and shocks" at bounding box center [414, 386] width 13 height 13
radio input "true"
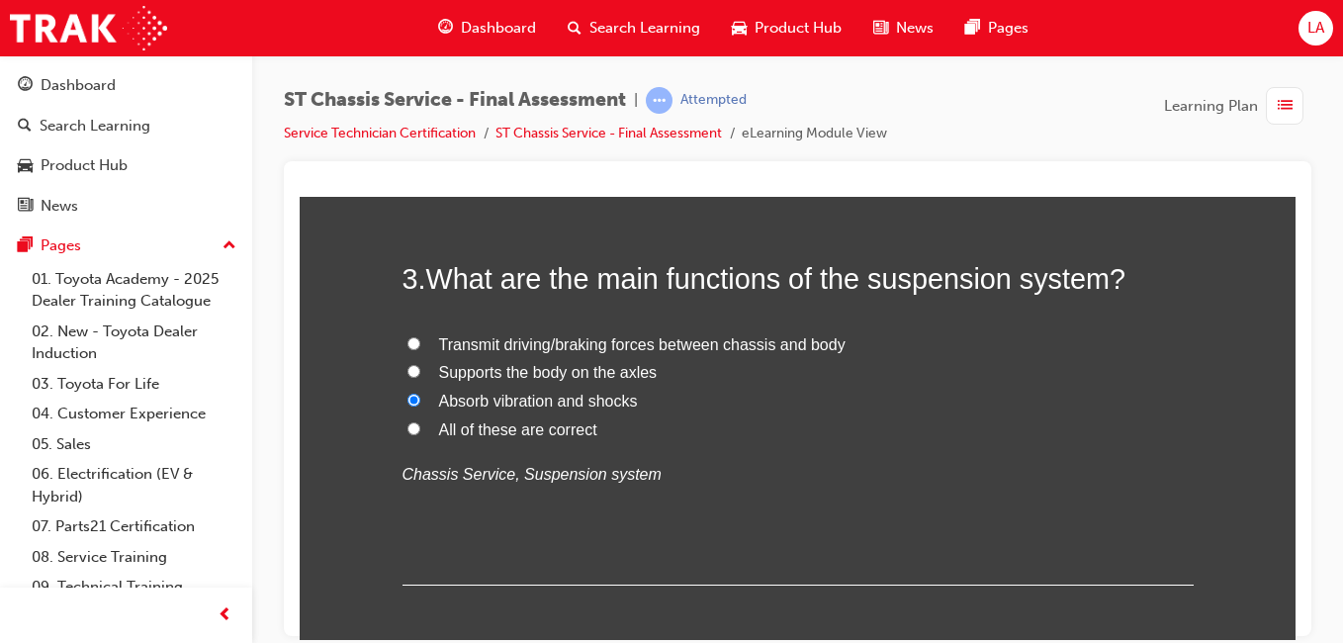
scroll to position [1040, 0]
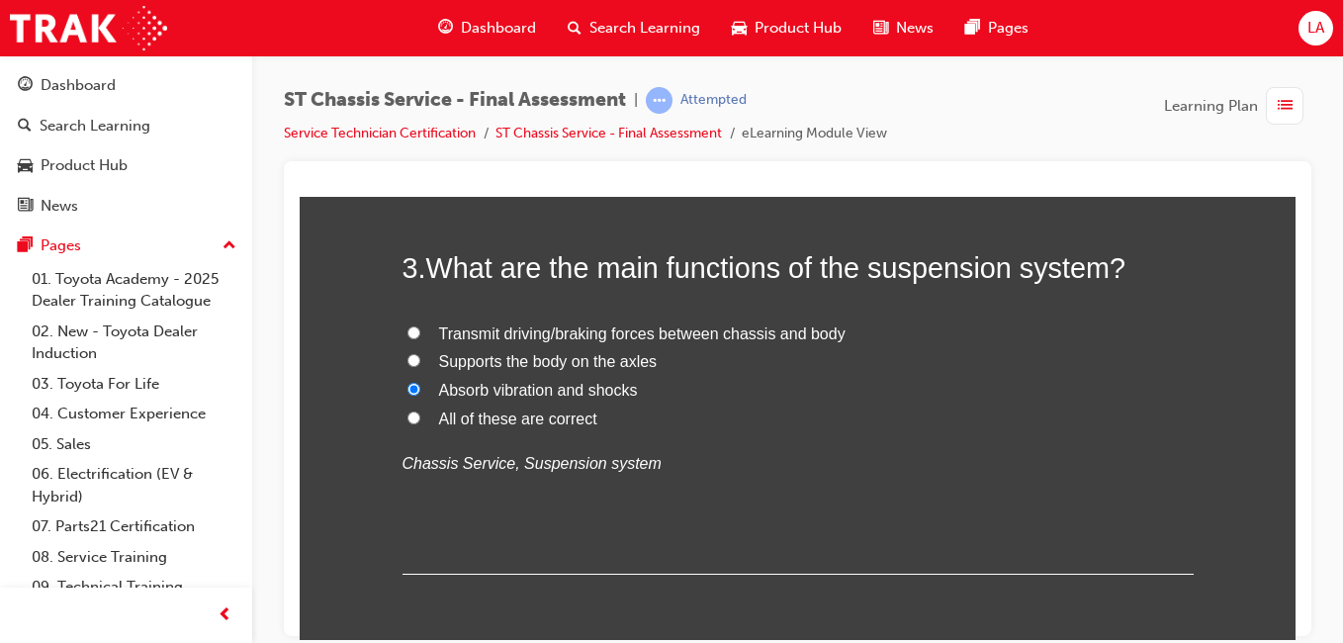
click at [412, 422] on label "All of these are correct" at bounding box center [798, 419] width 791 height 29
click at [412, 422] on input "All of these are correct" at bounding box center [414, 417] width 13 height 13
radio input "true"
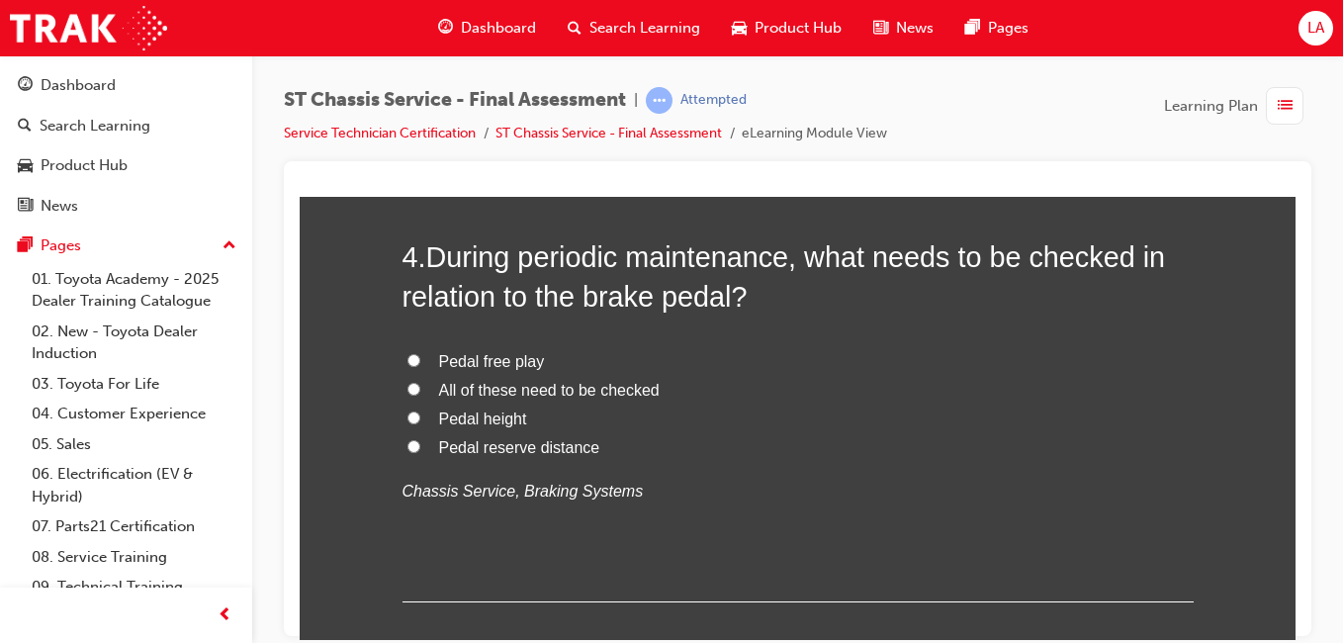
scroll to position [1484, 0]
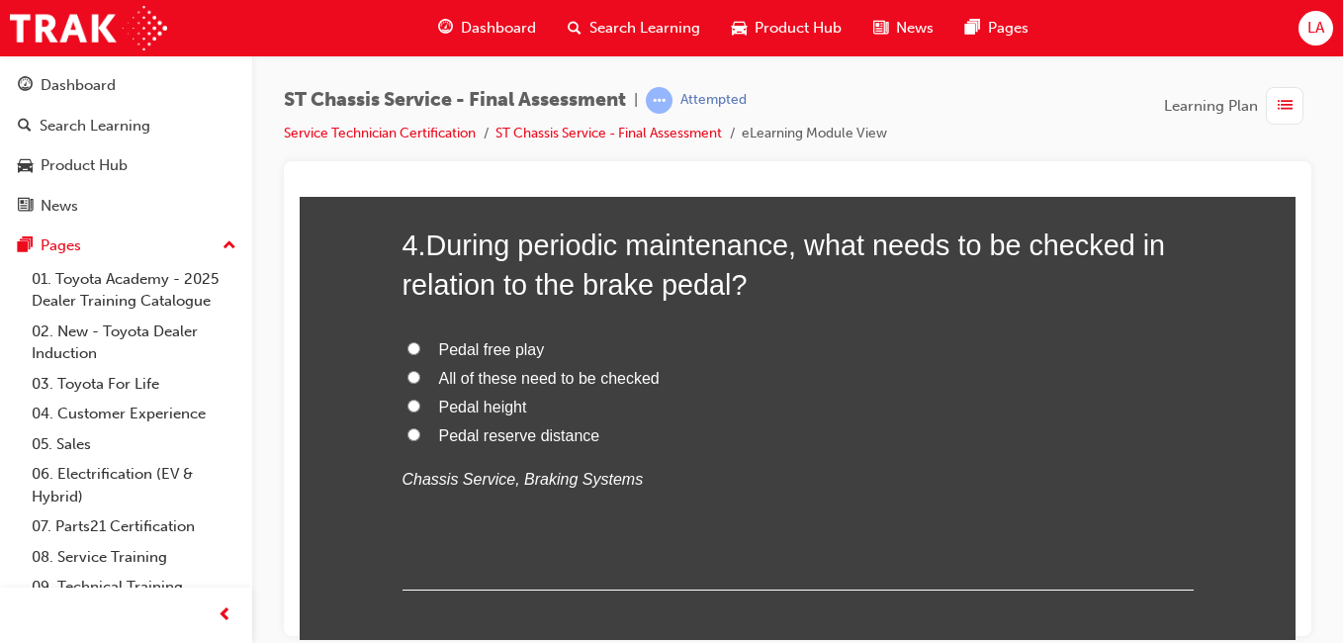
click at [720, 374] on label "All of these need to be checked" at bounding box center [798, 378] width 791 height 29
click at [420, 374] on input "All of these need to be checked" at bounding box center [414, 376] width 13 height 13
radio input "true"
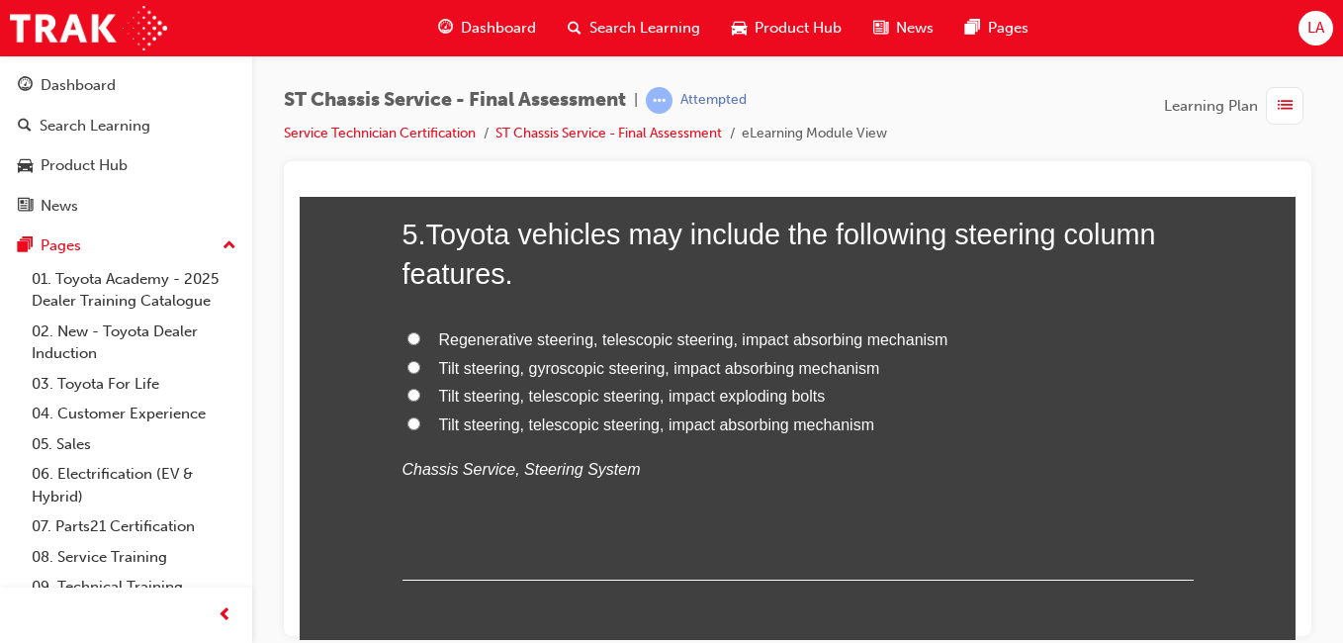
scroll to position [1960, 0]
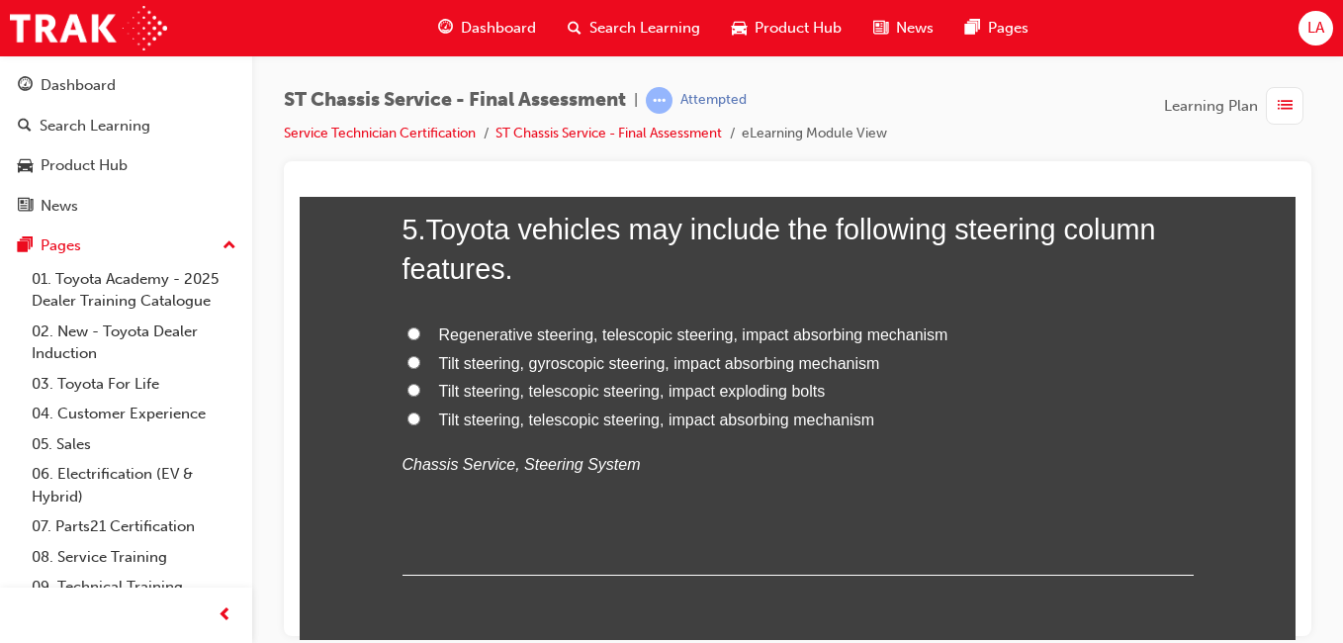
click at [811, 398] on span "Tilt steering, telescopic steering, impact exploding bolts" at bounding box center [632, 390] width 387 height 17
click at [420, 396] on input "Tilt steering, telescopic steering, impact exploding bolts" at bounding box center [414, 389] width 13 height 13
radio input "true"
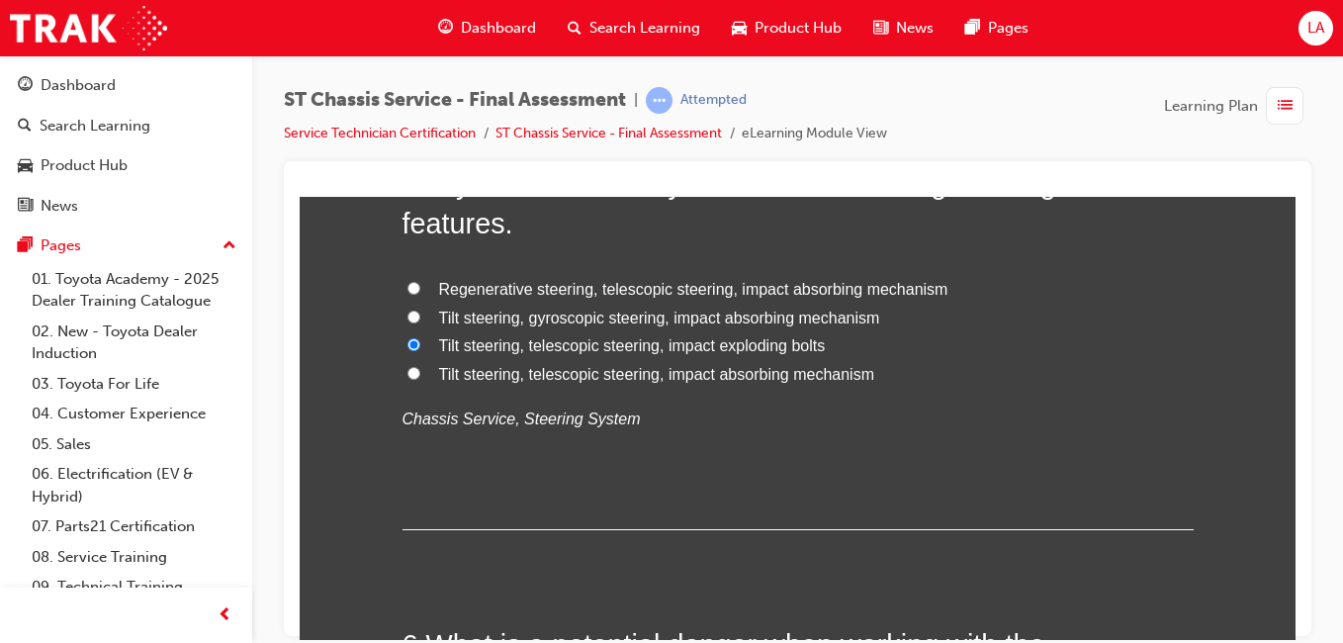
scroll to position [2000, 0]
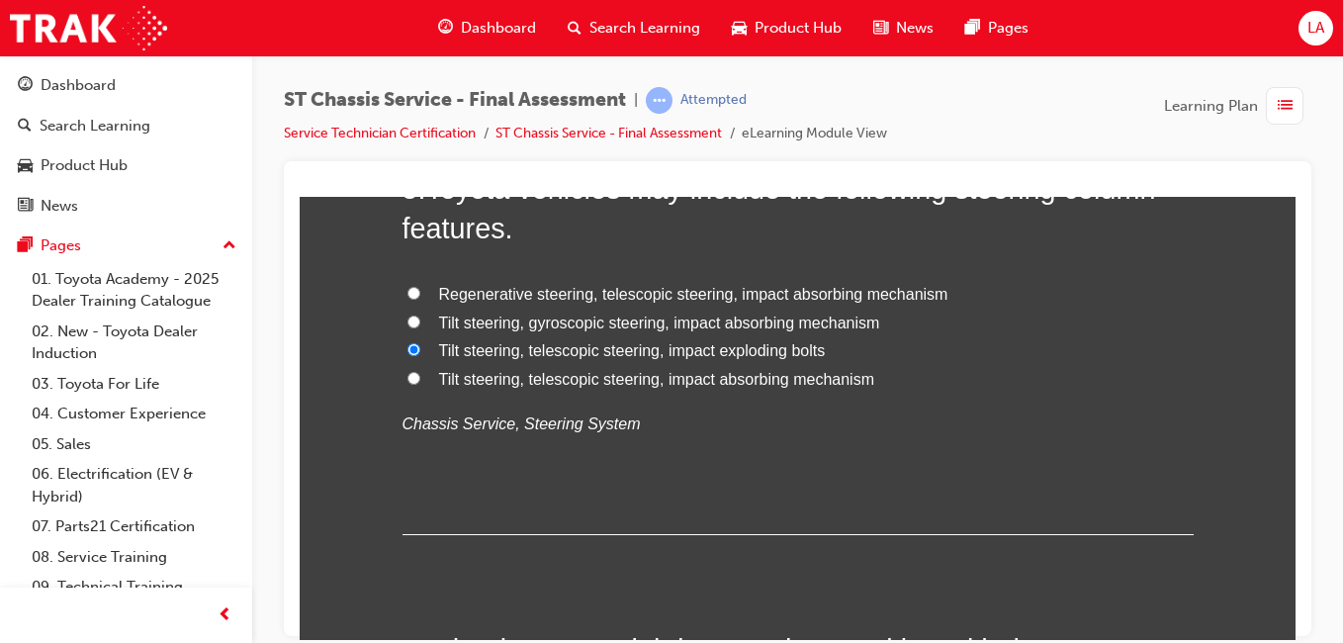
click at [845, 374] on span "Tilt steering, telescopic steering, impact absorbing mechanism" at bounding box center [657, 378] width 436 height 17
click at [420, 374] on input "Tilt steering, telescopic steering, impact absorbing mechanism" at bounding box center [414, 377] width 13 height 13
radio input "true"
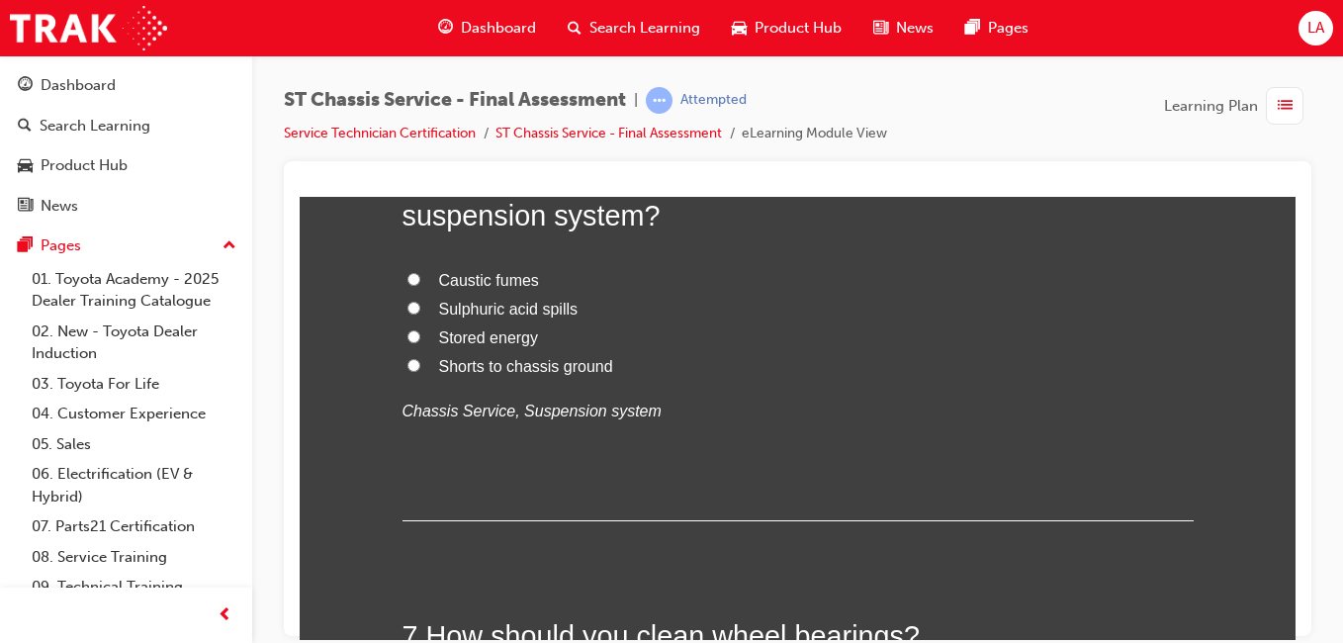
scroll to position [2468, 0]
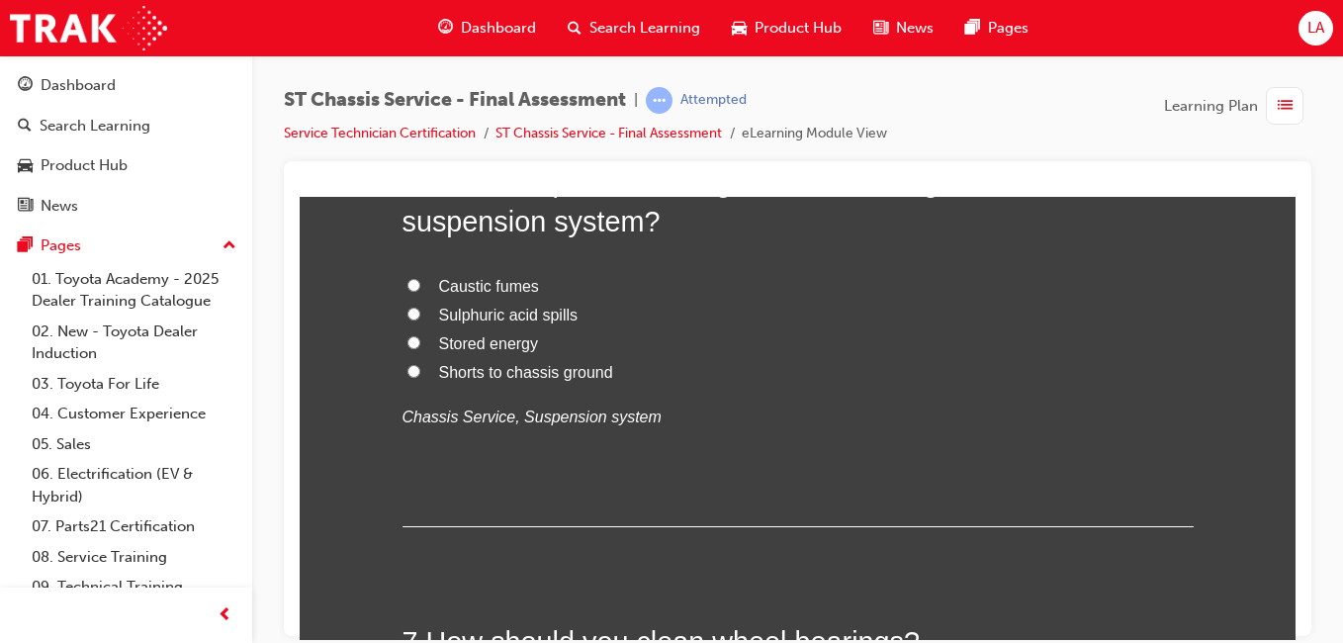
click at [740, 334] on label "Stored energy" at bounding box center [798, 343] width 791 height 29
click at [420, 335] on input "Stored energy" at bounding box center [414, 341] width 13 height 13
radio input "true"
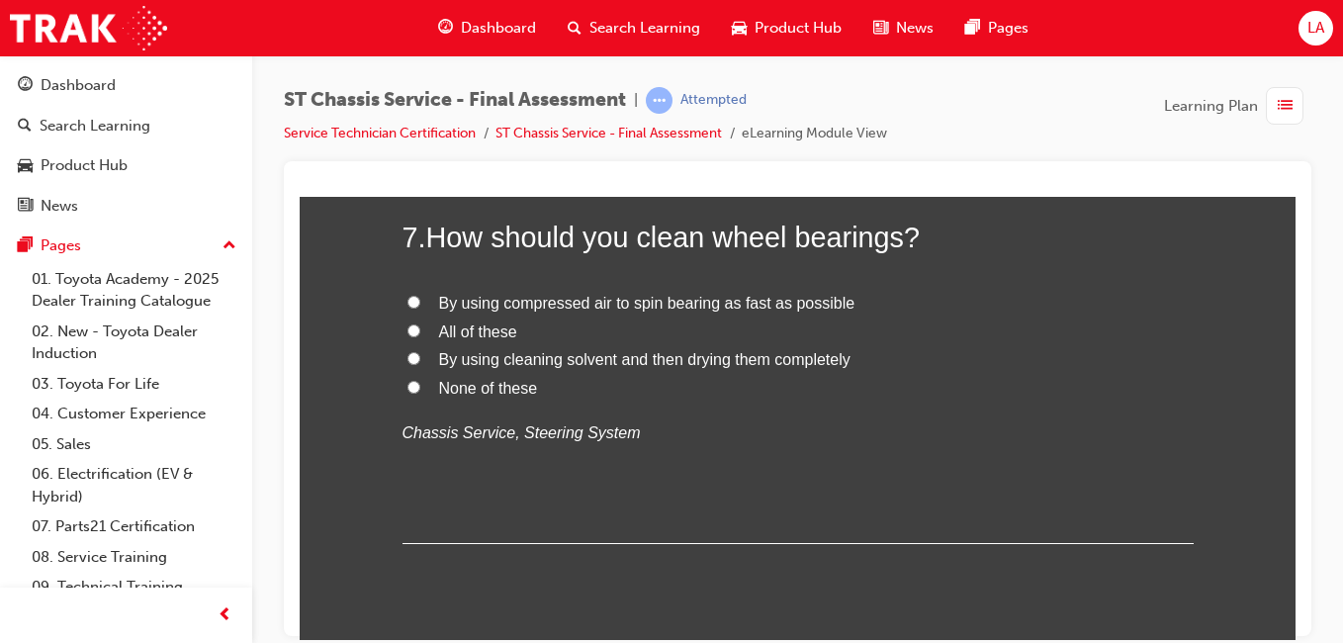
scroll to position [2870, 0]
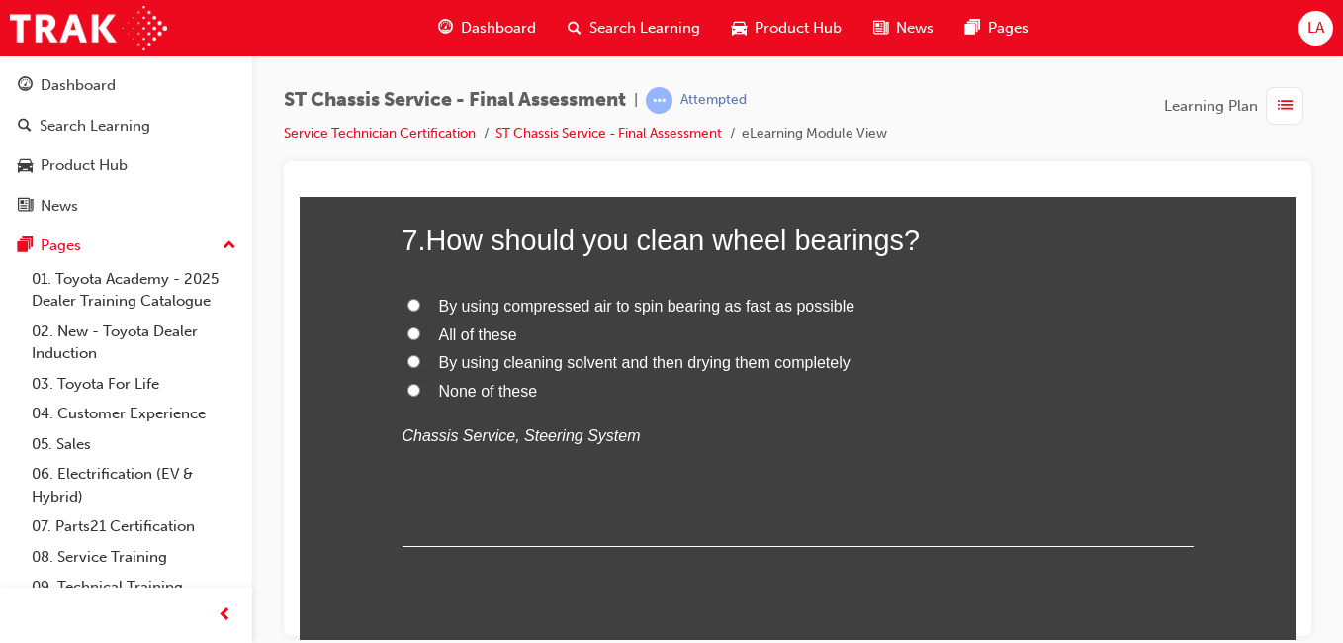
click at [530, 397] on label "None of these" at bounding box center [798, 391] width 791 height 29
click at [420, 396] on input "None of these" at bounding box center [414, 389] width 13 height 13
radio input "true"
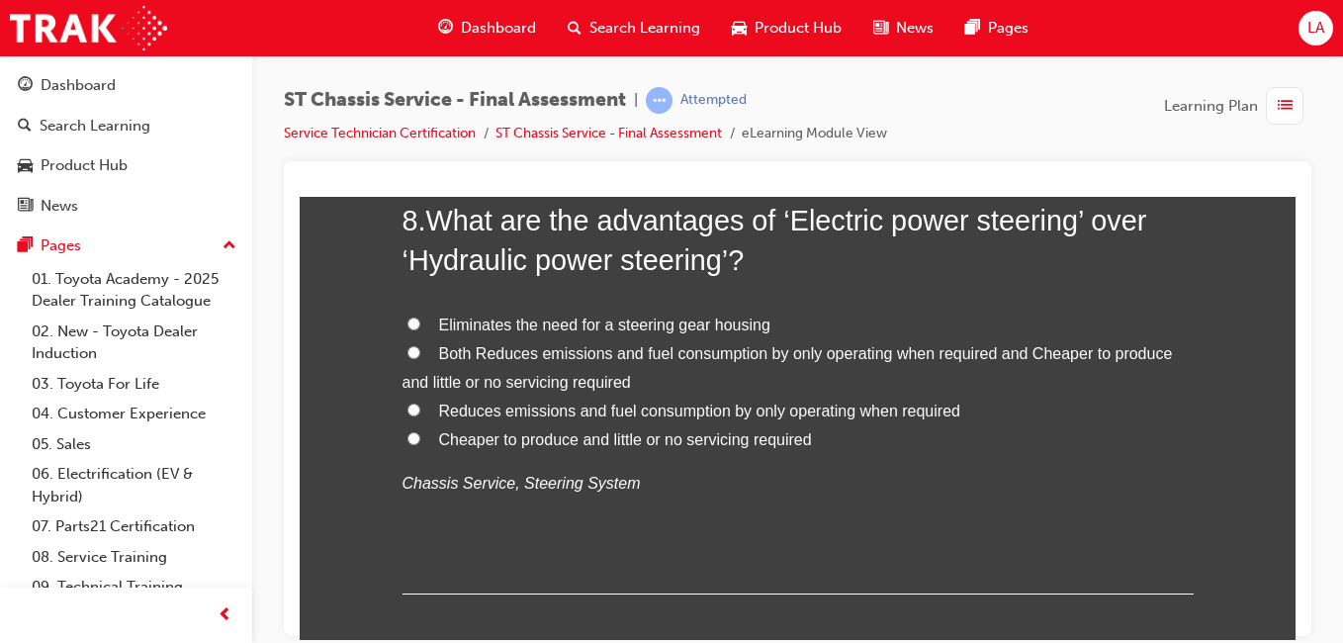
scroll to position [3322, 0]
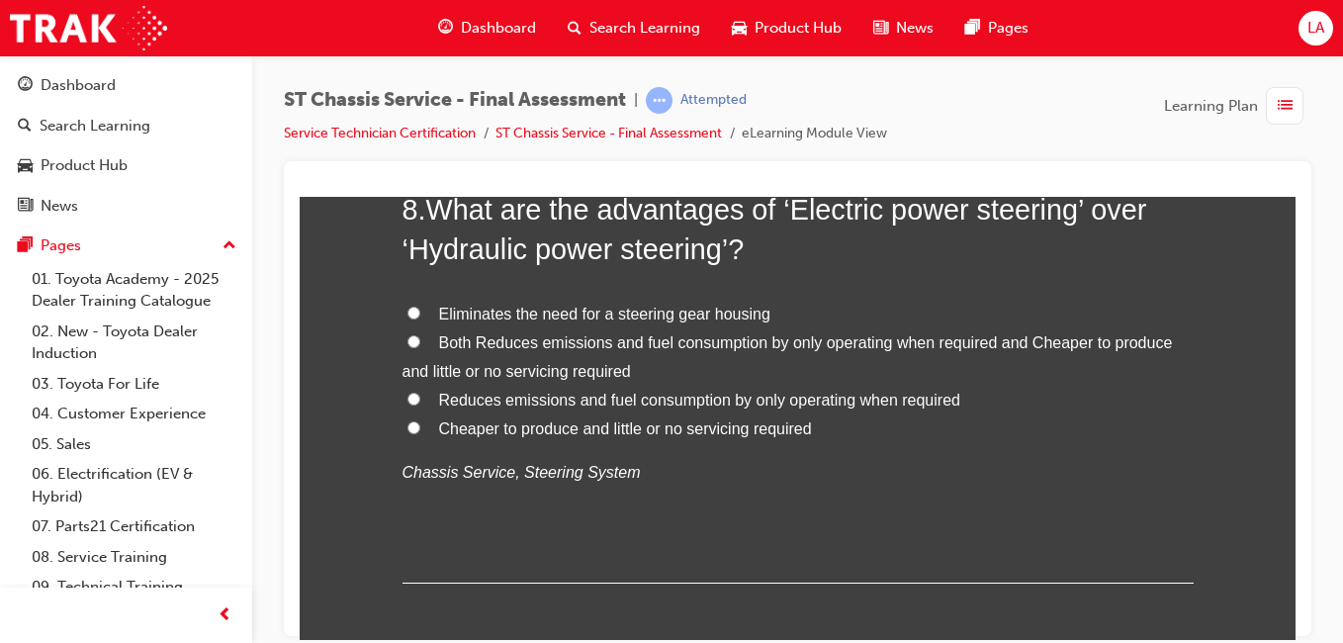
click at [764, 490] on div "8 . What are the advantages of ‘Electric power steering’ over ‘Hydraulic power …" at bounding box center [798, 386] width 791 height 394
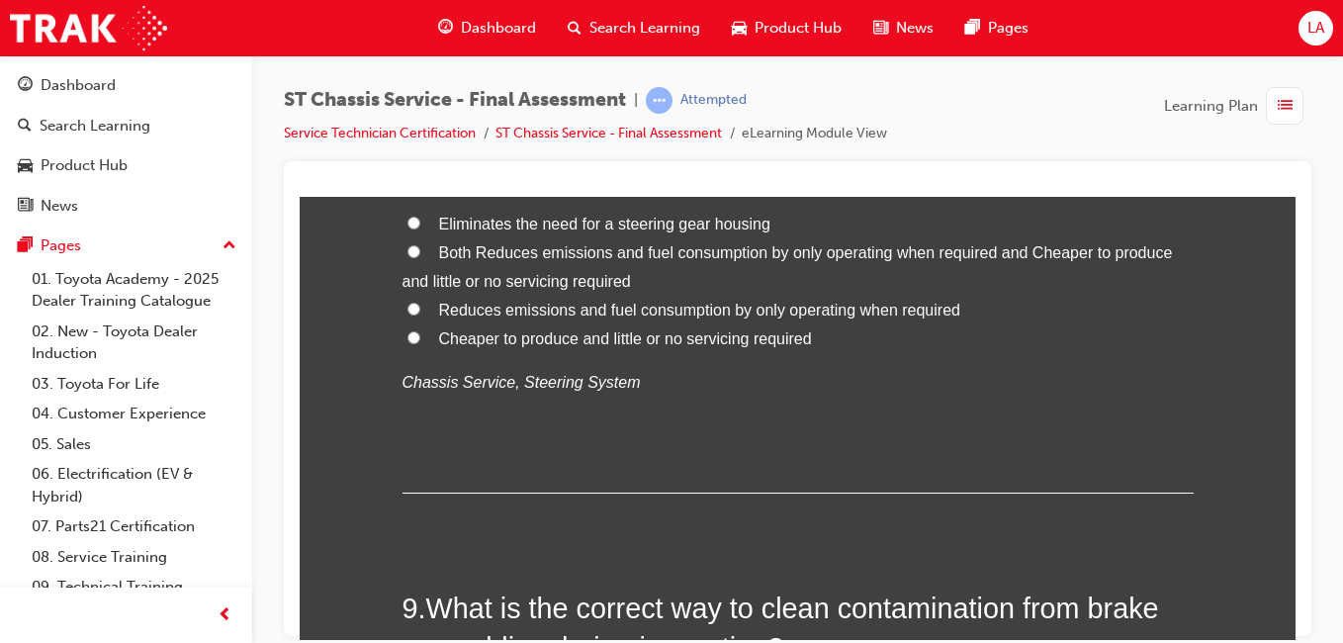
scroll to position [3418, 0]
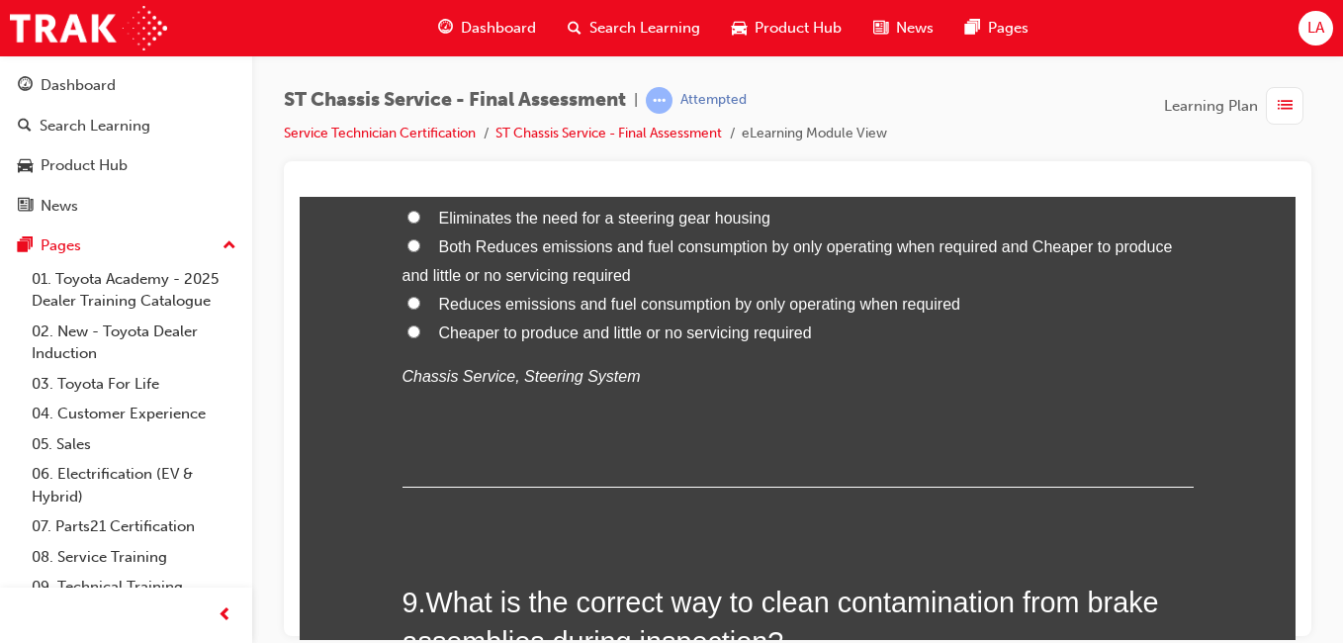
click at [925, 312] on label "Reduces emissions and fuel consumption by only operating when required" at bounding box center [798, 304] width 791 height 29
click at [420, 309] on input "Reduces emissions and fuel consumption by only operating when required" at bounding box center [414, 302] width 13 height 13
radio input "true"
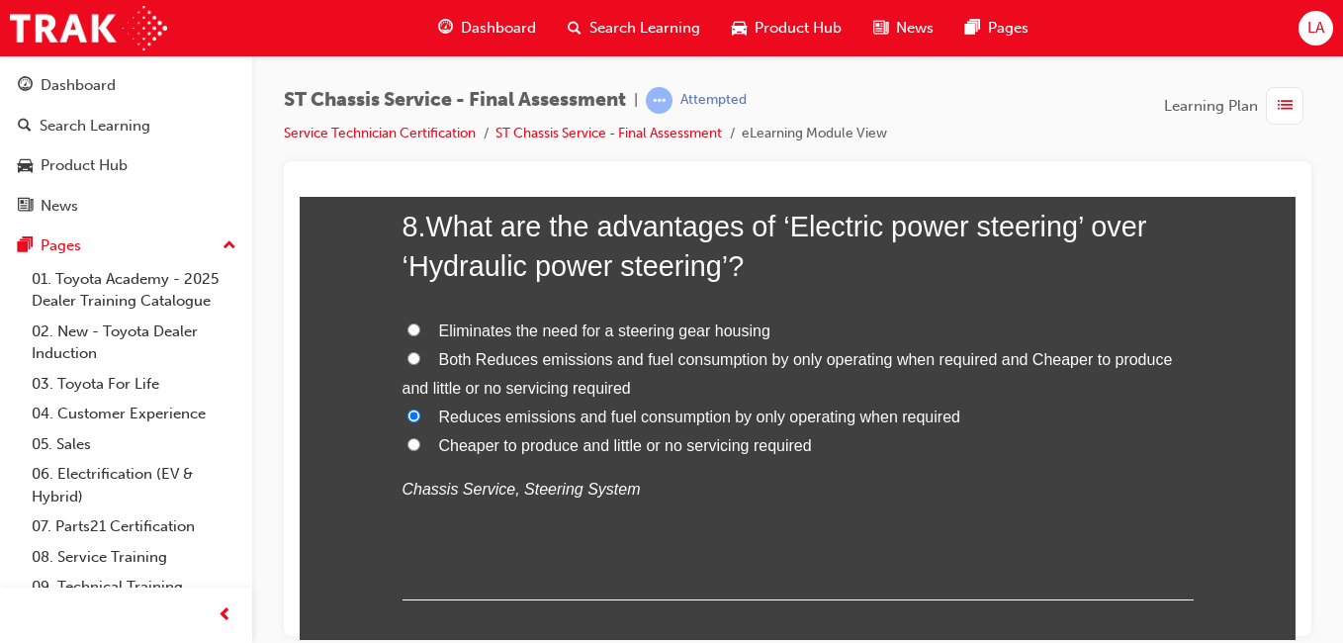
scroll to position [3311, 0]
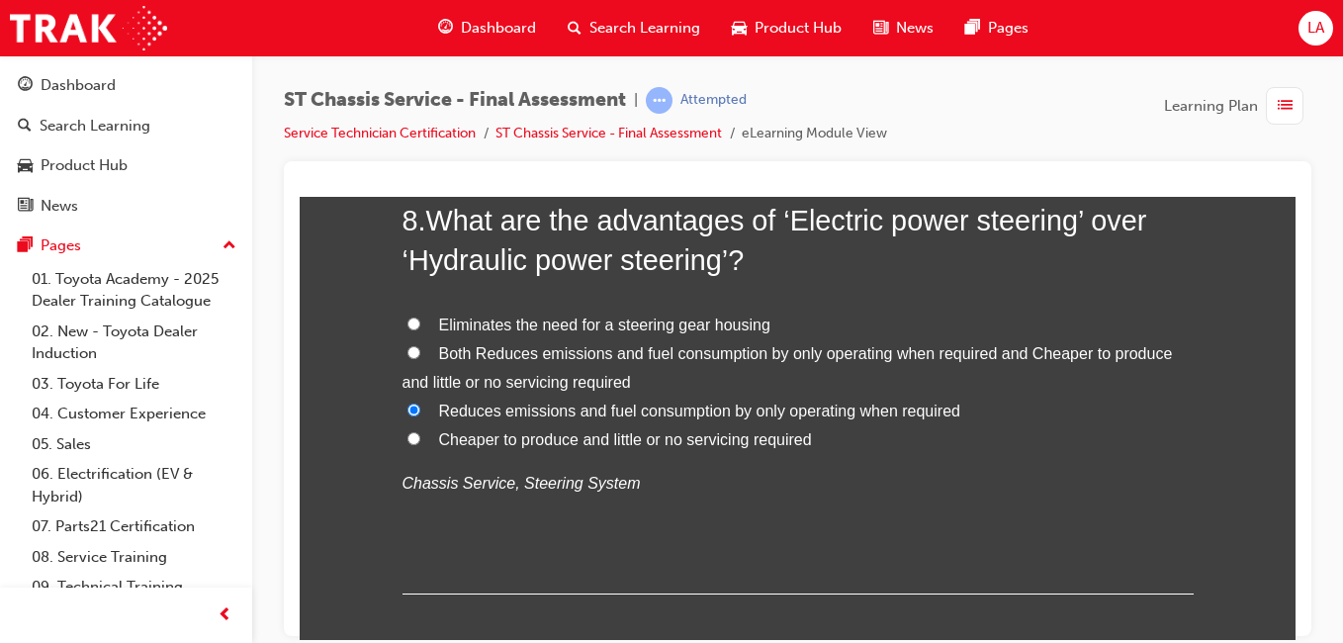
click at [1093, 352] on span "Both Reduces emissions and fuel consumption by only operating when required and…" at bounding box center [788, 367] width 771 height 46
click at [420, 352] on input "Both Reduces emissions and fuel consumption by only operating when required and…" at bounding box center [414, 351] width 13 height 13
radio input "true"
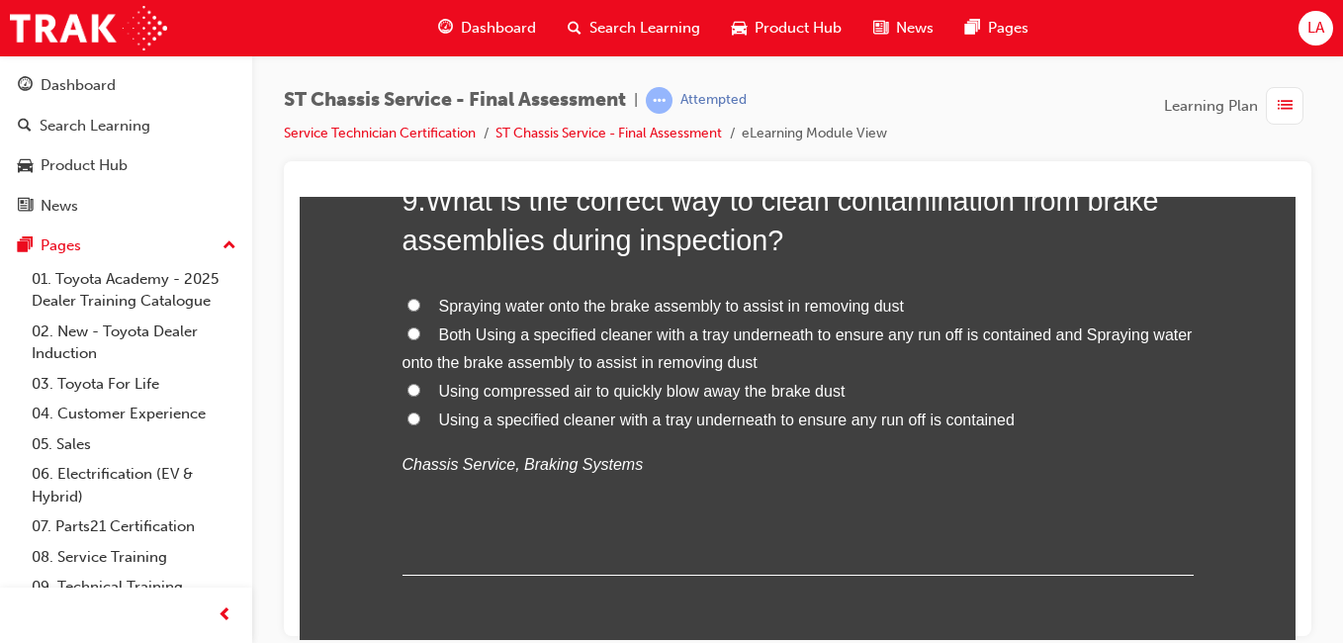
scroll to position [3823, 0]
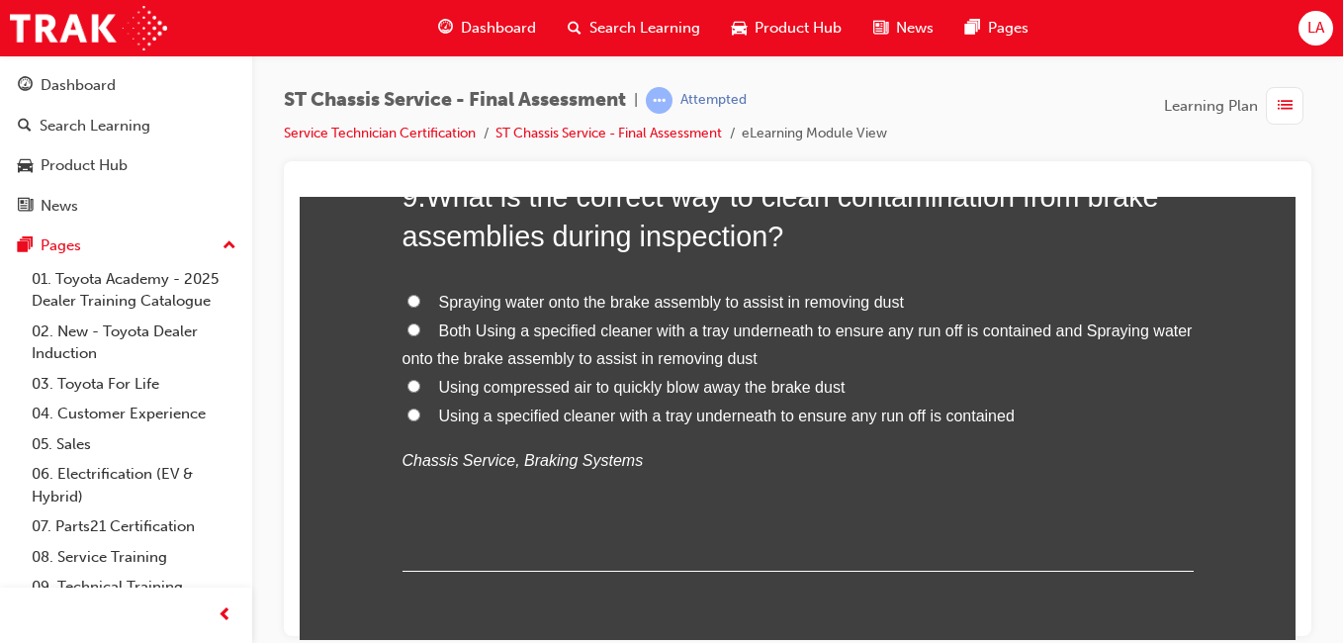
click at [1100, 328] on span "Both Using a specified cleaner with a tray underneath to ensure any run off is …" at bounding box center [798, 345] width 790 height 46
click at [420, 328] on input "Both Using a specified cleaner with a tray underneath to ensure any run off is …" at bounding box center [414, 328] width 13 height 13
radio input "true"
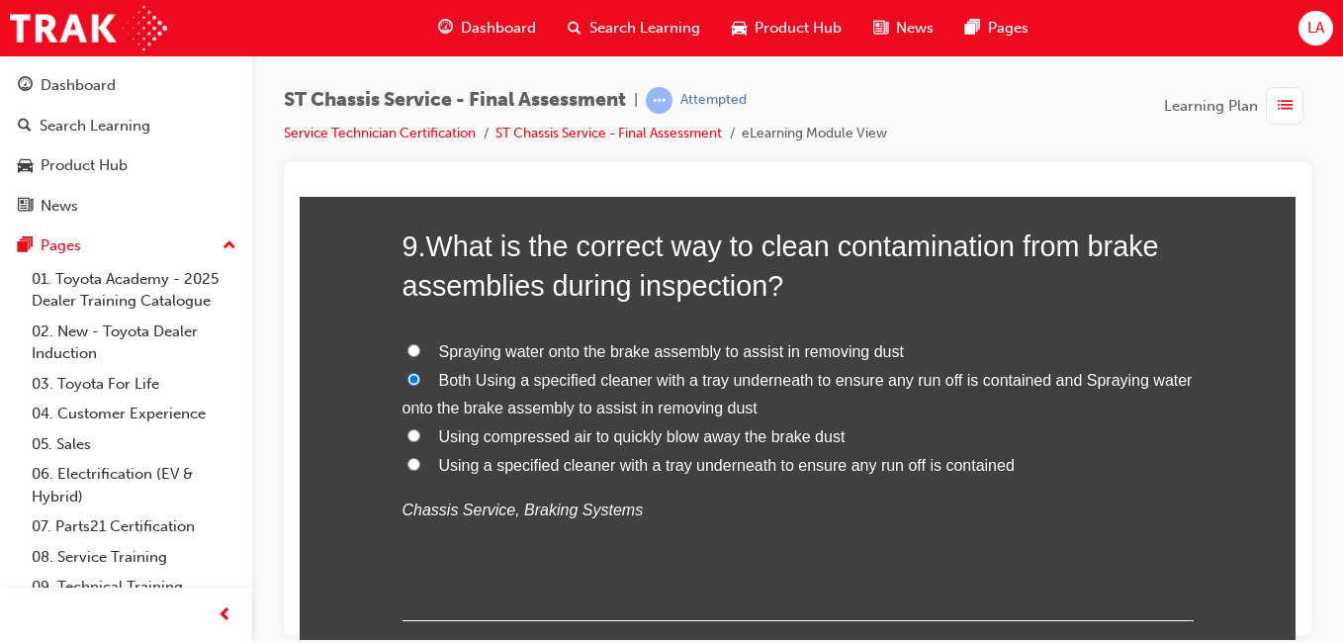
scroll to position [3763, 0]
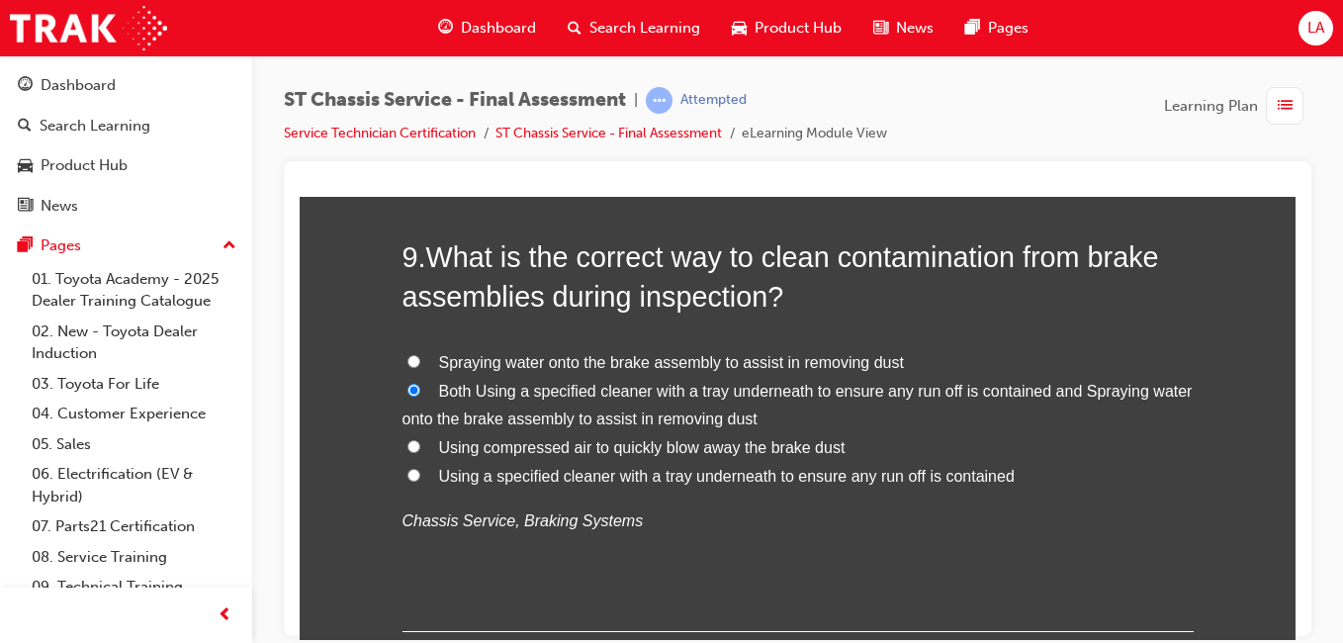
click at [987, 476] on span "Using a specified cleaner with a tray underneath to ensure any run off is conta…" at bounding box center [727, 475] width 576 height 17
click at [420, 476] on input "Using a specified cleaner with a tray underneath to ensure any run off is conta…" at bounding box center [414, 474] width 13 height 13
radio input "true"
click at [922, 483] on span "Using a specified cleaner with a tray underneath to ensure any run off is conta…" at bounding box center [727, 475] width 576 height 17
click at [420, 481] on input "Using a specified cleaner with a tray underneath to ensure any run off is conta…" at bounding box center [414, 474] width 13 height 13
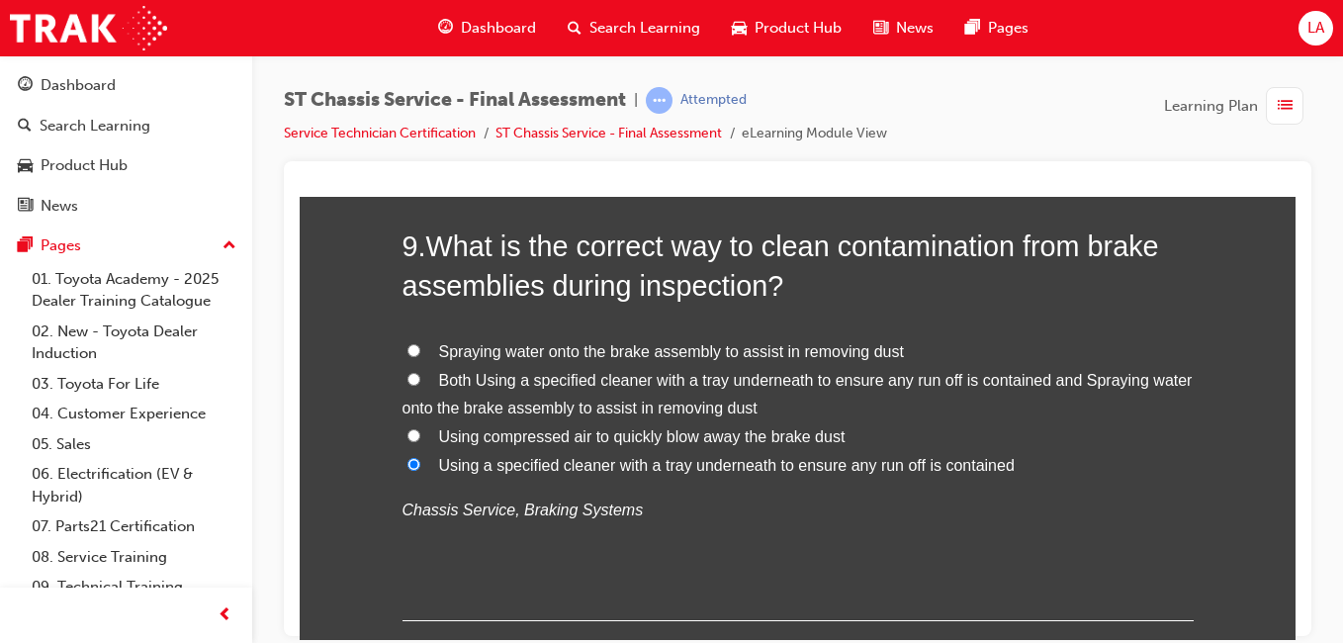
scroll to position [3751, 0]
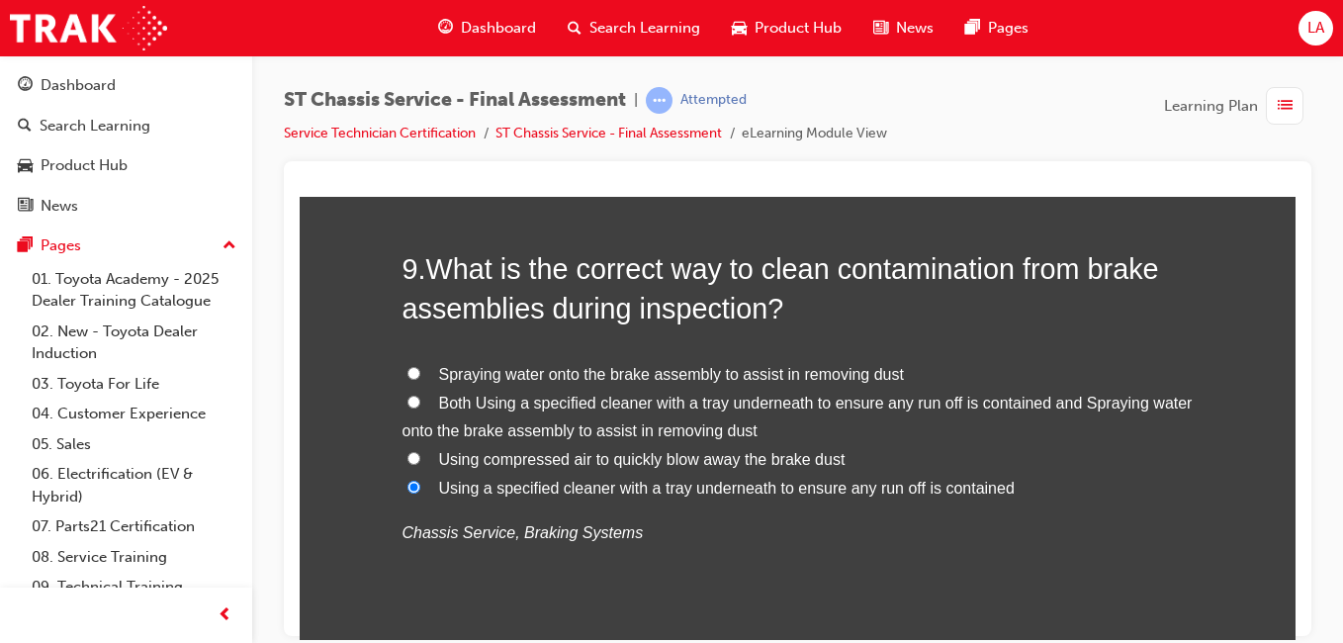
click at [1094, 407] on span "Both Using a specified cleaner with a tray underneath to ensure any run off is …" at bounding box center [798, 417] width 790 height 46
click at [420, 407] on input "Both Using a specified cleaner with a tray underneath to ensure any run off is …" at bounding box center [414, 401] width 13 height 13
radio input "true"
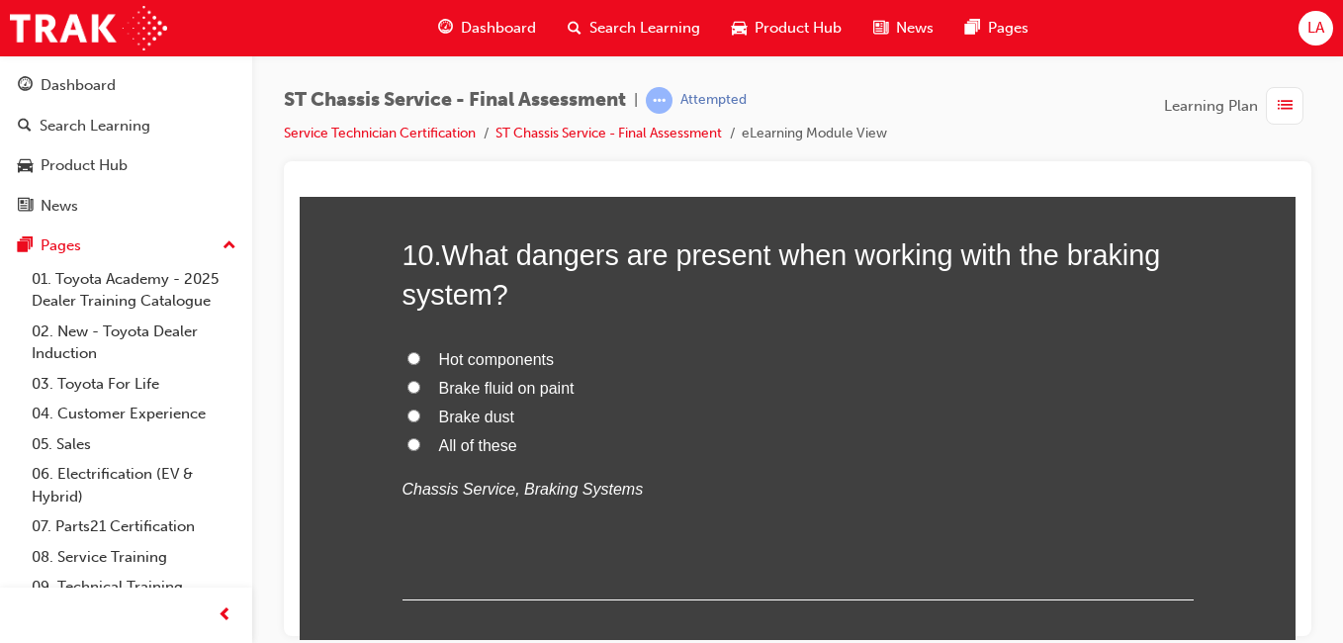
scroll to position [4261, 0]
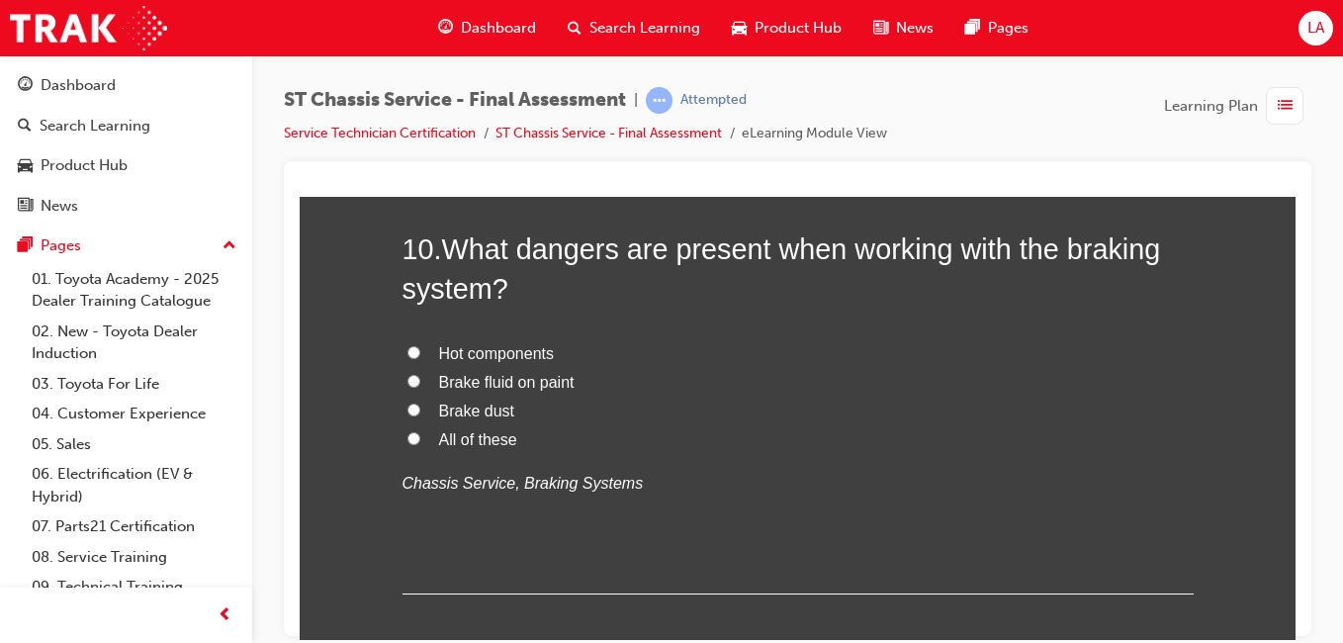
click at [684, 377] on label "Brake fluid on paint" at bounding box center [798, 382] width 791 height 29
click at [420, 377] on input "Brake fluid on paint" at bounding box center [414, 380] width 13 height 13
radio input "true"
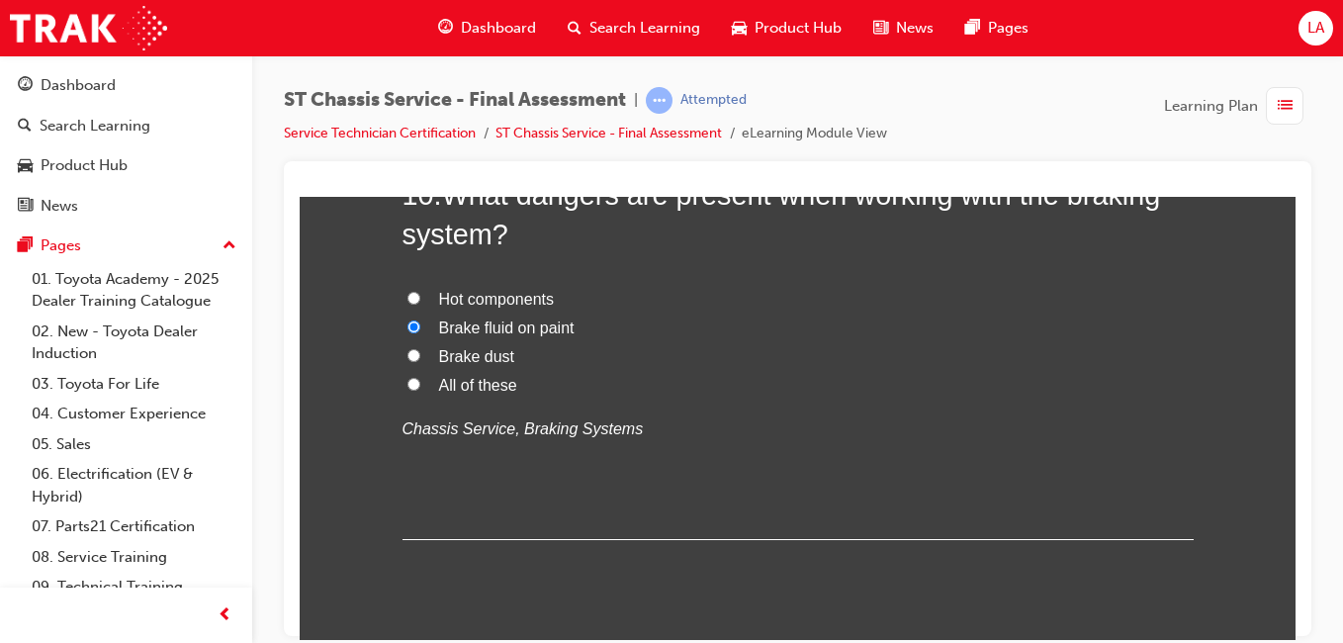
scroll to position [4317, 0]
click at [712, 387] on label "All of these" at bounding box center [798, 383] width 791 height 29
click at [420, 387] on input "All of these" at bounding box center [414, 381] width 13 height 13
radio input "true"
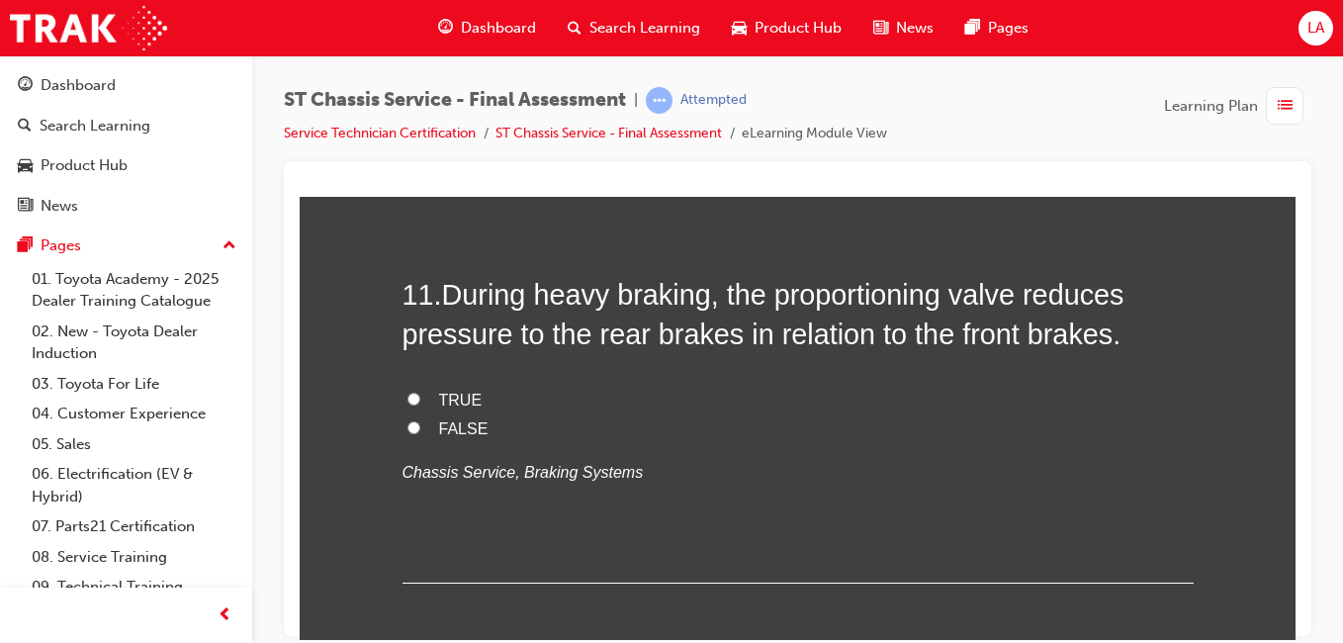
scroll to position [4678, 0]
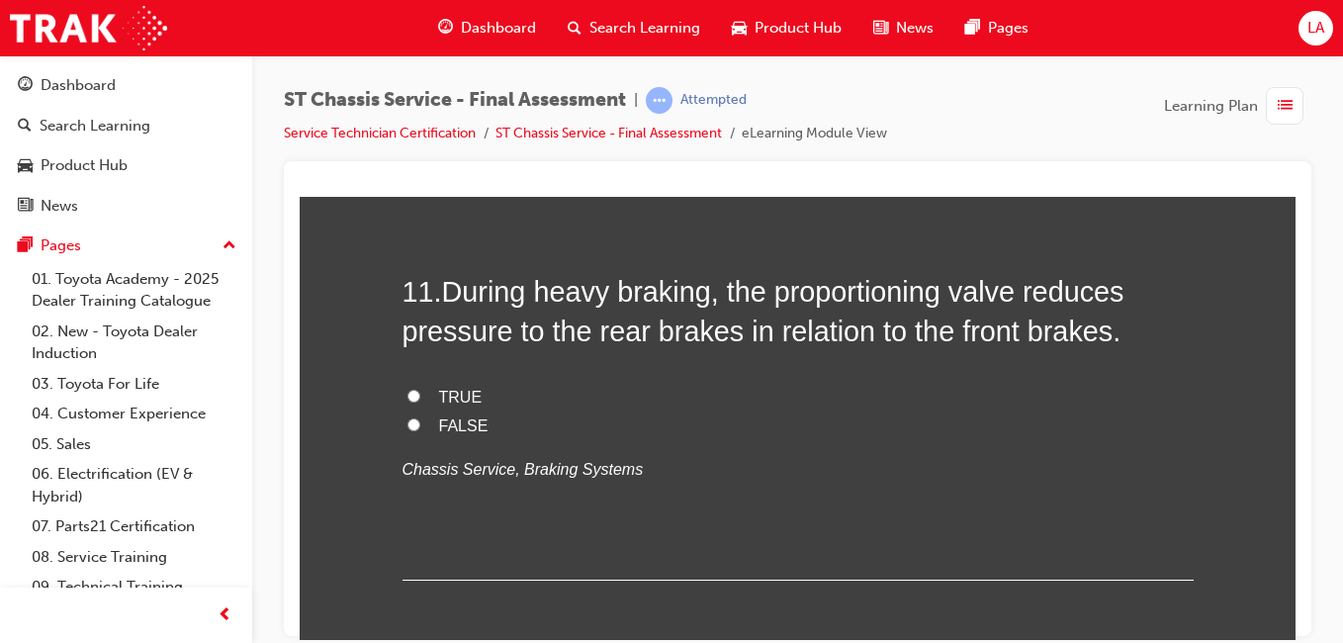
click at [852, 415] on label "FALSE" at bounding box center [798, 426] width 791 height 29
click at [420, 417] on input "FALSE" at bounding box center [414, 423] width 13 height 13
radio input "true"
click at [856, 392] on label "TRUE" at bounding box center [798, 397] width 791 height 29
click at [420, 392] on input "TRUE" at bounding box center [414, 395] width 13 height 13
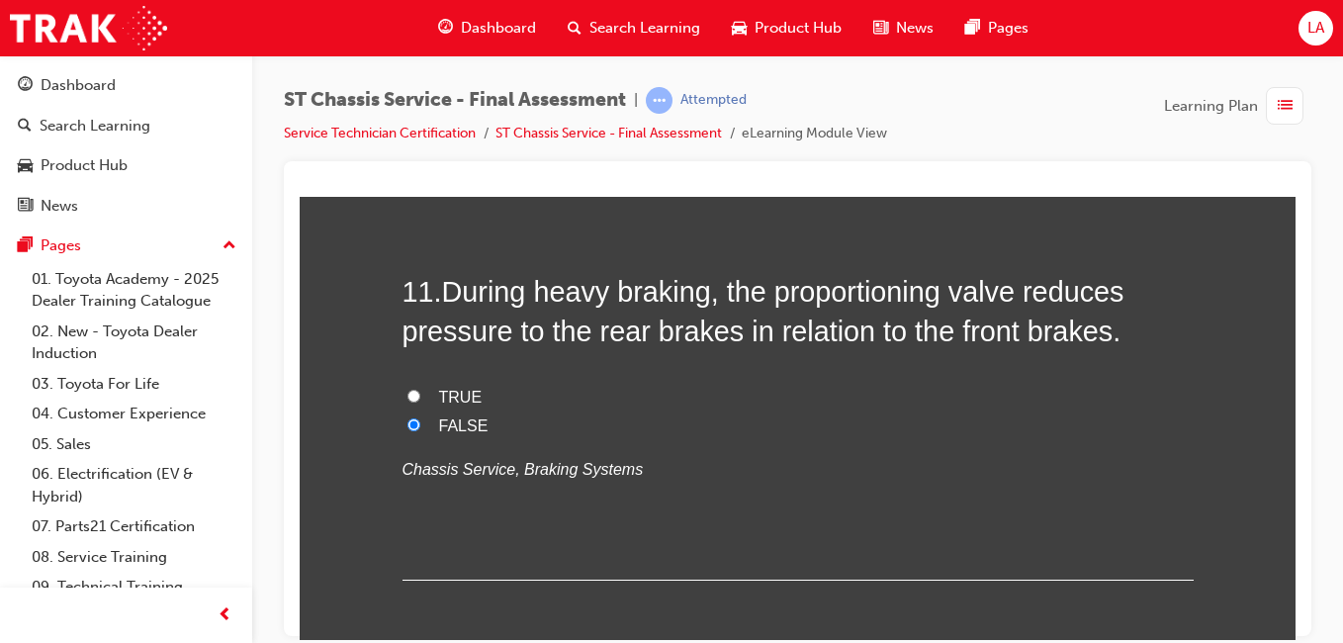
radio input "true"
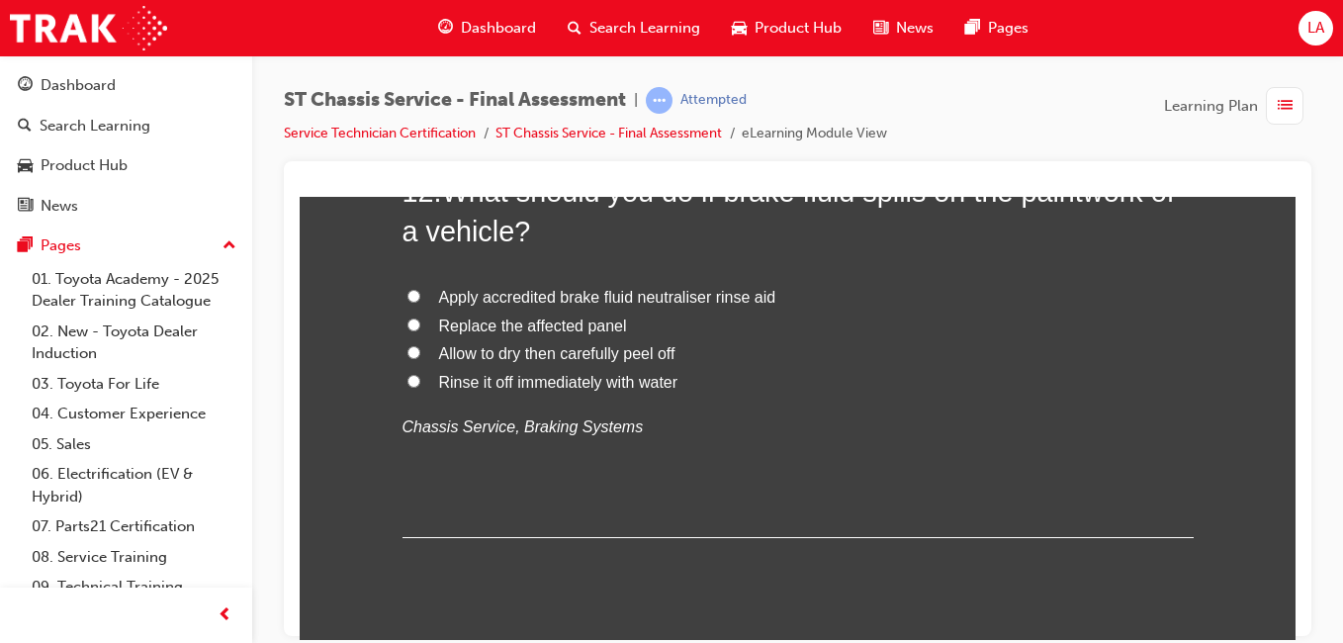
scroll to position [5185, 0]
click at [855, 380] on label "Rinse it off immediately with water" at bounding box center [798, 379] width 791 height 29
click at [420, 380] on input "Rinse it off immediately with water" at bounding box center [414, 377] width 13 height 13
radio input "true"
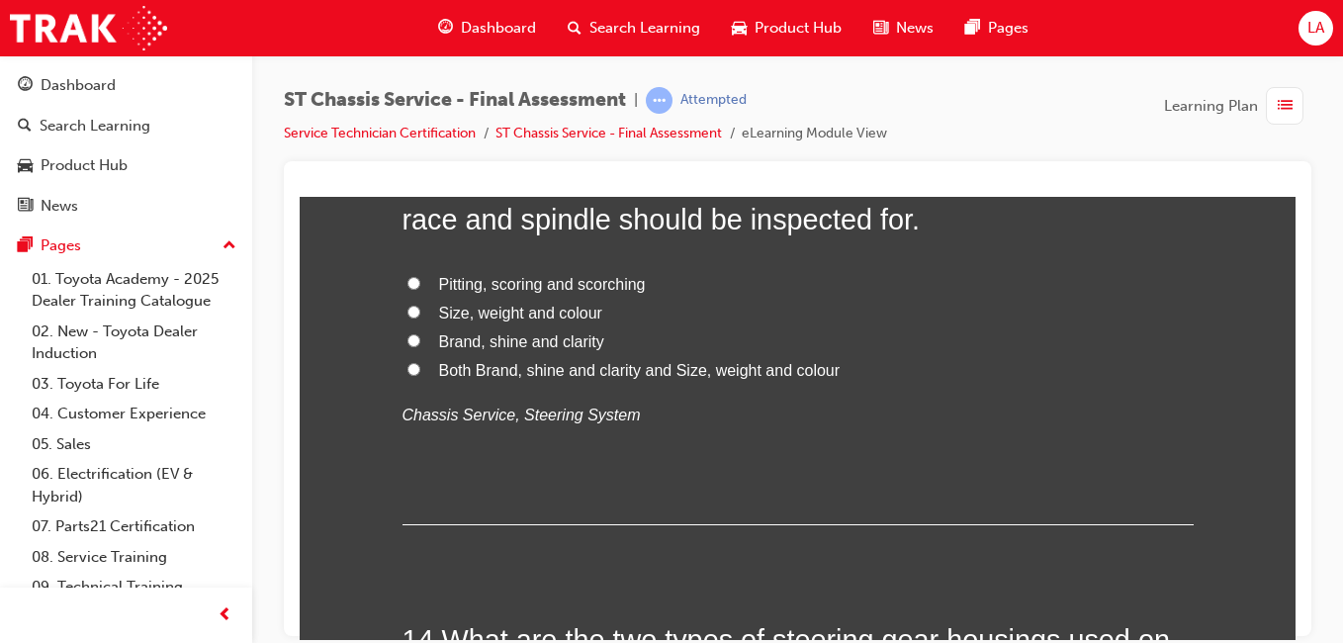
scroll to position [5650, 0]
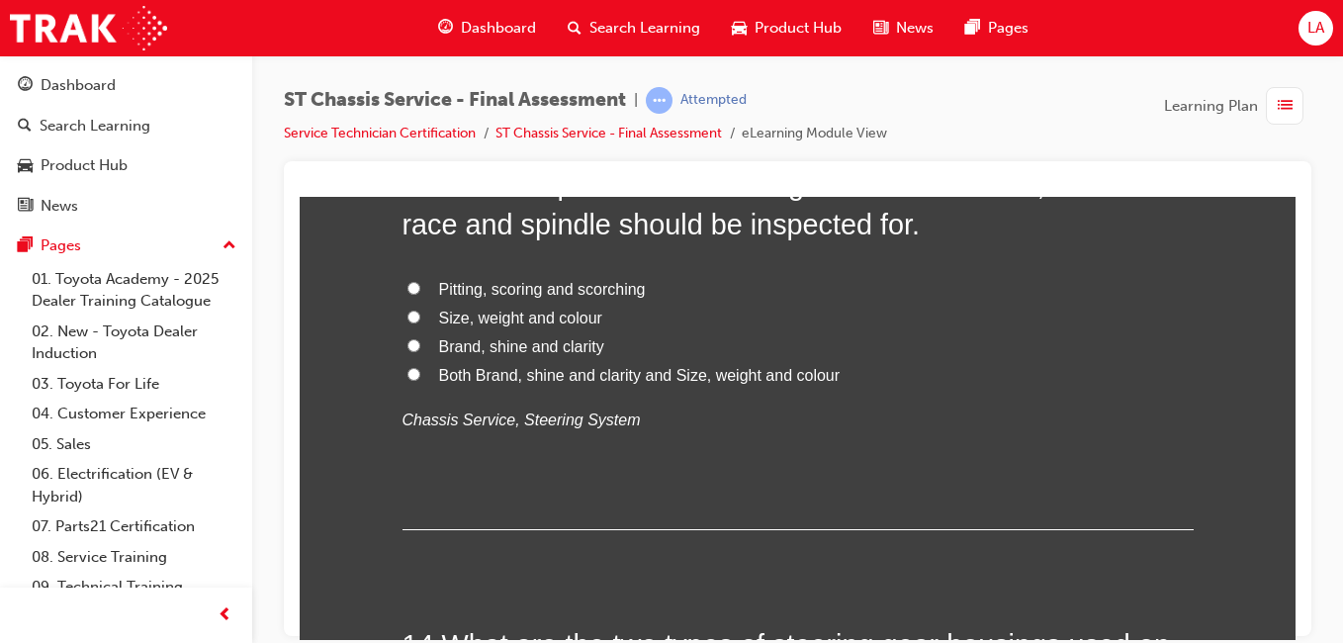
click at [695, 304] on label "Size, weight and colour" at bounding box center [798, 318] width 791 height 29
click at [420, 310] on input "Size, weight and colour" at bounding box center [414, 316] width 13 height 13
radio input "true"
click at [666, 289] on label "Pitting, scoring and scorching" at bounding box center [798, 289] width 791 height 29
click at [420, 289] on input "Pitting, scoring and scorching" at bounding box center [414, 287] width 13 height 13
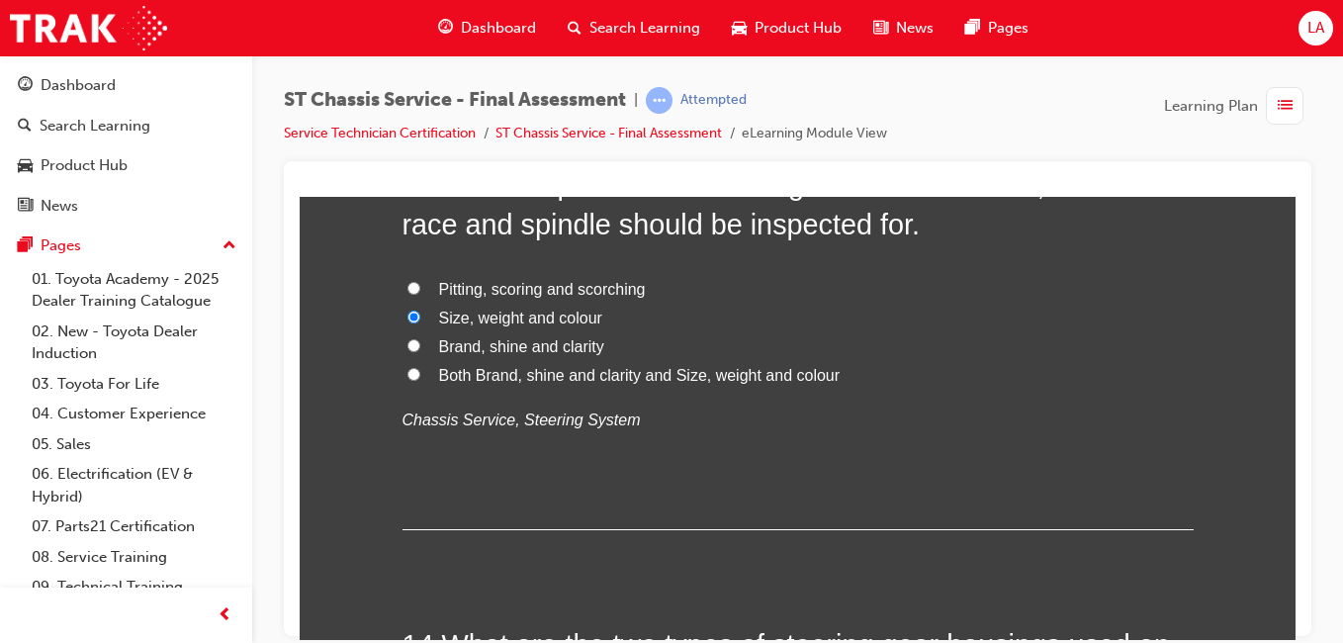
radio input "true"
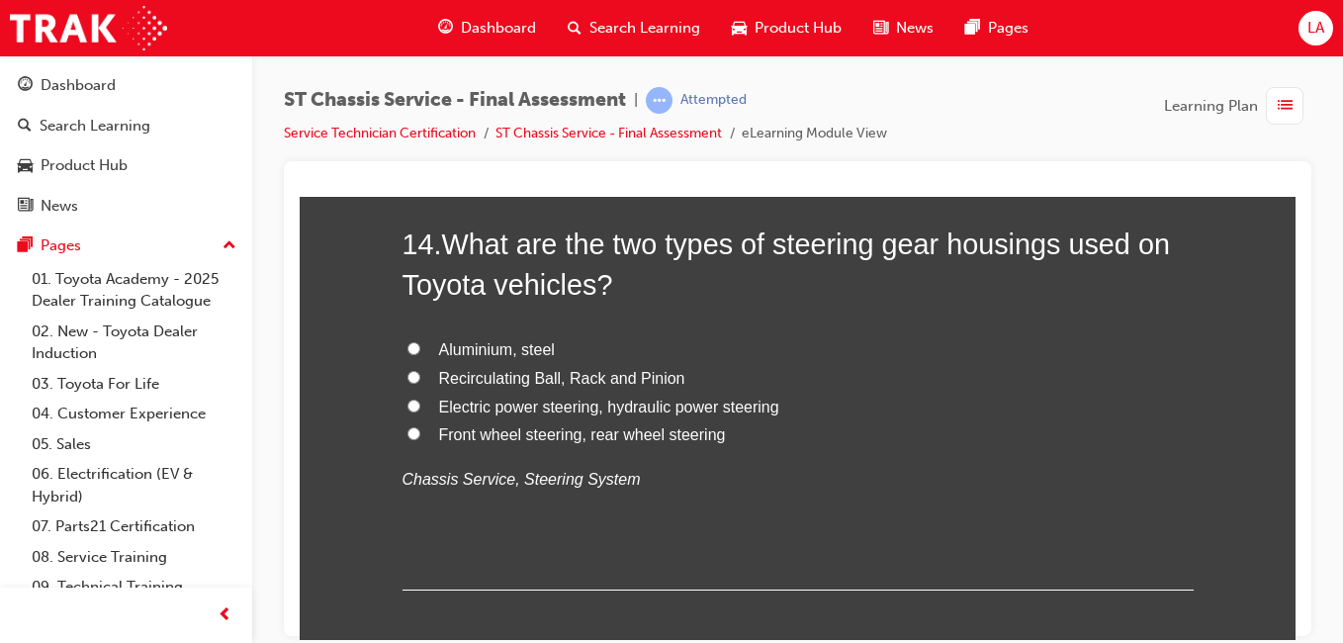
scroll to position [6056, 0]
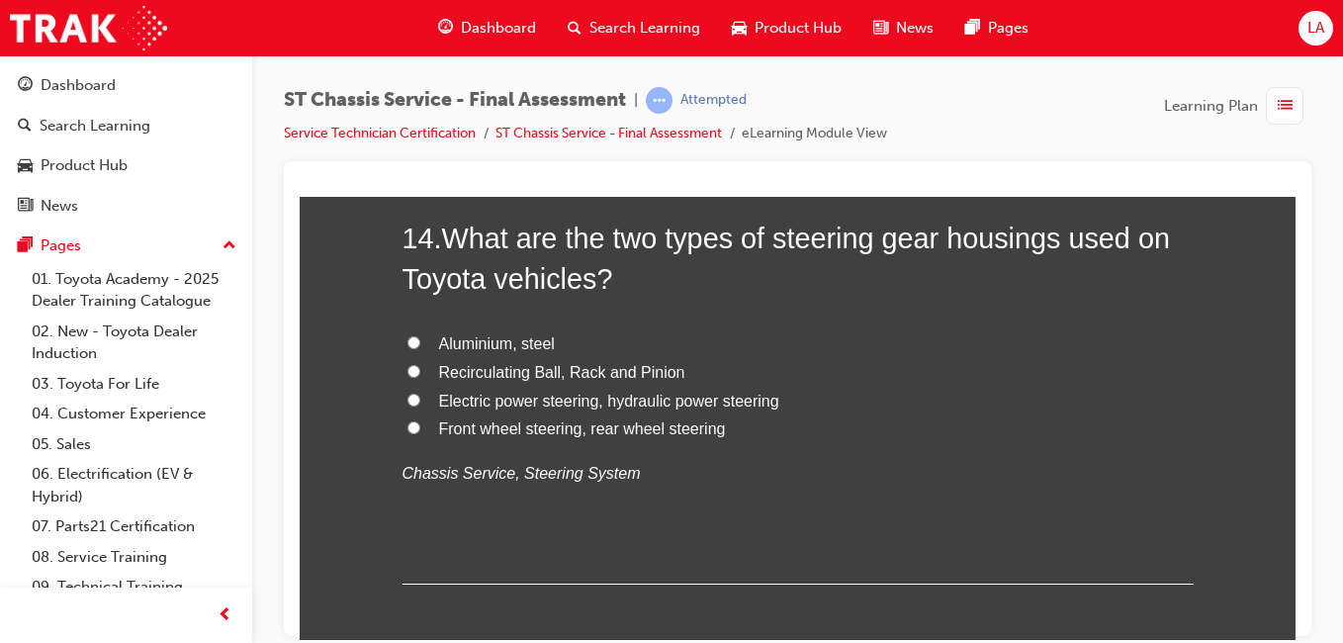
click at [805, 372] on label "Recirculating Ball, Rack and Pinion" at bounding box center [798, 372] width 791 height 29
click at [420, 372] on input "Recirculating Ball, Rack and Pinion" at bounding box center [414, 370] width 13 height 13
radio input "true"
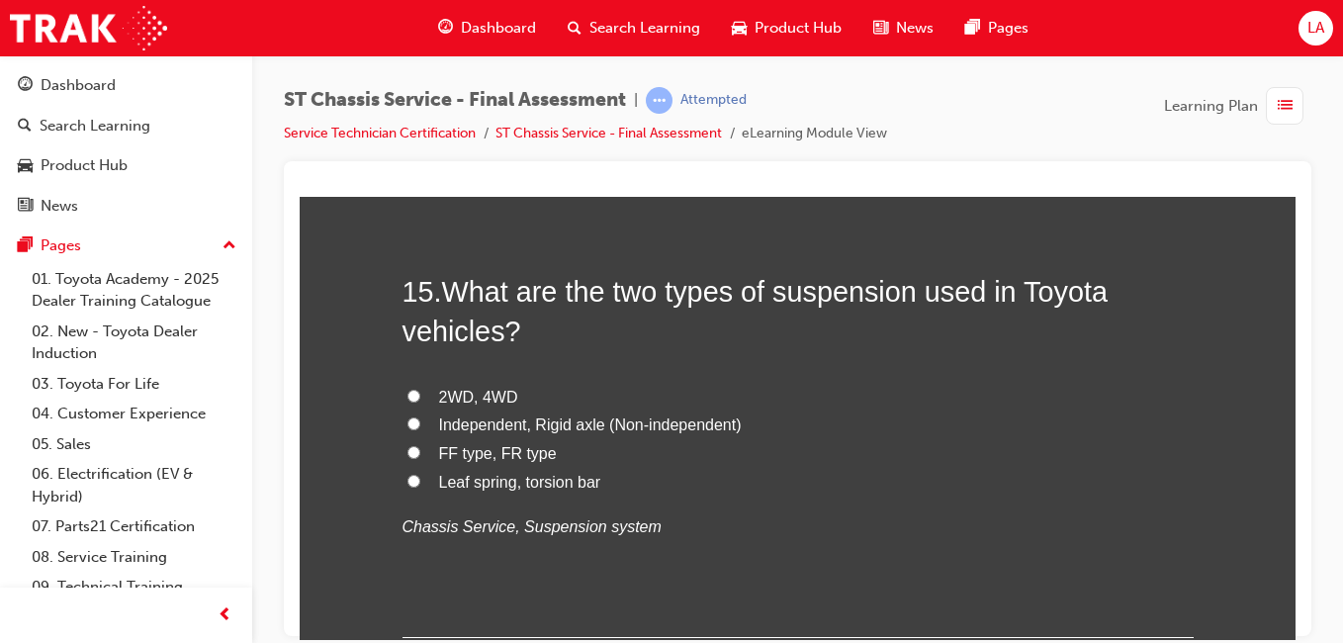
scroll to position [6475, 0]
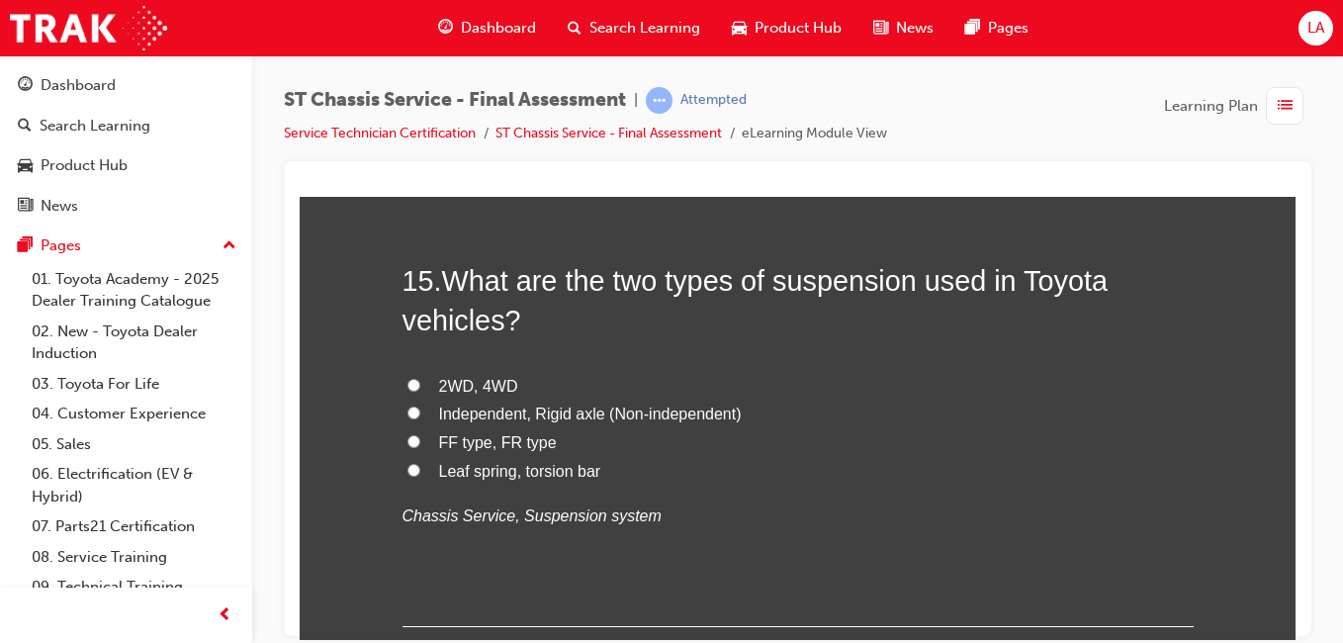
click at [918, 417] on label "Independent, Rigid axle (Non-independent)" at bounding box center [798, 414] width 791 height 29
click at [420, 417] on input "Independent, Rigid axle (Non-independent)" at bounding box center [414, 412] width 13 height 13
radio input "true"
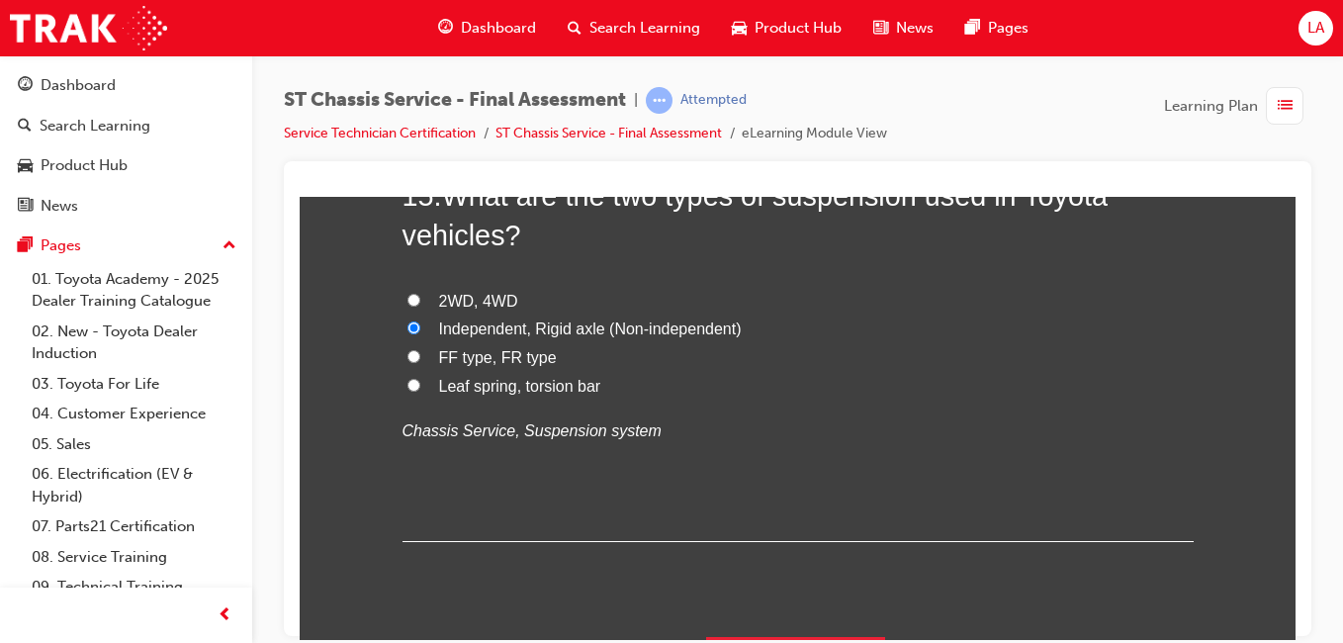
scroll to position [6611, 0]
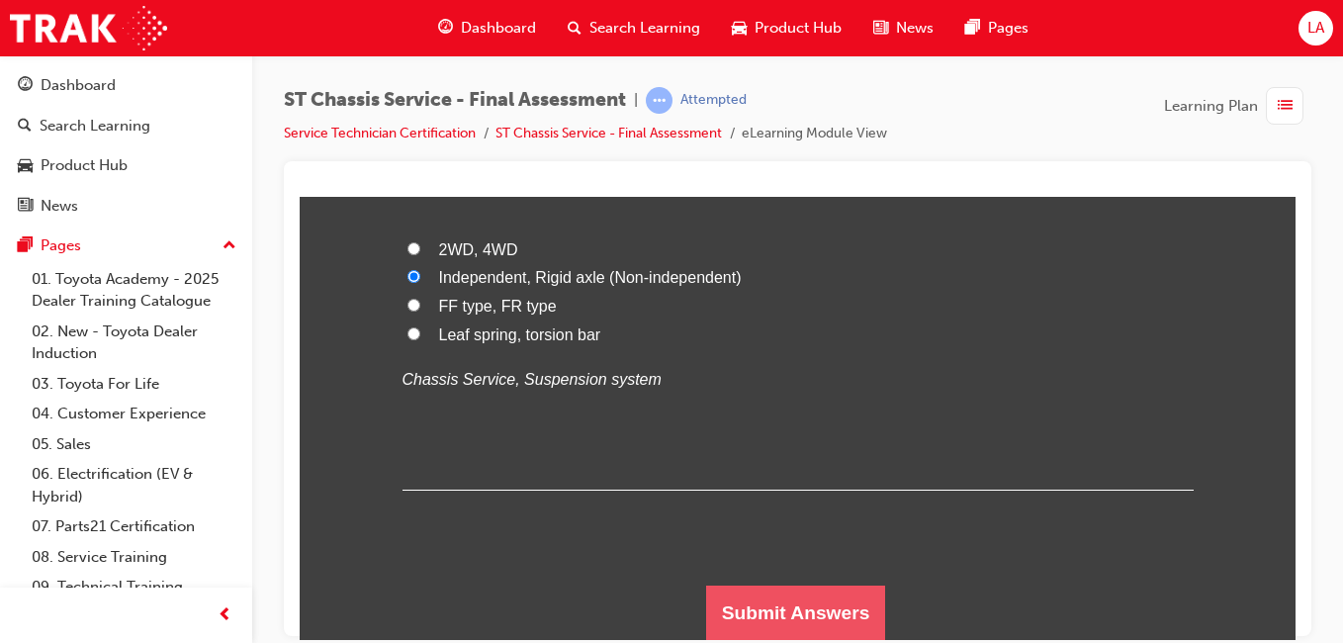
click at [790, 604] on button "Submit Answers" at bounding box center [796, 612] width 180 height 55
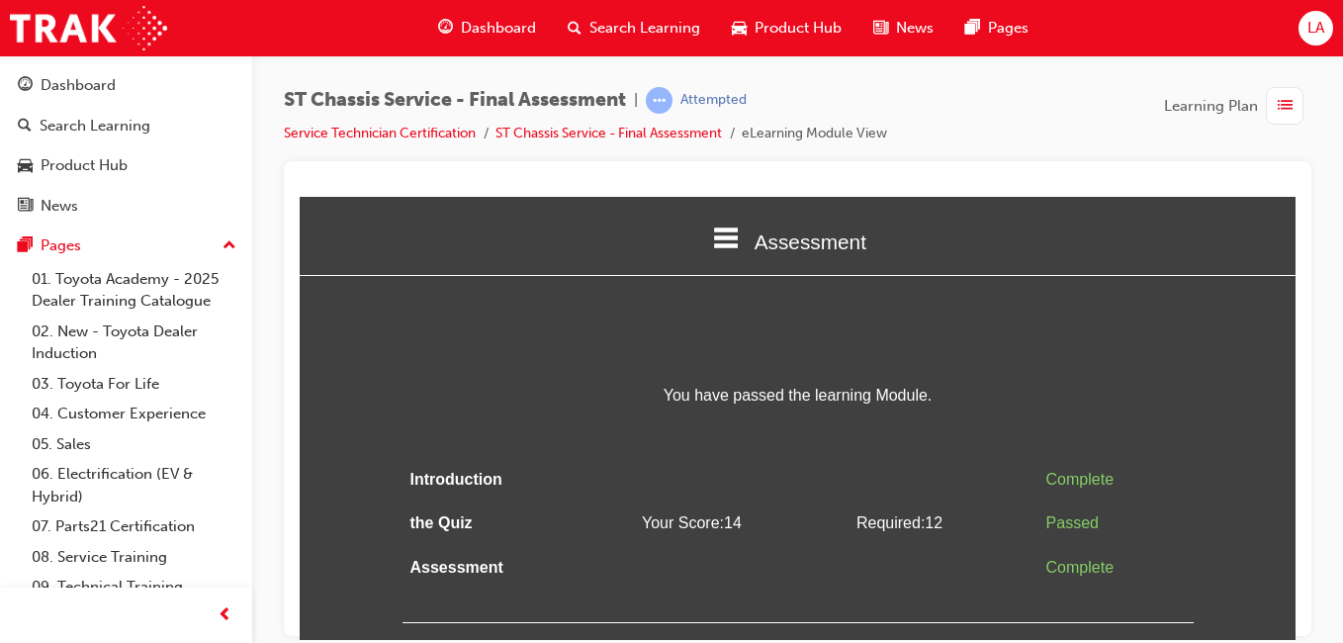
scroll to position [0, 0]
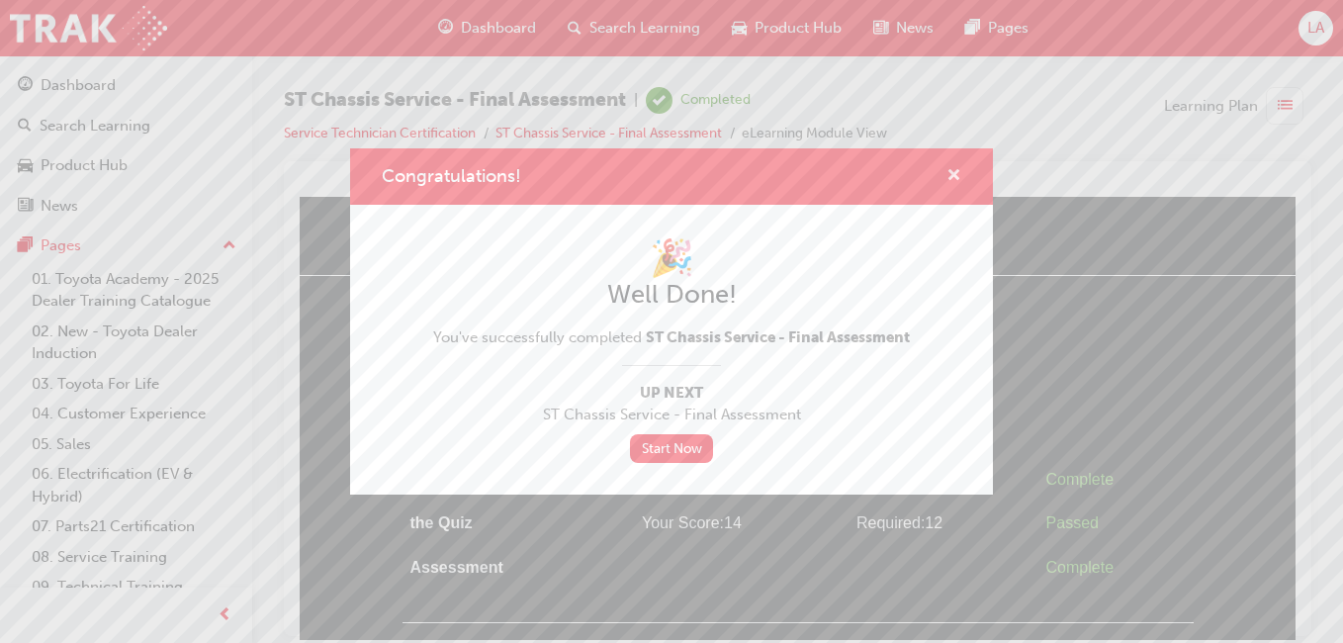
click at [959, 176] on span "cross-icon" at bounding box center [954, 177] width 15 height 18
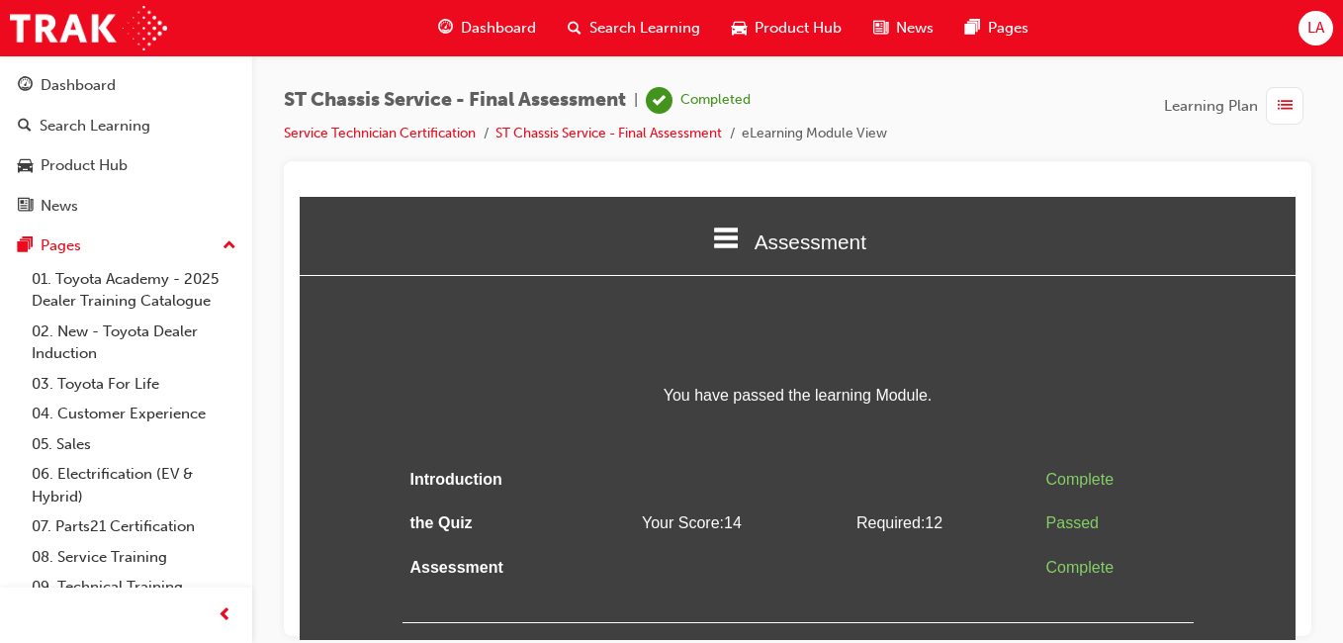
click at [1321, 27] on span "LA" at bounding box center [1316, 28] width 17 height 23
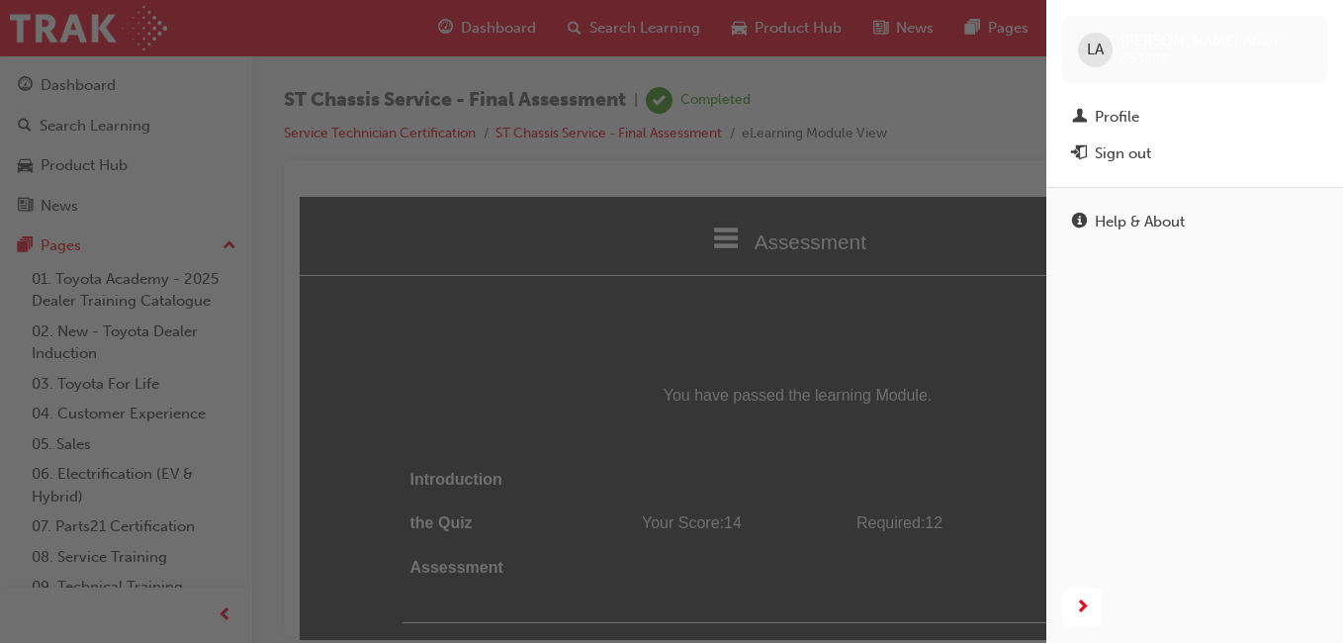
click at [968, 198] on div "button" at bounding box center [523, 321] width 1047 height 643
